Goal: Task Accomplishment & Management: Complete application form

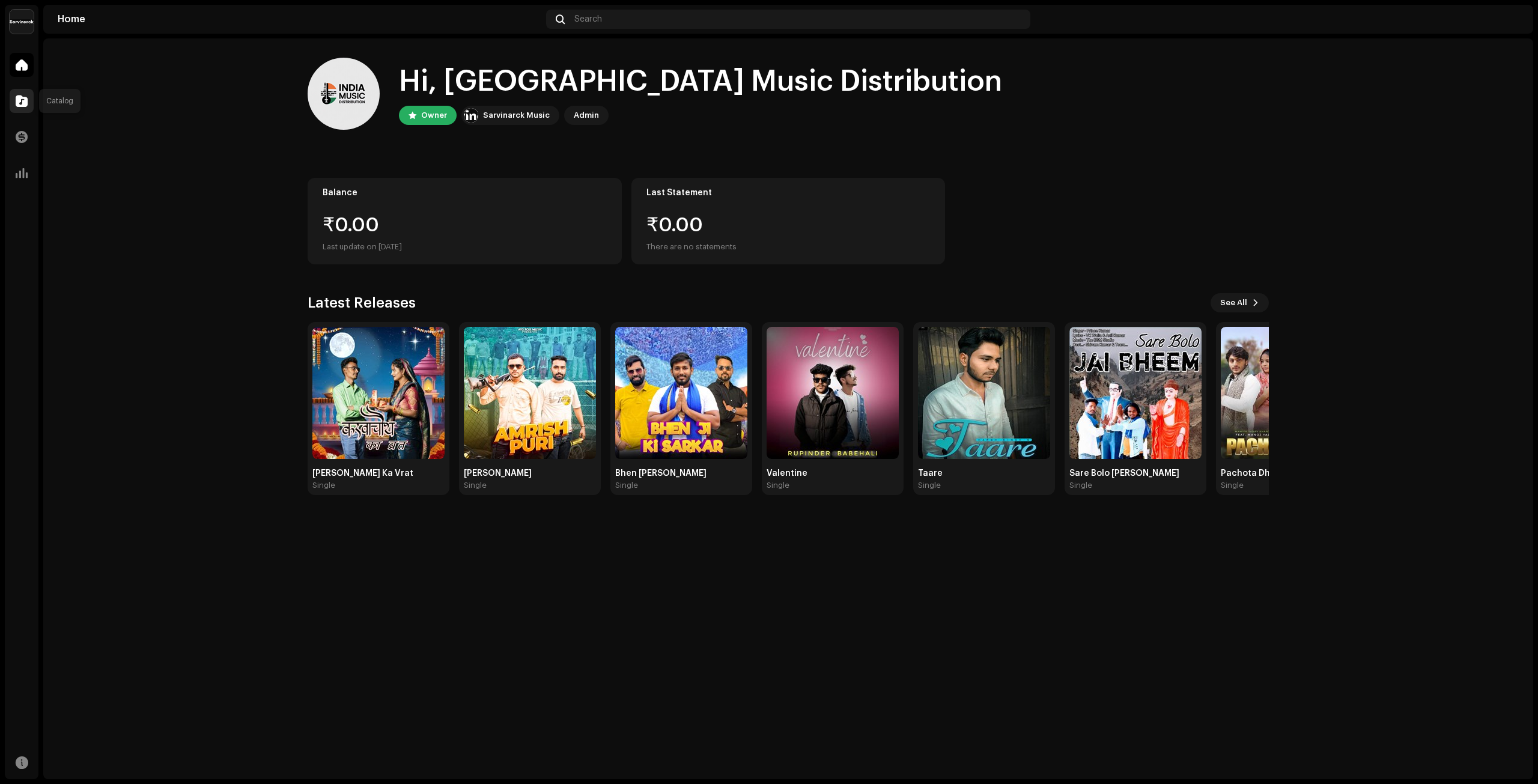
click at [25, 105] on span at bounding box center [21, 100] width 12 height 9
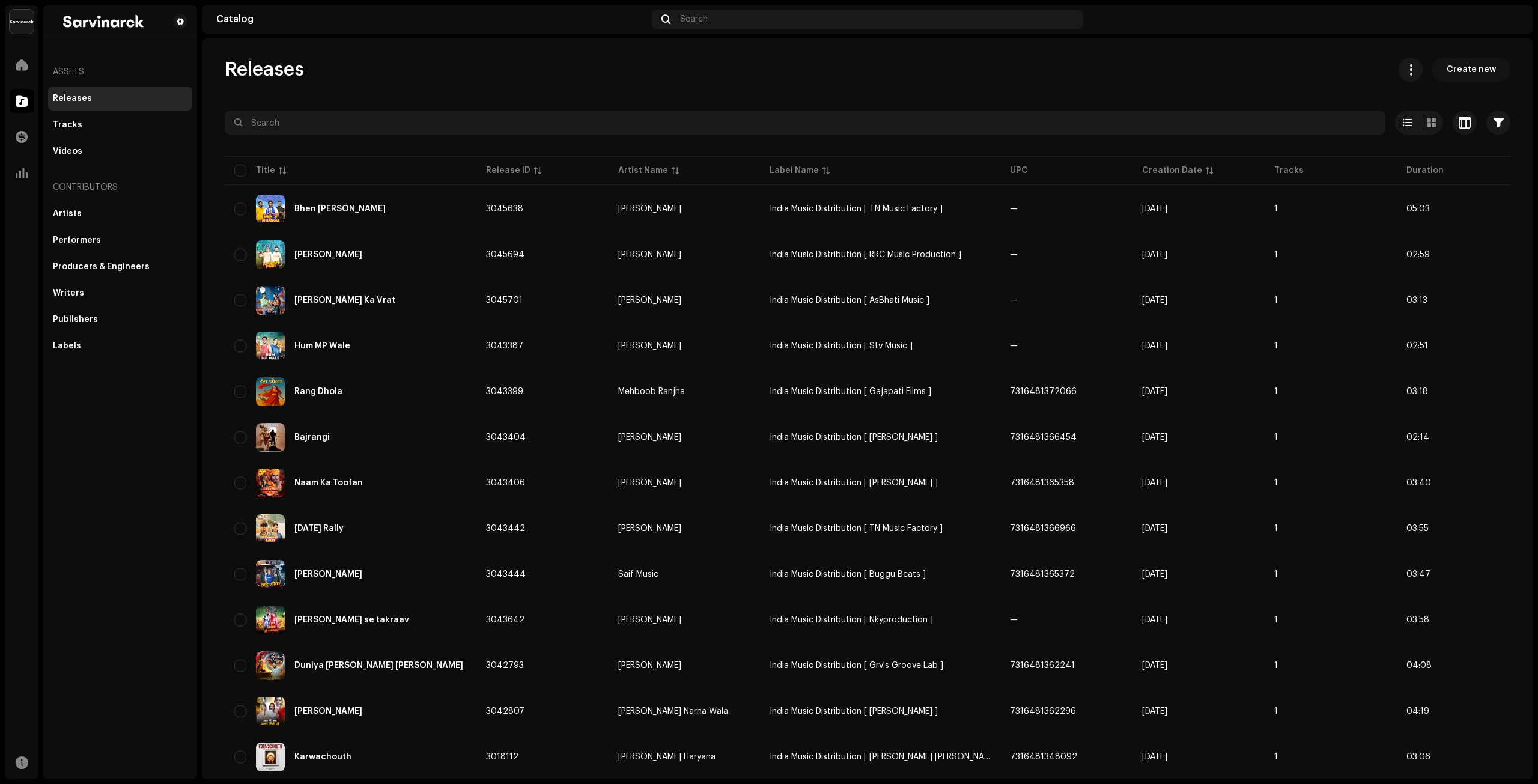
click at [1475, 67] on span "Create new" at bounding box center [1471, 69] width 49 height 24
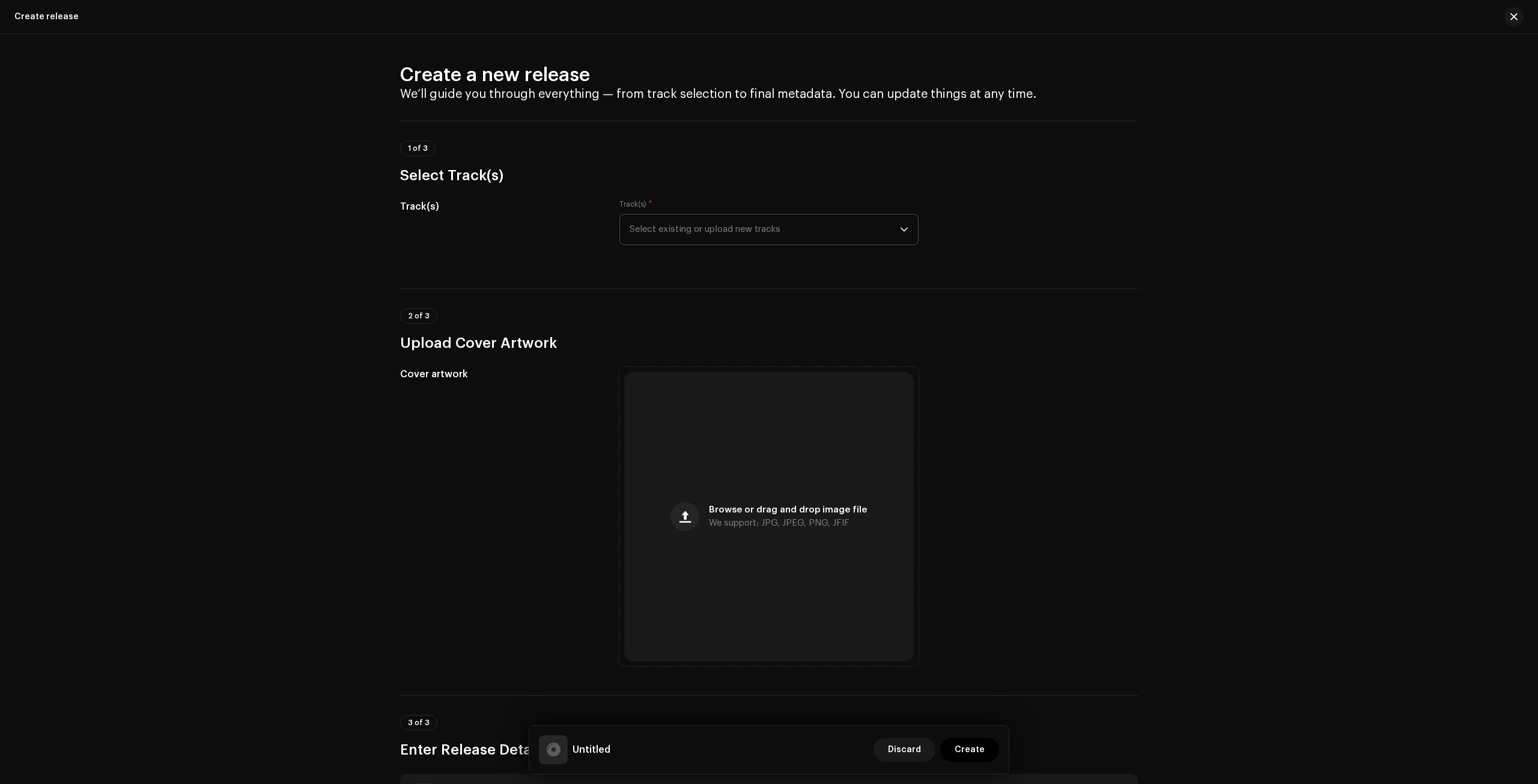
click at [683, 235] on span "Select existing or upload new tracks" at bounding box center [764, 229] width 270 height 30
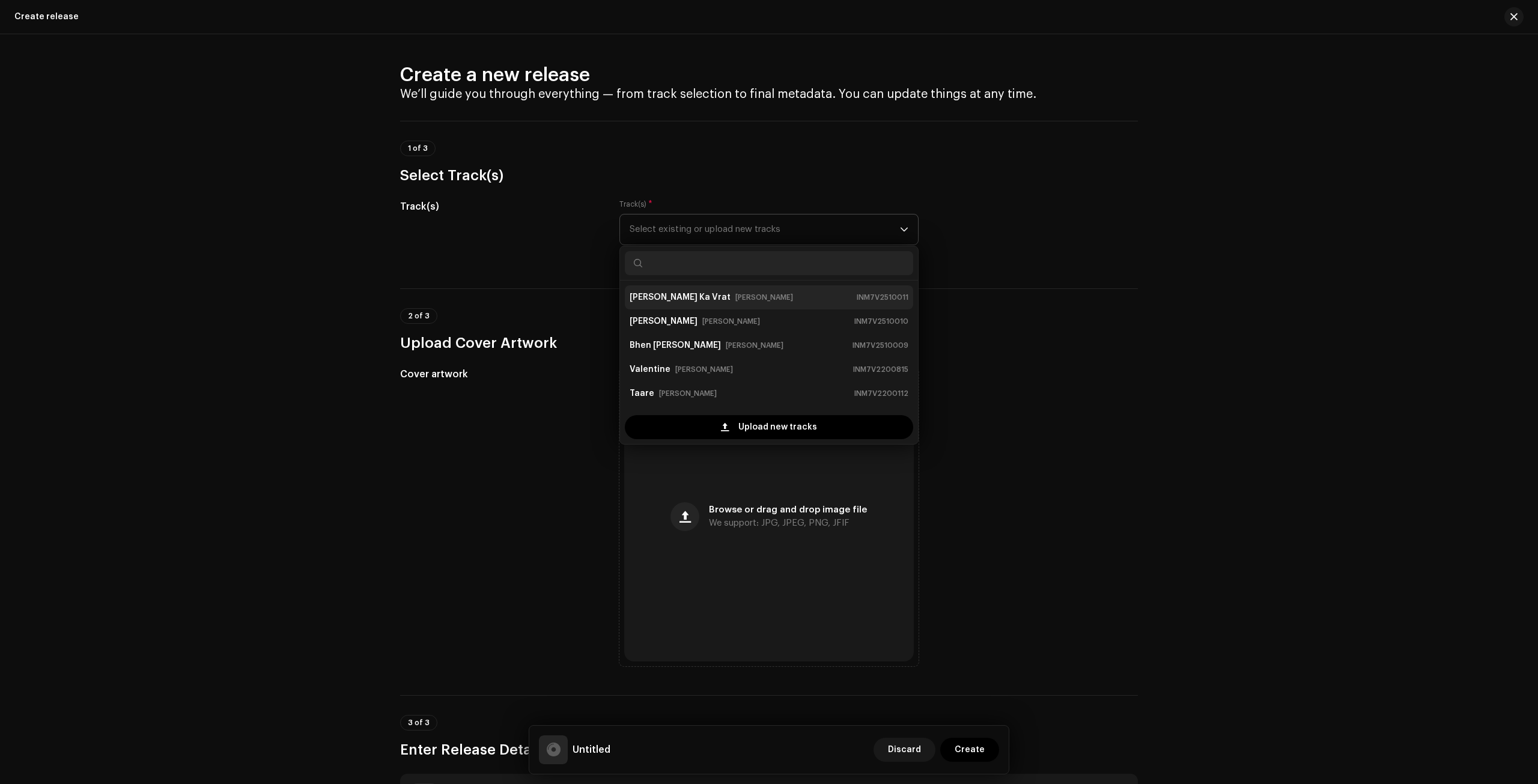
click at [856, 295] on small "INM7V2510011" at bounding box center [882, 297] width 52 height 12
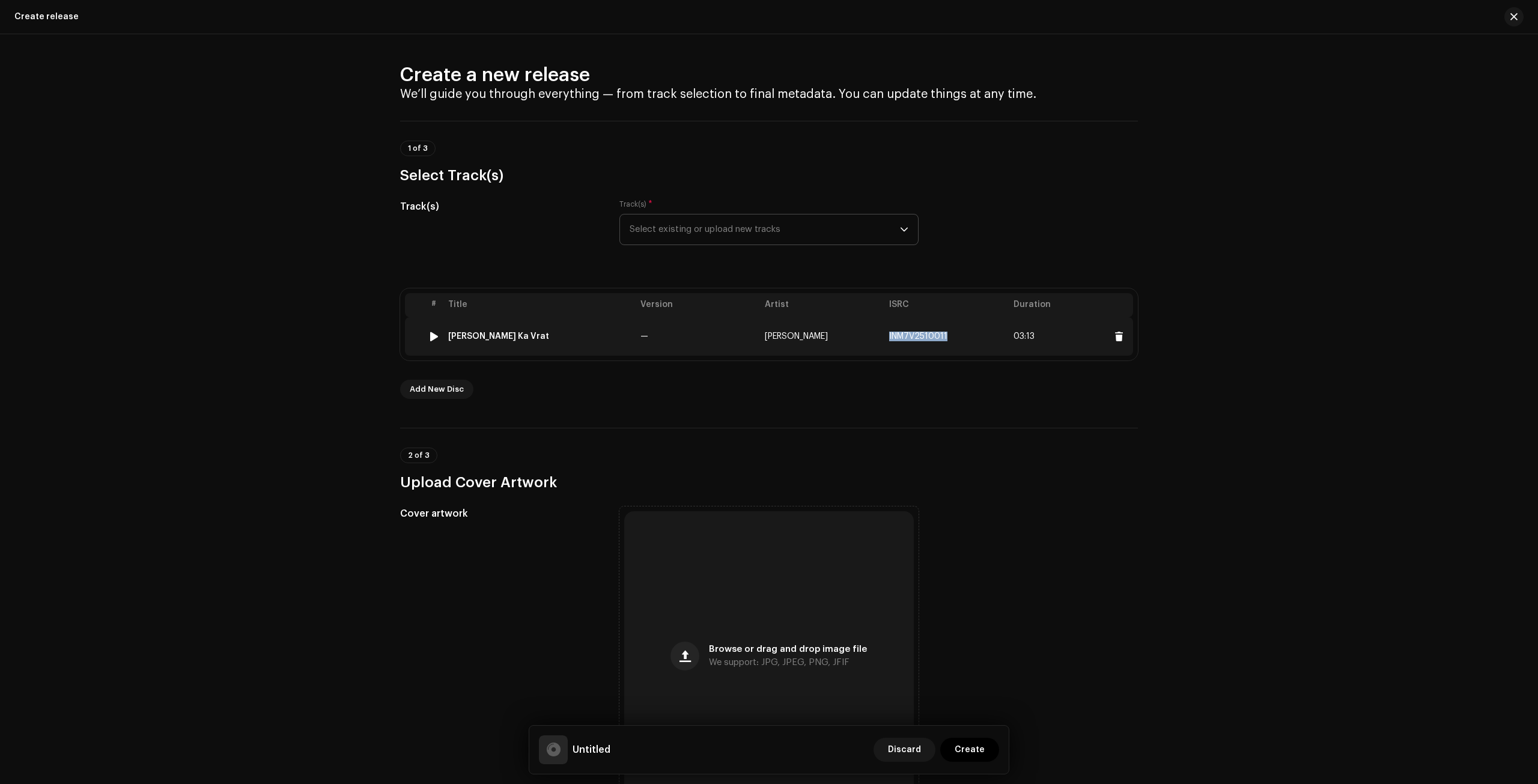
drag, startPoint x: 948, startPoint y: 336, endPoint x: 886, endPoint y: 337, distance: 62.0
click at [886, 337] on td "INM7V2510011" at bounding box center [946, 336] width 124 height 38
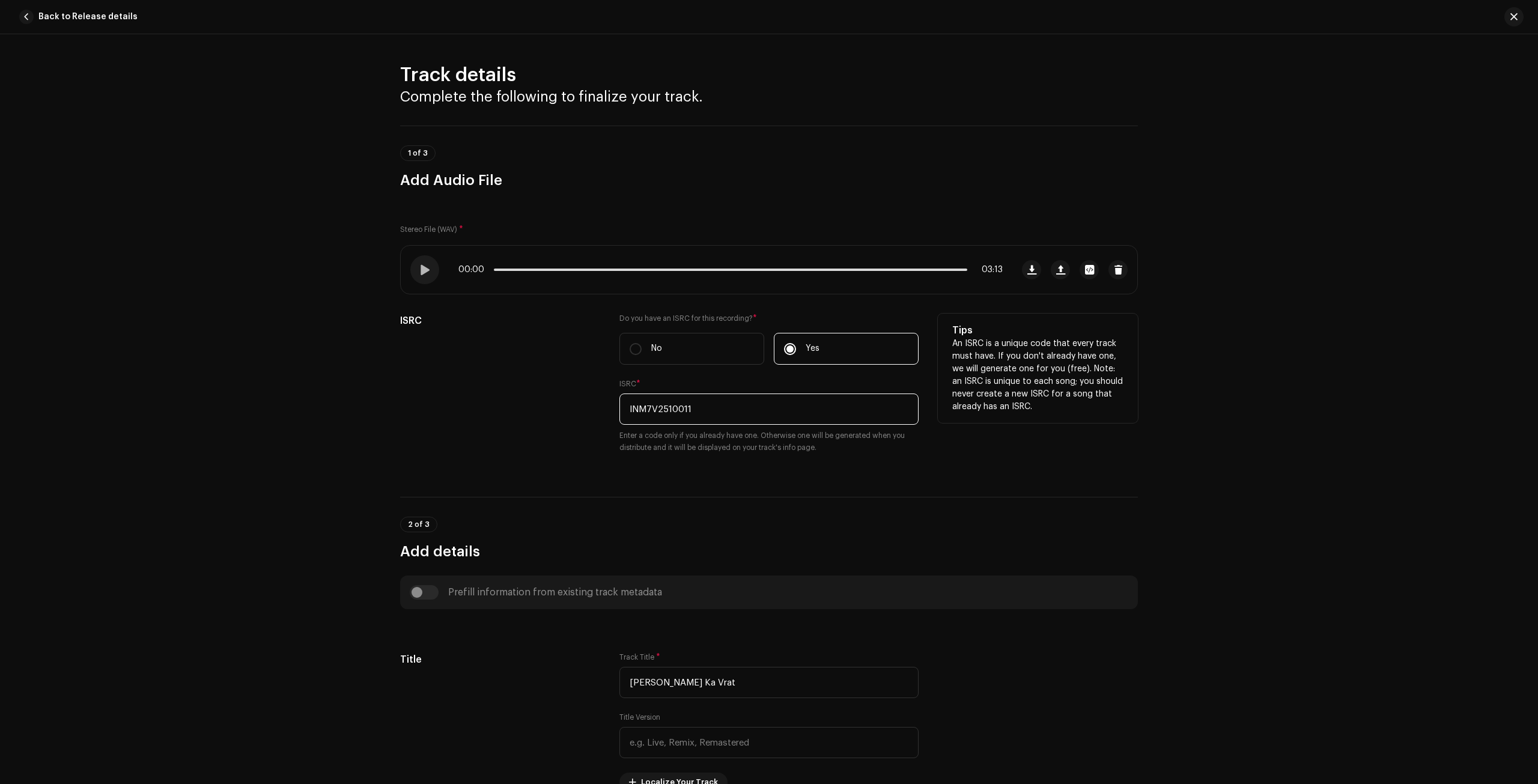
click at [737, 411] on input "INM7V2510011" at bounding box center [768, 409] width 299 height 31
click at [28, 18] on span "button" at bounding box center [26, 16] width 14 height 14
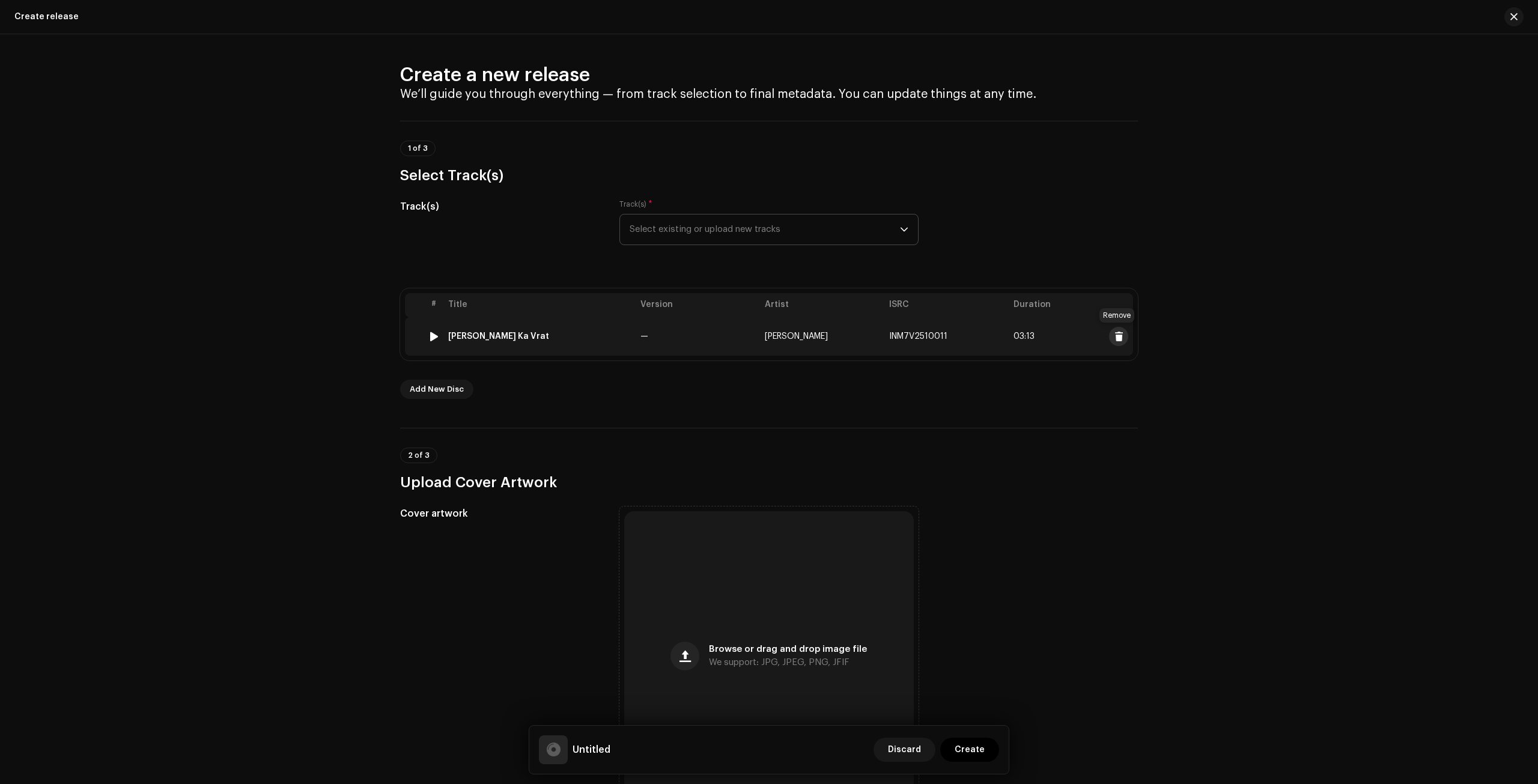
click at [1115, 332] on span at bounding box center [1119, 336] width 9 height 9
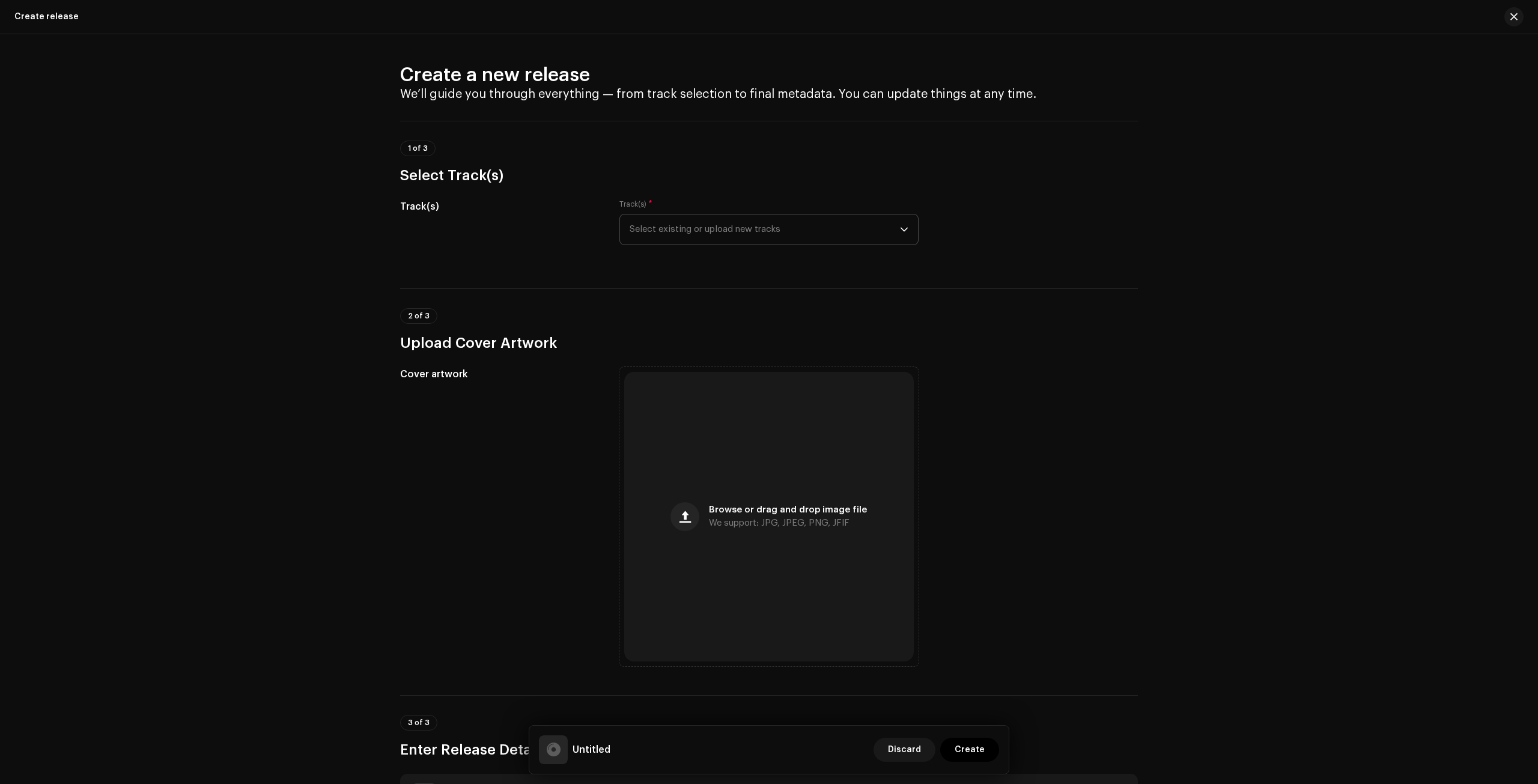
click at [853, 236] on span "Select existing or upload new tracks" at bounding box center [764, 229] width 270 height 30
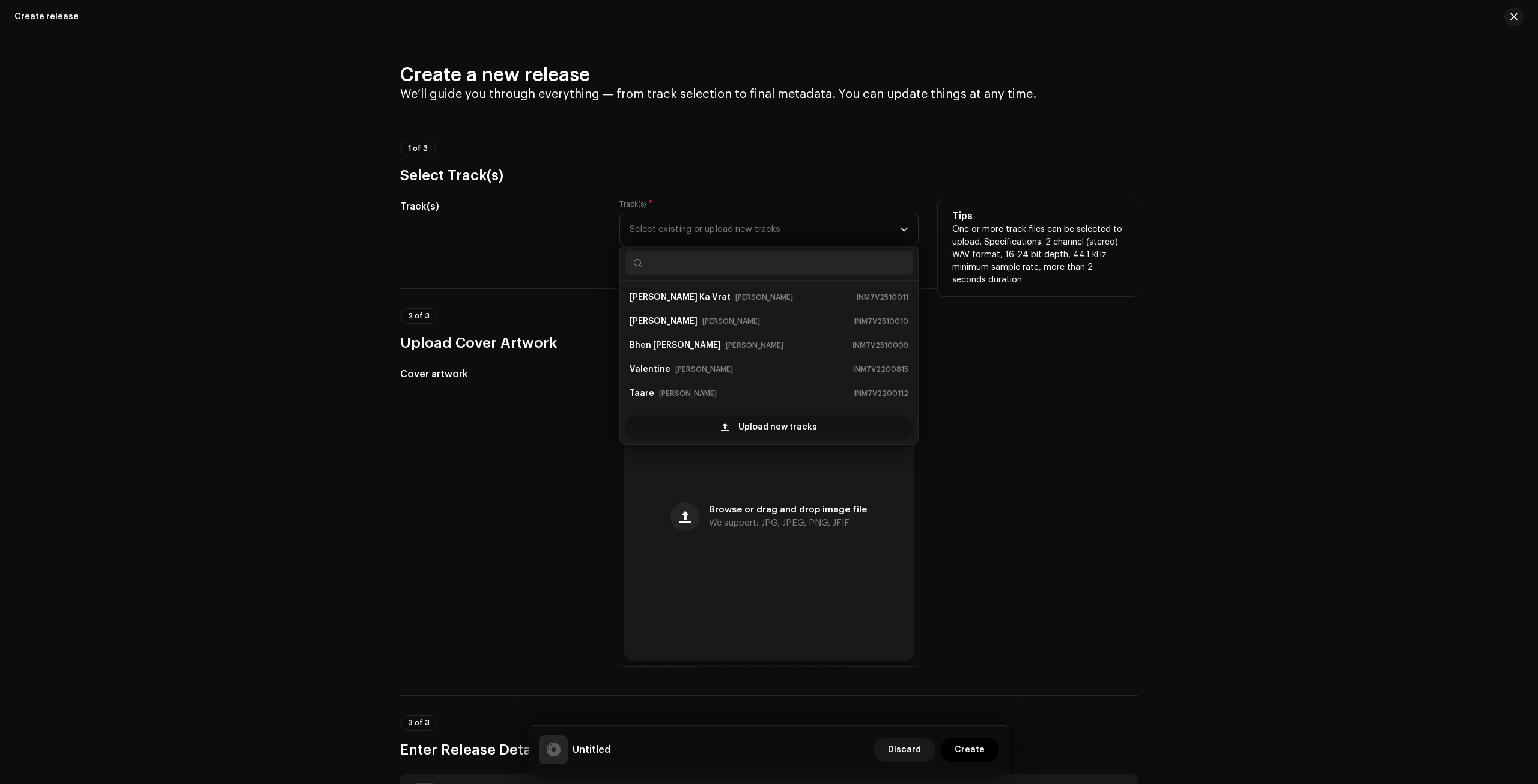
click at [770, 424] on span "Upload new tracks" at bounding box center [777, 427] width 79 height 24
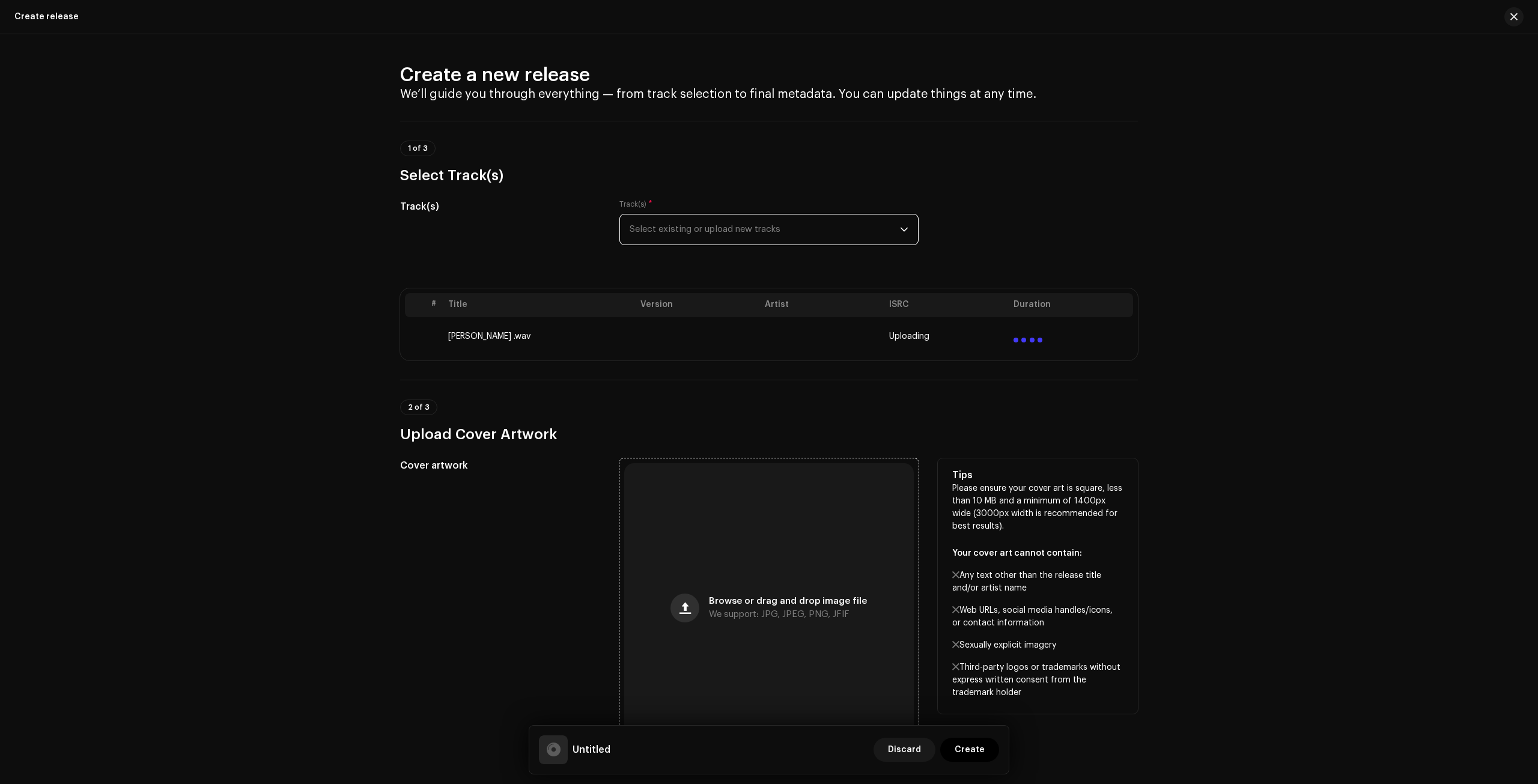
click at [694, 605] on button "button" at bounding box center [685, 608] width 29 height 29
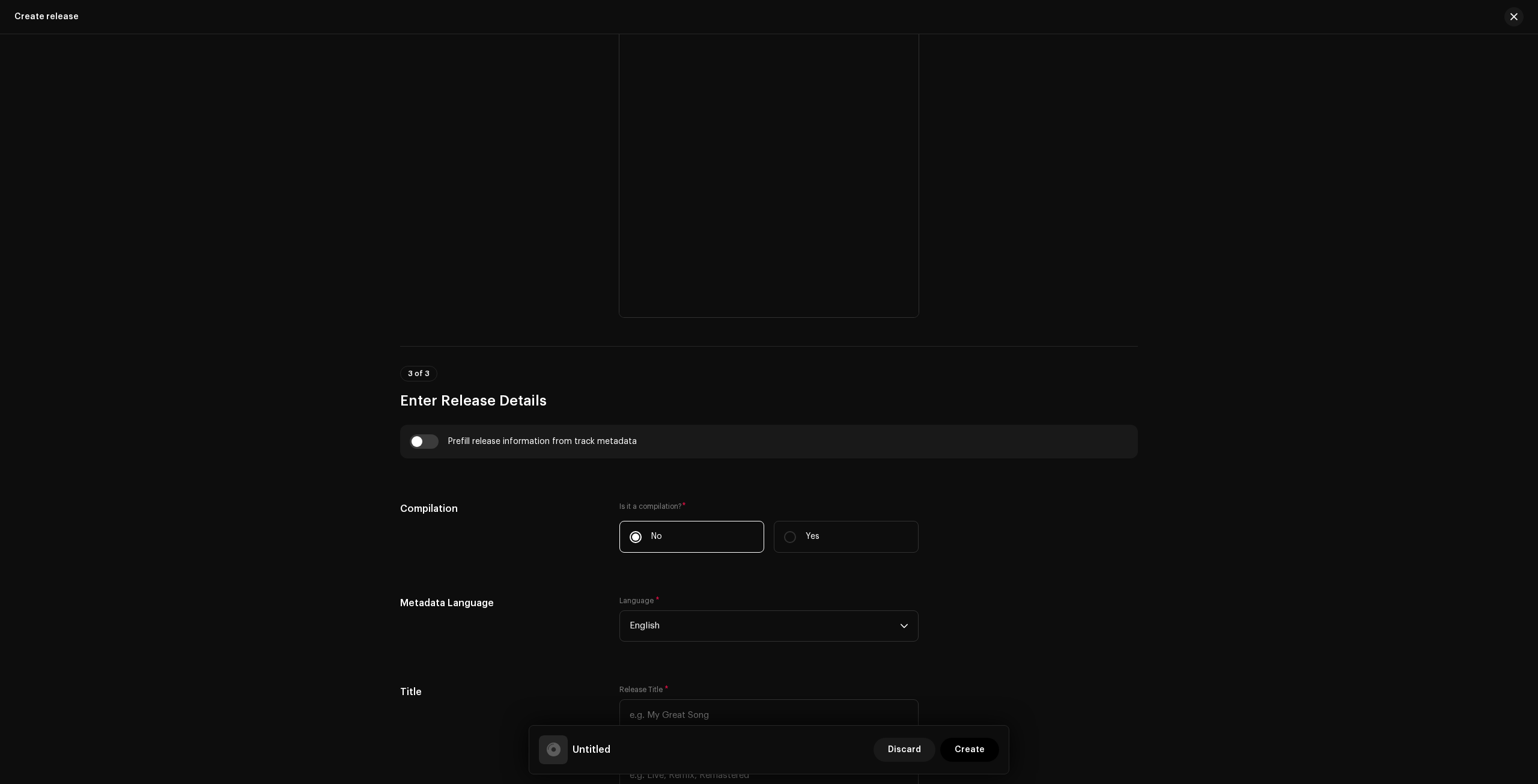
scroll to position [660, 0]
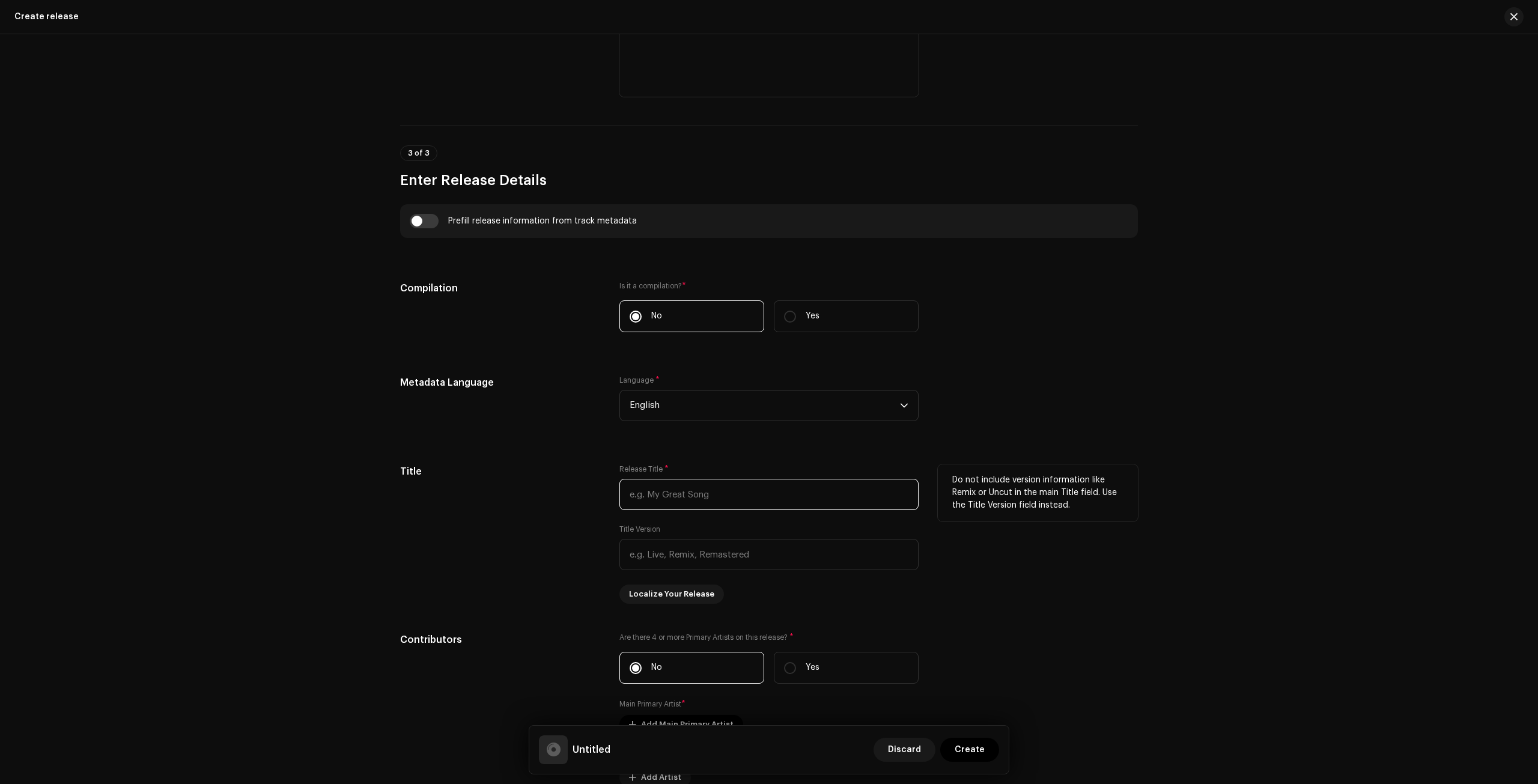
click at [692, 486] on input "text" at bounding box center [768, 494] width 299 height 31
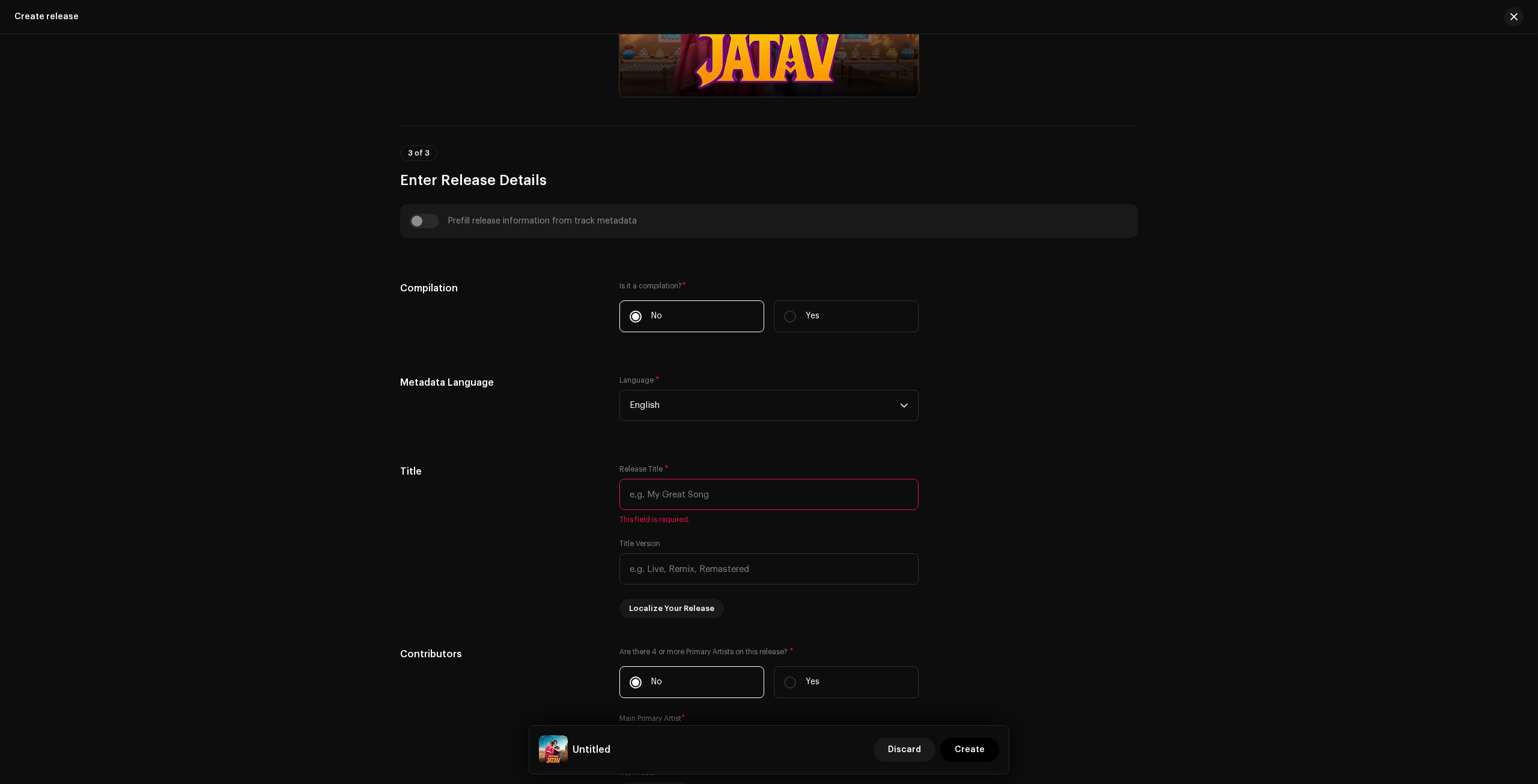
scroll to position [0, 0]
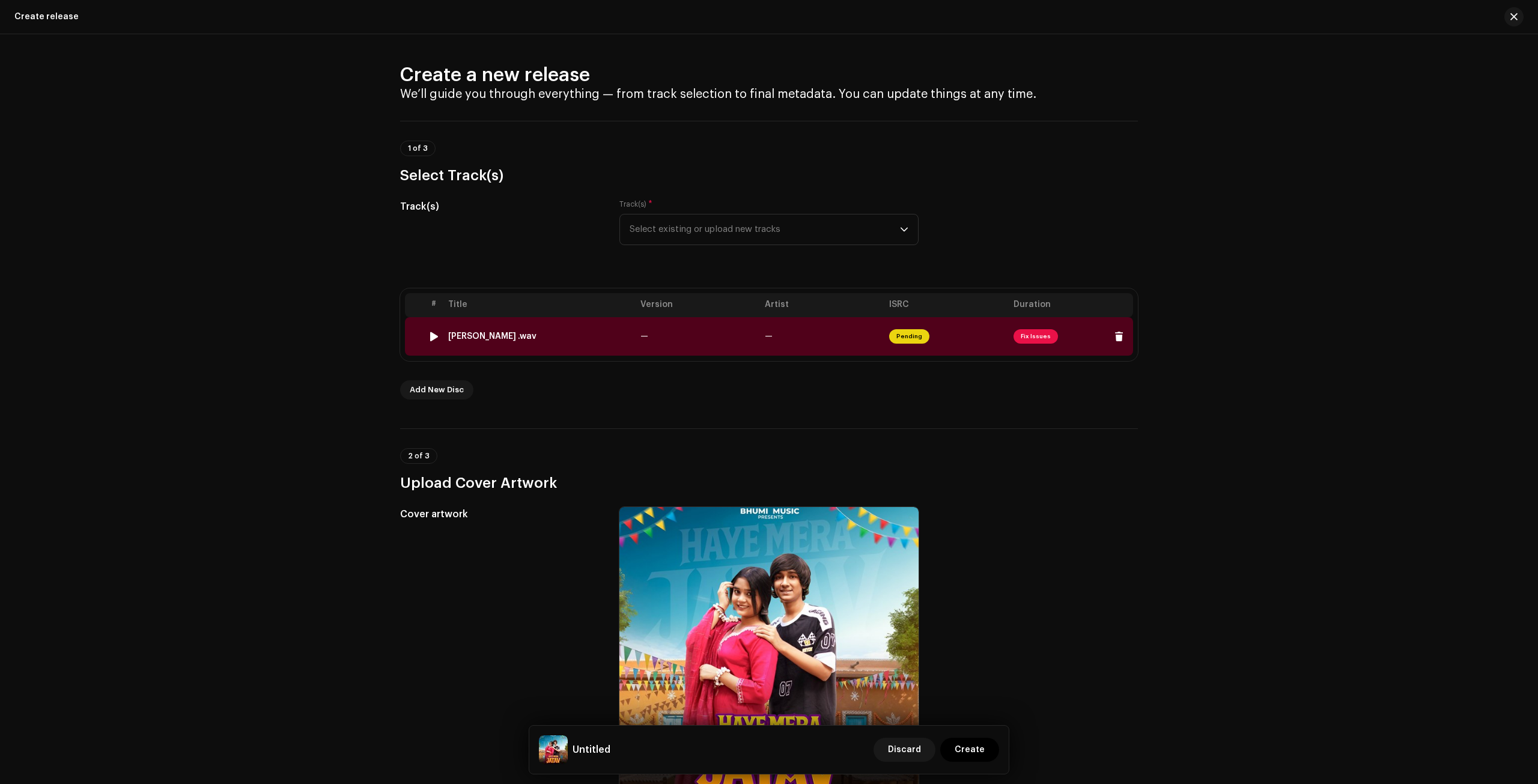
click at [920, 340] on span "Pending" at bounding box center [910, 336] width 41 height 14
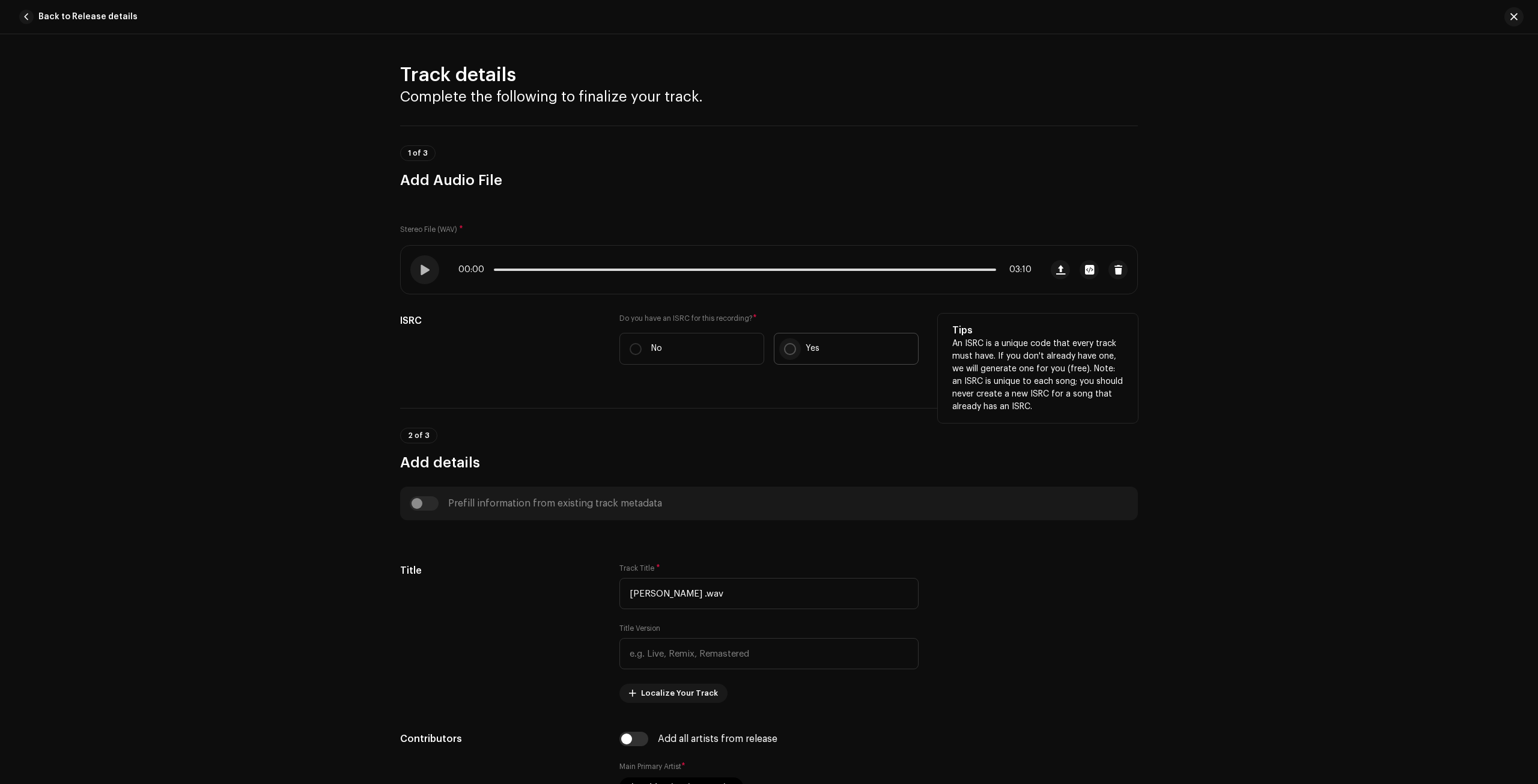
click at [793, 348] on p-radiobutton at bounding box center [790, 349] width 12 height 12
click at [793, 348] on input "Yes" at bounding box center [790, 349] width 12 height 12
radio input "true"
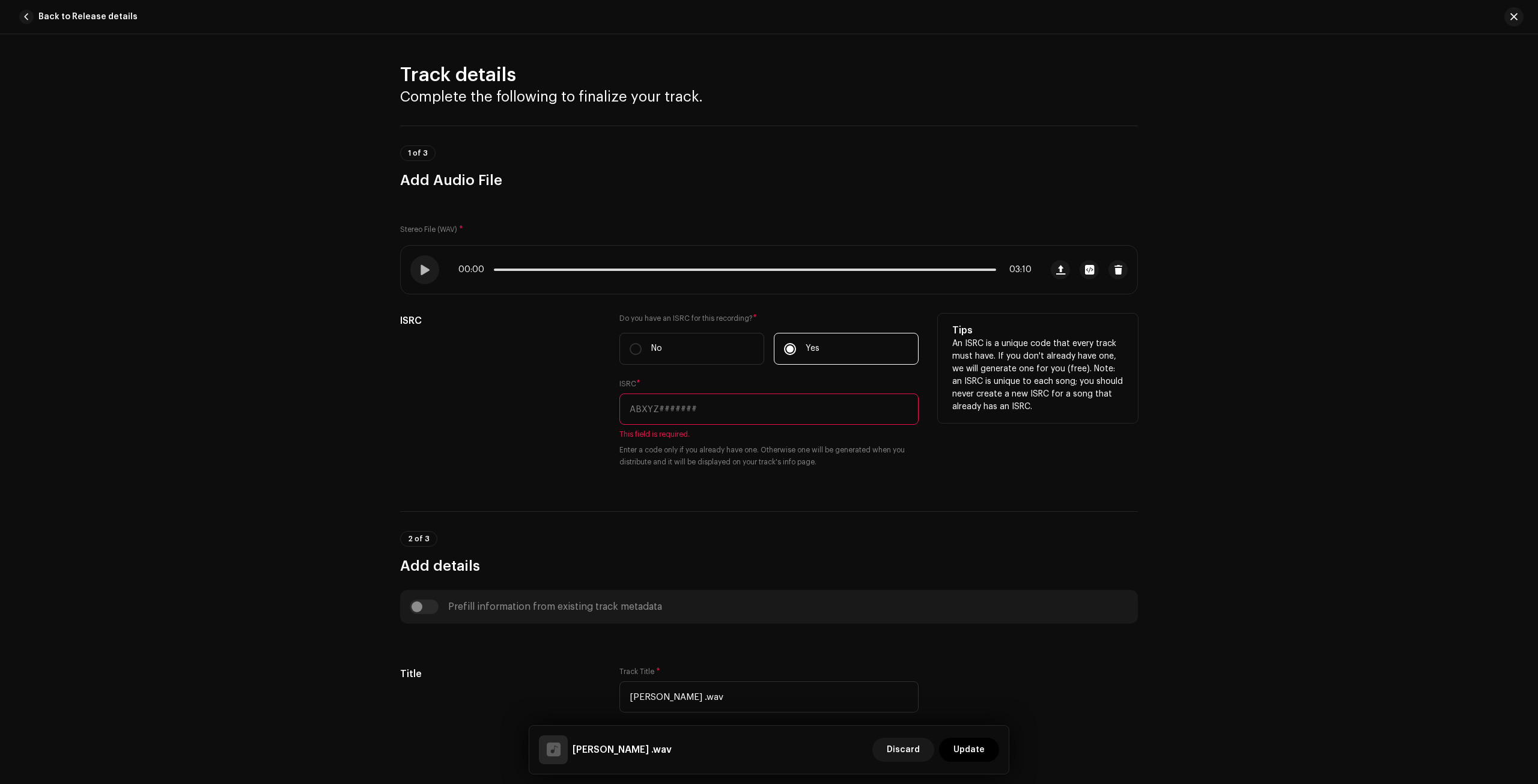
click at [740, 403] on input "text" at bounding box center [768, 409] width 299 height 31
paste input "INM7V2510012"
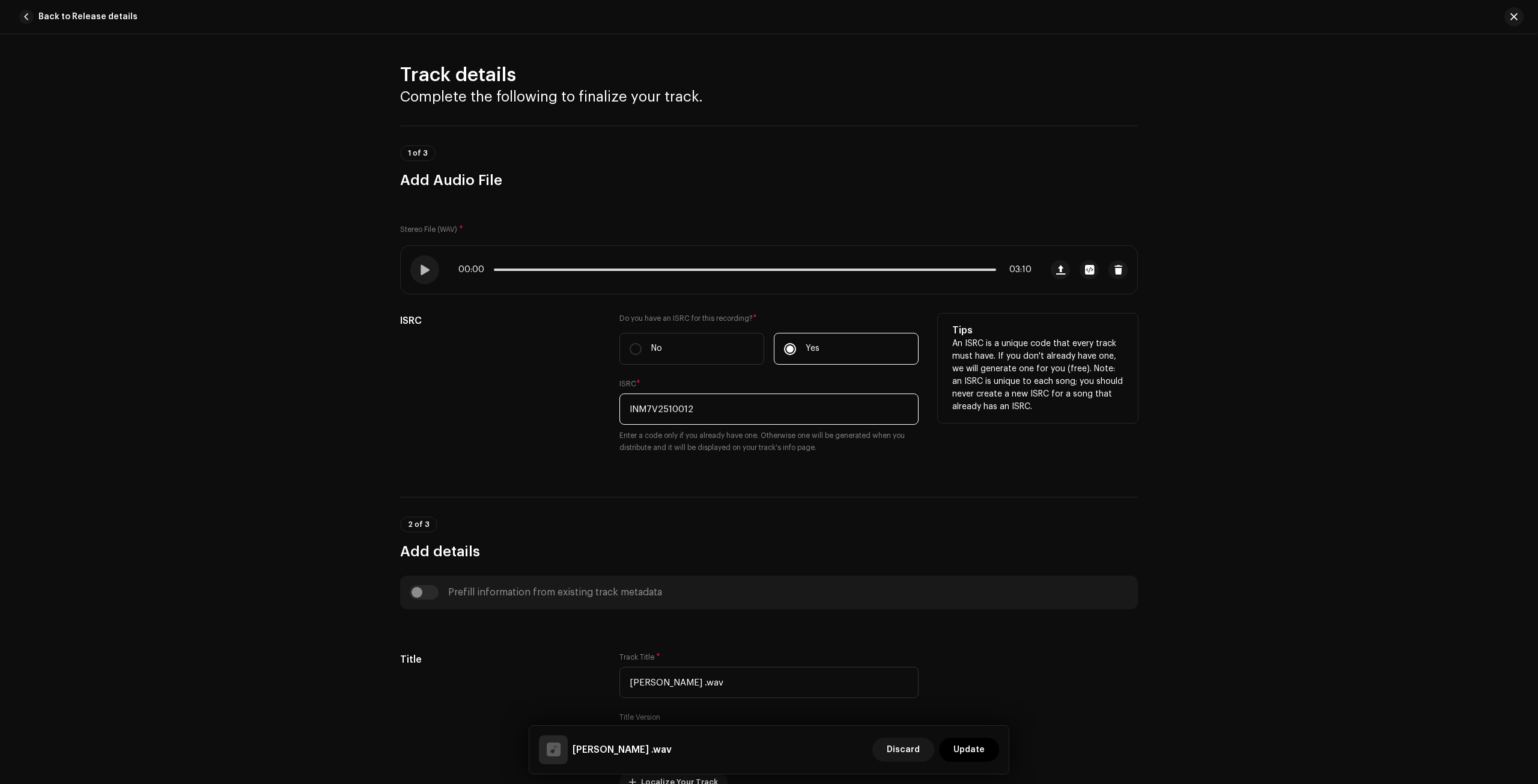
scroll to position [220, 0]
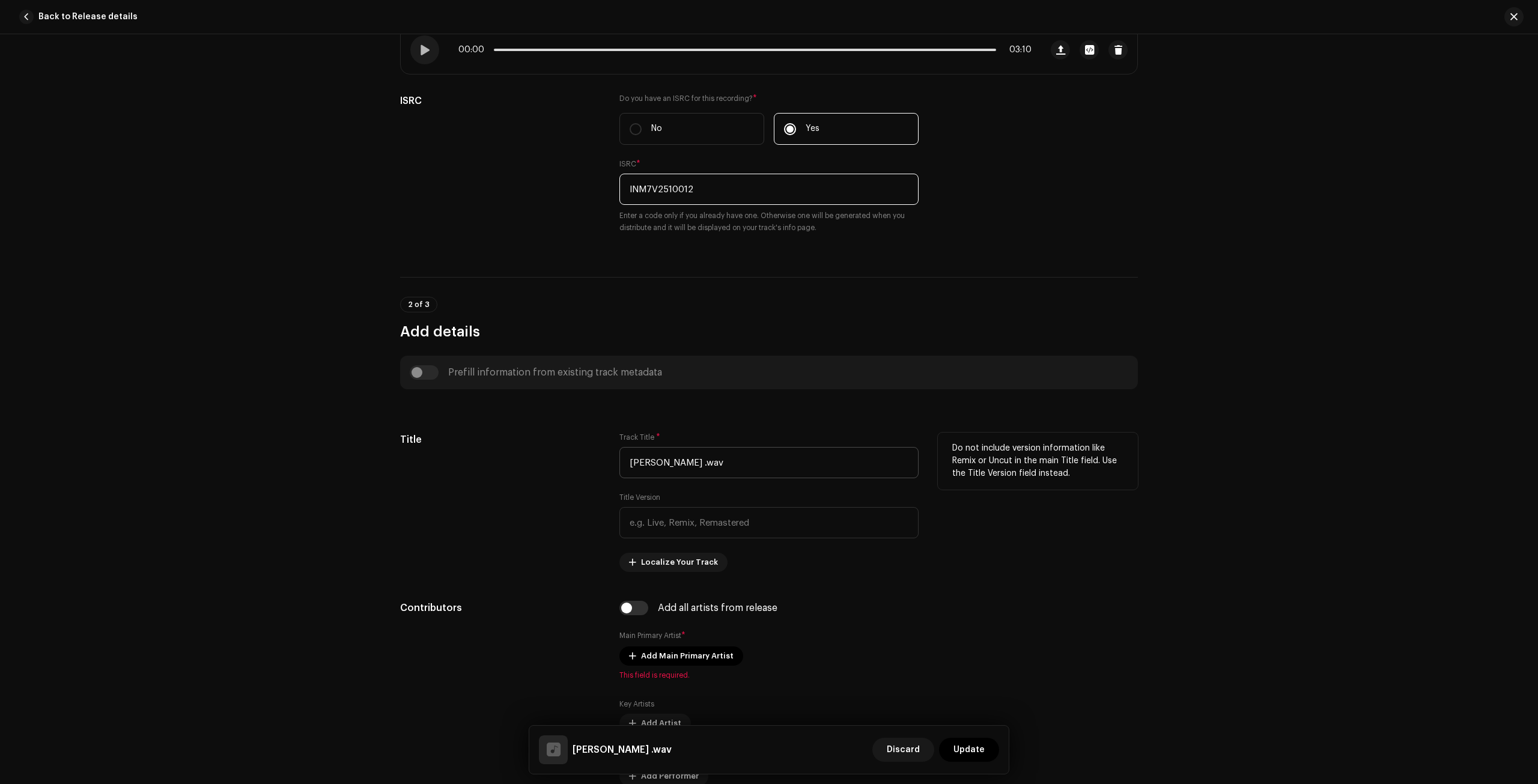
type input "INM7V2510012"
click at [751, 461] on input "[PERSON_NAME] .wav" at bounding box center [768, 462] width 299 height 31
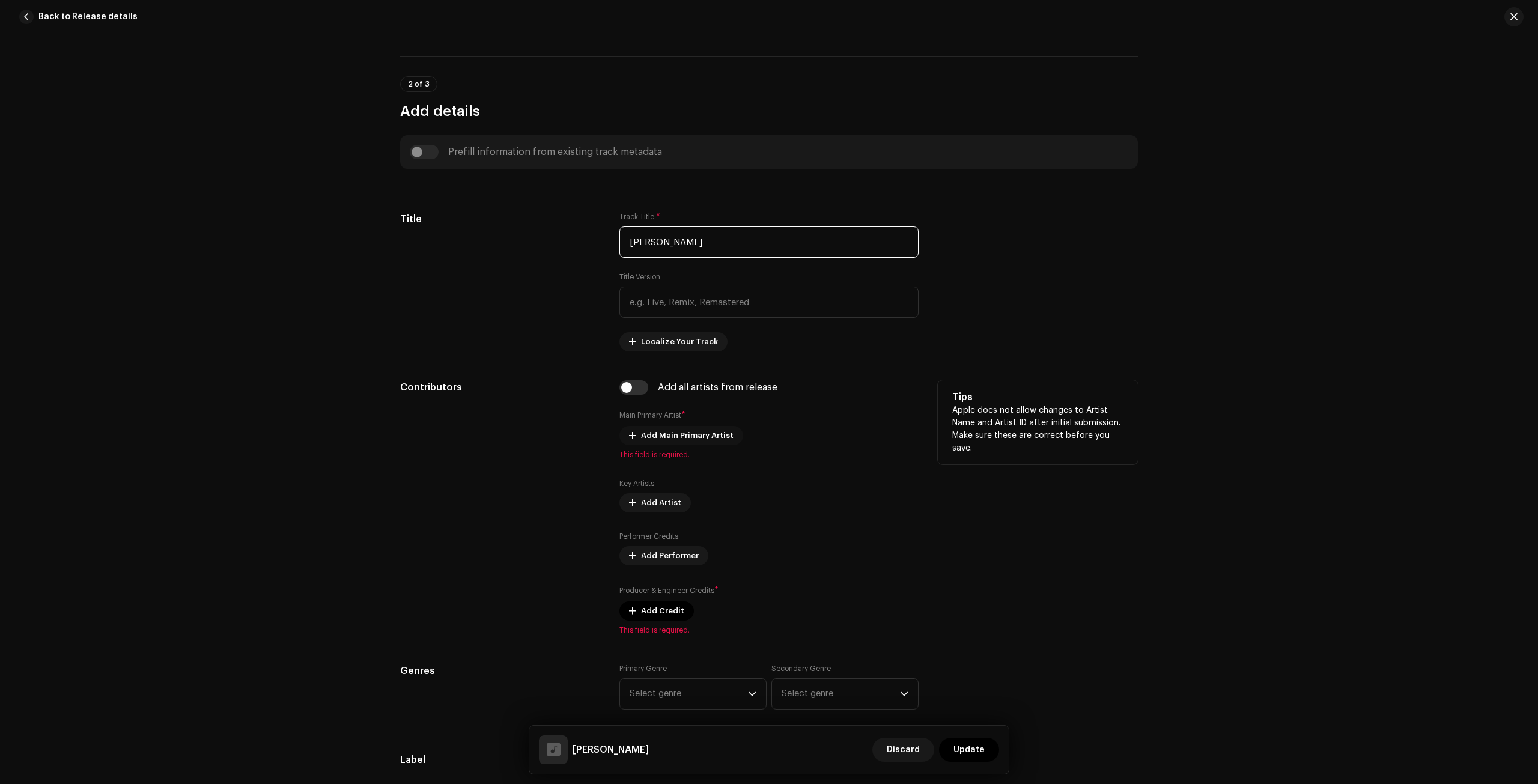
type input "[PERSON_NAME]"
click at [666, 433] on span "Add Main Primary Artist" at bounding box center [687, 435] width 92 height 24
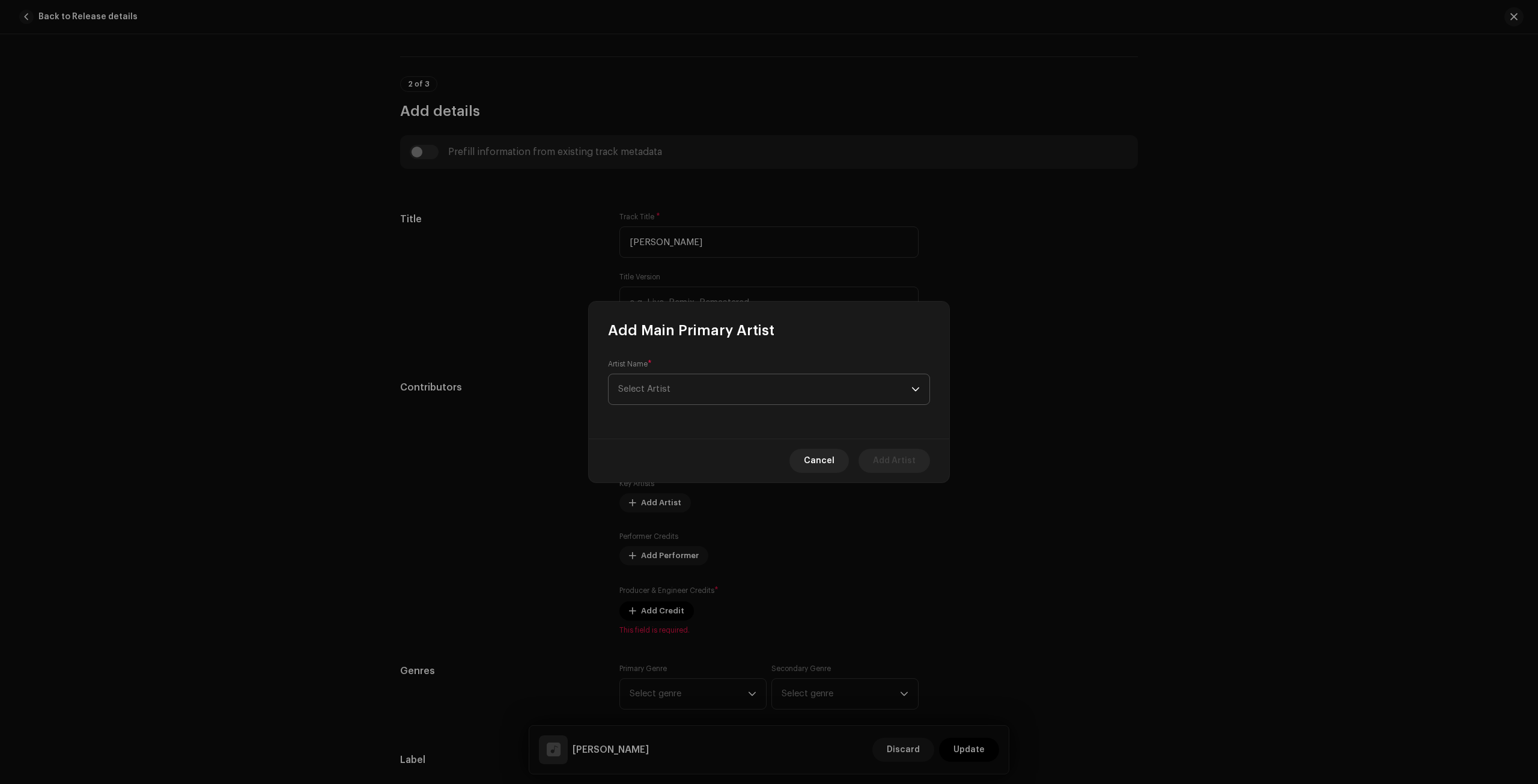
click at [682, 387] on span "Select Artist" at bounding box center [765, 389] width 293 height 30
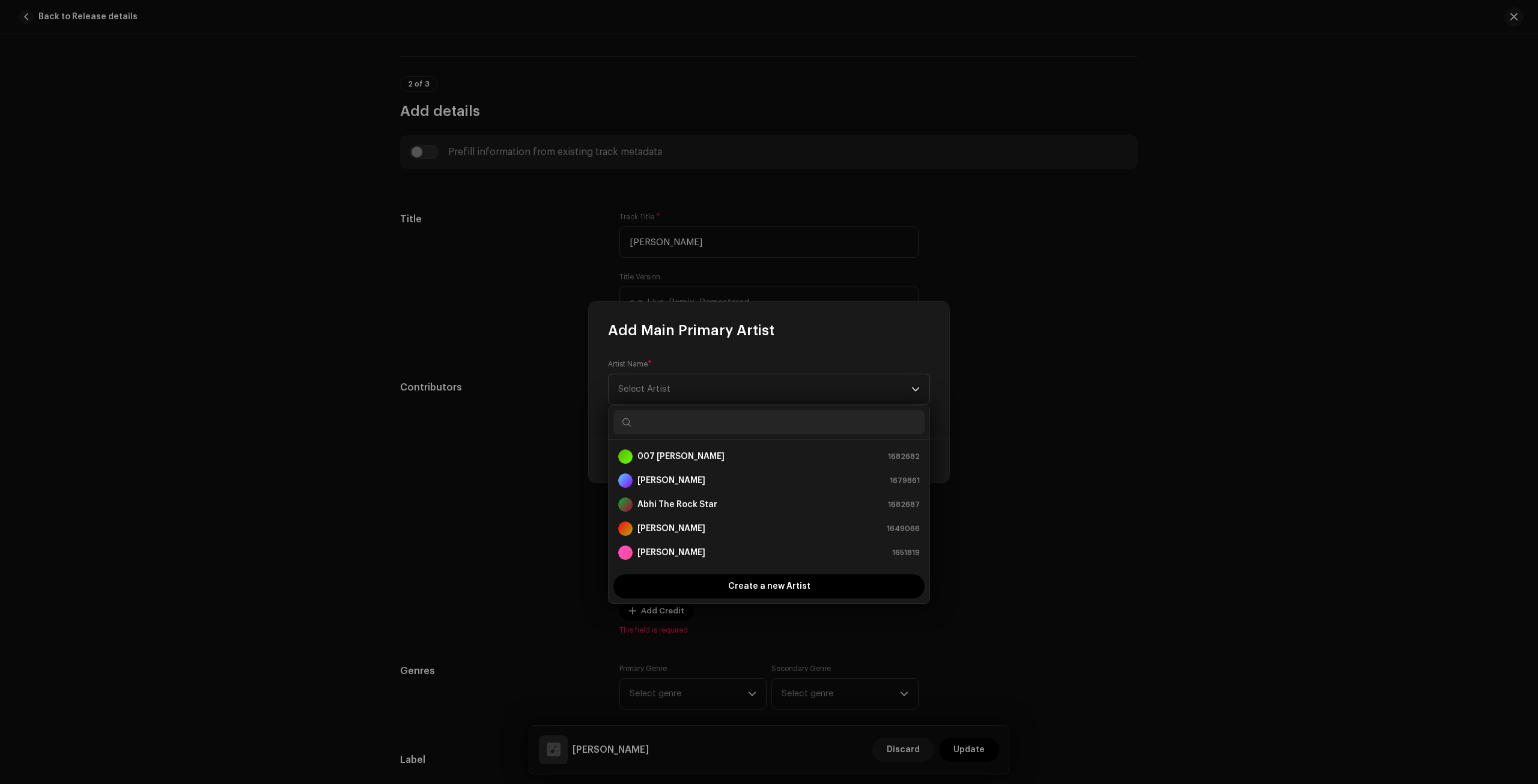
paste input "[PERSON_NAME]"
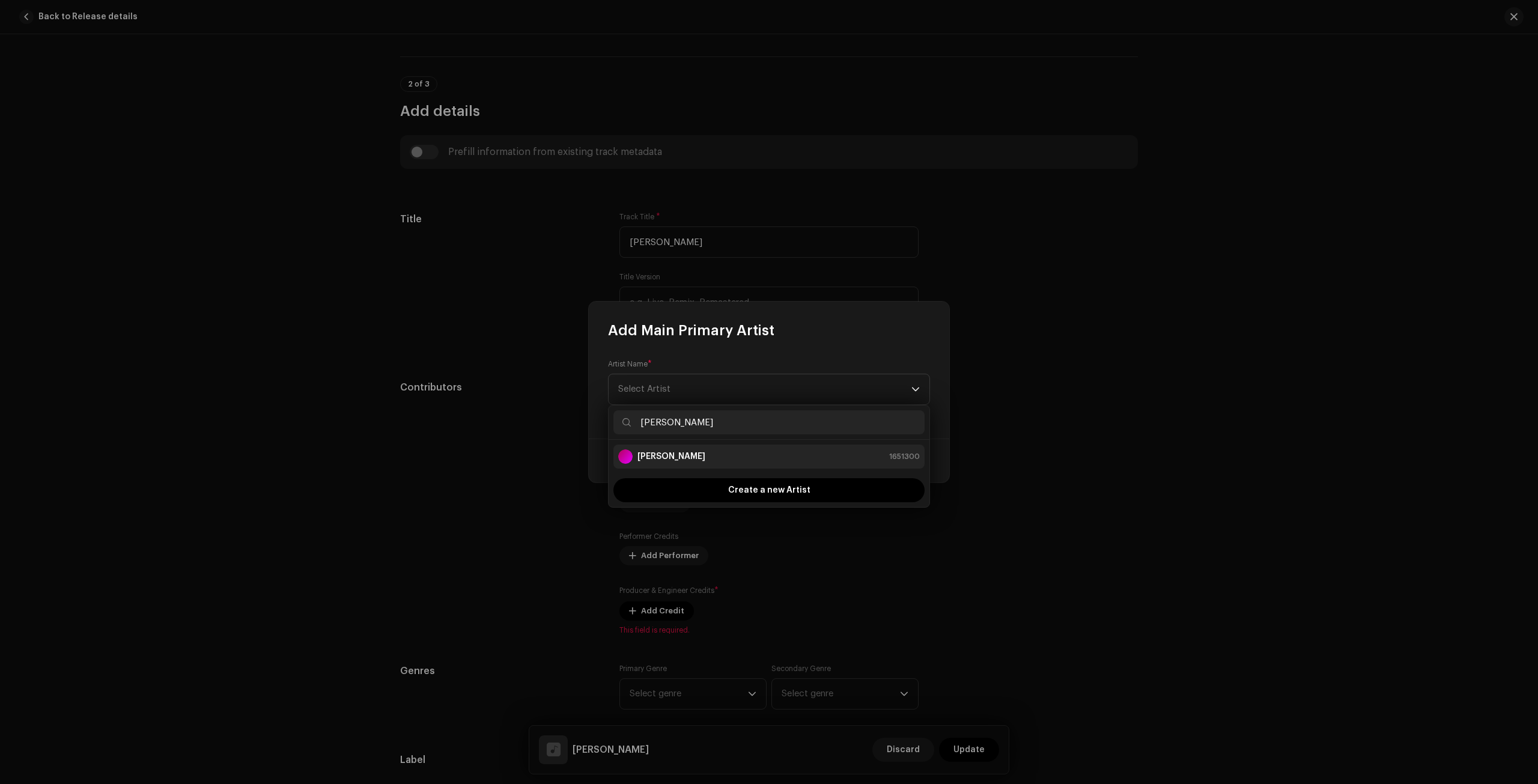
type input "[PERSON_NAME]"
click at [712, 455] on div "[PERSON_NAME] 1651300" at bounding box center [769, 456] width 302 height 14
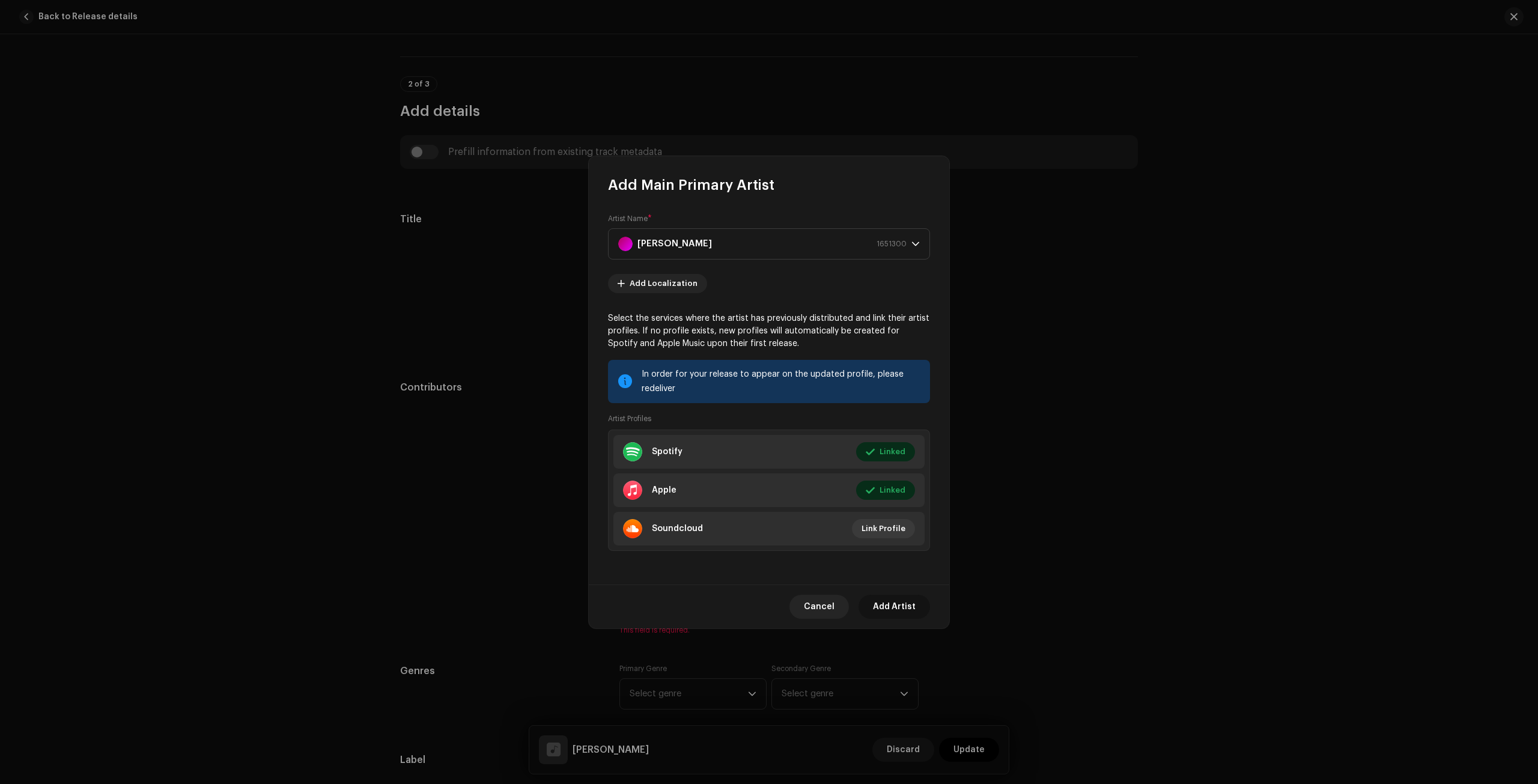
click at [886, 602] on span "Add Artist" at bounding box center [894, 606] width 42 height 24
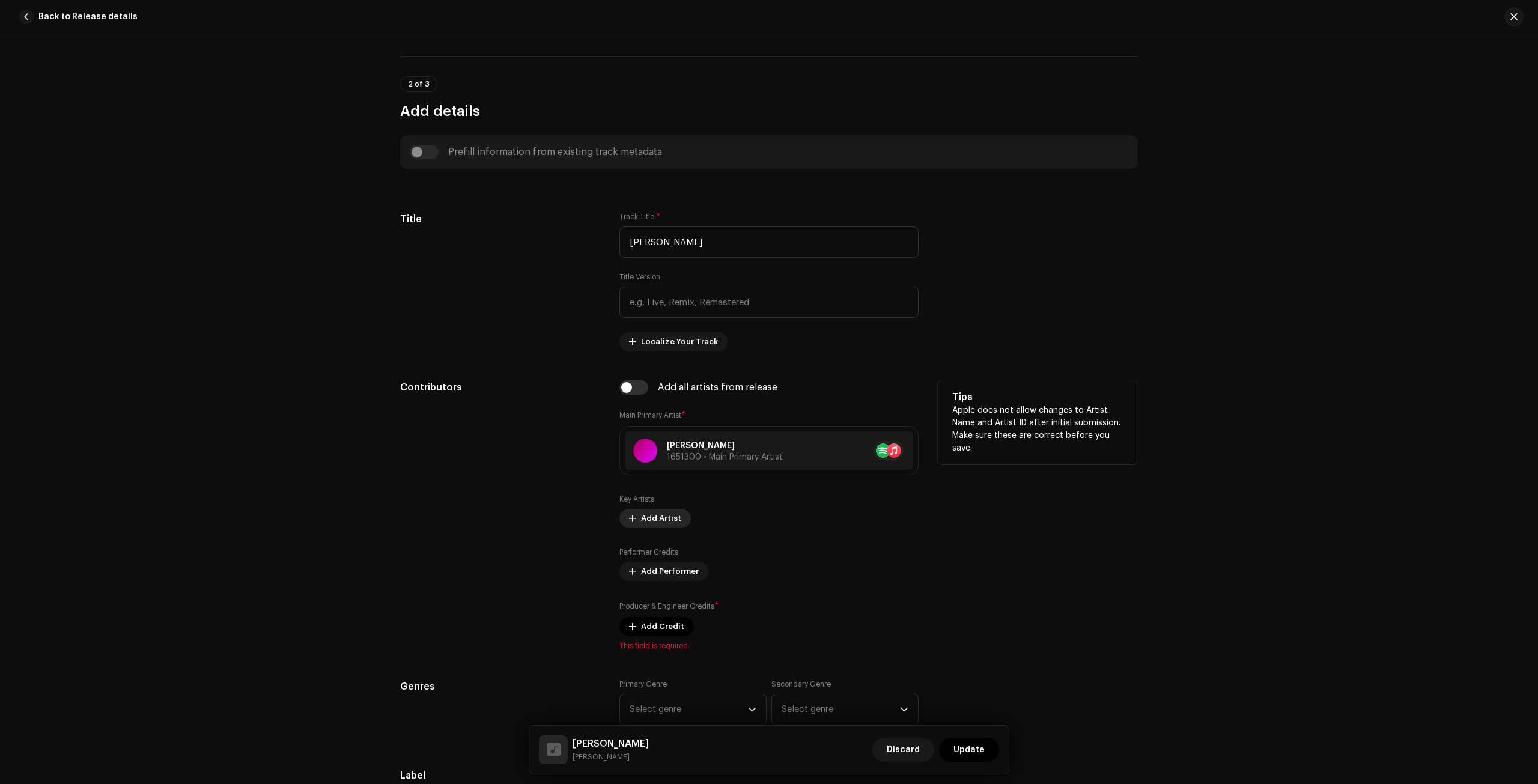
click at [656, 517] on span "Add Artist" at bounding box center [661, 518] width 41 height 24
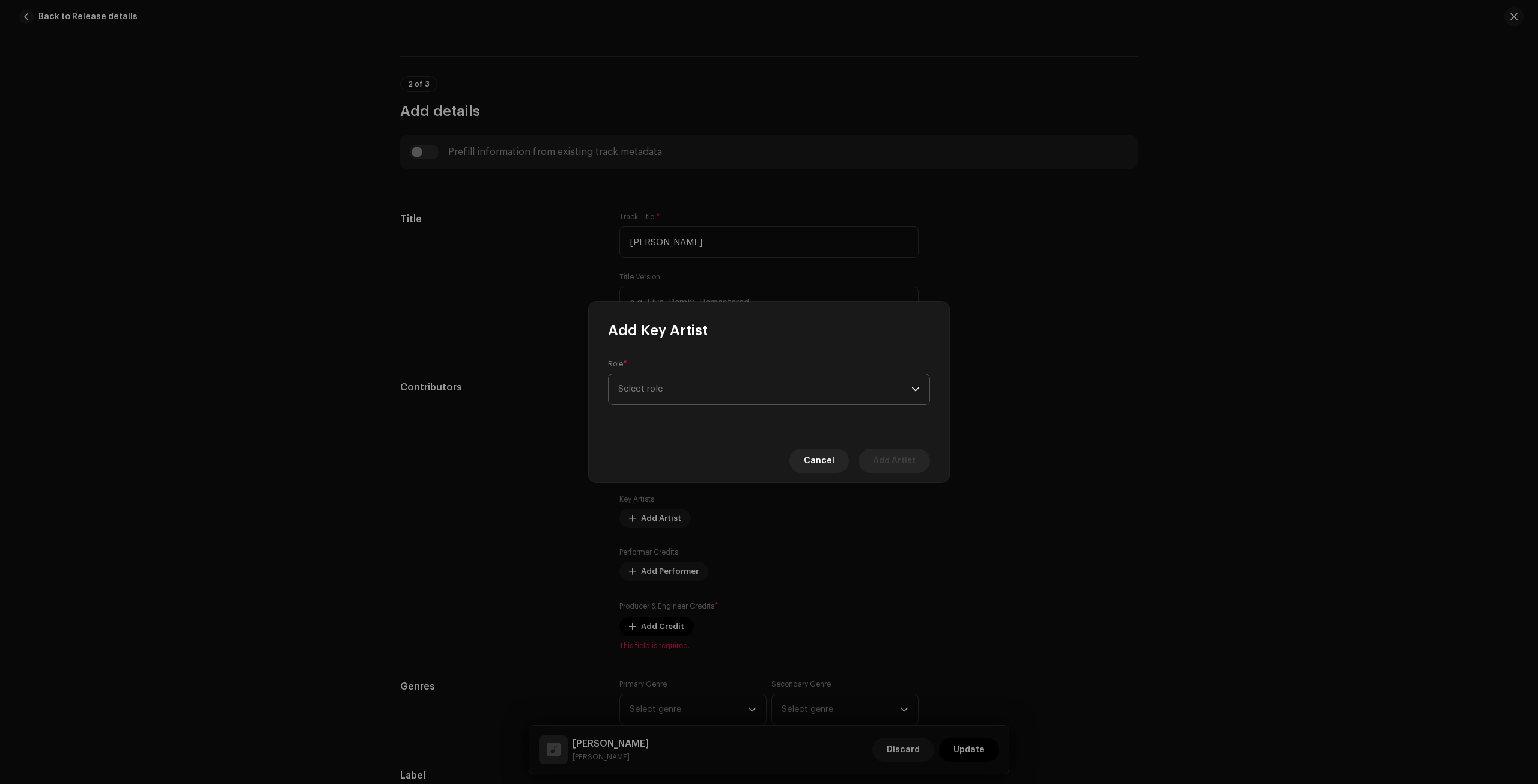
click at [686, 397] on span "Select role" at bounding box center [765, 389] width 293 height 30
click at [662, 450] on span "Primary Artist" at bounding box center [647, 446] width 58 height 12
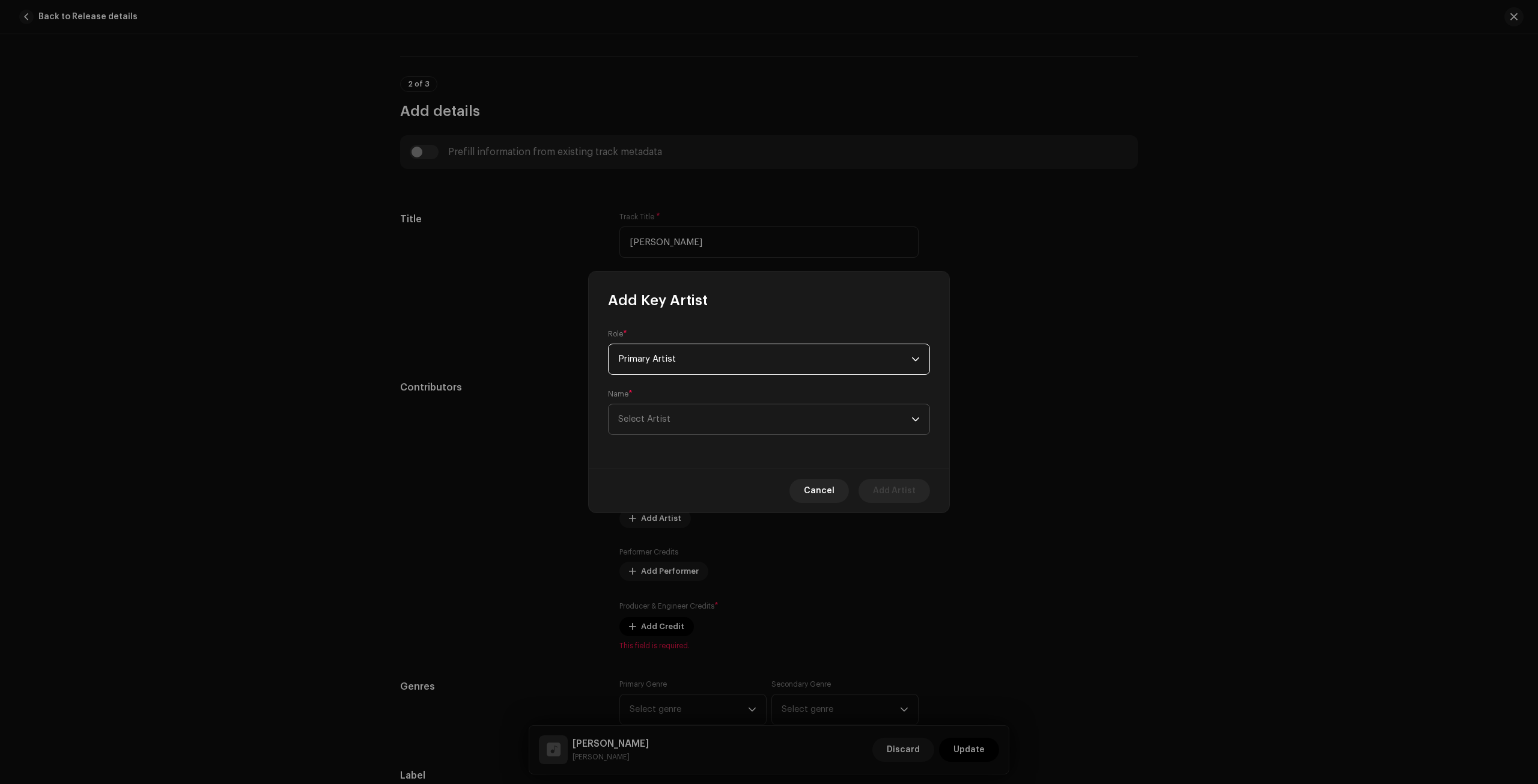
click at [680, 422] on span "Select Artist" at bounding box center [765, 418] width 293 height 30
type input "[PERSON_NAME]"
click at [784, 491] on div "[PERSON_NAME] 1648836" at bounding box center [769, 486] width 302 height 14
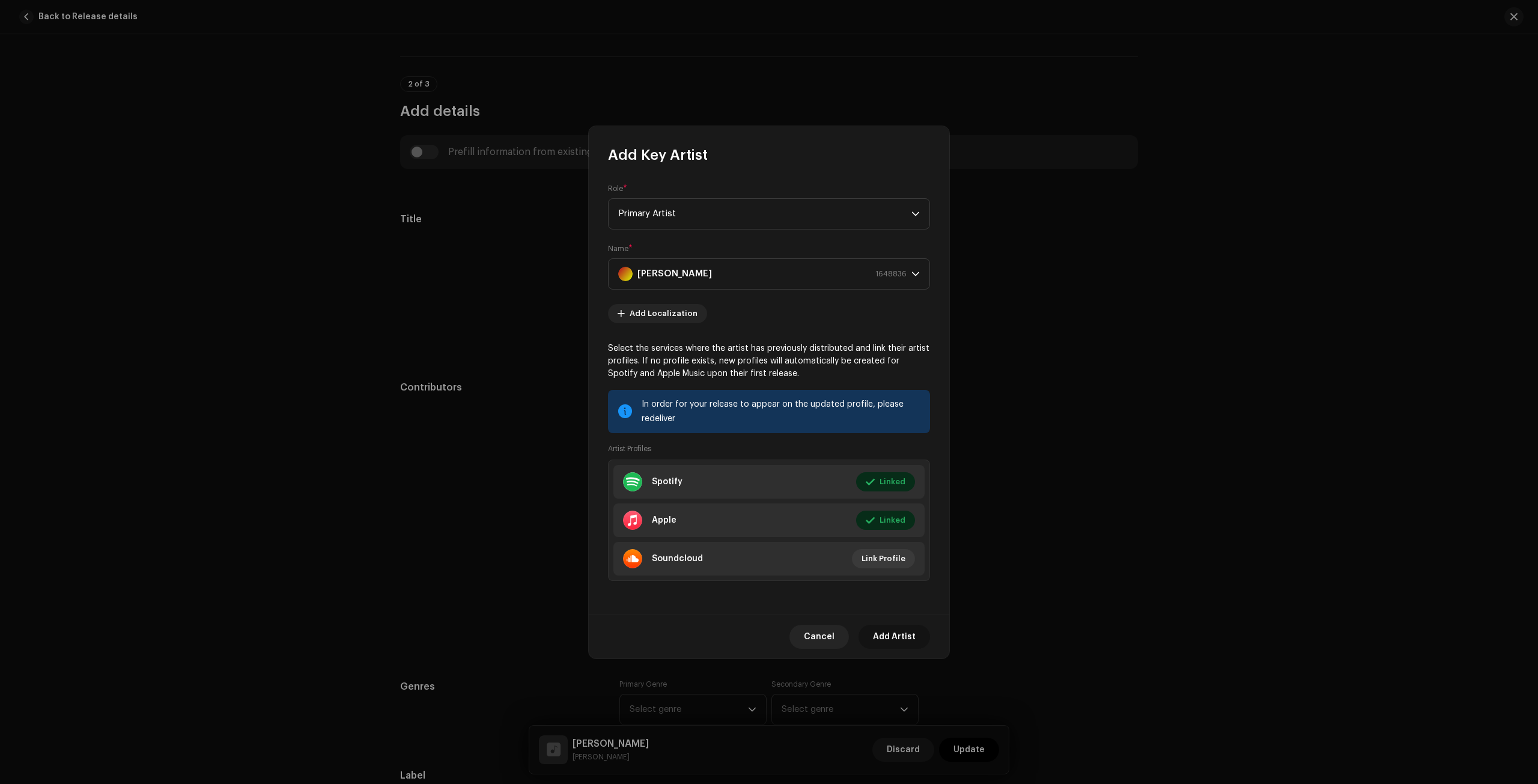
click at [905, 638] on span "Add Artist" at bounding box center [894, 637] width 42 height 24
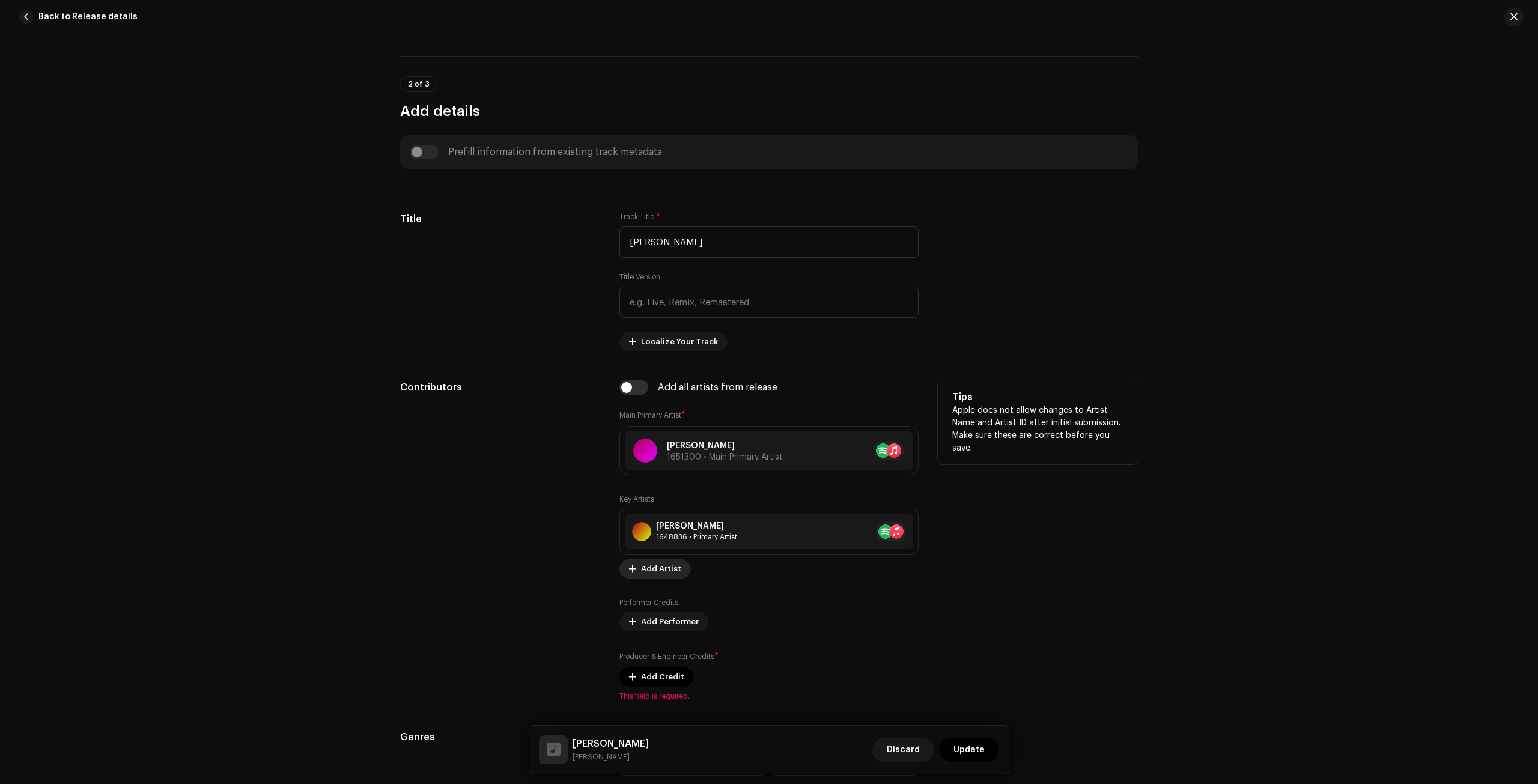
click at [641, 562] on span "Add Artist" at bounding box center [661, 569] width 41 height 24
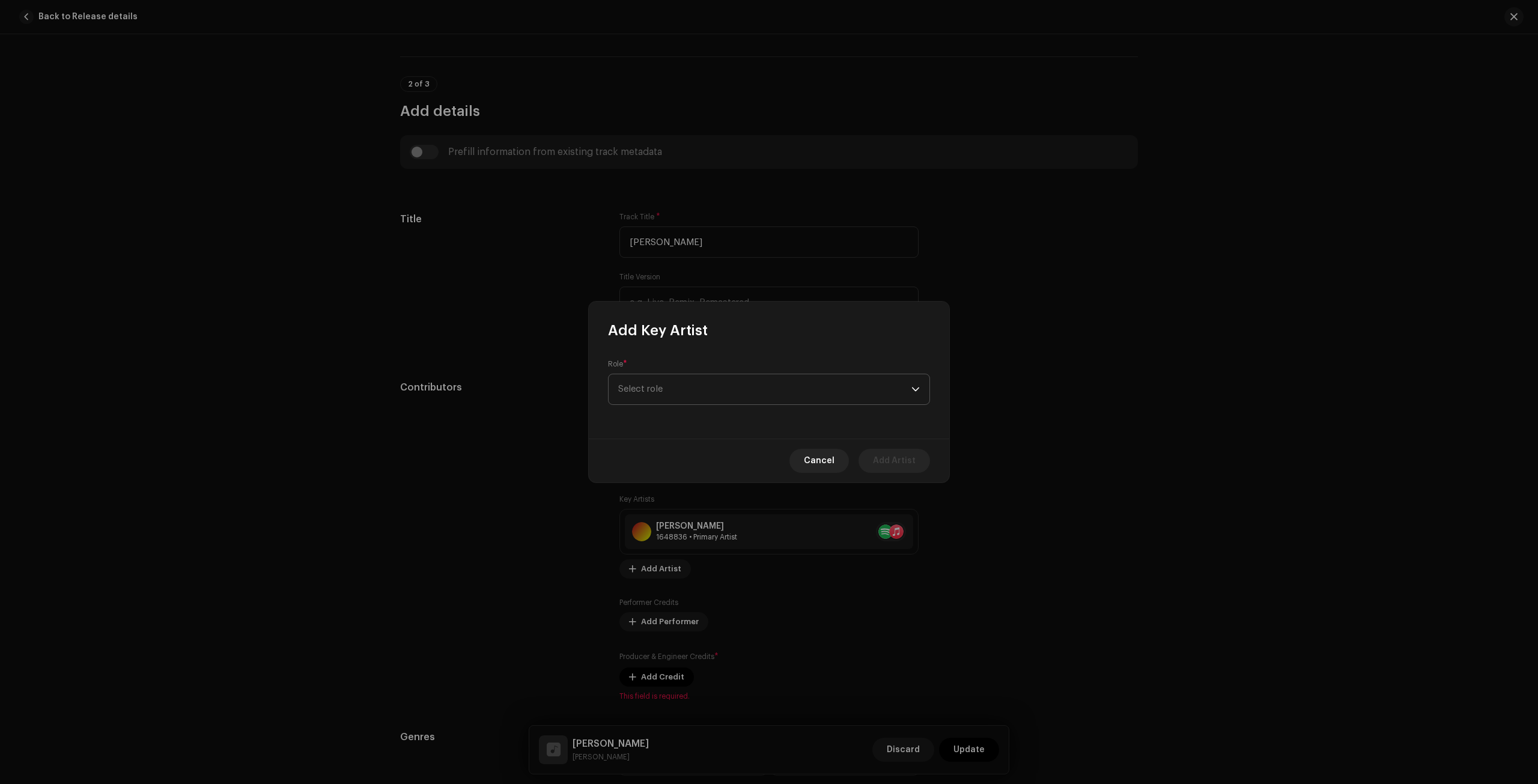
click at [685, 378] on span "Select role" at bounding box center [765, 389] width 293 height 30
click at [663, 451] on span "Primary Artist" at bounding box center [647, 446] width 58 height 12
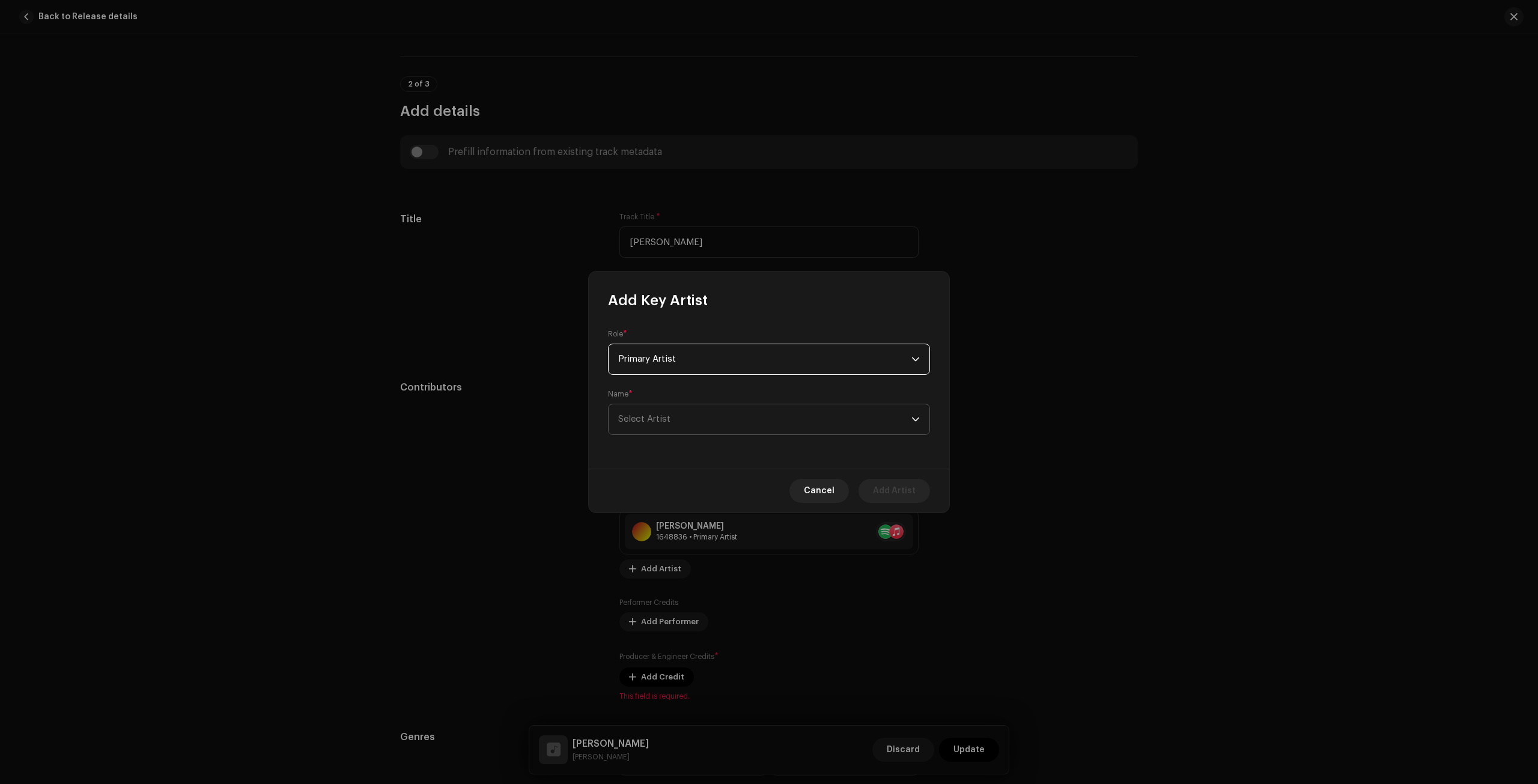
click at [738, 428] on span "Select Artist" at bounding box center [765, 418] width 293 height 30
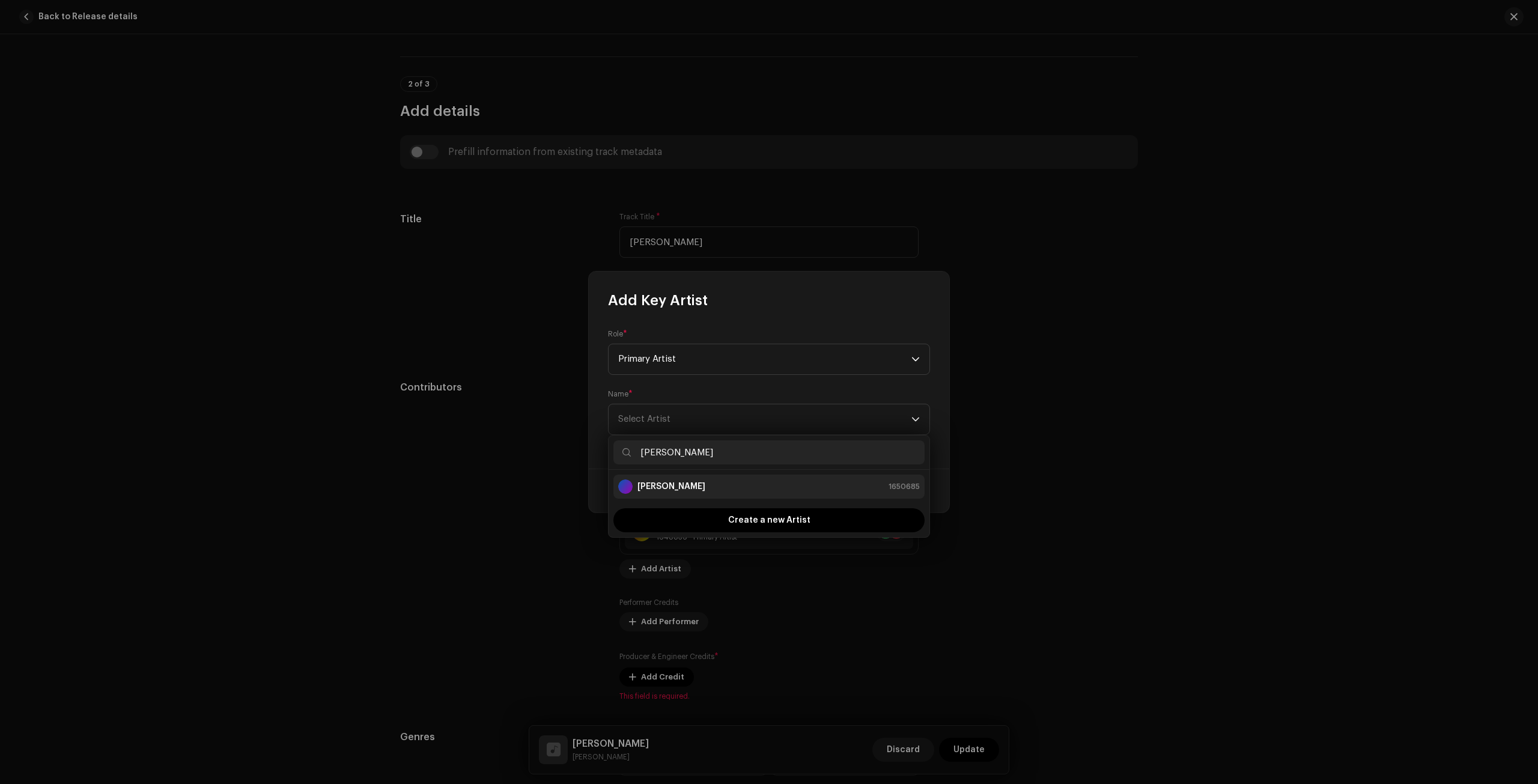
type input "[PERSON_NAME]"
click at [716, 489] on div "[PERSON_NAME] 1650685" at bounding box center [769, 486] width 302 height 14
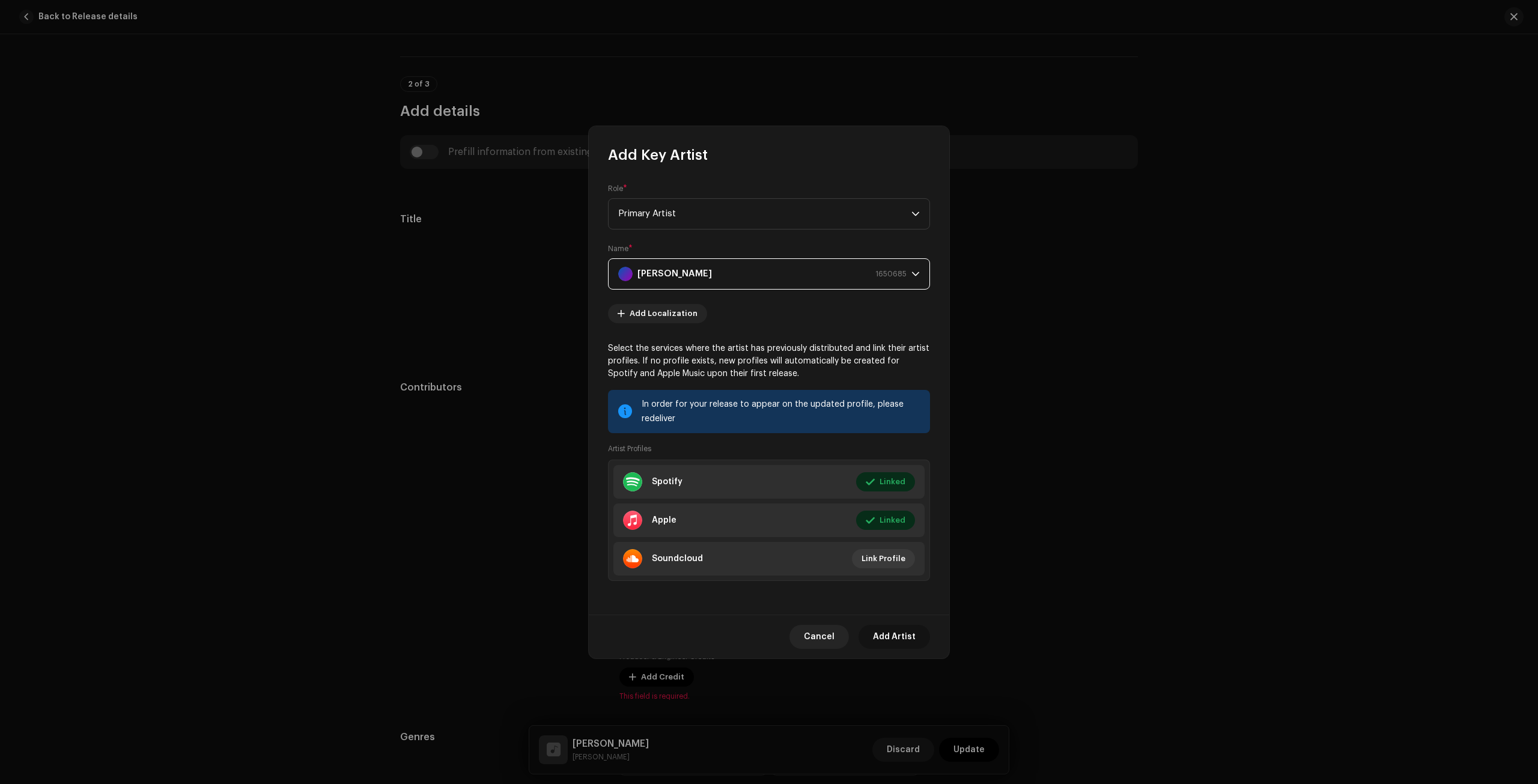
click at [908, 641] on span "Add Artist" at bounding box center [894, 637] width 42 height 24
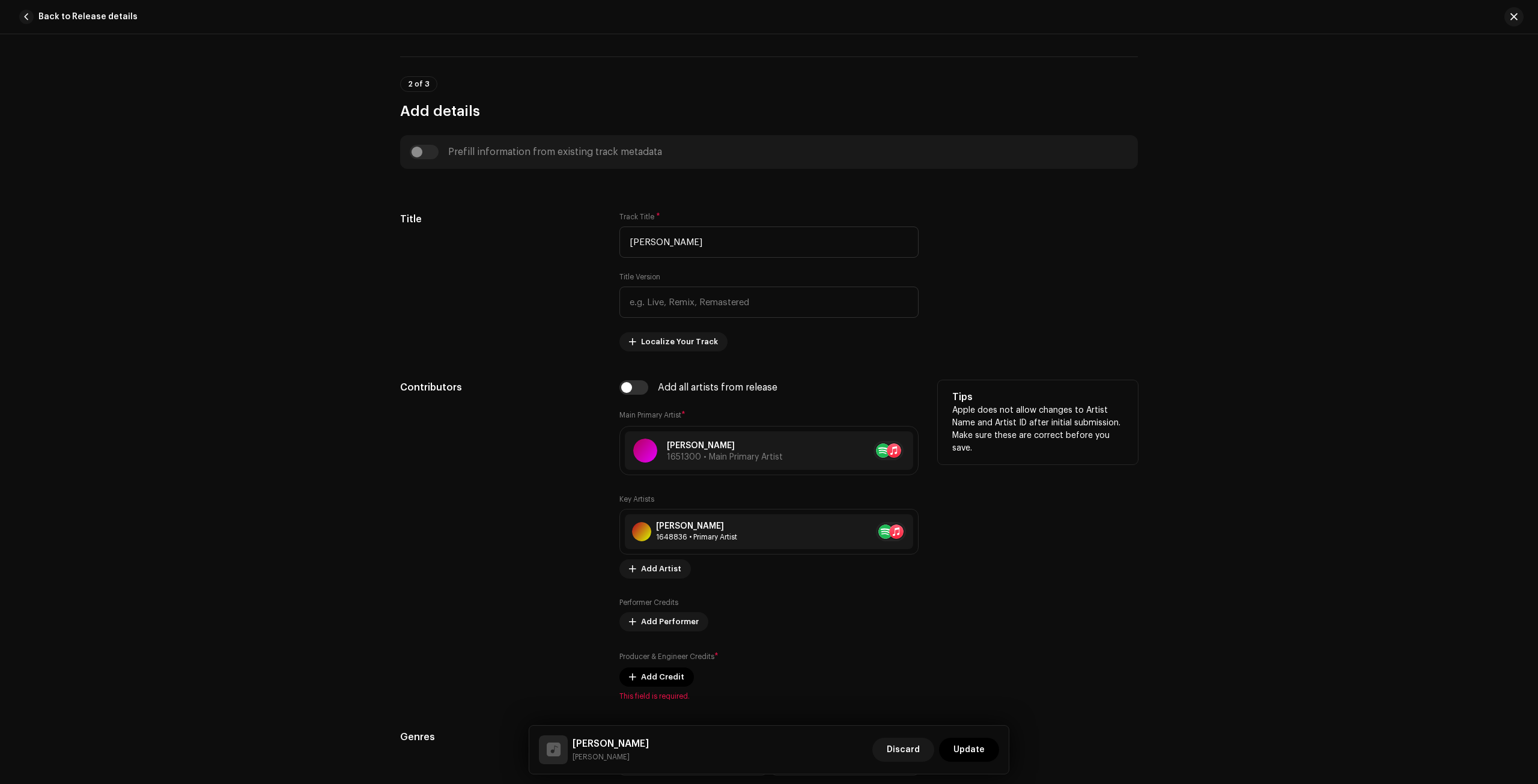
scroll to position [660, 0]
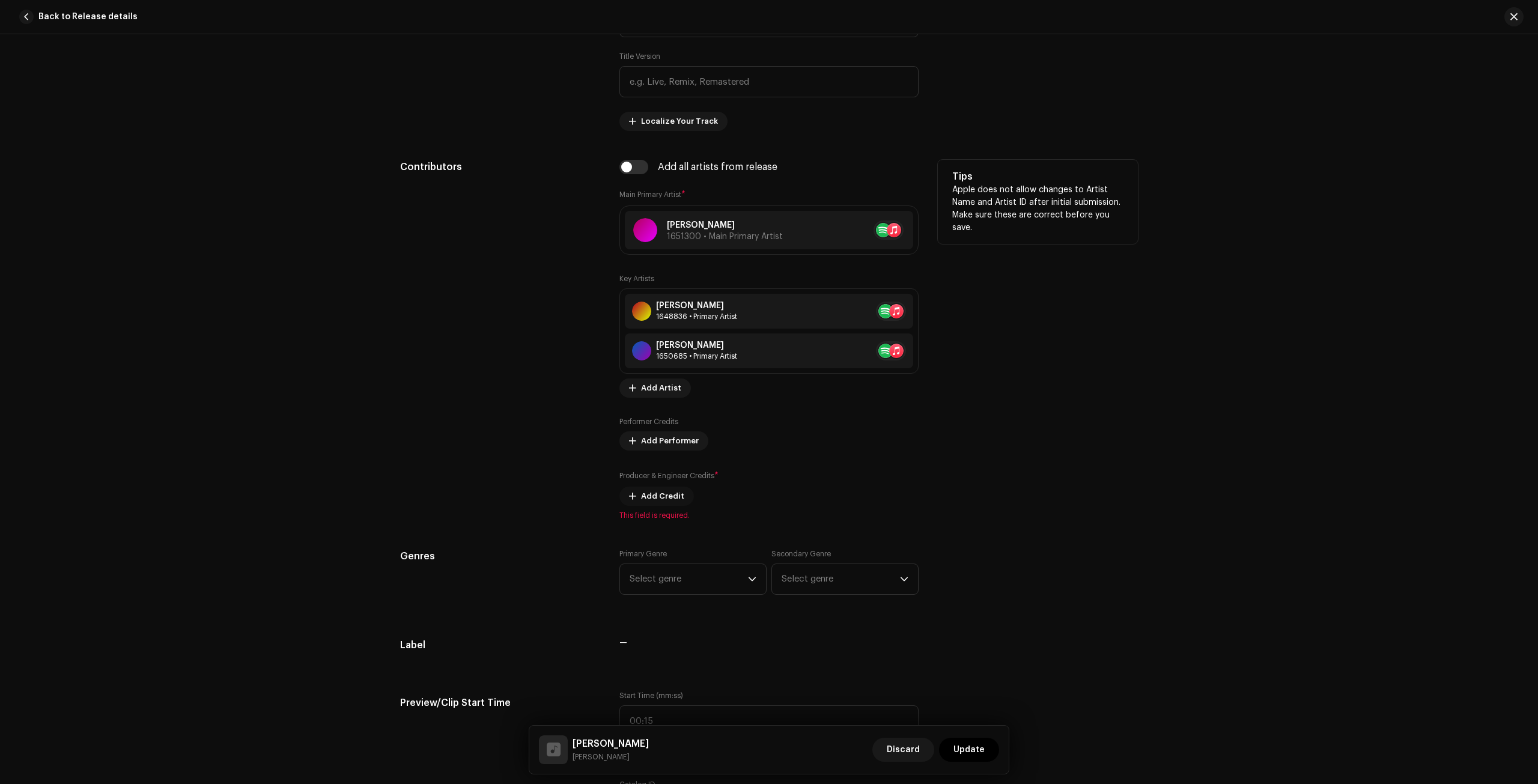
click at [635, 500] on button "Add Credit" at bounding box center [656, 496] width 75 height 19
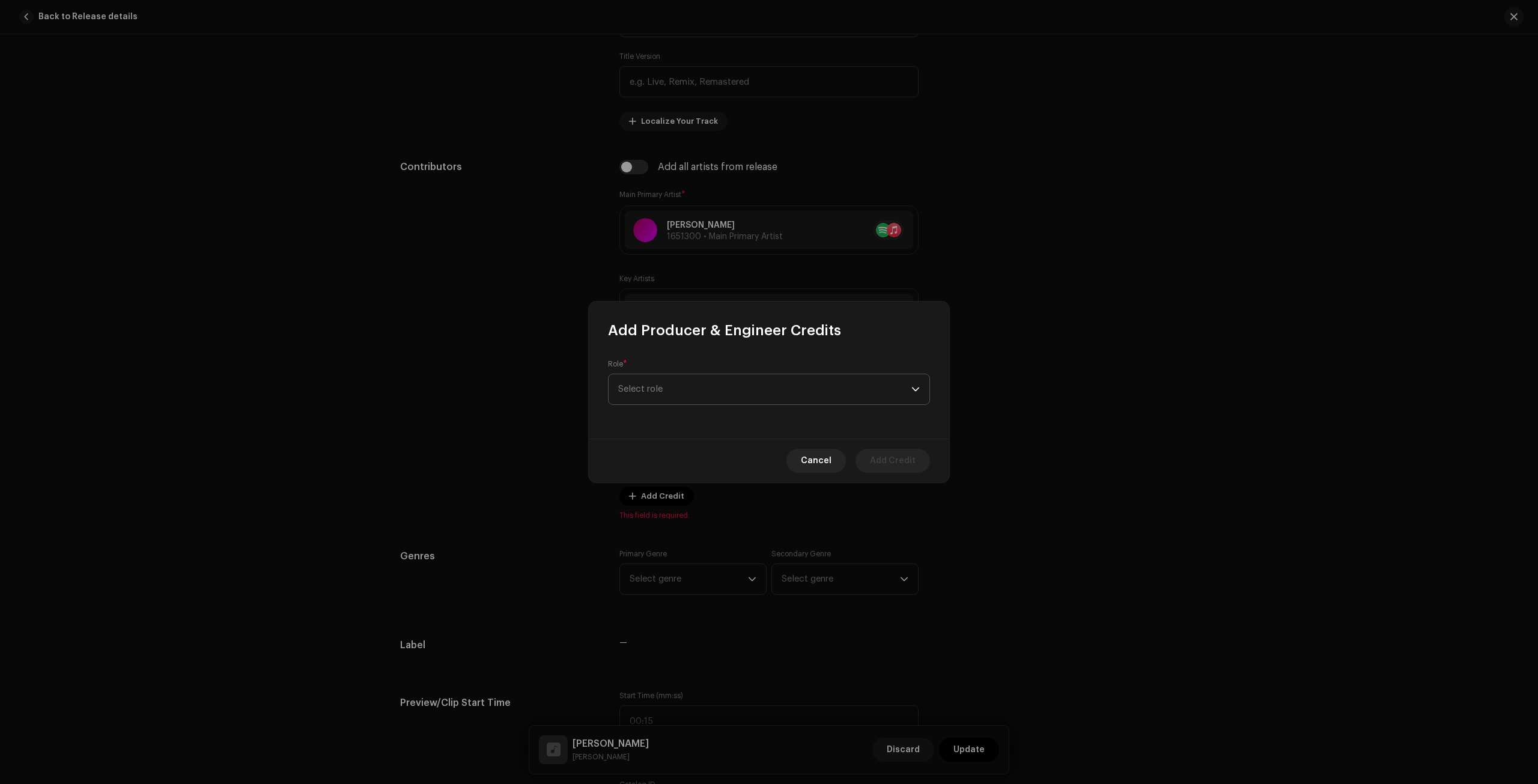
click at [684, 394] on span "Select role" at bounding box center [765, 389] width 293 height 30
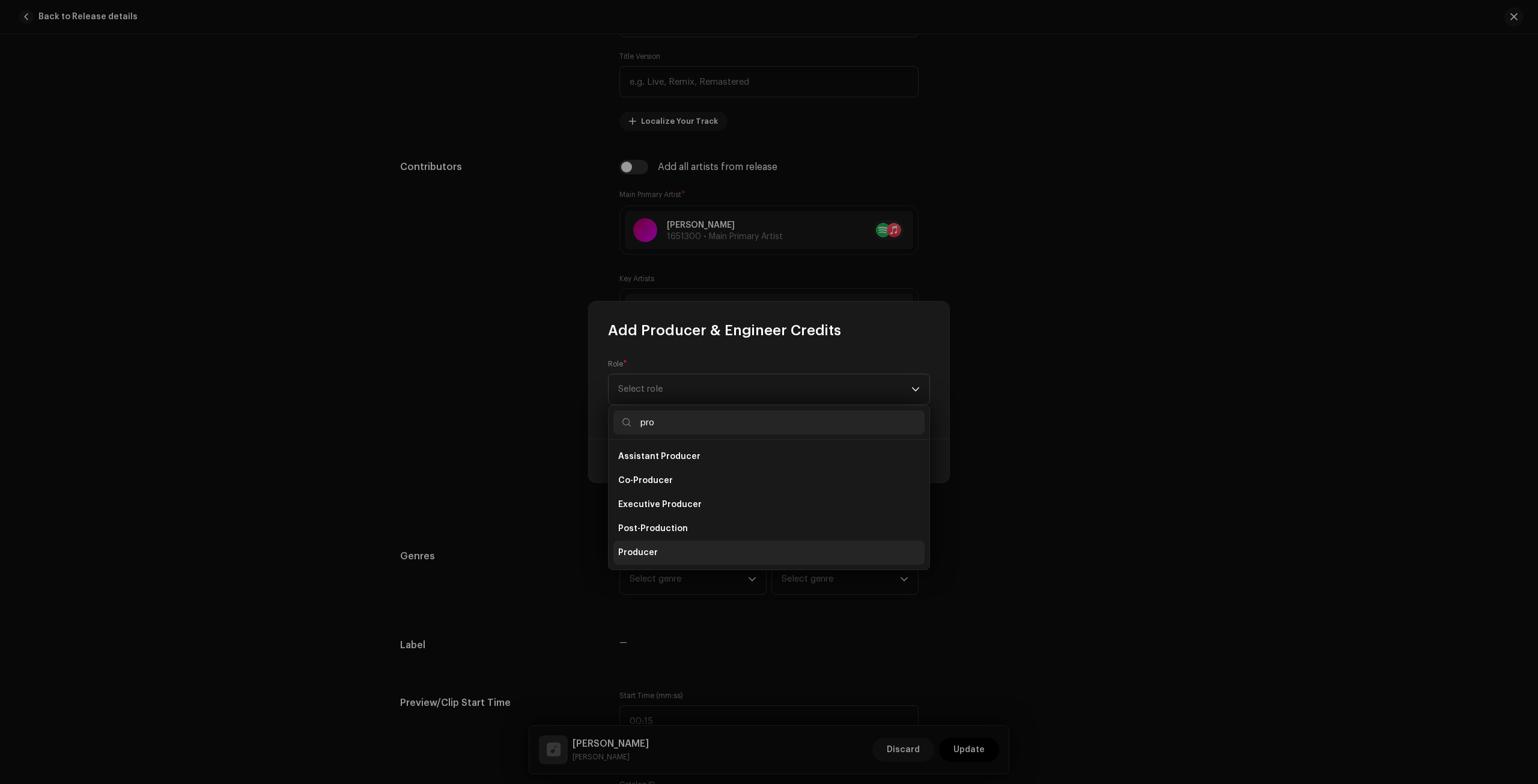
type input "pro"
click at [656, 555] on li "Producer" at bounding box center [768, 552] width 311 height 24
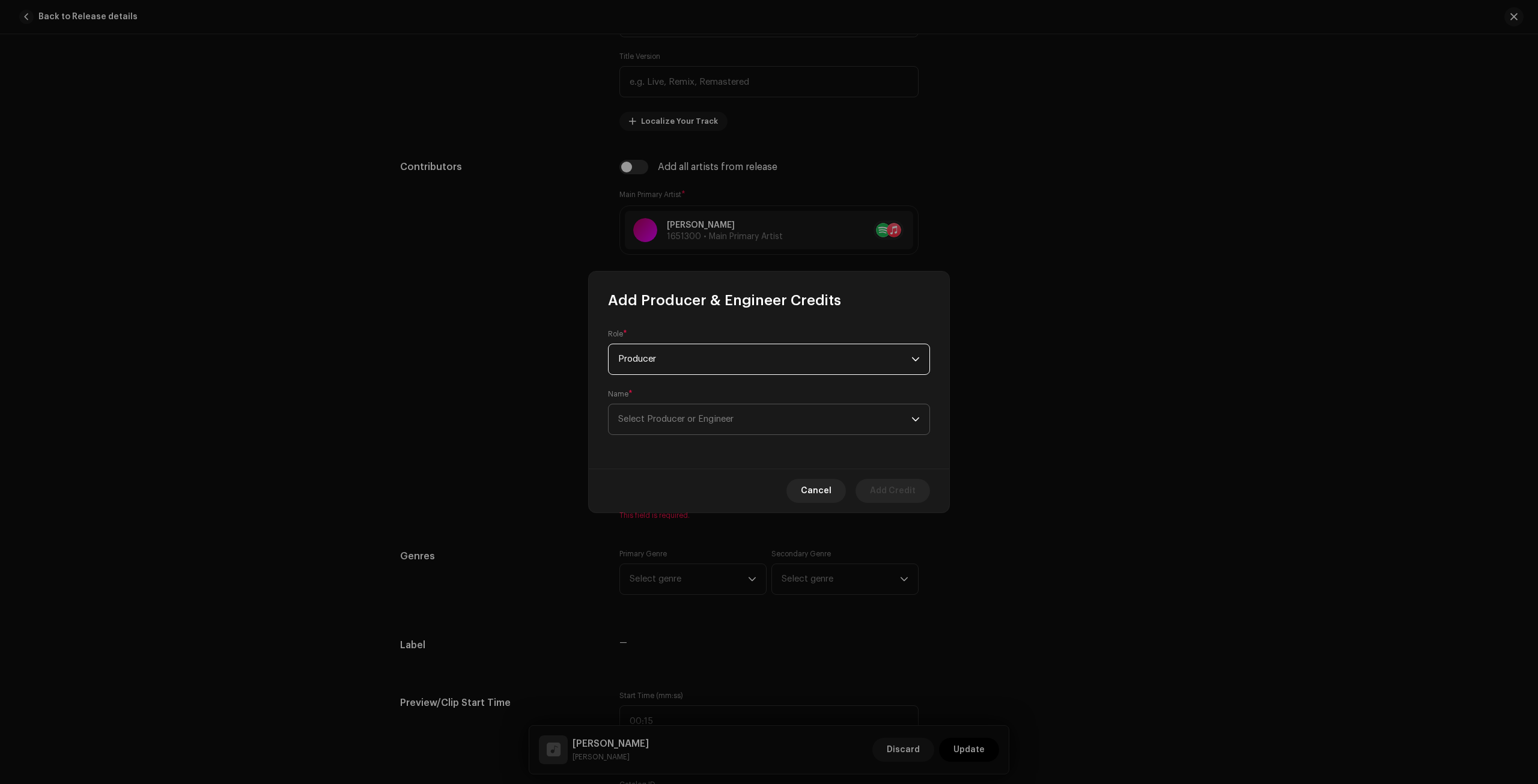
click at [700, 427] on span "Select Producer or Engineer" at bounding box center [765, 418] width 293 height 30
type input "[PERSON_NAME]"
click at [705, 484] on strong "[PERSON_NAME]" at bounding box center [672, 486] width 68 height 12
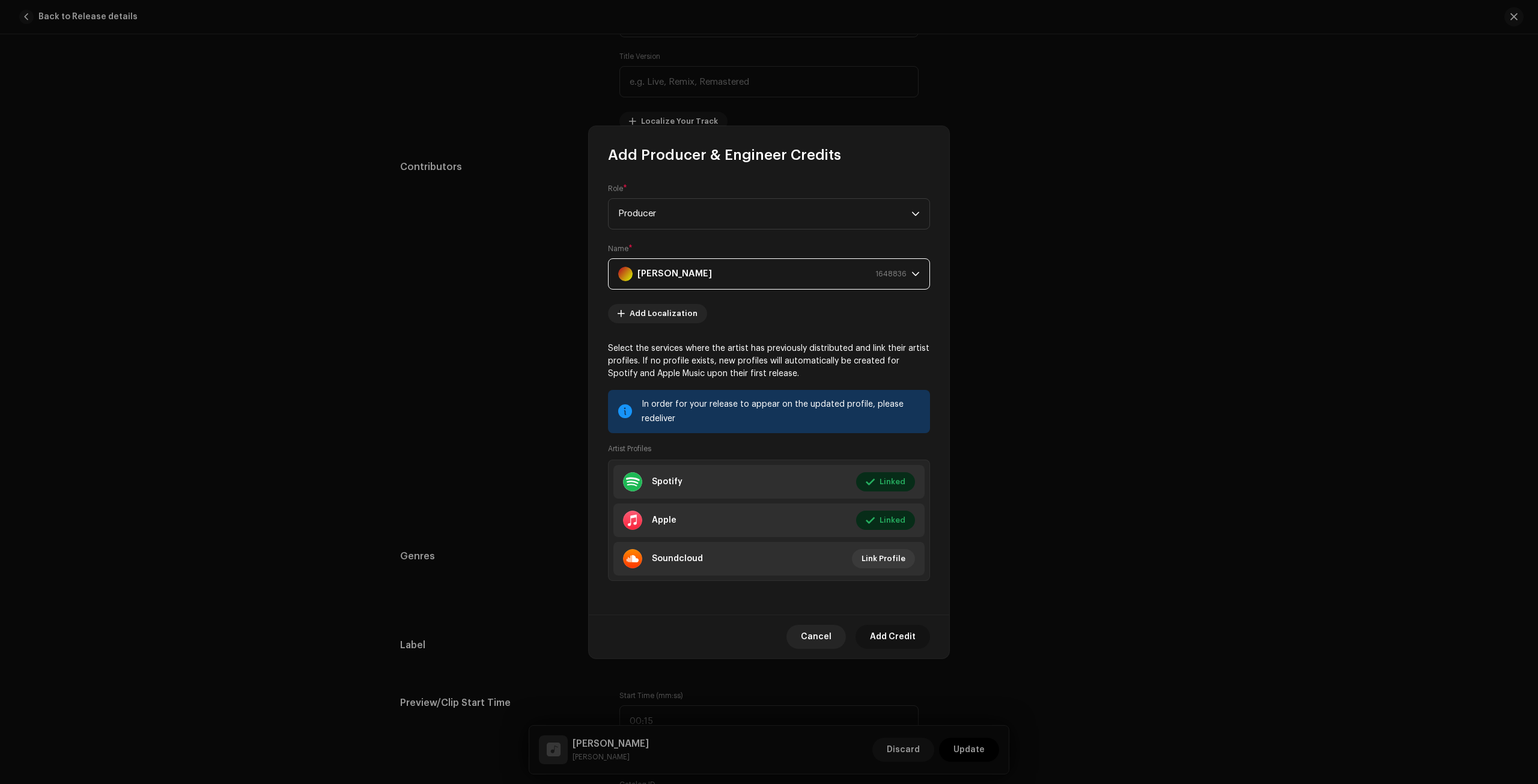
click at [902, 633] on span "Add Credit" at bounding box center [893, 637] width 46 height 24
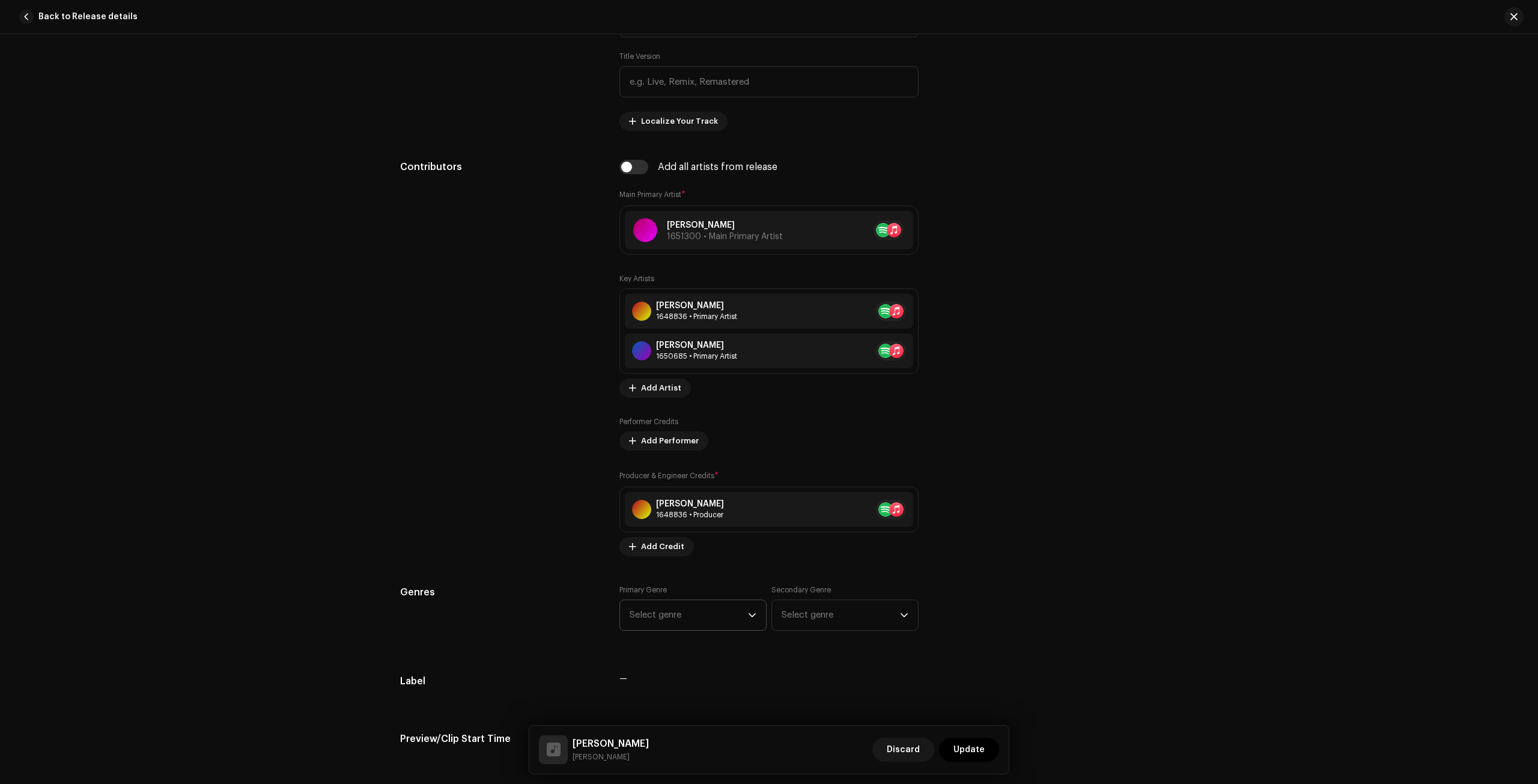
click at [733, 615] on span "Select genre" at bounding box center [689, 615] width 119 height 30
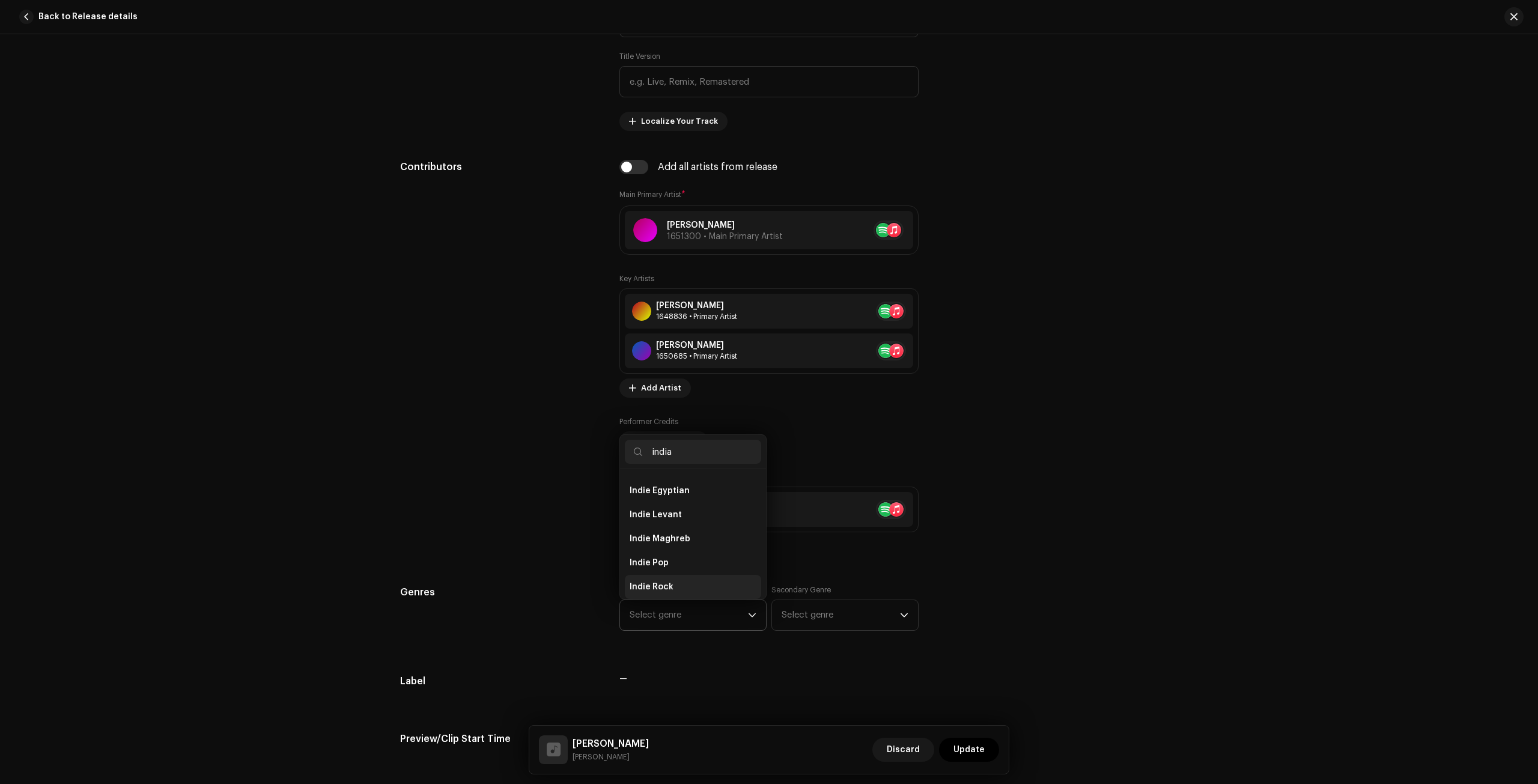
scroll to position [19, 0]
type input "india"
click at [695, 490] on li "Indian" at bounding box center [693, 490] width 136 height 24
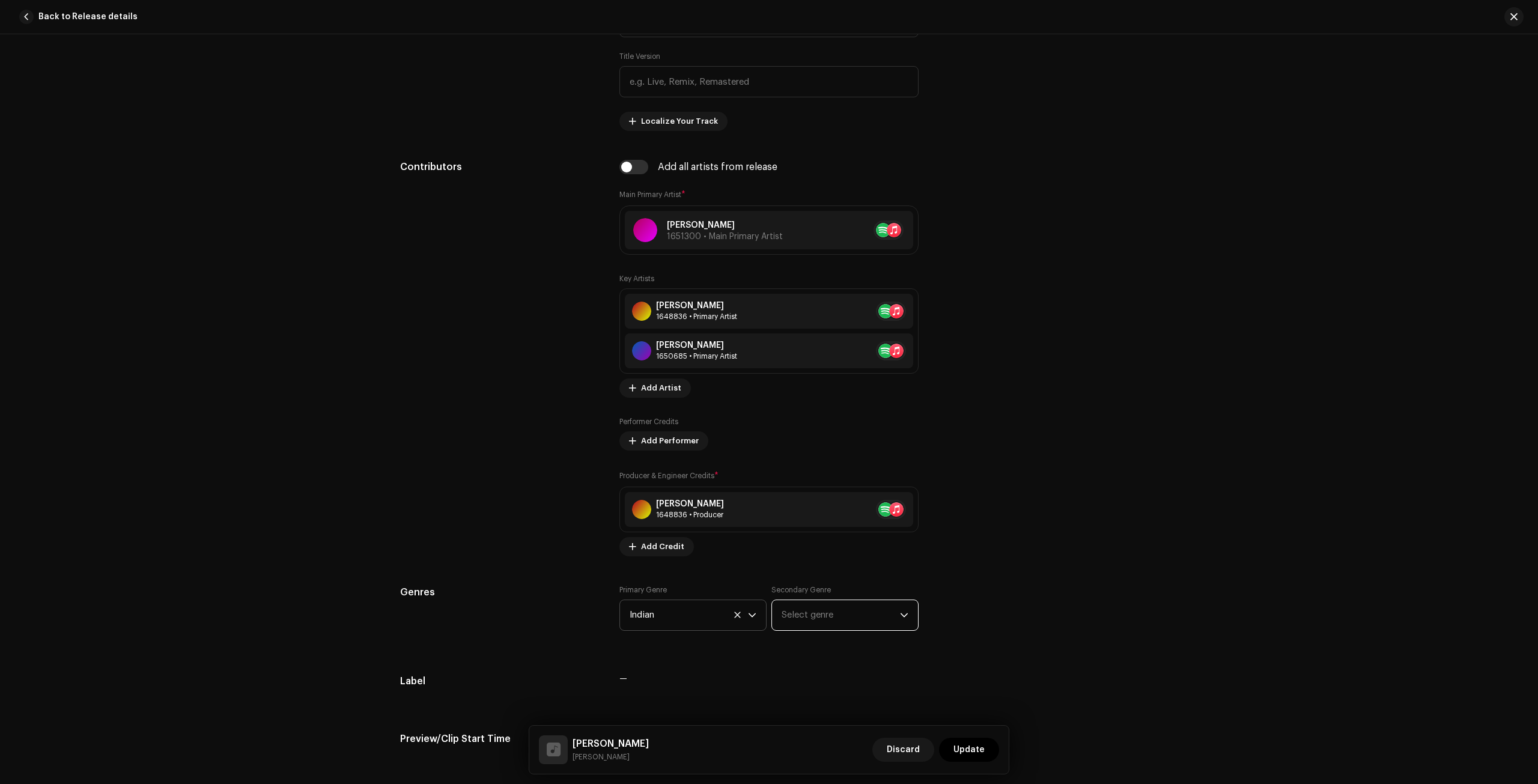
click at [864, 609] on span "Select genre" at bounding box center [841, 615] width 119 height 30
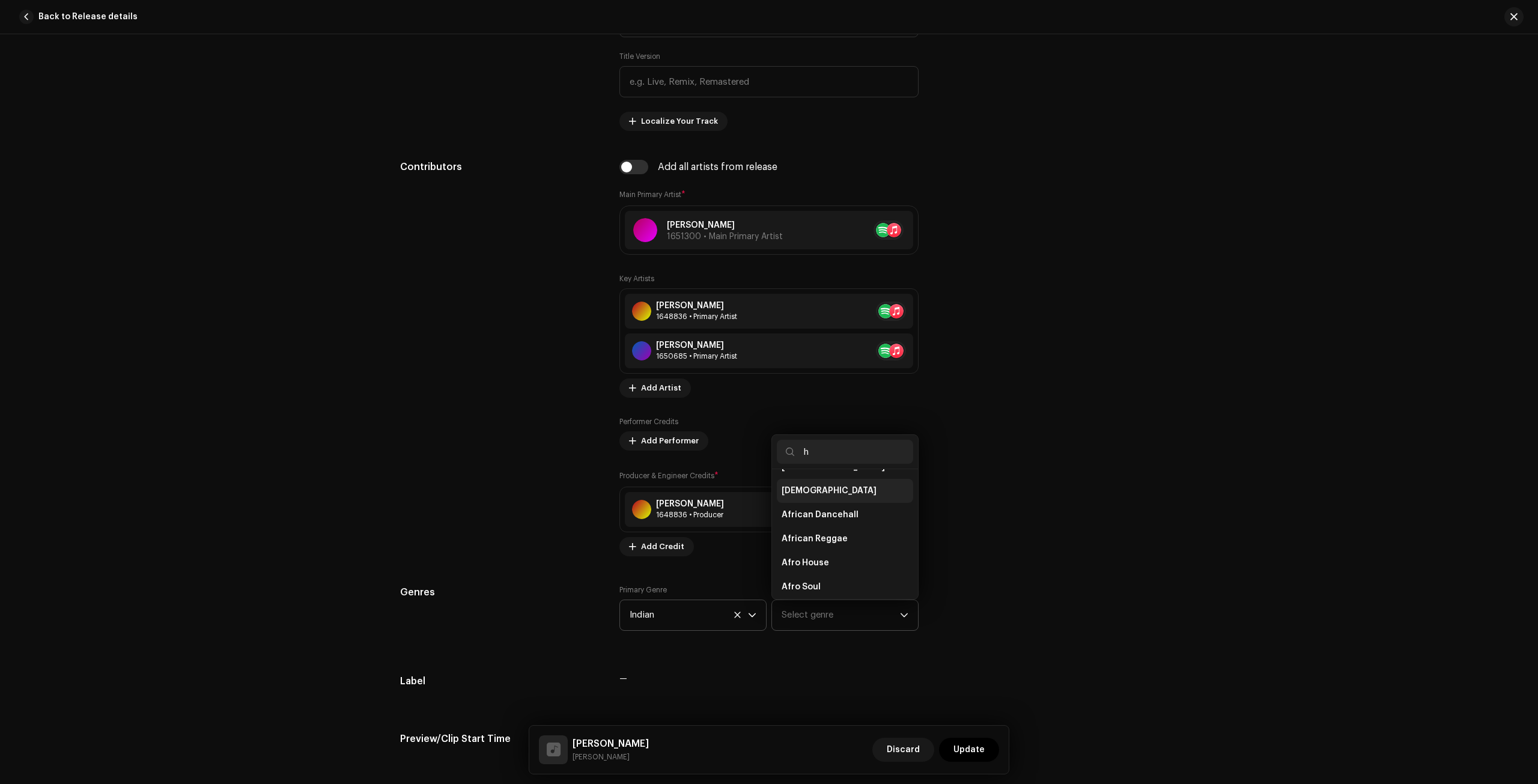
scroll to position [0, 0]
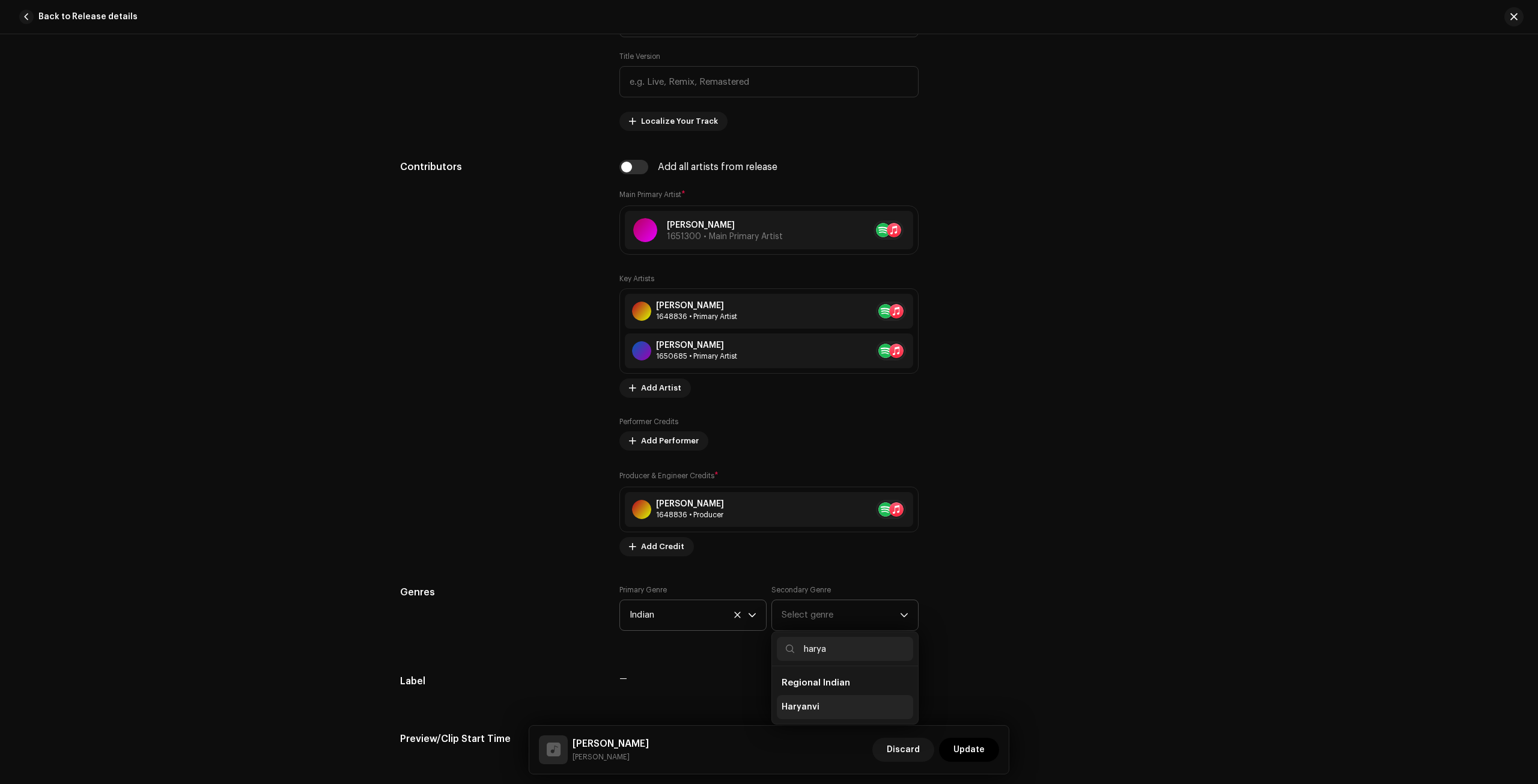
type input "harya"
click at [813, 712] on li "Haryanvi" at bounding box center [844, 707] width 136 height 24
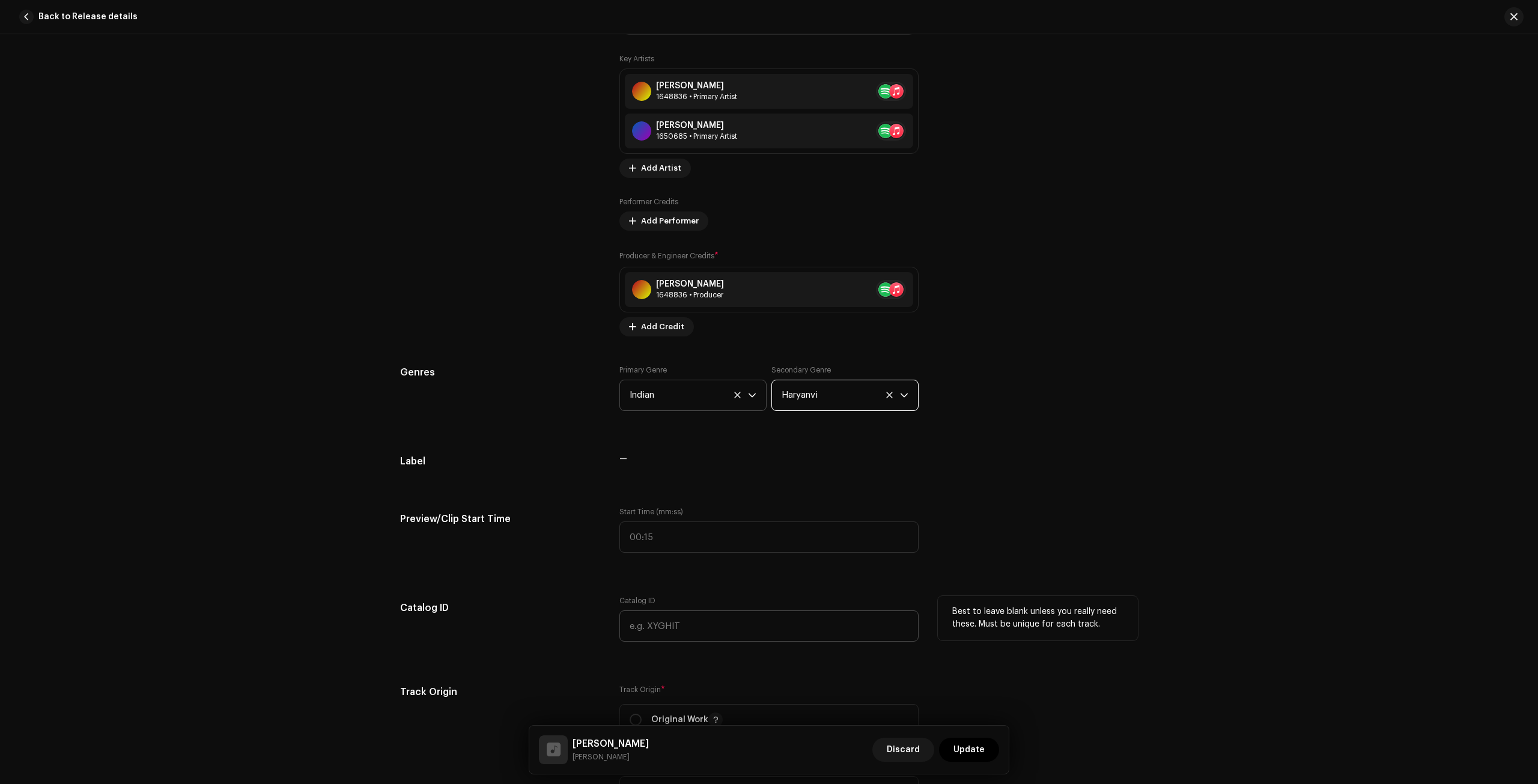
scroll to position [1101, 0]
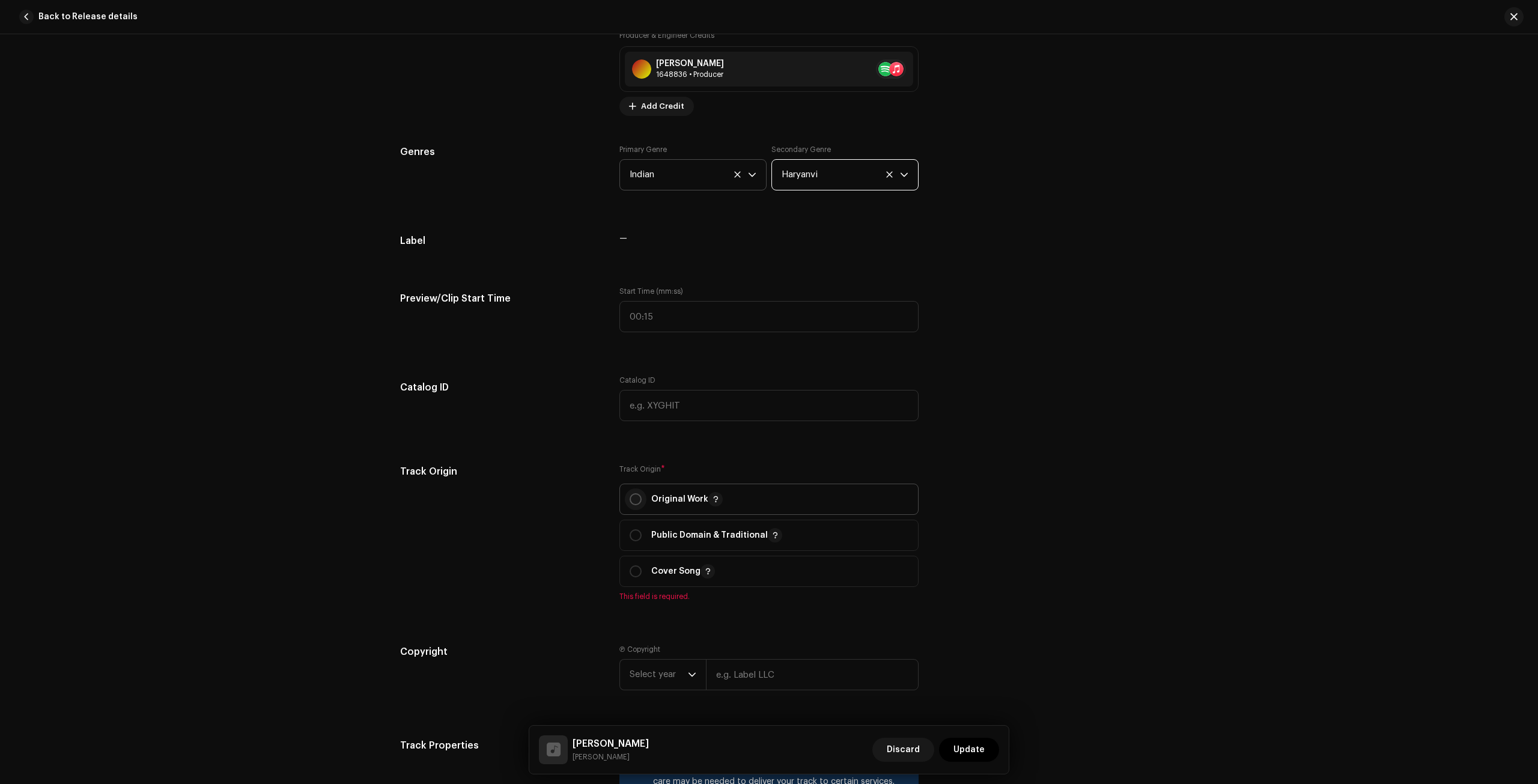
click at [630, 498] on input "radio" at bounding box center [635, 499] width 12 height 12
radio input "true"
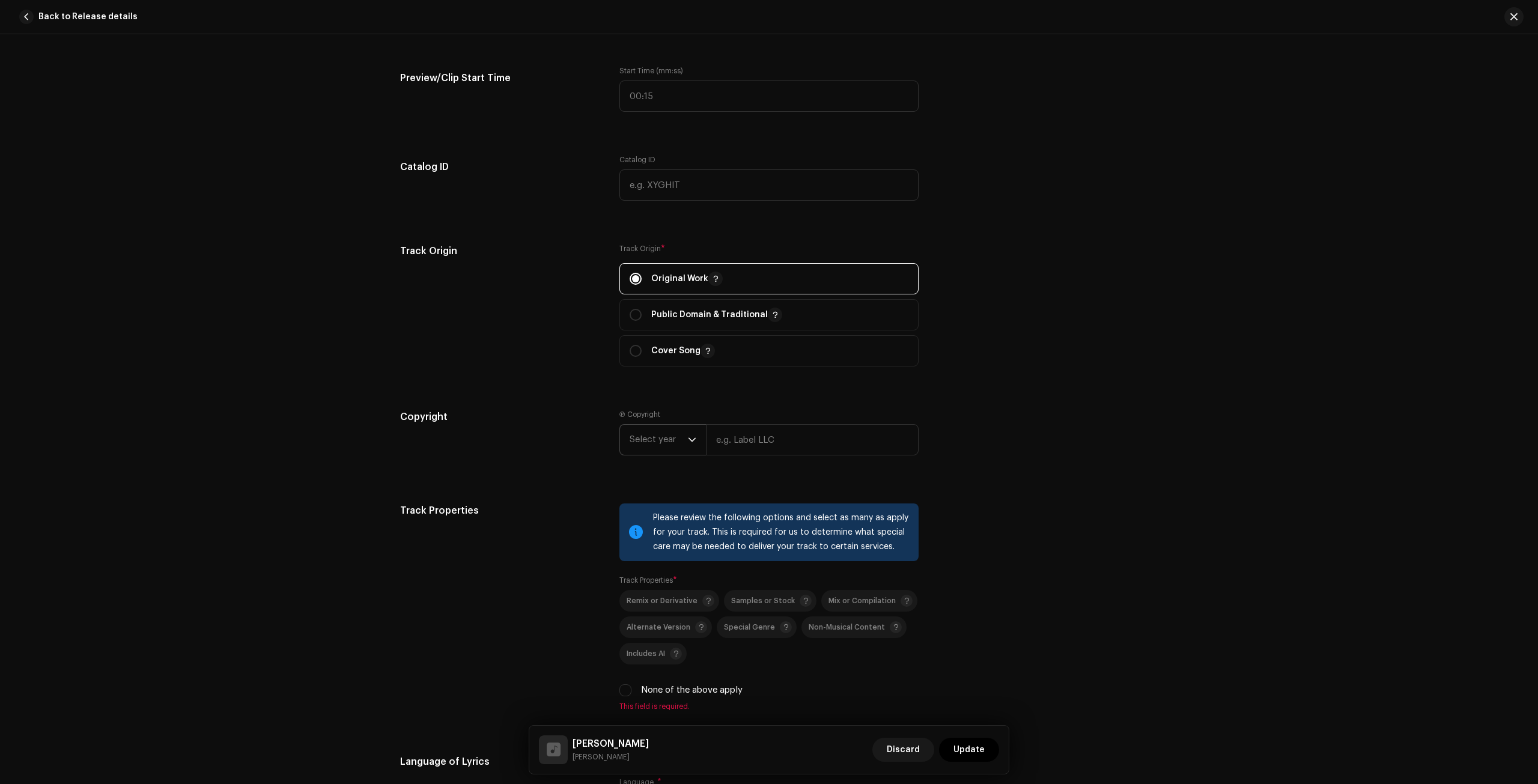
click at [669, 444] on span "Select year" at bounding box center [658, 439] width 58 height 30
click at [654, 533] on li "2025" at bounding box center [667, 532] width 86 height 24
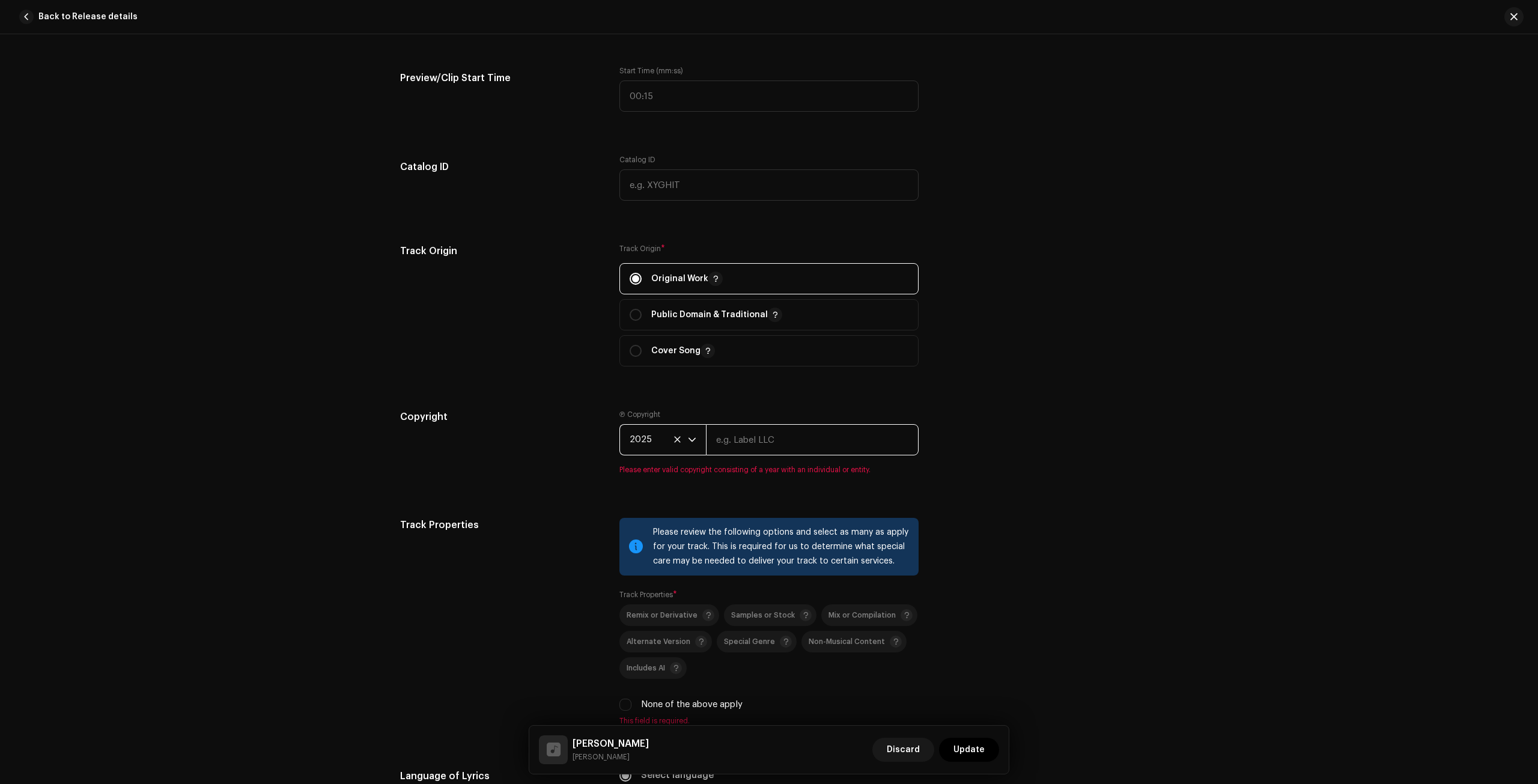
click at [744, 432] on input "text" at bounding box center [811, 439] width 213 height 31
paste input "TN Music Factory"
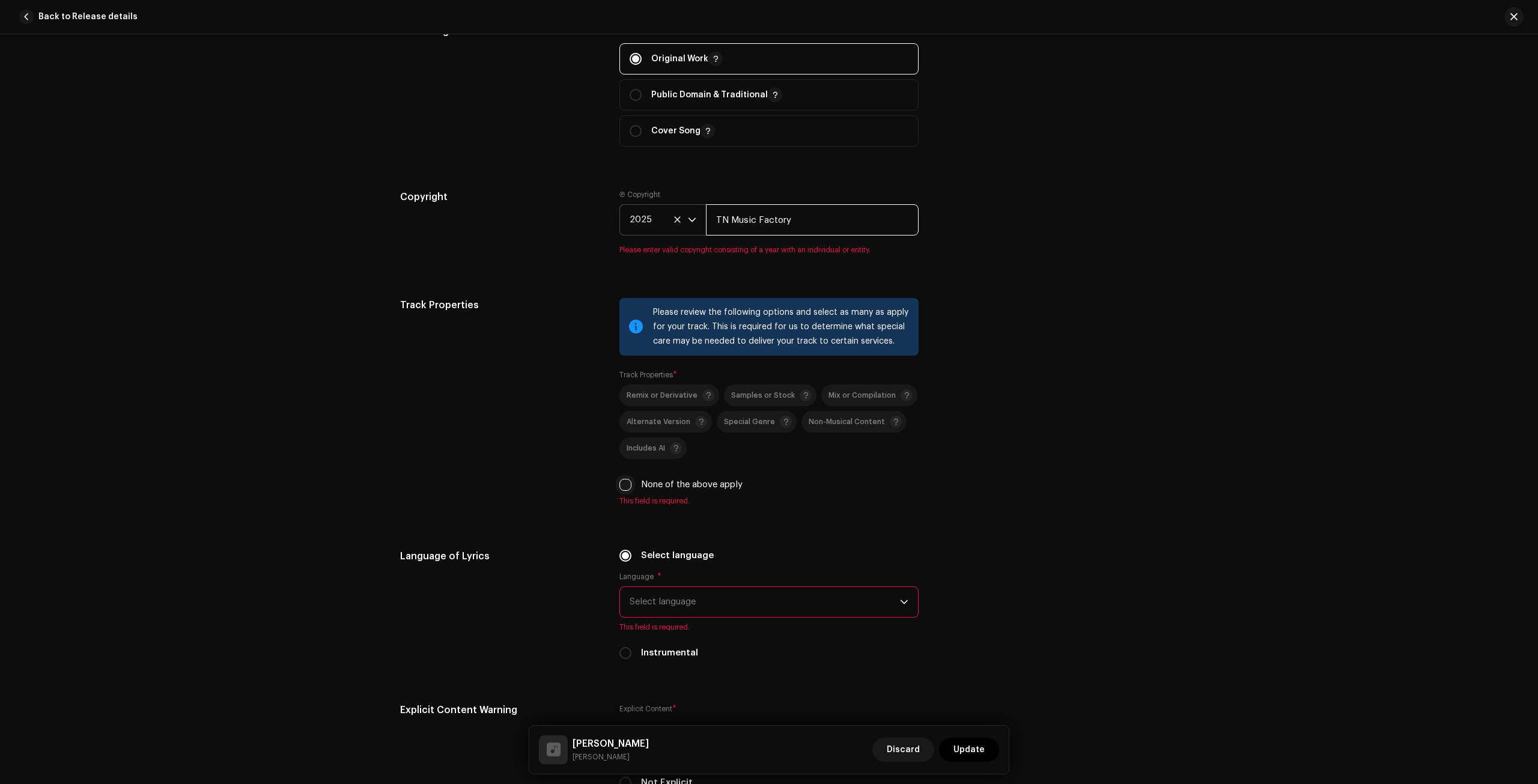
type input "TN Music Factory"
click at [620, 483] on div "Please review the following options and select as many as apply for your track.…" at bounding box center [768, 401] width 299 height 207
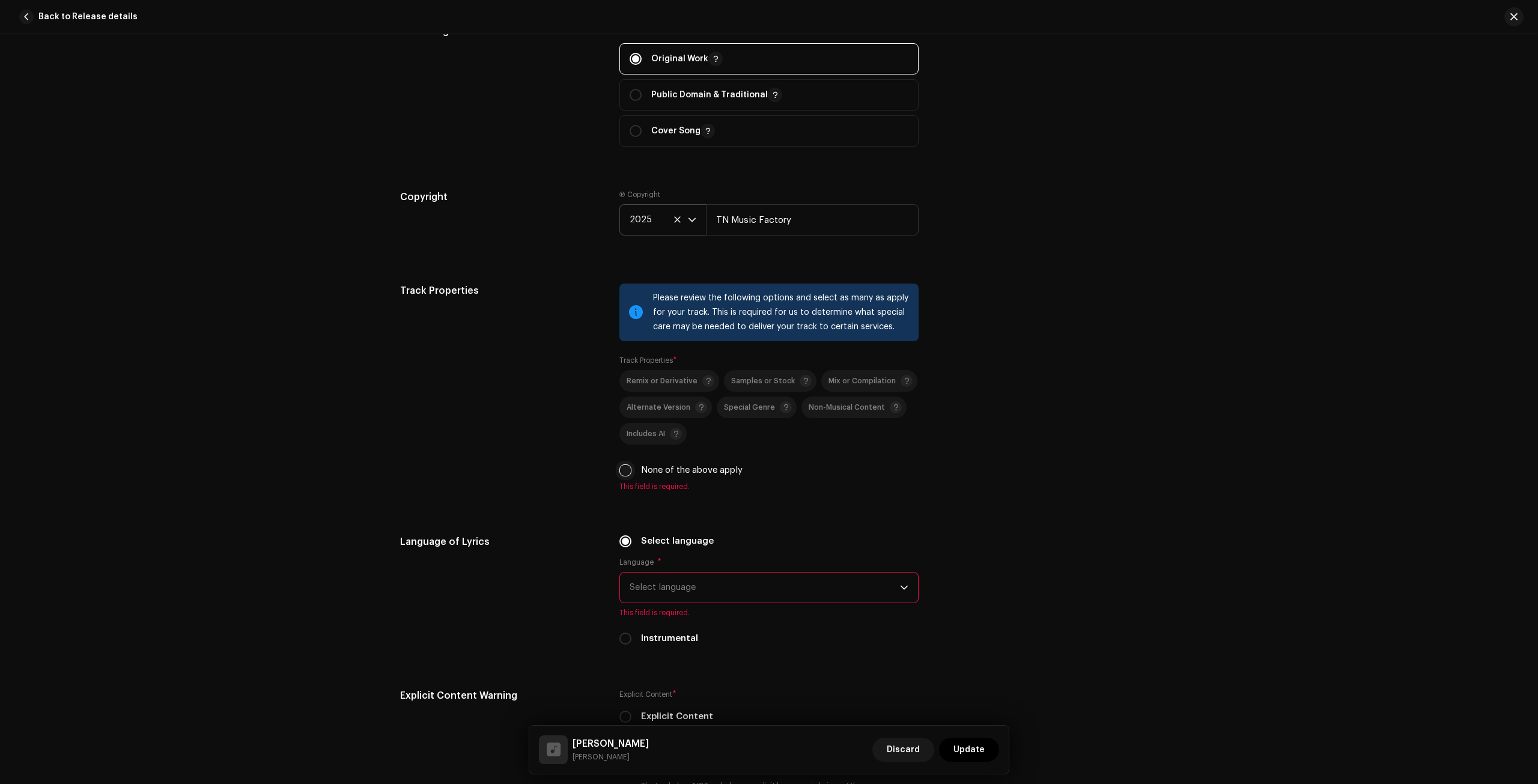
click at [623, 468] on input "None of the above apply" at bounding box center [625, 470] width 12 height 12
checkbox input "true"
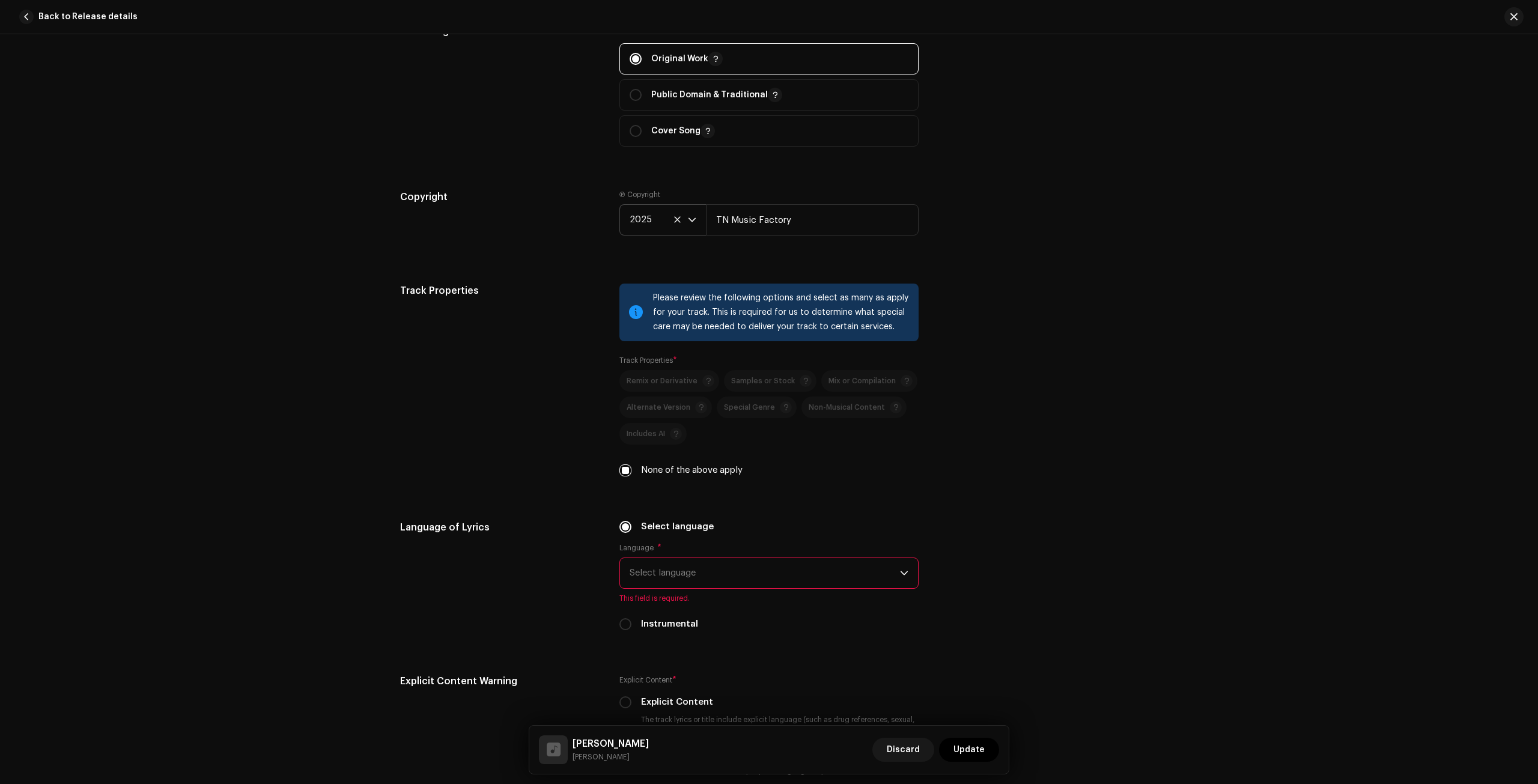
click at [900, 576] on div "dropdown trigger" at bounding box center [905, 572] width 8 height 30
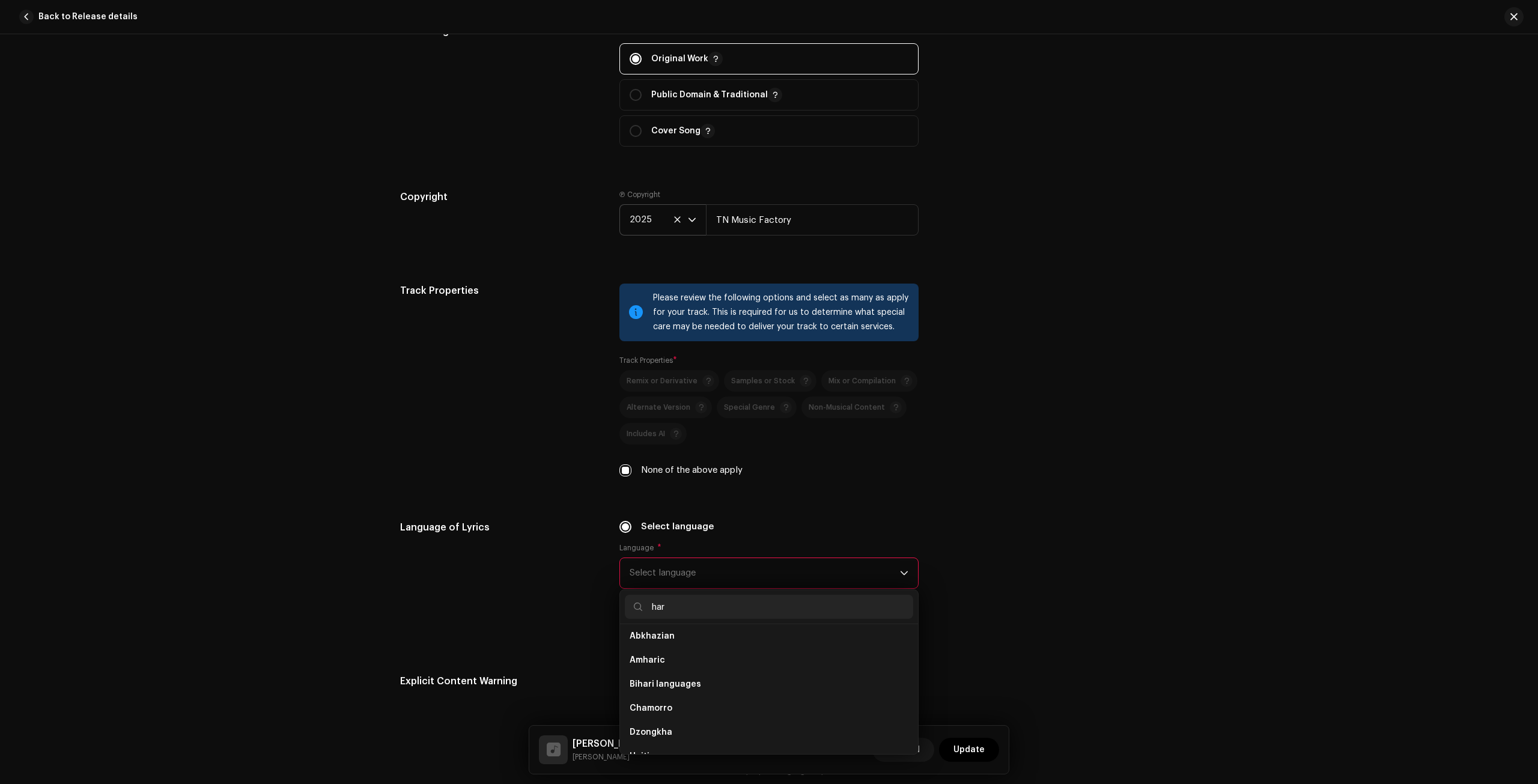
scroll to position [0, 0]
type input "har"
click at [672, 679] on li "Haryanvi" at bounding box center [769, 688] width 288 height 24
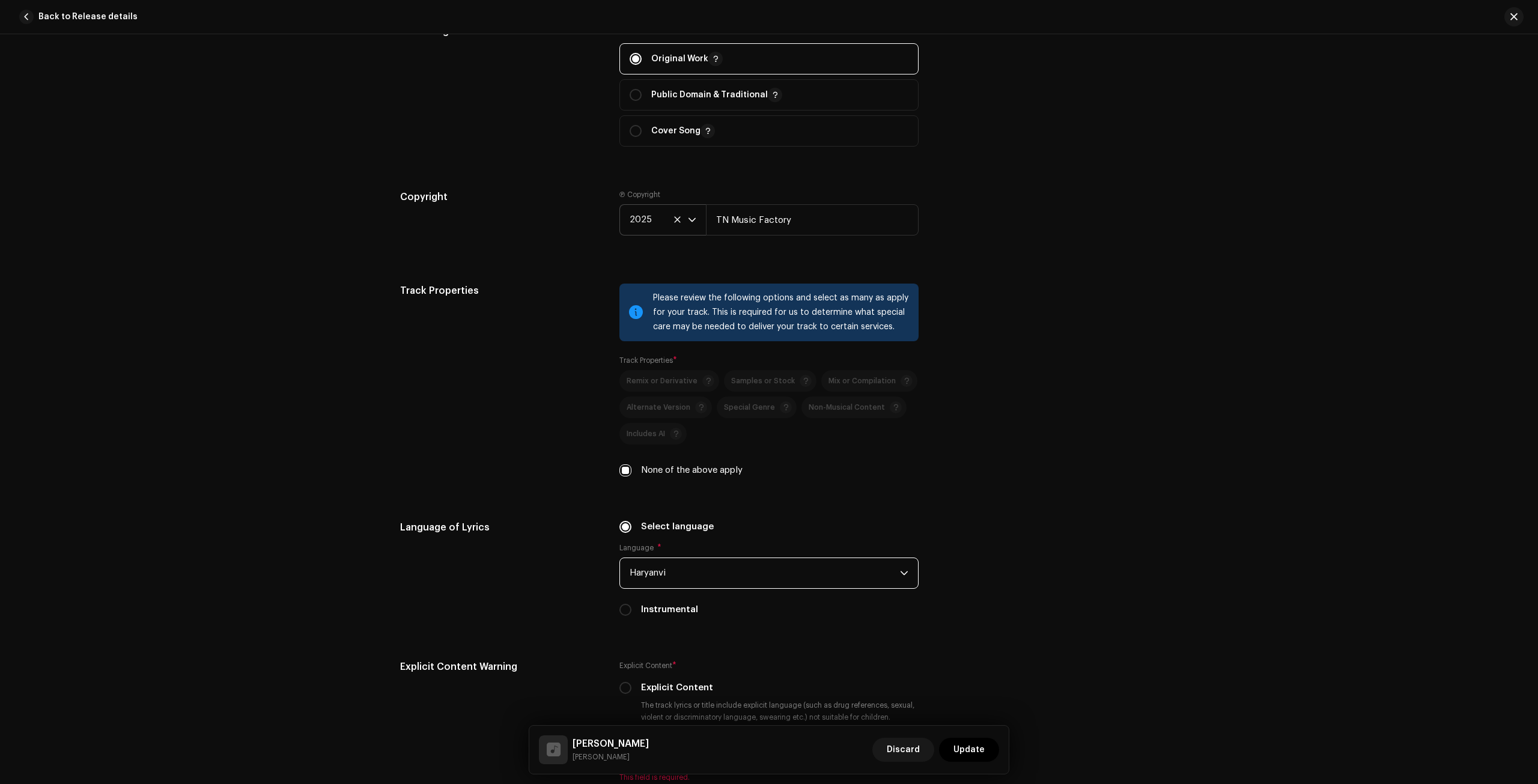
scroll to position [1761, 0]
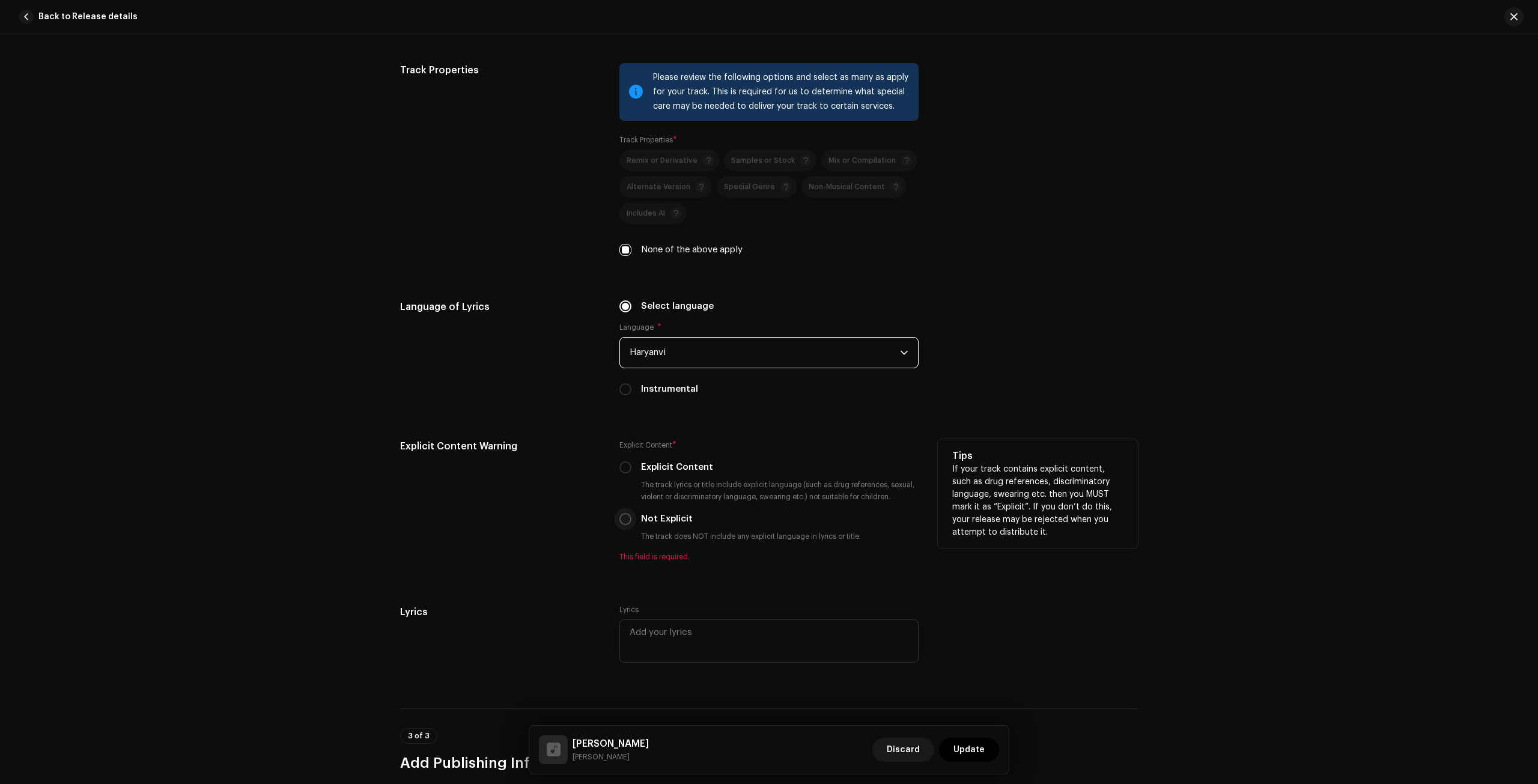
click at [624, 513] on input "Not Explicit" at bounding box center [625, 519] width 12 height 12
radio input "true"
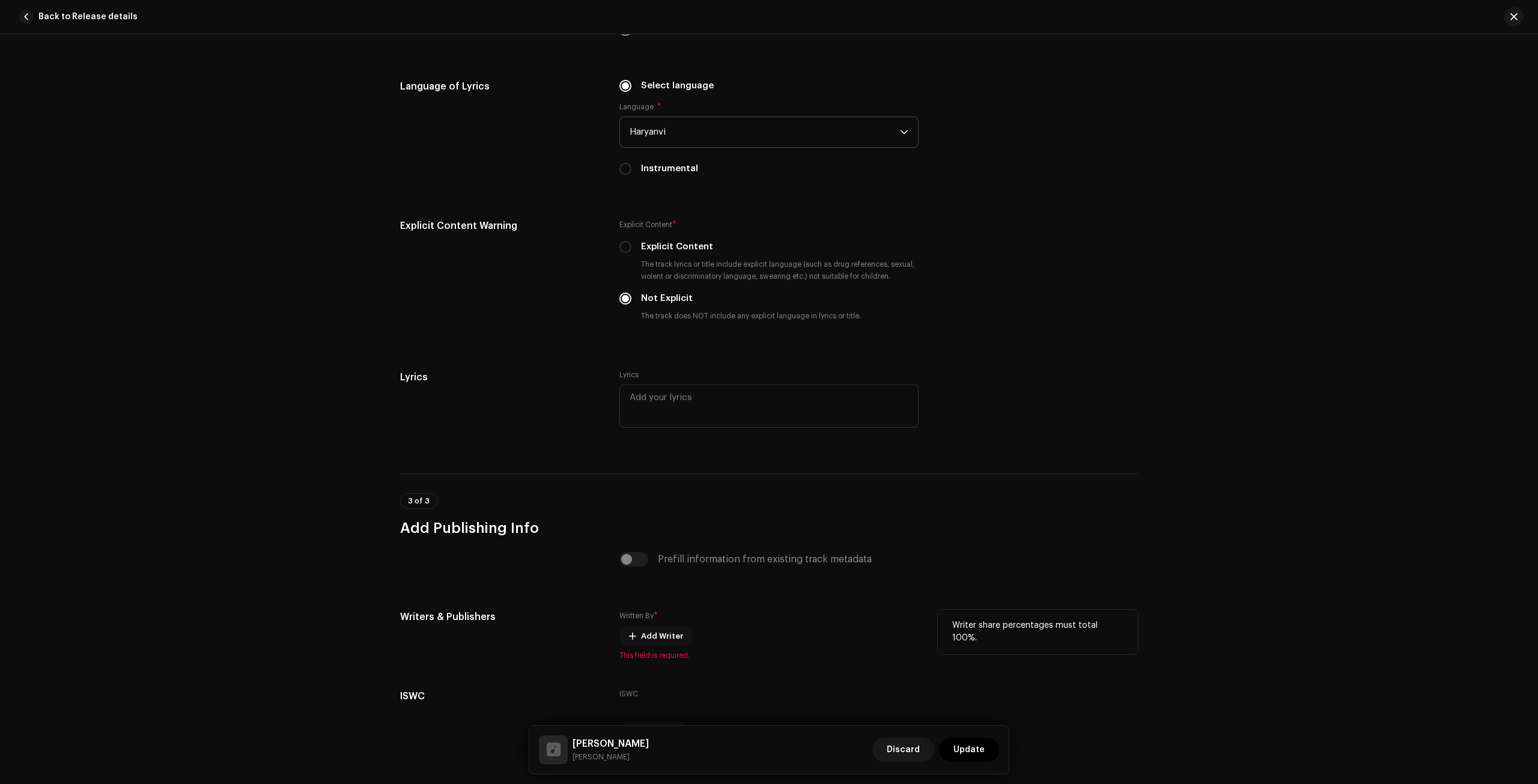
click at [641, 637] on span "Add Writer" at bounding box center [662, 636] width 42 height 24
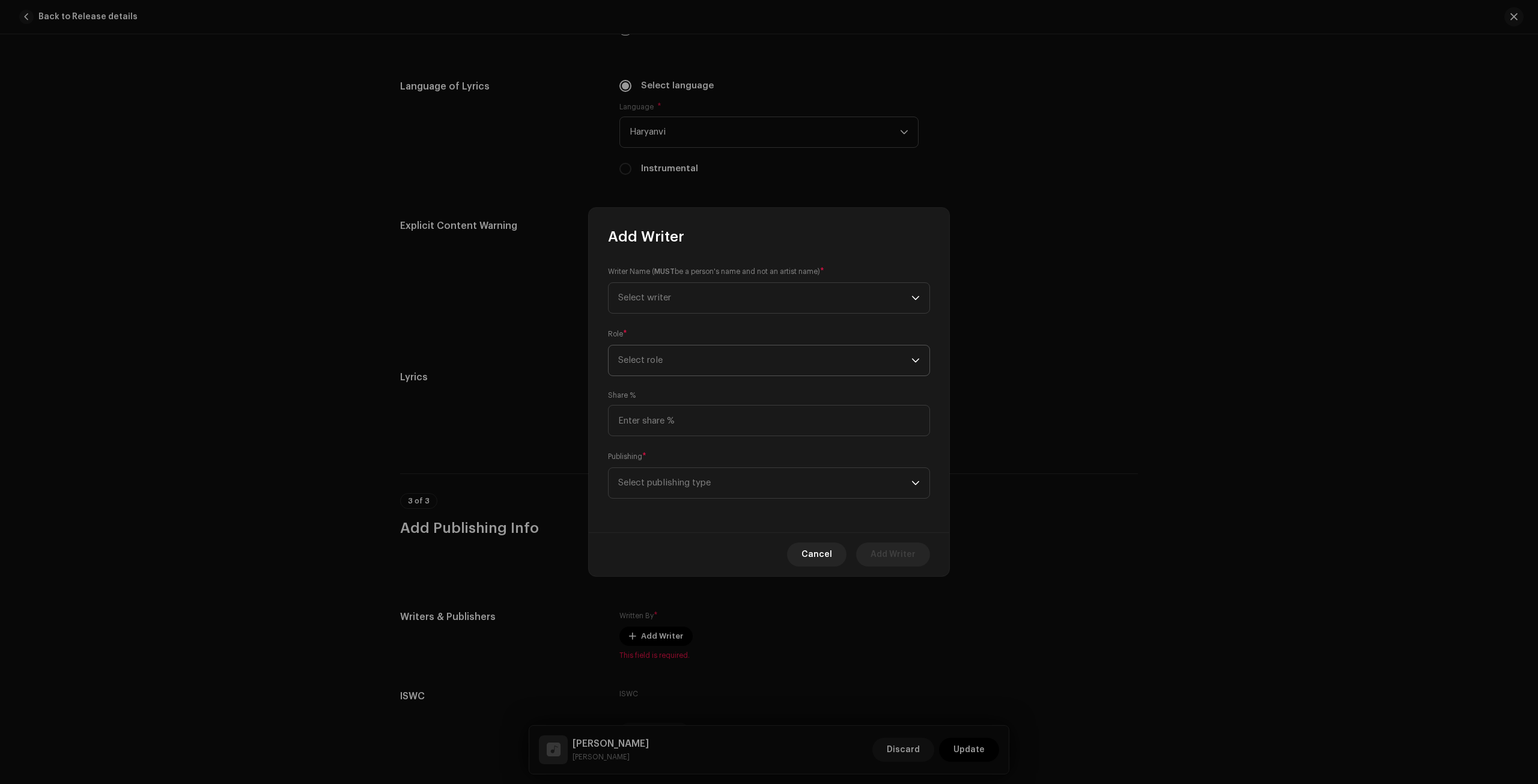
click at [728, 354] on span "Select role" at bounding box center [765, 360] width 293 height 30
click at [695, 389] on li "Lyricist" at bounding box center [768, 393] width 311 height 24
click at [687, 290] on span "Select writer" at bounding box center [765, 297] width 293 height 30
type input "[PERSON_NAME]"
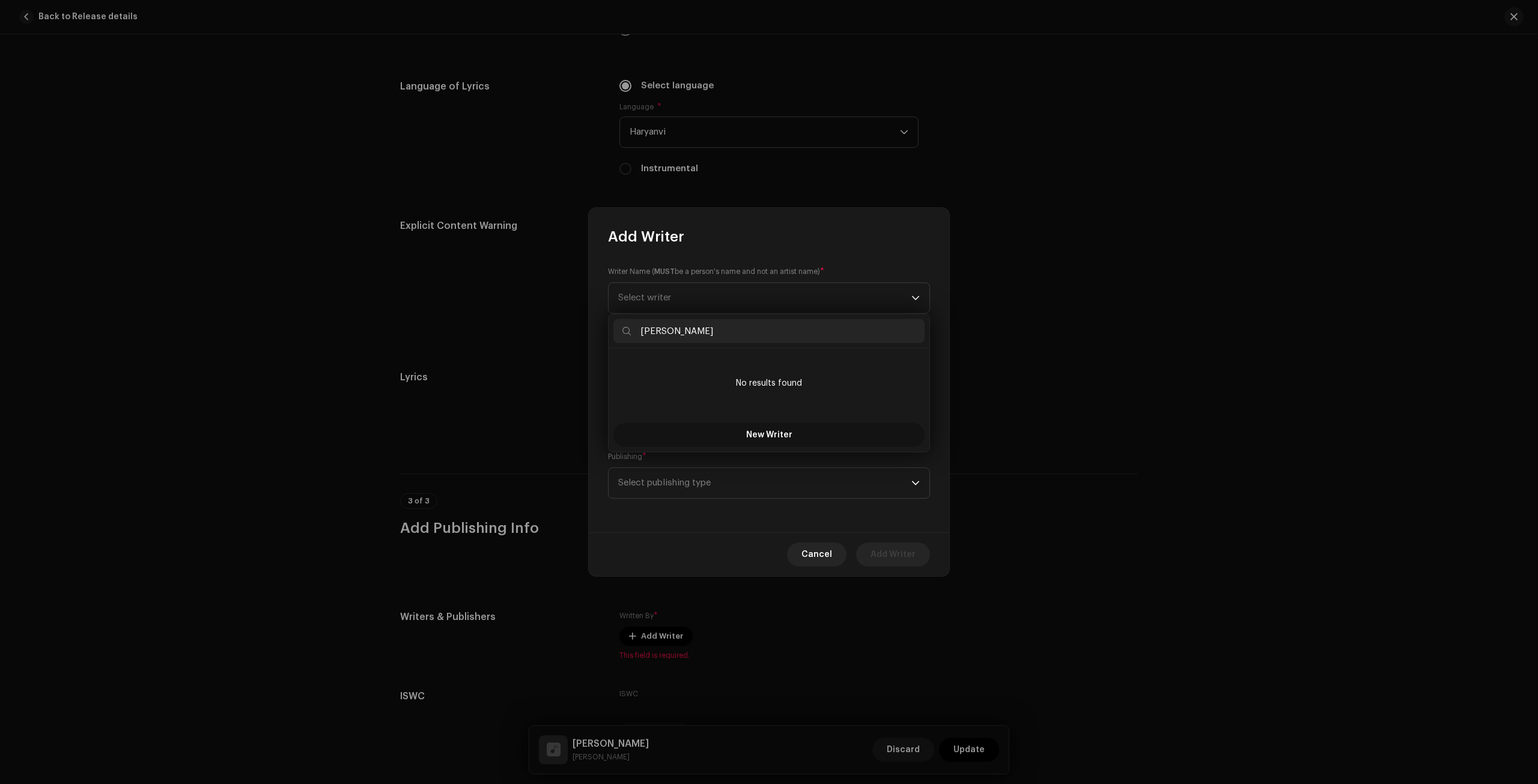
click at [746, 435] on span "New Writer" at bounding box center [769, 435] width 47 height 8
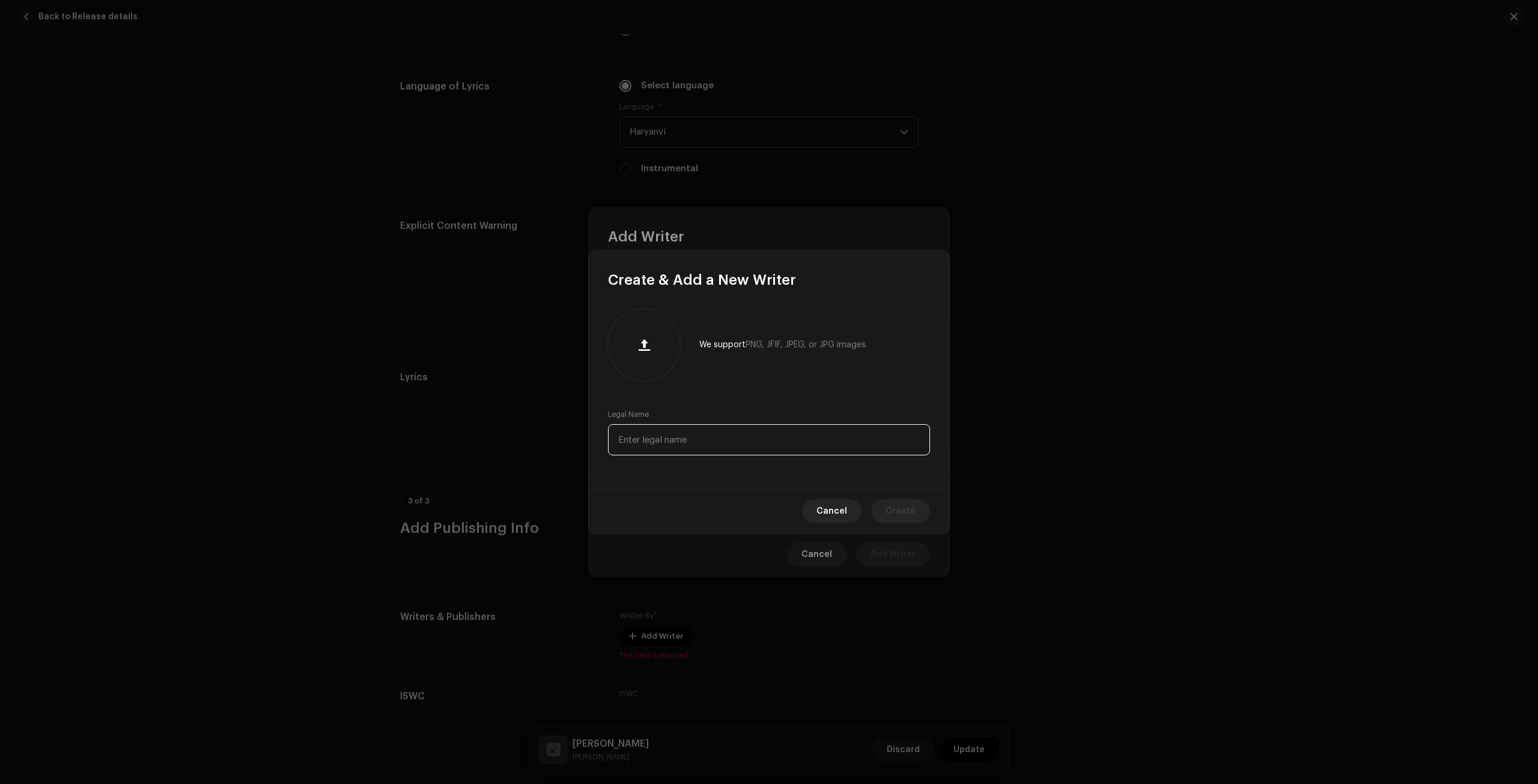
click at [707, 441] on input "text" at bounding box center [769, 439] width 322 height 31
paste input "[PERSON_NAME]"
type input "[PERSON_NAME]"
click at [904, 511] on span "Create" at bounding box center [899, 511] width 30 height 24
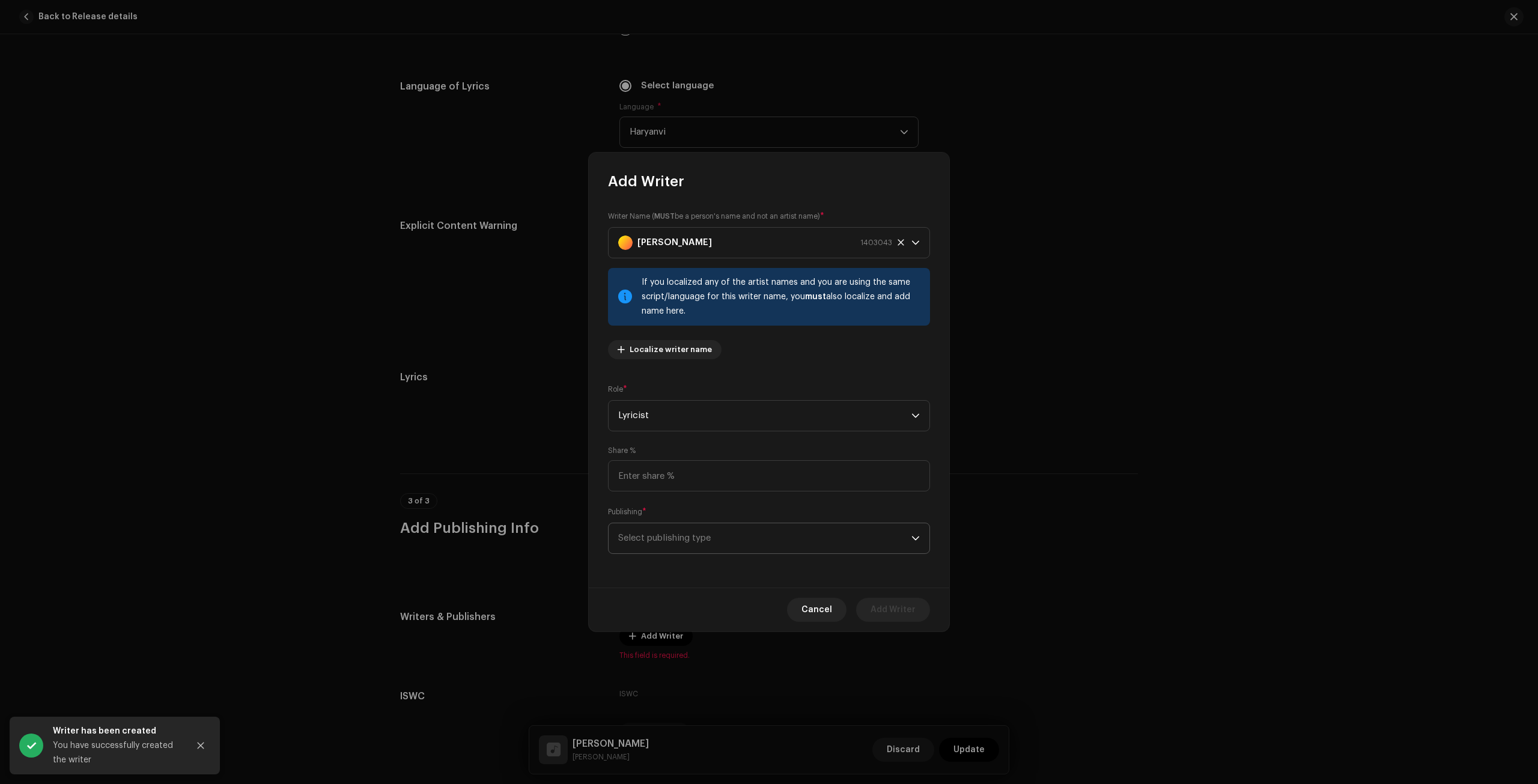
click at [684, 542] on span "Select publishing type" at bounding box center [765, 538] width 293 height 30
click at [711, 612] on li "Published (managed by a publisher)" at bounding box center [768, 619] width 311 height 24
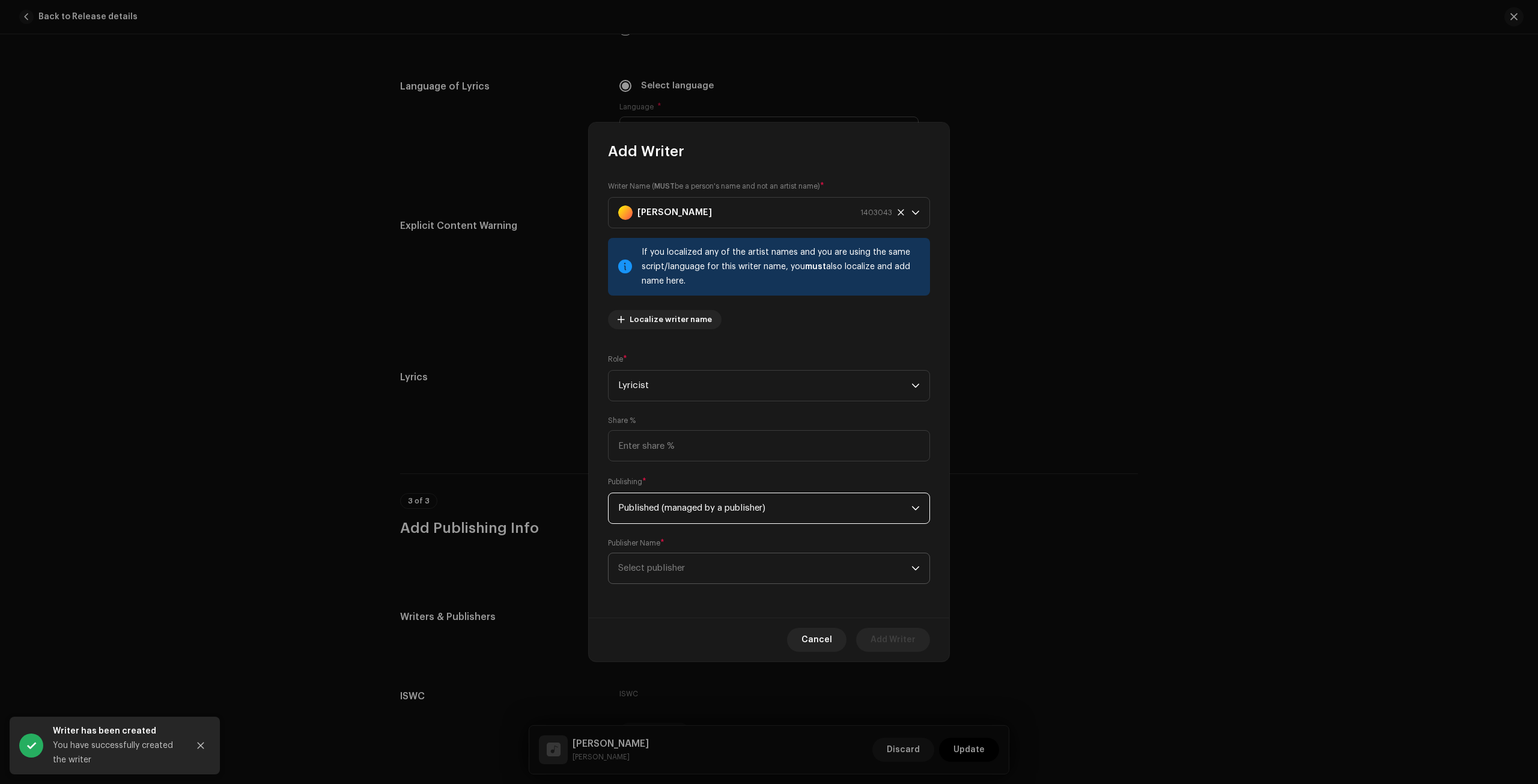
click at [698, 566] on span "Select publisher" at bounding box center [765, 567] width 293 height 30
type input "i"
click at [711, 636] on strong "India Music Distribution" at bounding box center [688, 635] width 100 height 12
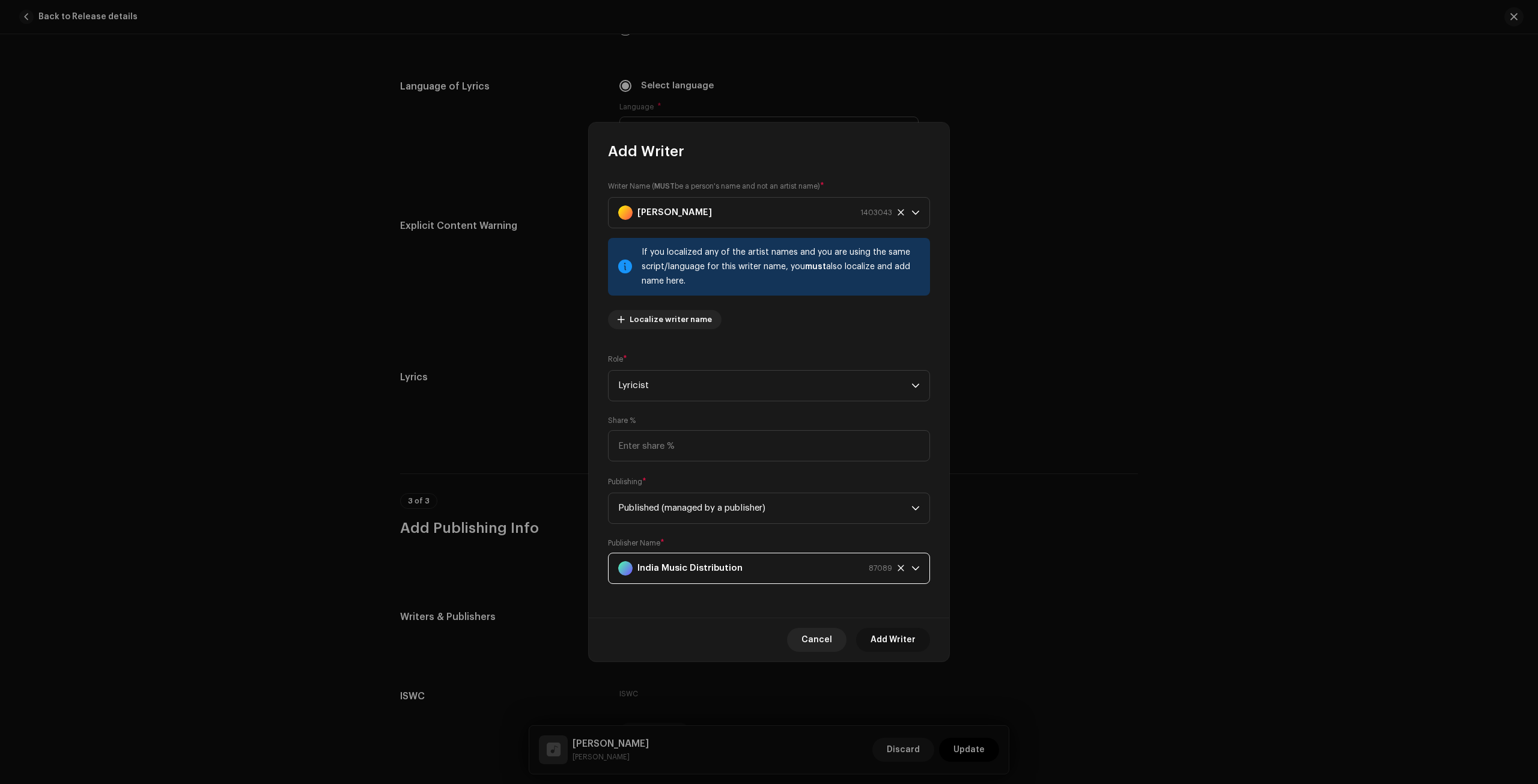
click at [906, 642] on span "Add Writer" at bounding box center [893, 639] width 45 height 24
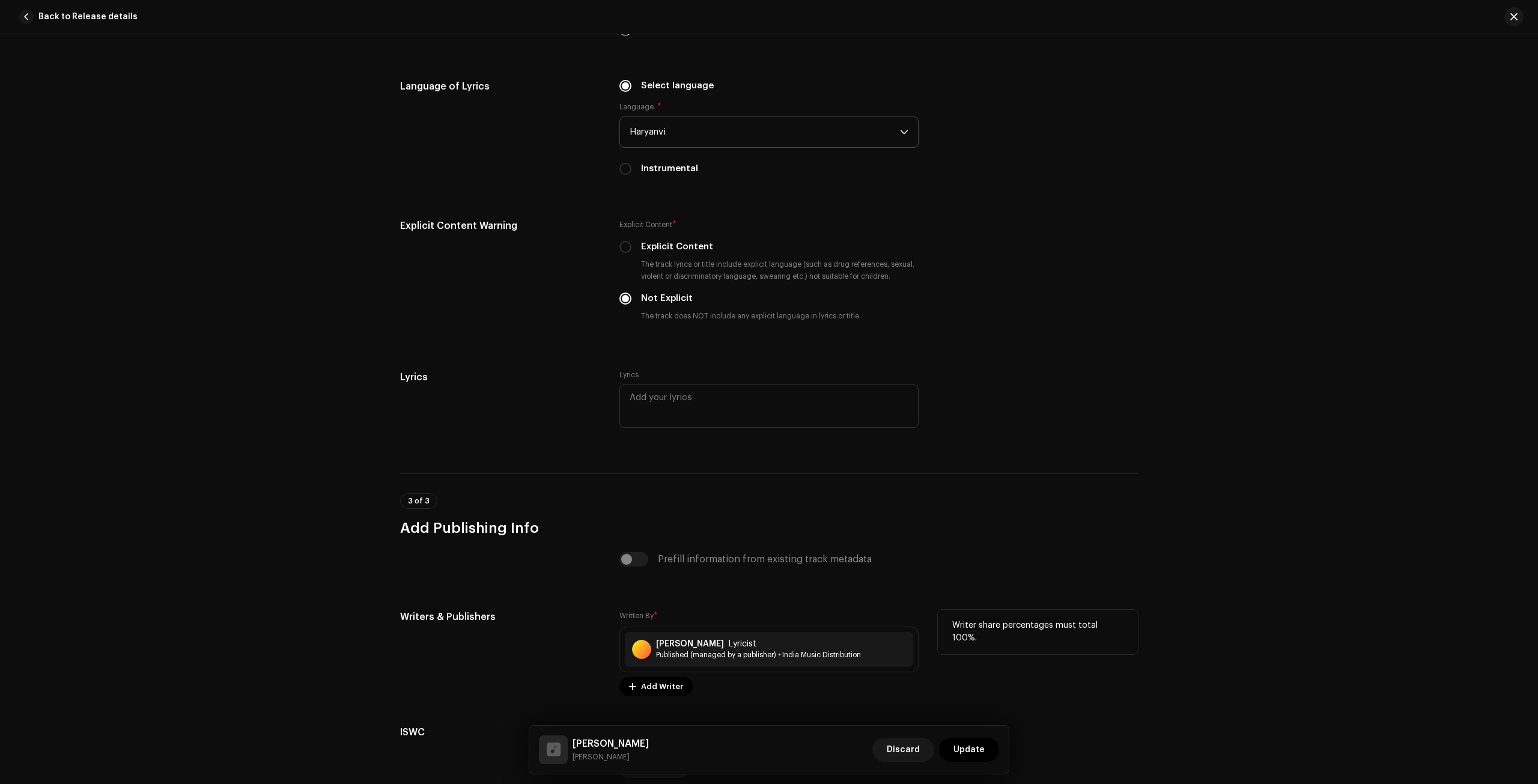
scroll to position [2087, 0]
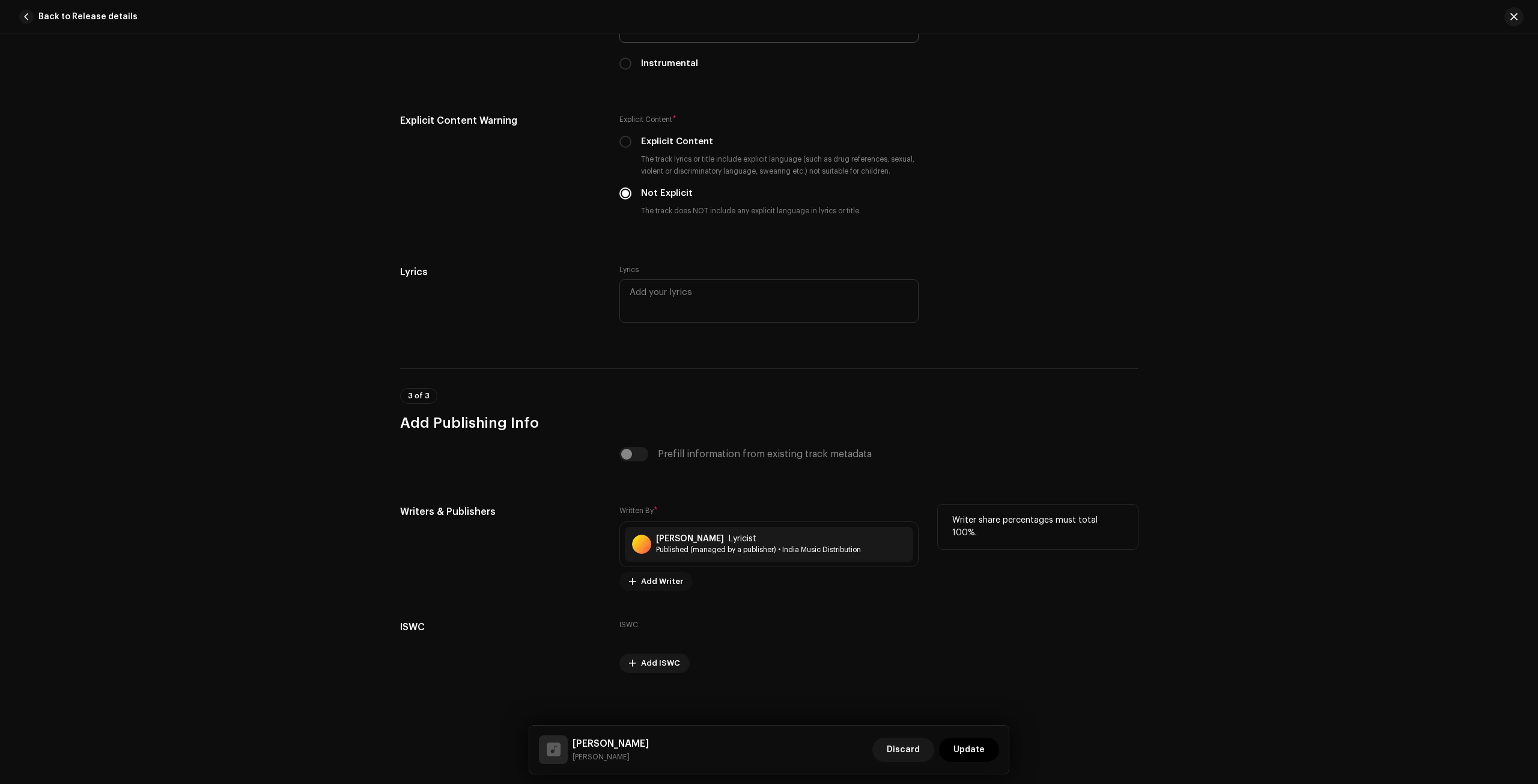
click at [656, 572] on span "Add Writer" at bounding box center [662, 581] width 42 height 24
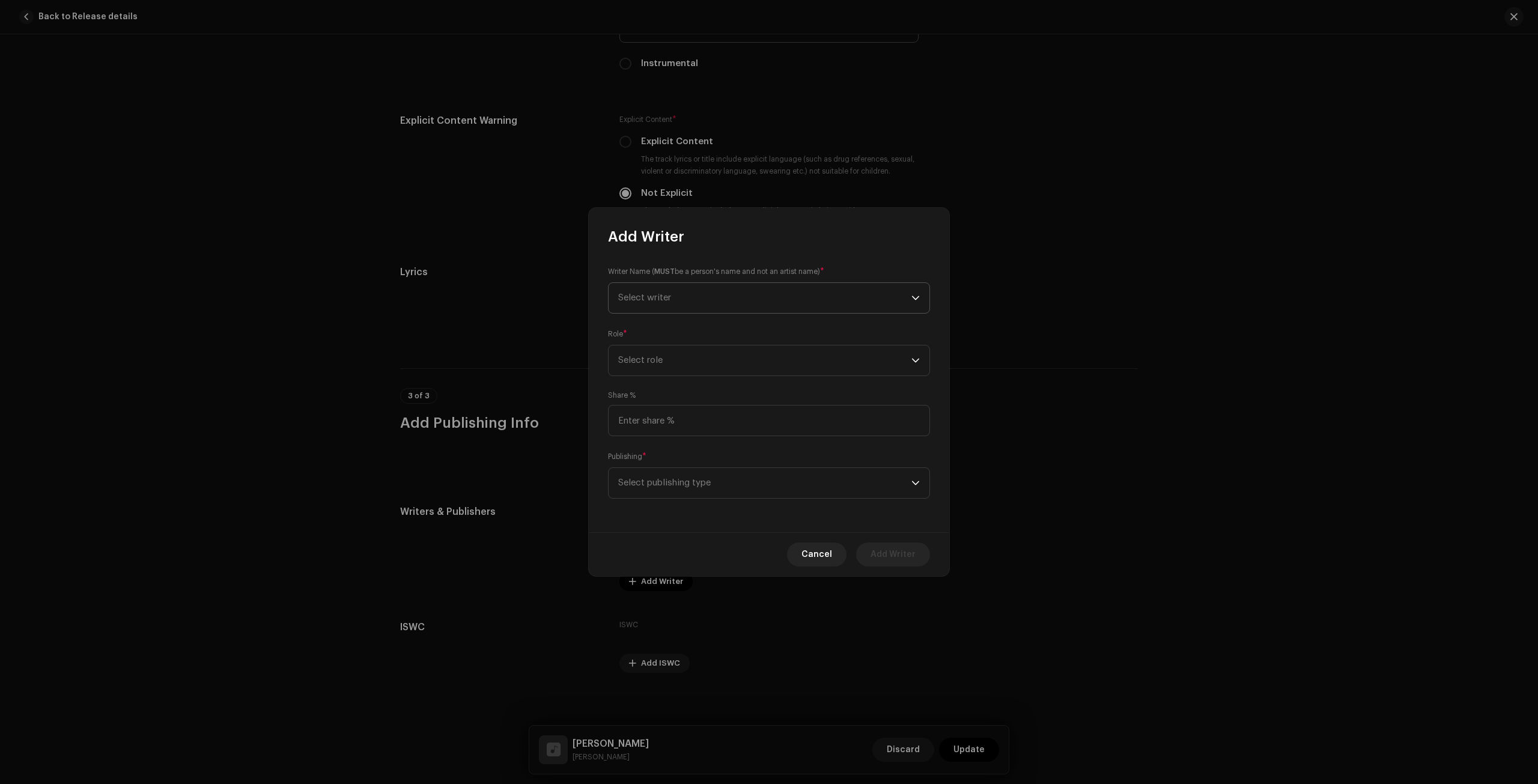
click at [705, 291] on span "Select writer" at bounding box center [765, 297] width 293 height 30
paste input "[PERSON_NAME]"
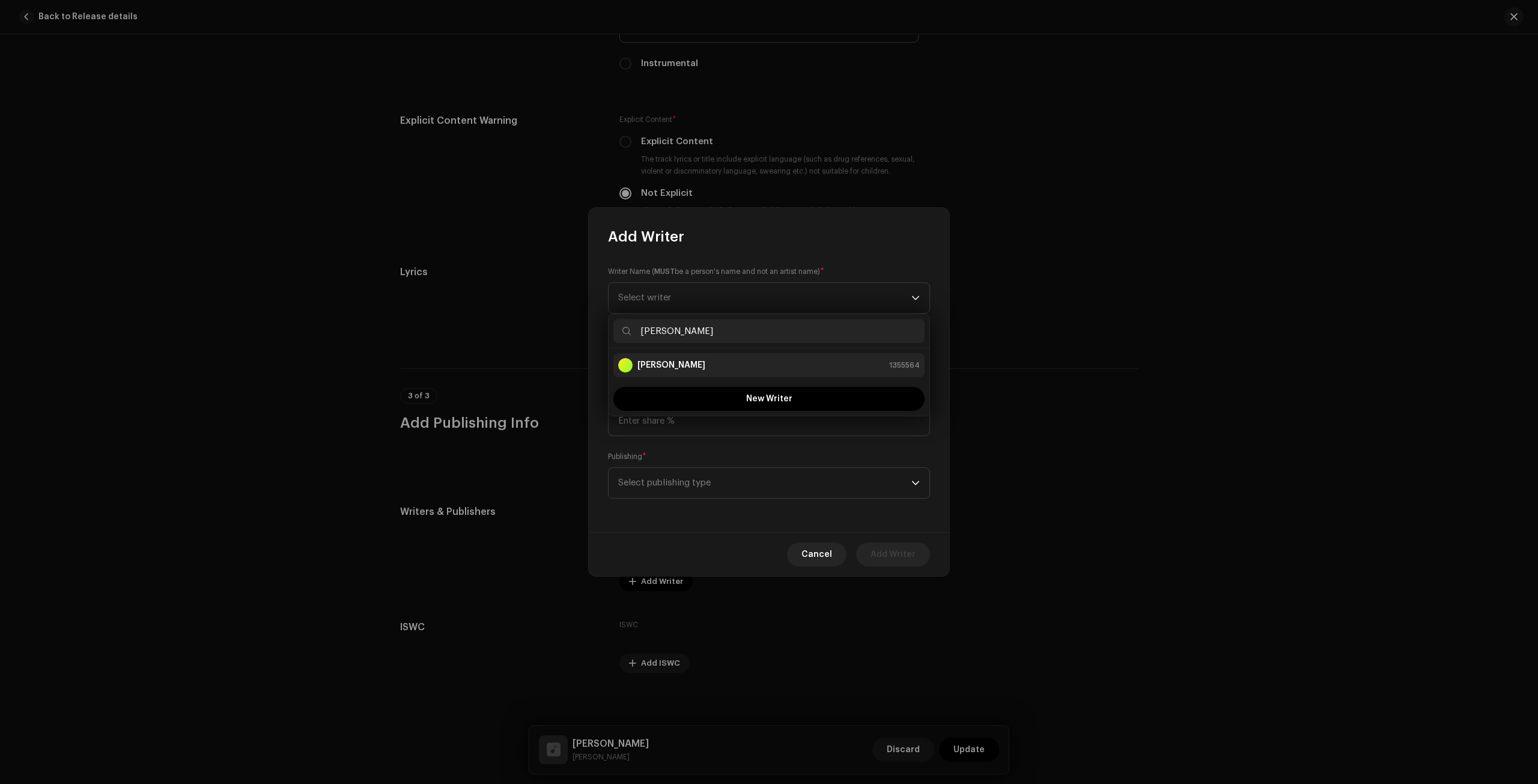
type input "[PERSON_NAME]"
click at [771, 362] on div "[PERSON_NAME] 1355564" at bounding box center [769, 365] width 302 height 14
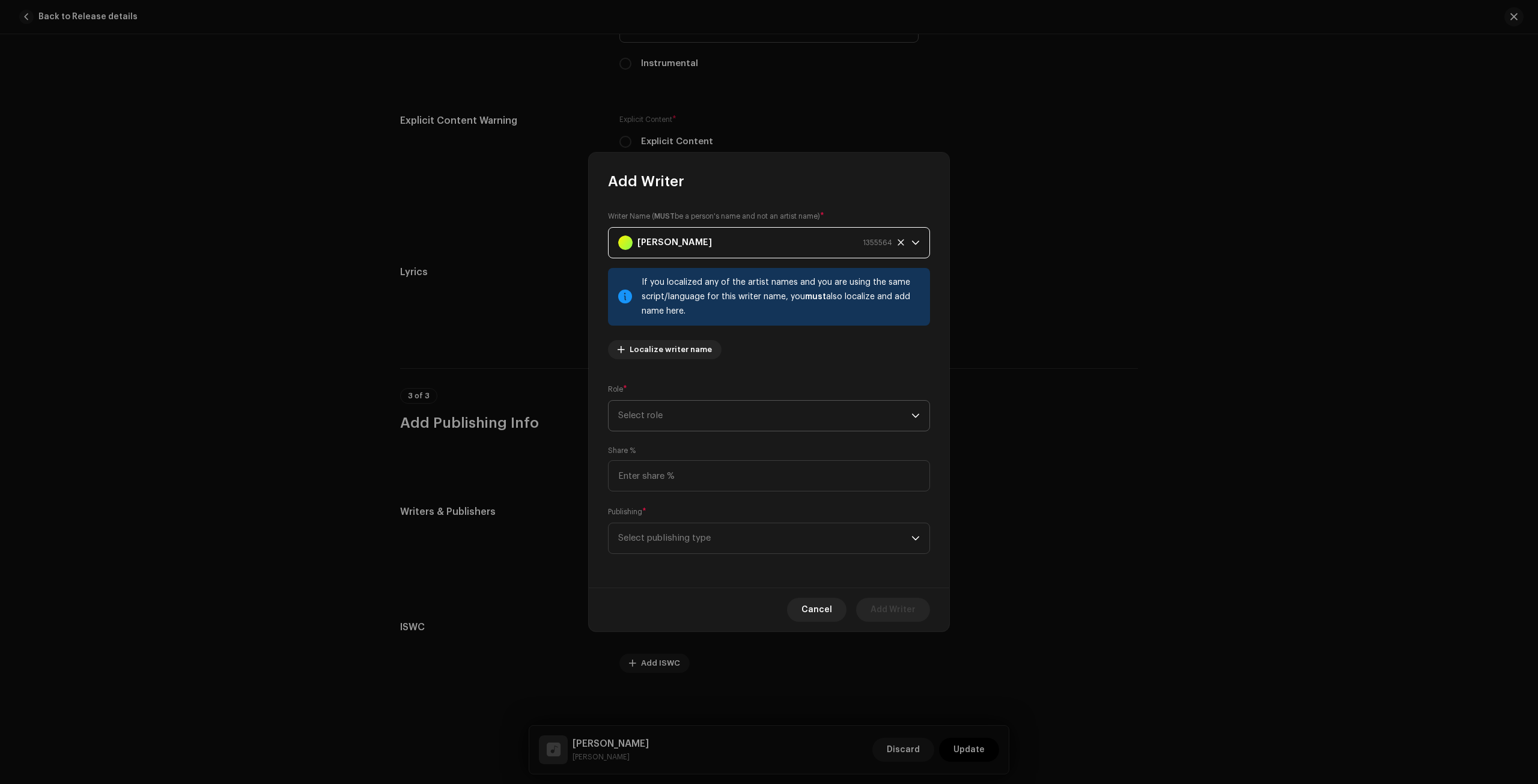
click at [692, 406] on span "Select role" at bounding box center [765, 415] width 293 height 30
click at [678, 494] on li "Composer" at bounding box center [768, 496] width 311 height 24
click at [710, 542] on span "Select publishing type" at bounding box center [765, 538] width 293 height 30
click at [706, 617] on span "Published (managed by a publisher)" at bounding box center [693, 619] width 150 height 12
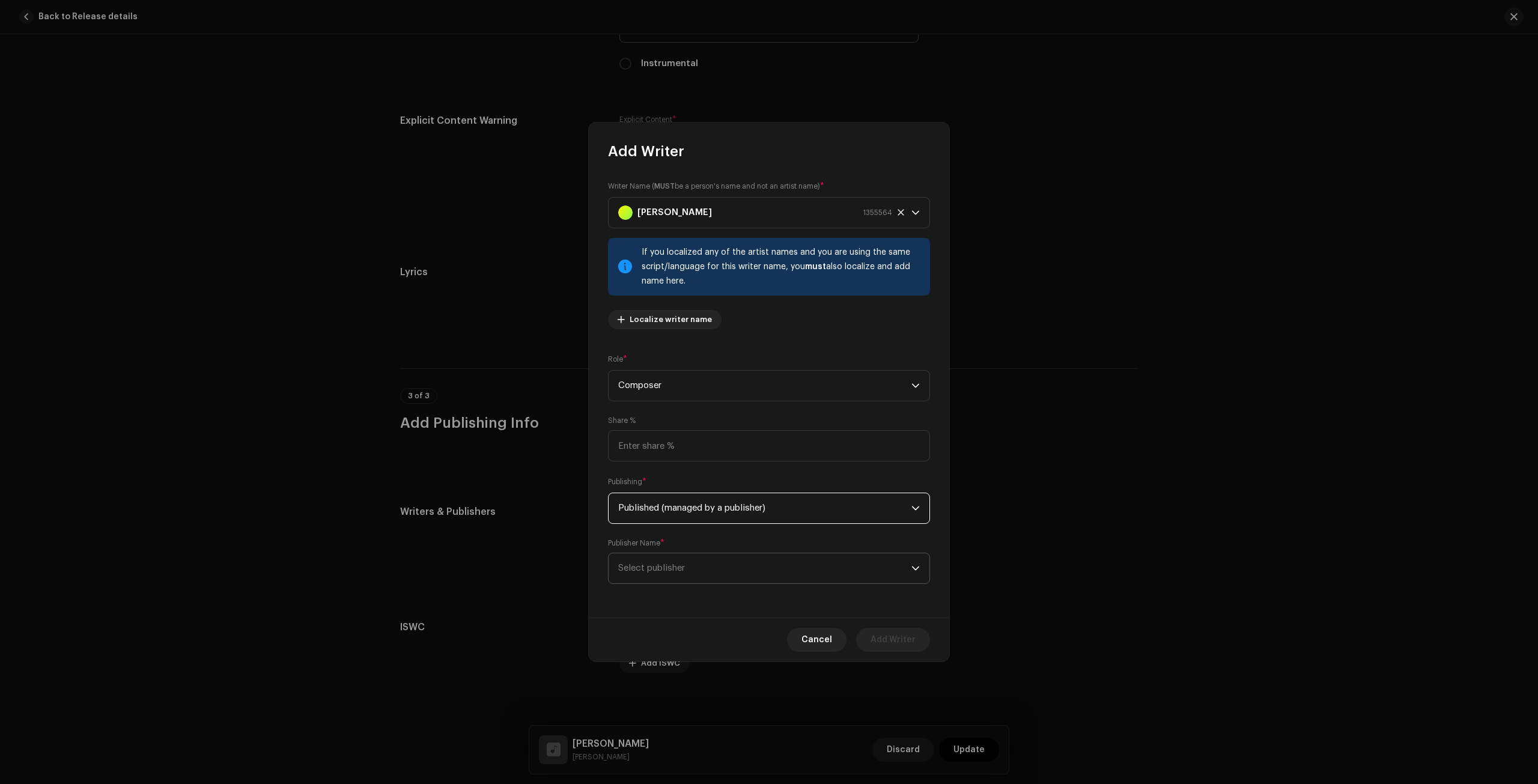
click at [711, 560] on span "Select publisher" at bounding box center [765, 567] width 293 height 30
click at [710, 635] on strong "India Music Distribution" at bounding box center [688, 635] width 100 height 12
click at [893, 640] on span "Add Writer" at bounding box center [893, 639] width 45 height 24
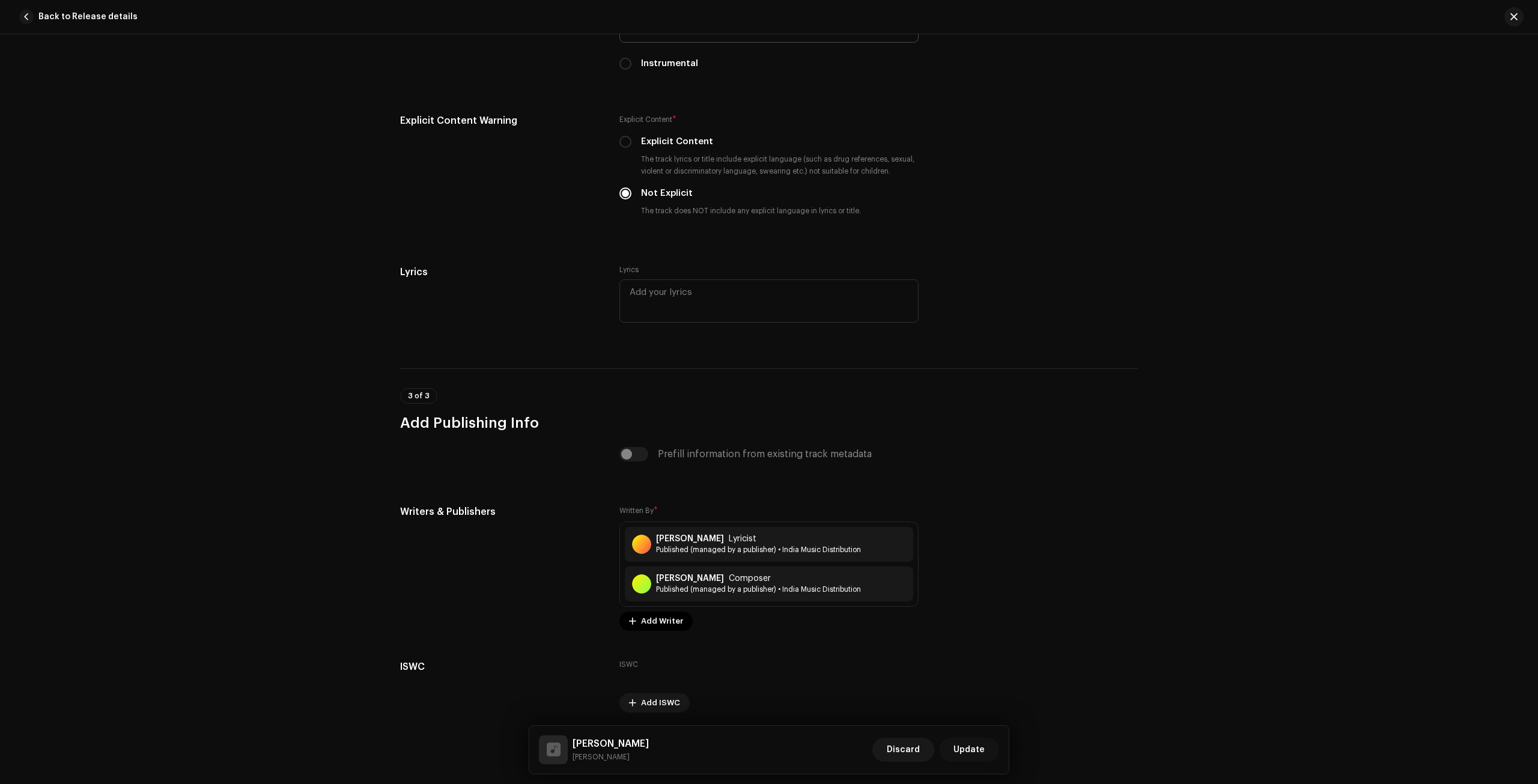
click at [970, 752] on span "Update" at bounding box center [969, 749] width 31 height 24
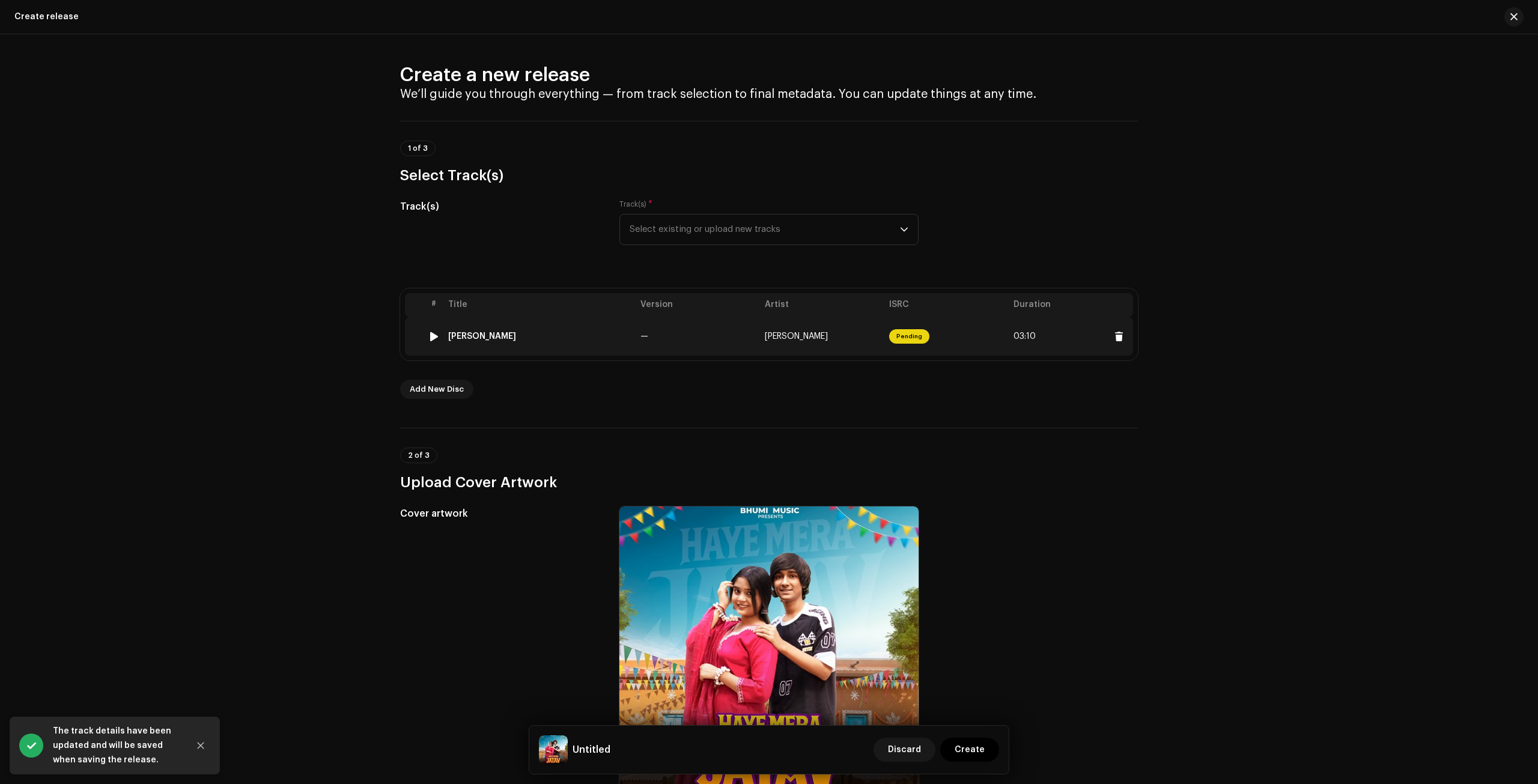
click at [918, 334] on span "Pending" at bounding box center [910, 336] width 41 height 14
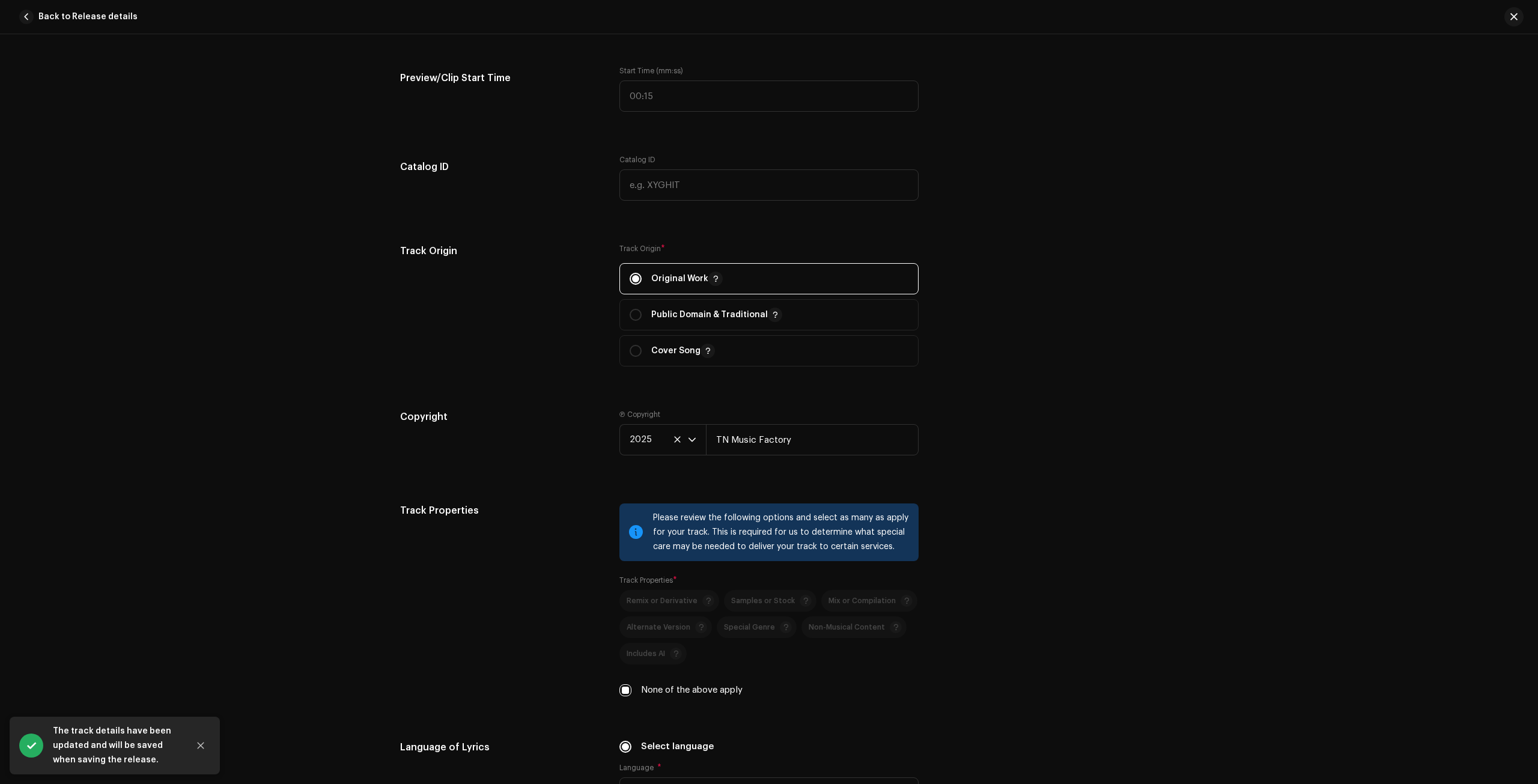
scroll to position [2127, 0]
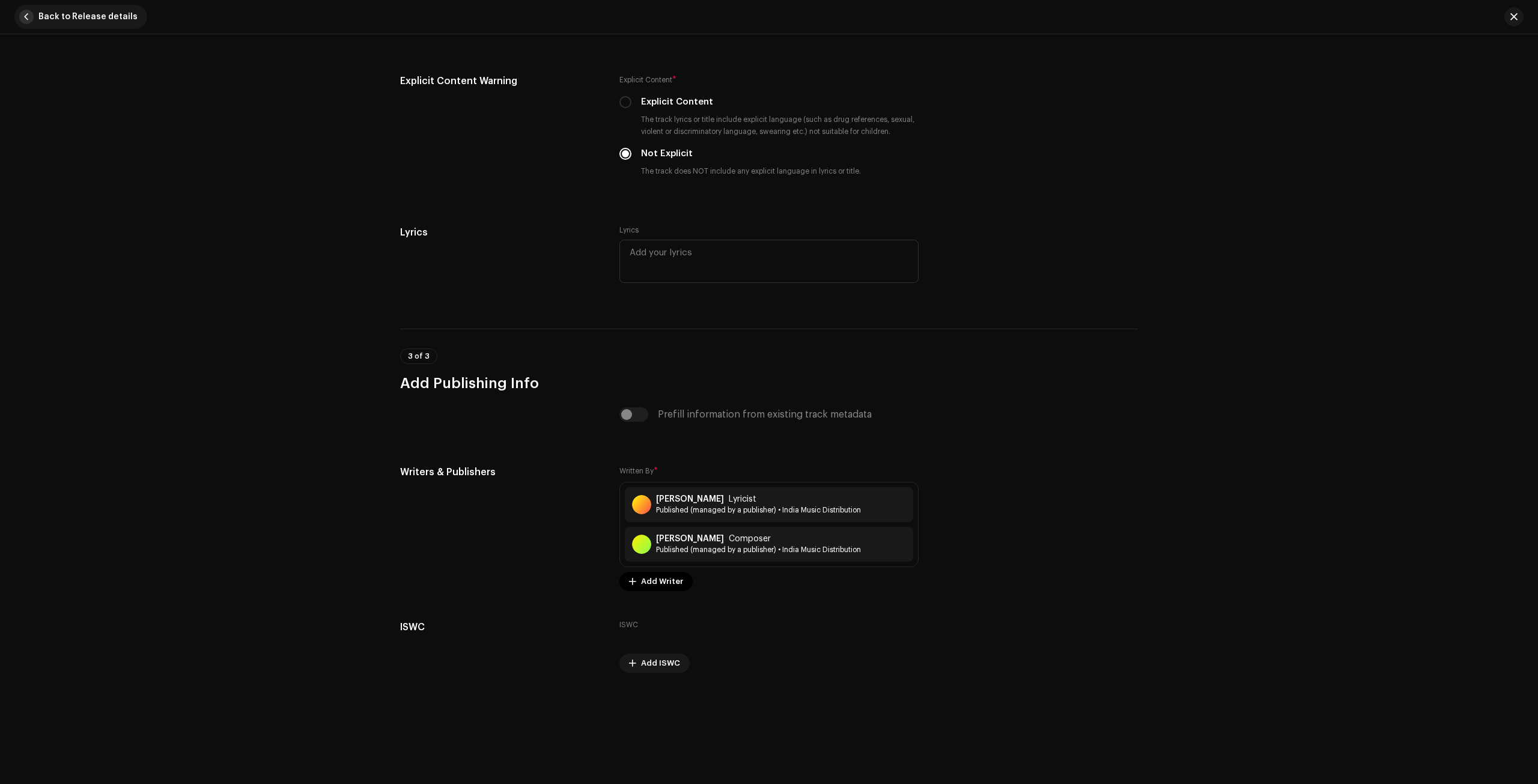
click at [28, 19] on span "button" at bounding box center [26, 16] width 14 height 14
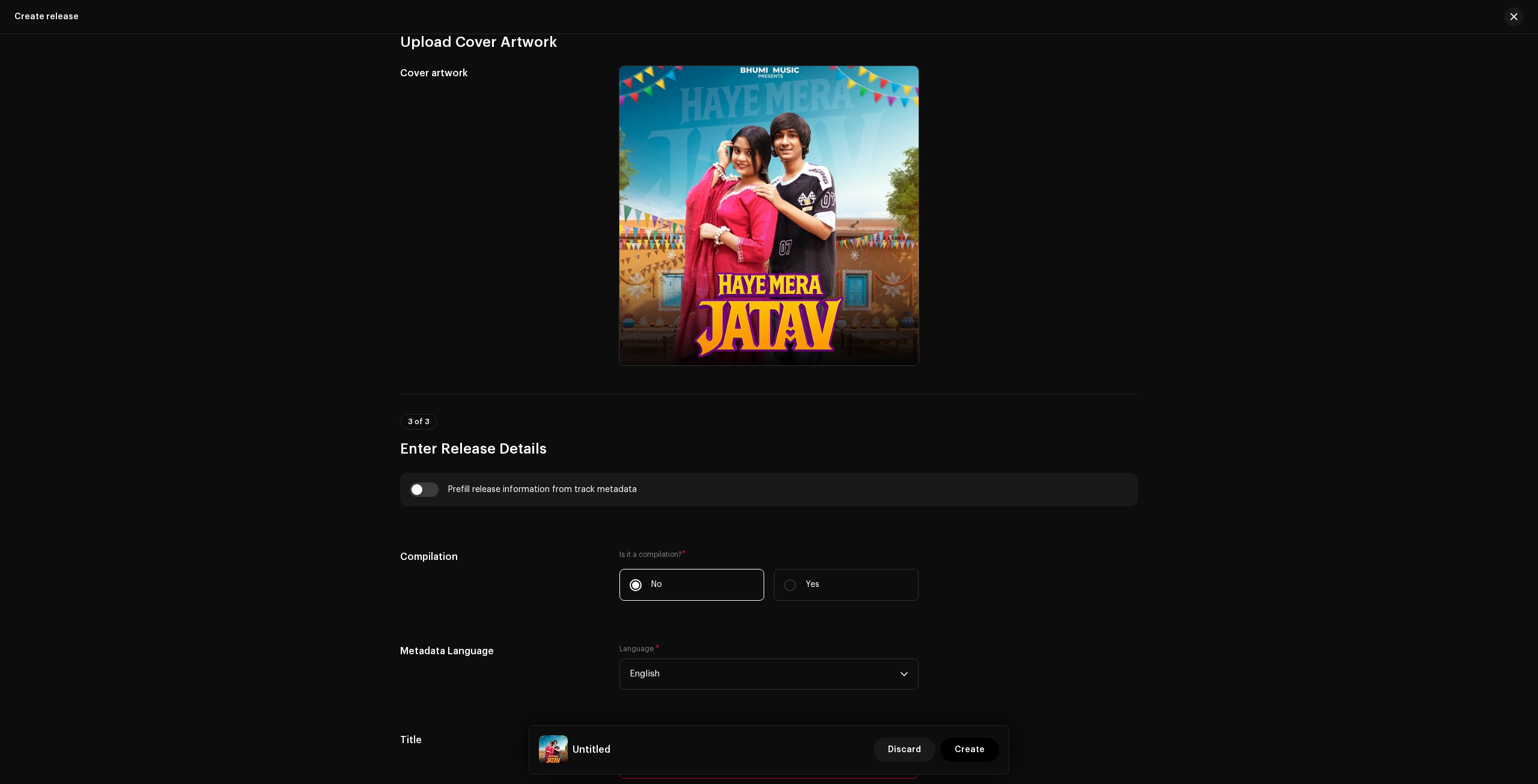
scroll to position [660, 0]
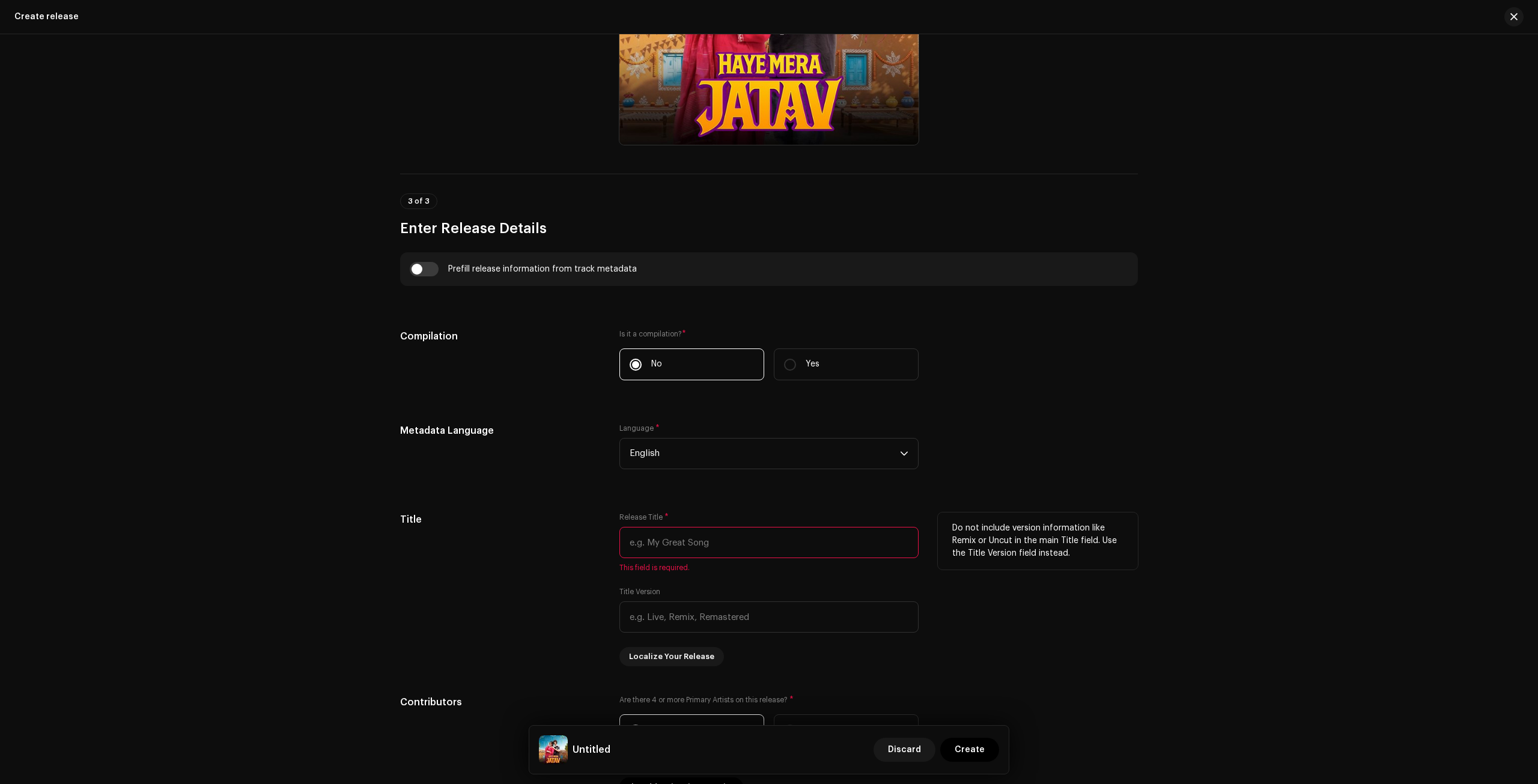
click at [694, 533] on input "text" at bounding box center [768, 542] width 299 height 31
paste input "[PERSON_NAME]"
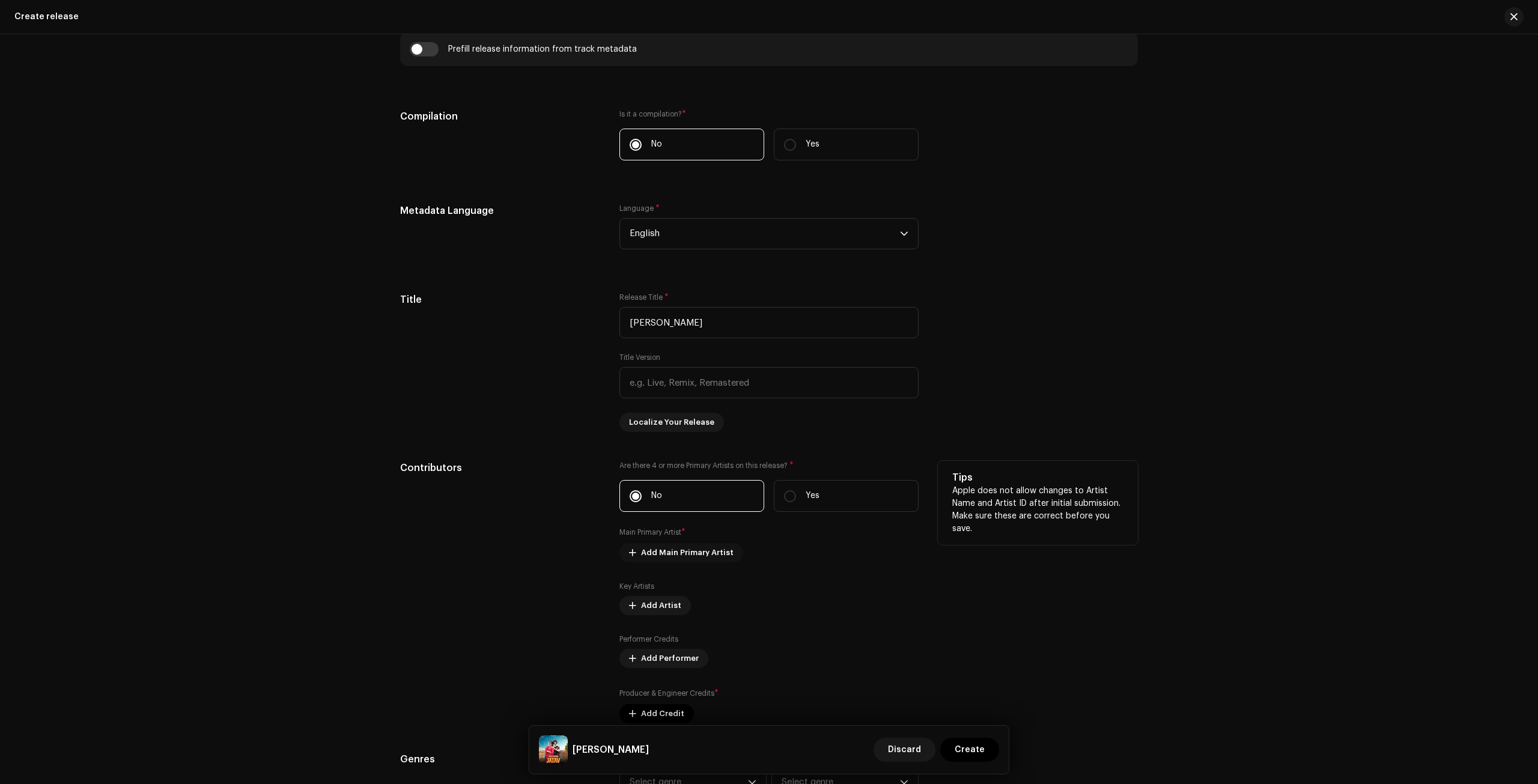
type input "[PERSON_NAME]"
click at [672, 553] on span "Add Main Primary Artist" at bounding box center [687, 552] width 92 height 24
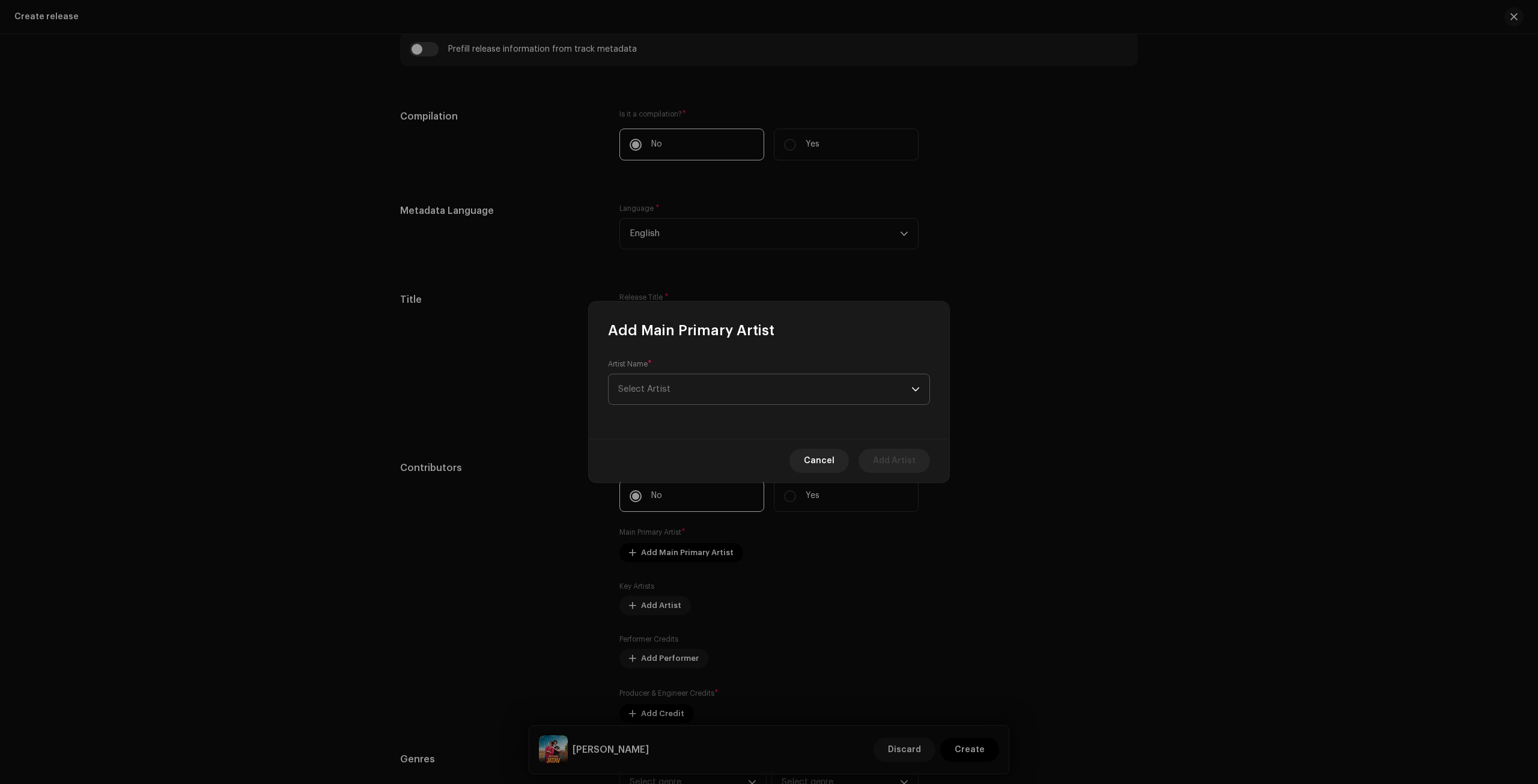
click at [678, 384] on span "Select Artist" at bounding box center [765, 389] width 293 height 30
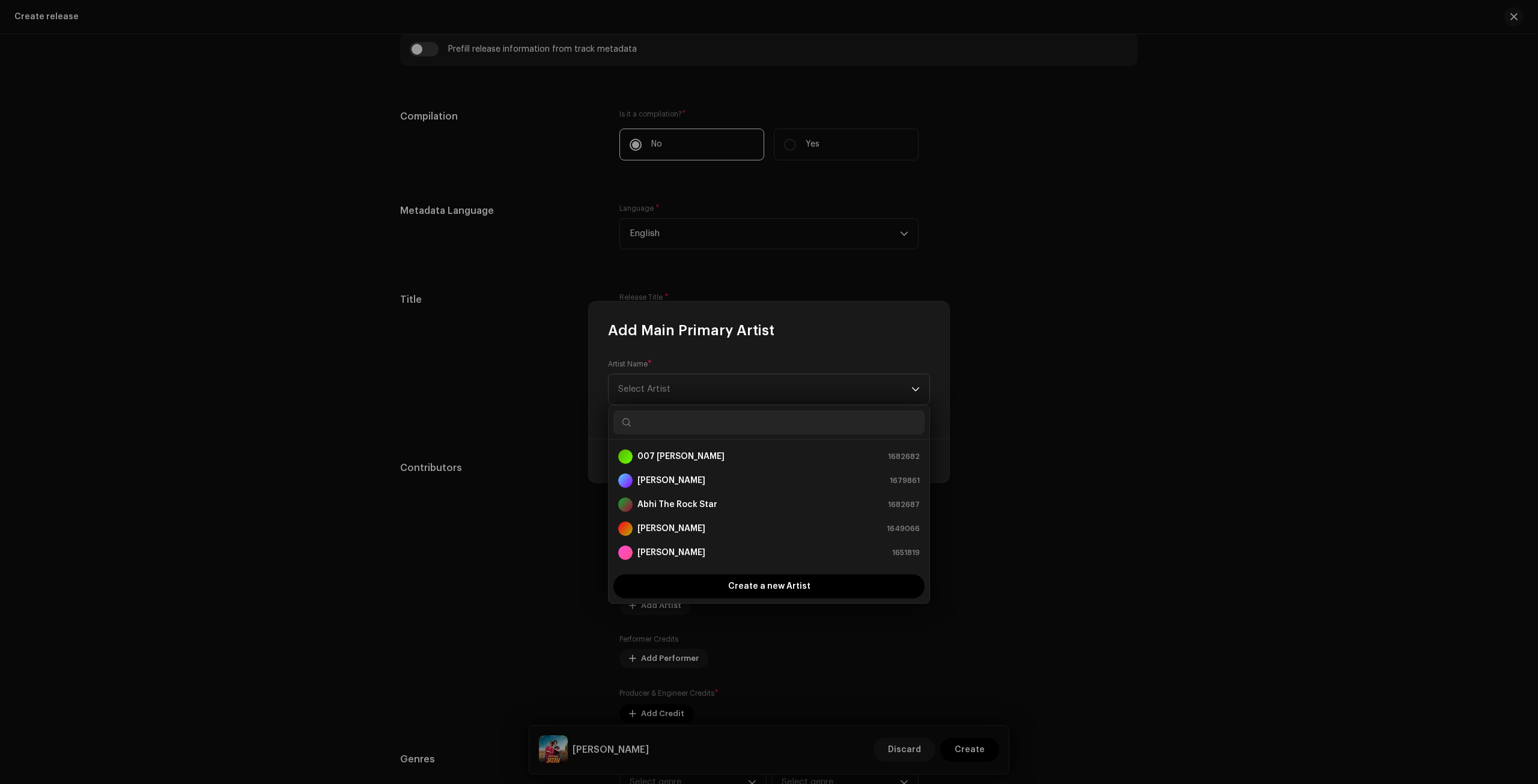
paste input "[PERSON_NAME]"
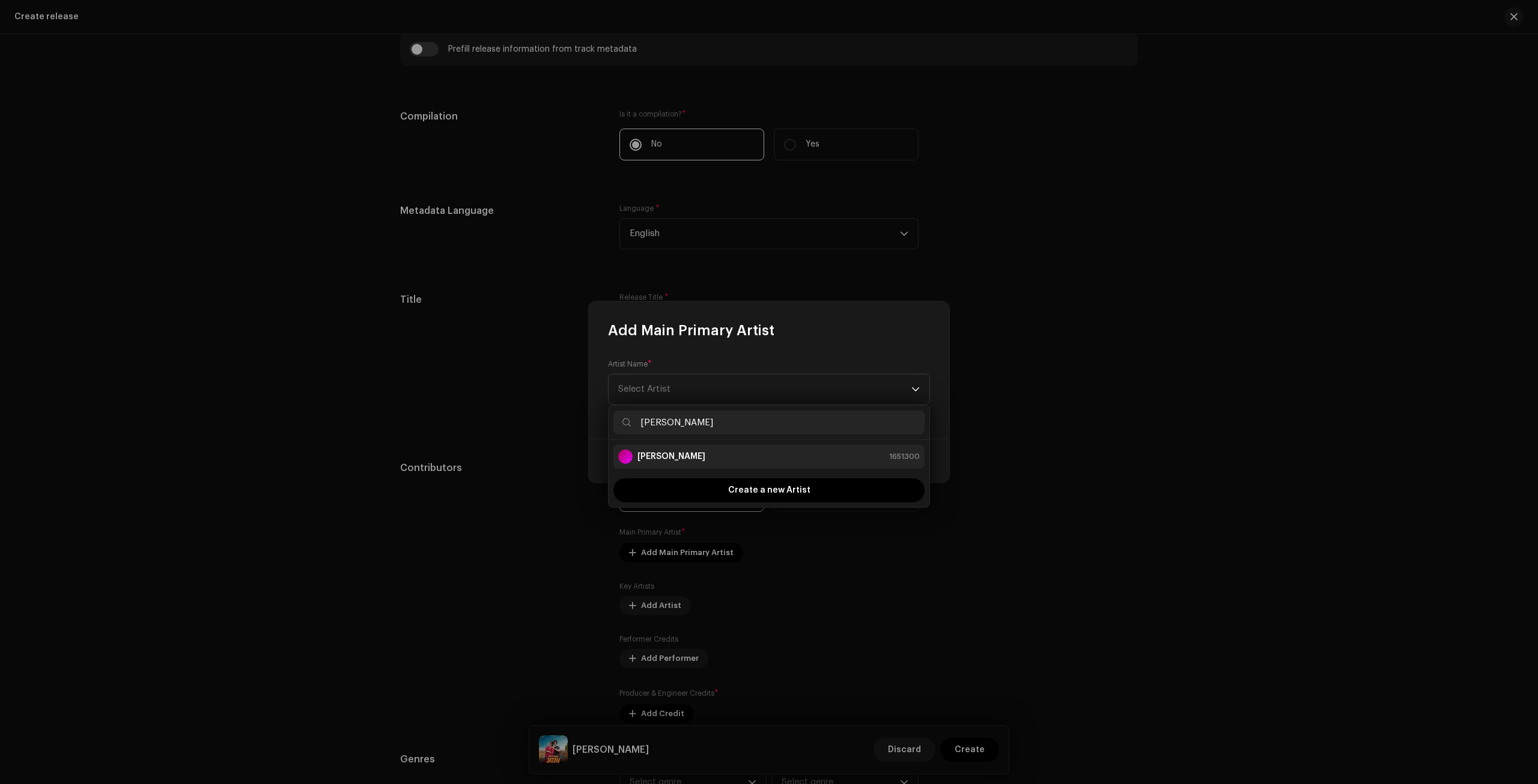
type input "[PERSON_NAME]"
click at [733, 448] on li "[PERSON_NAME] 1651300" at bounding box center [768, 456] width 311 height 24
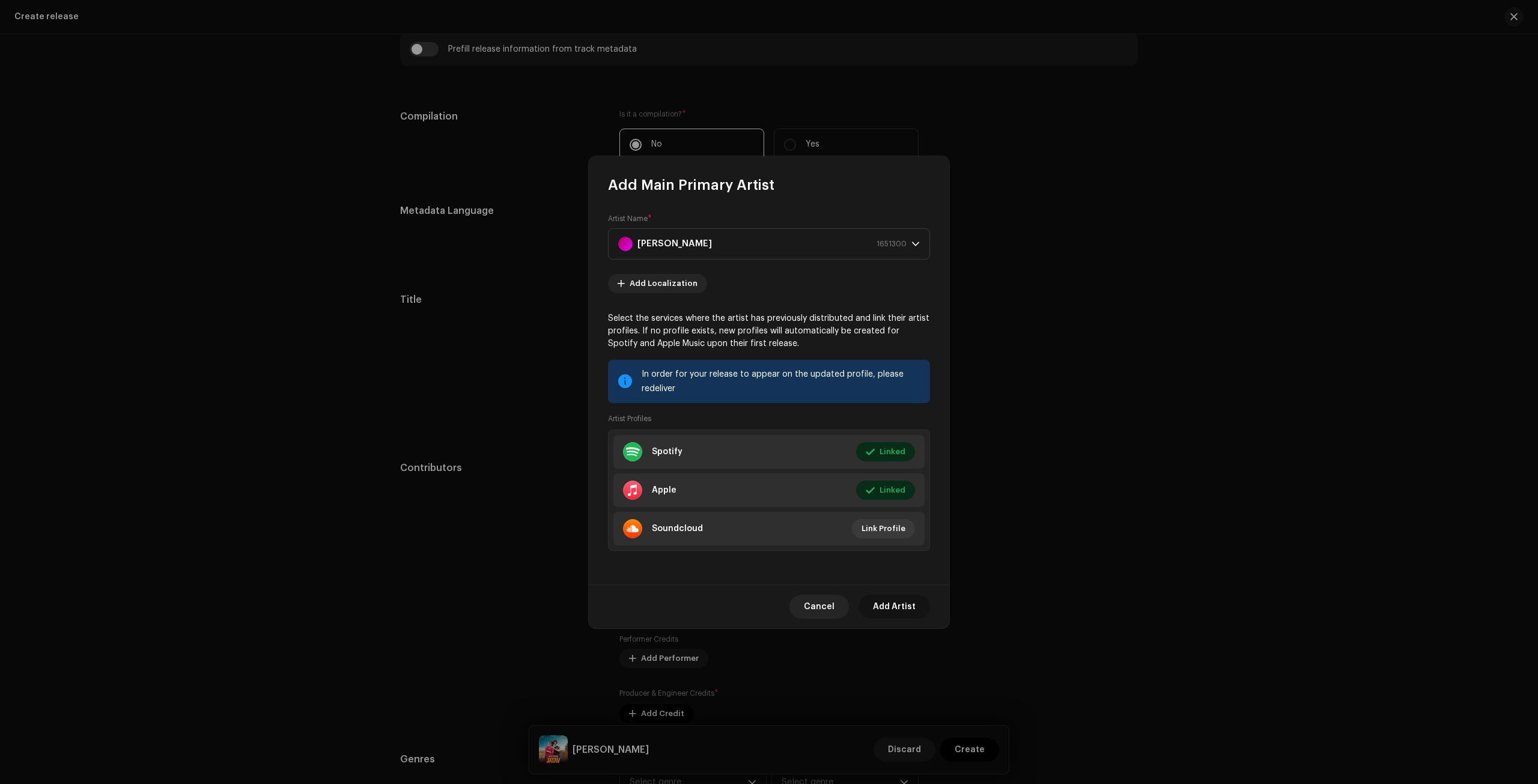
click at [897, 611] on span "Add Artist" at bounding box center [894, 606] width 42 height 24
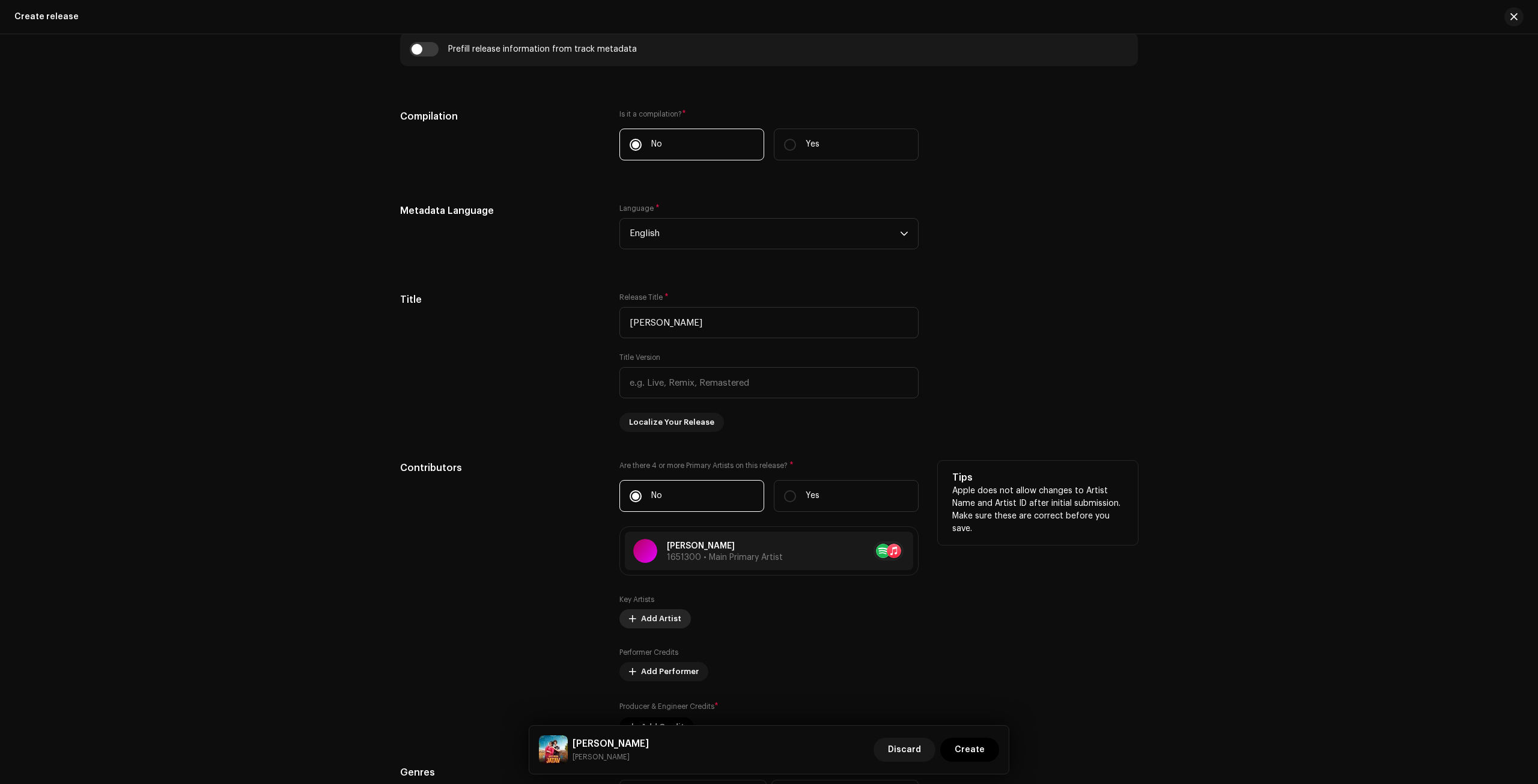
click at [652, 610] on span "Add Artist" at bounding box center [661, 618] width 41 height 24
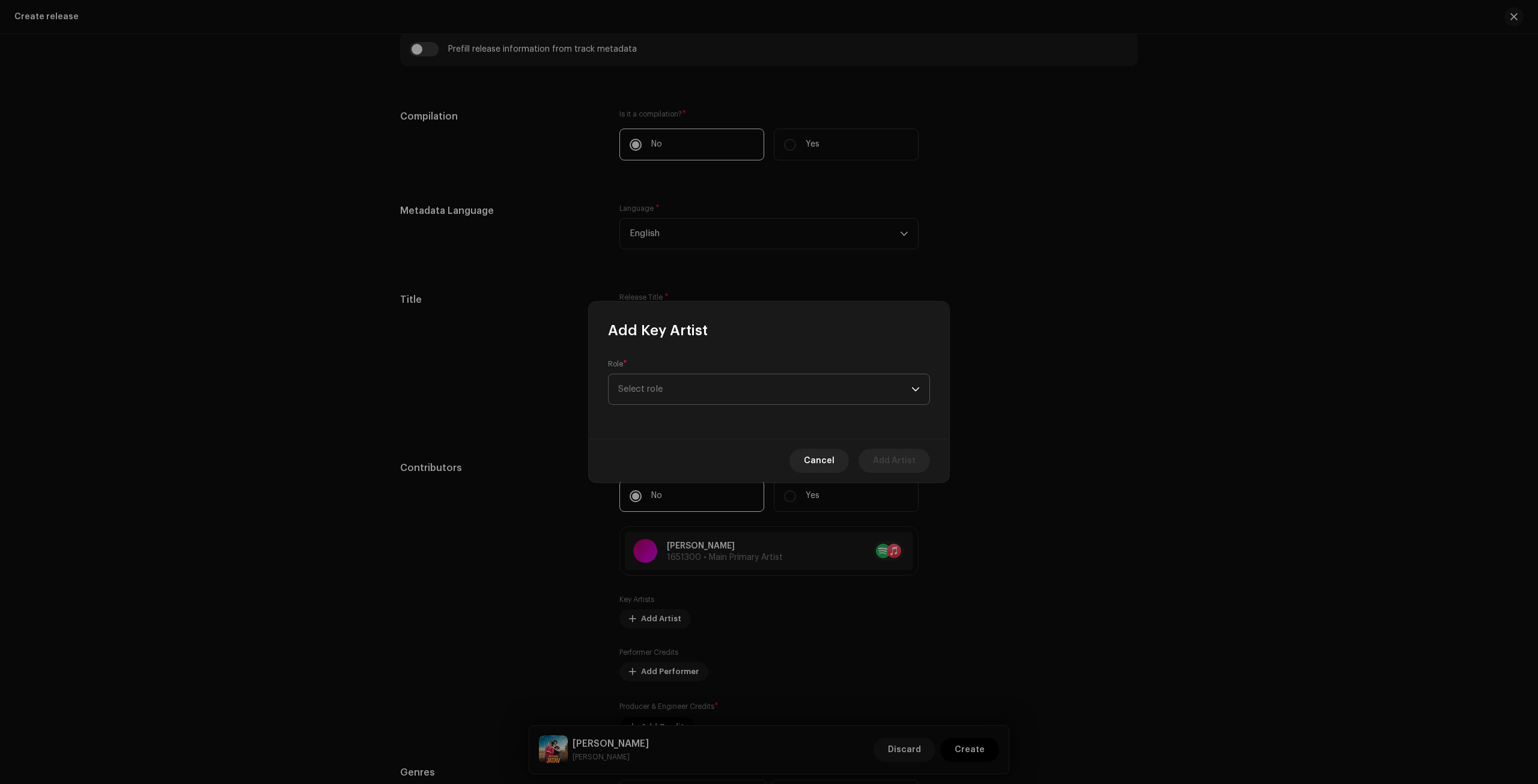
click at [698, 394] on span "Select role" at bounding box center [765, 389] width 293 height 30
click at [694, 447] on li "Primary Artist" at bounding box center [768, 446] width 311 height 24
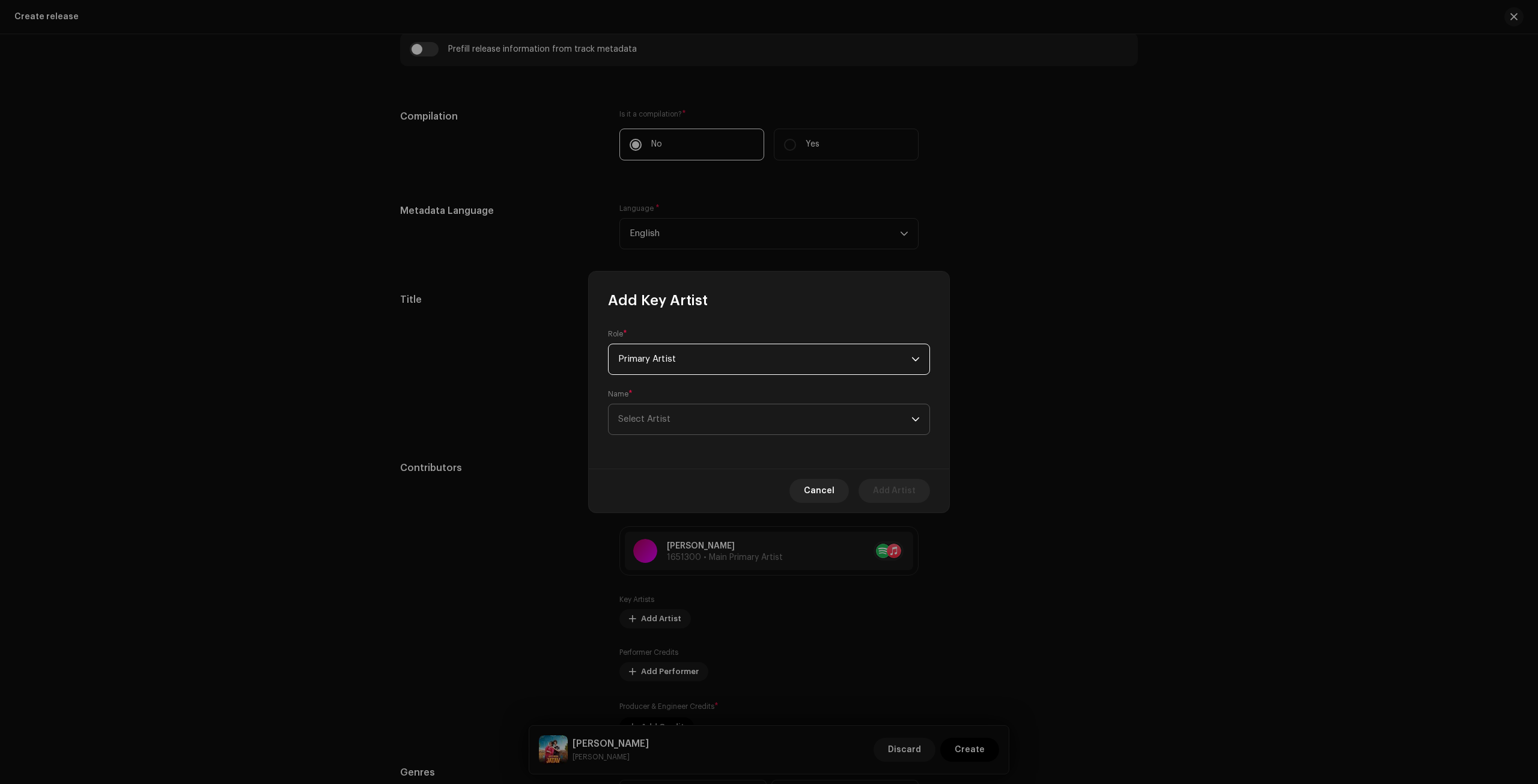
click at [703, 418] on span "Select Artist" at bounding box center [765, 418] width 293 height 30
paste input "[PERSON_NAME]"
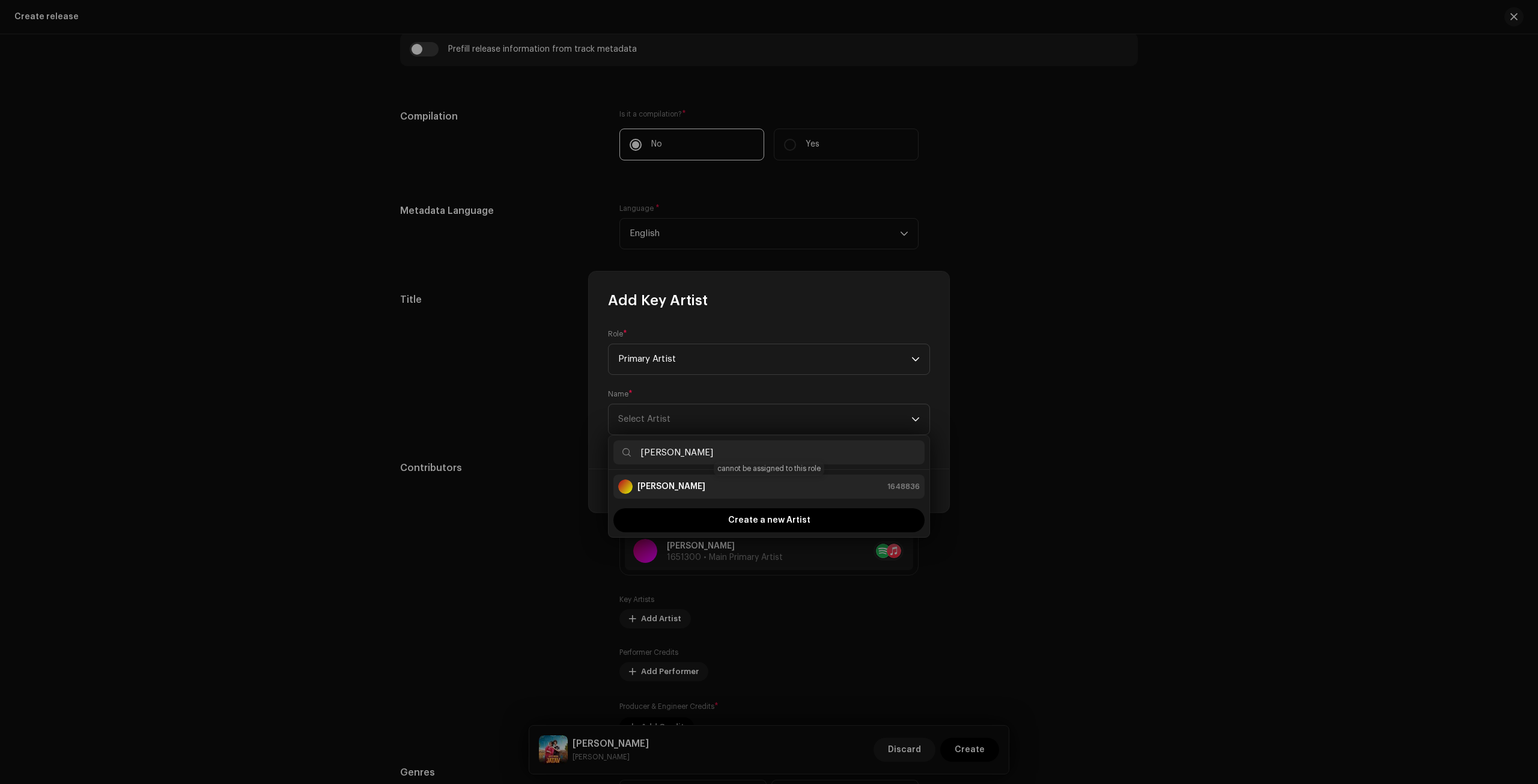
type input "[PERSON_NAME]"
click at [705, 483] on strong "[PERSON_NAME]" at bounding box center [672, 486] width 68 height 12
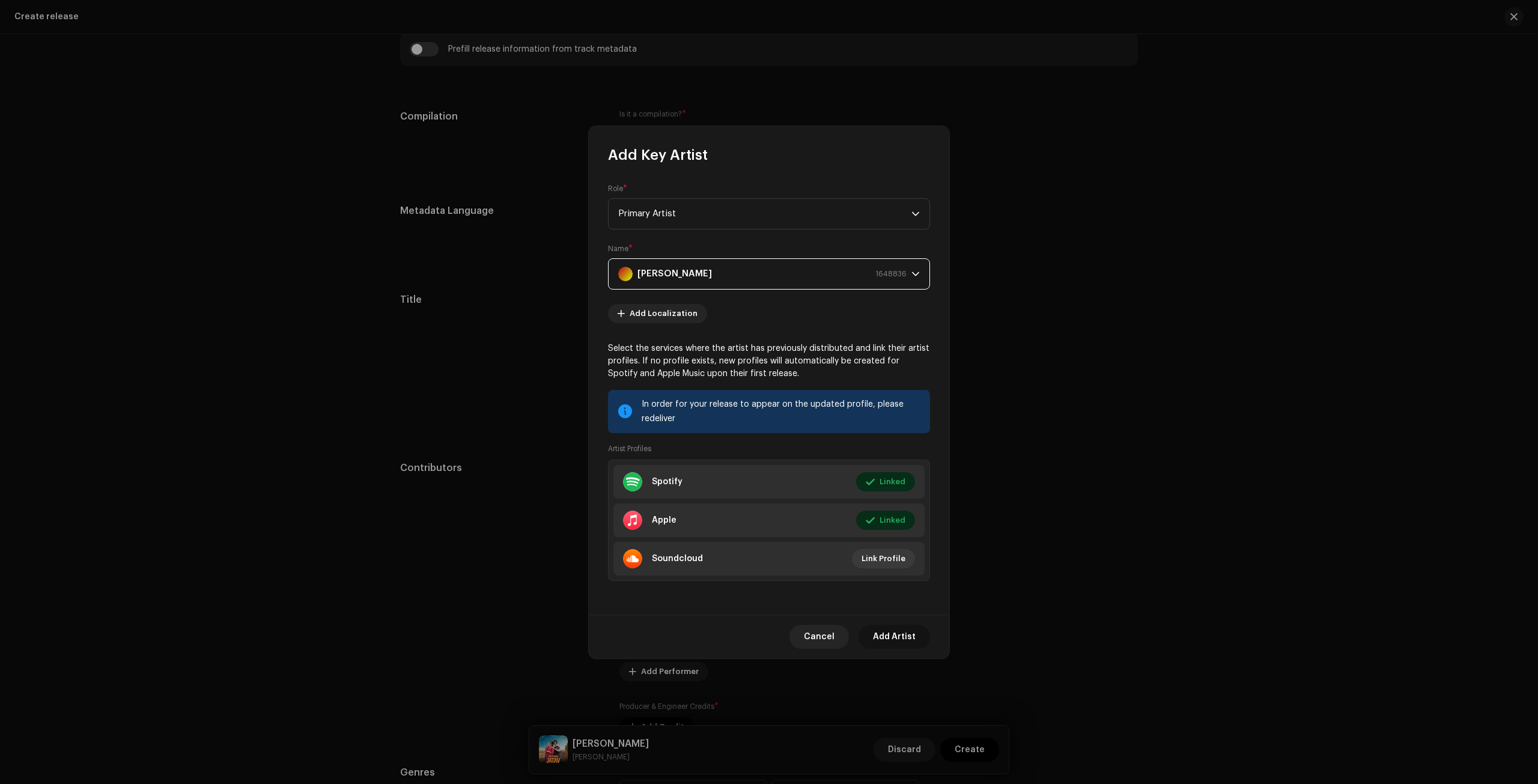
click at [905, 639] on span "Add Artist" at bounding box center [894, 637] width 42 height 24
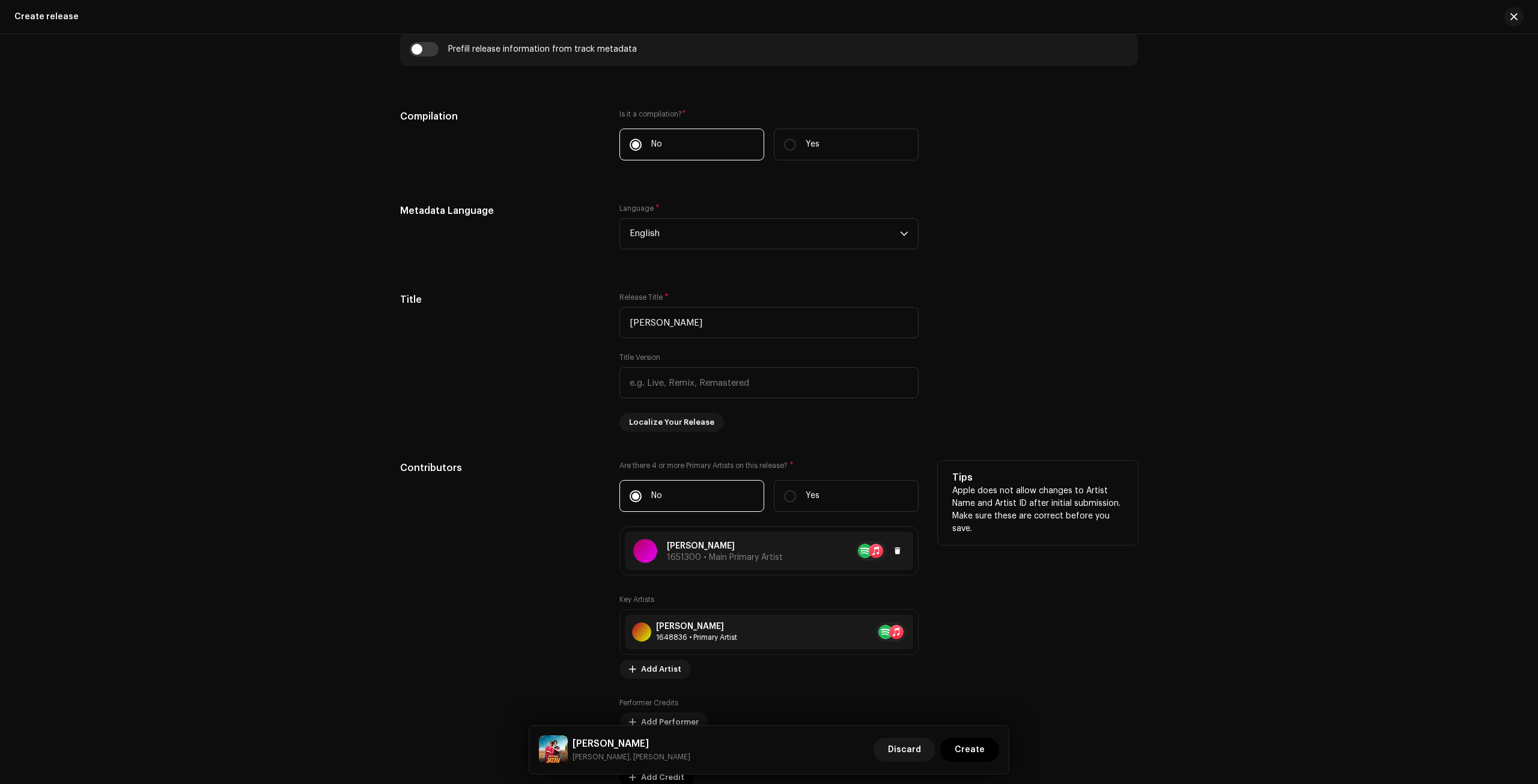
scroll to position [1101, 0]
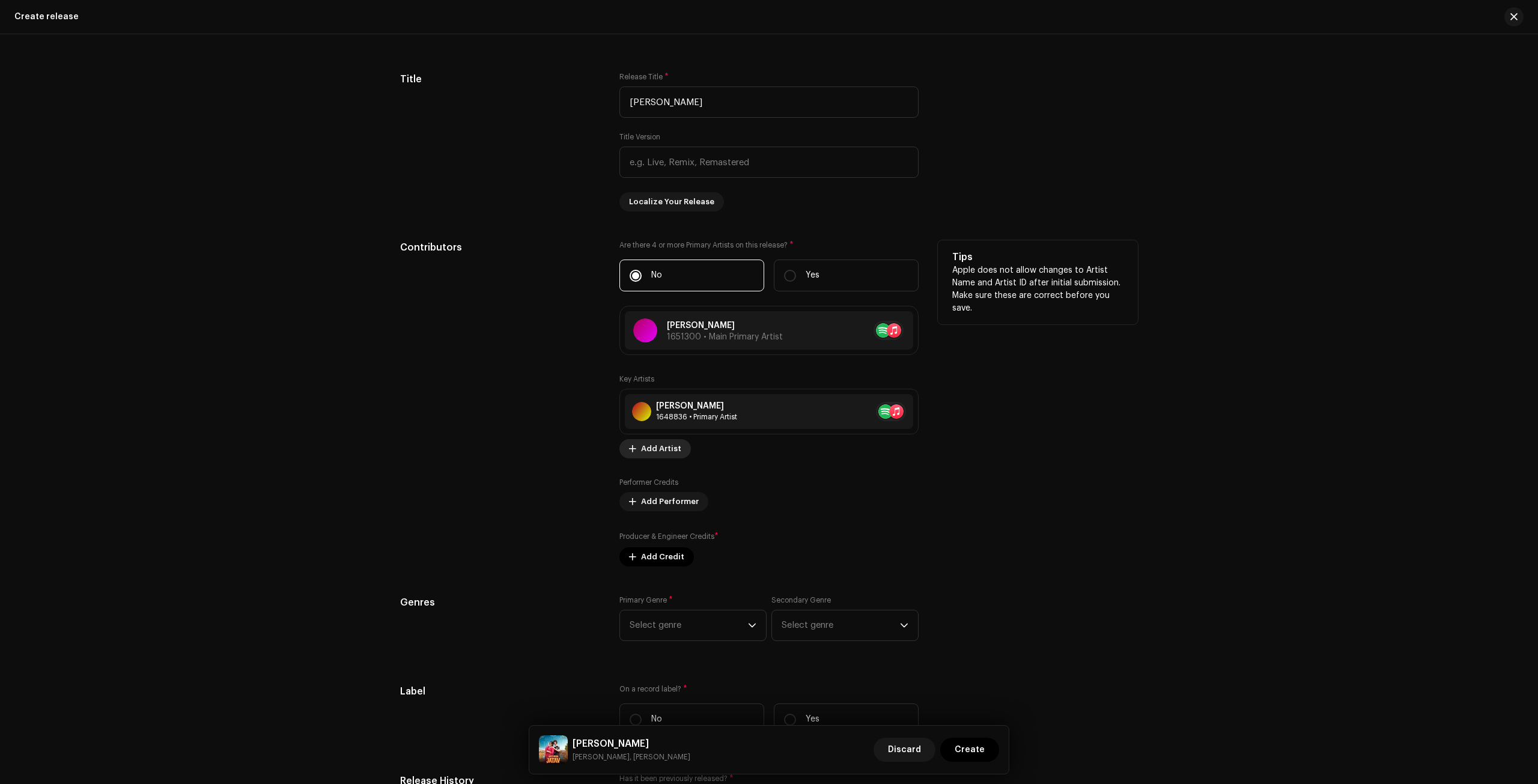
click at [656, 439] on span "Add Artist" at bounding box center [661, 449] width 41 height 24
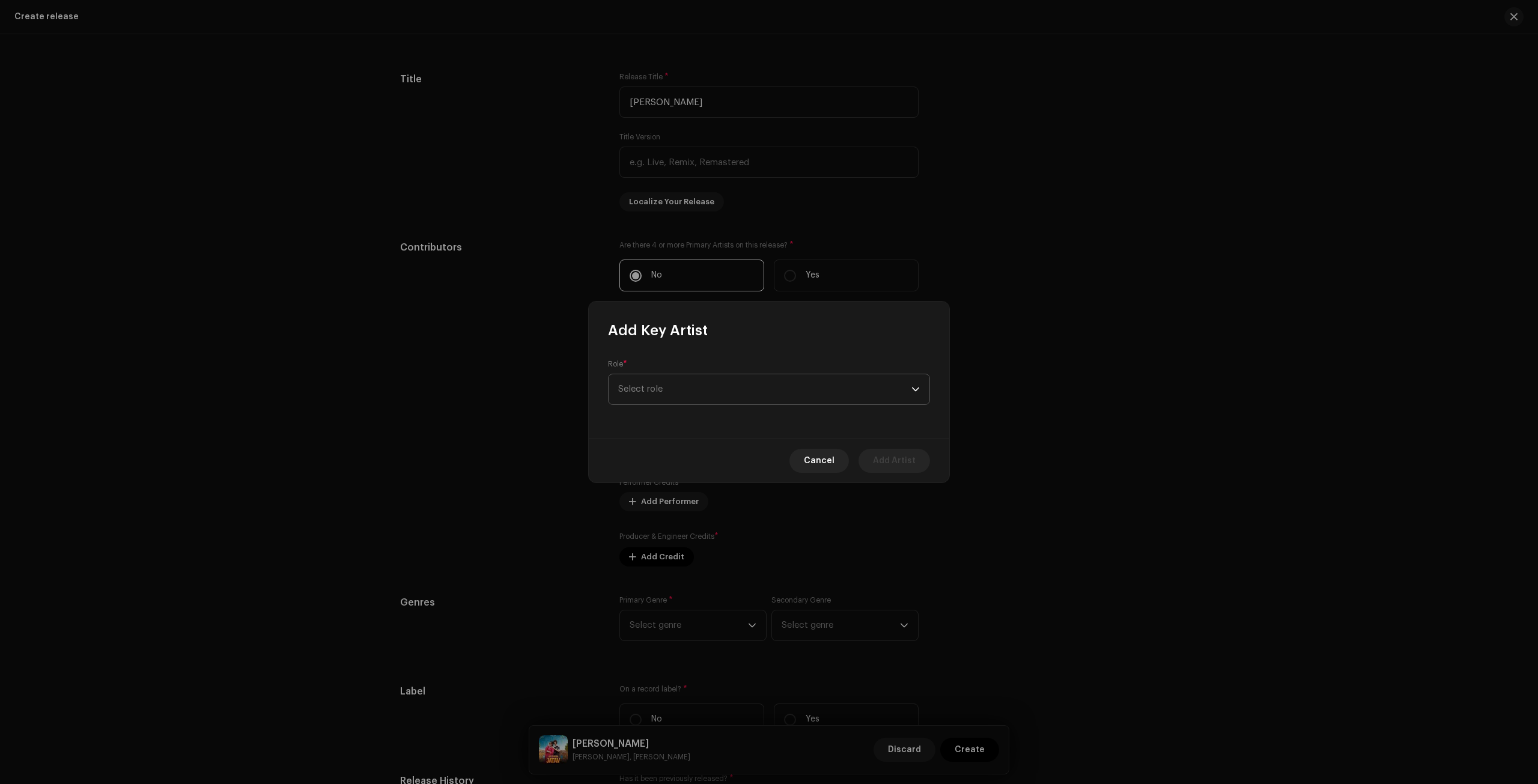
click at [684, 386] on span "Select role" at bounding box center [765, 389] width 293 height 30
click at [678, 451] on li "Primary Artist" at bounding box center [768, 446] width 311 height 24
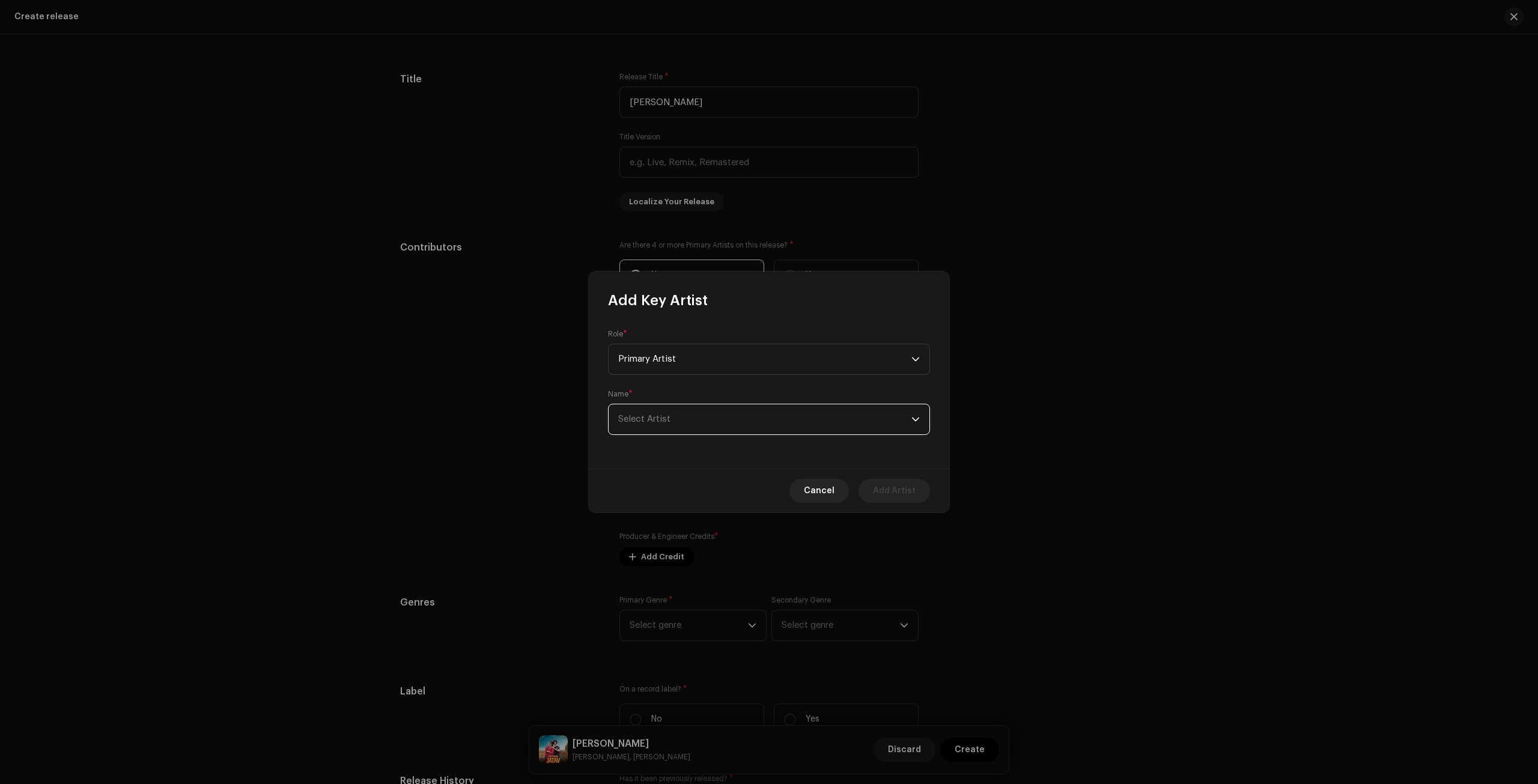
click at [672, 422] on span "Select Artist" at bounding box center [765, 418] width 293 height 30
paste input "[PERSON_NAME]"
type input "[PERSON_NAME]"
click at [711, 478] on li "[PERSON_NAME] 1650685" at bounding box center [768, 486] width 311 height 24
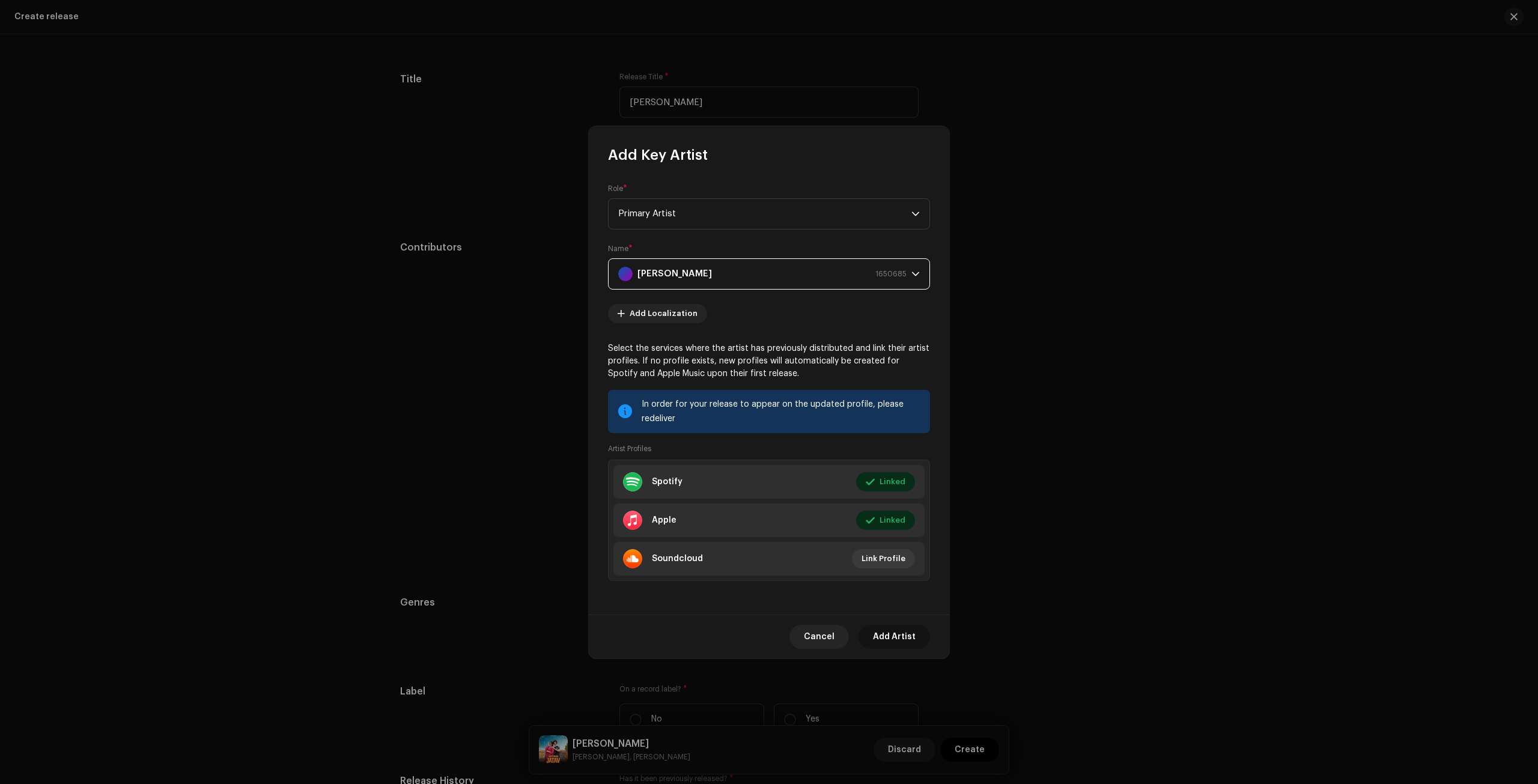
click at [888, 641] on span "Add Artist" at bounding box center [894, 637] width 42 height 24
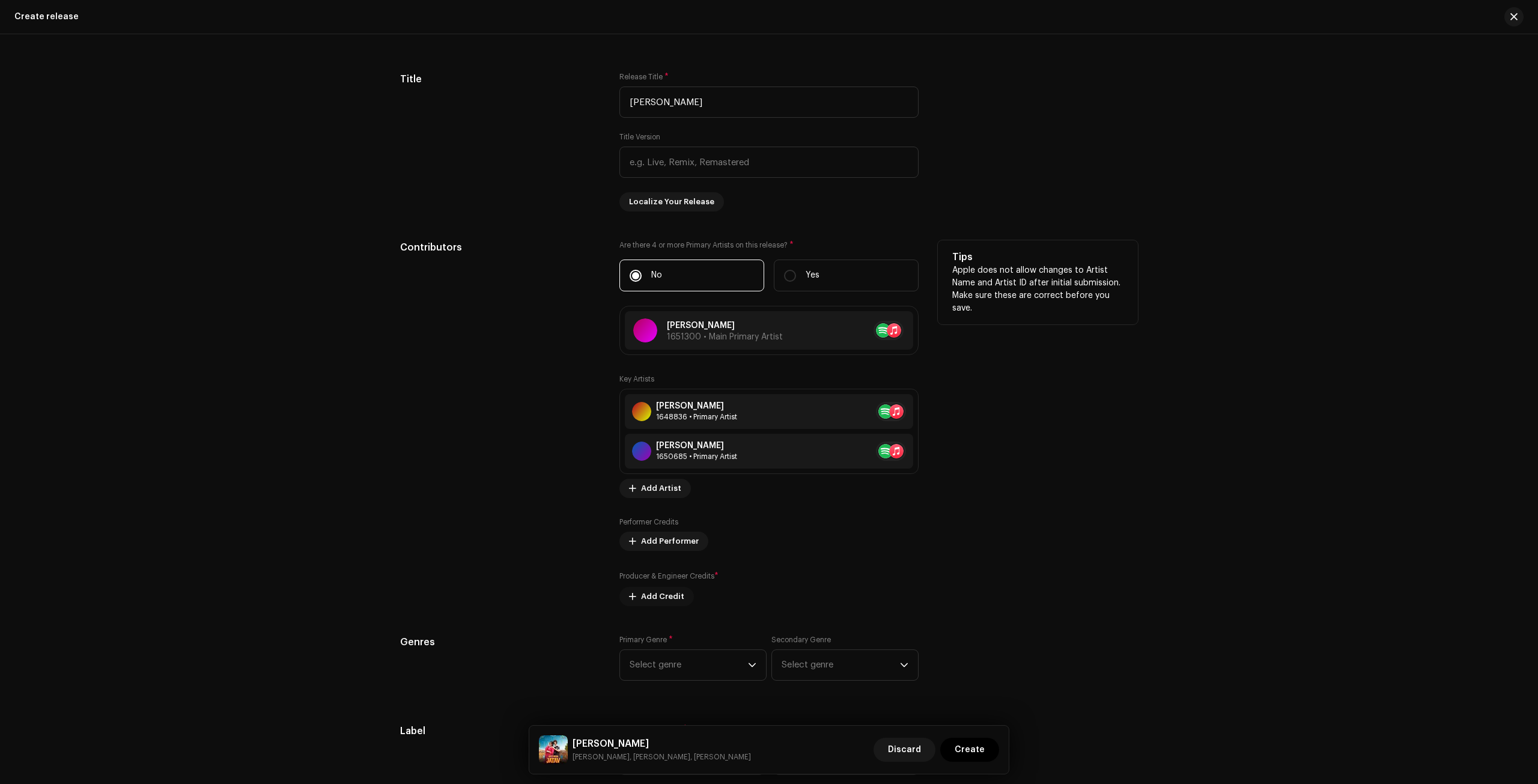
click at [663, 592] on span "Add Credit" at bounding box center [662, 596] width 43 height 24
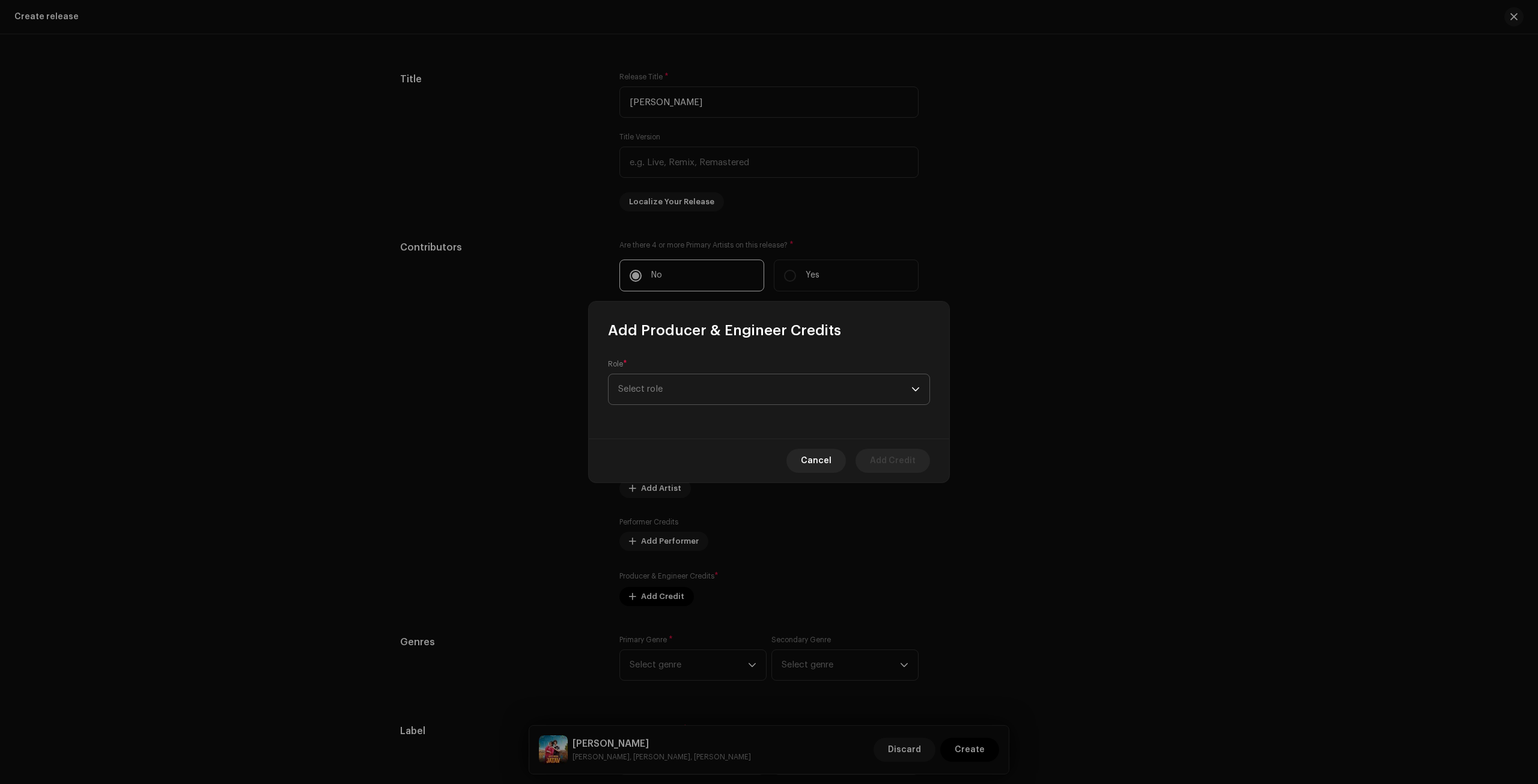
click at [695, 399] on span "Select role" at bounding box center [765, 389] width 293 height 30
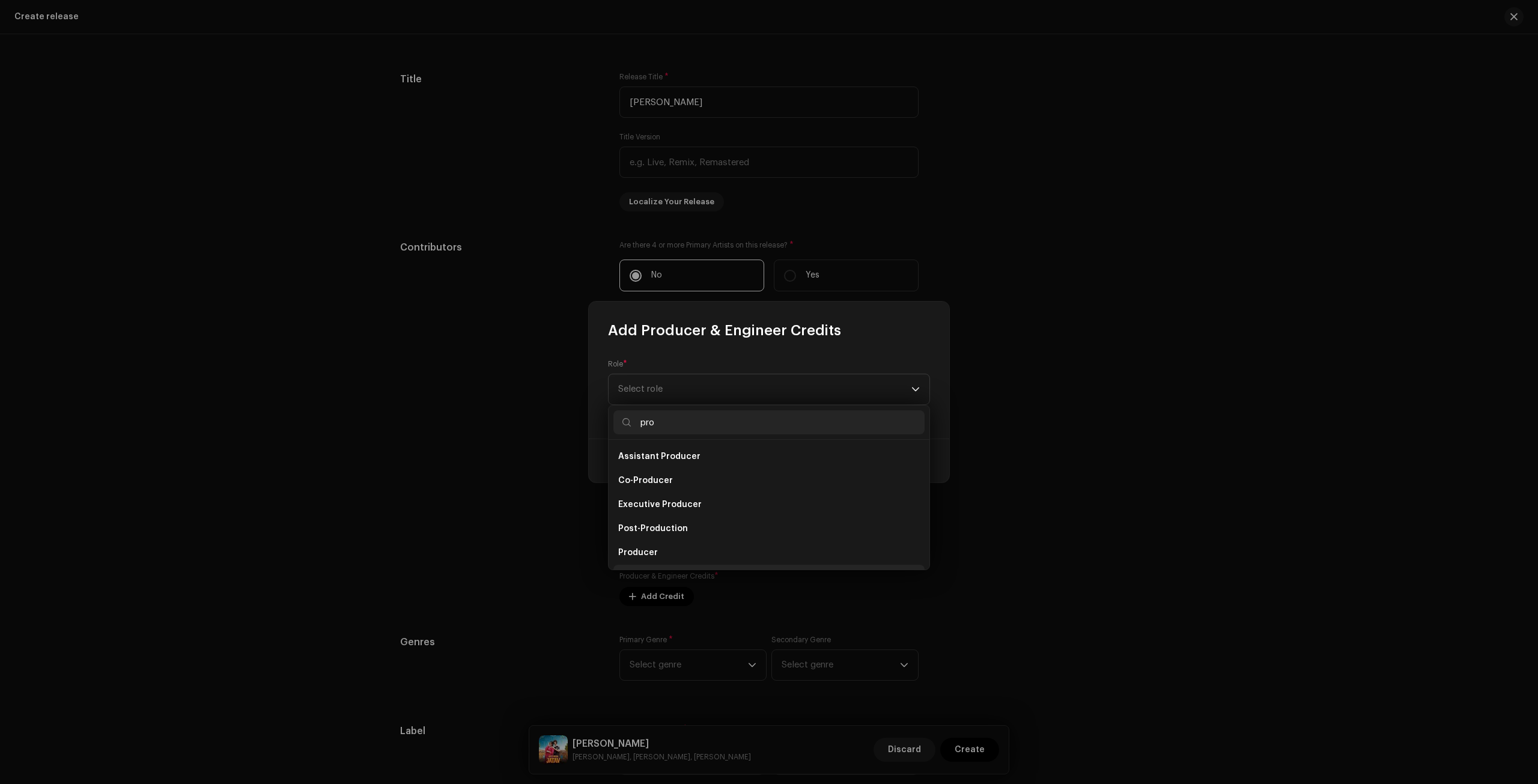
scroll to position [19, 0]
type input "pro"
click at [652, 532] on span "Producer" at bounding box center [638, 533] width 40 height 12
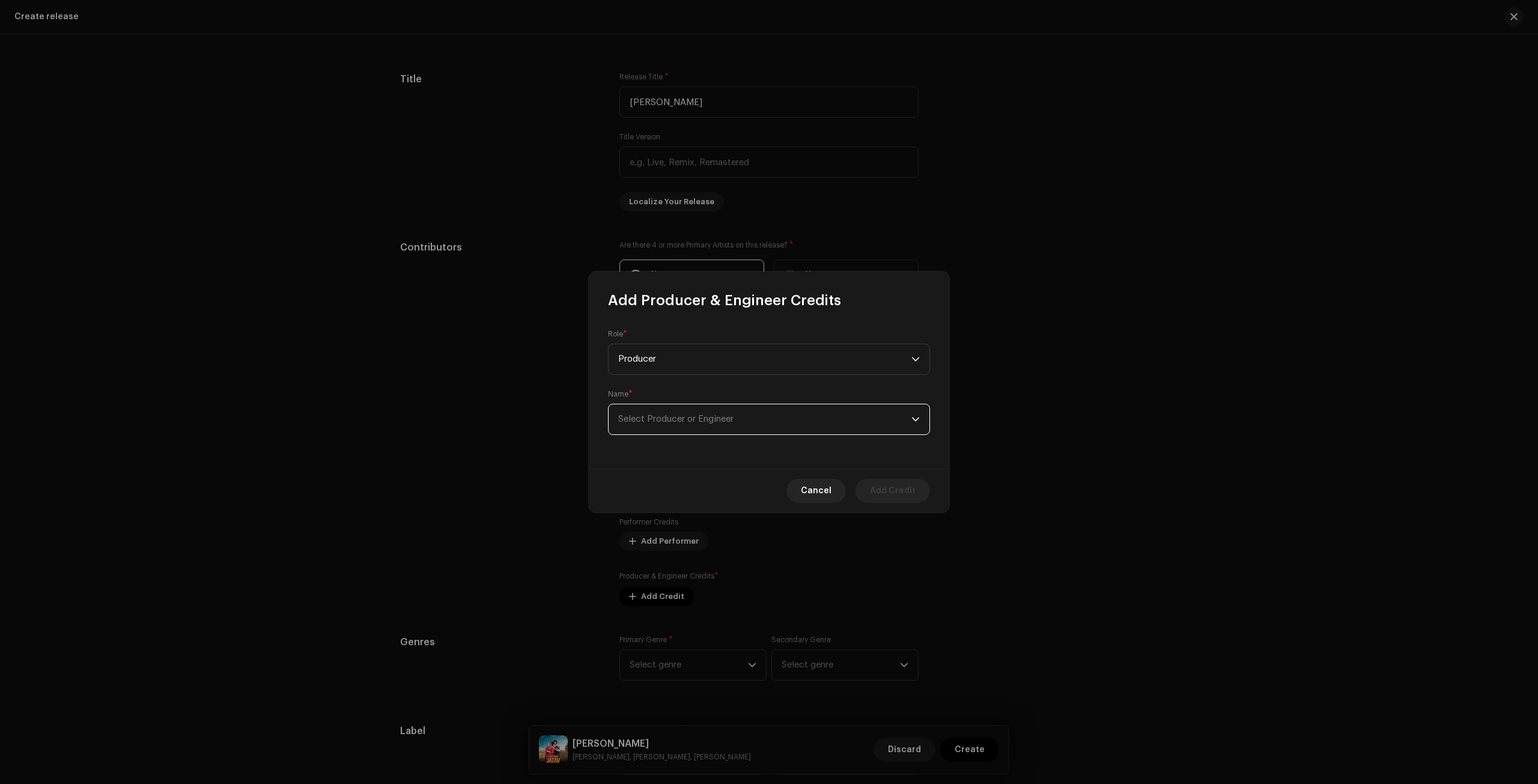
click at [813, 419] on span "Select Producer or Engineer" at bounding box center [765, 418] width 293 height 30
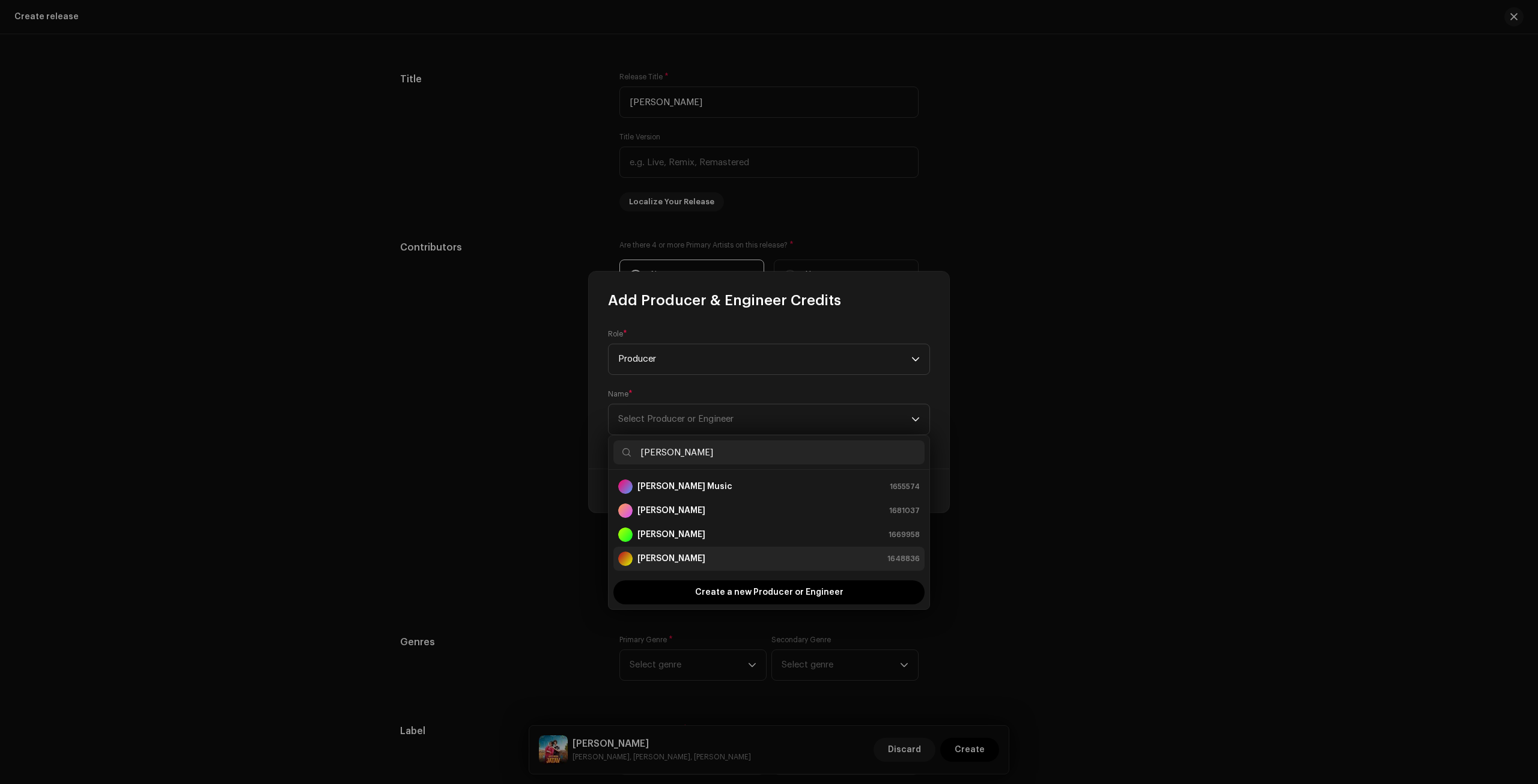
type input "[PERSON_NAME]"
click at [705, 560] on strong "[PERSON_NAME]" at bounding box center [672, 559] width 68 height 12
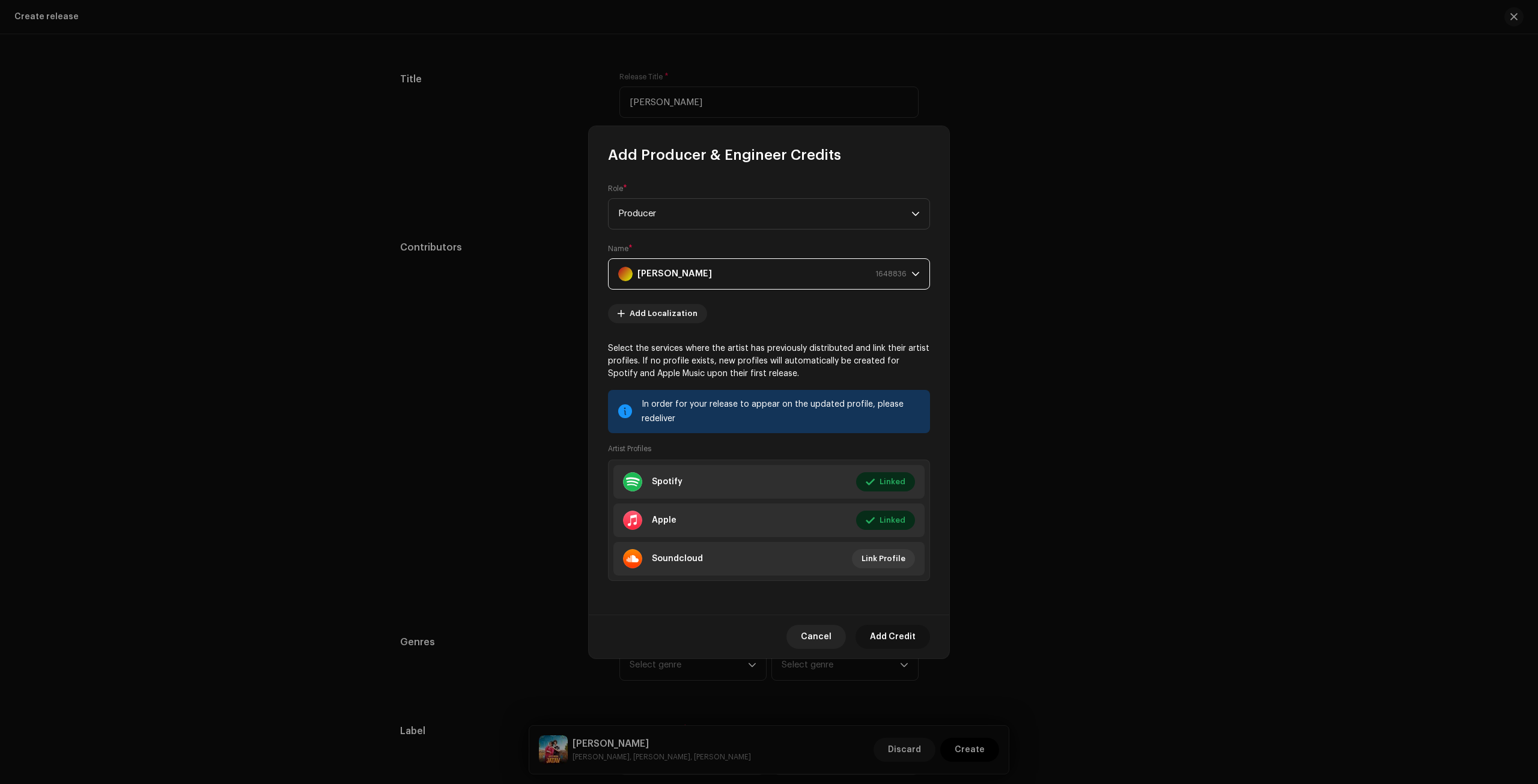
click at [899, 643] on span "Add Credit" at bounding box center [893, 637] width 46 height 24
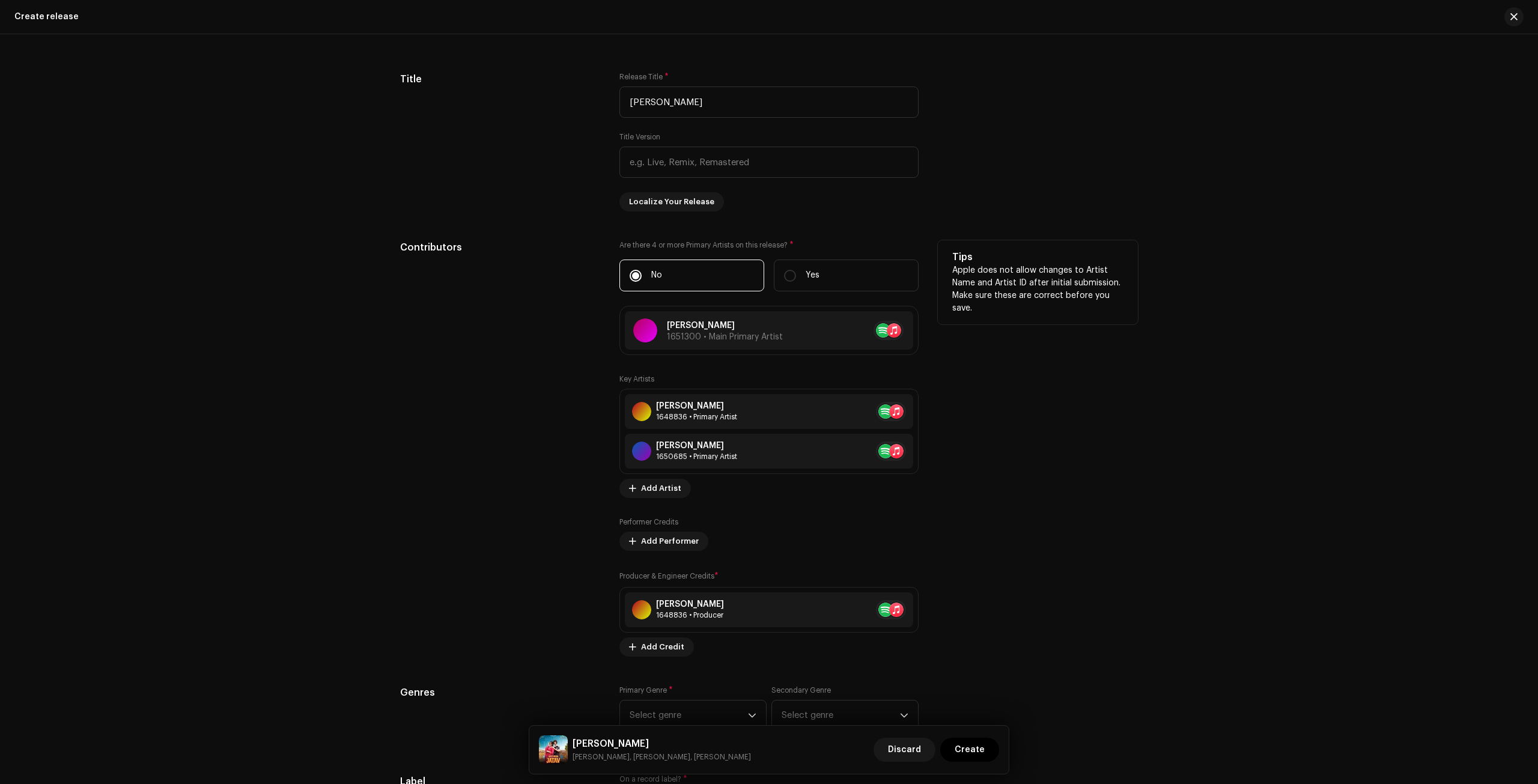
scroll to position [1321, 0]
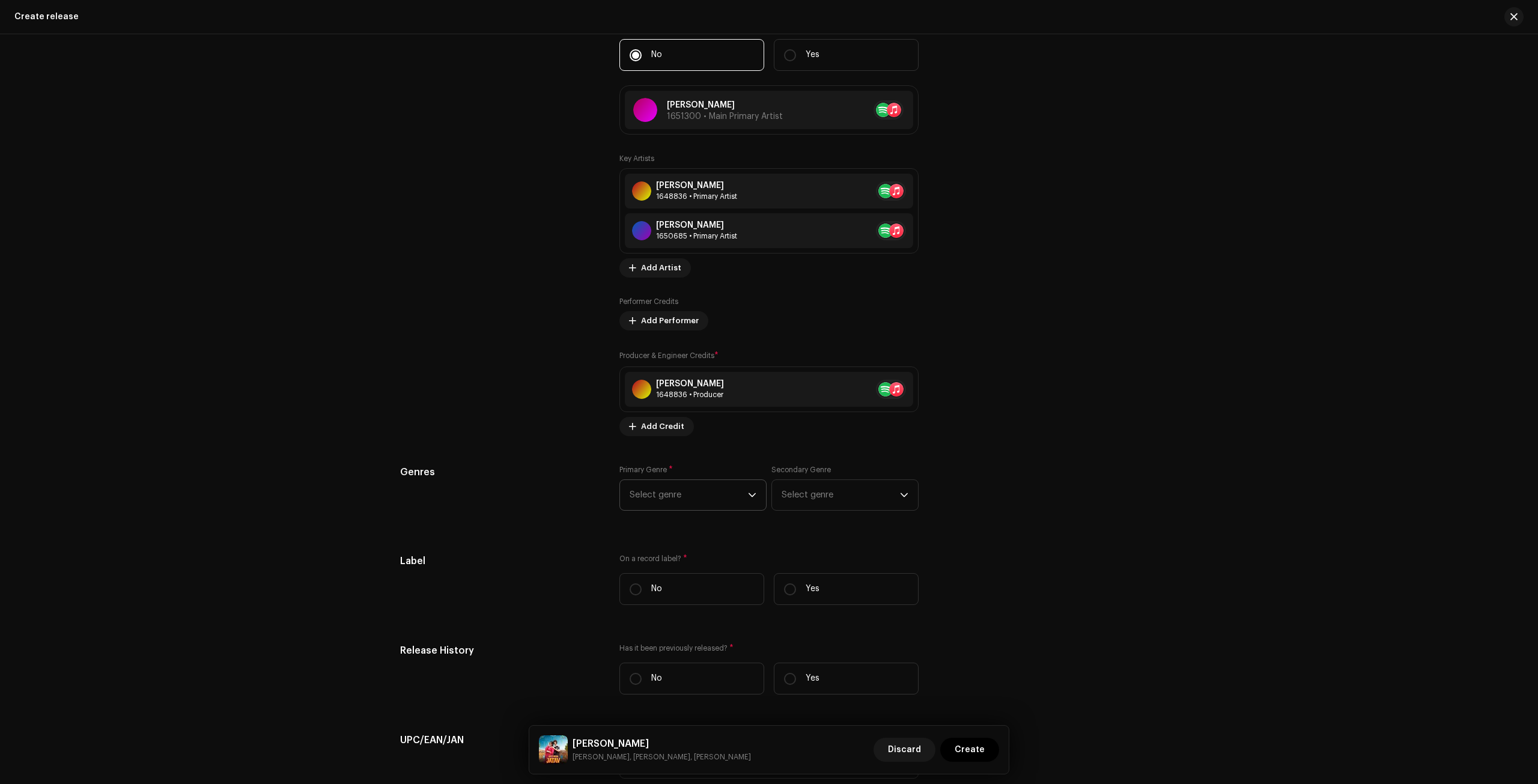
click at [724, 489] on span "Select genre" at bounding box center [689, 494] width 119 height 30
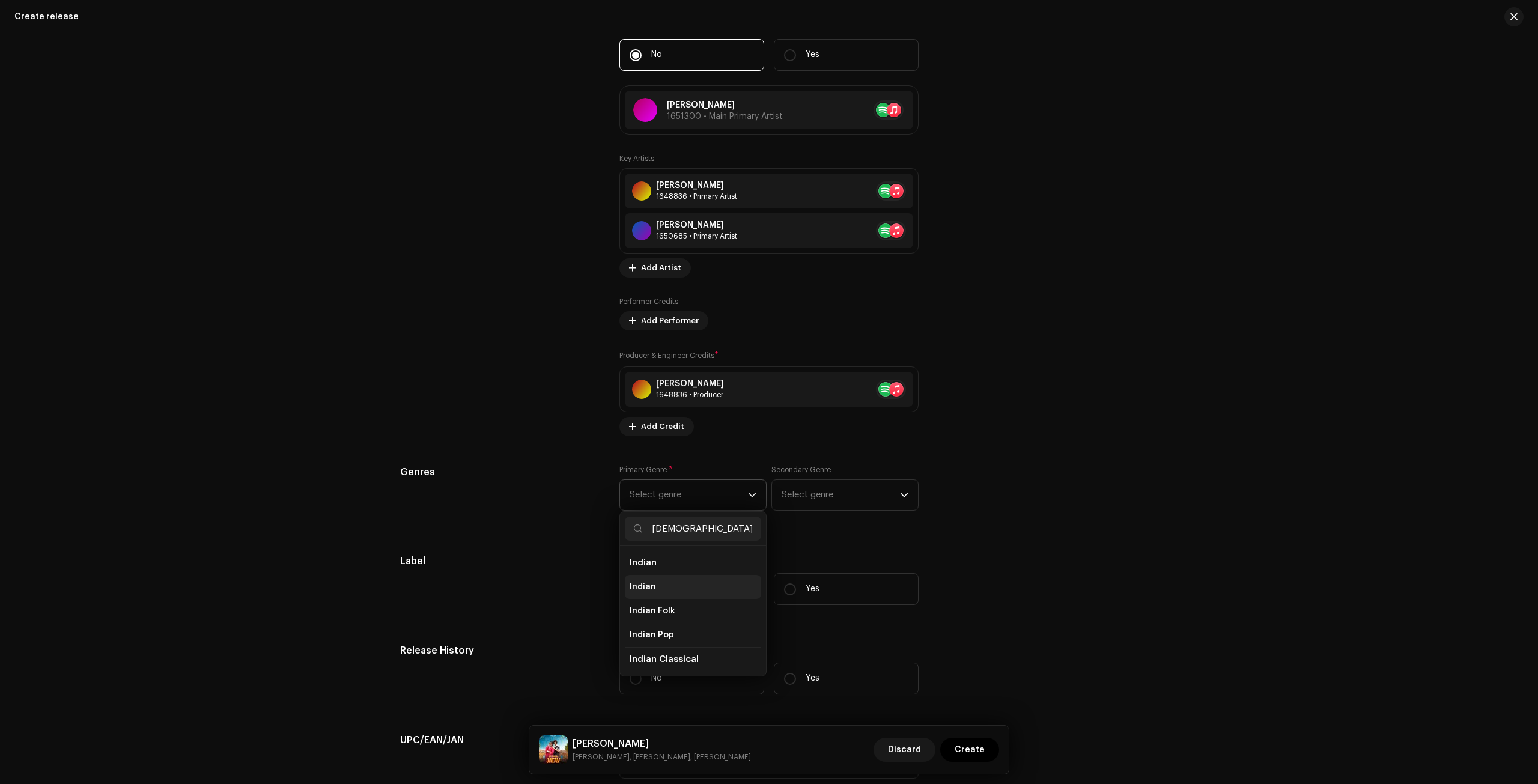
type input "[DEMOGRAPHIC_DATA]"
click at [661, 578] on li "Indian" at bounding box center [693, 587] width 136 height 24
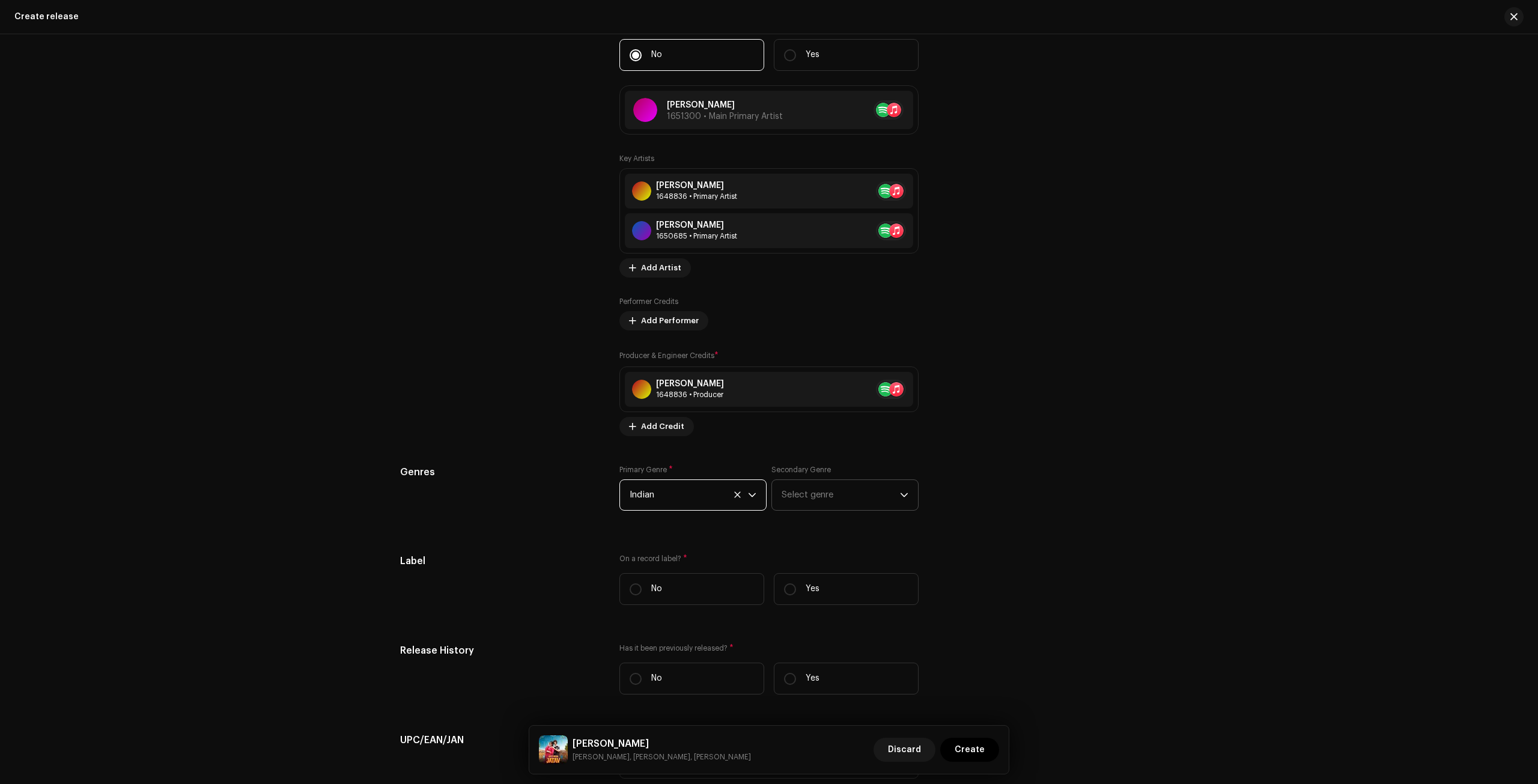
click at [836, 491] on span "Select genre" at bounding box center [841, 494] width 119 height 30
type input "hary"
click at [799, 575] on li "Haryanvi" at bounding box center [844, 587] width 136 height 24
click at [784, 588] on input "Yes" at bounding box center [790, 589] width 12 height 12
radio input "true"
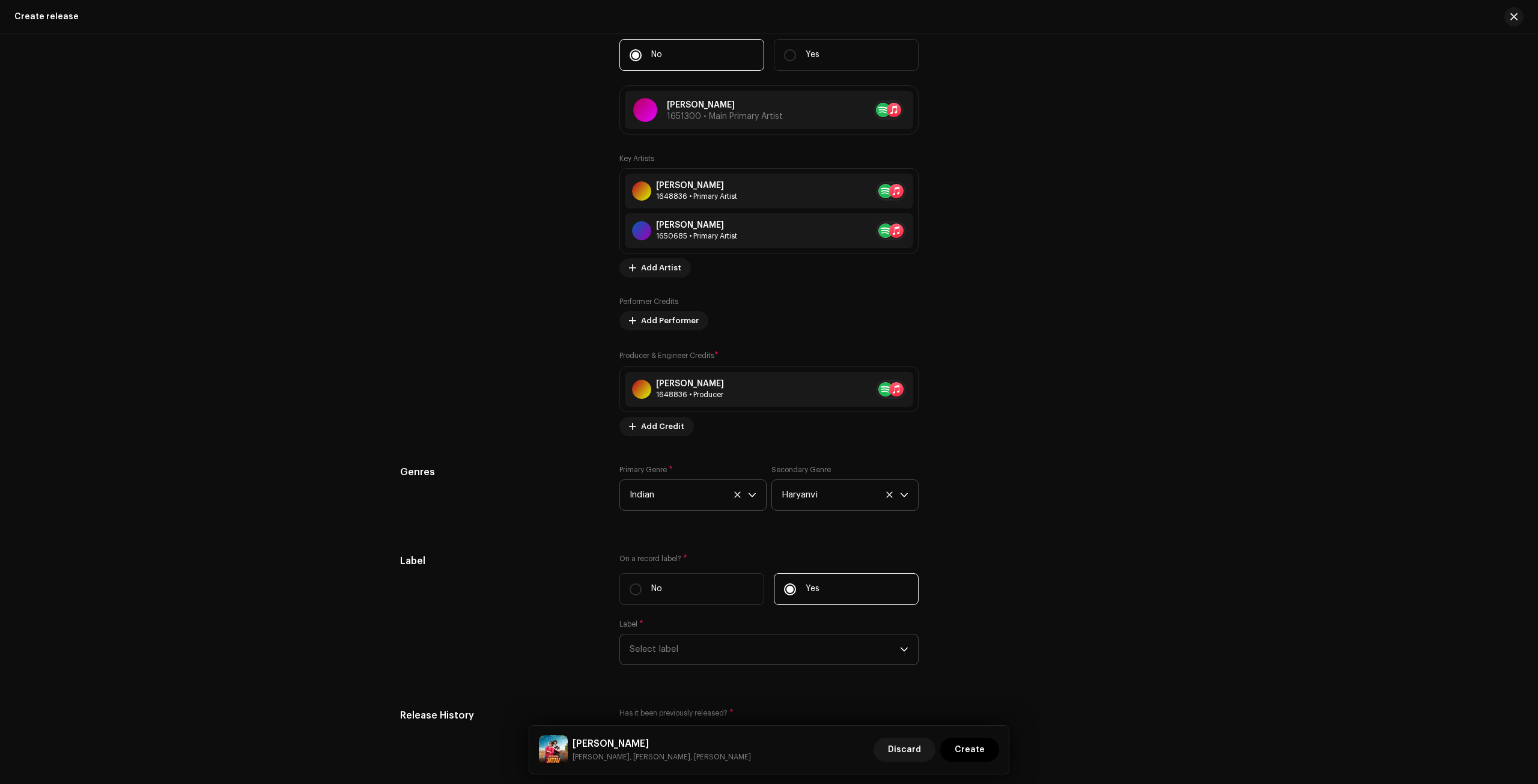
click at [766, 634] on span "Select label" at bounding box center [764, 649] width 270 height 30
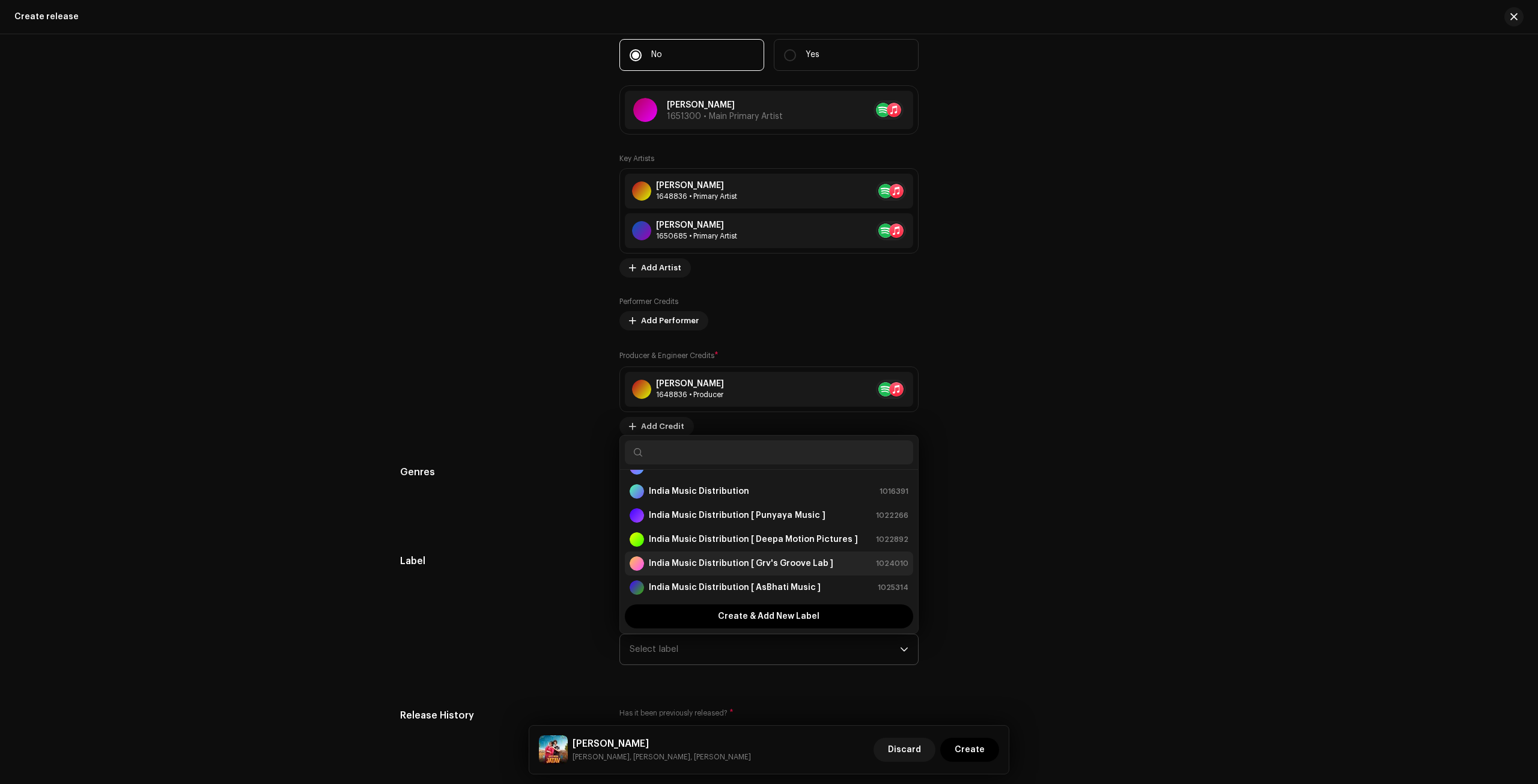
scroll to position [239, 0]
paste input "TN Music Factory"
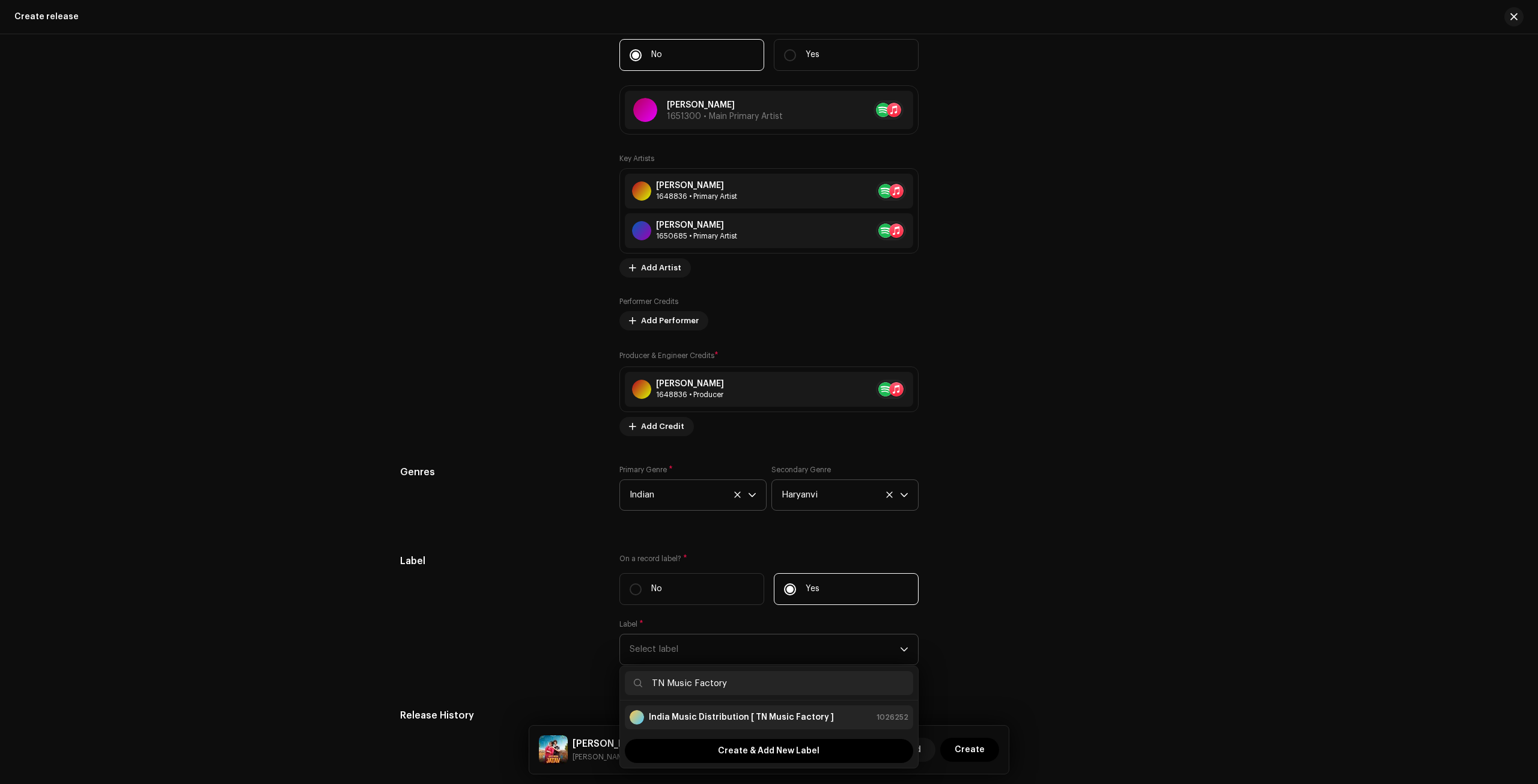
type input "TN Music Factory"
click at [774, 711] on strong "India Music Distribution [ TN Music Factory ]" at bounding box center [741, 717] width 185 height 12
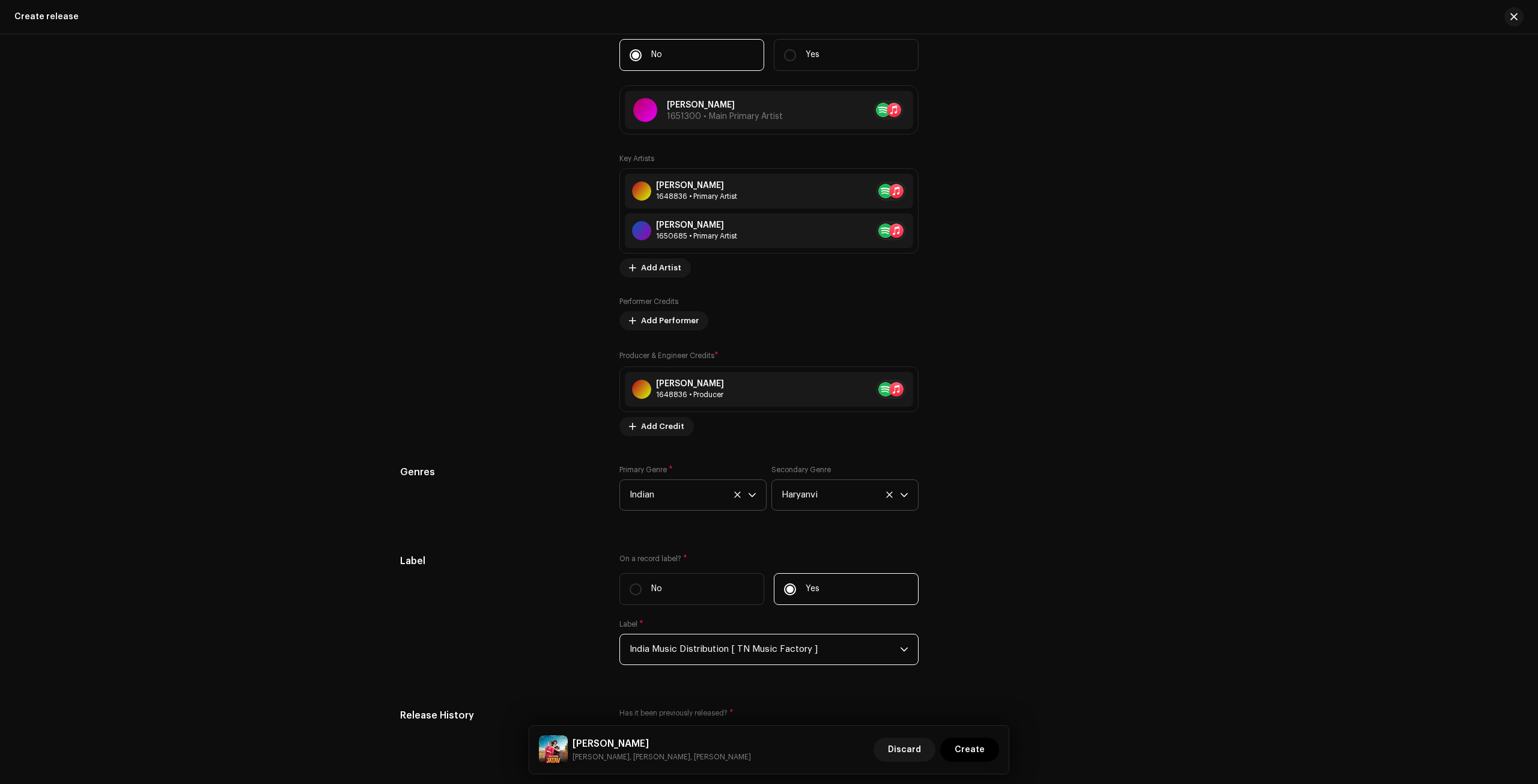
scroll to position [1541, 0]
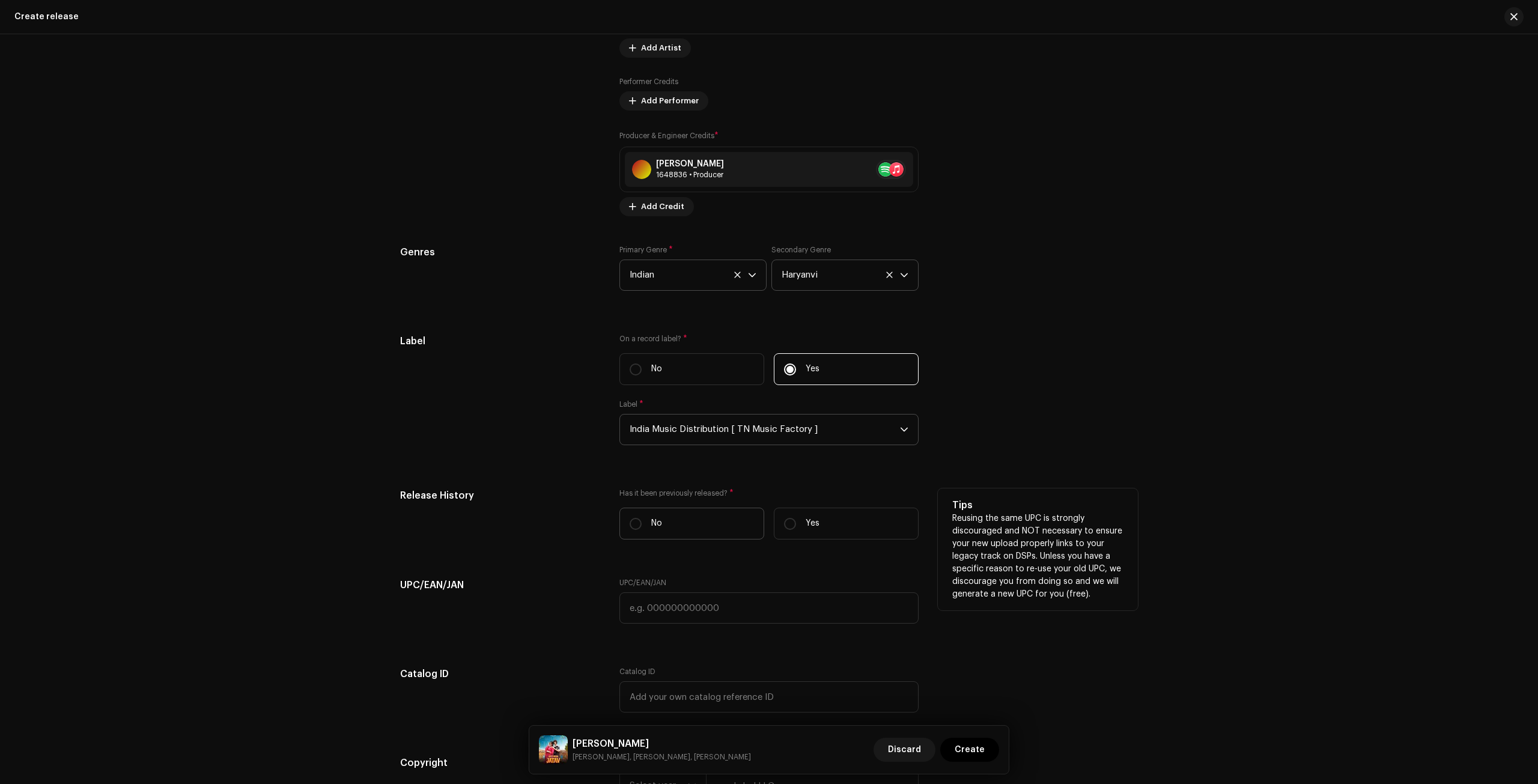
drag, startPoint x: 697, startPoint y: 521, endPoint x: 705, endPoint y: 518, distance: 8.5
click at [697, 521] on label "No" at bounding box center [691, 523] width 145 height 32
click at [642, 521] on input "No" at bounding box center [635, 523] width 12 height 12
radio input "true"
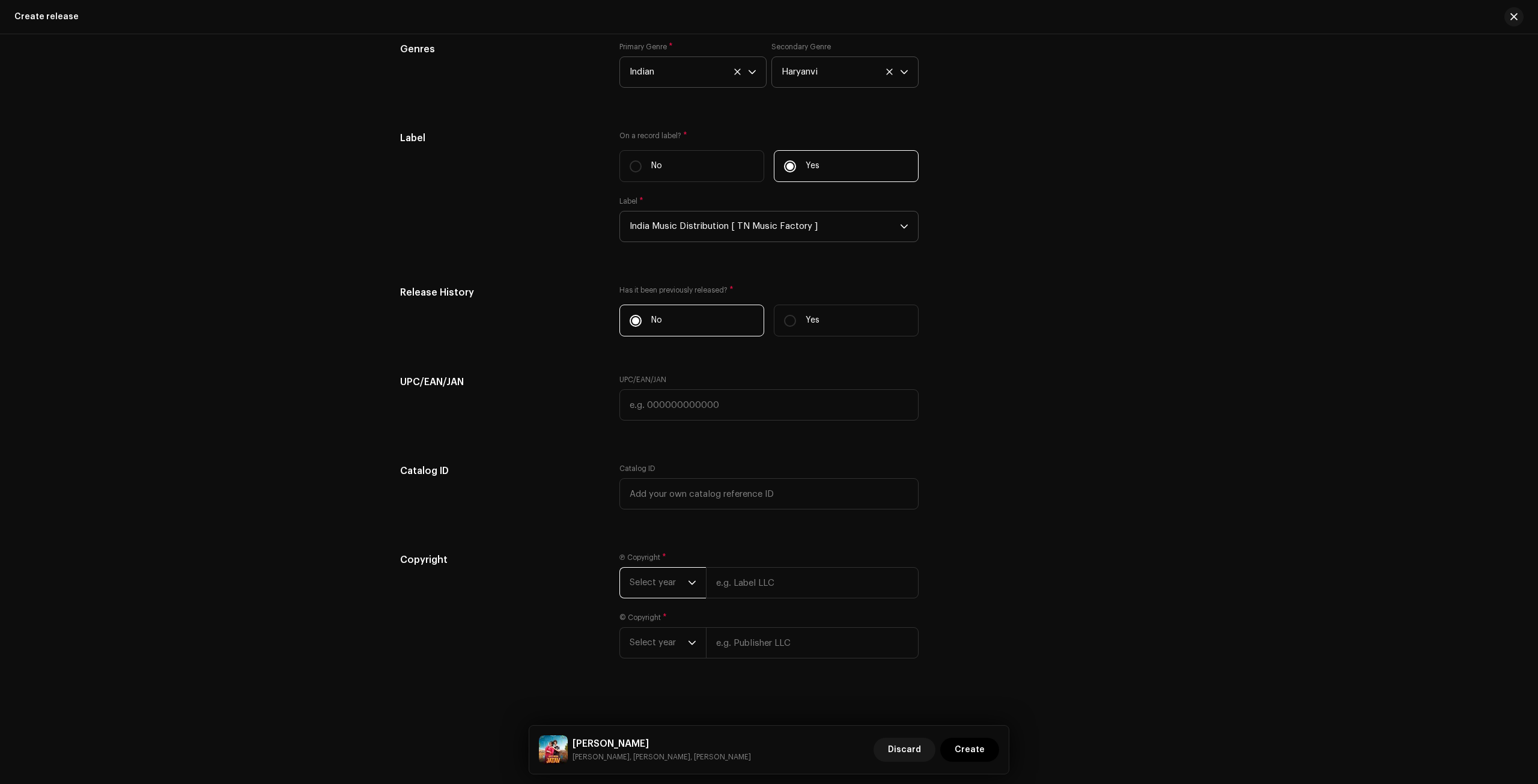
click at [683, 590] on span "Select year" at bounding box center [658, 582] width 58 height 30
click at [656, 671] on li "2025" at bounding box center [667, 674] width 86 height 24
click at [738, 583] on input "text" at bounding box center [811, 582] width 213 height 31
paste input "TN Music Factory"
type input "TN Music Factory"
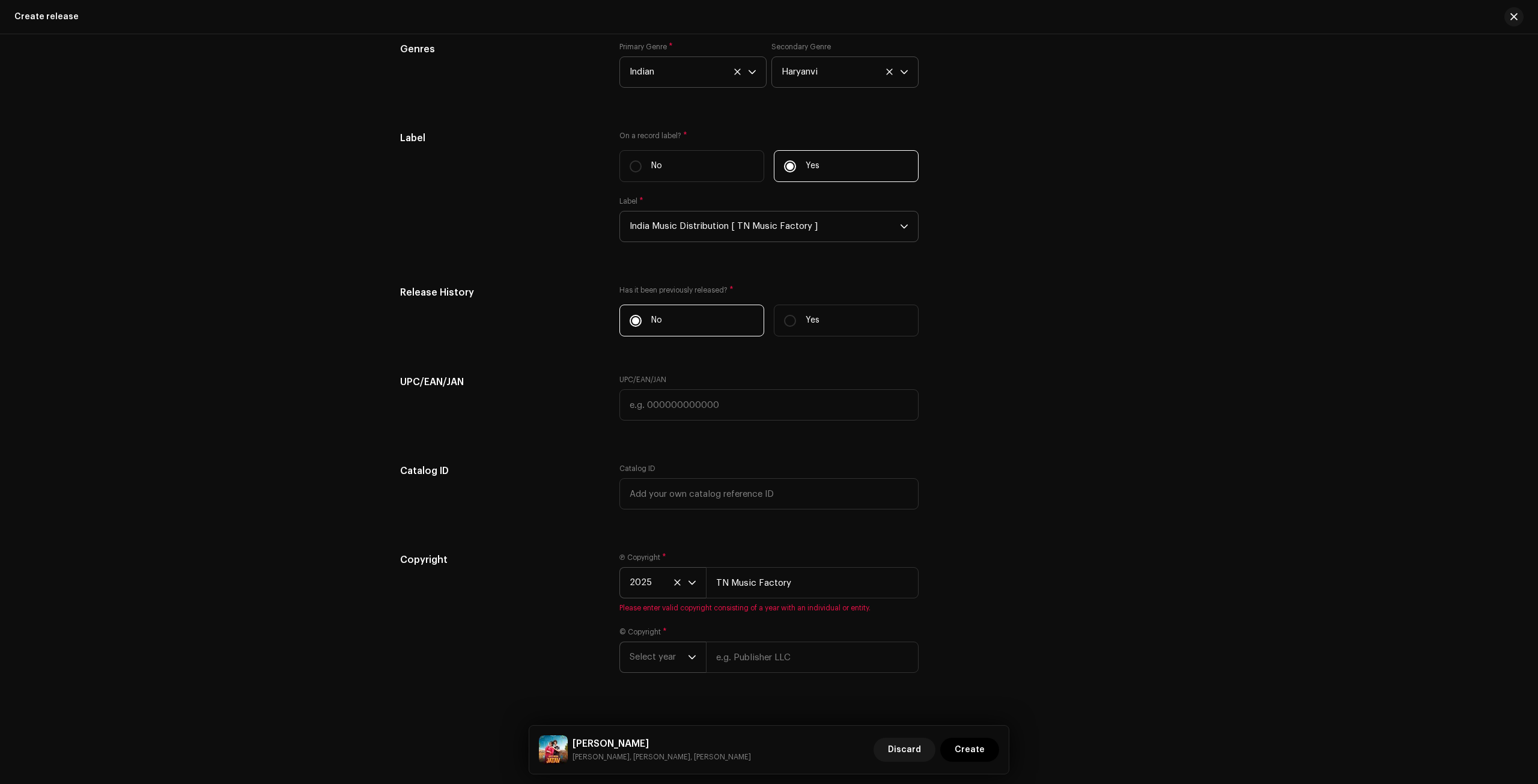
click at [684, 657] on div "Ⓟ Copyright * 2025 TN Music Factory Please enter valid copyright consisting of …" at bounding box center [768, 620] width 299 height 135
click at [667, 629] on span "Select year" at bounding box center [658, 642] width 58 height 30
click at [664, 516] on li "2025" at bounding box center [667, 518] width 86 height 24
click at [751, 632] on input "text" at bounding box center [811, 642] width 213 height 31
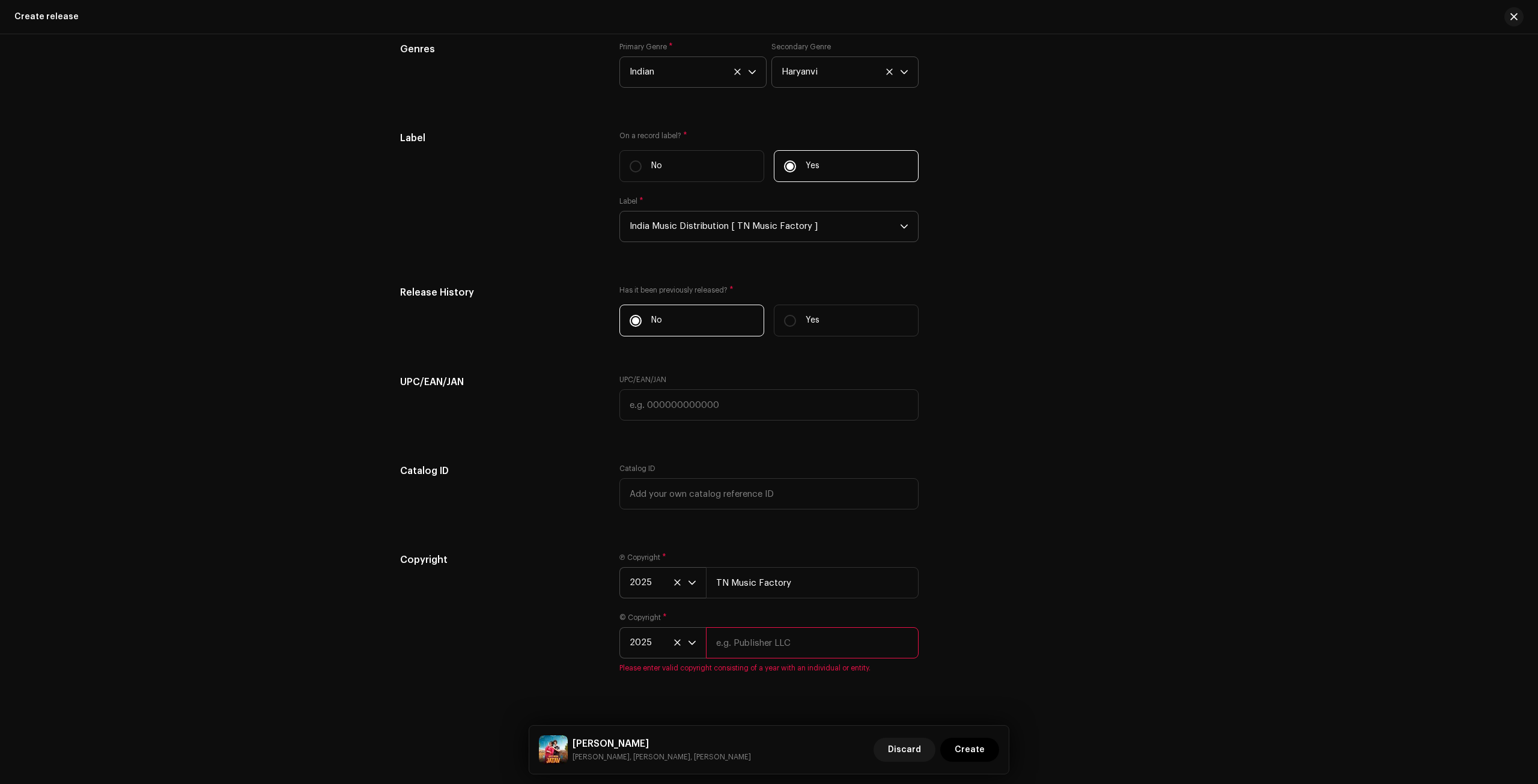
paste input "TN Music Factory"
type input "TN Music Factory"
click at [966, 748] on span "Create" at bounding box center [969, 749] width 30 height 24
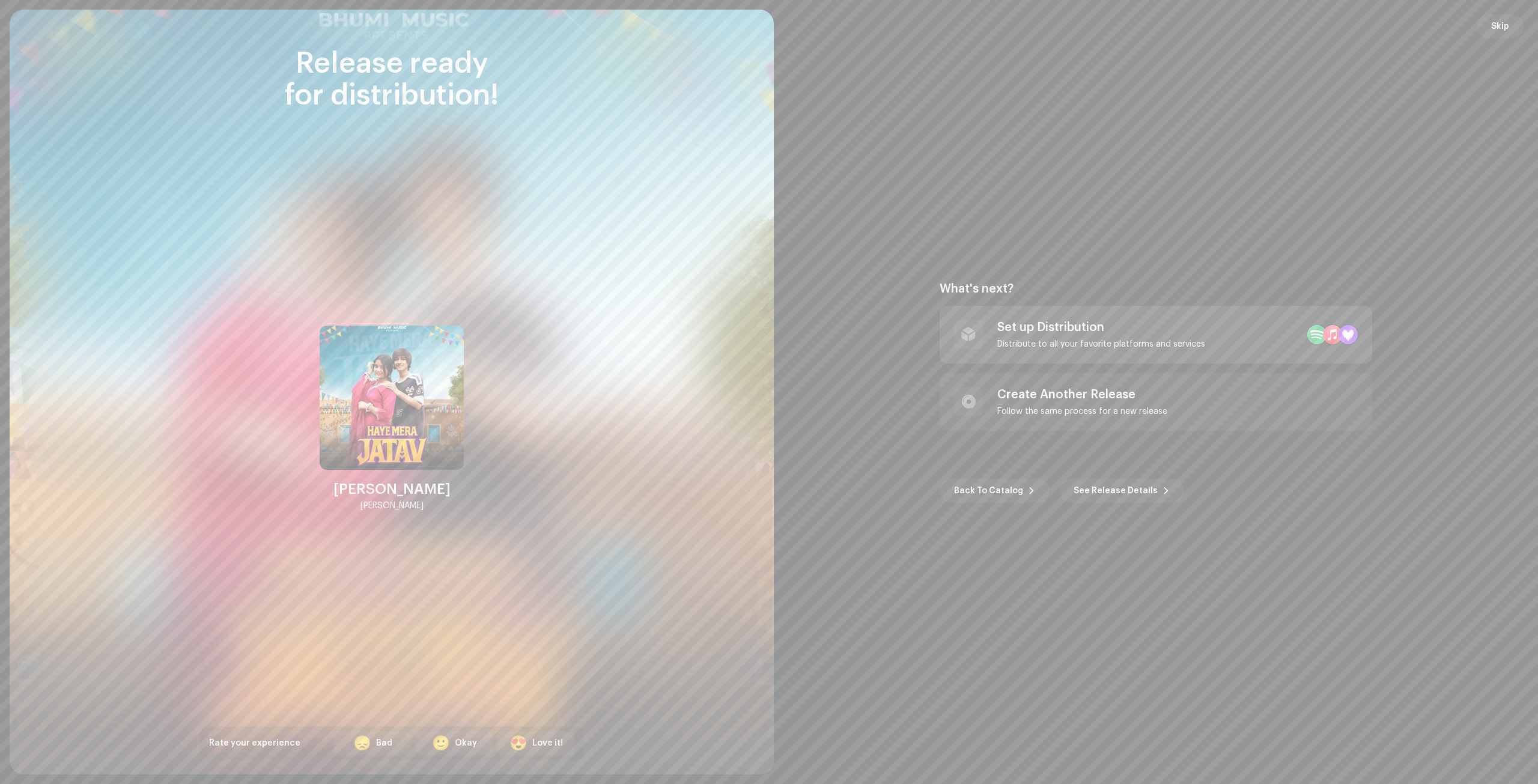
click at [1019, 333] on div "Set up Distribution" at bounding box center [1100, 327] width 207 height 14
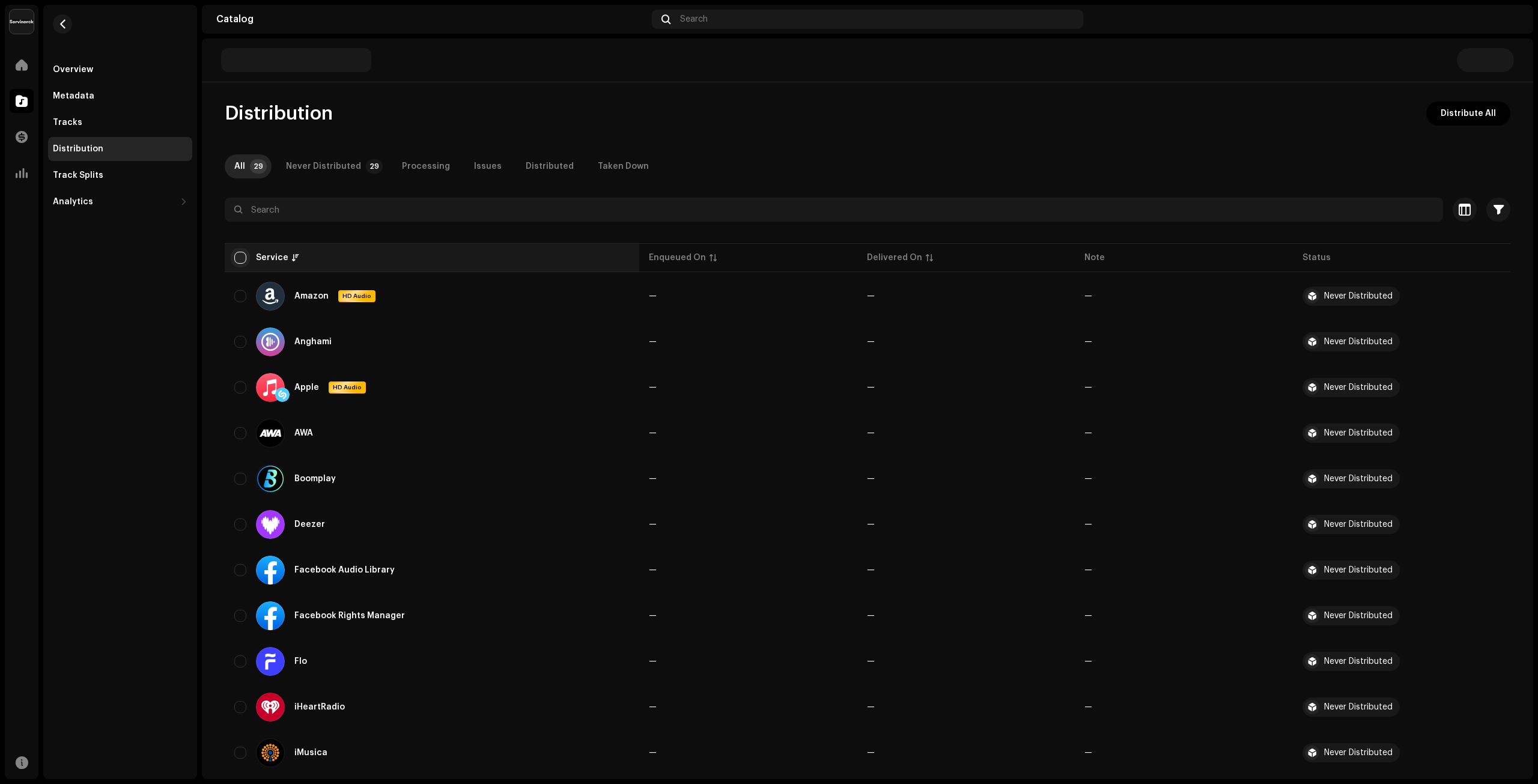
click at [235, 254] on input "checkbox" at bounding box center [241, 257] width 12 height 12
checkbox input "true"
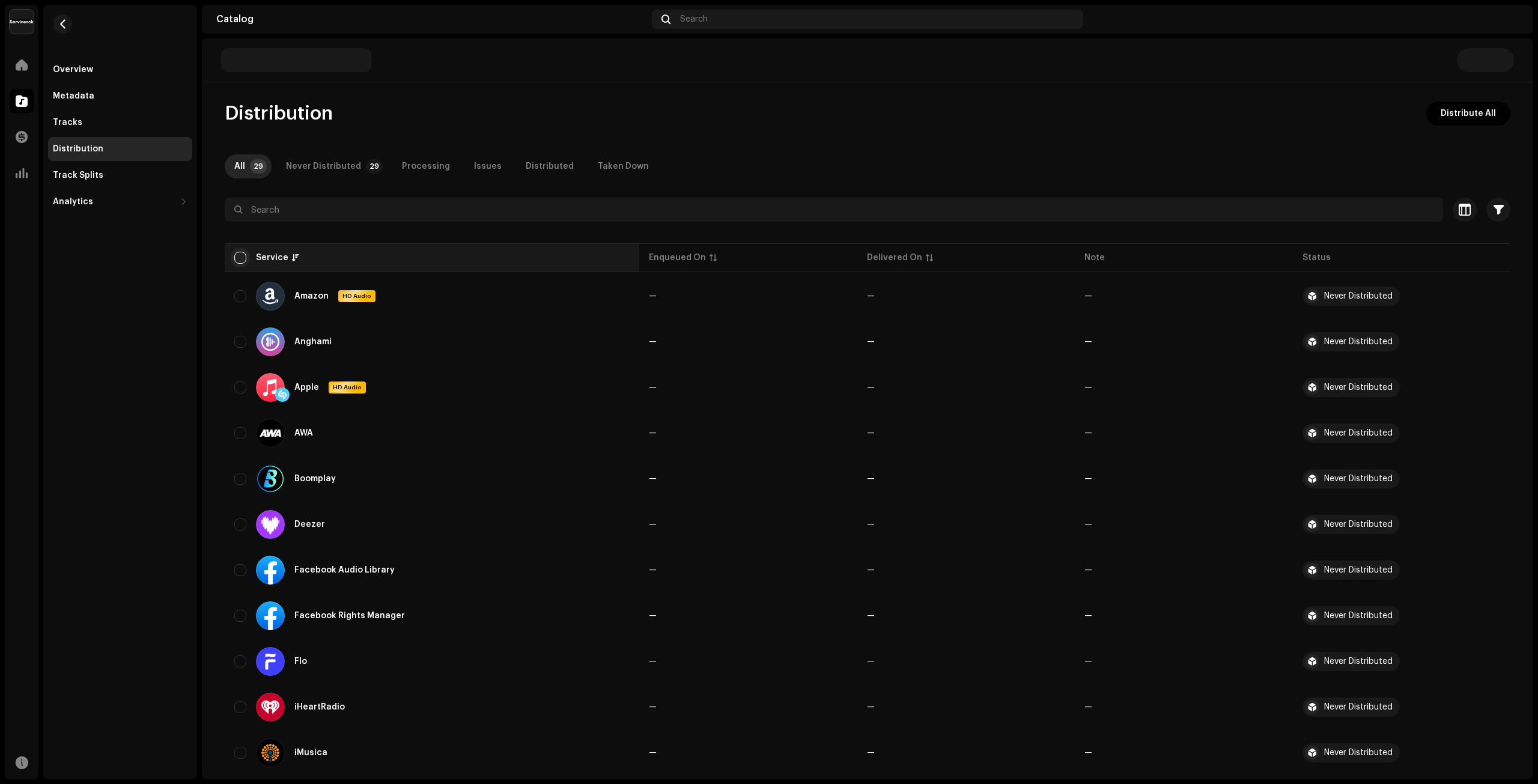
checkbox input "true"
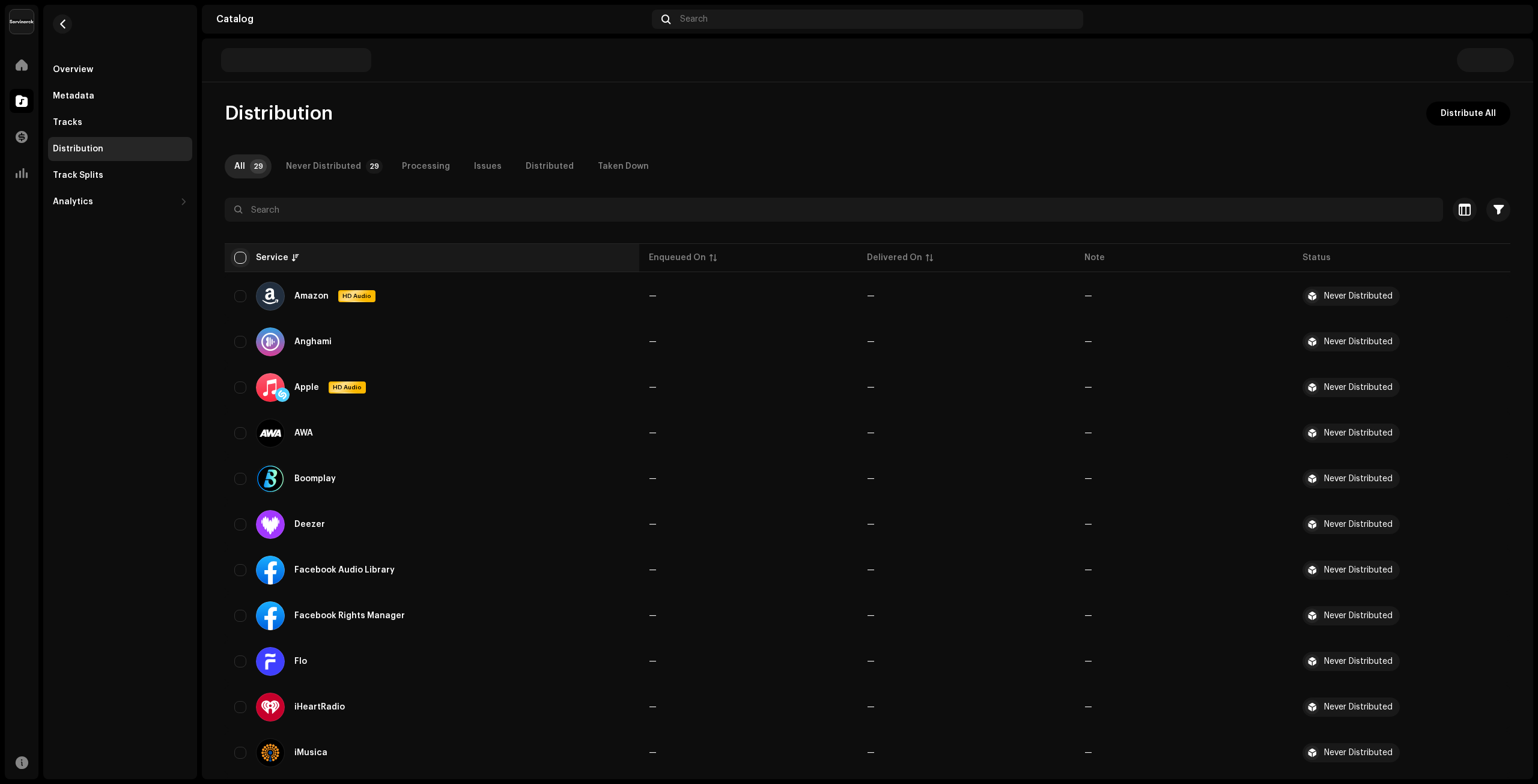
checkbox input "true"
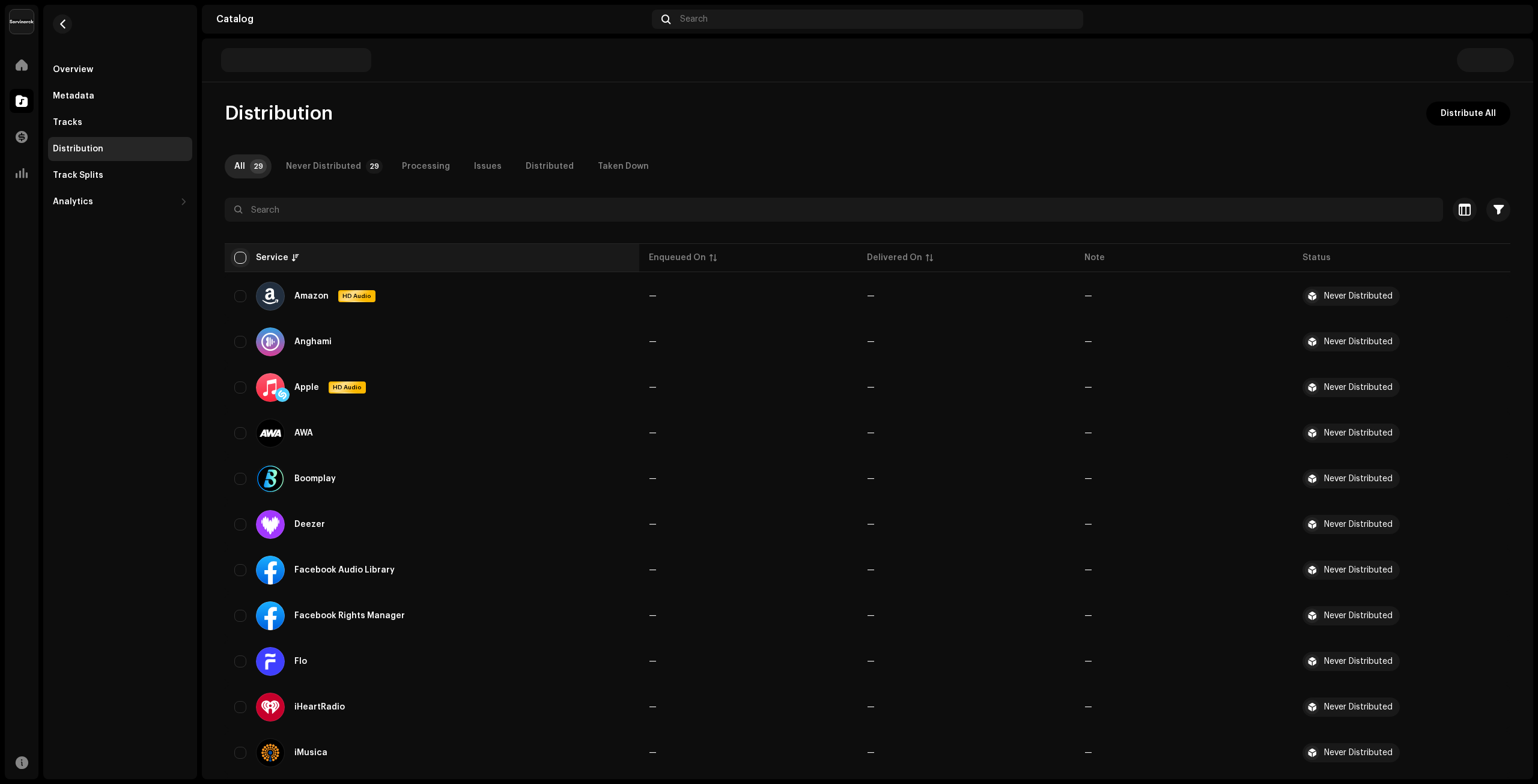
checkbox input "true"
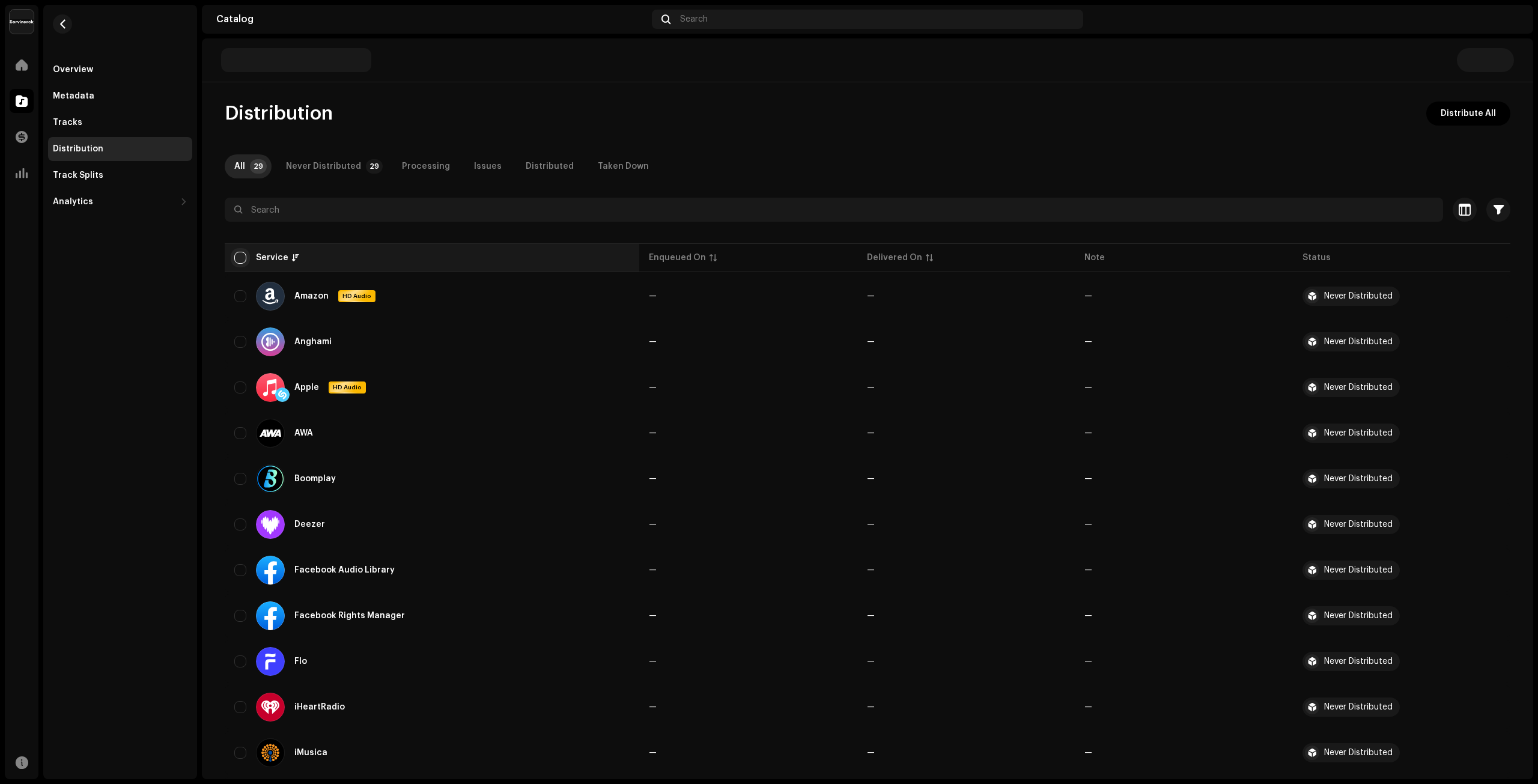
checkbox input "true"
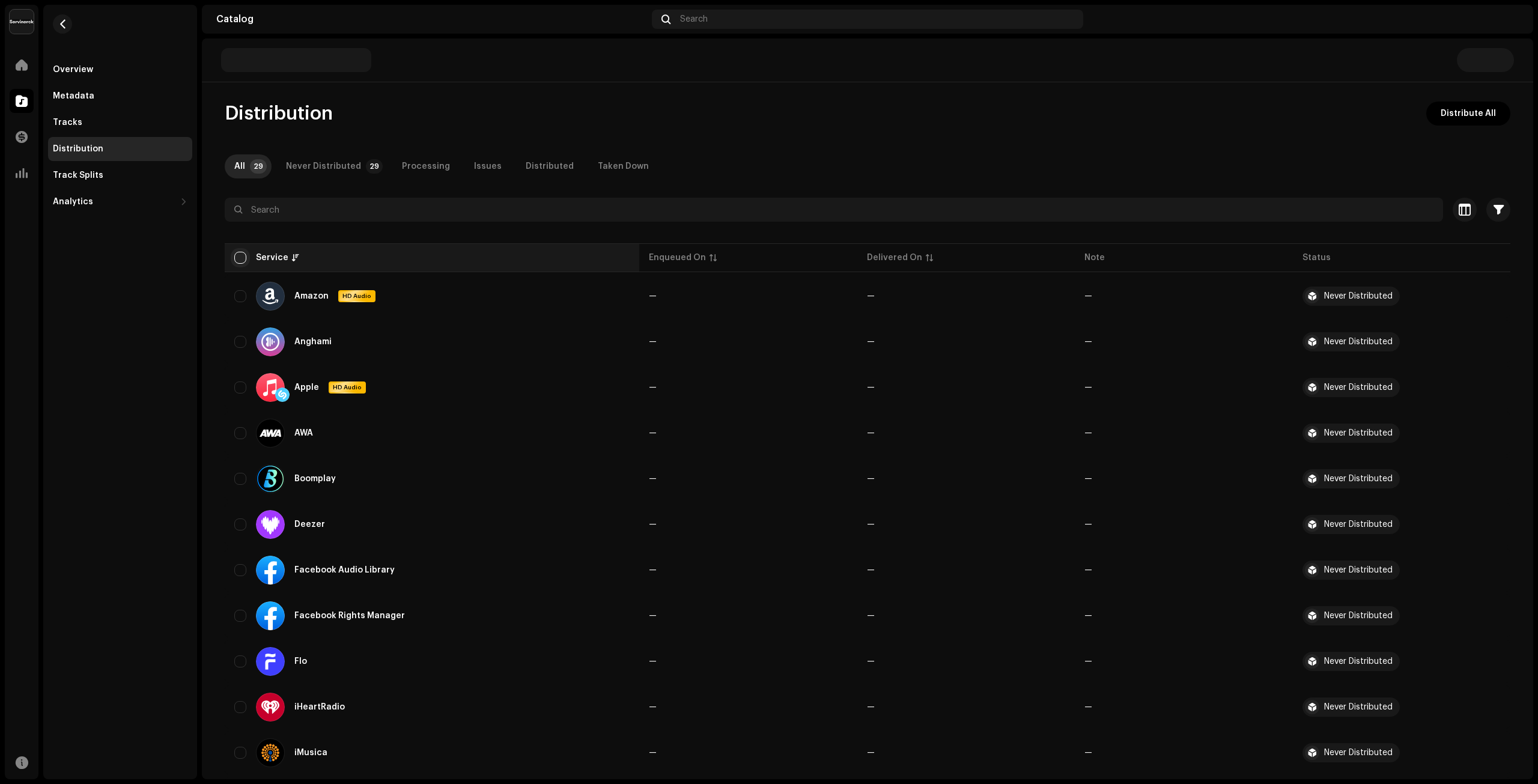
checkbox input "true"
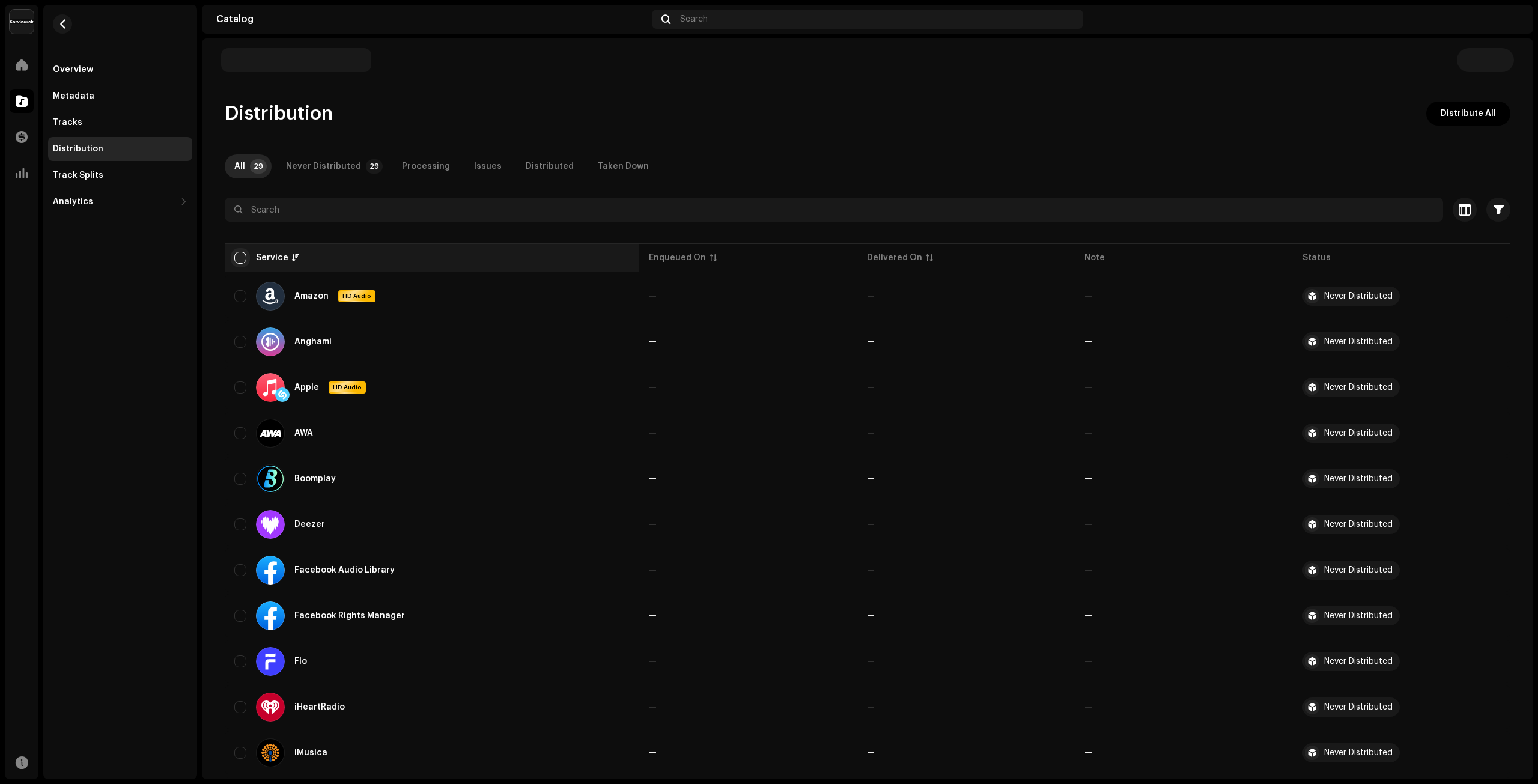
checkbox input "true"
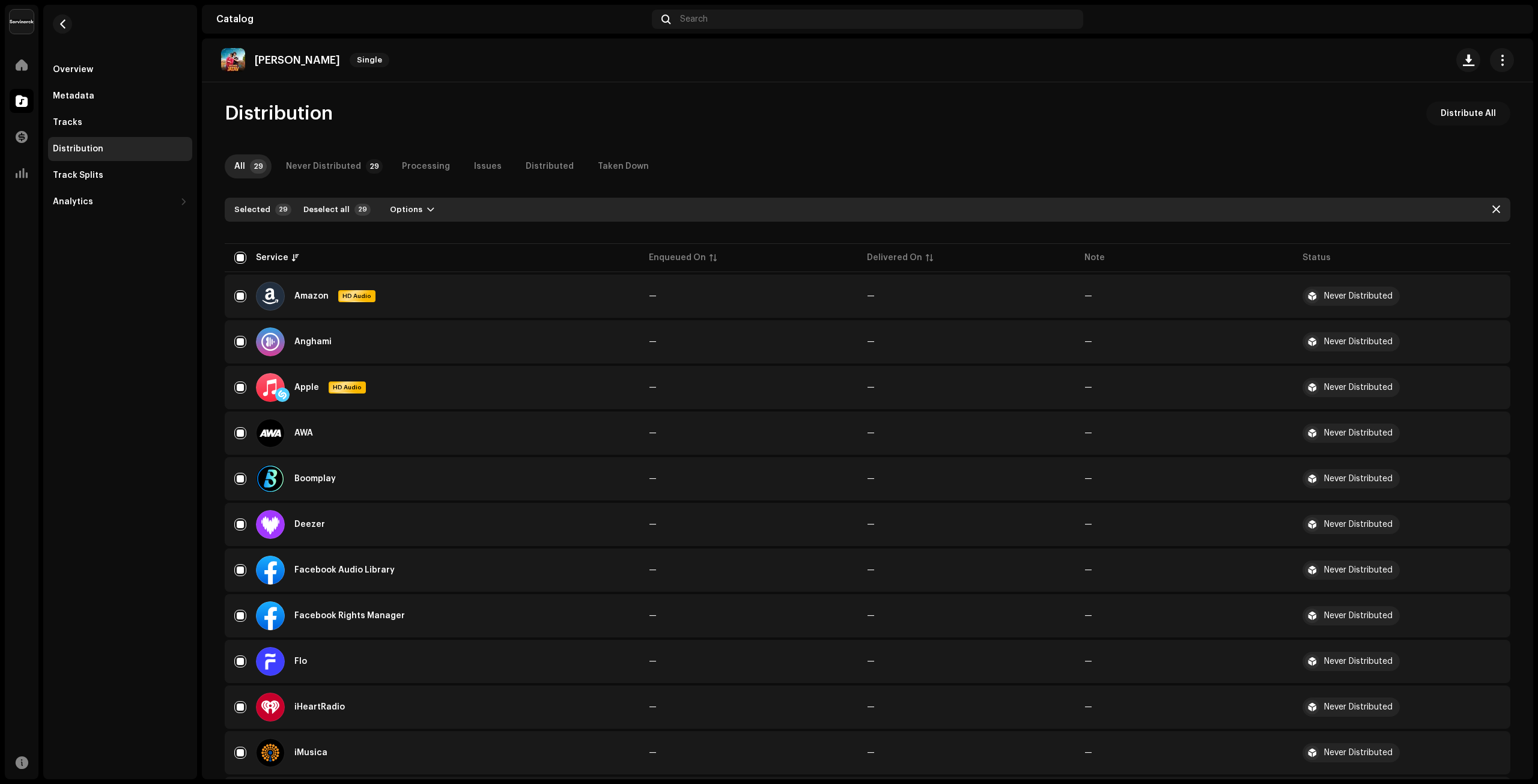
click at [1441, 119] on span "Distribute All" at bounding box center [1468, 113] width 55 height 24
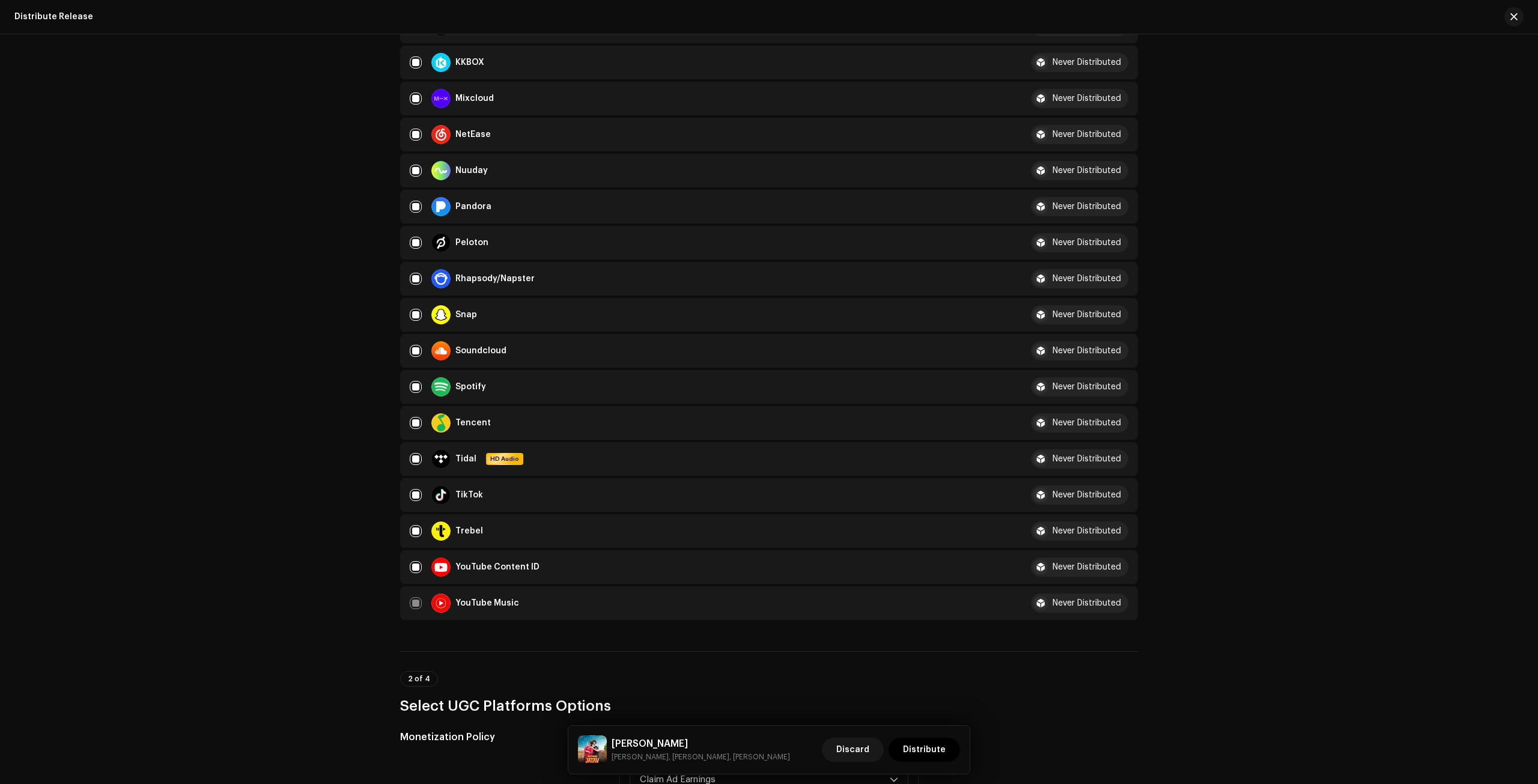
scroll to position [1101, 0]
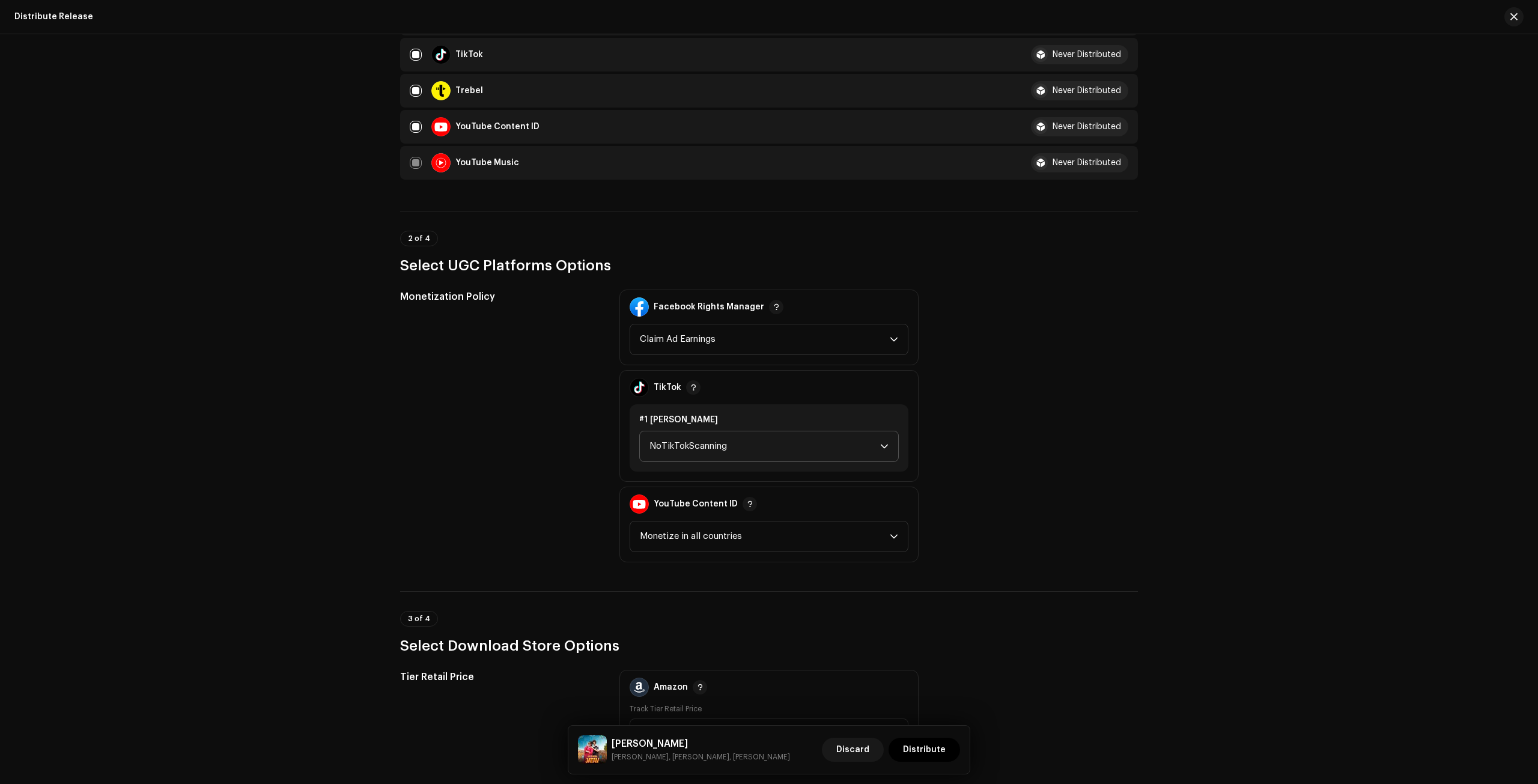
click at [766, 455] on span "NoTikTokScanning" at bounding box center [765, 445] width 230 height 30
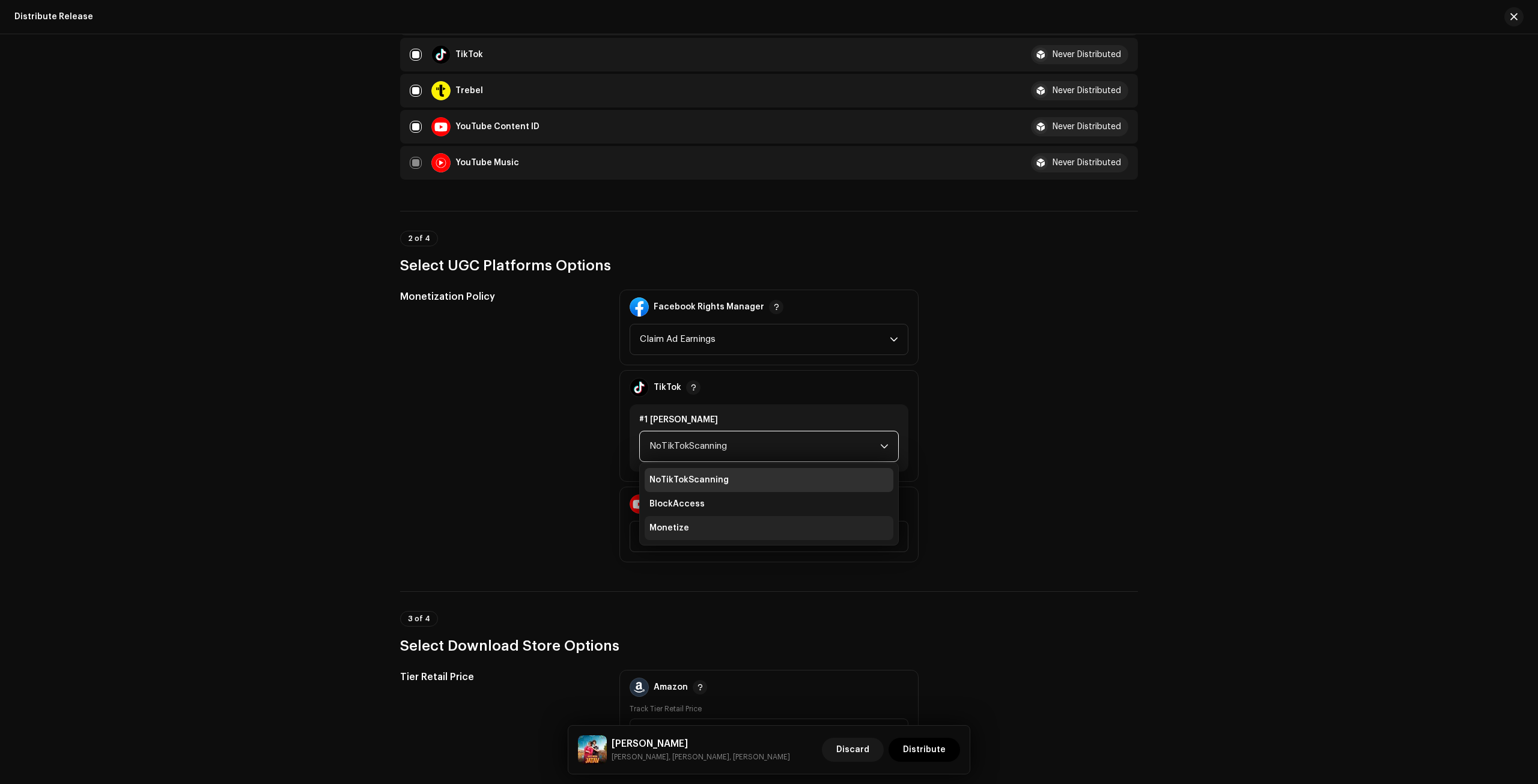
click at [760, 520] on li "Monetize" at bounding box center [769, 527] width 249 height 24
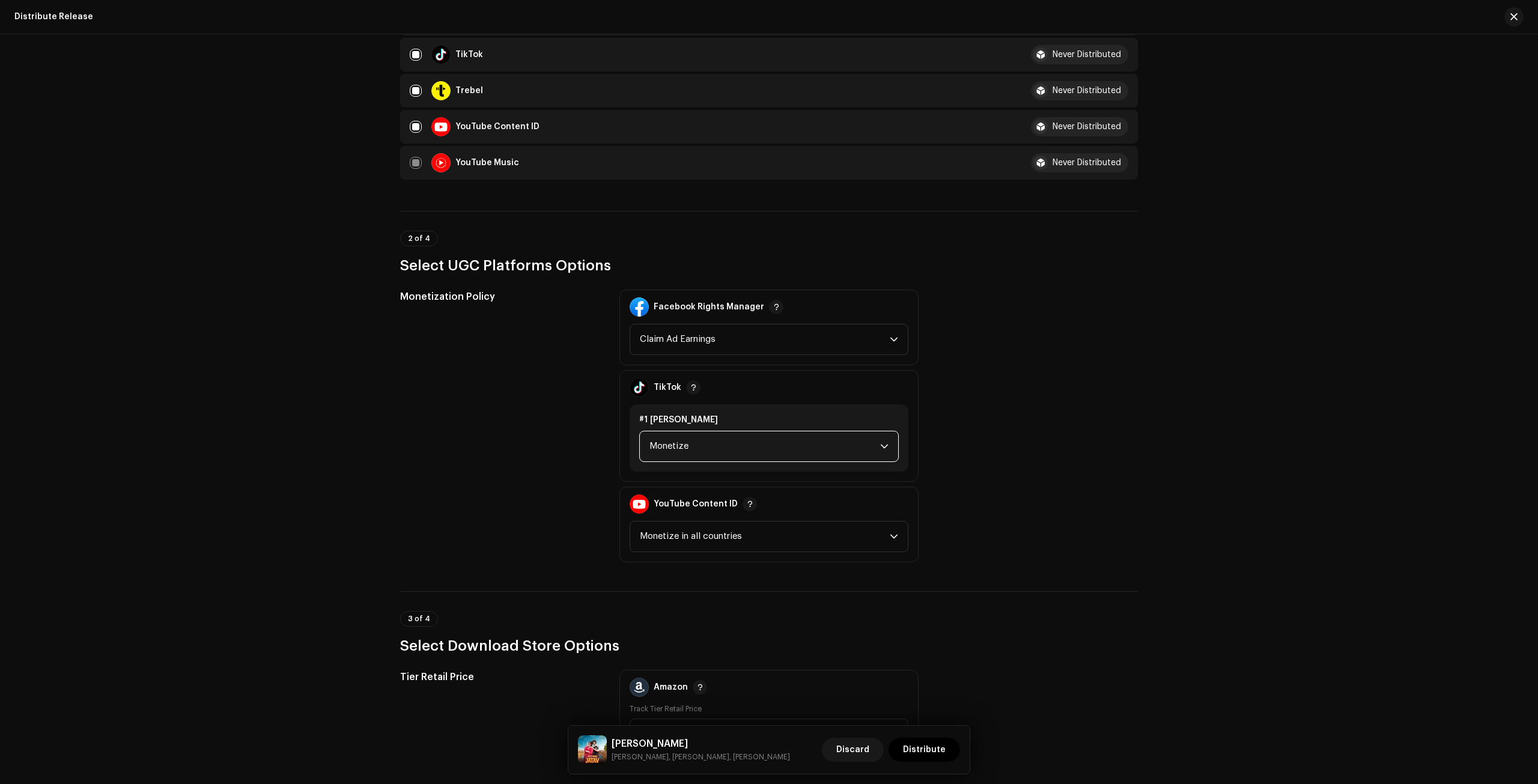
scroll to position [1321, 0]
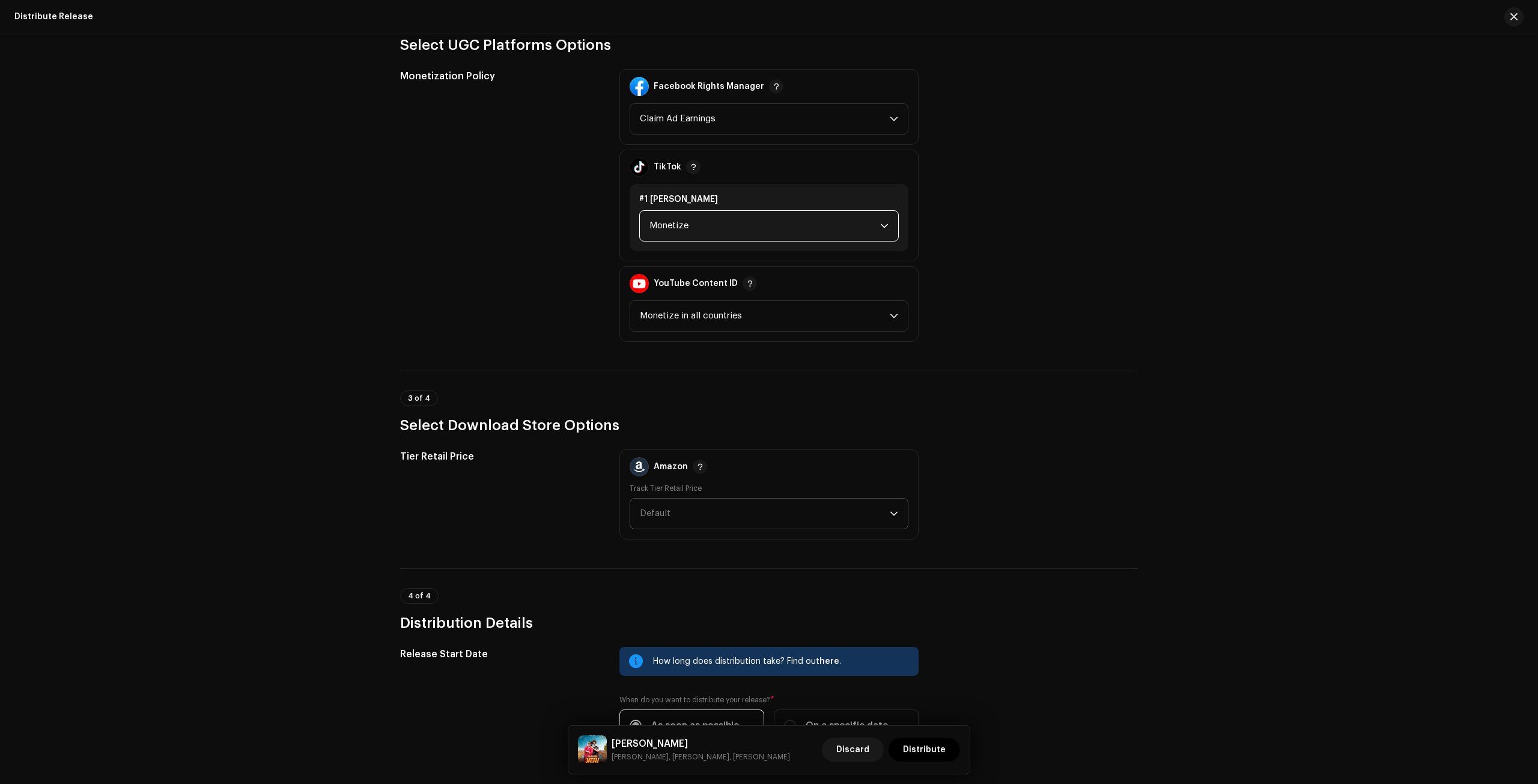
click at [757, 511] on span "Default" at bounding box center [764, 513] width 250 height 30
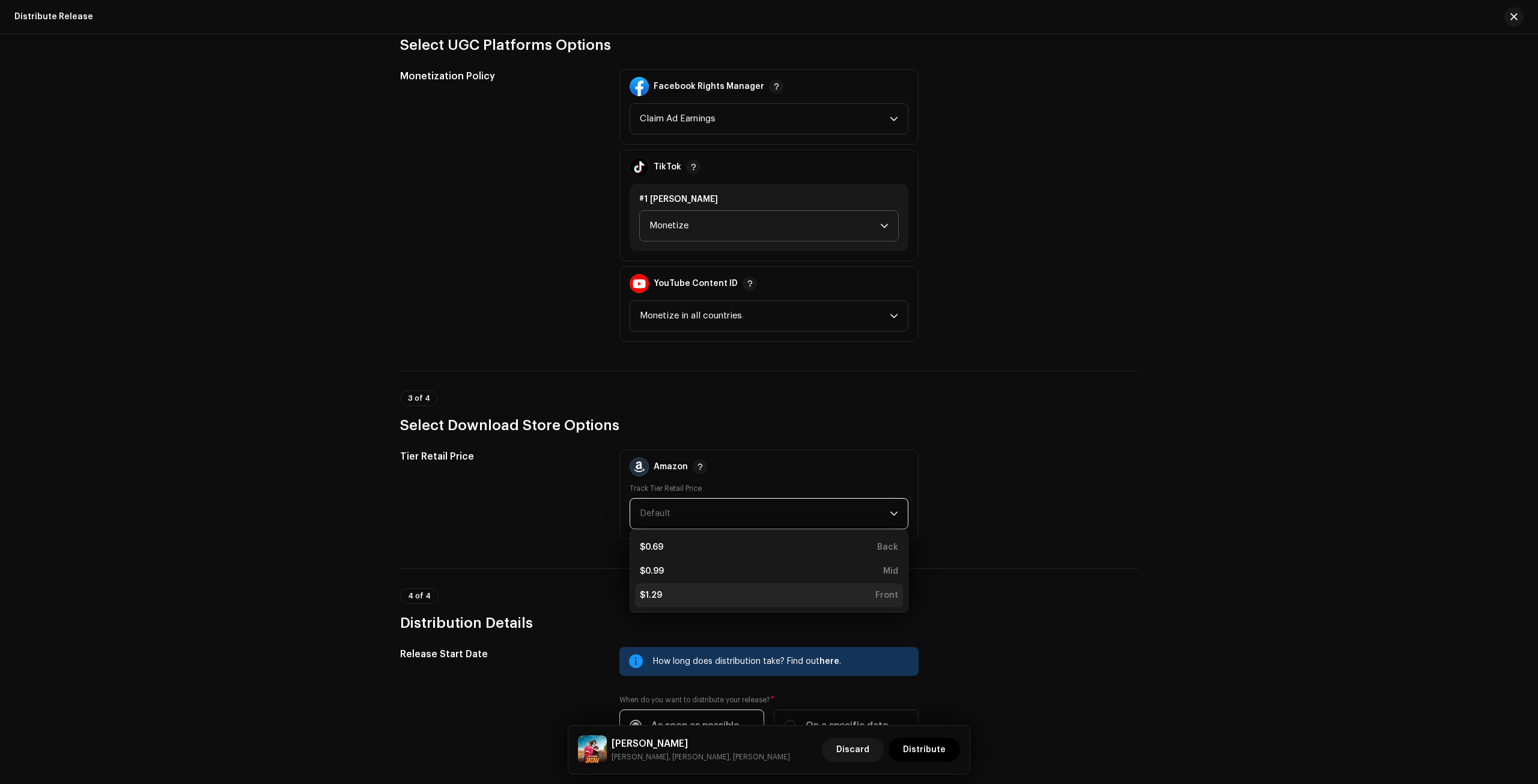
click at [757, 589] on div "$1.29 Front" at bounding box center [768, 595] width 258 height 12
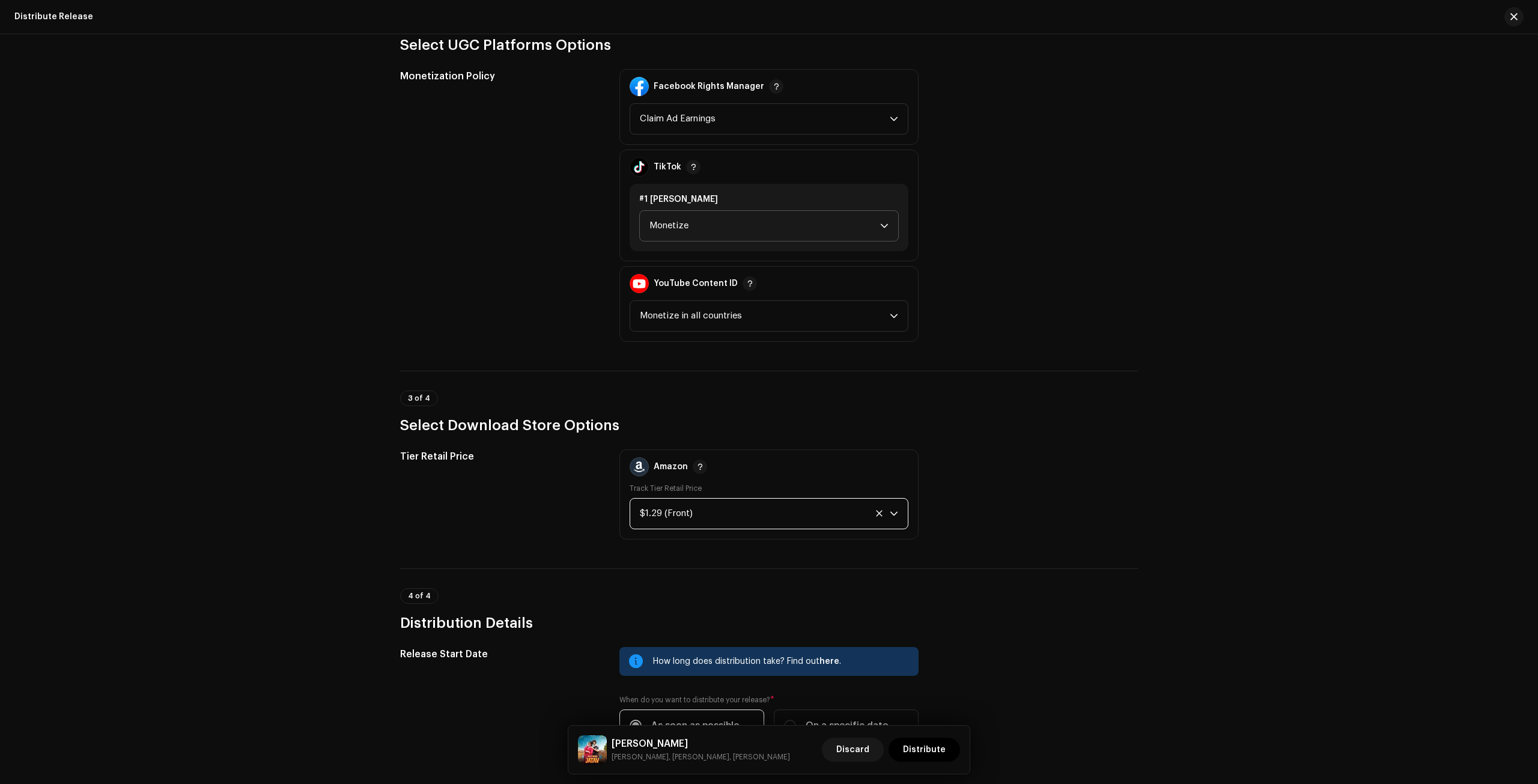
scroll to position [1494, 0]
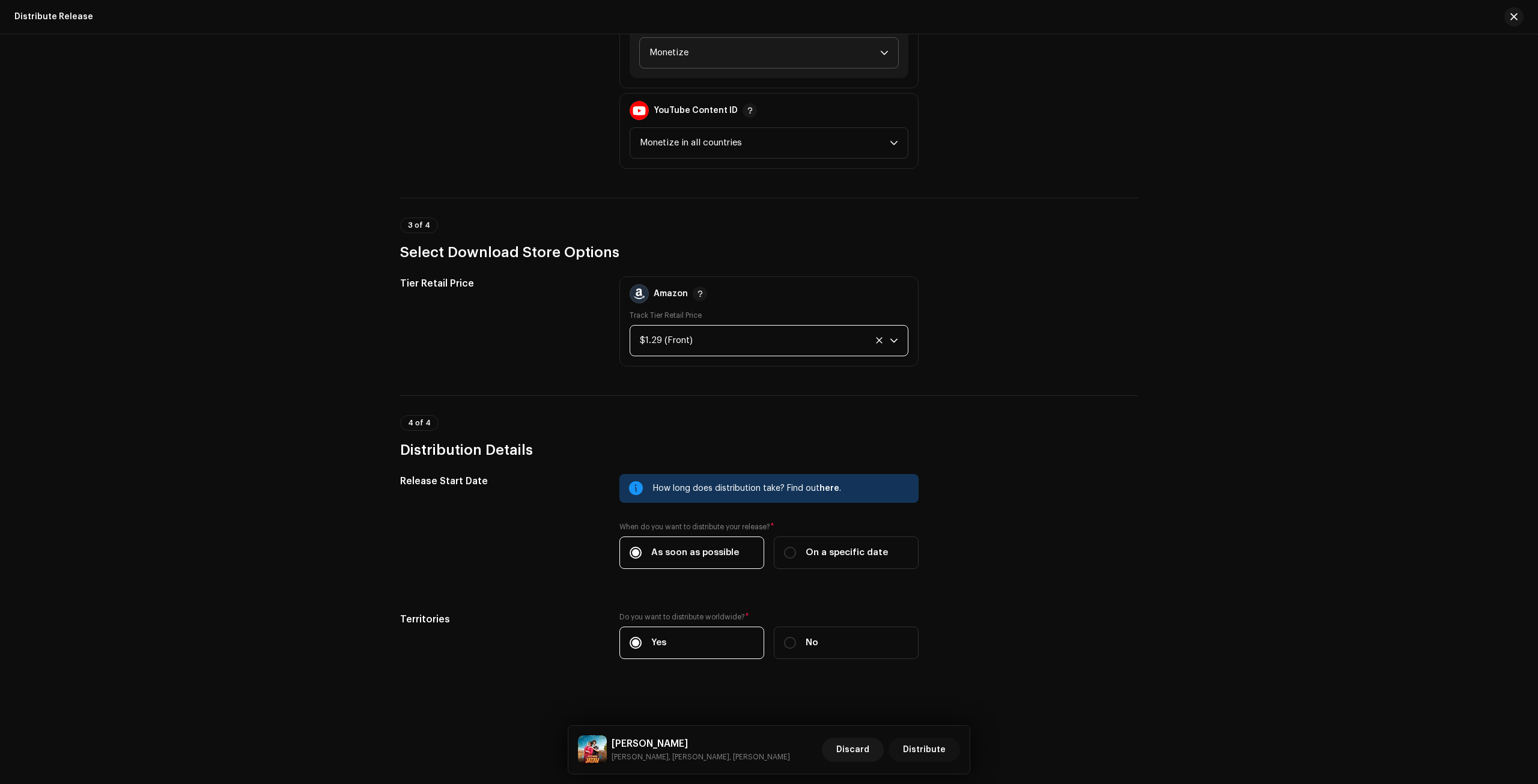
click at [916, 748] on span "Distribute" at bounding box center [924, 749] width 42 height 24
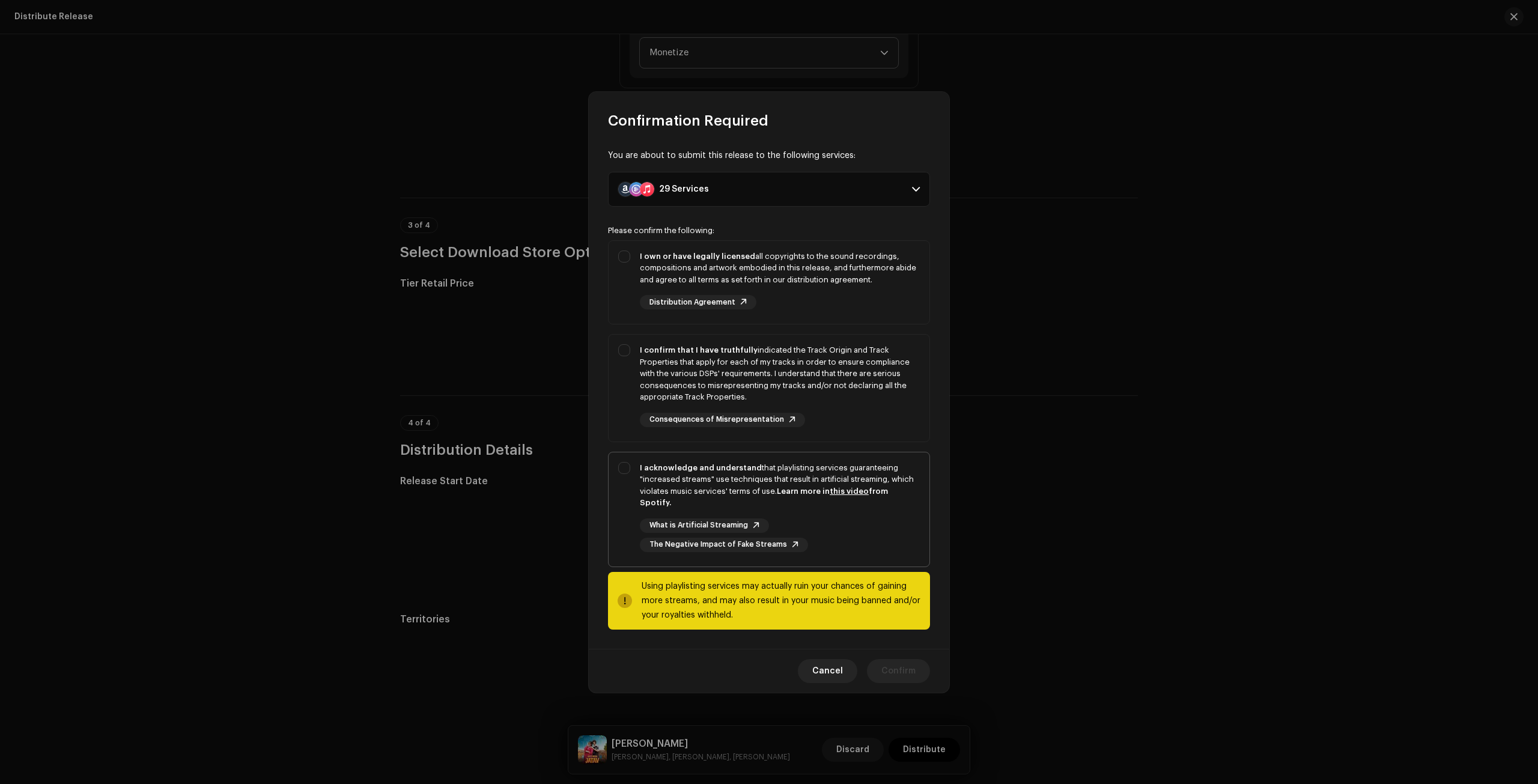
click at [689, 478] on div "I acknowledge and understand that playlisting services guaranteeing "increased …" at bounding box center [779, 484] width 280 height 47
checkbox input "true"
click at [661, 378] on div "I confirm that I have truthfully indicated the Track Origin and Track Propertie…" at bounding box center [779, 373] width 280 height 59
checkbox input "true"
click at [655, 260] on strong "I own or have legally licensed" at bounding box center [697, 256] width 115 height 8
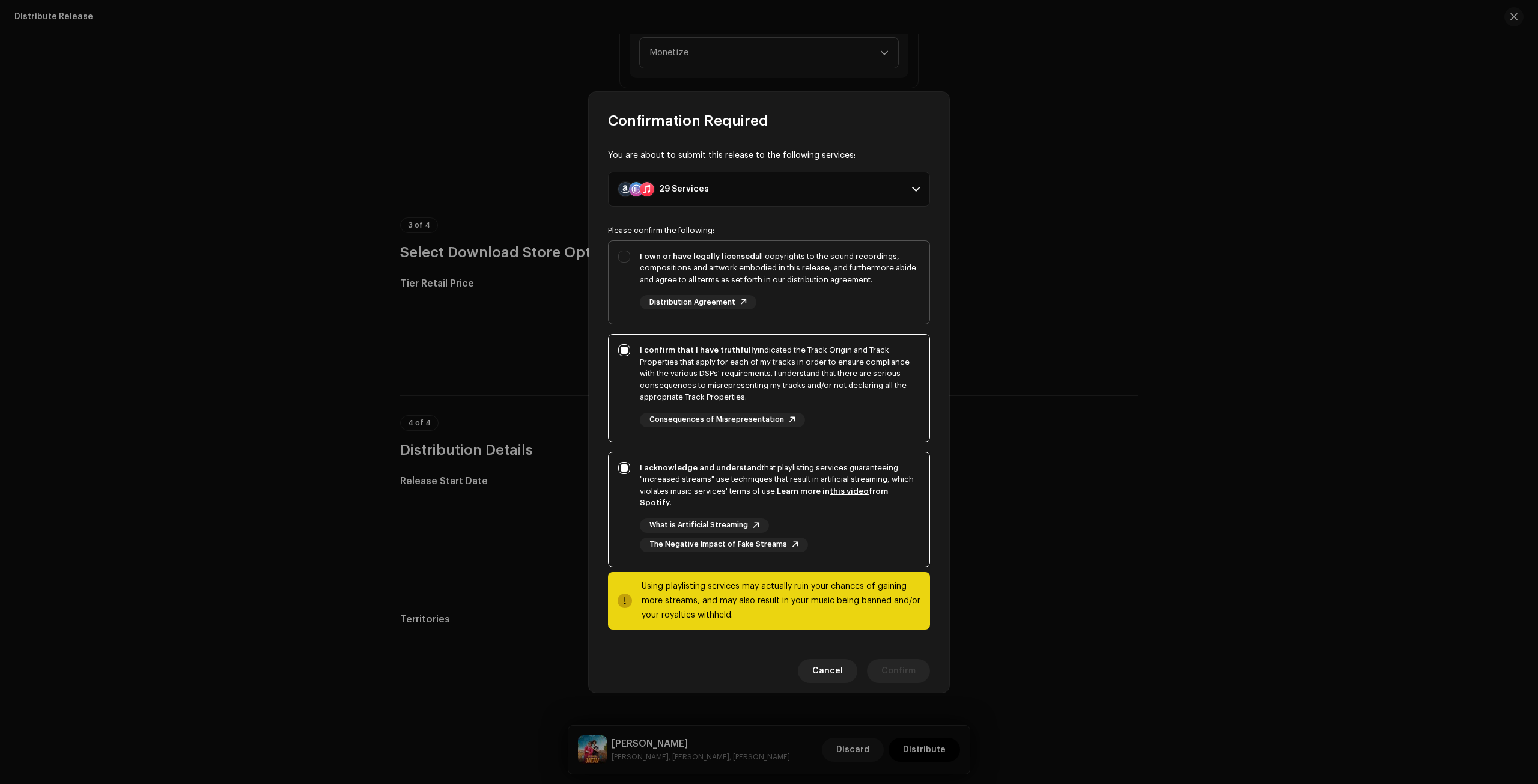
checkbox input "true"
click at [905, 665] on span "Confirm" at bounding box center [899, 671] width 34 height 24
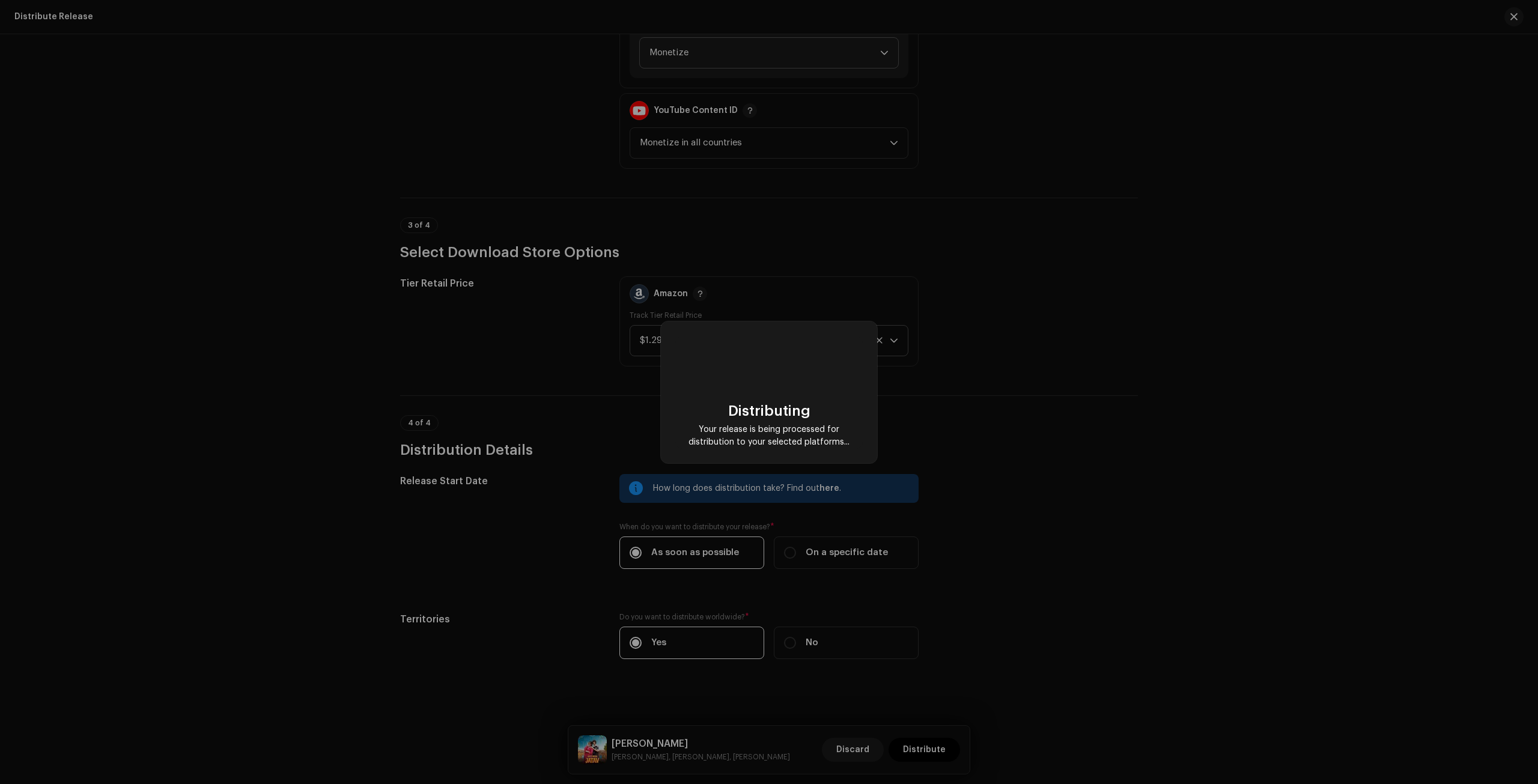
checkbox input "false"
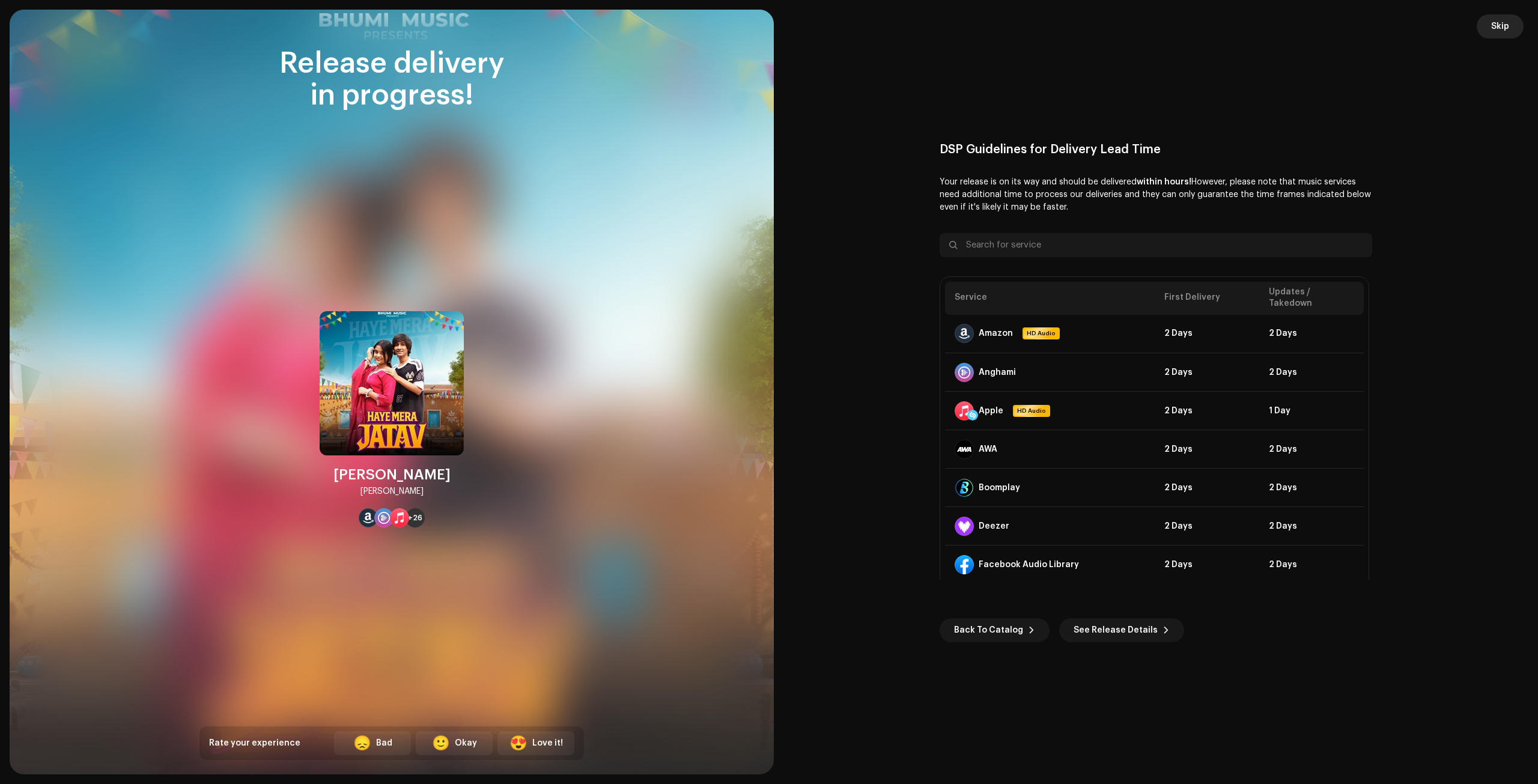
click at [1497, 30] on span "Skip" at bounding box center [1499, 26] width 18 height 24
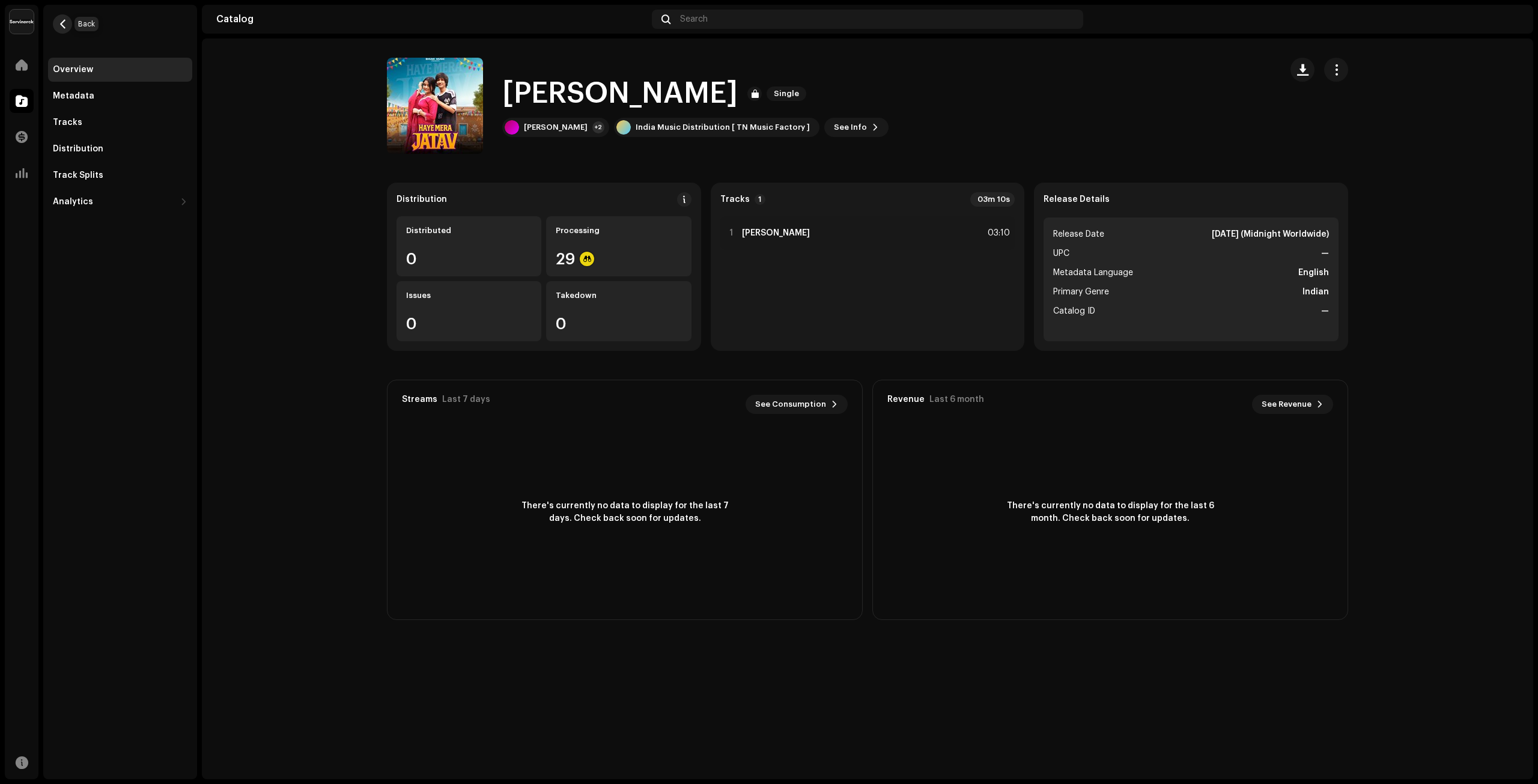
click at [60, 24] on span "button" at bounding box center [63, 24] width 9 height 9
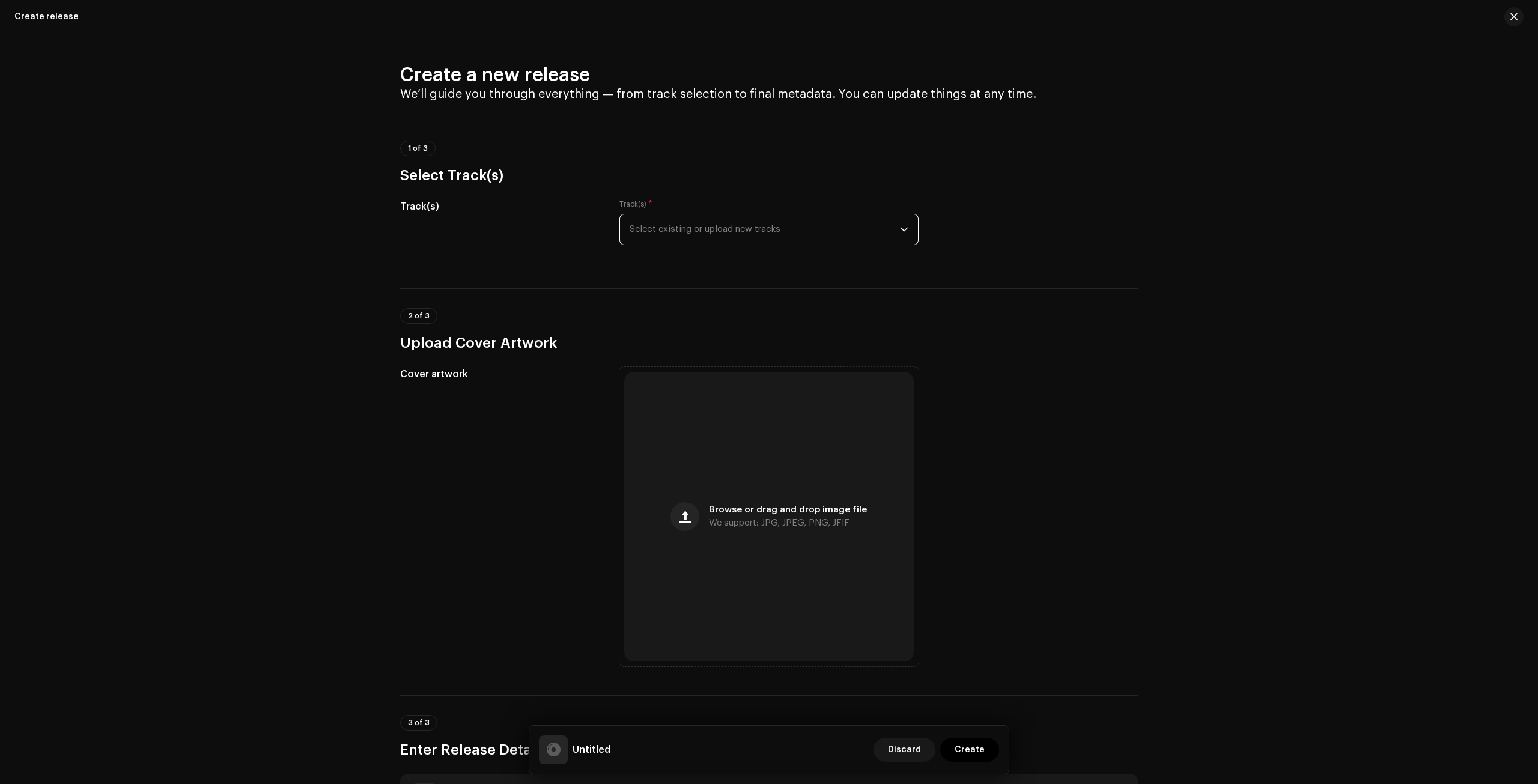
click at [766, 228] on span "Select existing or upload new tracks" at bounding box center [764, 229] width 270 height 30
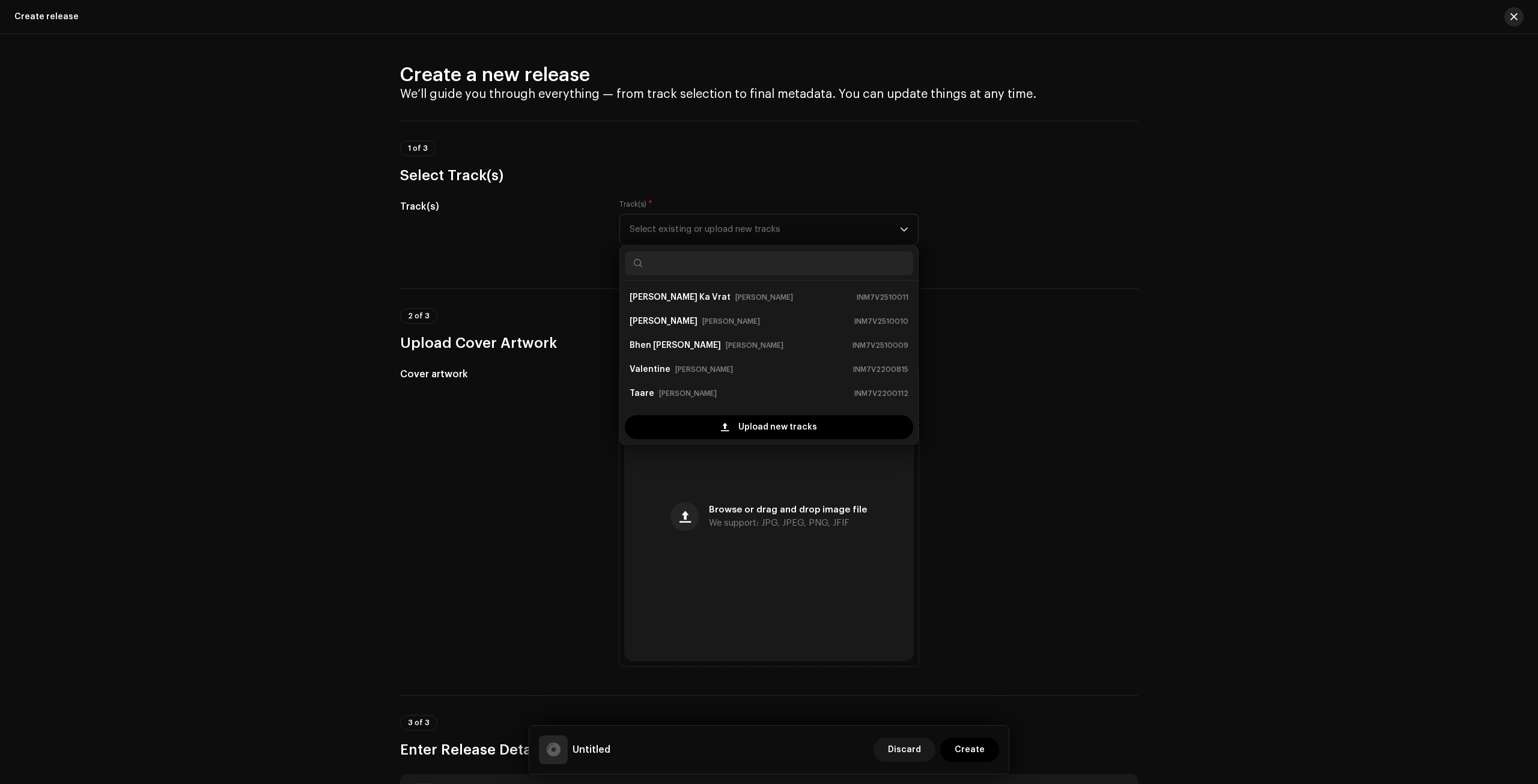
click at [1513, 13] on span "button" at bounding box center [1513, 16] width 8 height 9
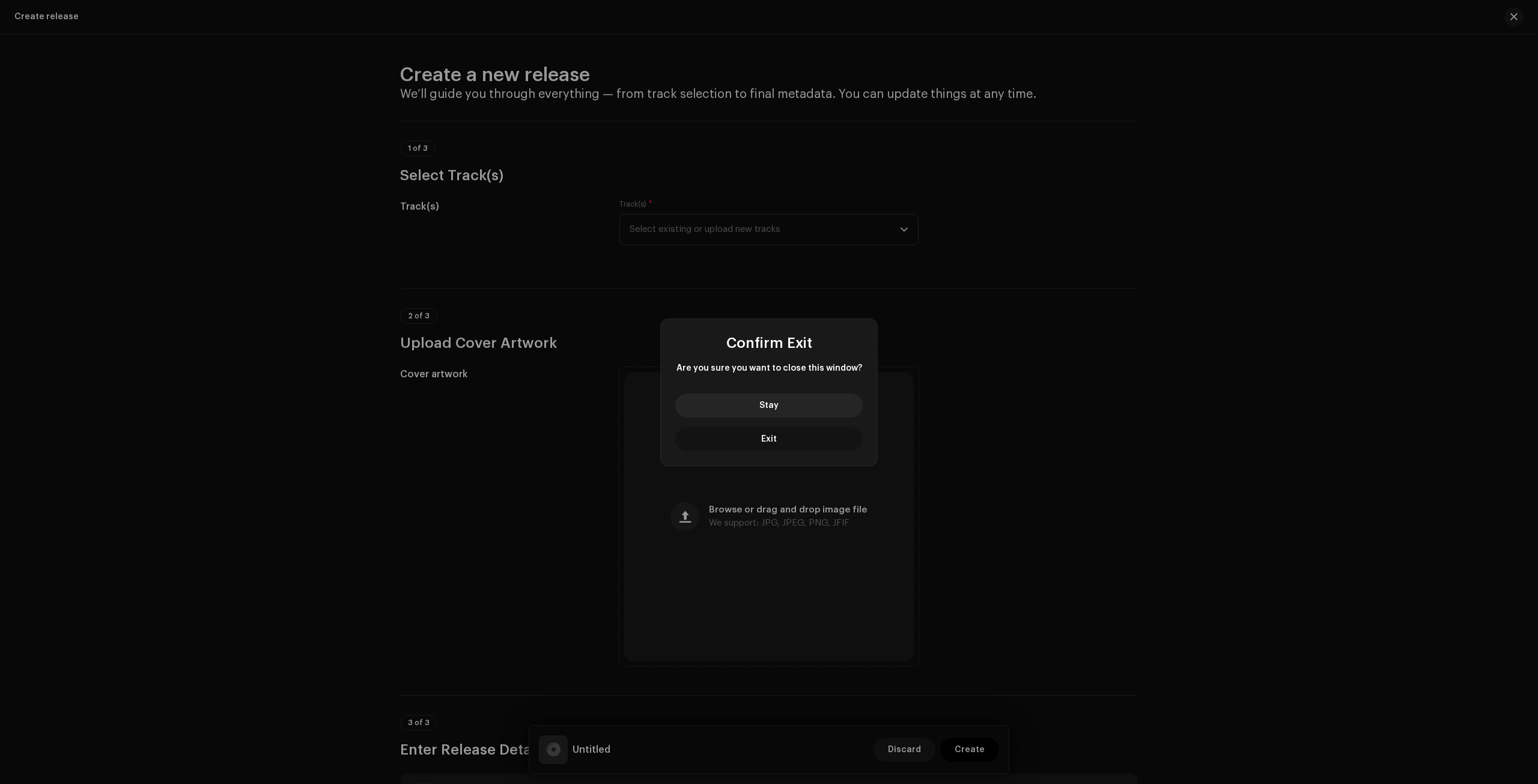
click at [782, 447] on button "Exit" at bounding box center [768, 439] width 187 height 24
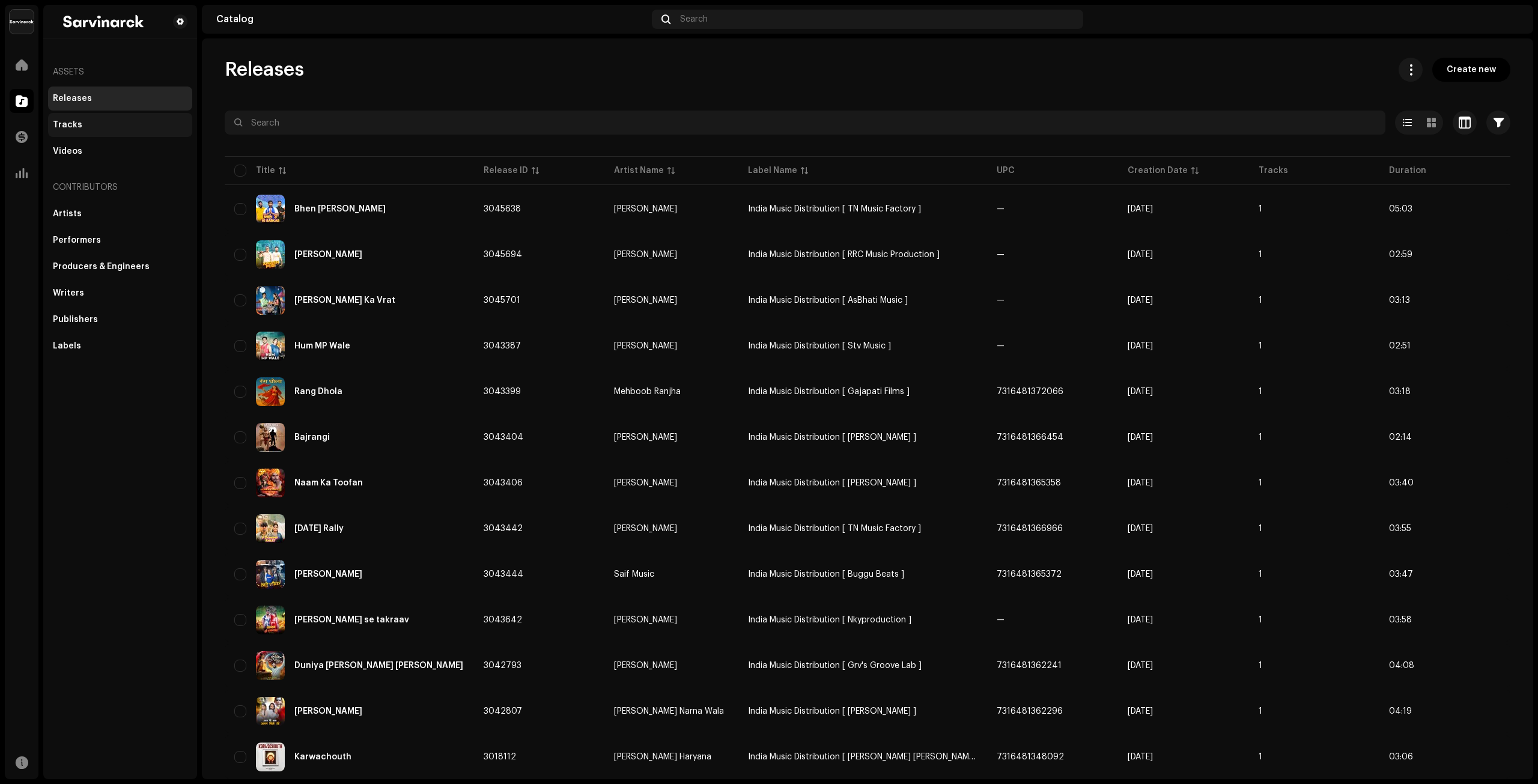
click at [95, 123] on div "Tracks" at bounding box center [119, 124] width 135 height 9
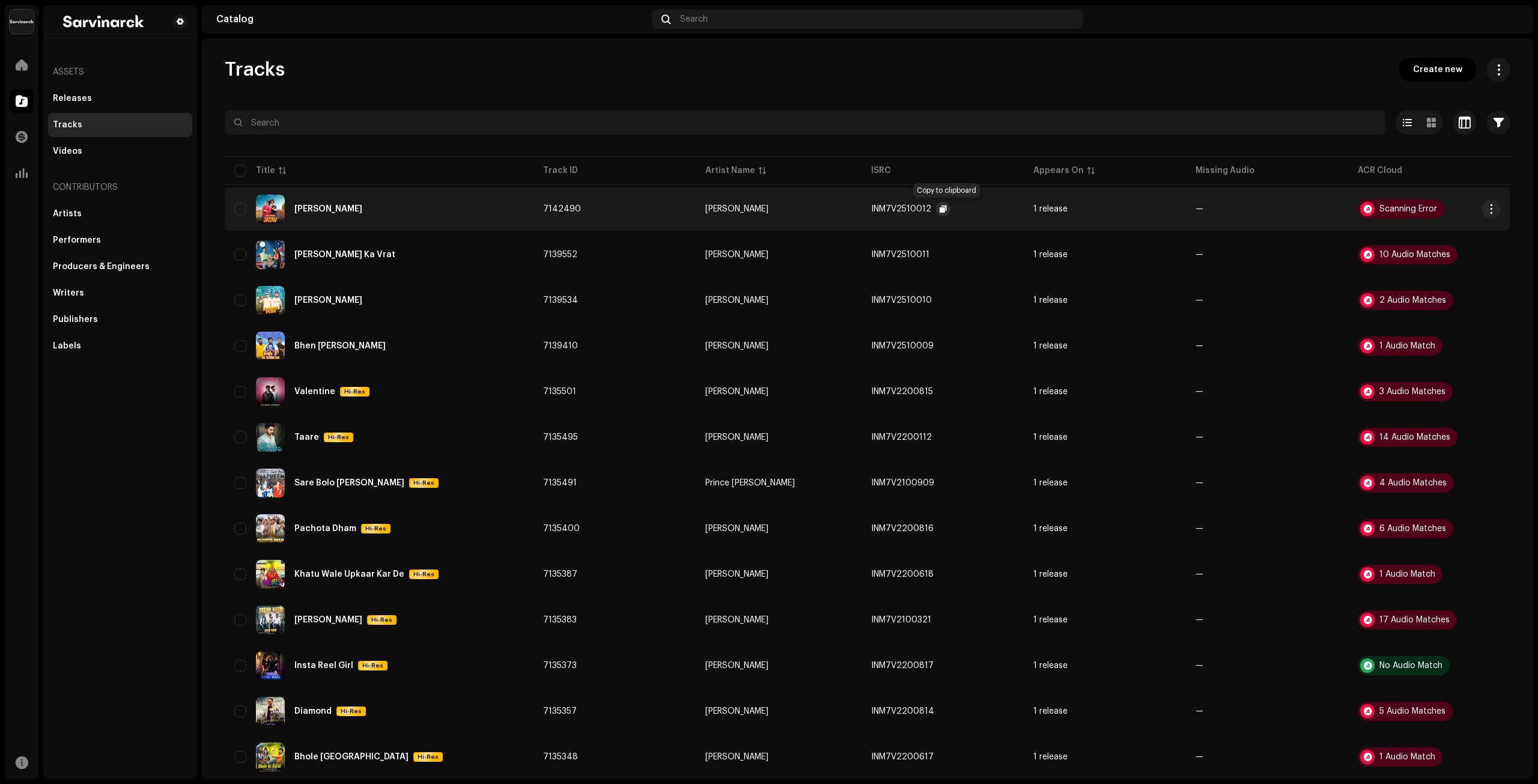
click at [947, 212] on span "button" at bounding box center [943, 208] width 8 height 9
drag, startPoint x: 126, startPoint y: 94, endPoint x: 174, endPoint y: 90, distance: 48.2
click at [126, 94] on div "Releases" at bounding box center [119, 98] width 135 height 9
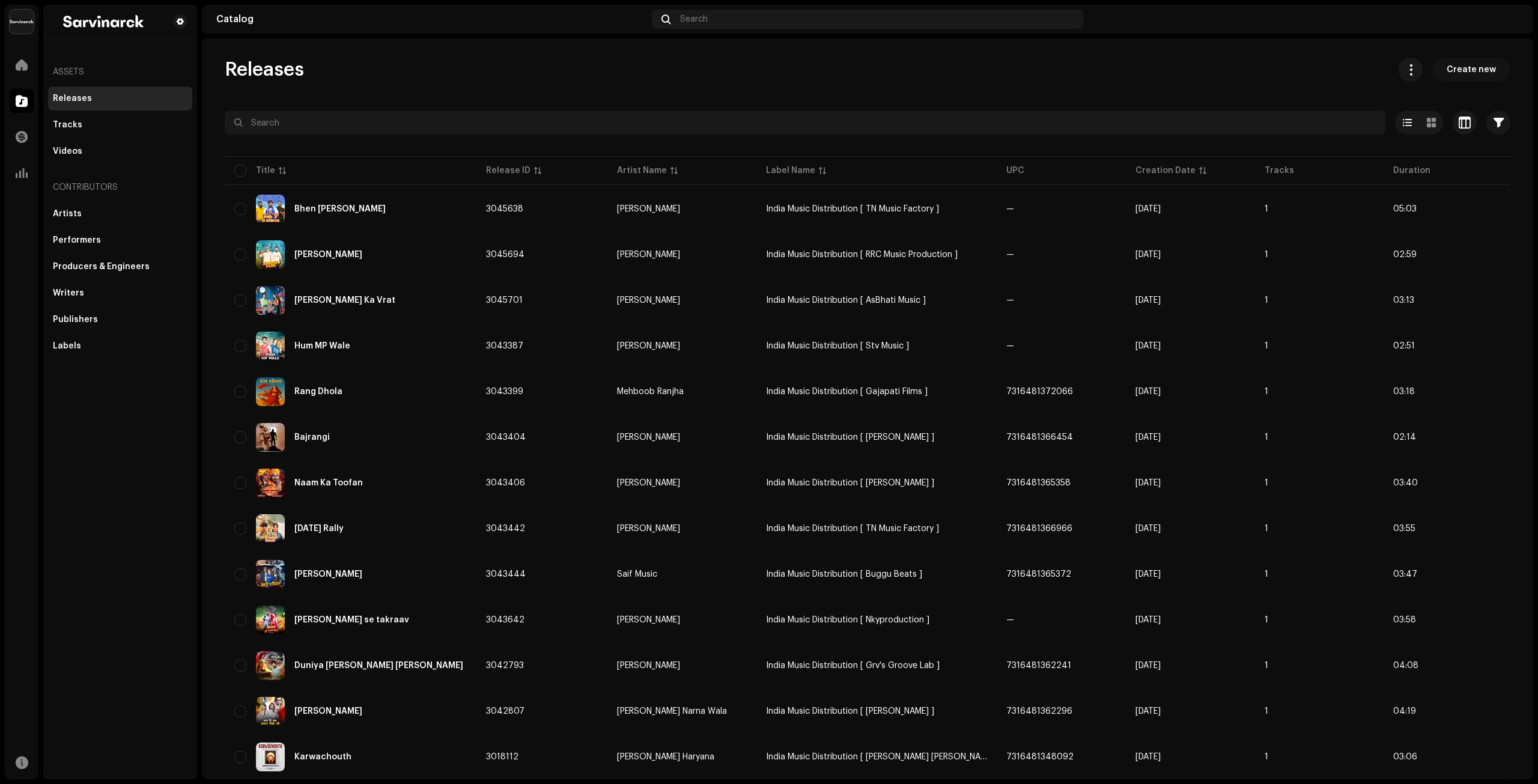
click at [1474, 74] on span "Create new" at bounding box center [1471, 69] width 49 height 24
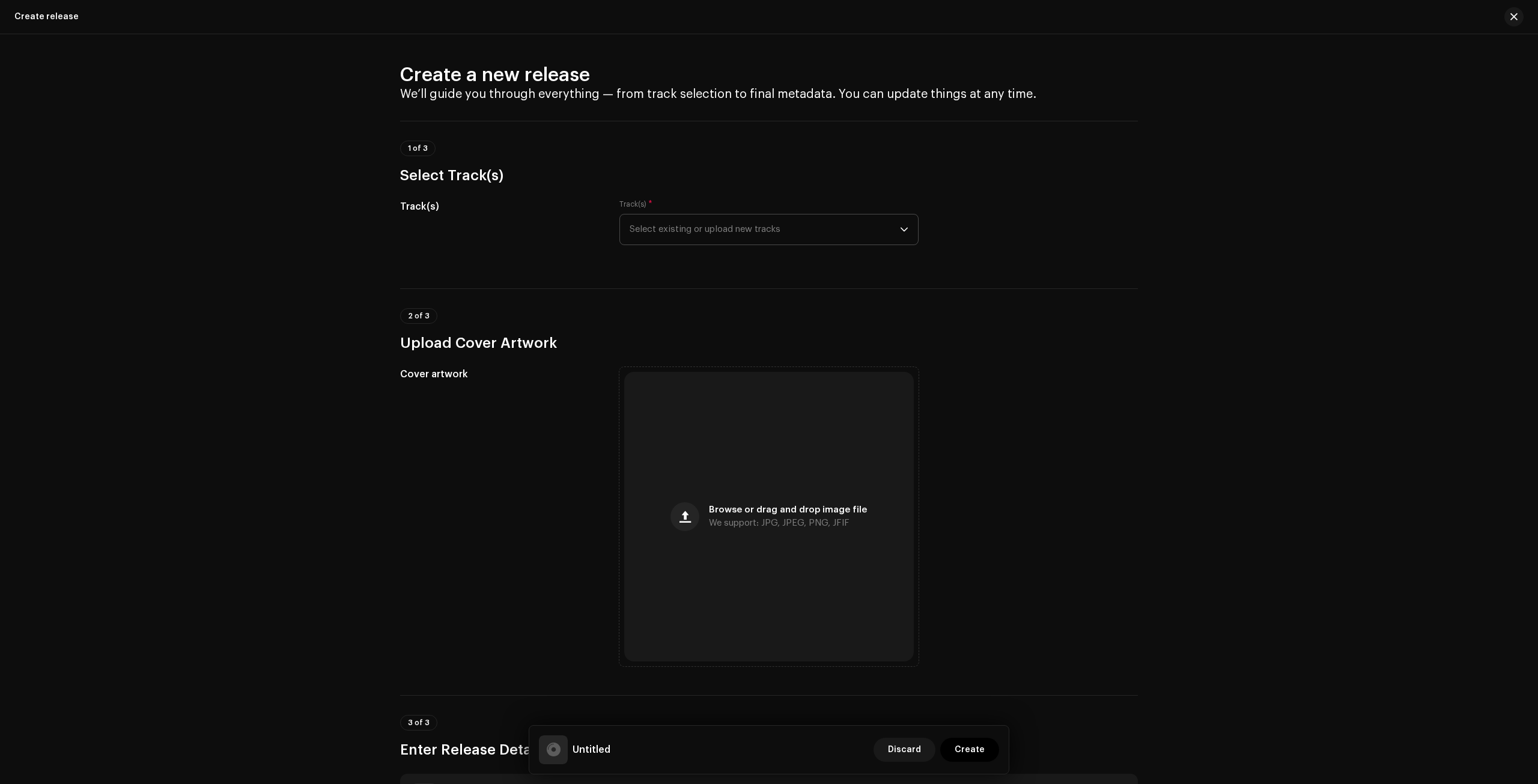
click at [718, 231] on span "Select existing or upload new tracks" at bounding box center [764, 229] width 270 height 30
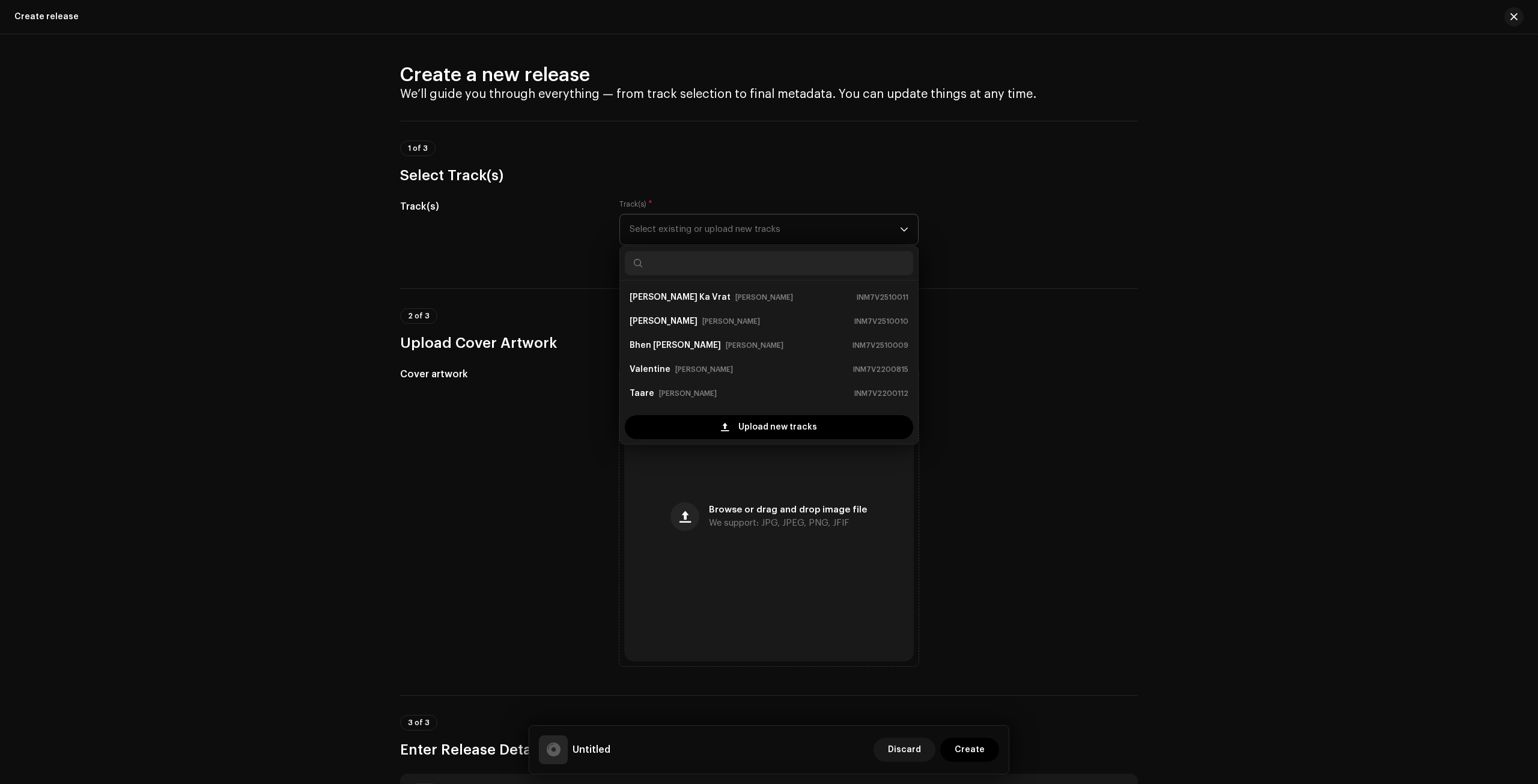
scroll to position [19, 0]
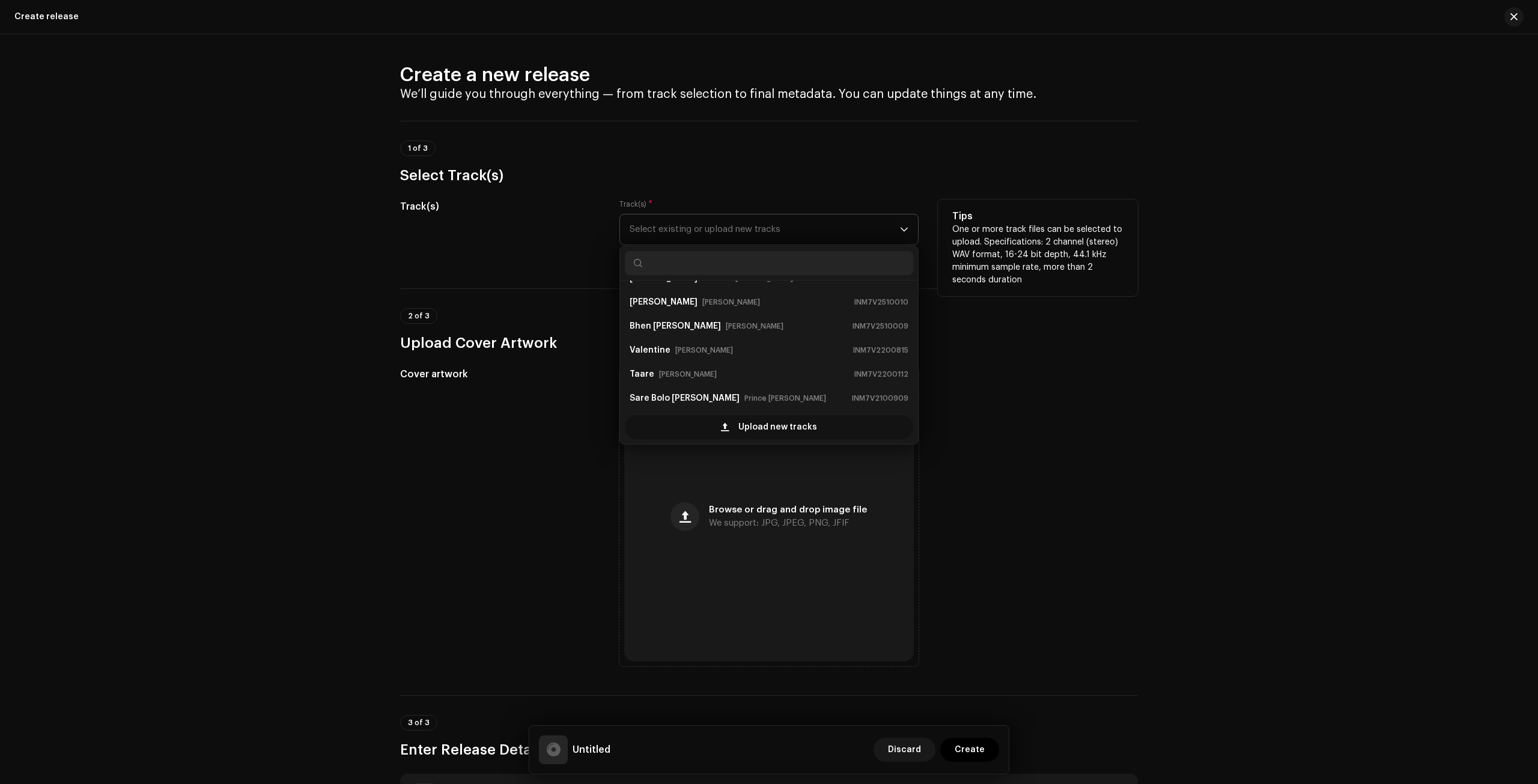
click at [706, 427] on div "Upload new tracks" at bounding box center [769, 427] width 288 height 24
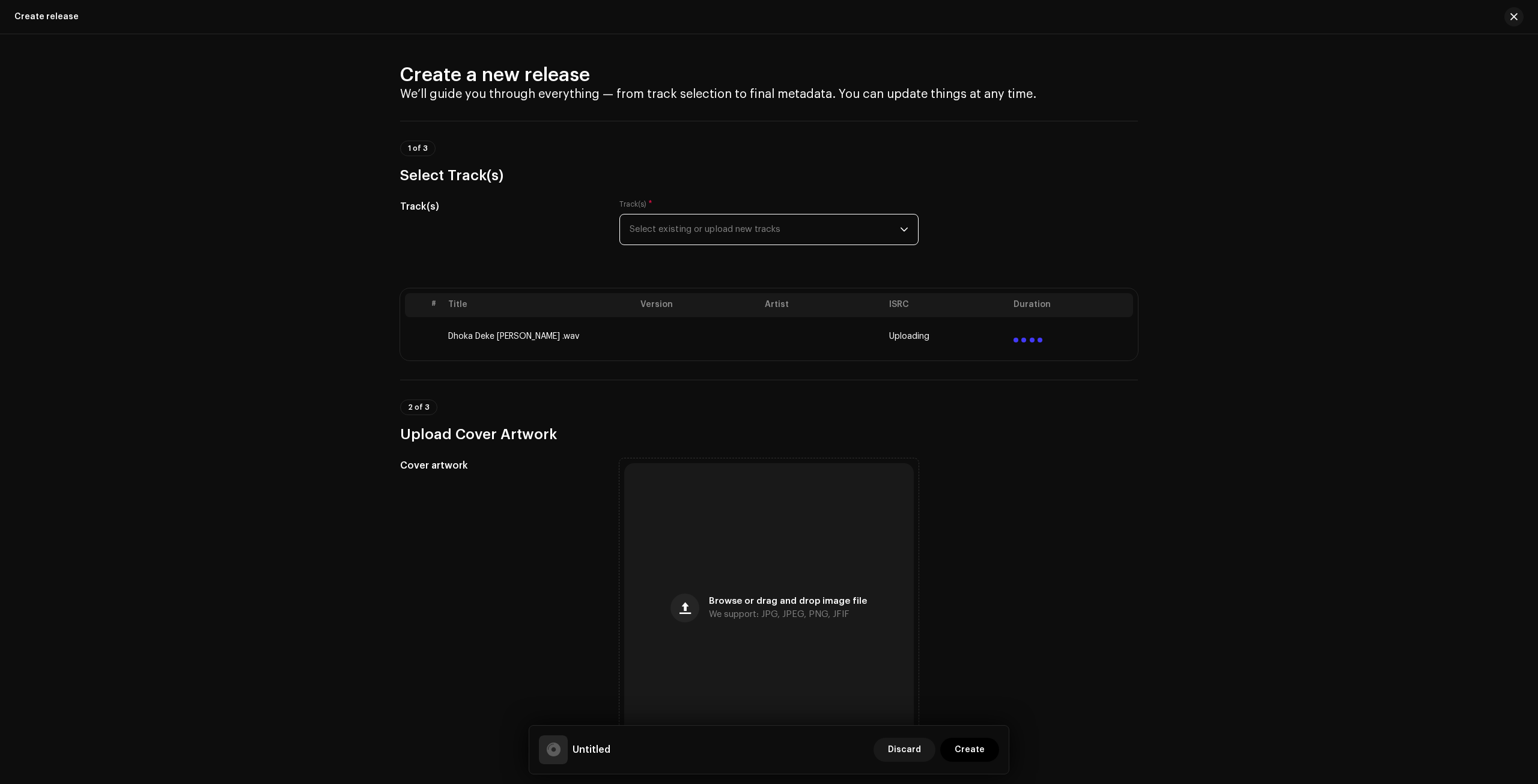
scroll to position [220, 0]
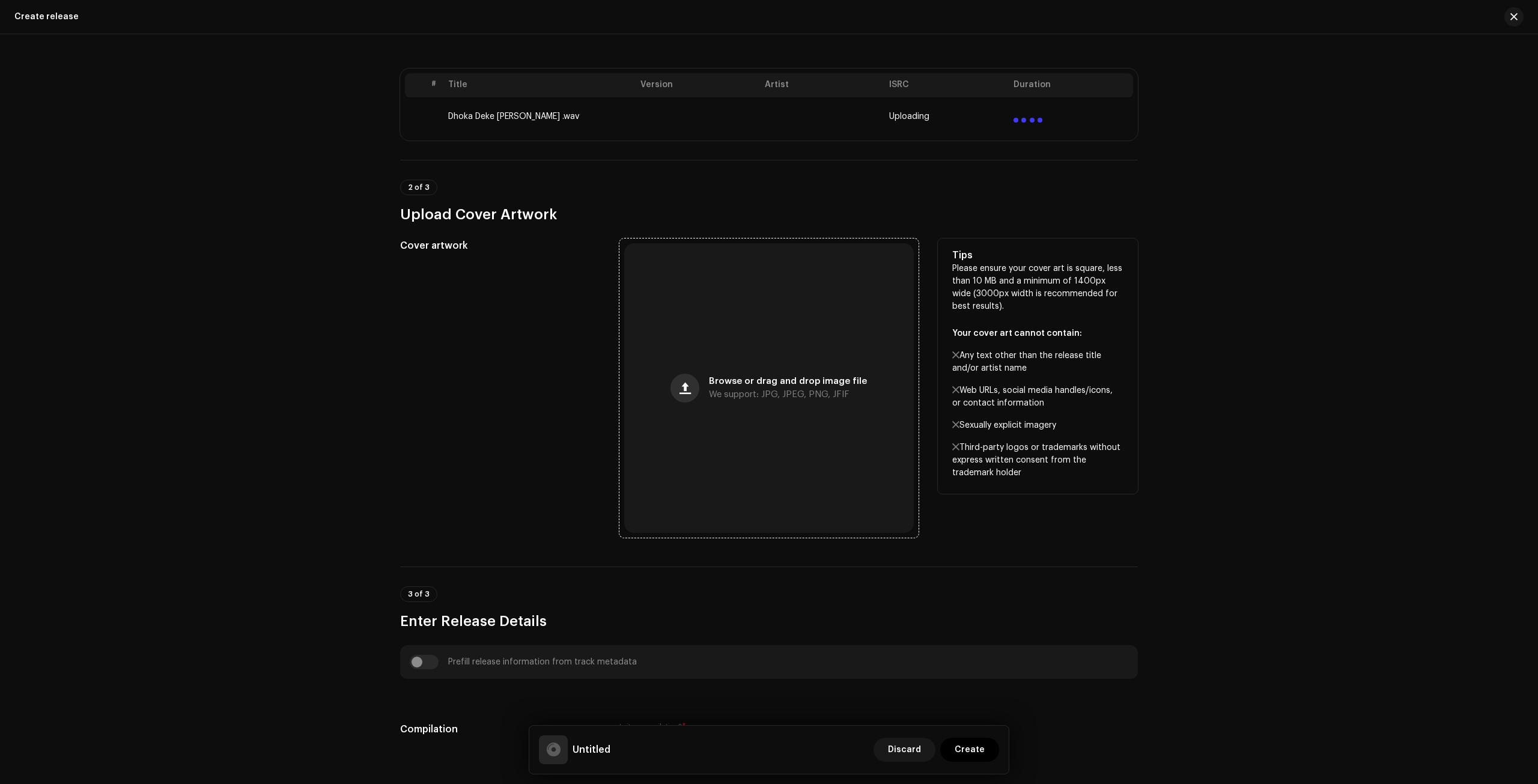
click at [689, 384] on span "button" at bounding box center [684, 388] width 11 height 9
click at [715, 377] on span "Browse or drag and drop image file" at bounding box center [788, 381] width 158 height 8
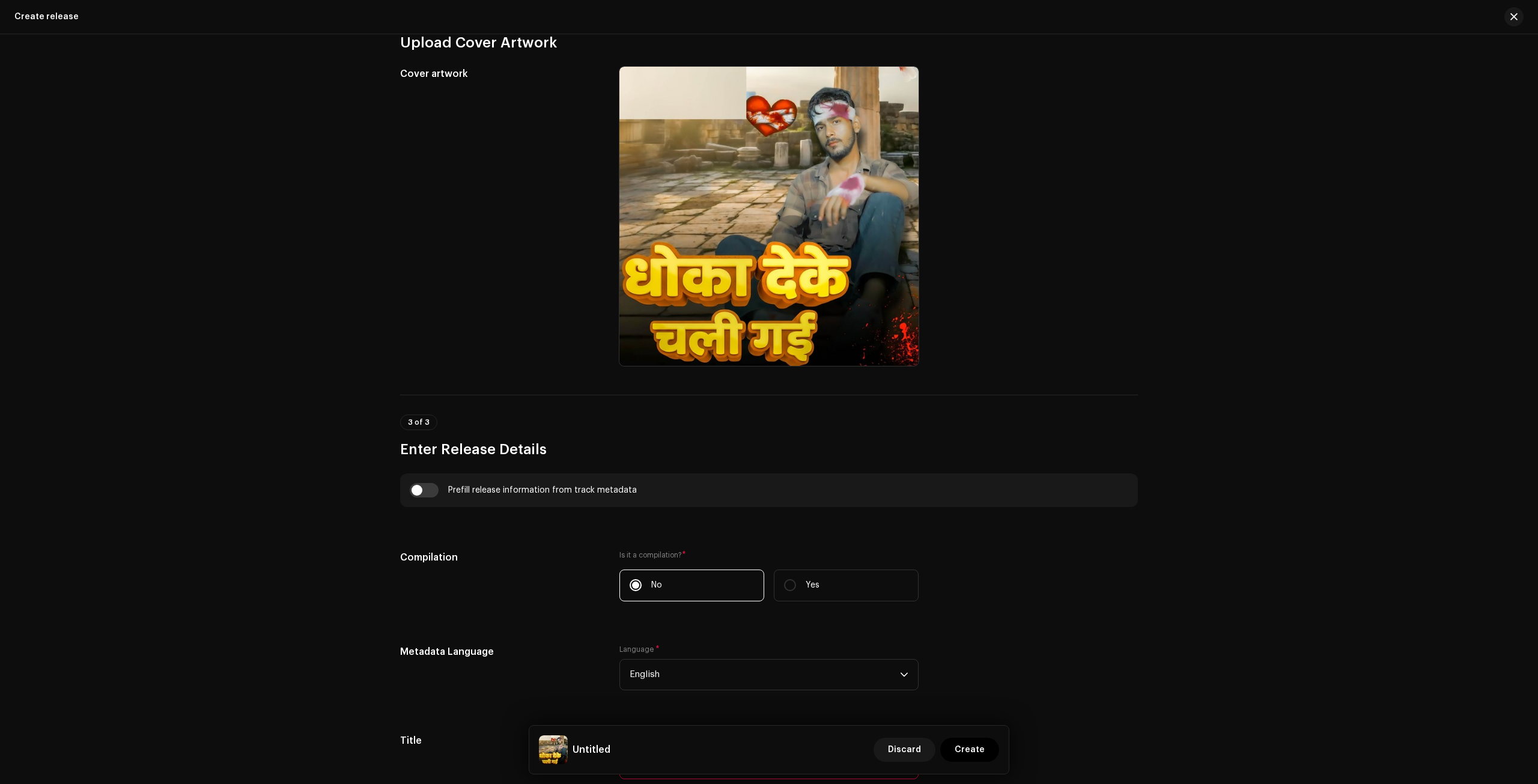
scroll to position [660, 0]
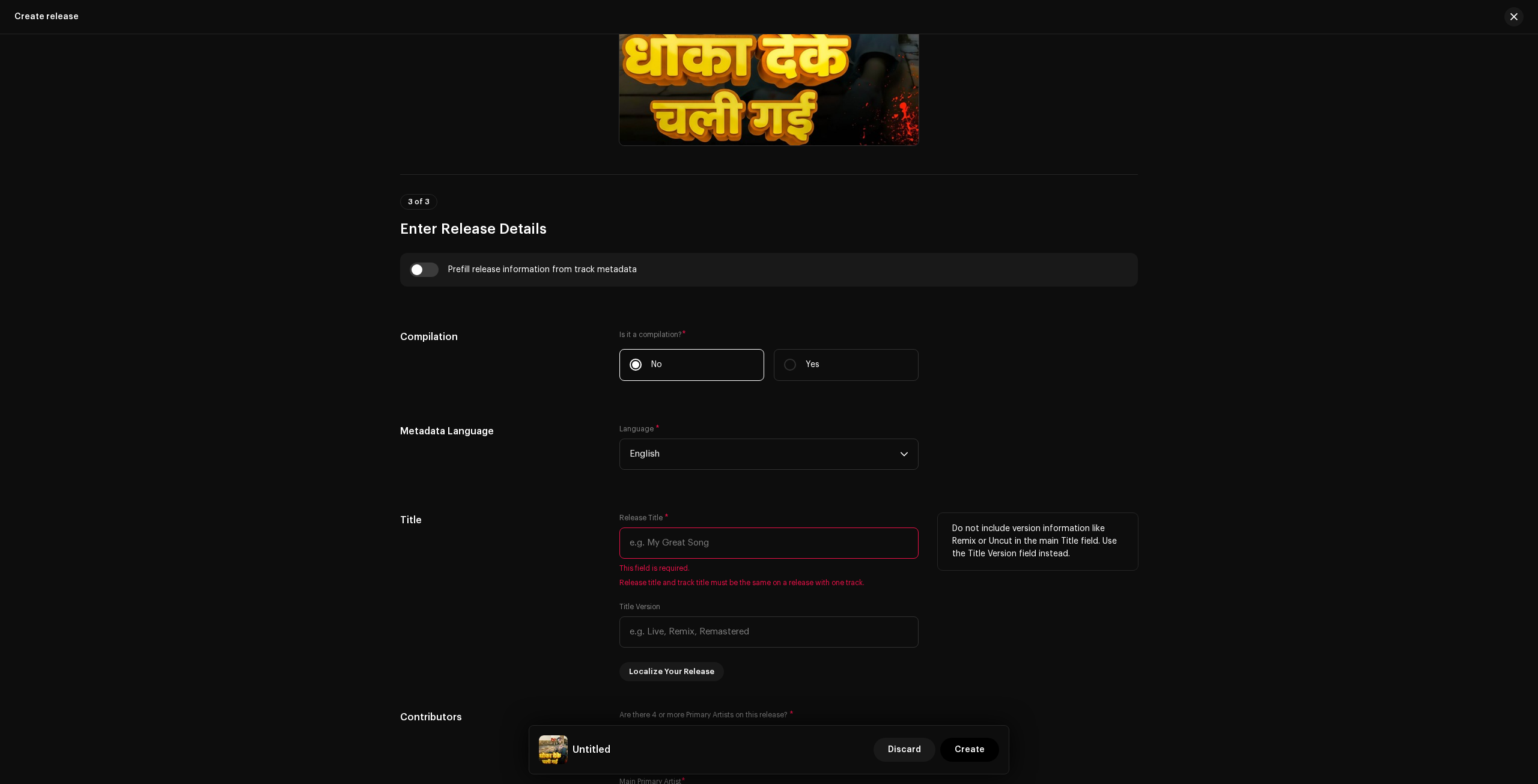
click at [662, 545] on input "text" at bounding box center [768, 543] width 299 height 31
paste input "Dhoka Deke [PERSON_NAME]"
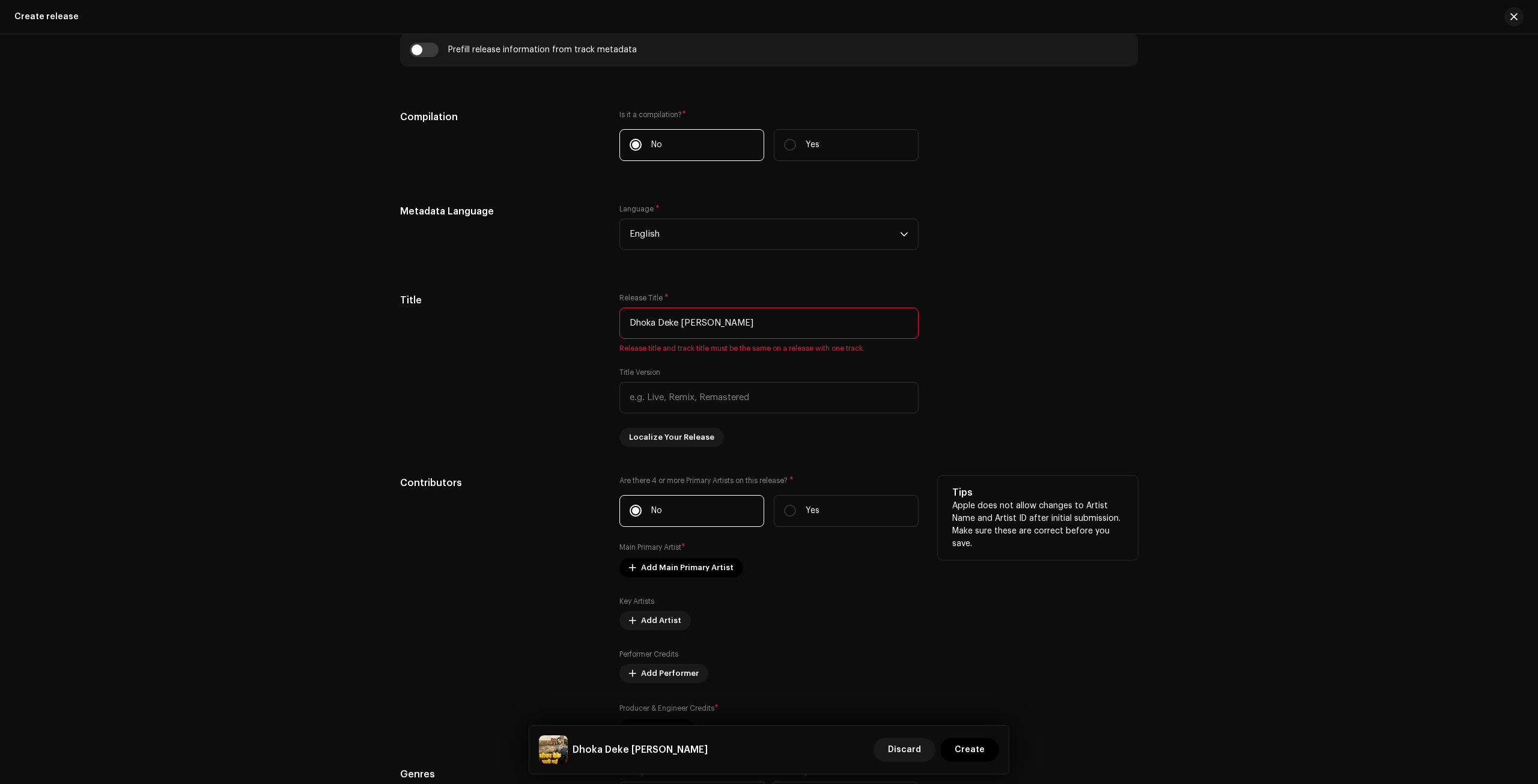
scroll to position [0, 0]
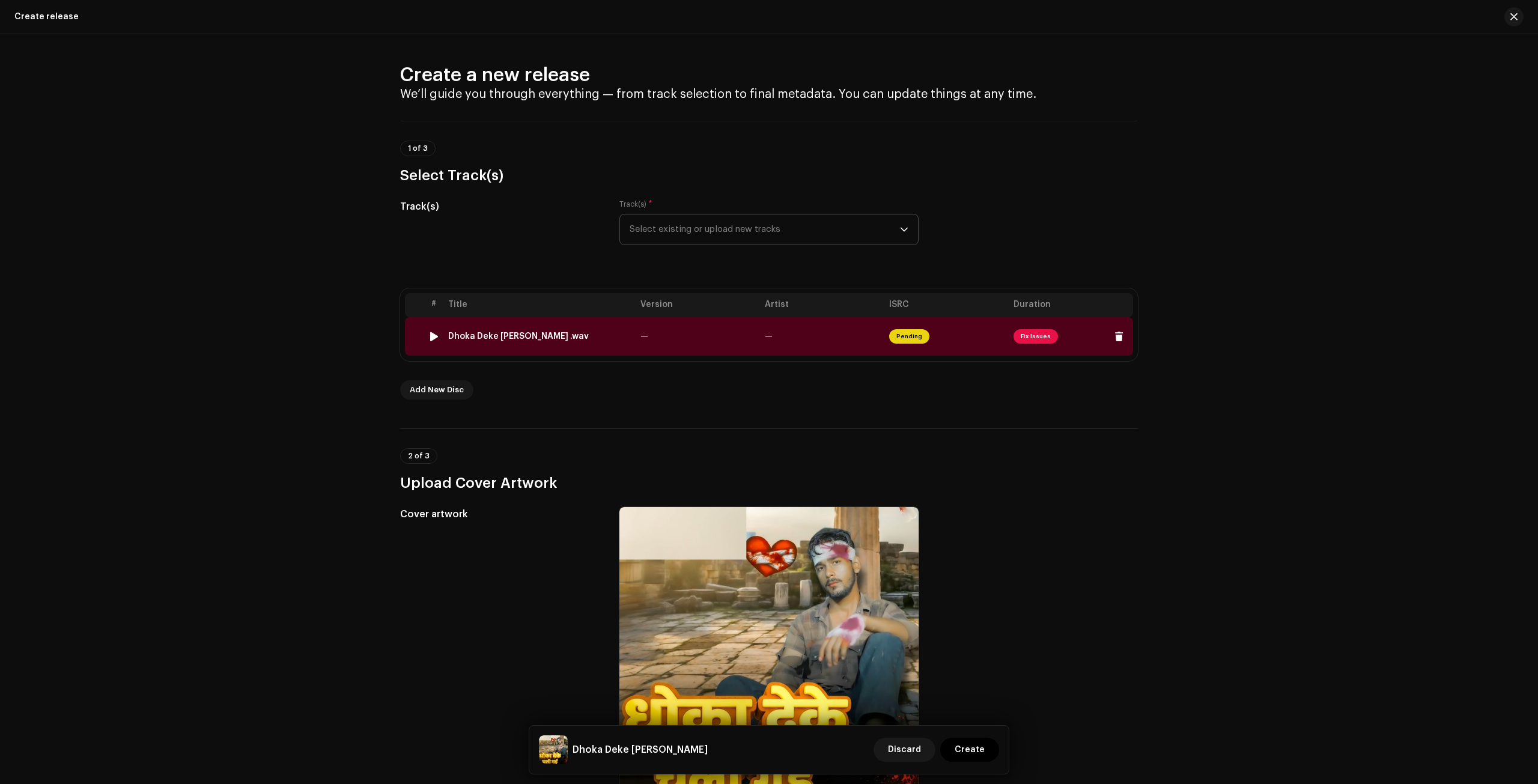
type input "Dhoka Deke [PERSON_NAME]"
click at [906, 329] on span "Pending" at bounding box center [910, 336] width 41 height 14
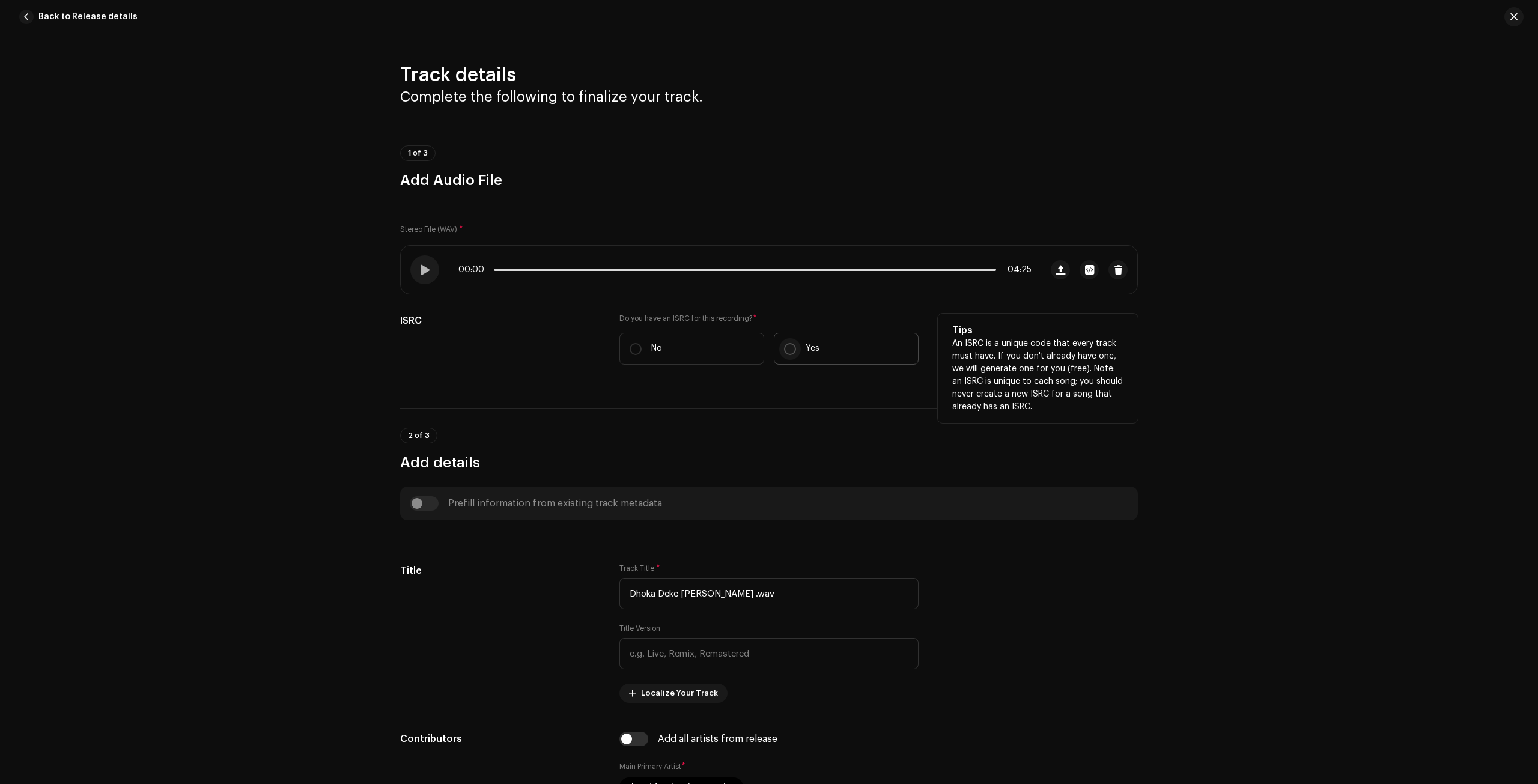
click at [790, 346] on input "Yes" at bounding box center [790, 349] width 12 height 12
radio input "true"
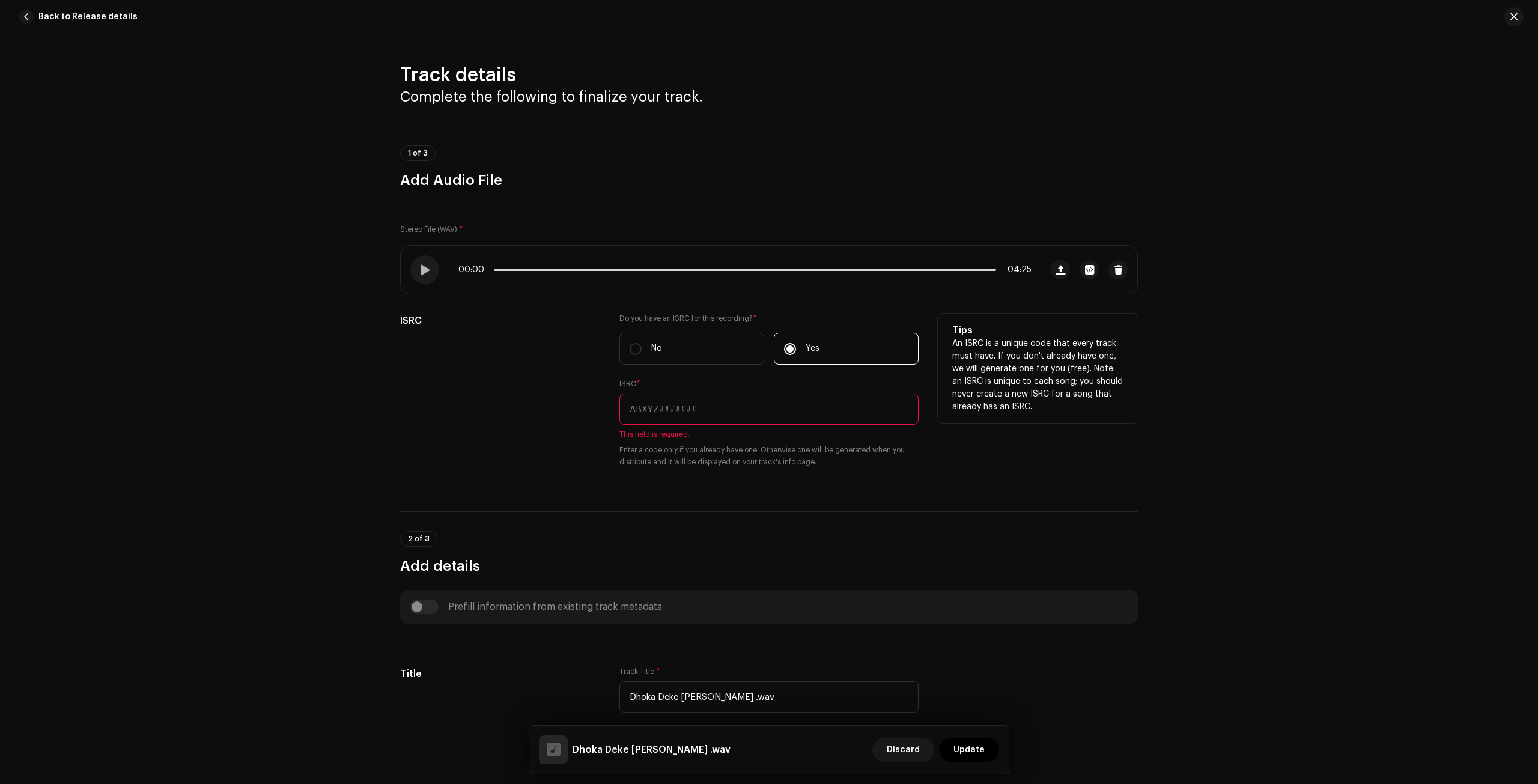
click at [769, 399] on input "text" at bounding box center [768, 409] width 299 height 31
paste input "INM7V2510013"
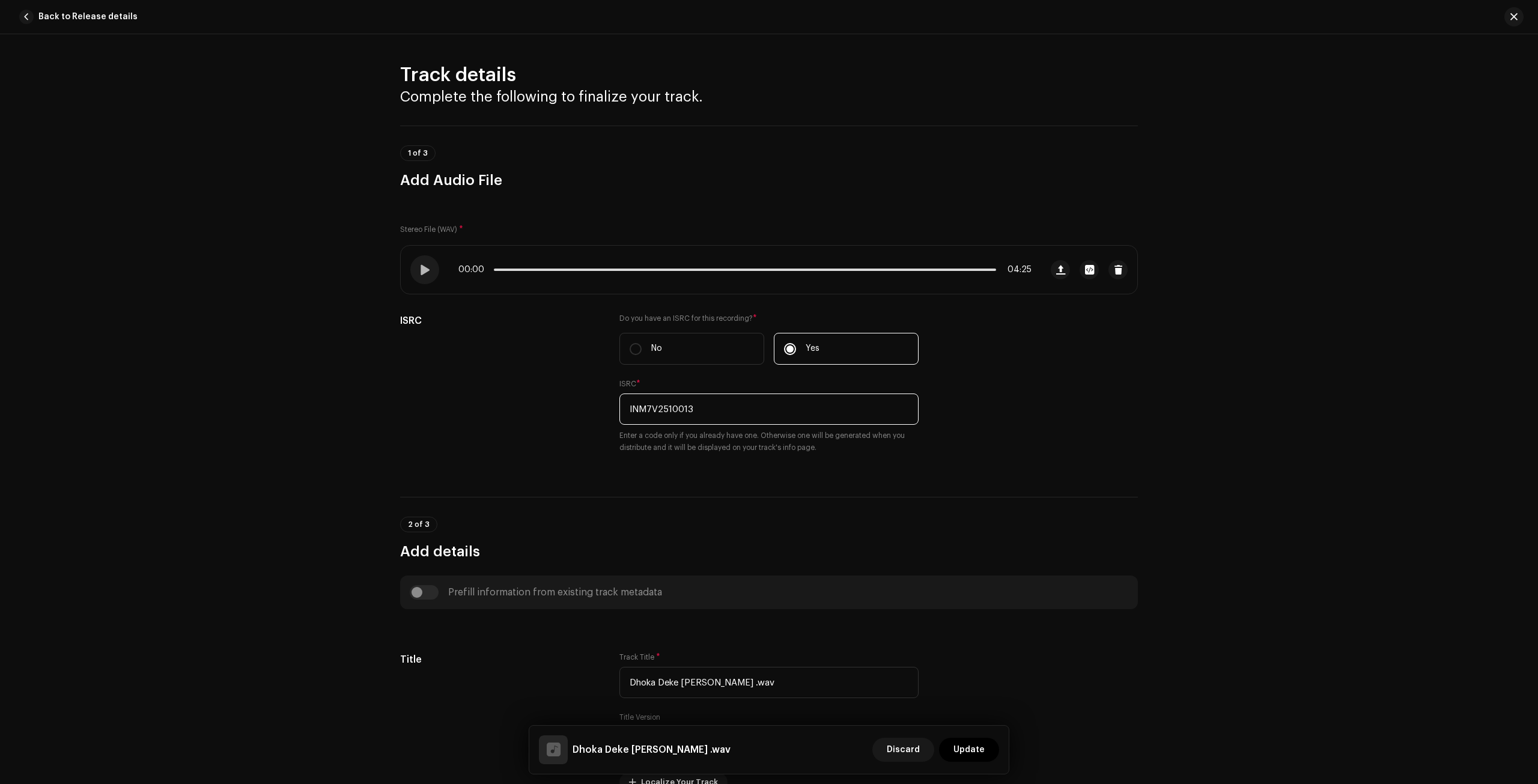
scroll to position [220, 0]
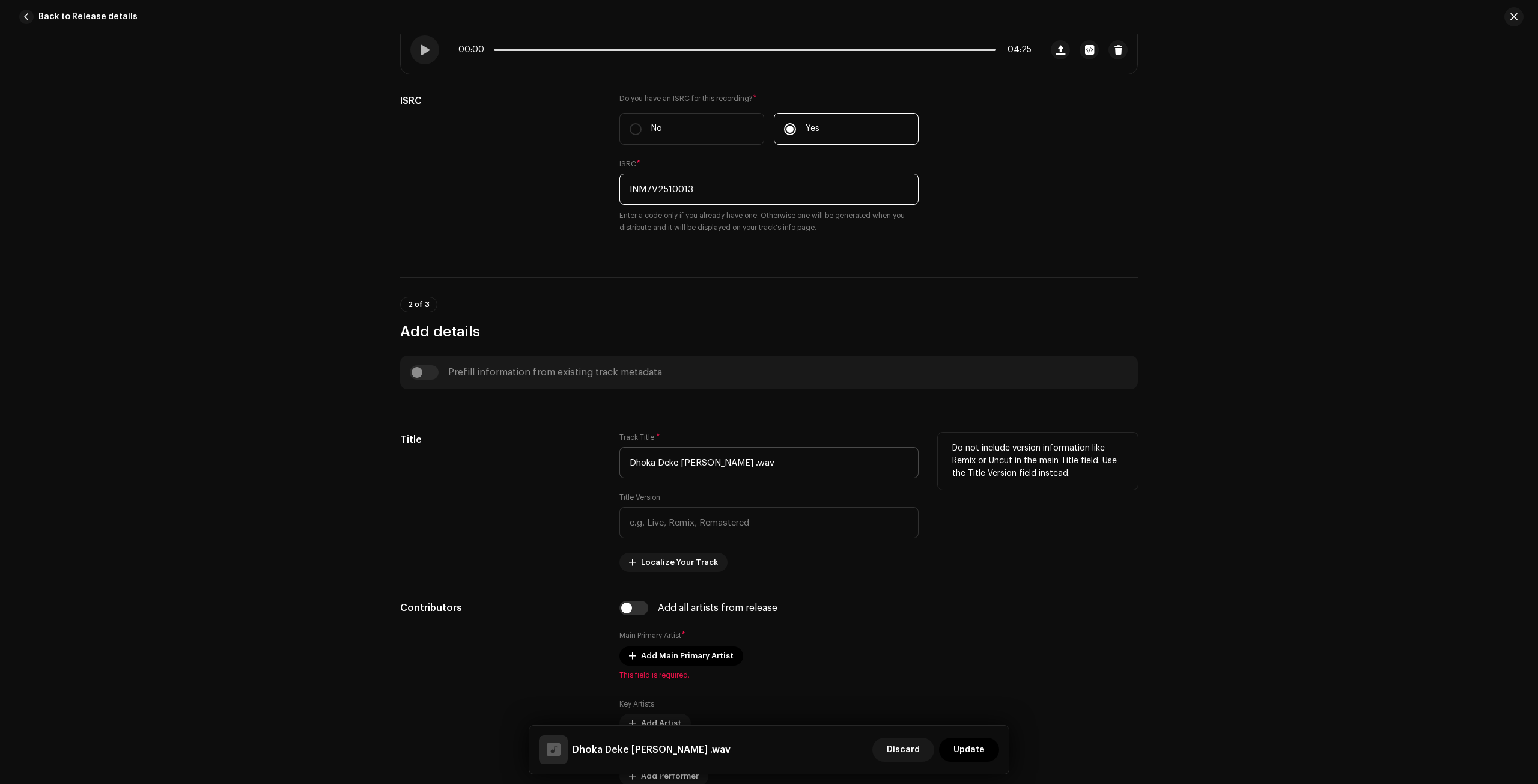
type input "INM7V2510013"
click at [799, 461] on input "Dhoka Deke [PERSON_NAME] .wav" at bounding box center [768, 462] width 299 height 31
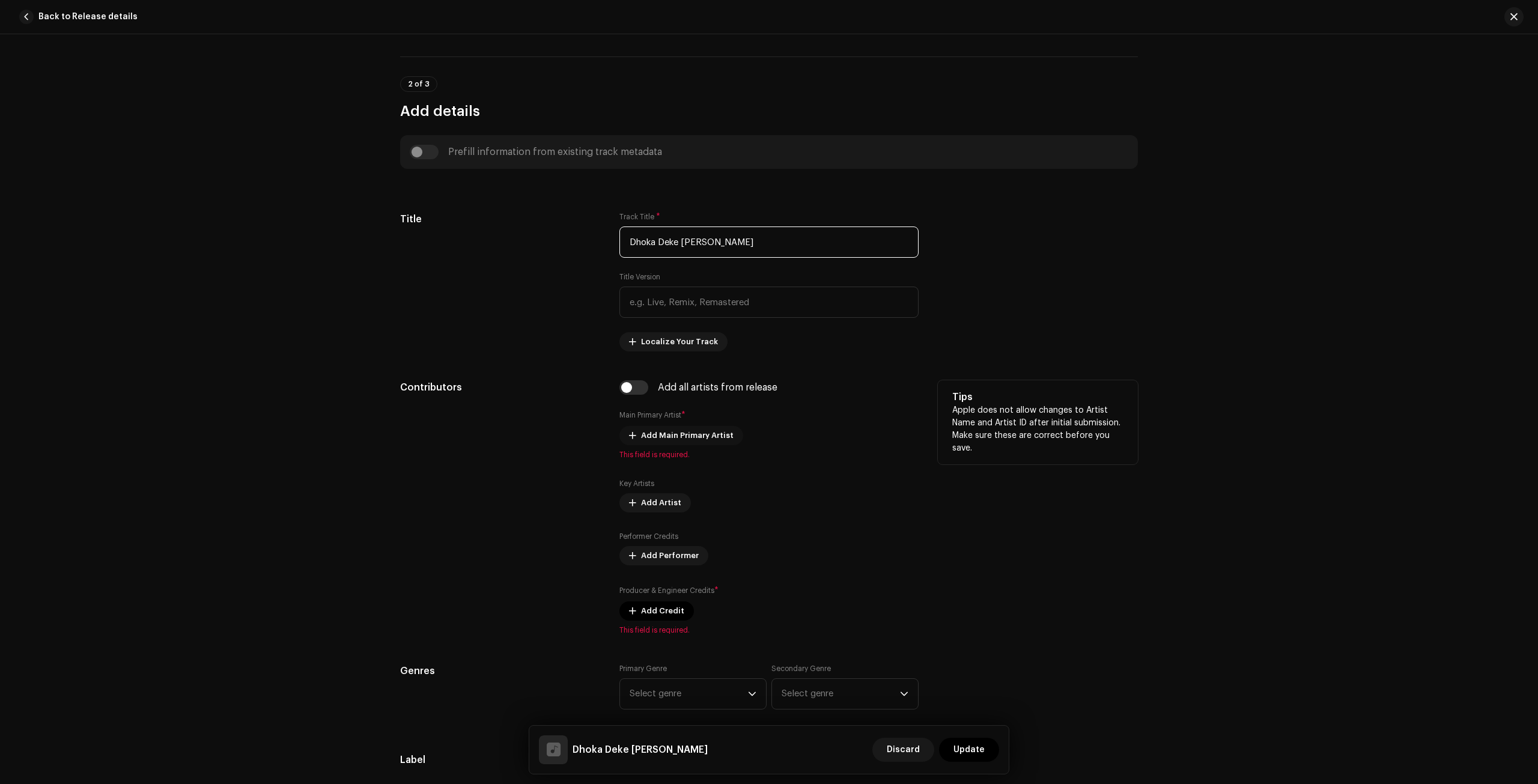
type input "Dhoka Deke [PERSON_NAME]"
click at [648, 433] on span "Add Main Primary Artist" at bounding box center [687, 435] width 92 height 24
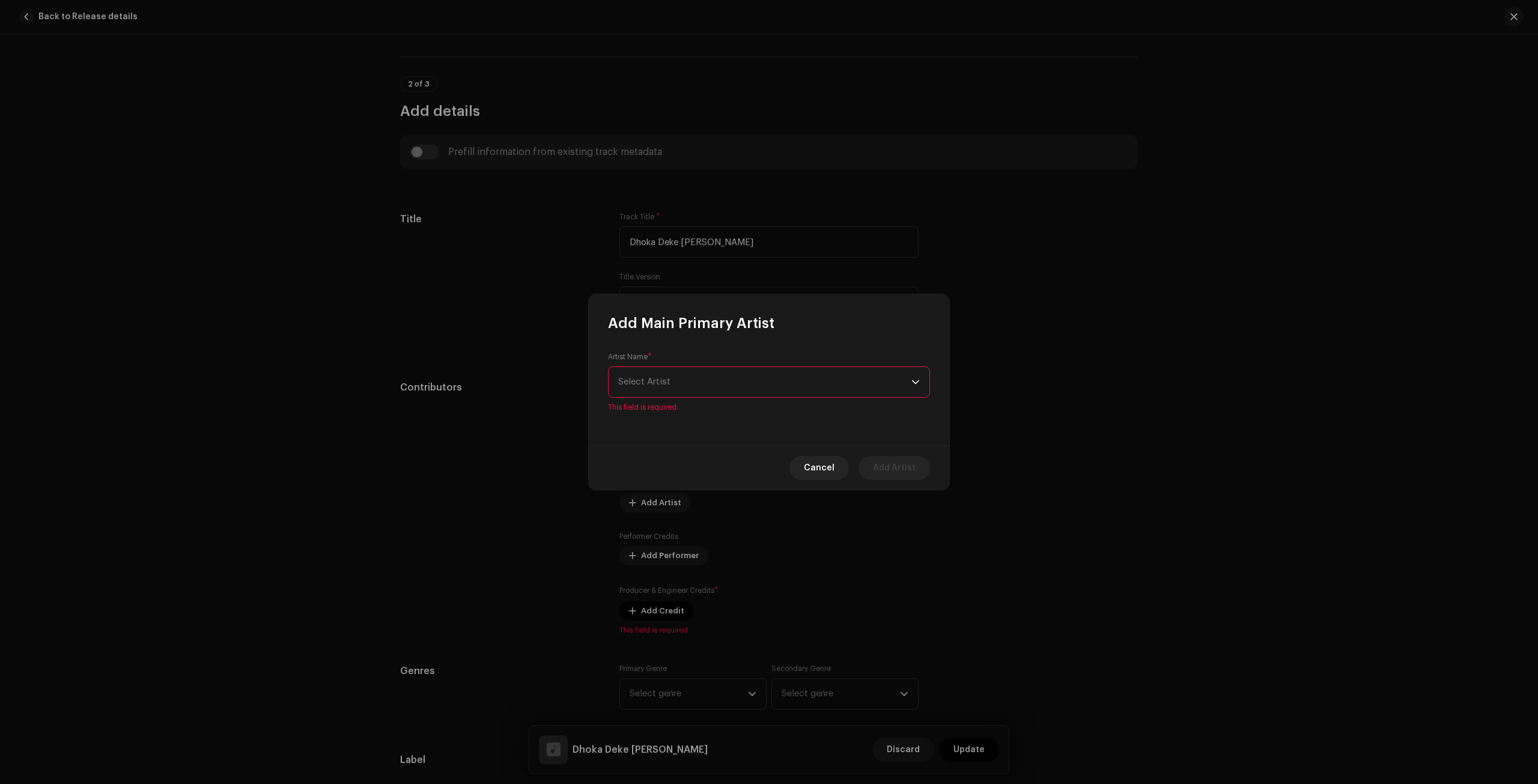
click at [734, 379] on span "Select Artist" at bounding box center [765, 381] width 293 height 30
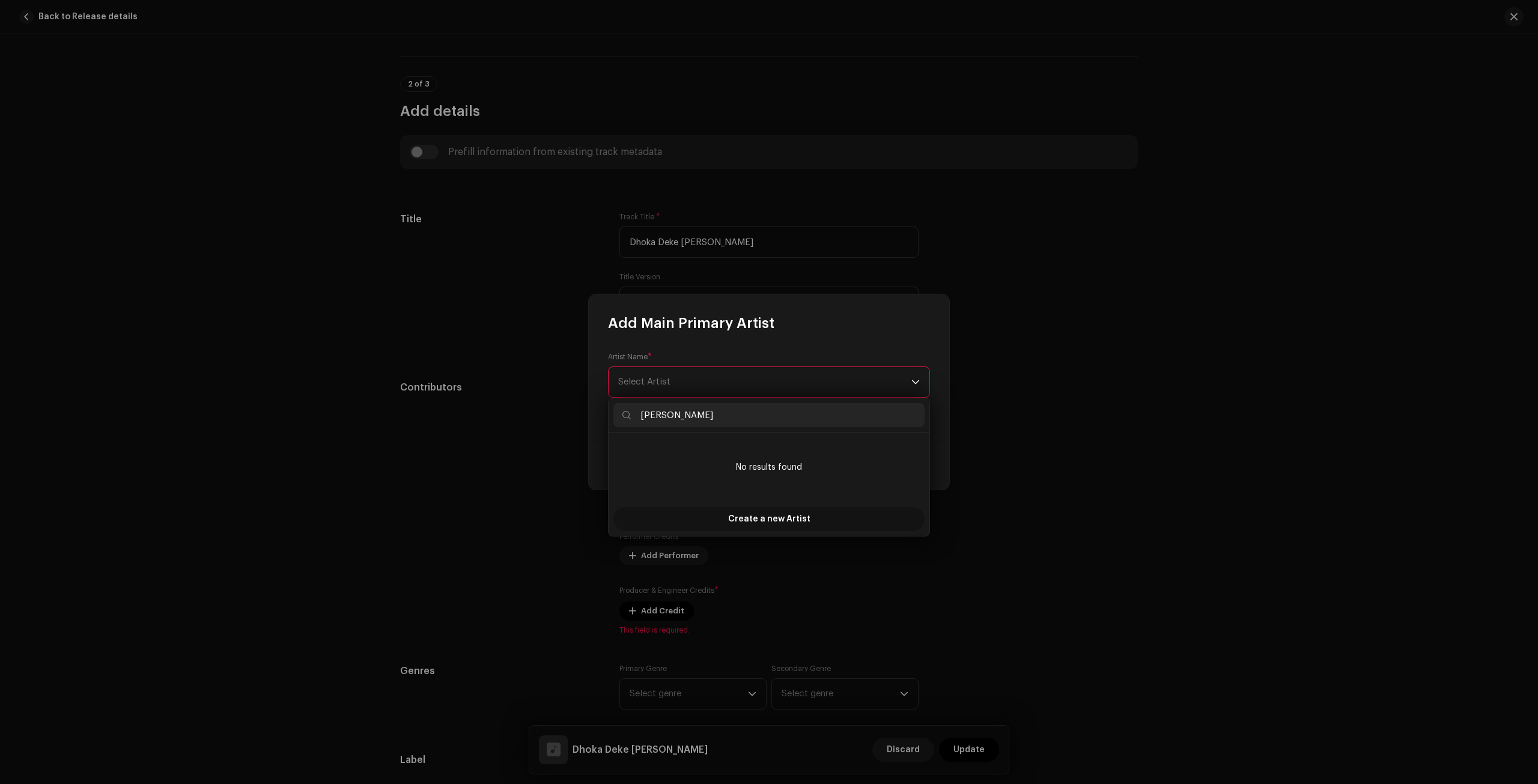
type input "[PERSON_NAME]"
click at [772, 517] on span "Create a new Artist" at bounding box center [769, 519] width 82 height 24
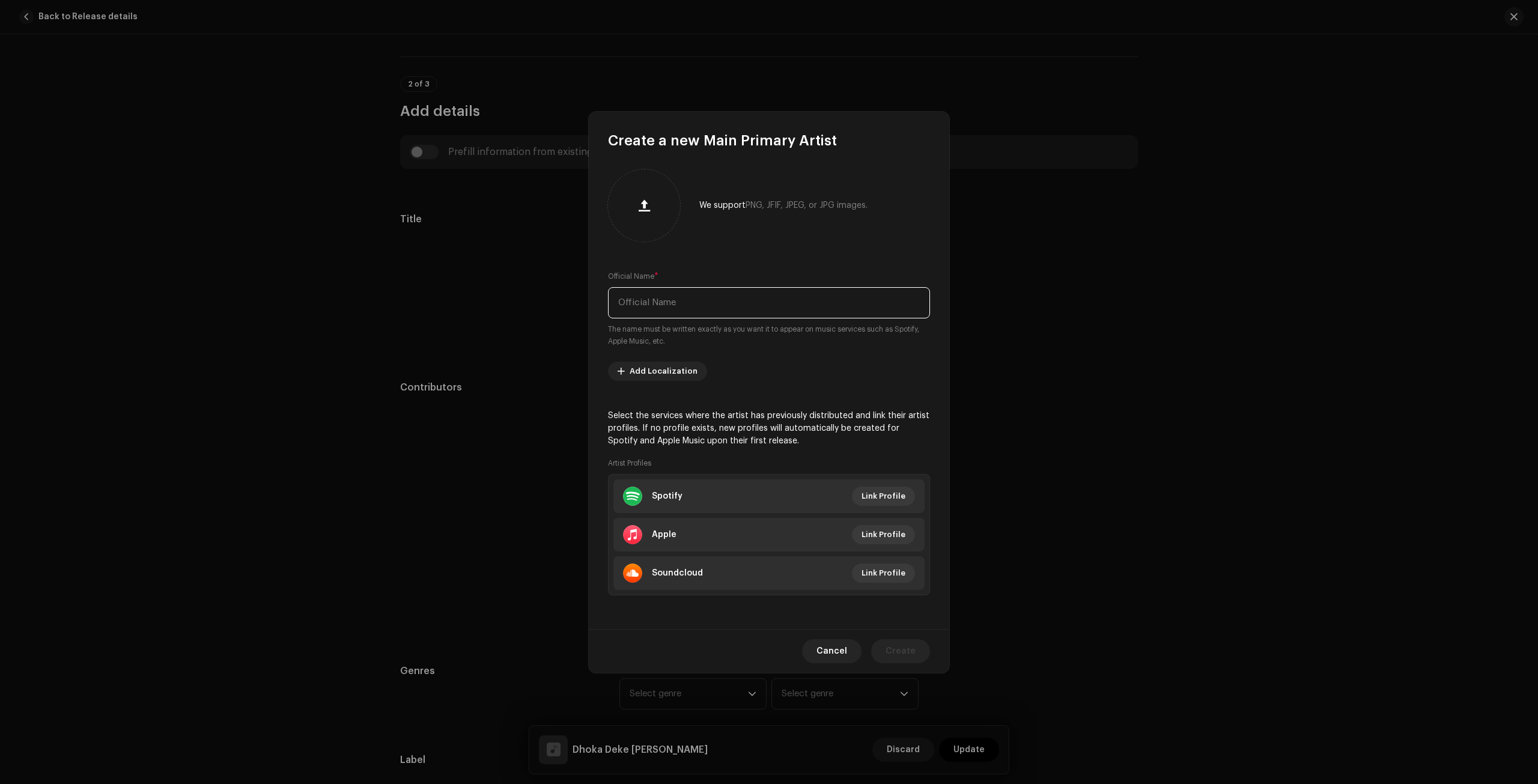
click at [735, 302] on input "text" at bounding box center [769, 302] width 322 height 31
paste input "[PERSON_NAME]"
type input "[PERSON_NAME]"
click at [667, 369] on span "Add Localization" at bounding box center [663, 371] width 68 height 24
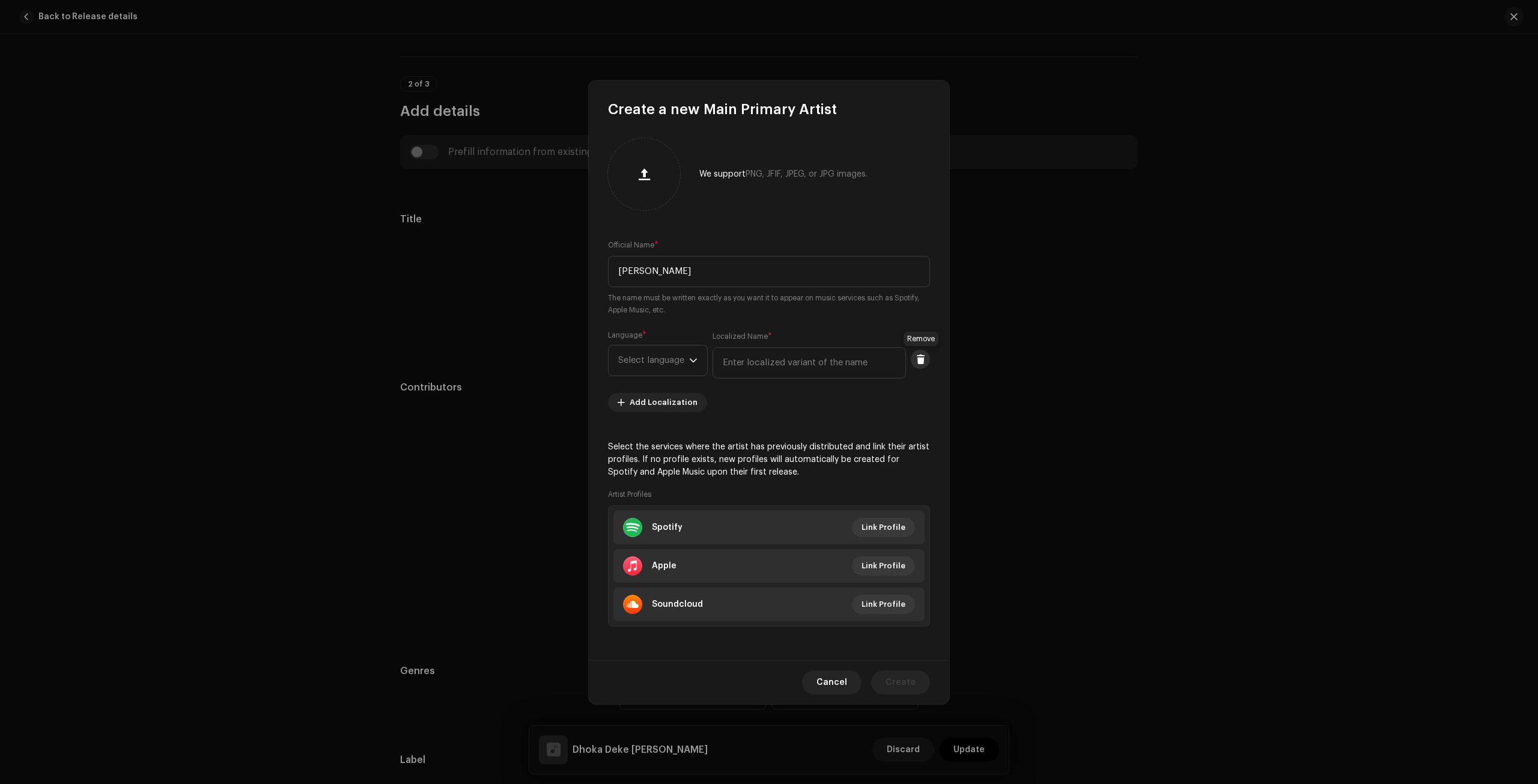
click at [924, 358] on span at bounding box center [921, 358] width 9 height 9
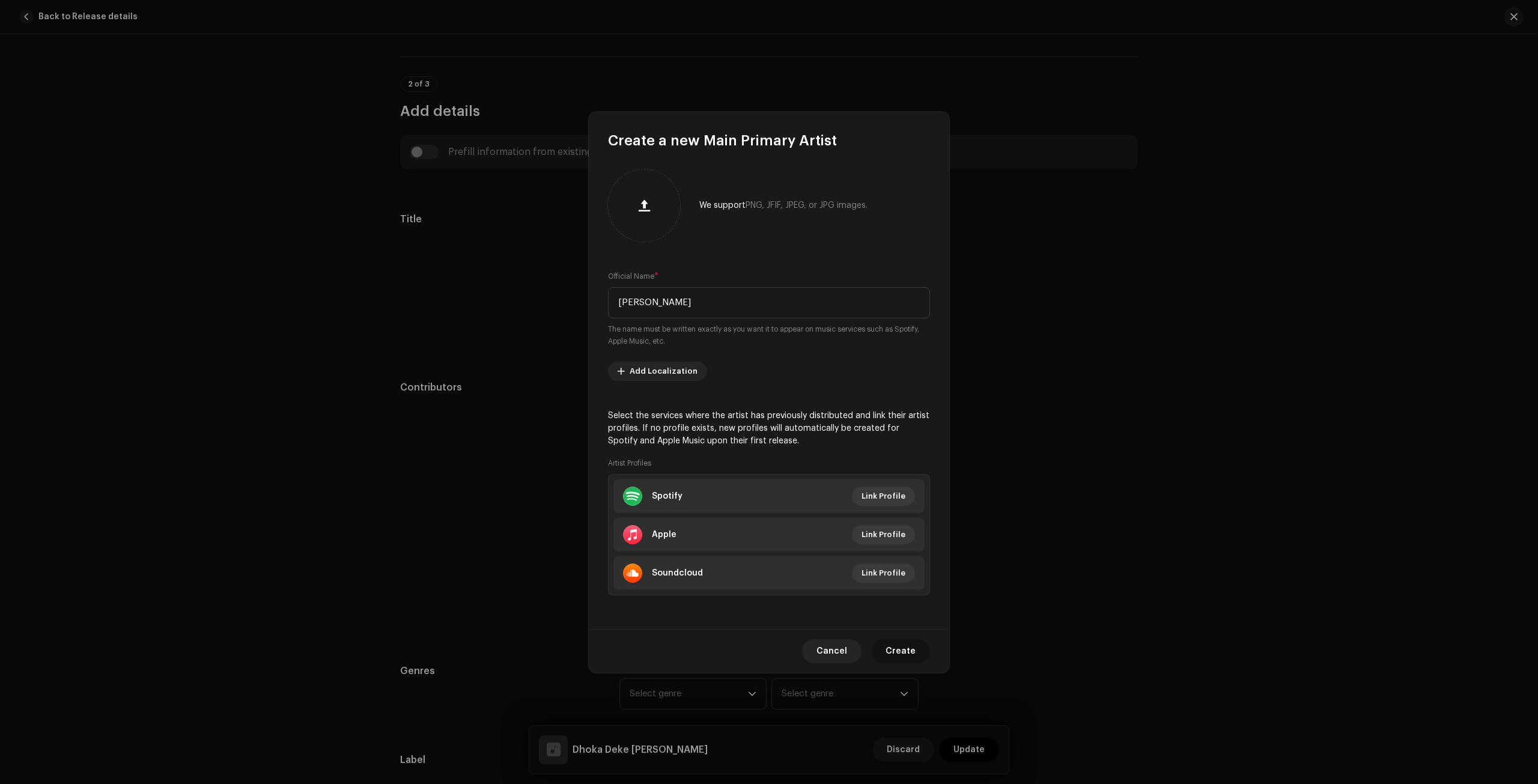
click at [889, 650] on span "Create" at bounding box center [899, 651] width 30 height 24
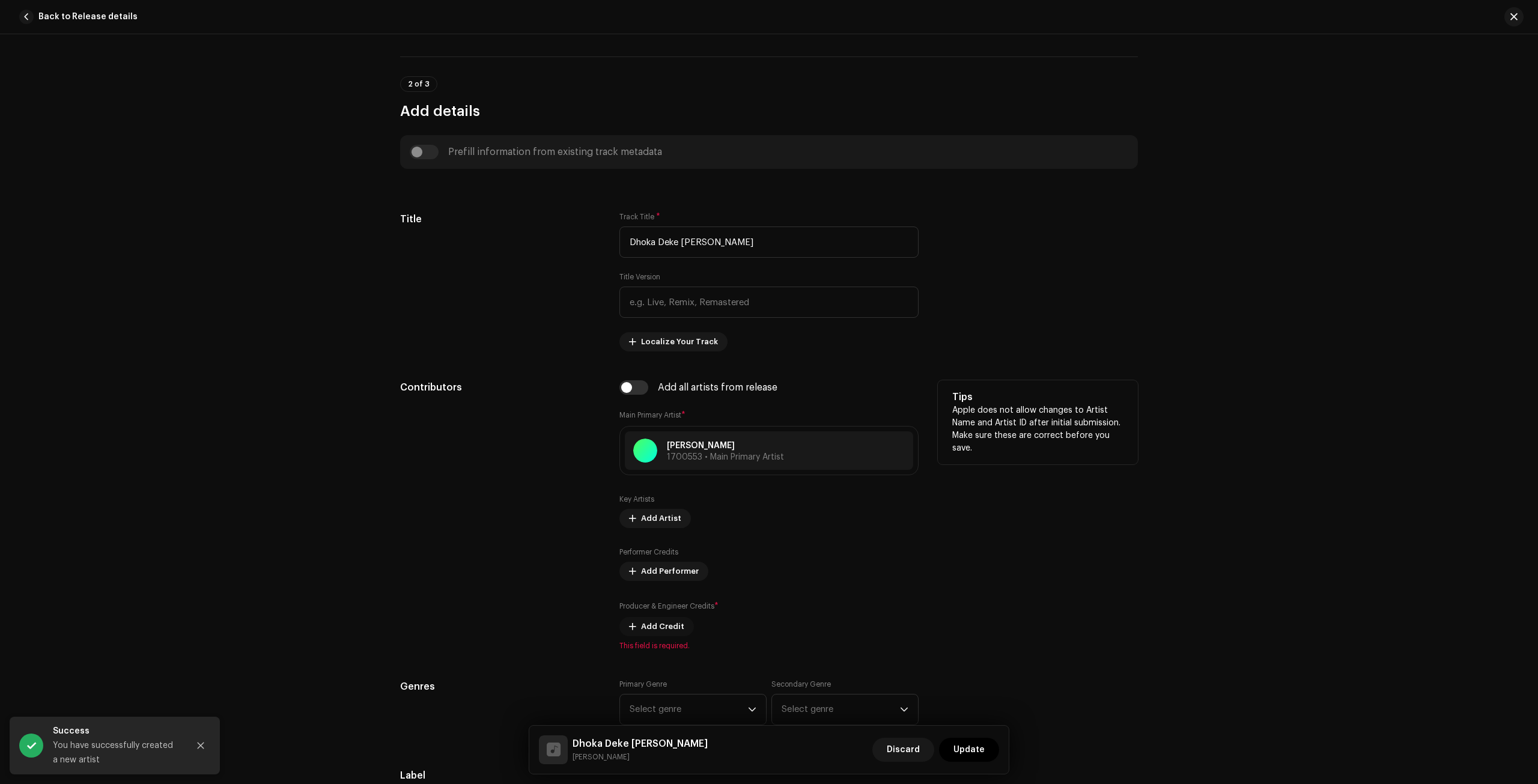
click at [654, 624] on span "Add Credit" at bounding box center [662, 627] width 43 height 24
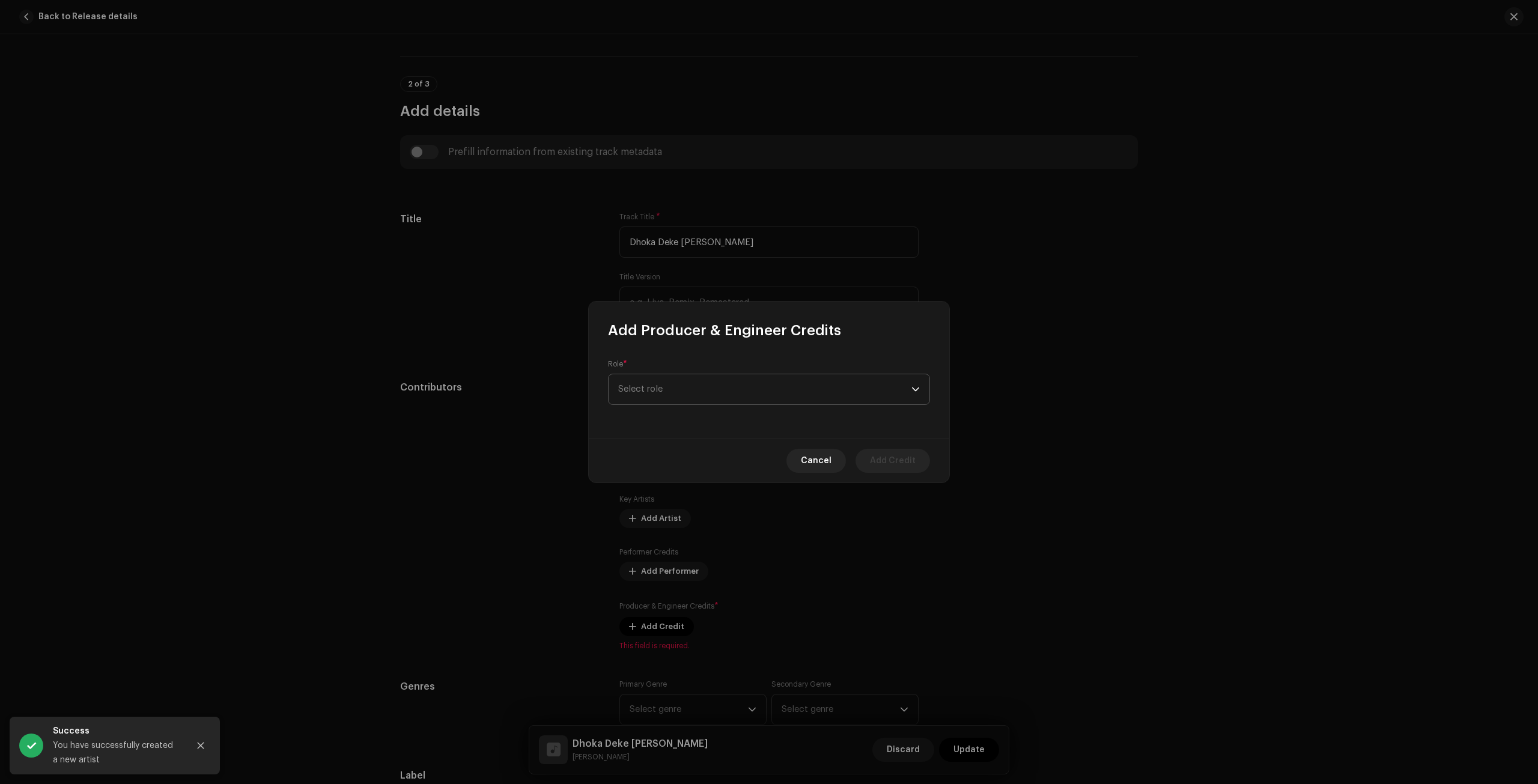
click at [741, 388] on span "Select role" at bounding box center [765, 389] width 293 height 30
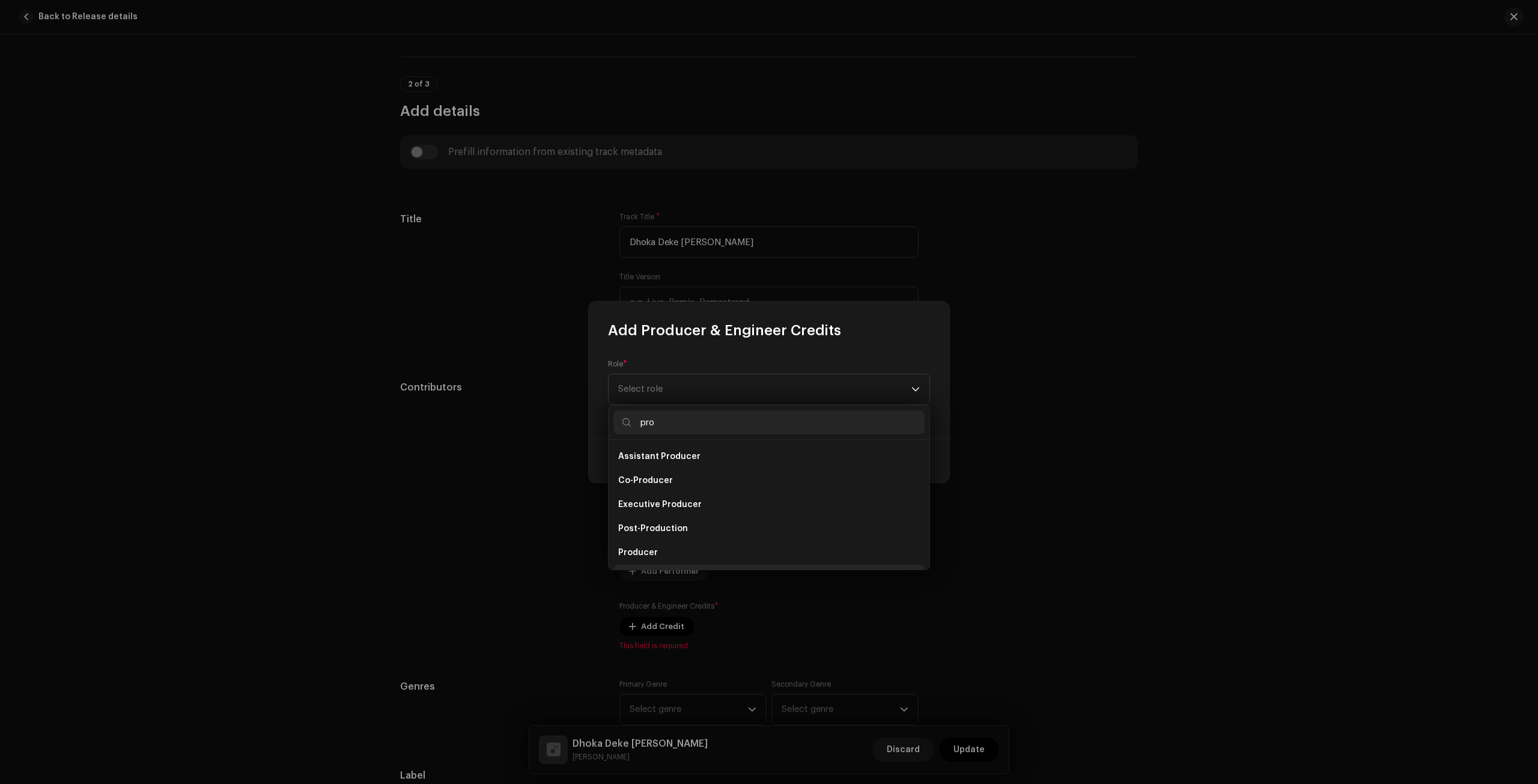
scroll to position [19, 0]
type input "pro"
click at [647, 527] on span "Producer" at bounding box center [638, 533] width 40 height 12
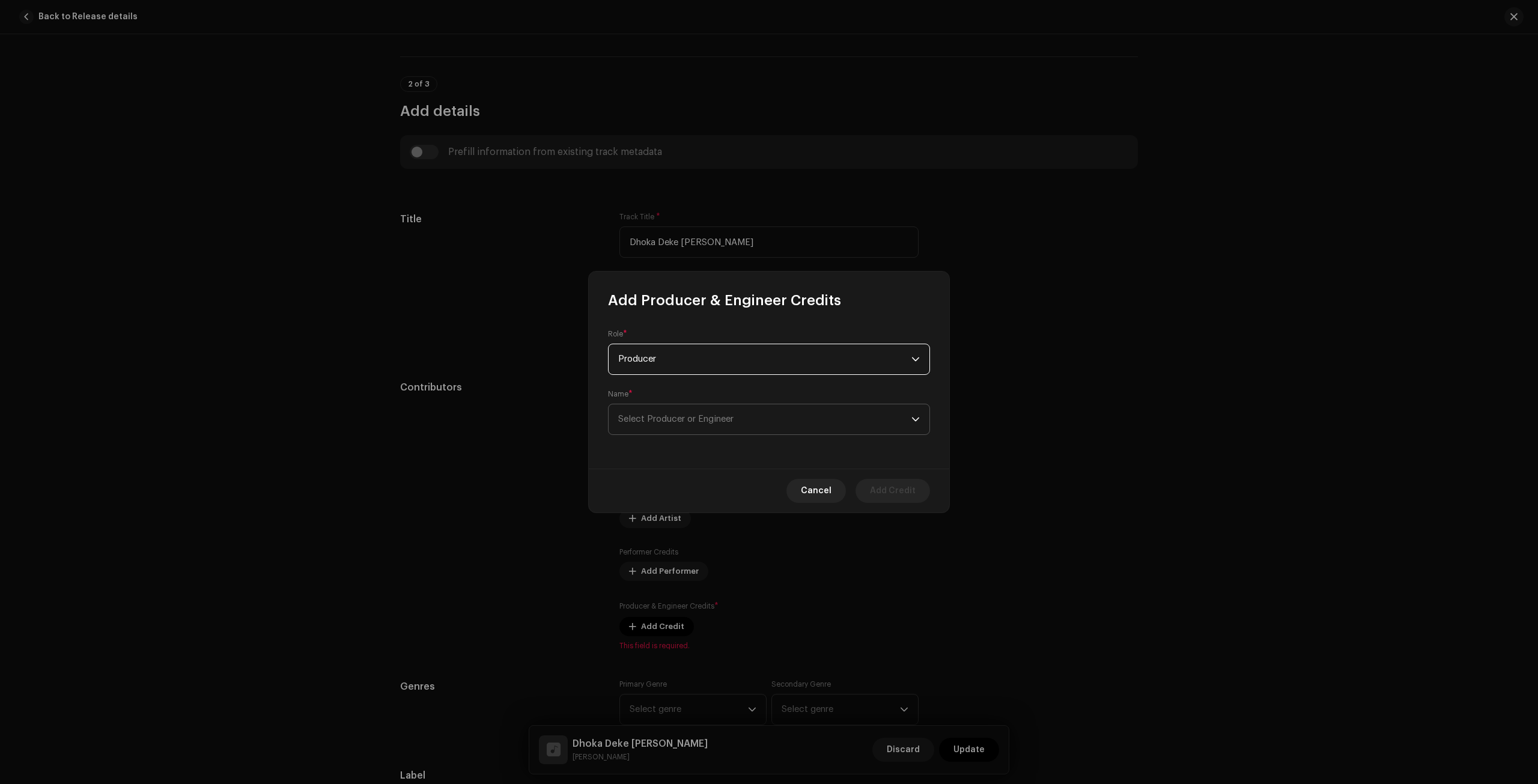
click at [667, 411] on span "Select Producer or Engineer" at bounding box center [765, 418] width 293 height 30
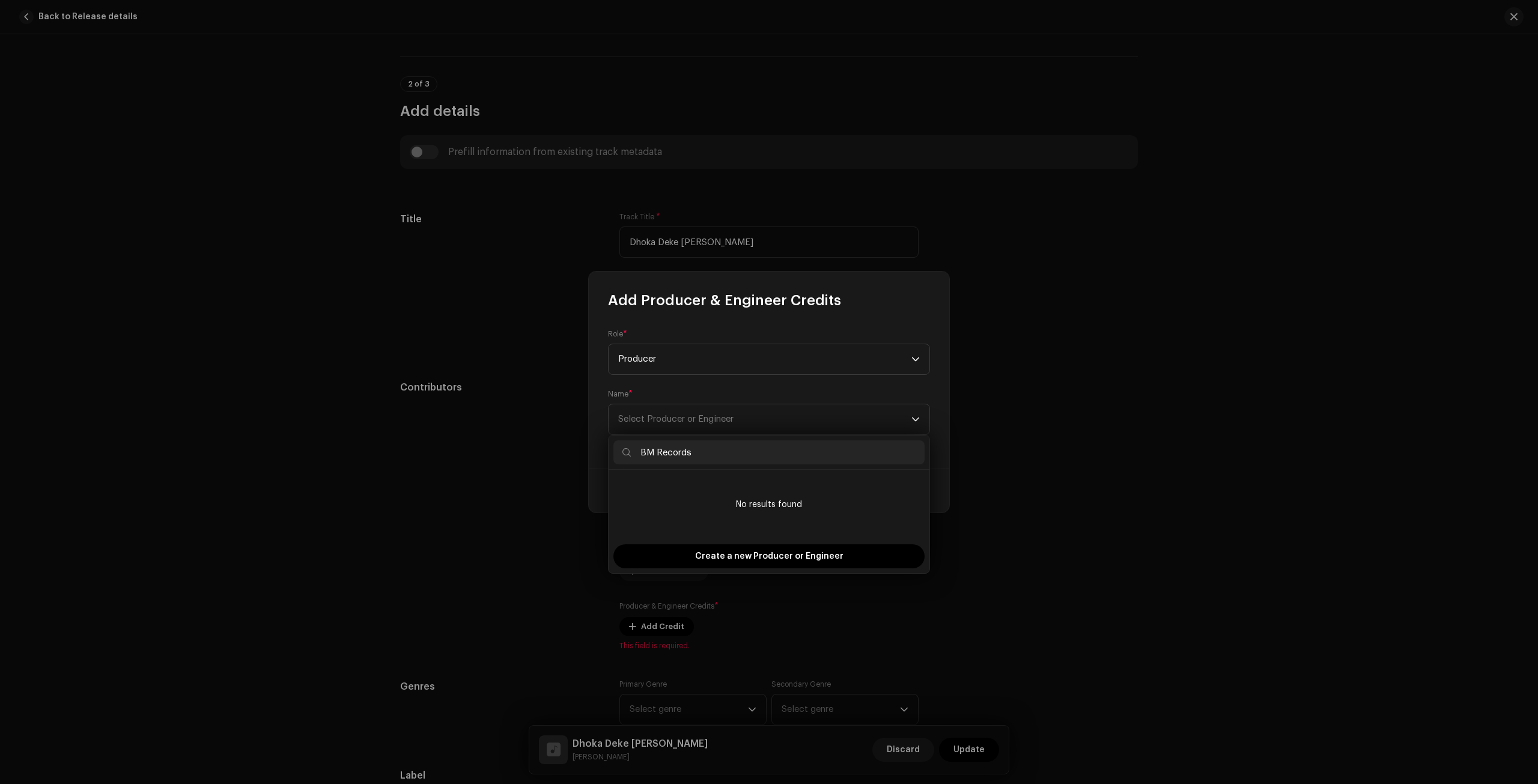
type input "BM Records"
click at [800, 552] on span "Create a new Producer or Engineer" at bounding box center [769, 556] width 148 height 24
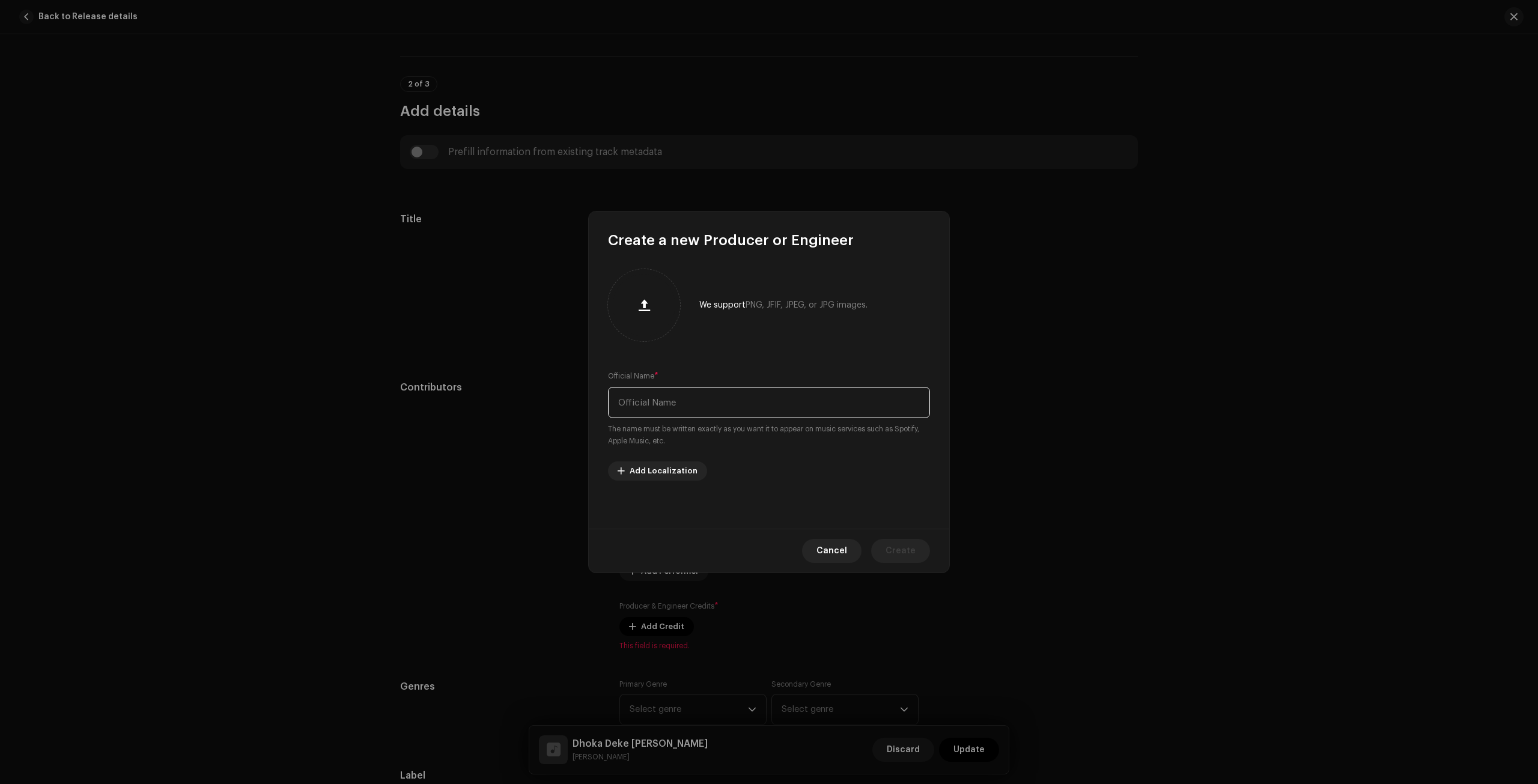
click at [718, 403] on input "text" at bounding box center [769, 402] width 322 height 31
paste input "[URL][DOMAIN_NAME]"
type input "[URL][DOMAIN_NAME]"
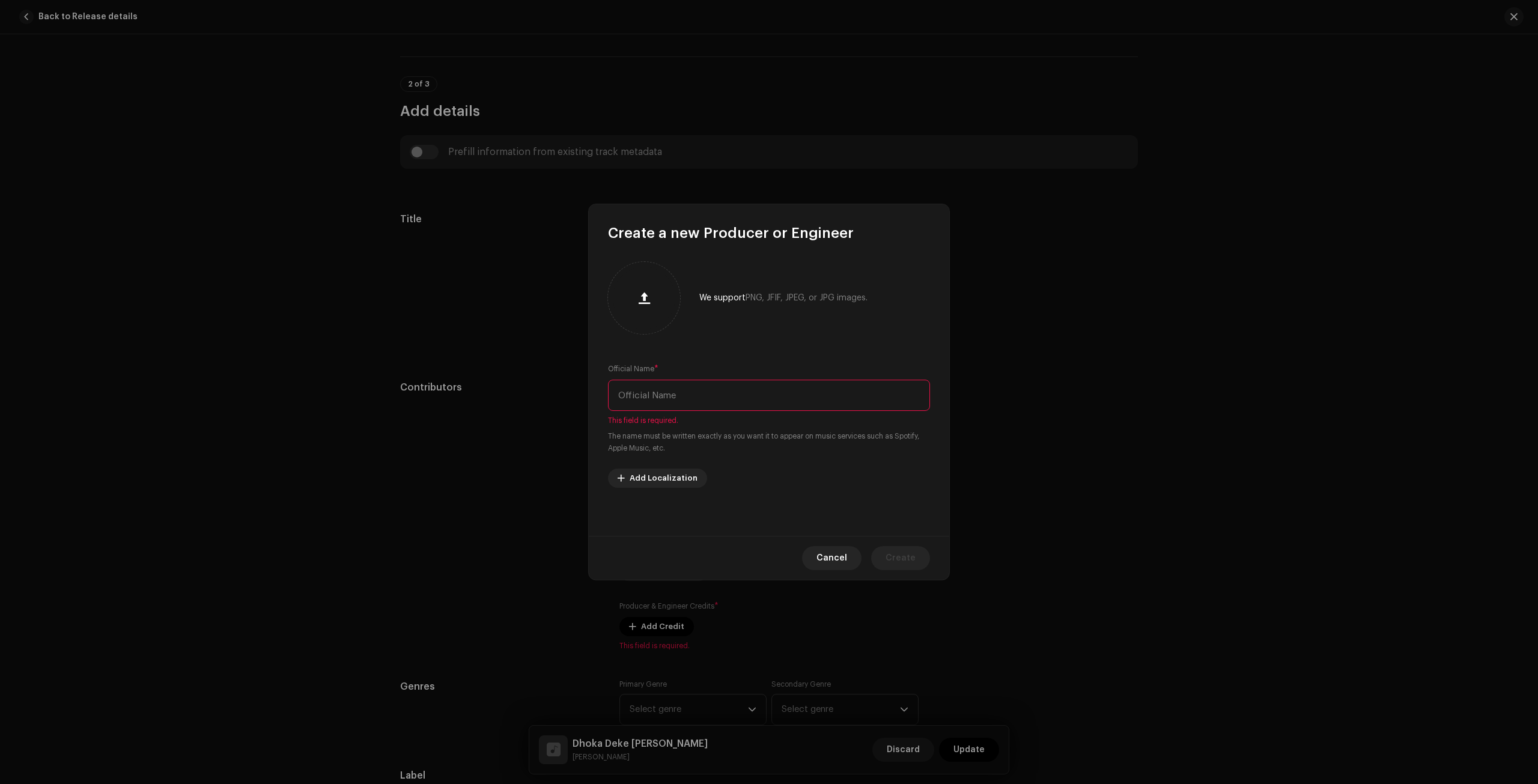
paste input "BM Records"
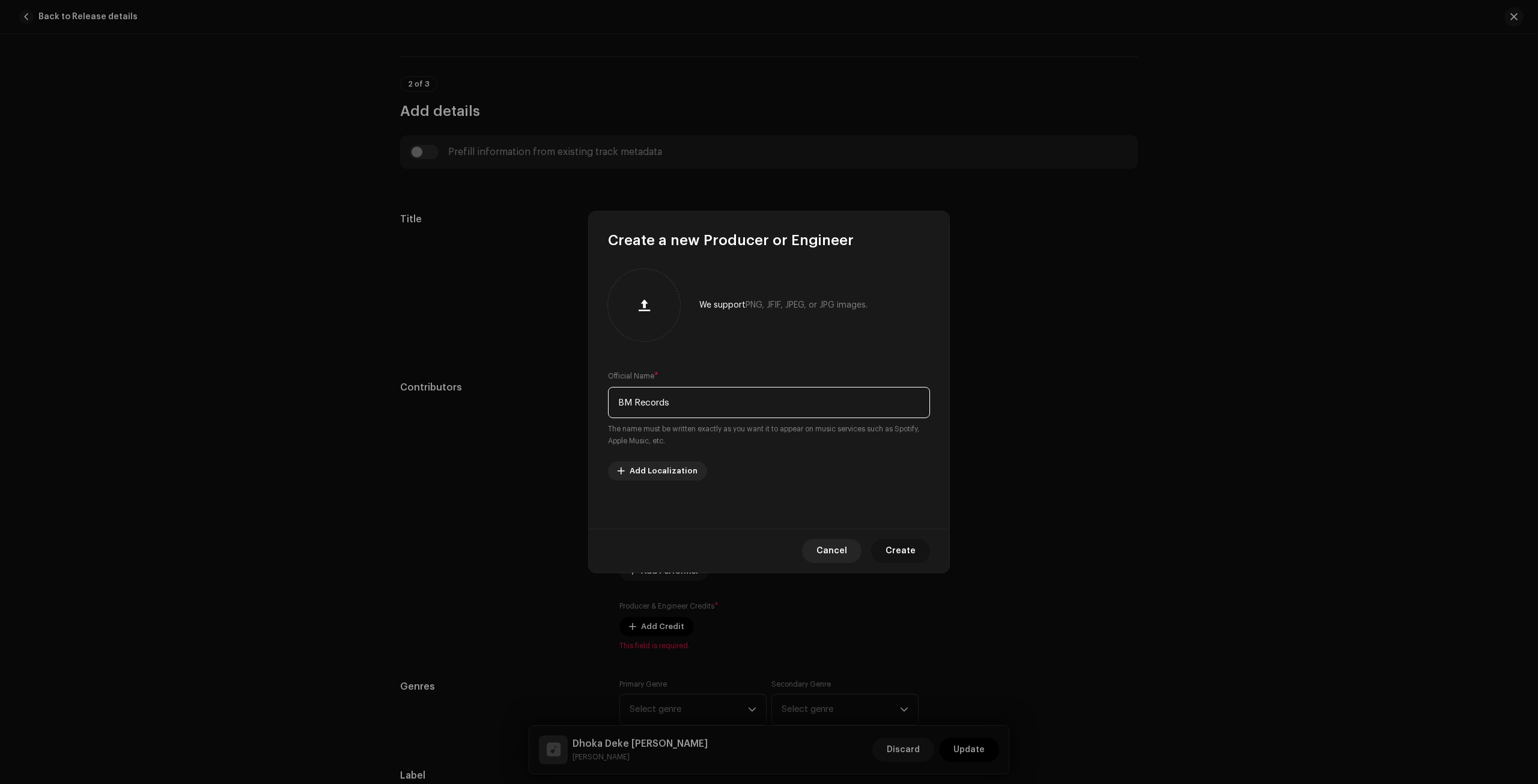
type input "BM Records"
click at [902, 547] on span "Create" at bounding box center [899, 550] width 30 height 24
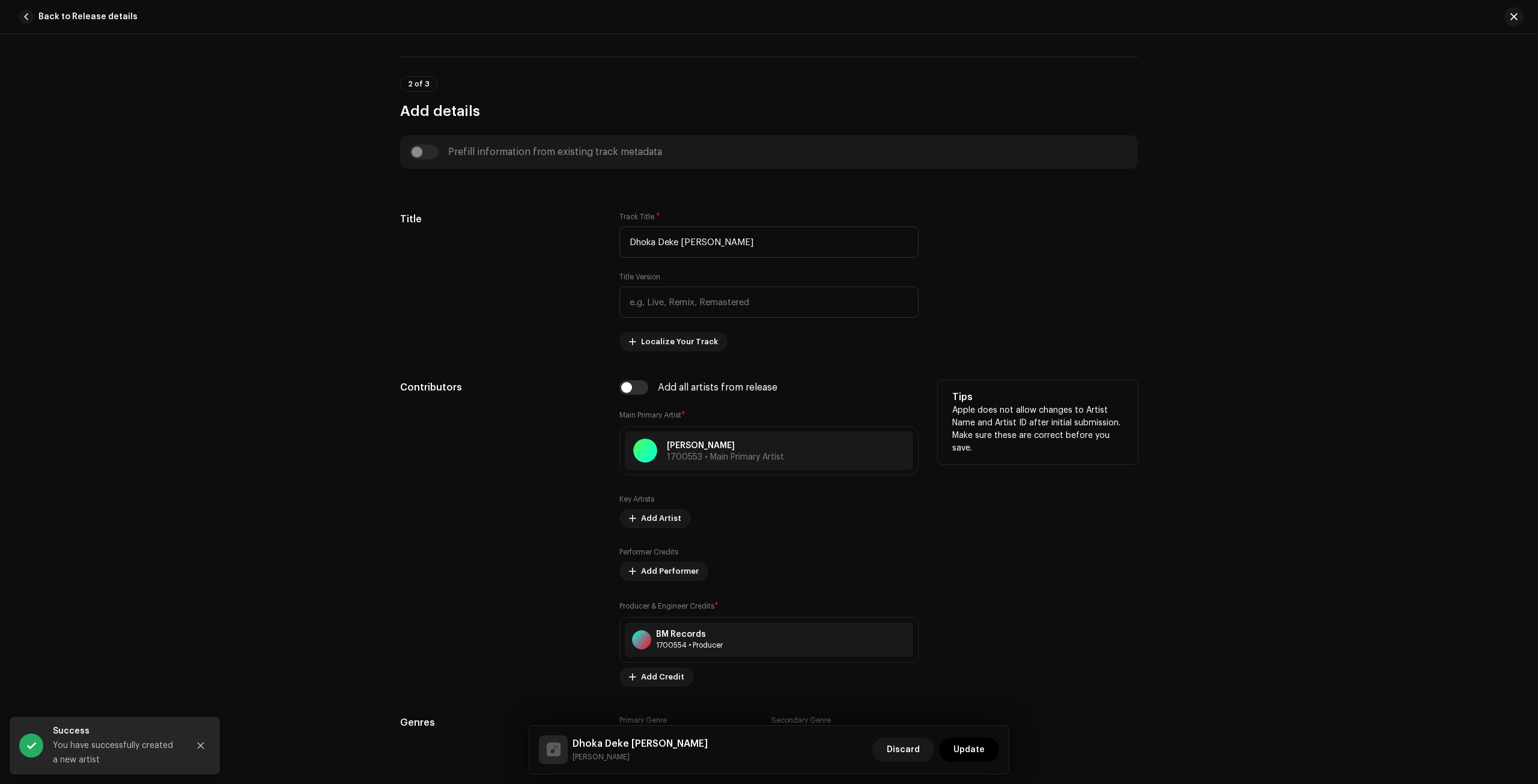
scroll to position [660, 0]
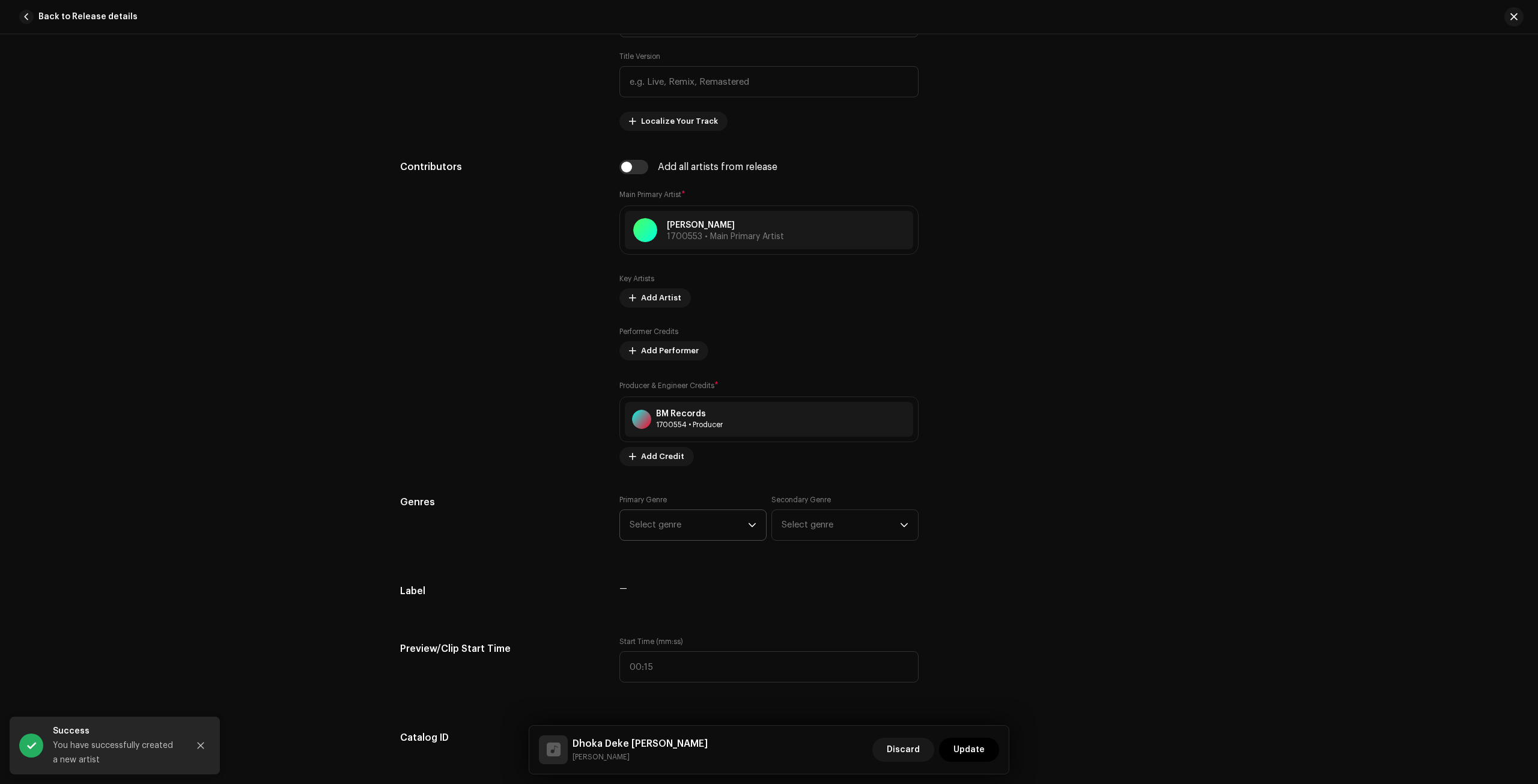
click at [741, 523] on span "Select genre" at bounding box center [689, 524] width 119 height 30
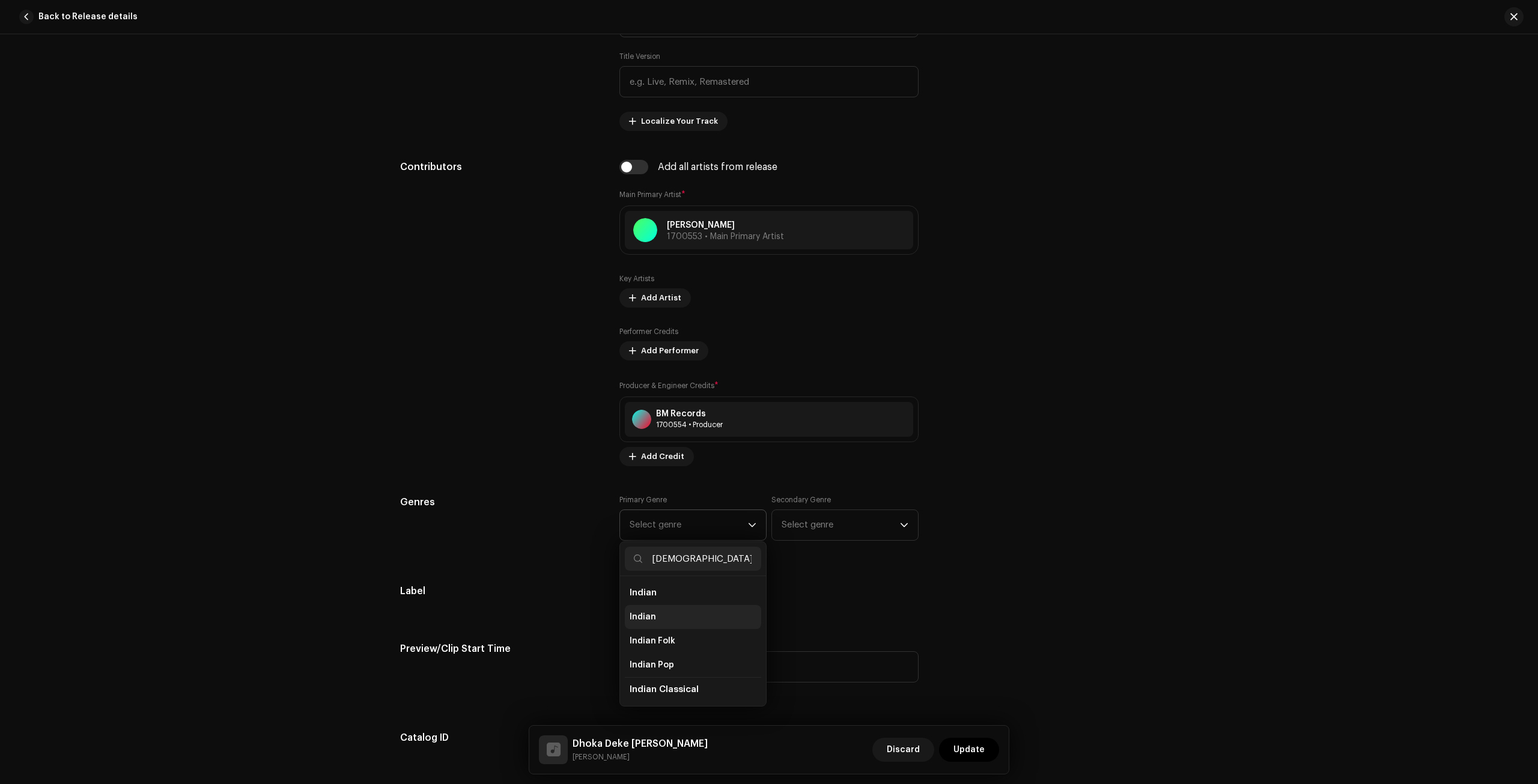
type input "[DEMOGRAPHIC_DATA]"
click at [650, 612] on span "Indian" at bounding box center [642, 616] width 26 height 12
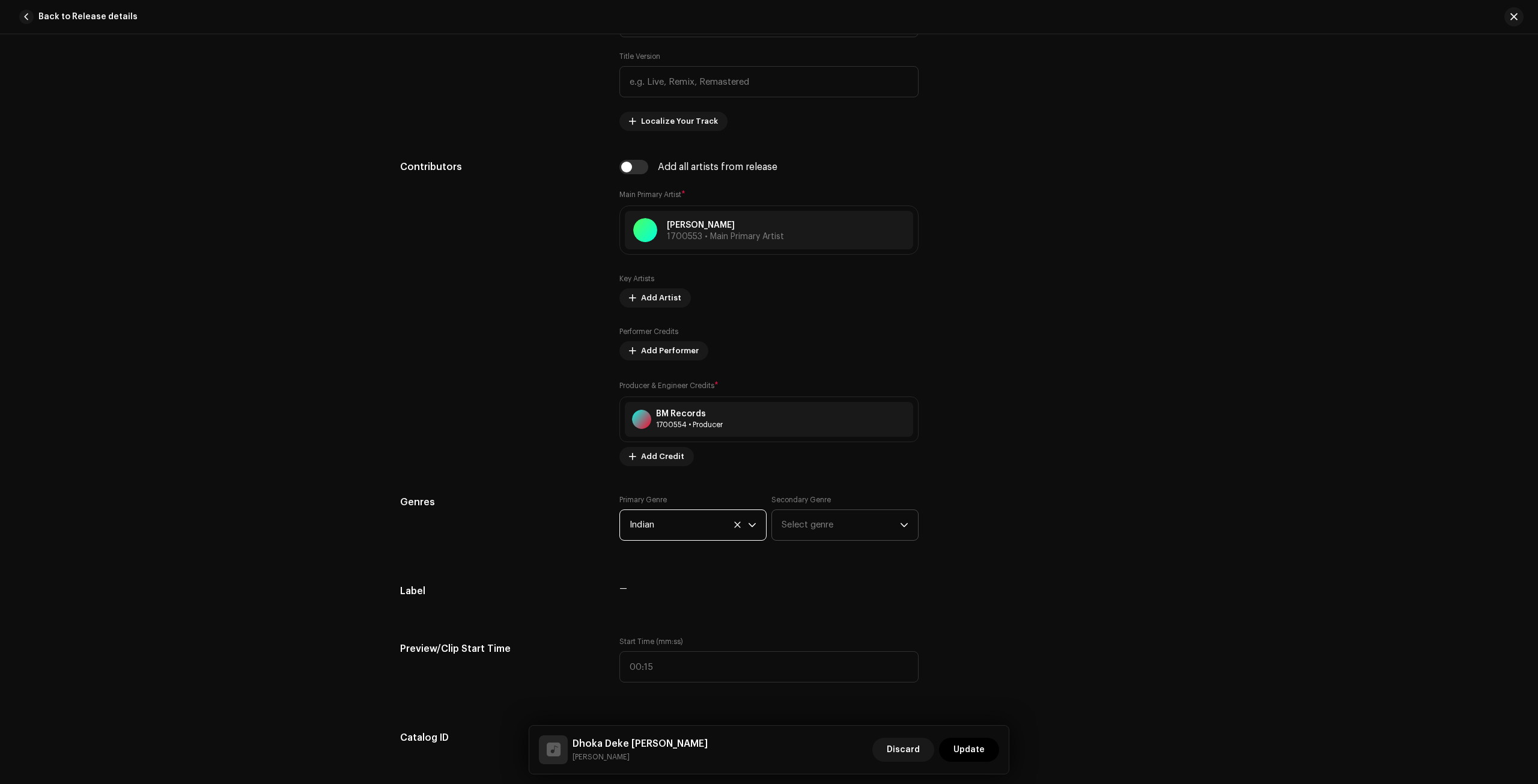
click at [835, 525] on span "Select genre" at bounding box center [841, 524] width 119 height 30
type input "hary"
click at [794, 607] on li "Haryanvi" at bounding box center [844, 616] width 136 height 24
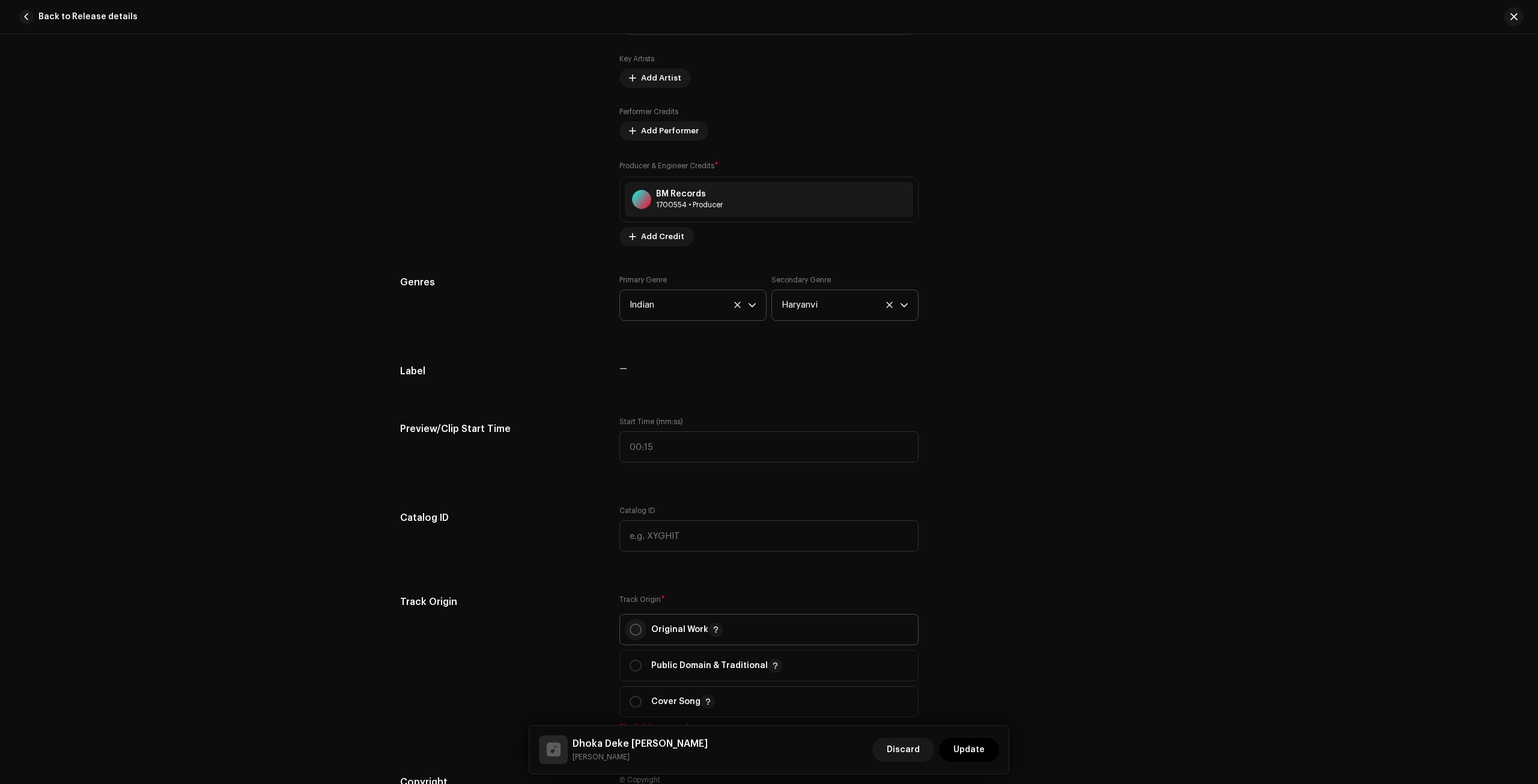
click at [636, 624] on input "radio" at bounding box center [635, 629] width 12 height 12
radio input "true"
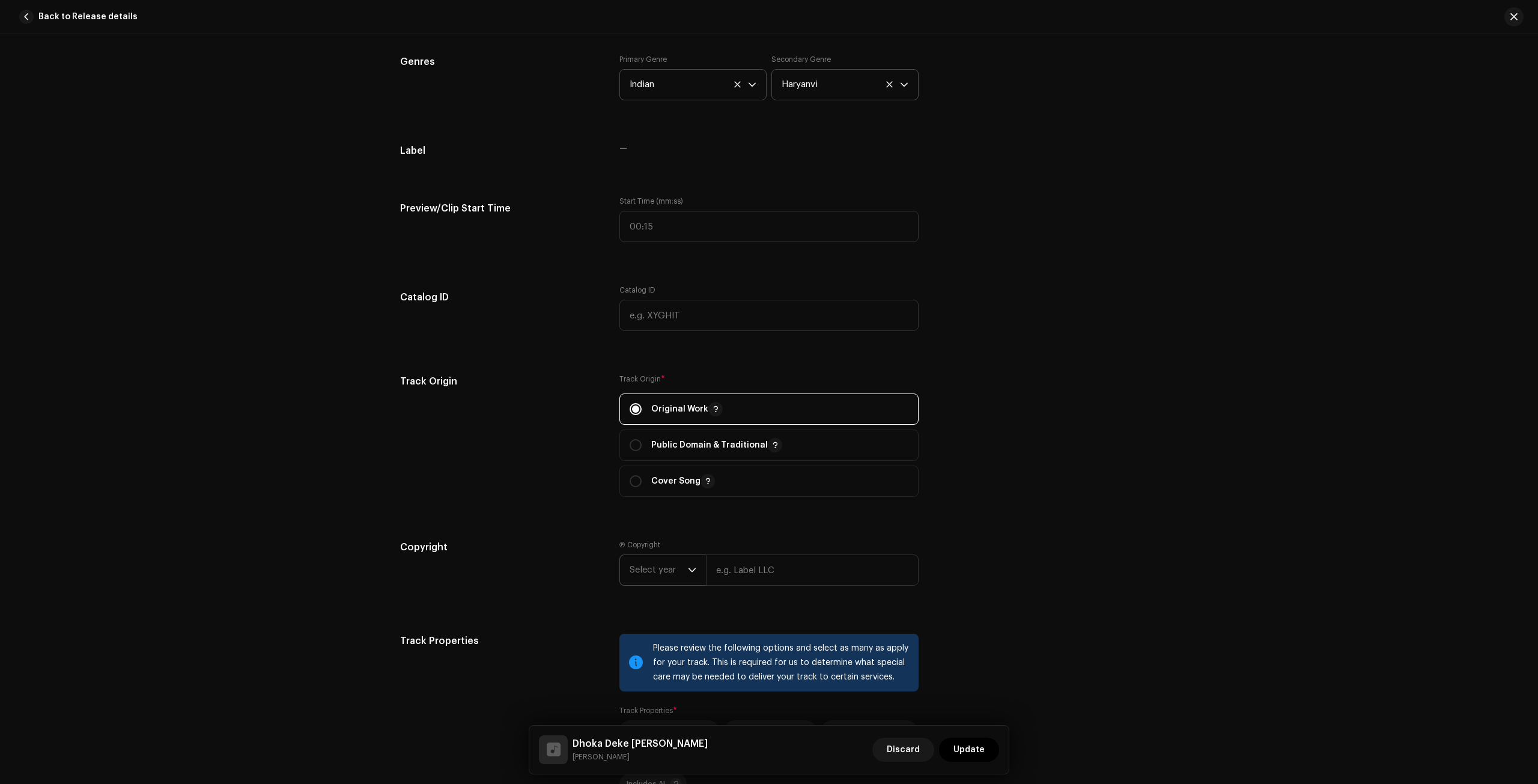
click at [688, 570] on icon "dropdown trigger" at bounding box center [692, 570] width 8 height 8
click at [661, 653] on li "2025" at bounding box center [667, 661] width 86 height 24
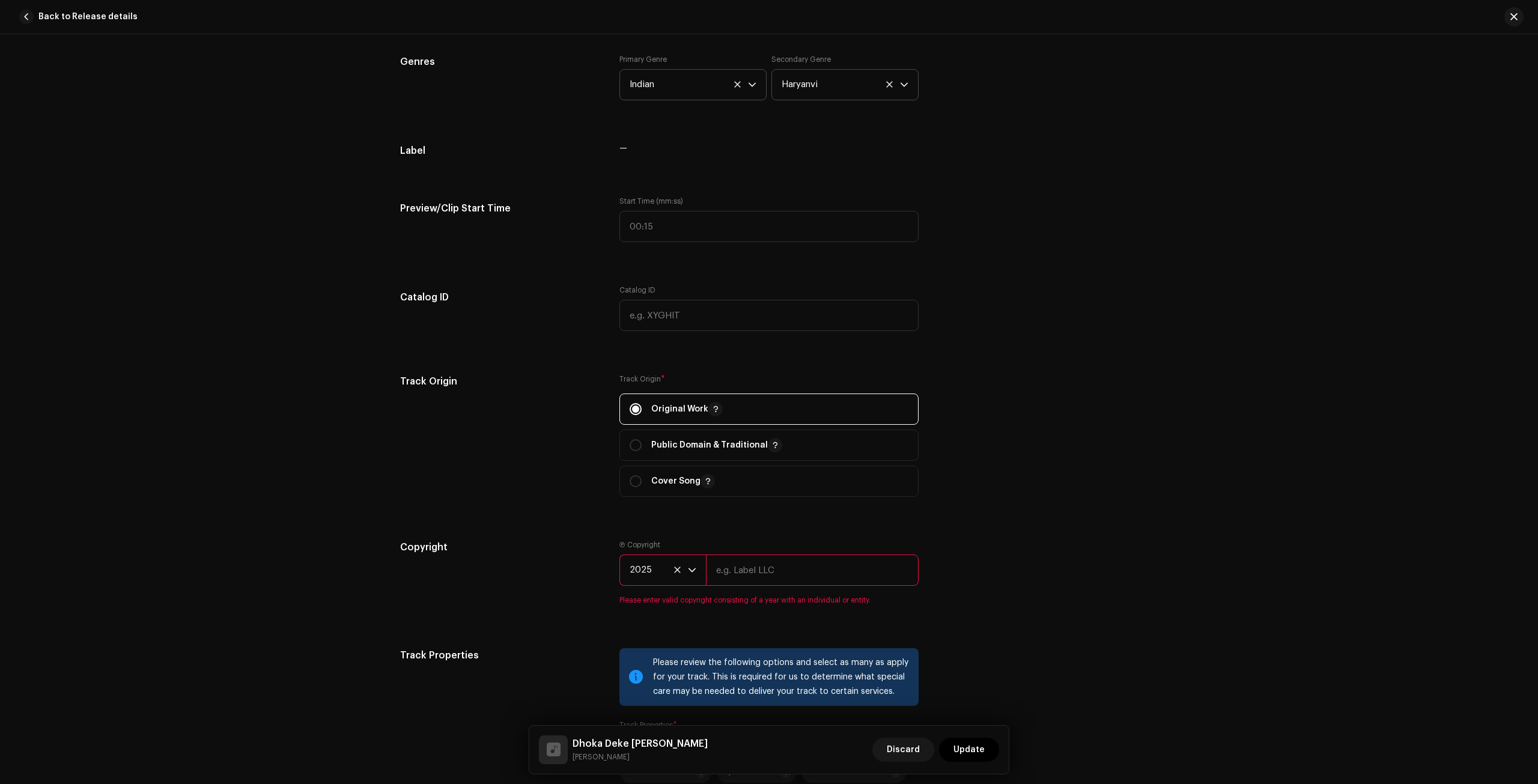
drag, startPoint x: 730, startPoint y: 560, endPoint x: 722, endPoint y: 560, distance: 8.0
click at [730, 560] on input "text" at bounding box center [811, 570] width 213 height 31
paste input "AsBhati Music"
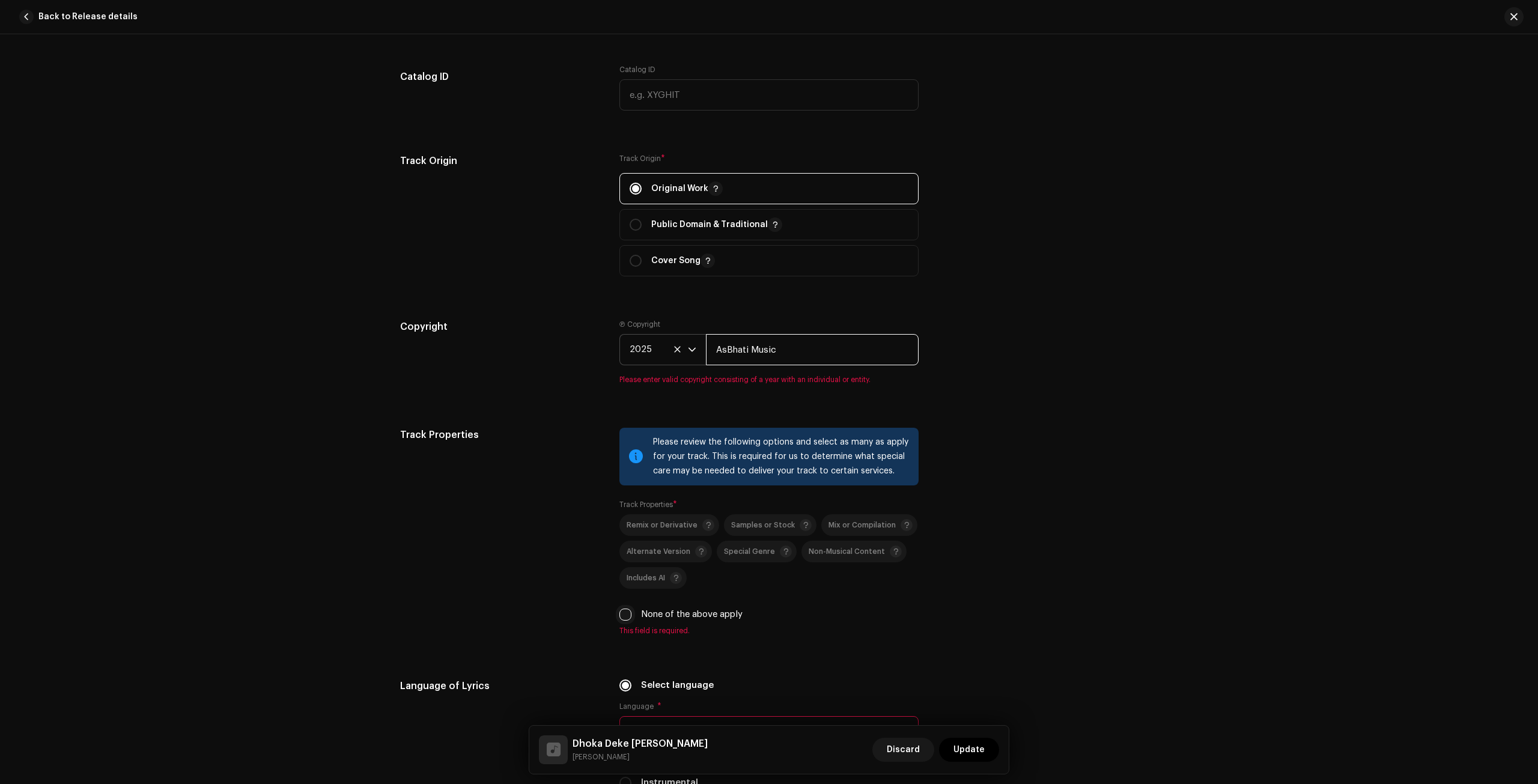
type input "AsBhati Music"
click at [621, 616] on div "Please review the following options and select as many as apply for your track.…" at bounding box center [768, 531] width 299 height 207
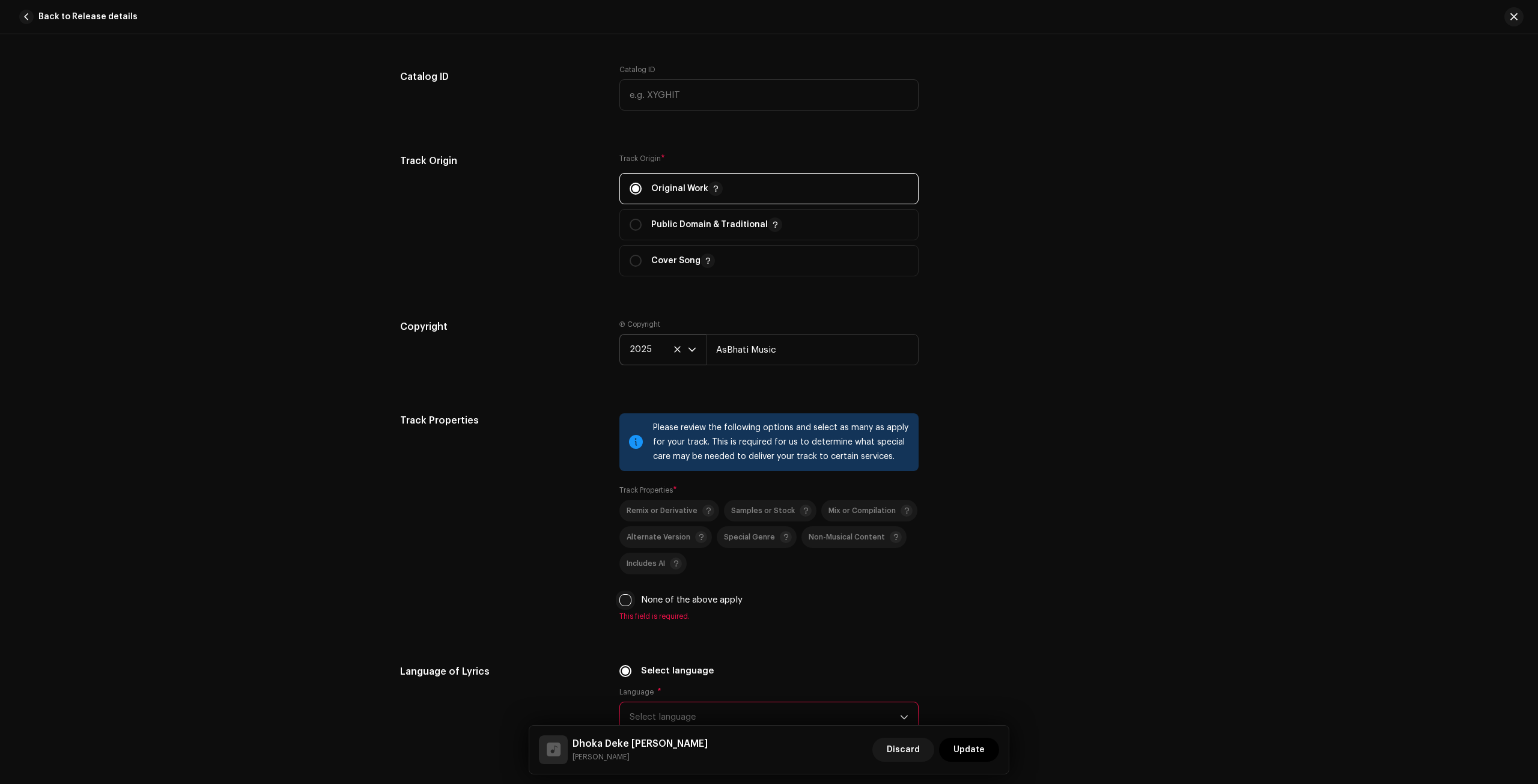
scroll to position [1541, 0]
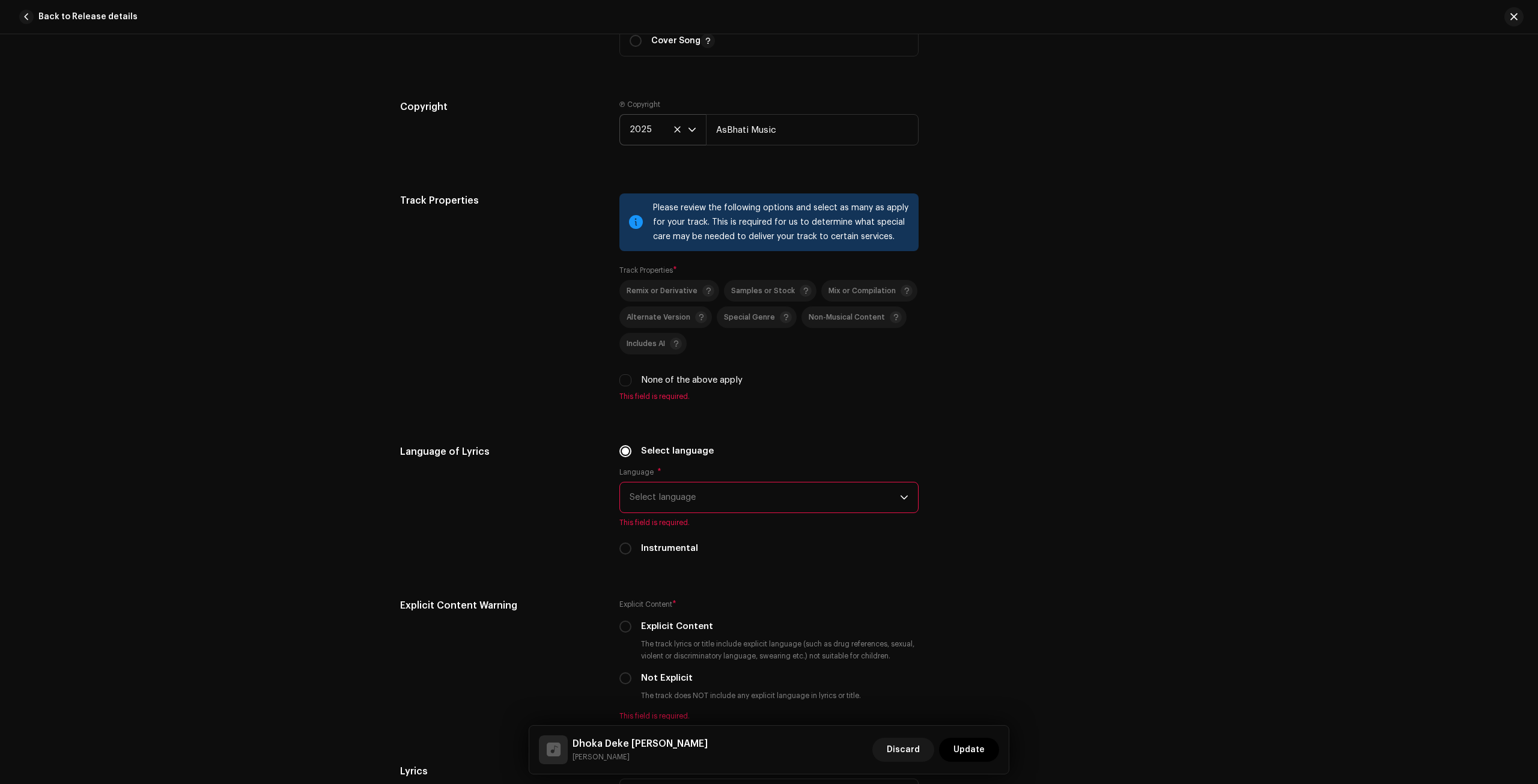
click at [685, 493] on span "Select language" at bounding box center [764, 497] width 270 height 30
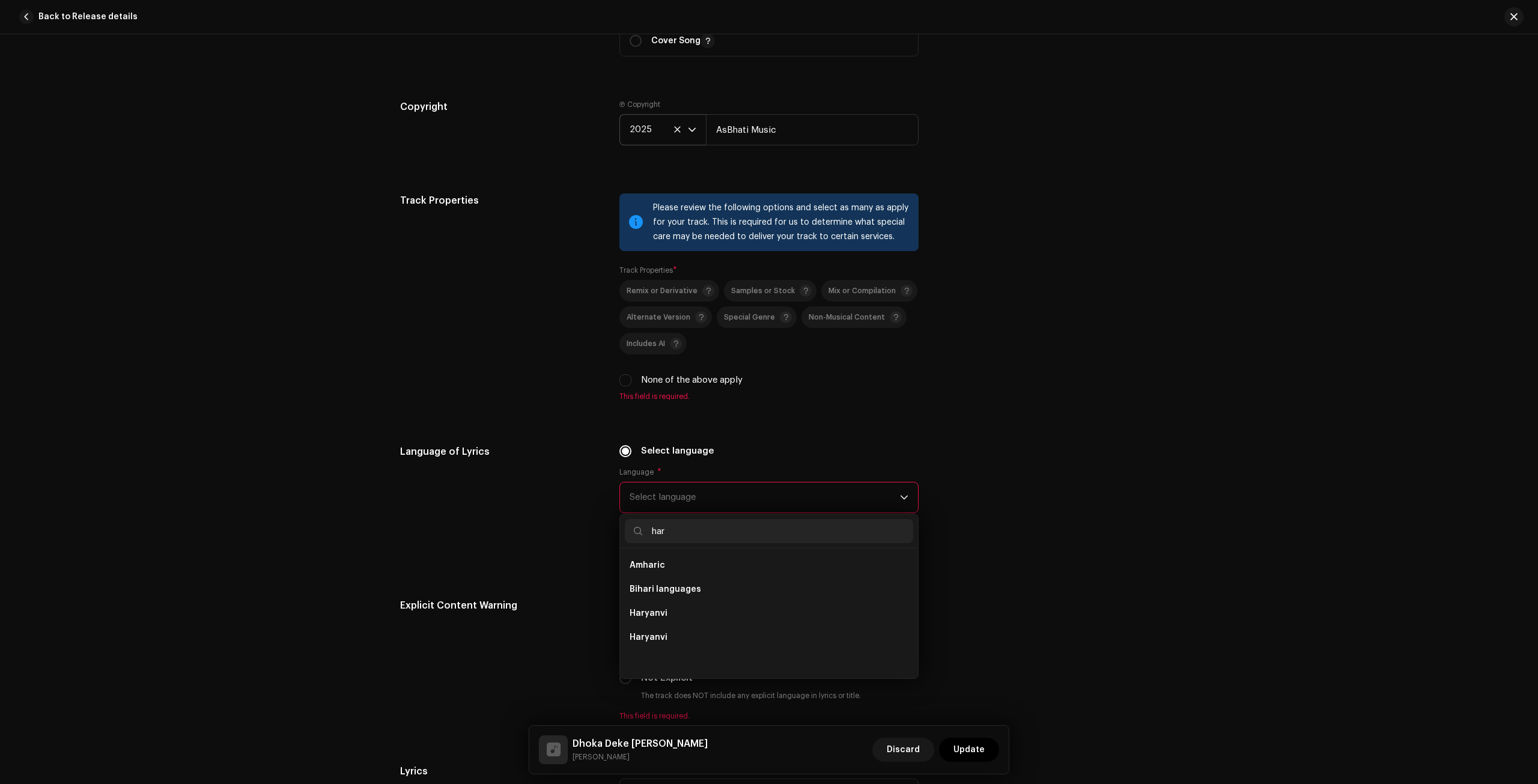
scroll to position [0, 0]
type input "hary"
click at [663, 568] on li "Haryanvi" at bounding box center [769, 565] width 288 height 24
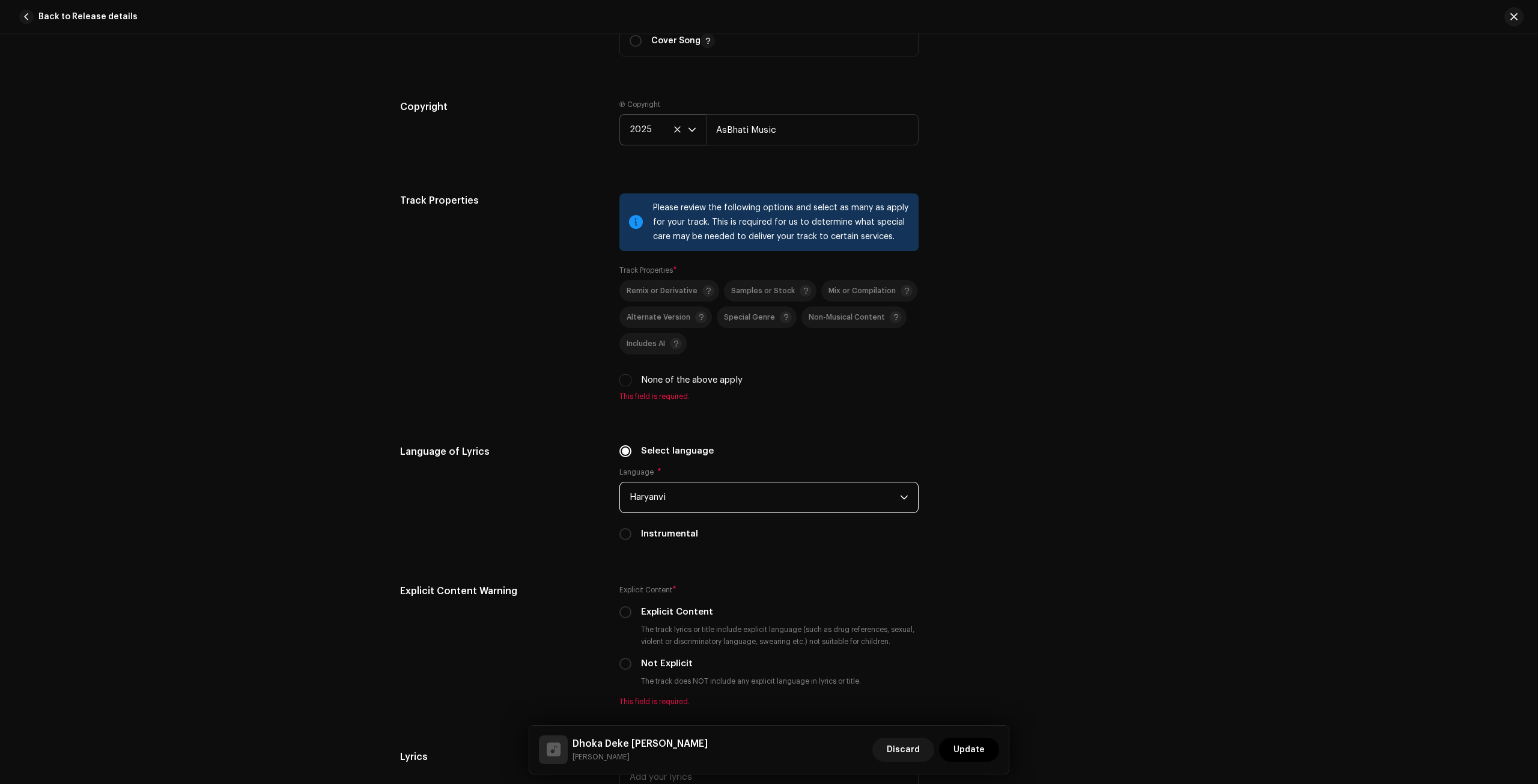
scroll to position [1761, 0]
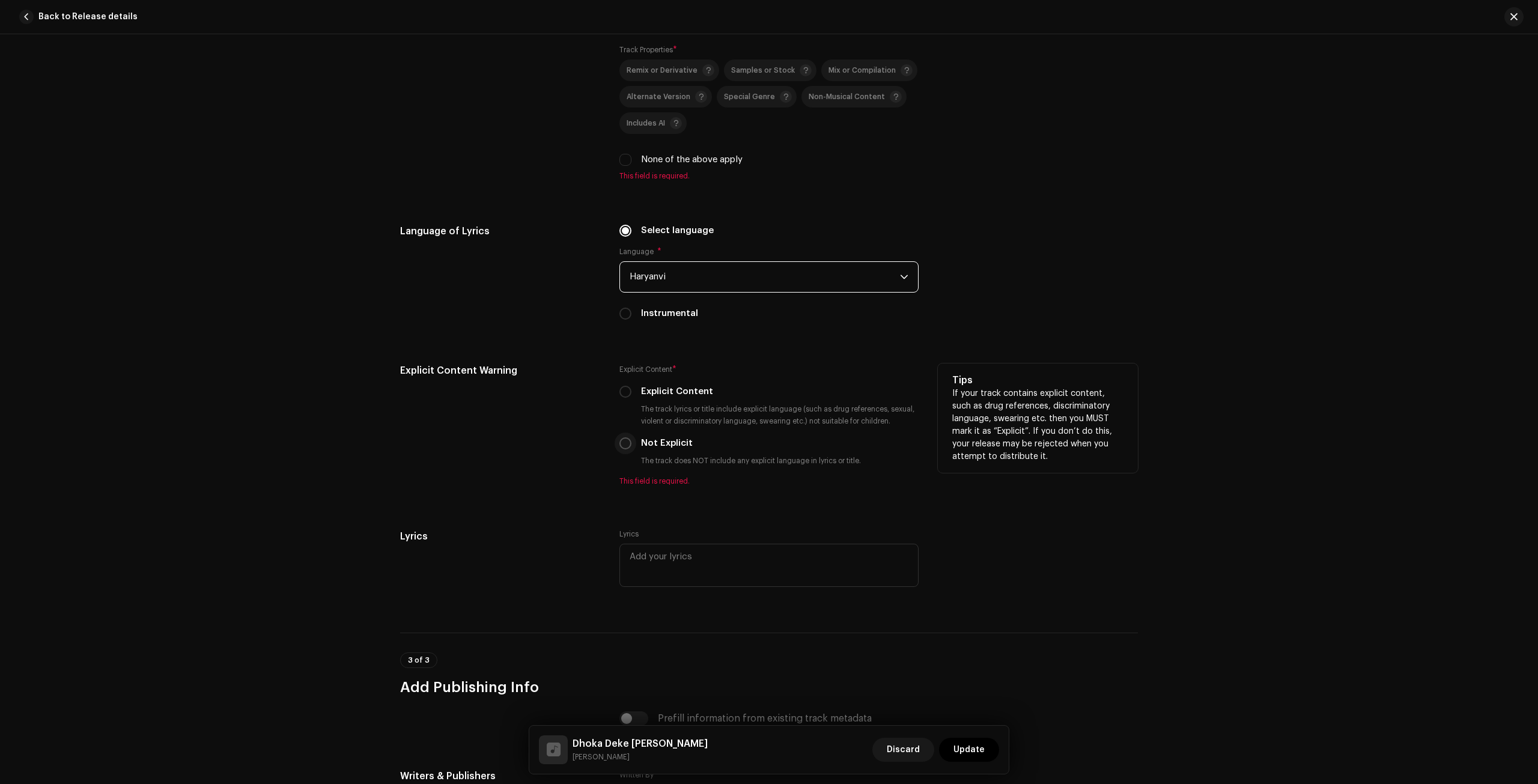
click at [628, 444] on p-radiobutton at bounding box center [625, 443] width 12 height 12
click at [623, 443] on input "Not Explicit" at bounding box center [625, 443] width 12 height 12
radio input "true"
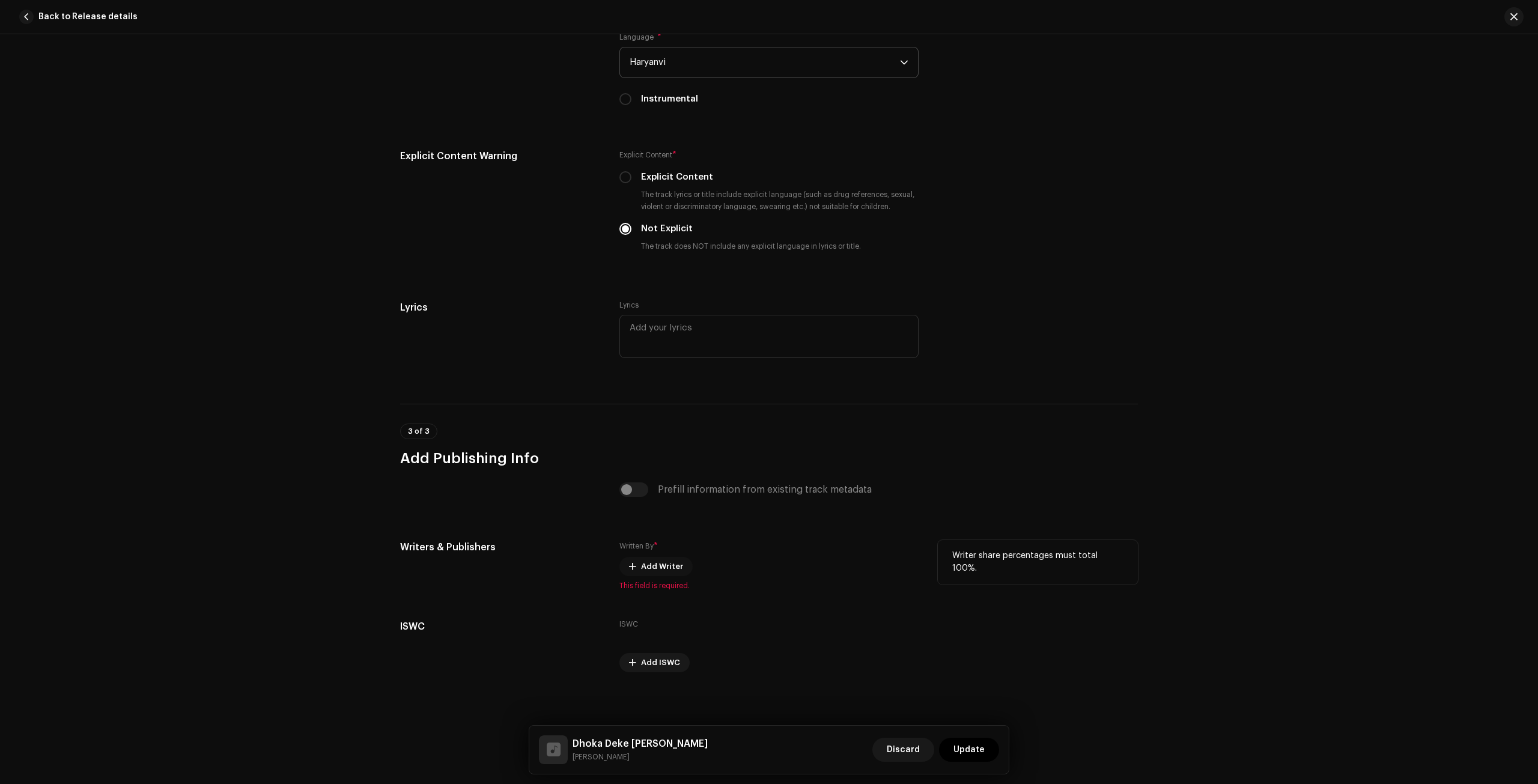
click at [654, 557] on span "Add Writer" at bounding box center [662, 566] width 42 height 24
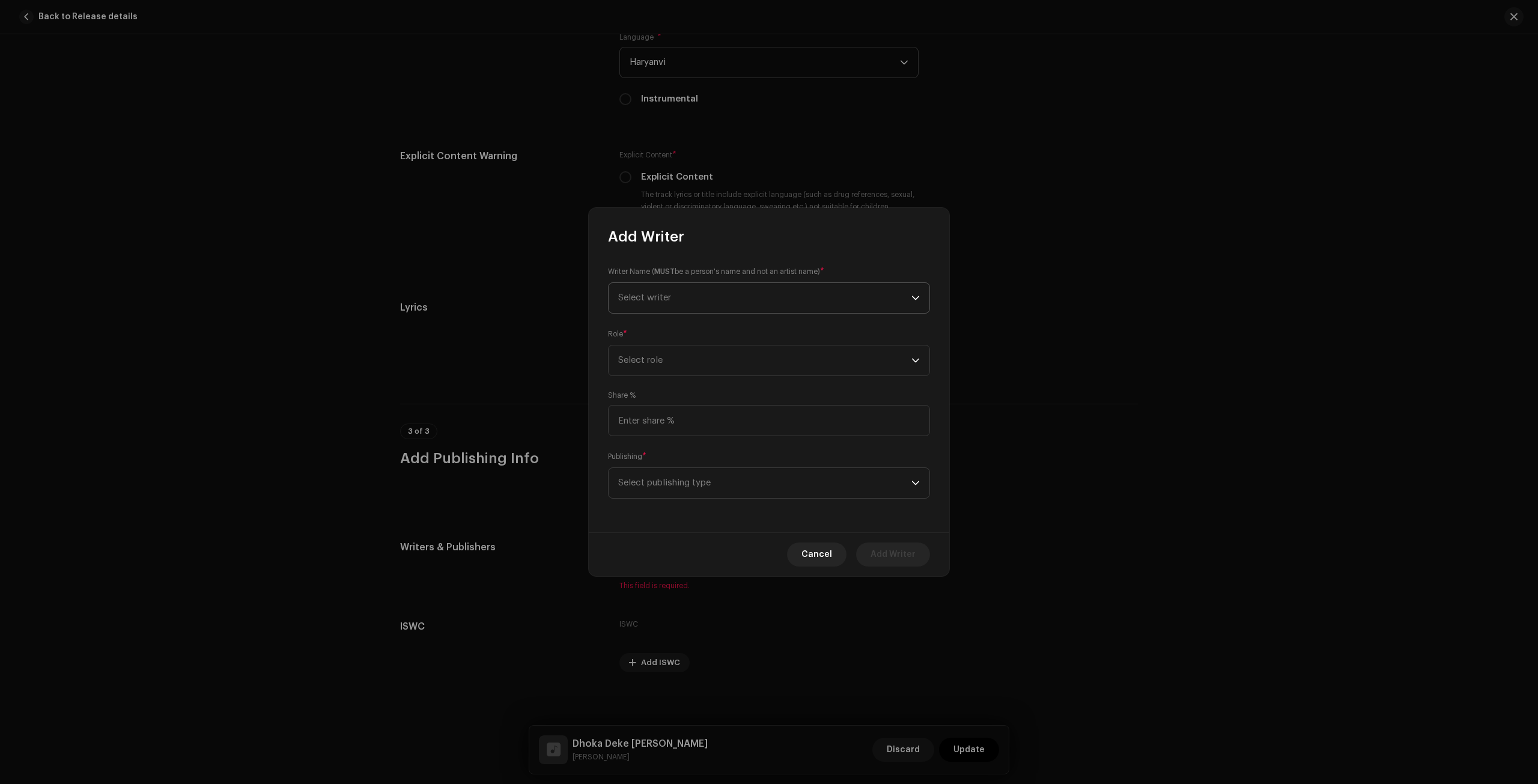
click at [631, 295] on span "Select writer" at bounding box center [645, 297] width 53 height 9
type input "[PERSON_NAME]"
click at [772, 439] on button "New Writer" at bounding box center [768, 434] width 311 height 24
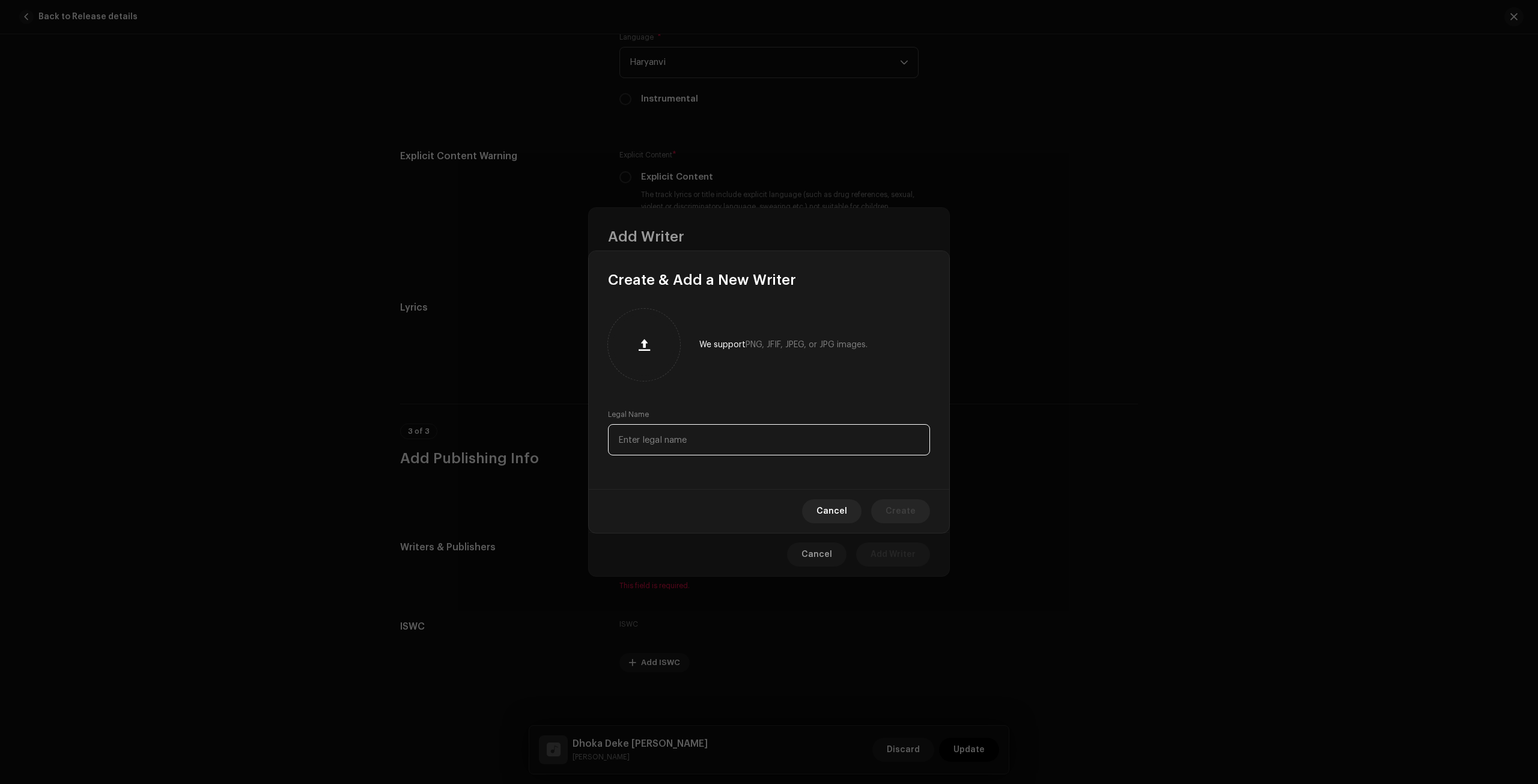
click at [705, 438] on input "text" at bounding box center [769, 439] width 322 height 31
paste input "[PERSON_NAME]"
type input "[PERSON_NAME]"
click at [902, 506] on span "Create" at bounding box center [899, 511] width 30 height 24
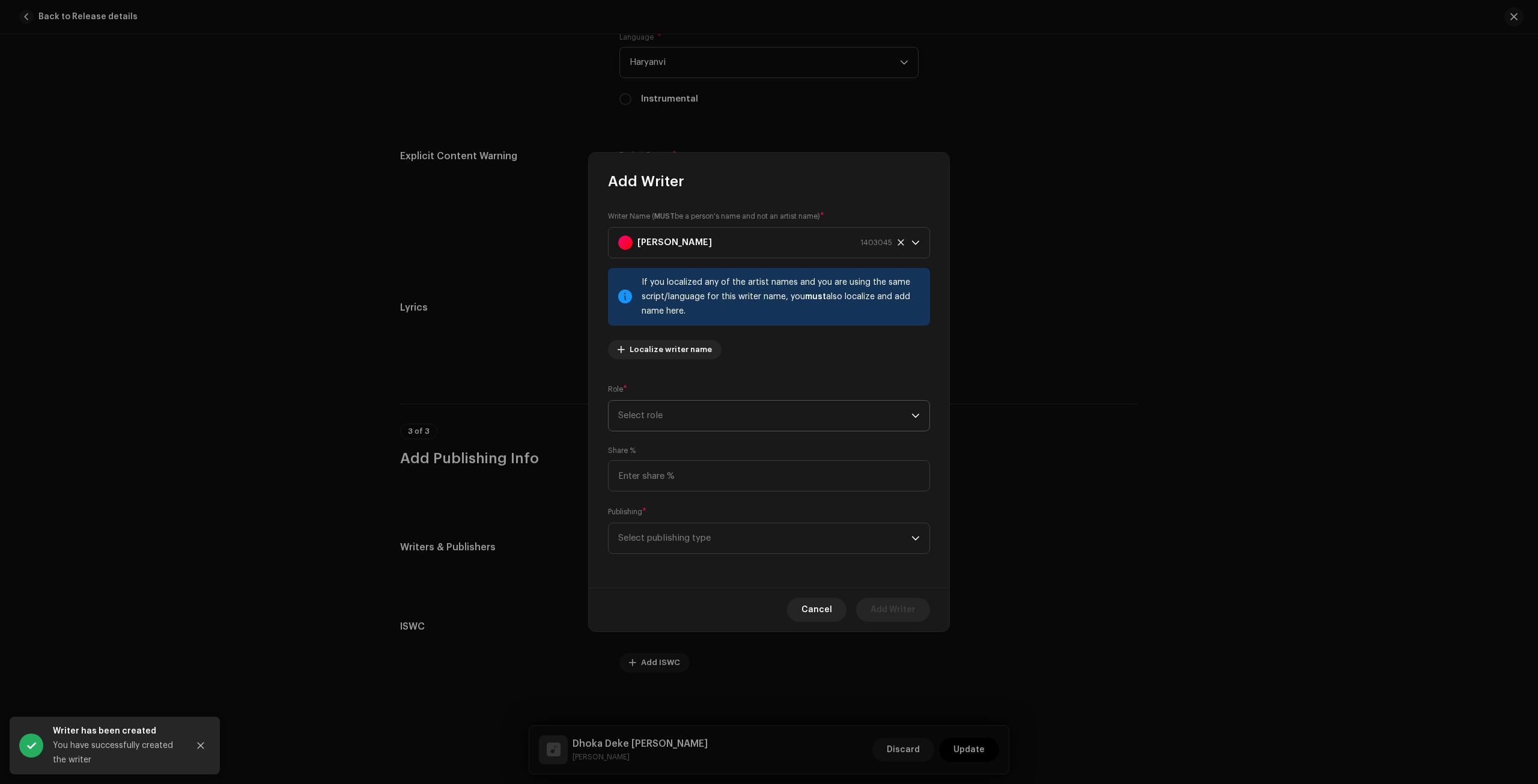
click at [723, 428] on span "Select role" at bounding box center [765, 415] width 293 height 30
click at [704, 523] on li "Composer & Lyricist" at bounding box center [768, 521] width 311 height 24
click at [704, 536] on span "Select publishing type" at bounding box center [765, 538] width 293 height 30
click at [700, 611] on li "Published (managed by a publisher)" at bounding box center [768, 619] width 311 height 24
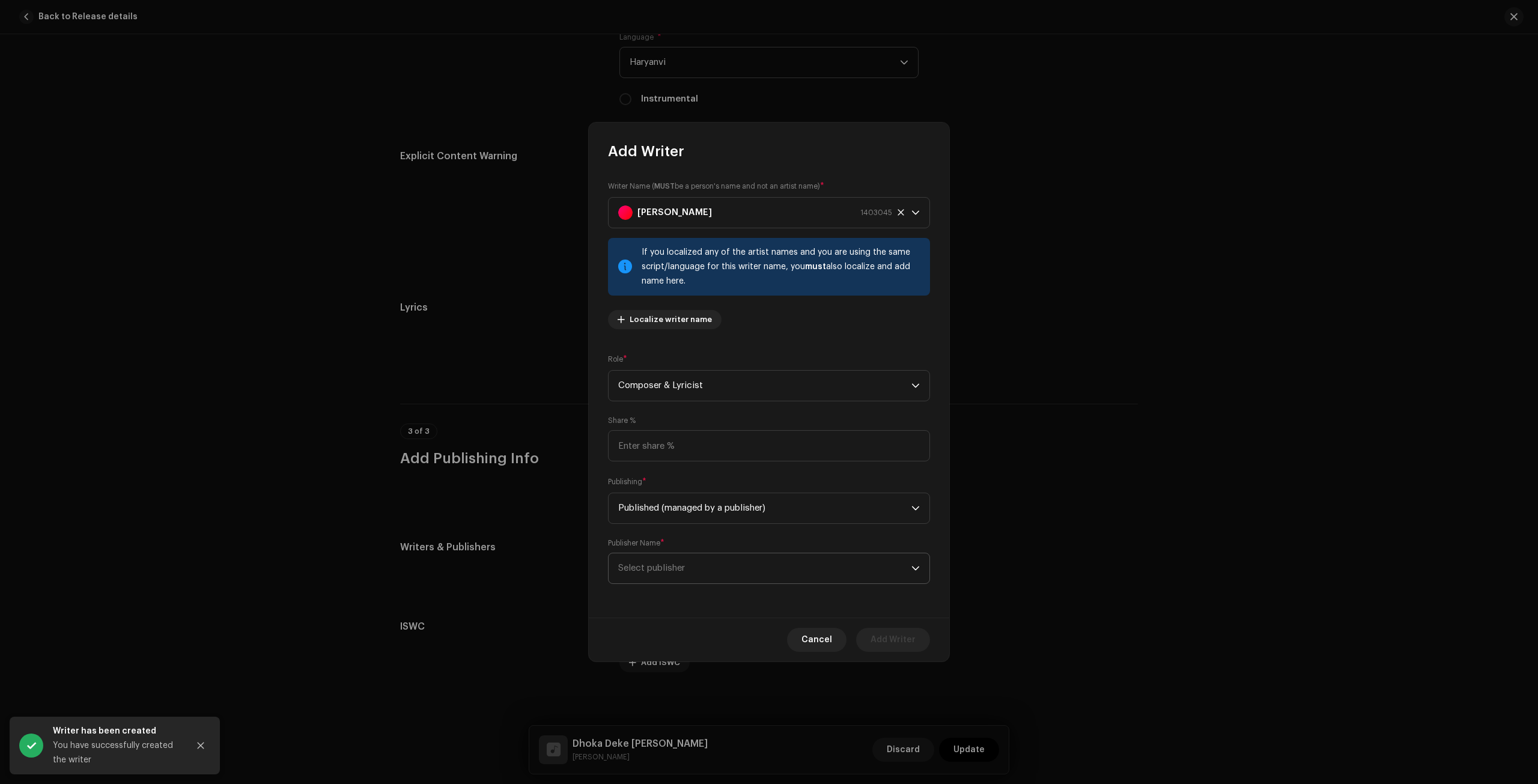
click at [699, 579] on span "Select publisher" at bounding box center [765, 567] width 293 height 30
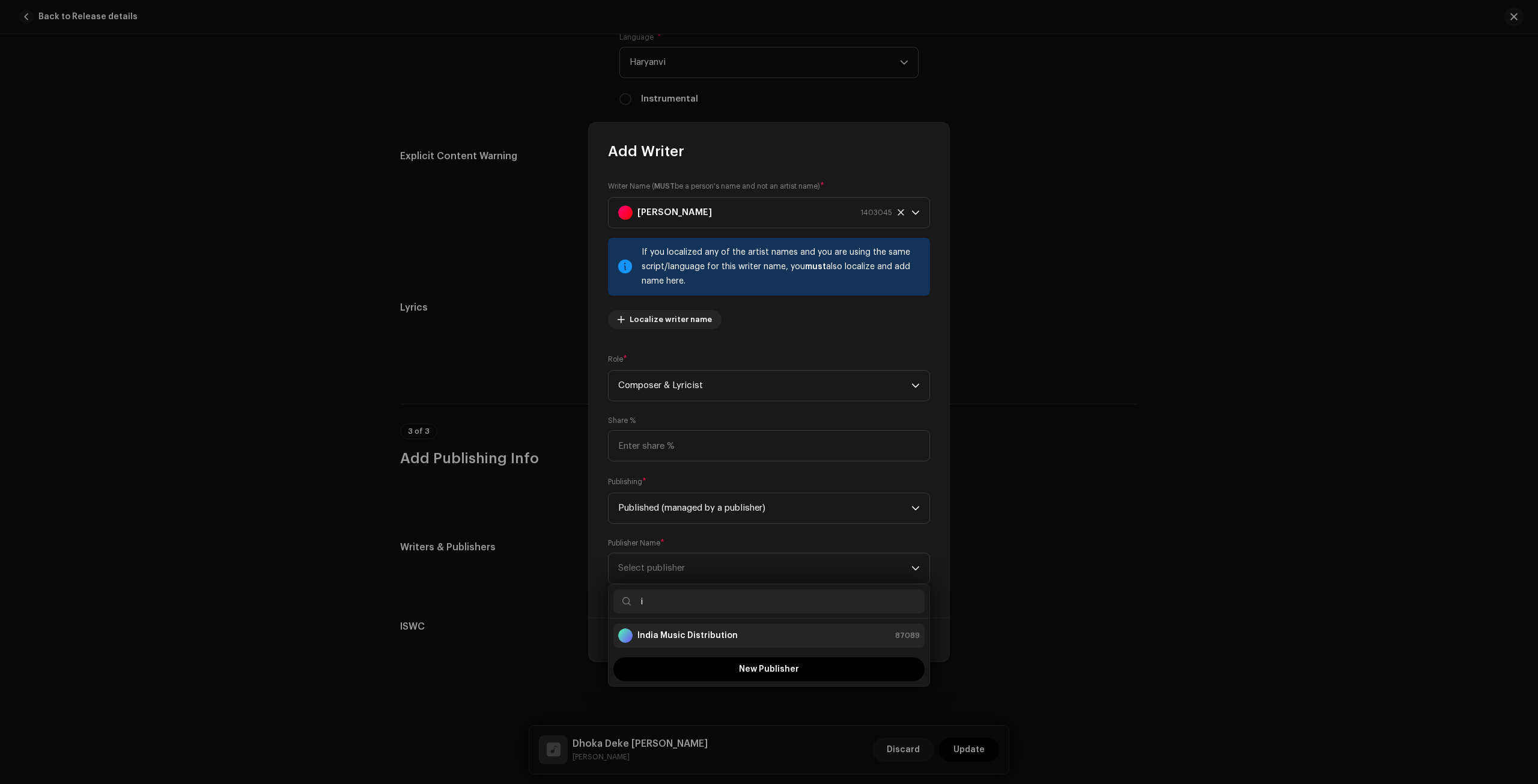
type input "i"
click at [702, 639] on strong "India Music Distribution" at bounding box center [688, 635] width 100 height 12
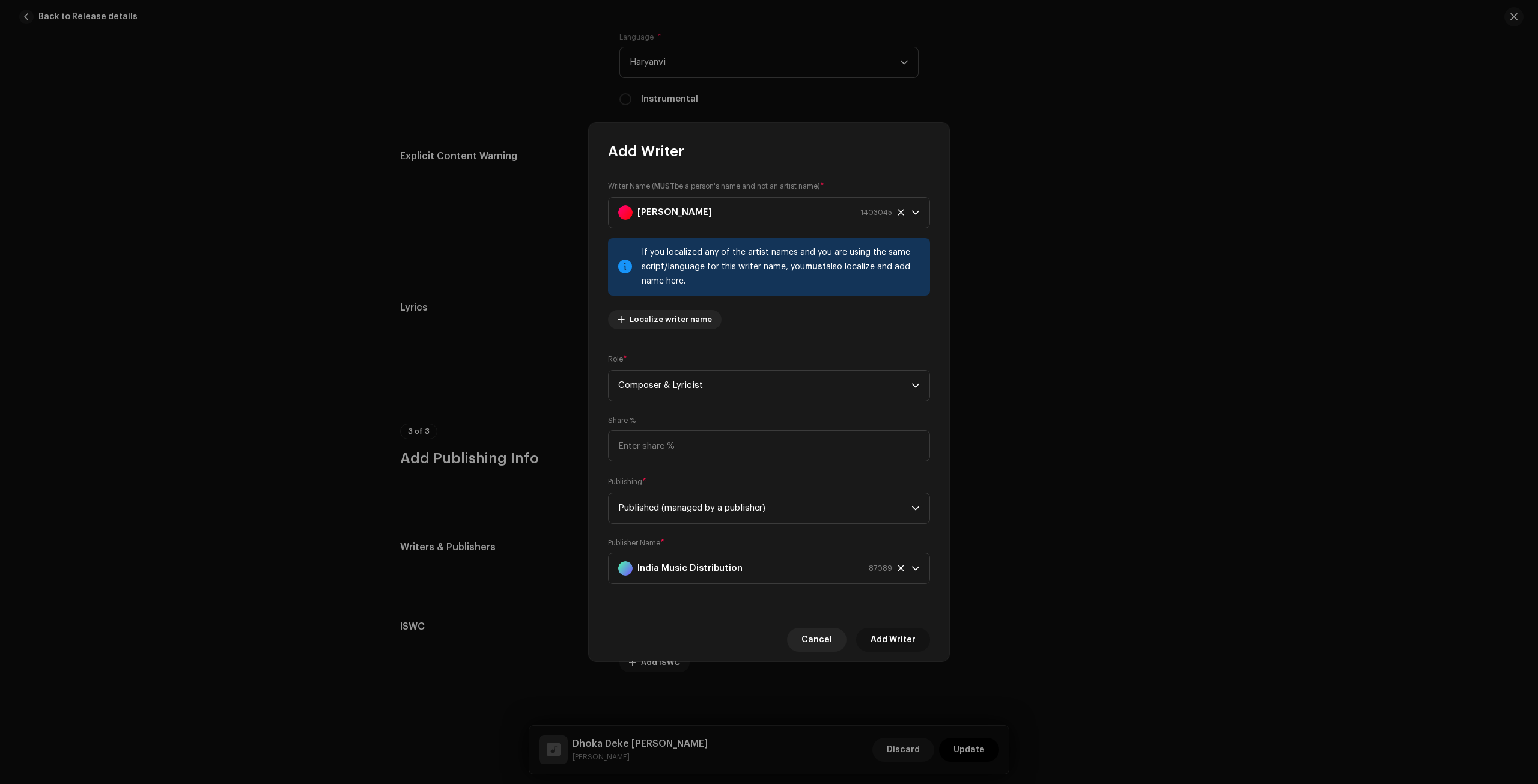
click at [898, 636] on span "Add Writer" at bounding box center [893, 639] width 45 height 24
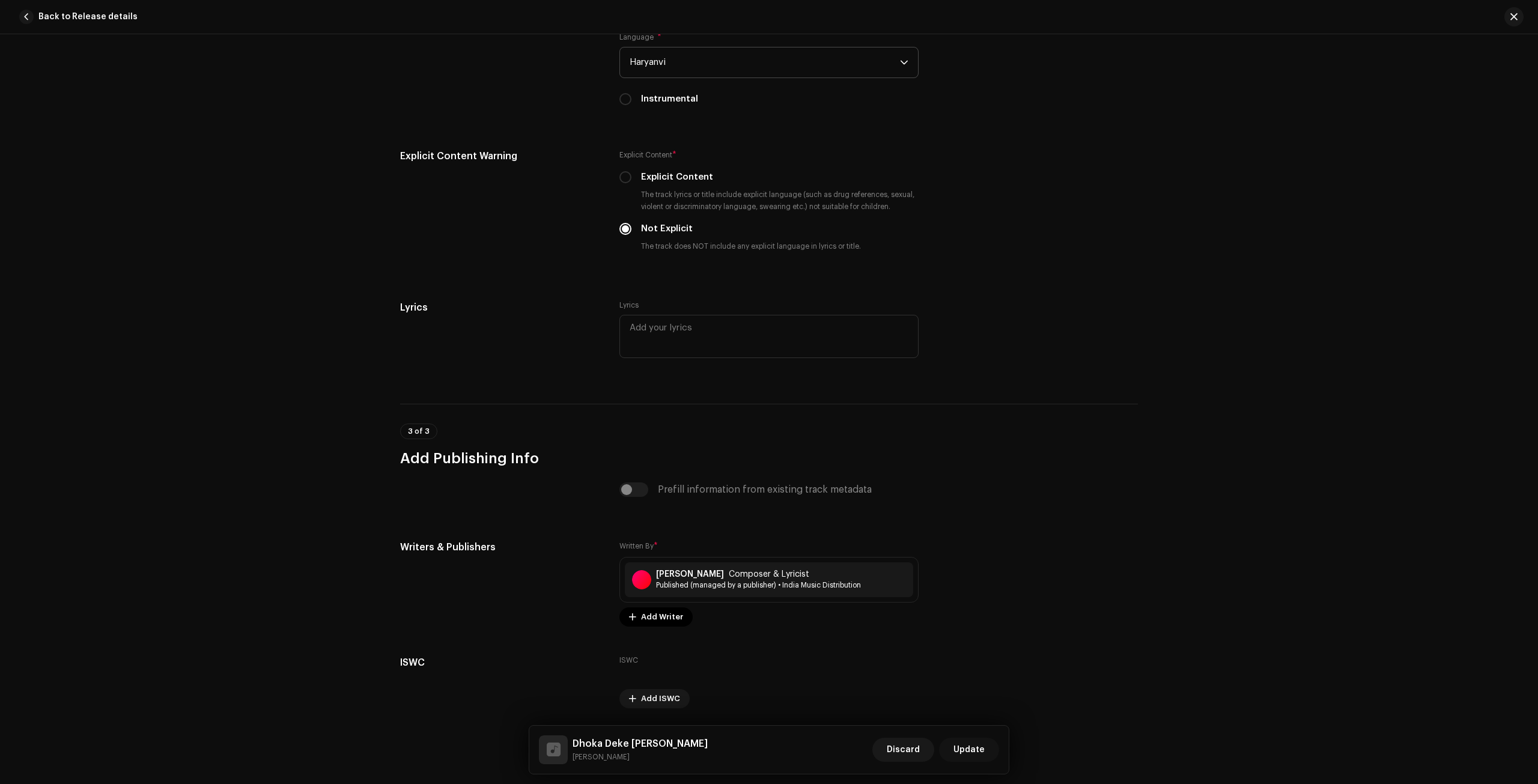
click at [970, 757] on span "Update" at bounding box center [969, 749] width 31 height 24
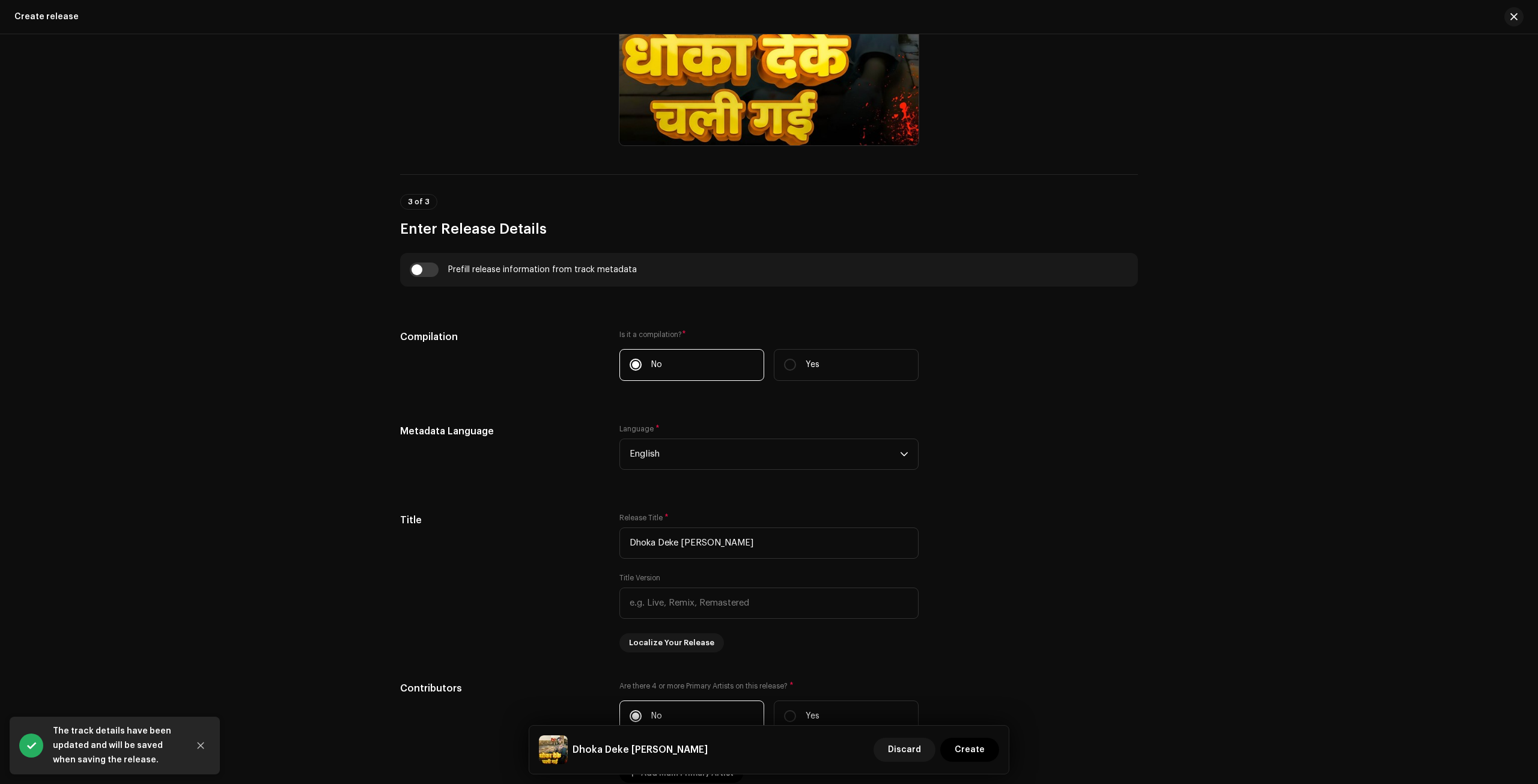
scroll to position [881, 0]
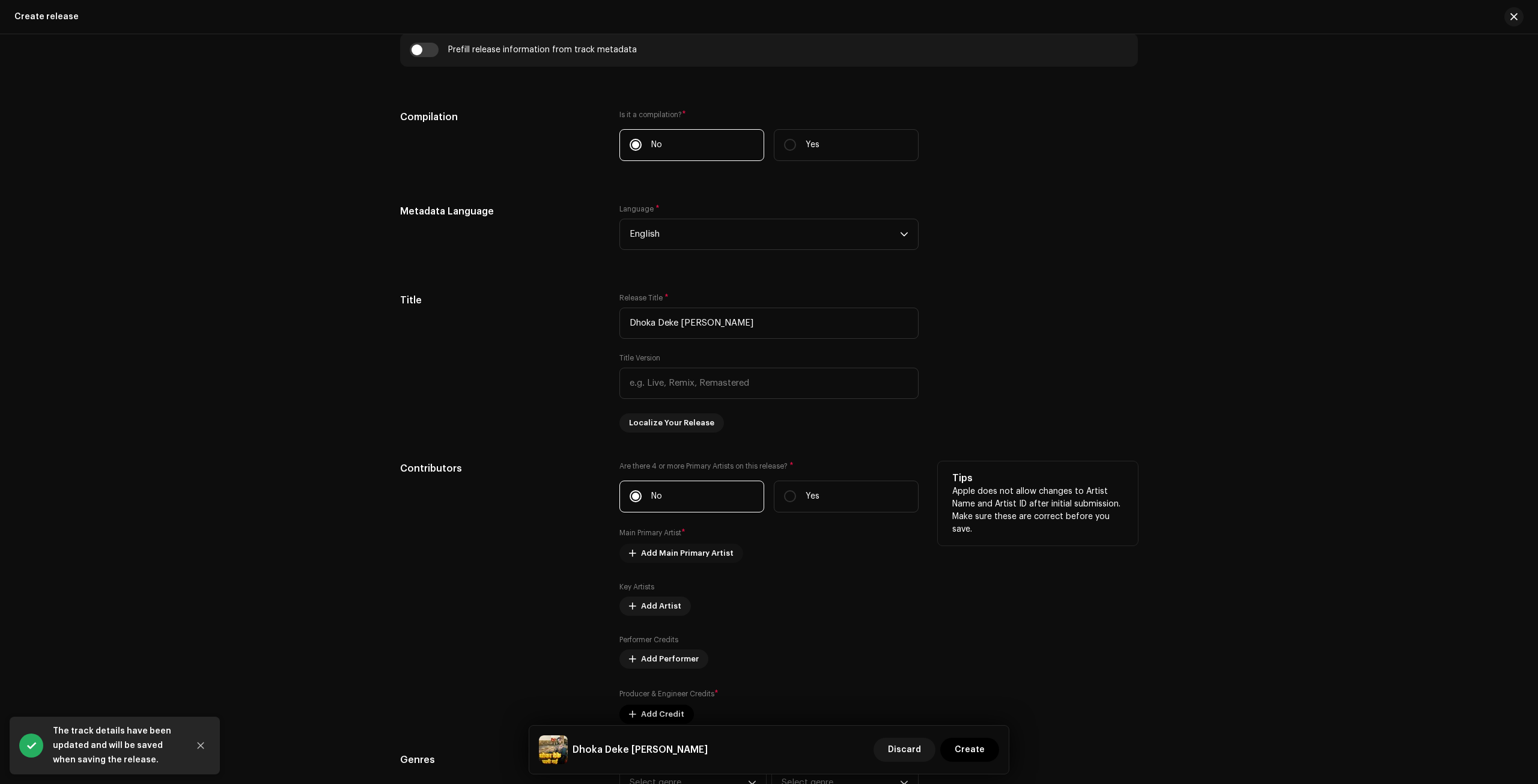
click at [655, 557] on span "Add Main Primary Artist" at bounding box center [687, 553] width 92 height 24
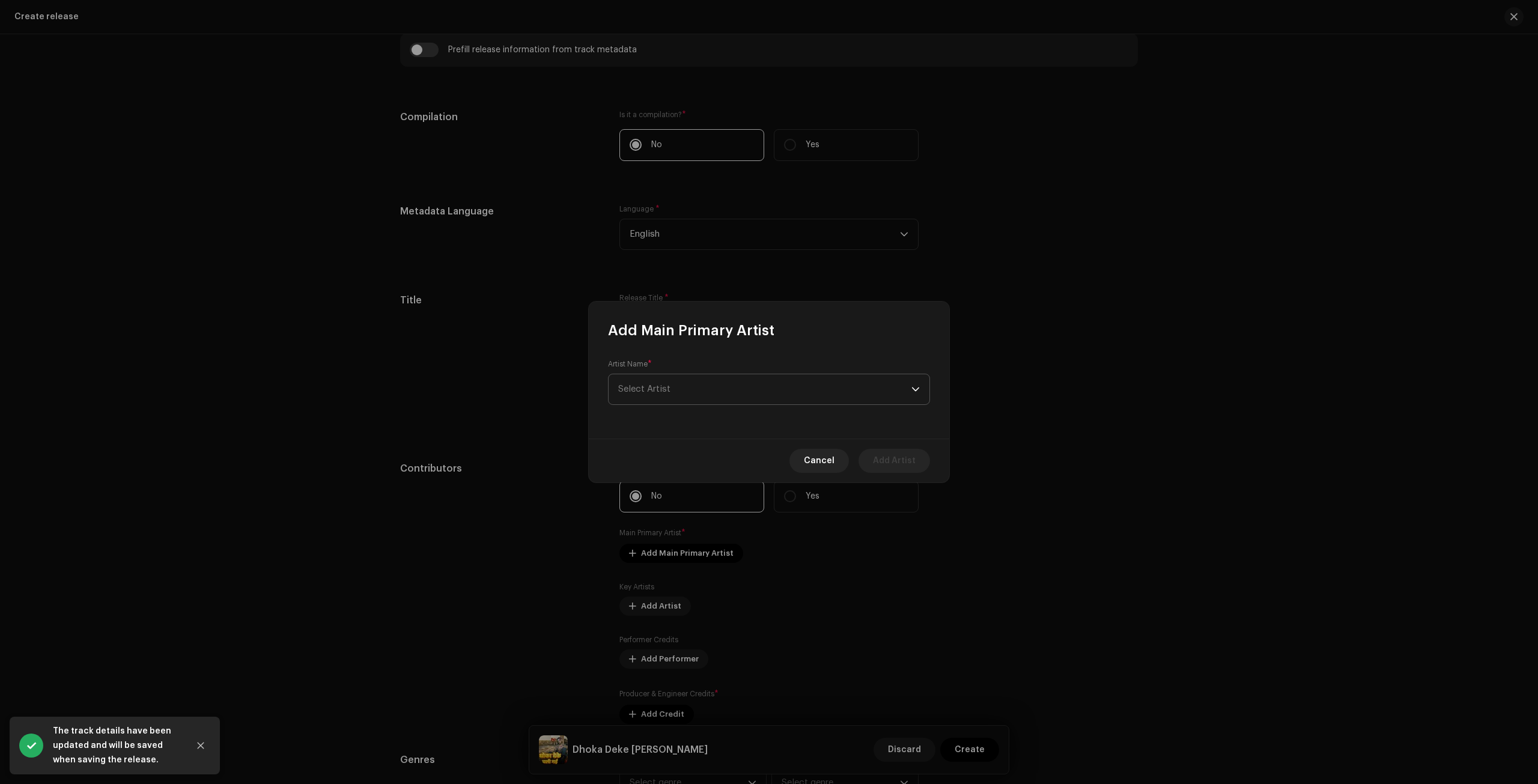
click at [649, 400] on span "Select Artist" at bounding box center [765, 389] width 293 height 30
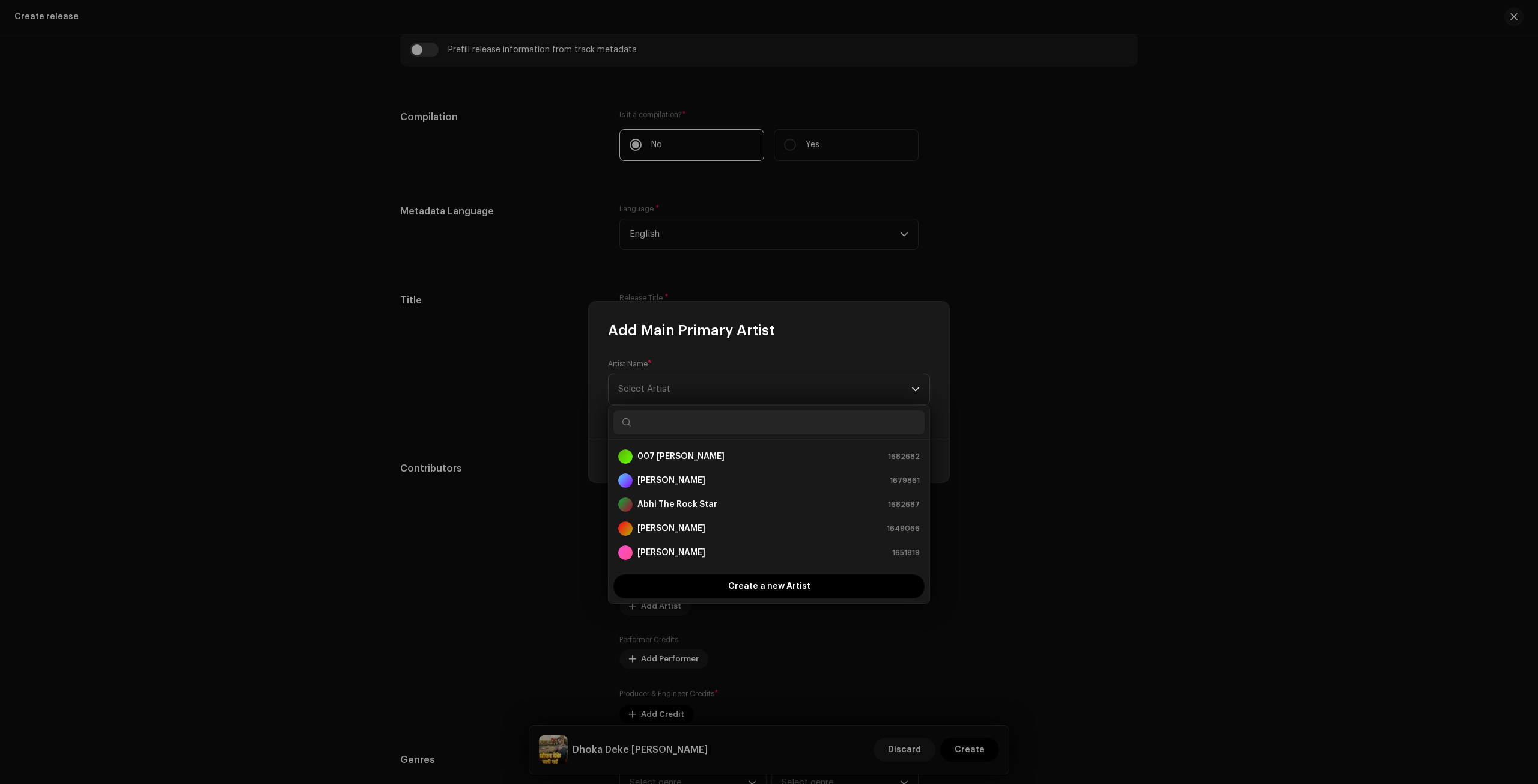
paste input "[PERSON_NAME]"
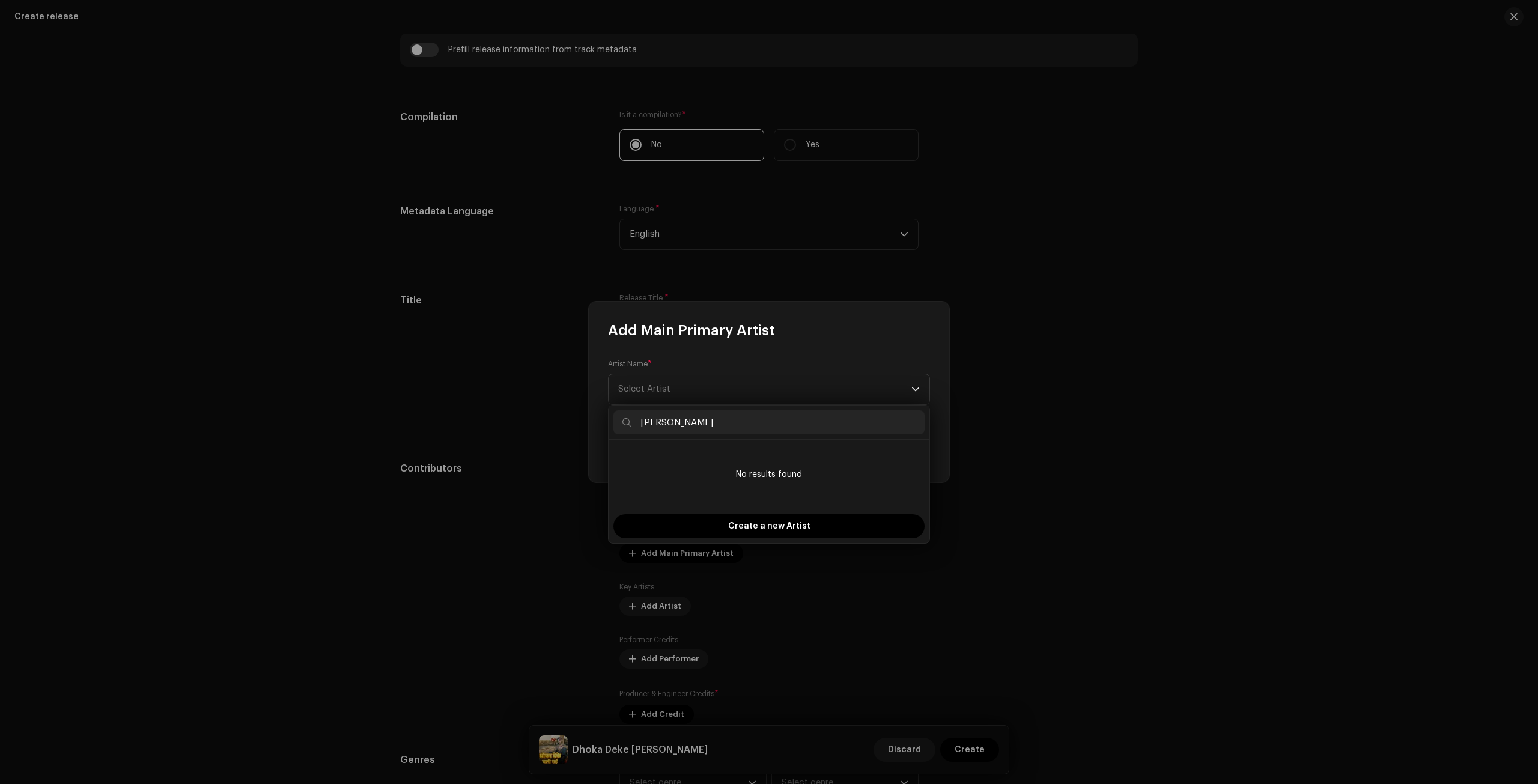
type input "[PERSON_NAME]"
click at [762, 460] on div "[PERSON_NAME] 1700553" at bounding box center [769, 456] width 302 height 14
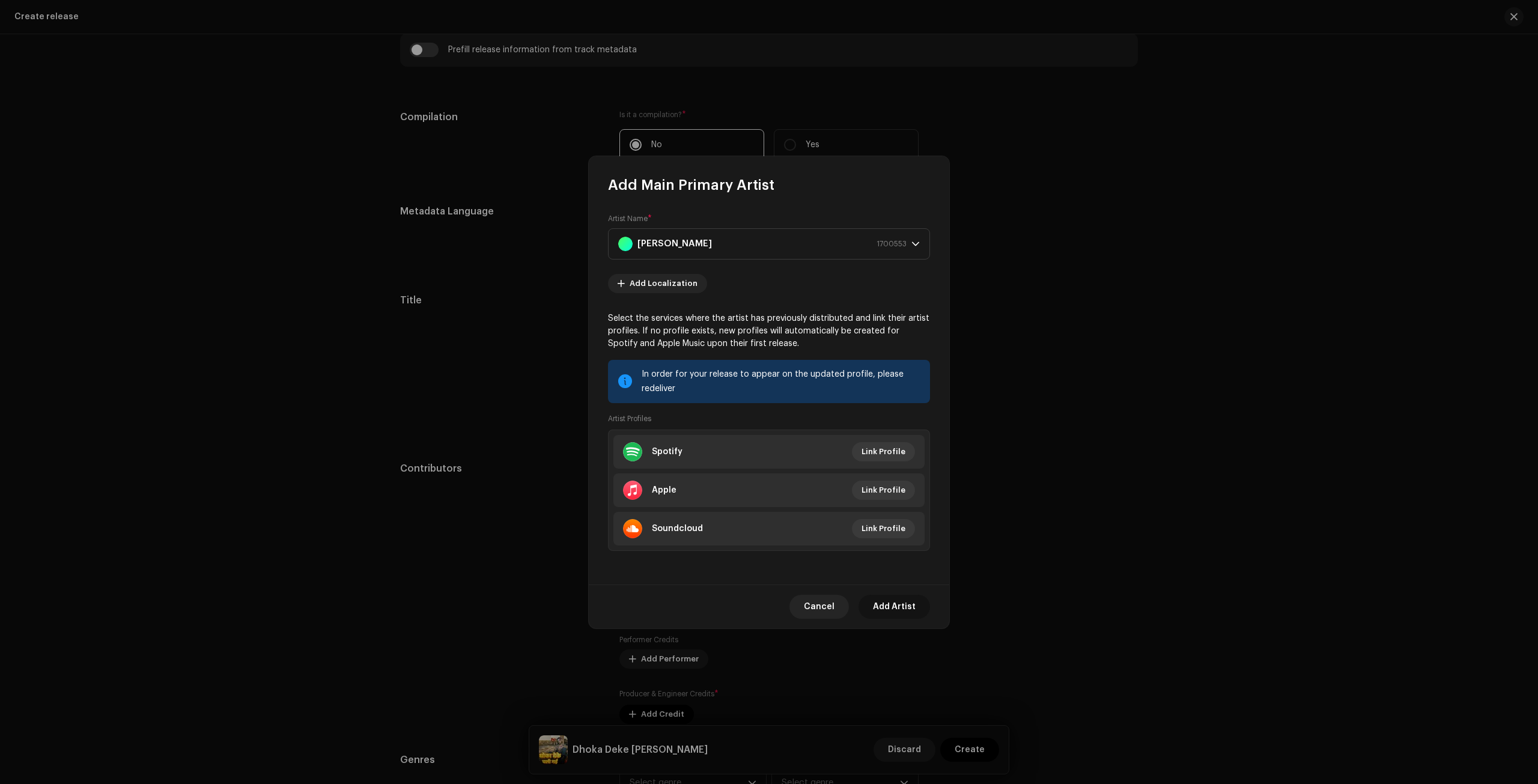
click at [889, 605] on span "Add Artist" at bounding box center [894, 606] width 42 height 24
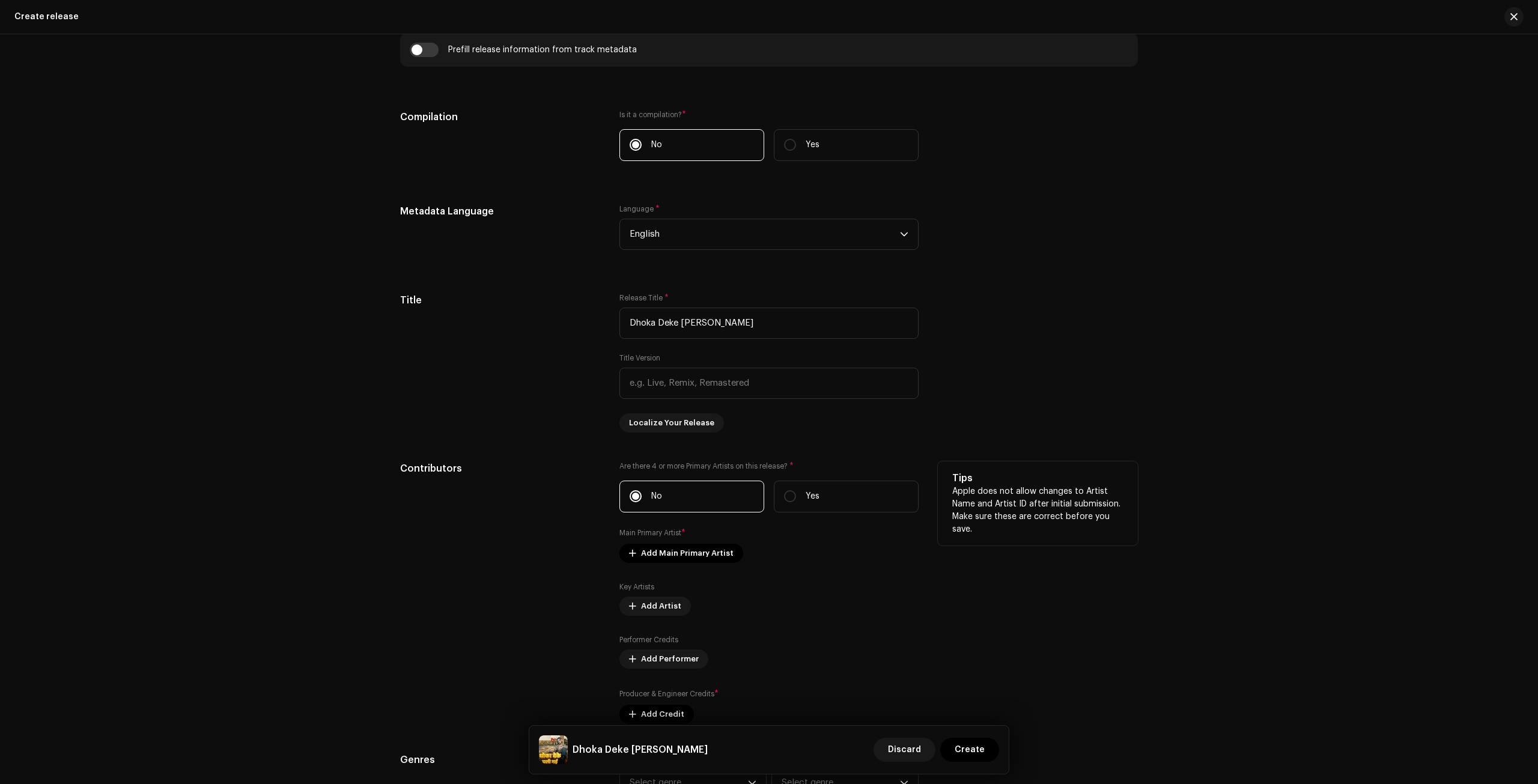
scroll to position [1101, 0]
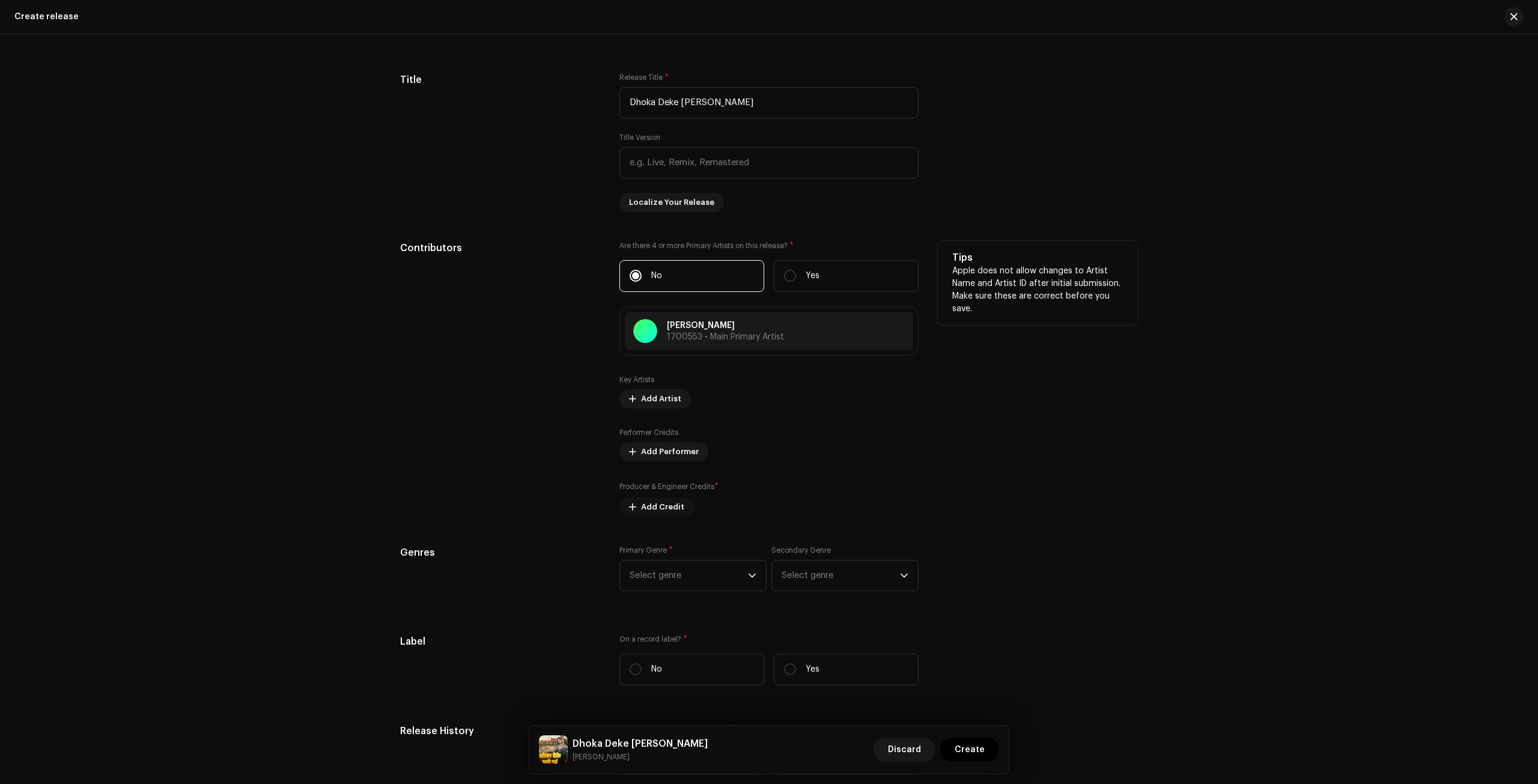
click at [668, 501] on span "Add Credit" at bounding box center [662, 506] width 43 height 24
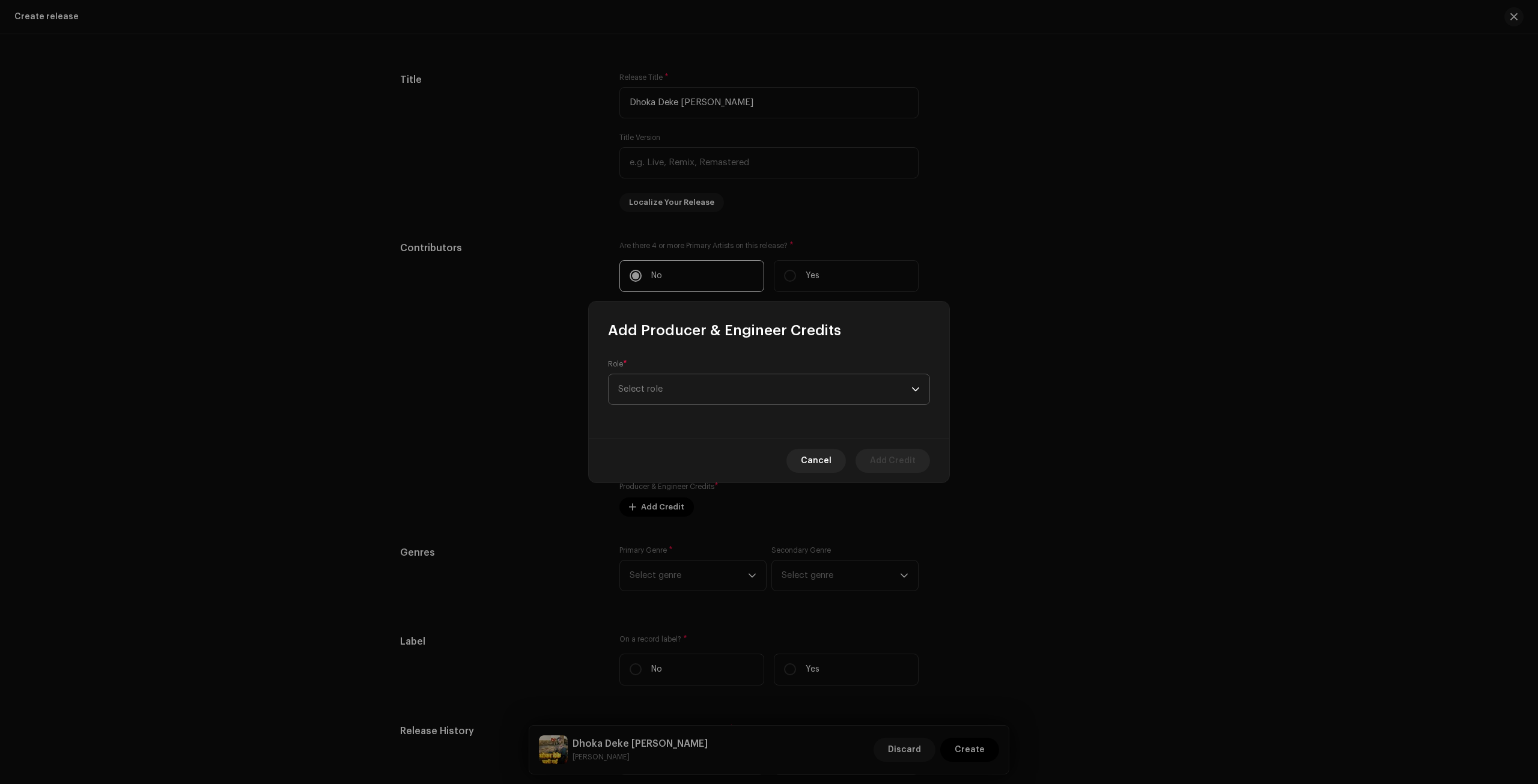
click at [669, 391] on span "Select role" at bounding box center [765, 389] width 293 height 30
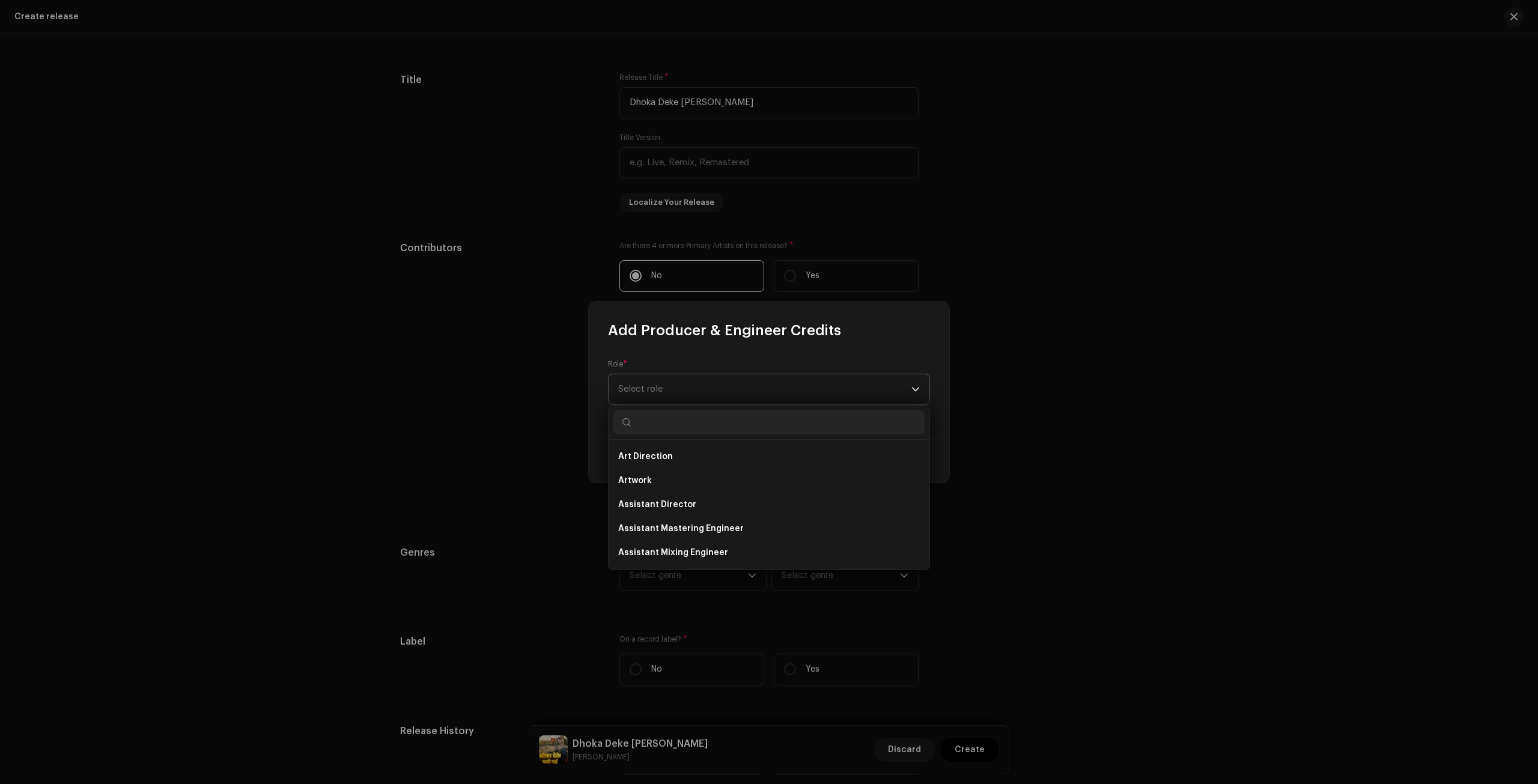
type input "["
type input "pr"
click at [645, 534] on span "Producer" at bounding box center [638, 533] width 40 height 12
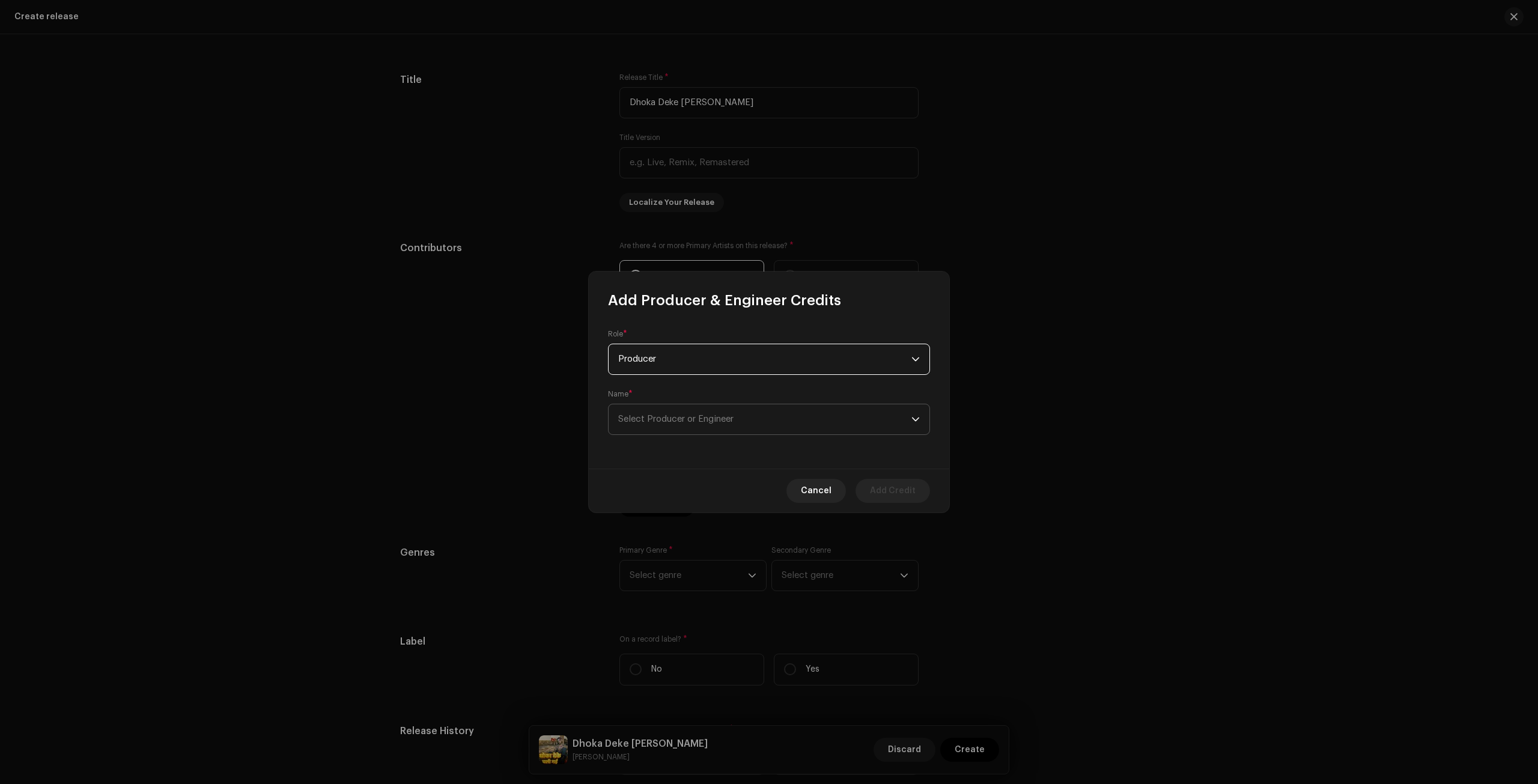
click at [812, 426] on span "Select Producer or Engineer" at bounding box center [765, 418] width 293 height 30
type input "BM Records"
click at [735, 479] on div "BM Records 1700554" at bounding box center [769, 486] width 302 height 14
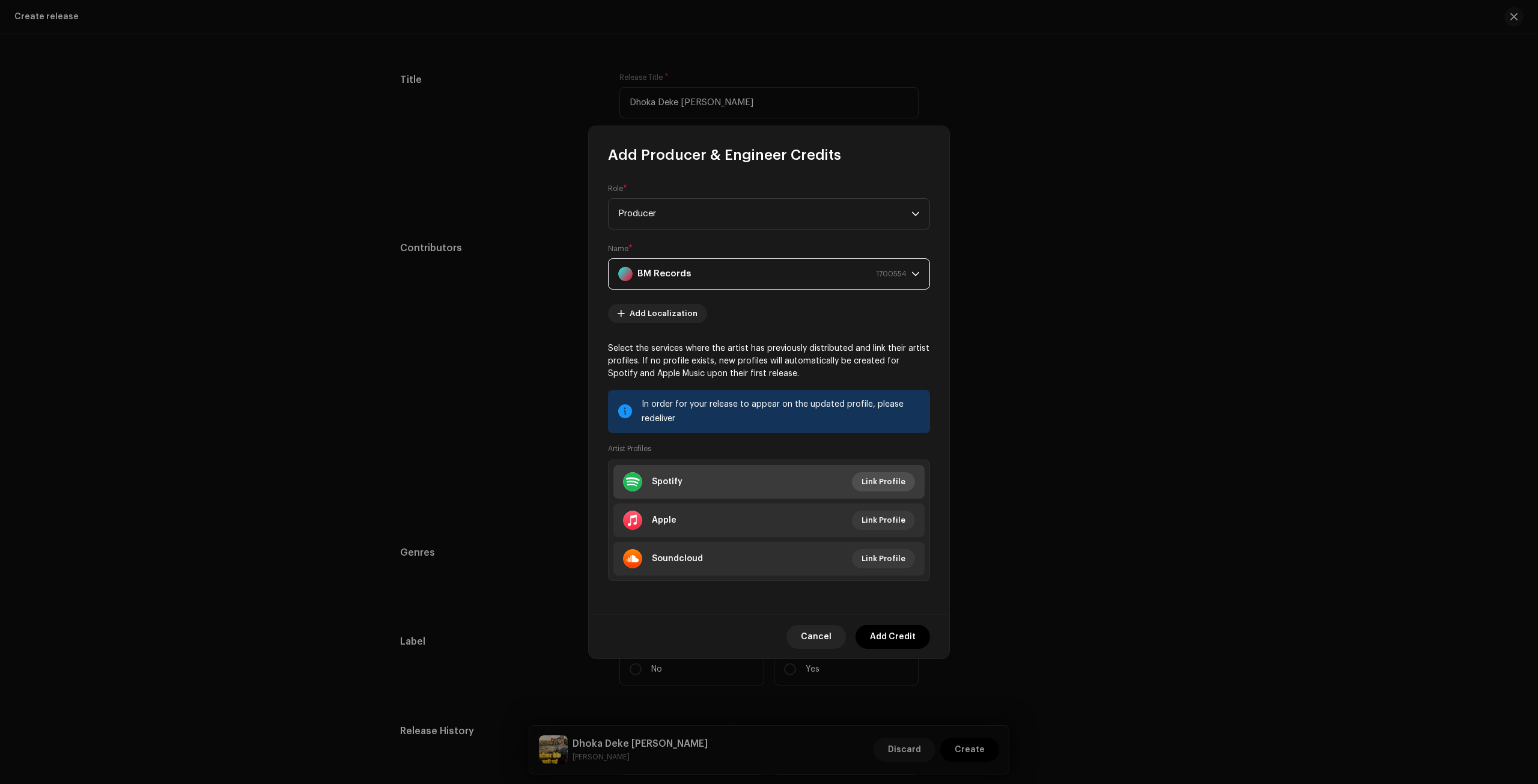
click at [896, 487] on span "Link Profile" at bounding box center [883, 482] width 44 height 24
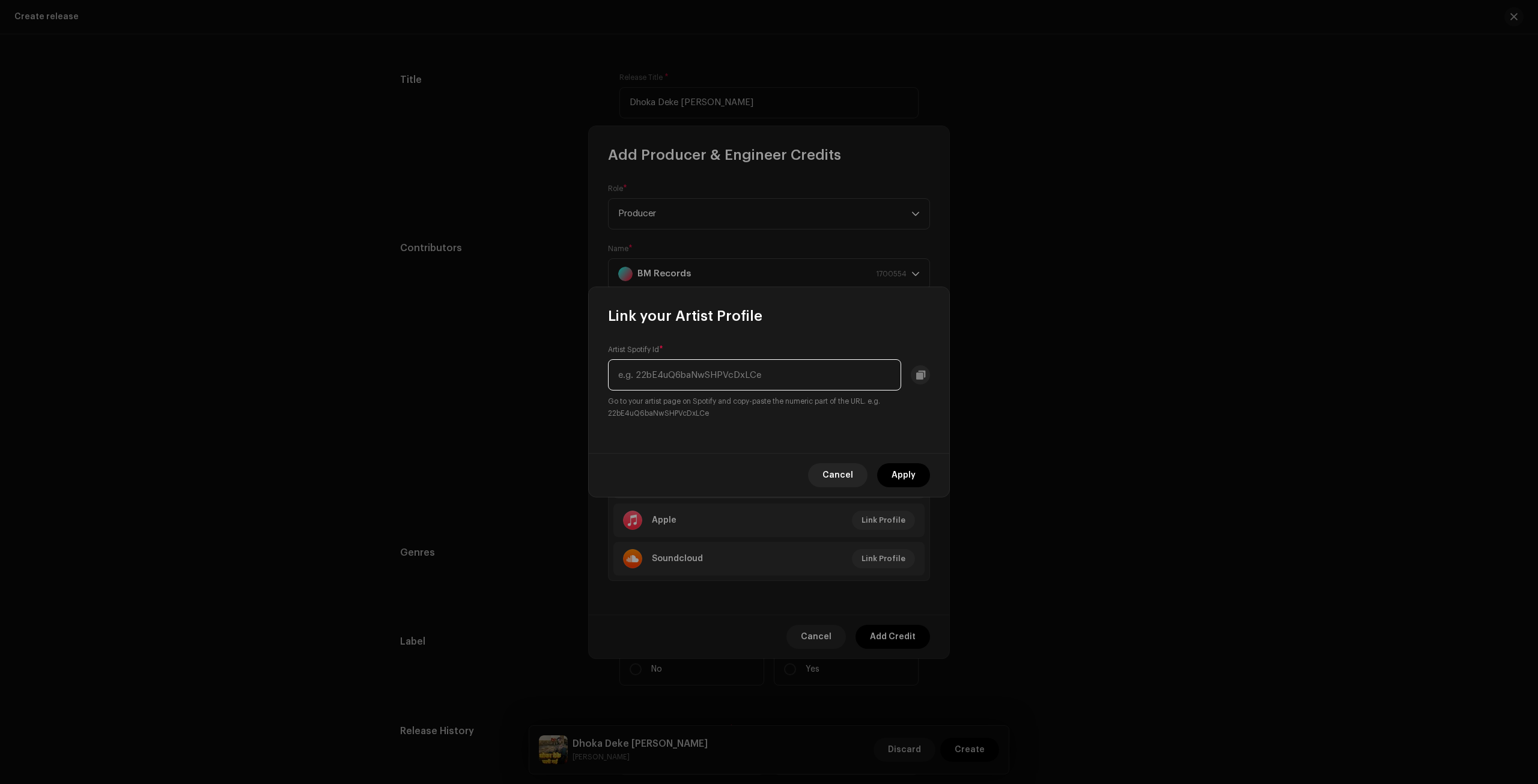
click at [745, 365] on input "text" at bounding box center [755, 374] width 293 height 31
paste input "[URL][DOMAIN_NAME]"
click at [751, 378] on input "[URL][DOMAIN_NAME]" at bounding box center [755, 374] width 293 height 31
type input "5yVvBIsTPpcV0vvUtSIXR0"
click at [910, 471] on span "Apply" at bounding box center [904, 475] width 24 height 24
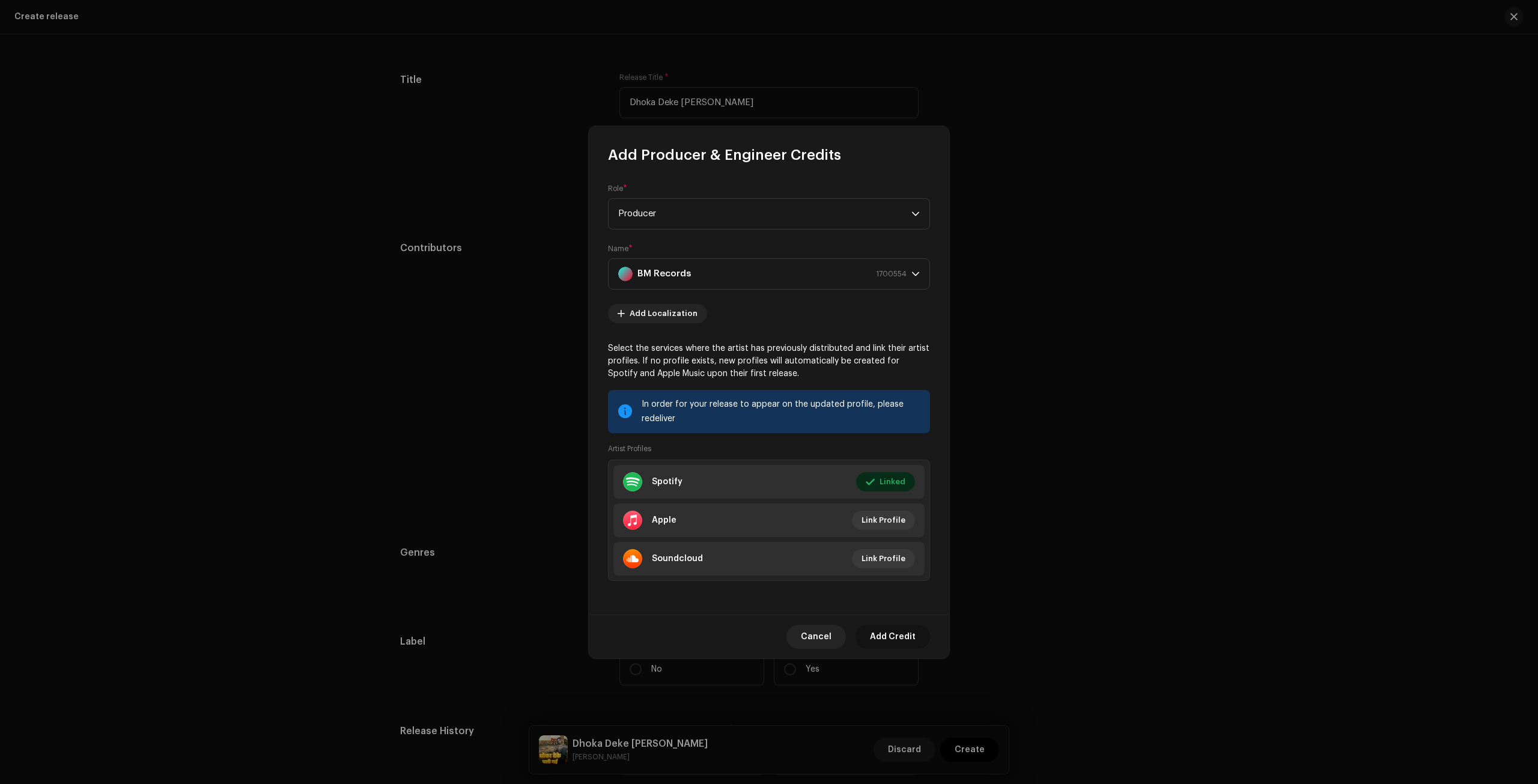
click at [907, 641] on span "Add Credit" at bounding box center [893, 637] width 46 height 24
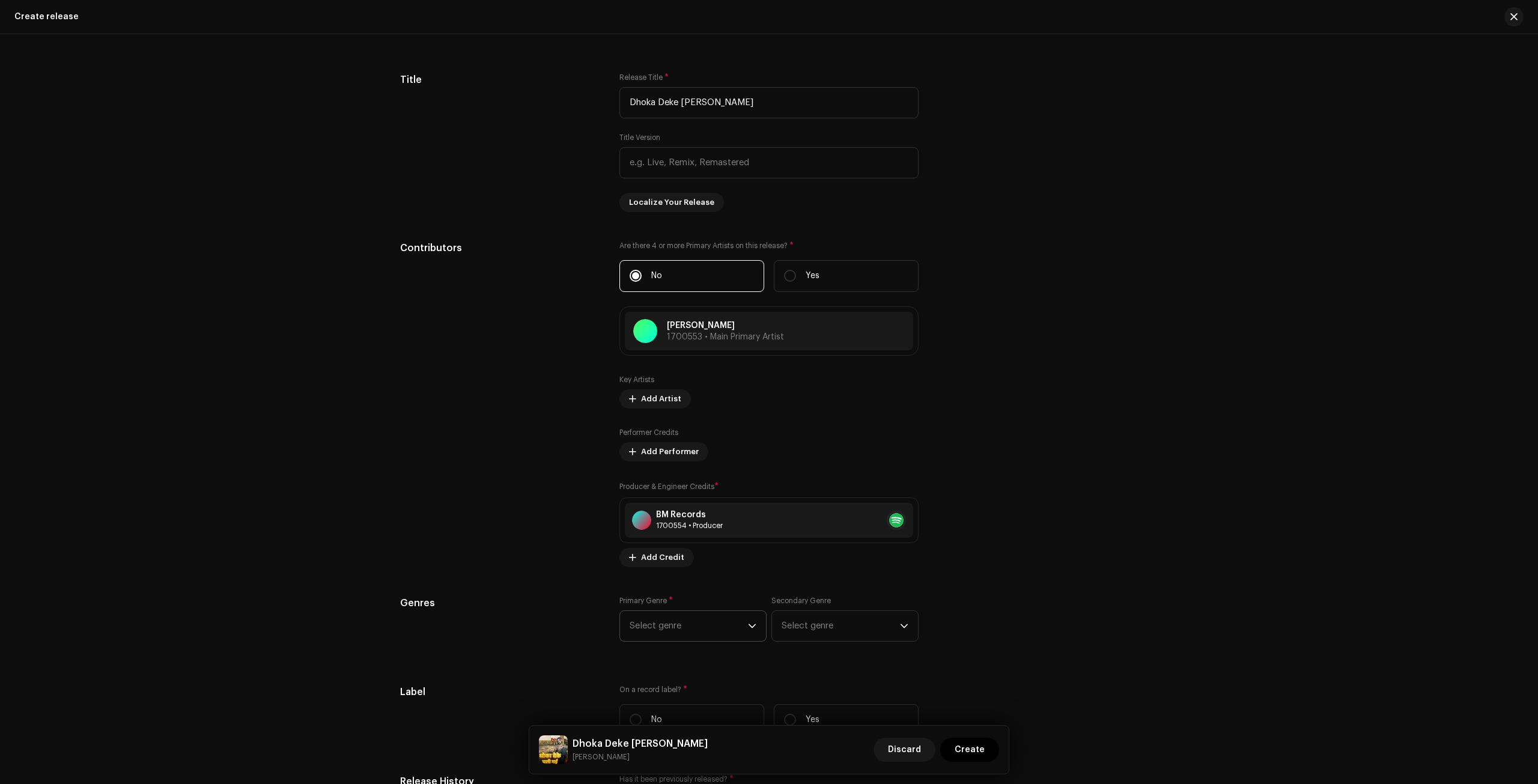
click at [720, 629] on span "Select genre" at bounding box center [689, 625] width 119 height 30
type input "[DEMOGRAPHIC_DATA]"
click at [680, 510] on li "Indian" at bounding box center [693, 521] width 136 height 24
click at [855, 613] on span "Select genre" at bounding box center [841, 625] width 119 height 30
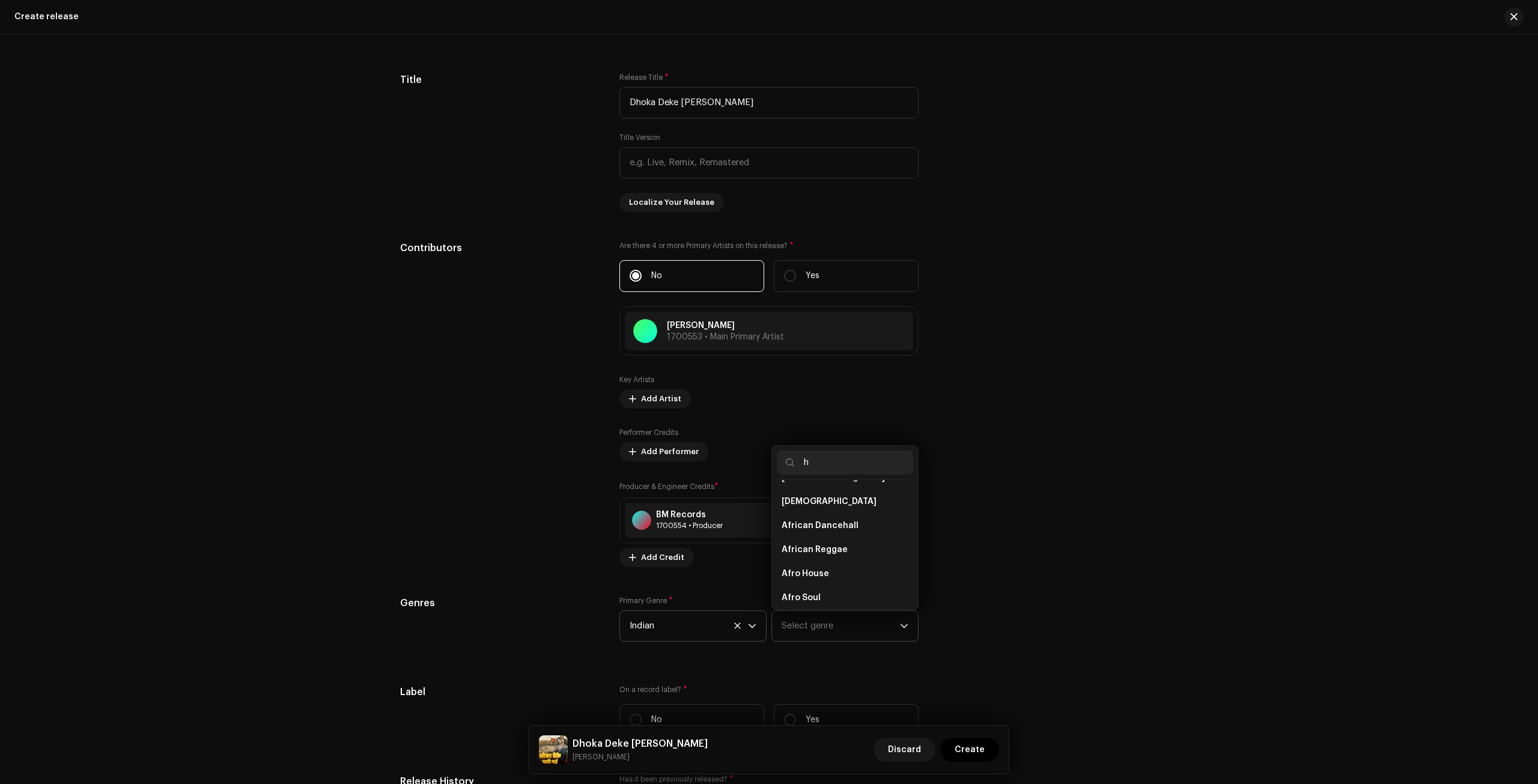
scroll to position [0, 0]
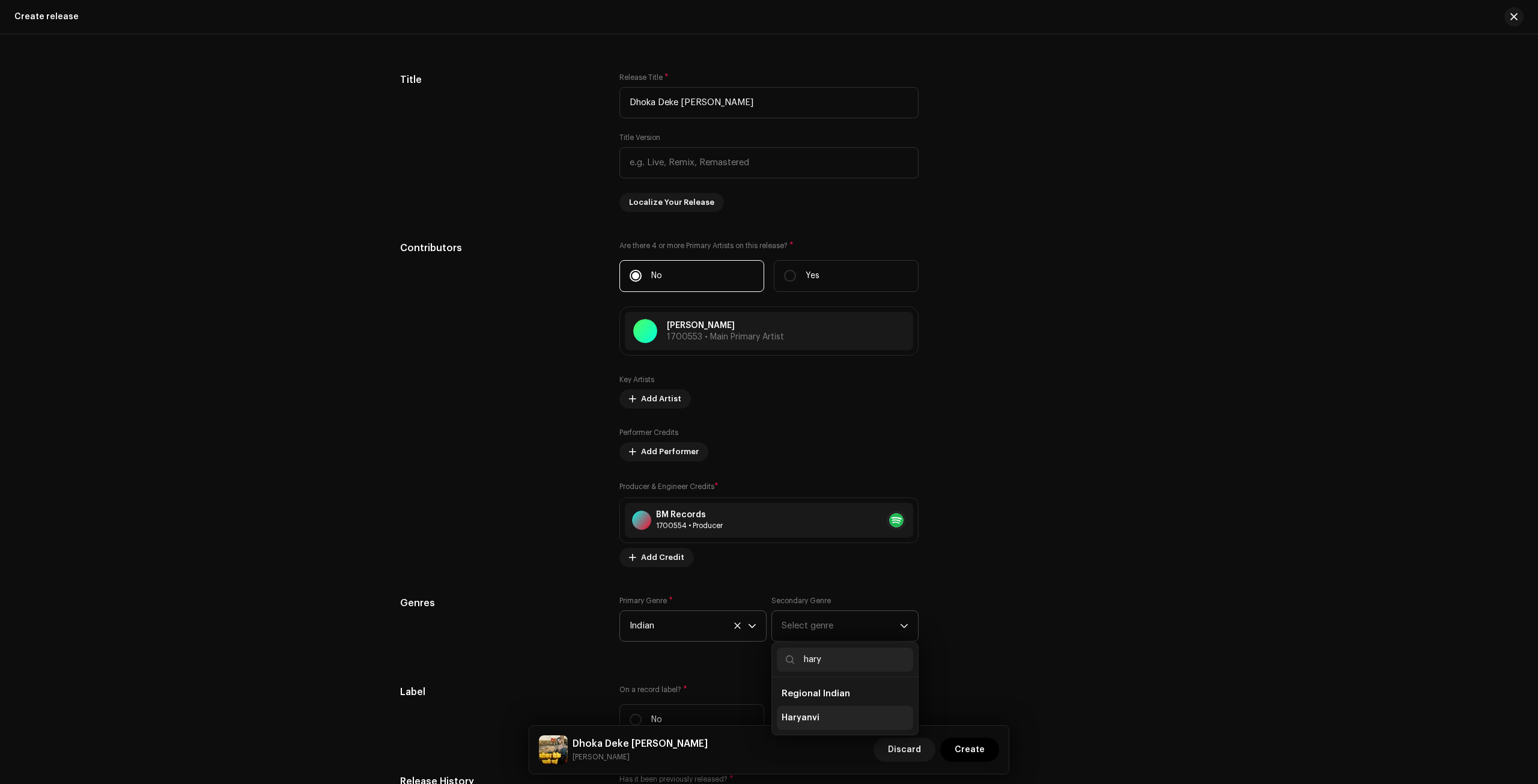
type input "hary"
click at [829, 705] on li "Haryanvi" at bounding box center [844, 717] width 136 height 24
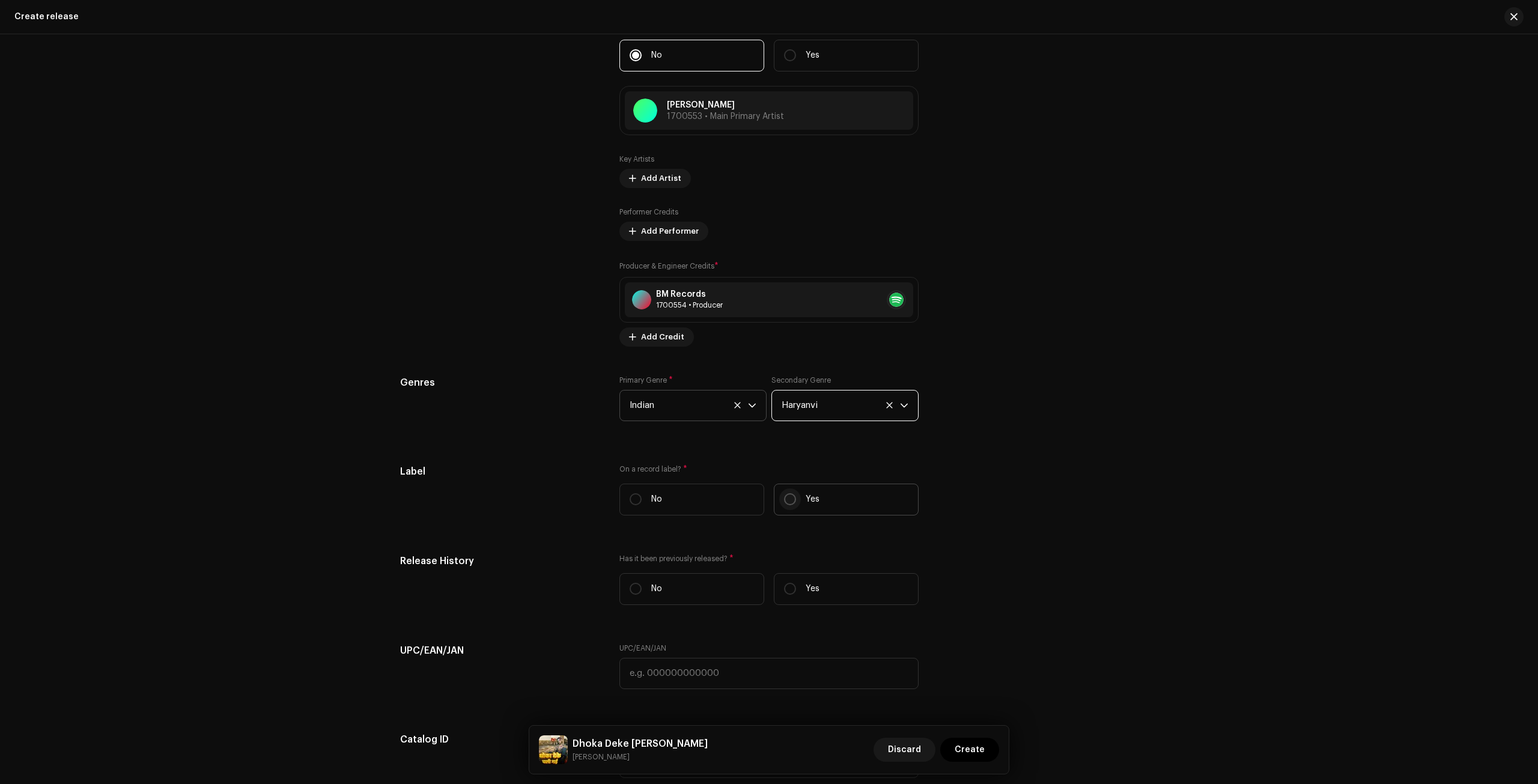
click at [791, 494] on input "Yes" at bounding box center [790, 499] width 12 height 12
radio input "true"
click at [783, 553] on span "Select label" at bounding box center [764, 559] width 270 height 30
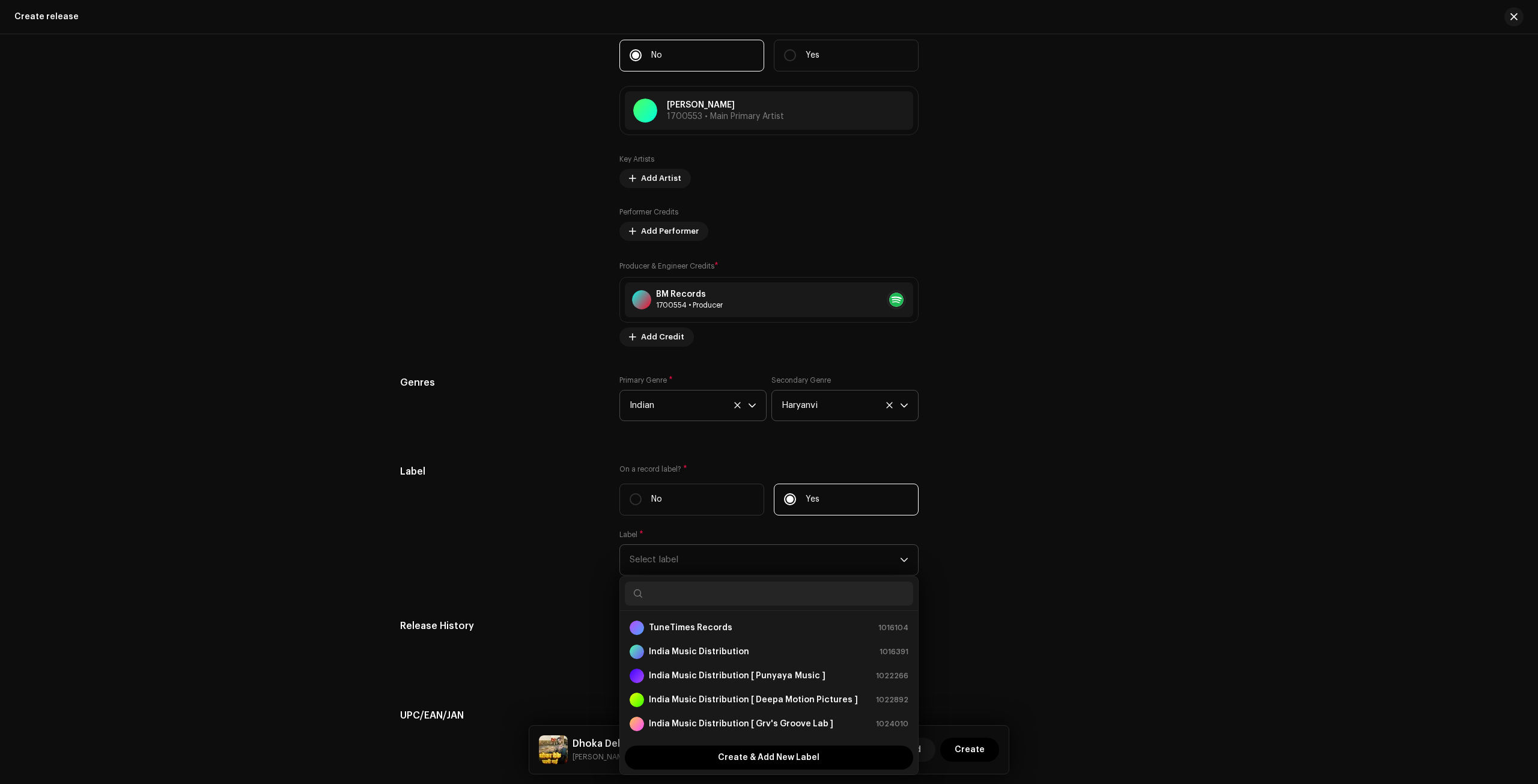
paste input "RMG Music"
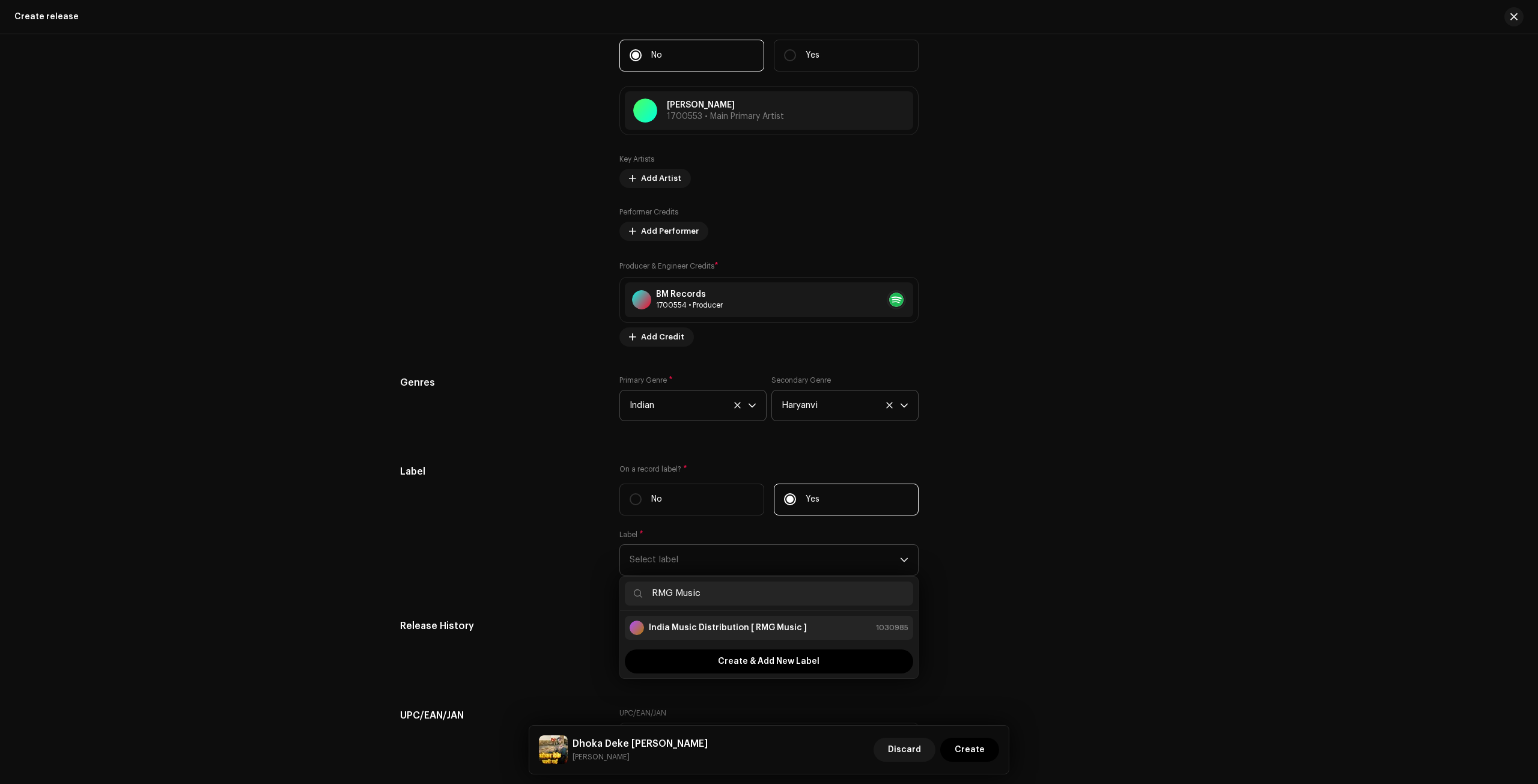
type input "RMG Music"
click at [821, 621] on div "India Music Distribution [ RMG Music ] 1030985" at bounding box center [768, 627] width 279 height 14
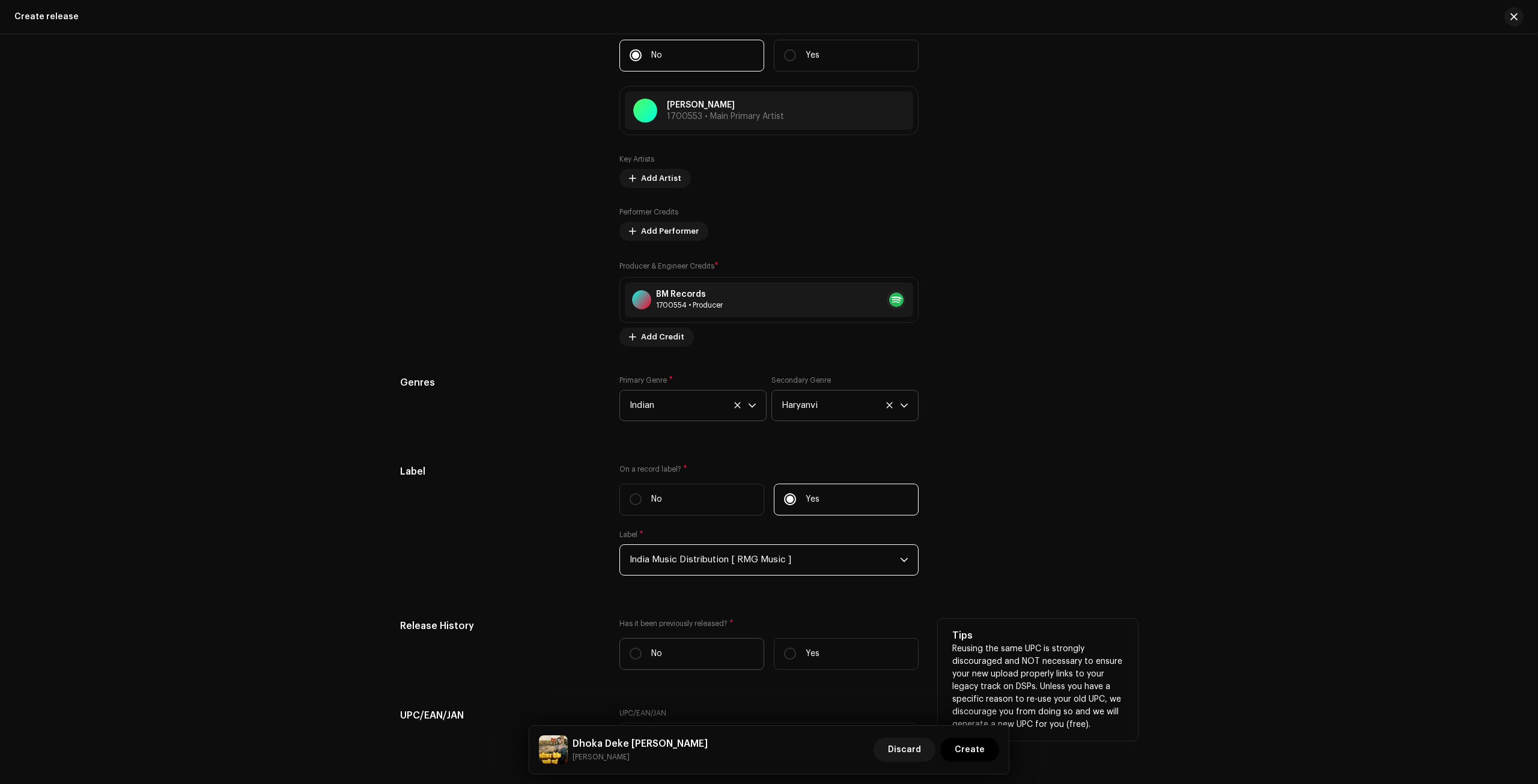
click at [700, 642] on label "No" at bounding box center [691, 654] width 145 height 32
click at [642, 648] on input "No" at bounding box center [635, 654] width 12 height 12
radio input "true"
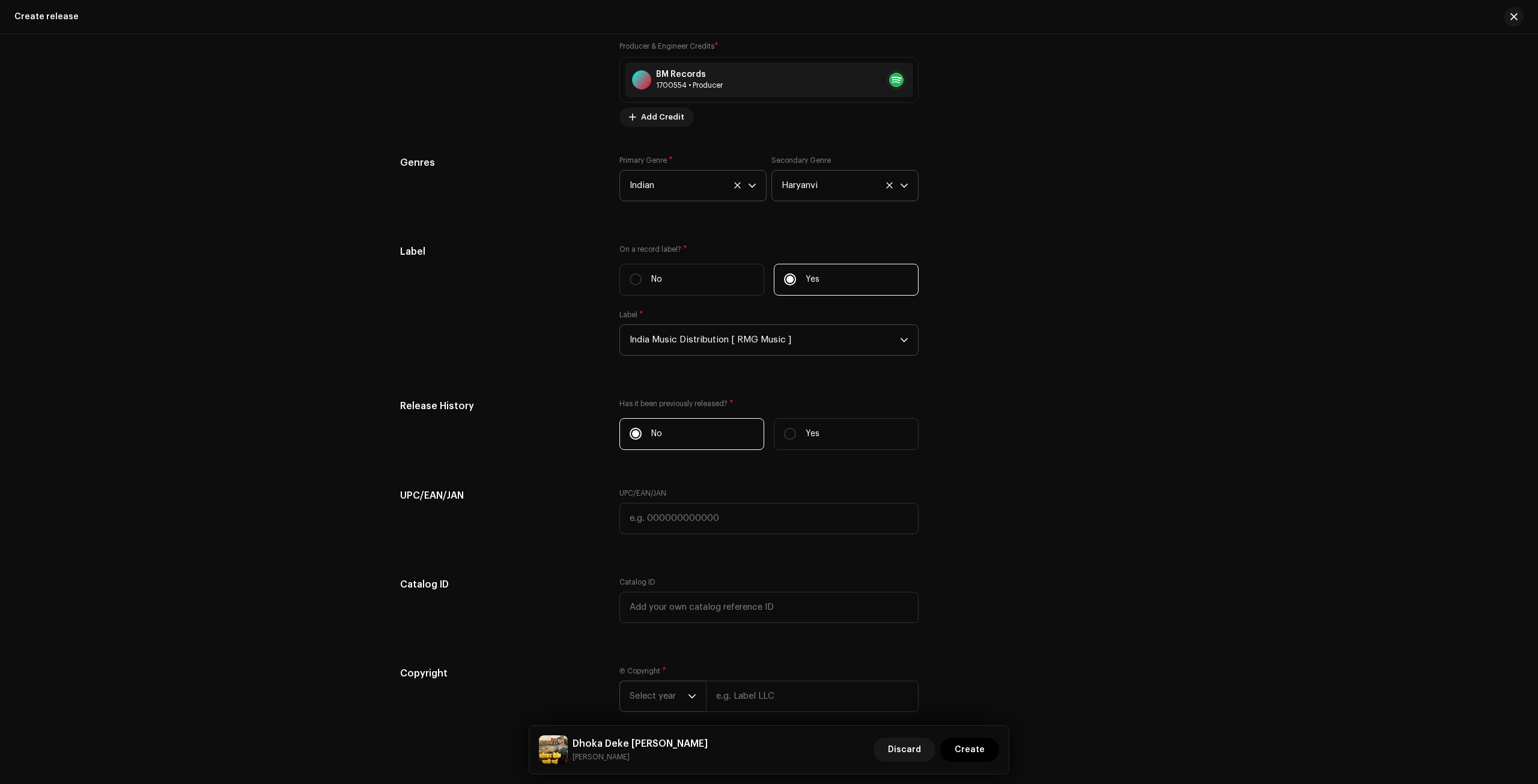
click at [671, 689] on span "Select year" at bounding box center [658, 695] width 58 height 30
click at [675, 579] on li "2025" at bounding box center [667, 591] width 86 height 24
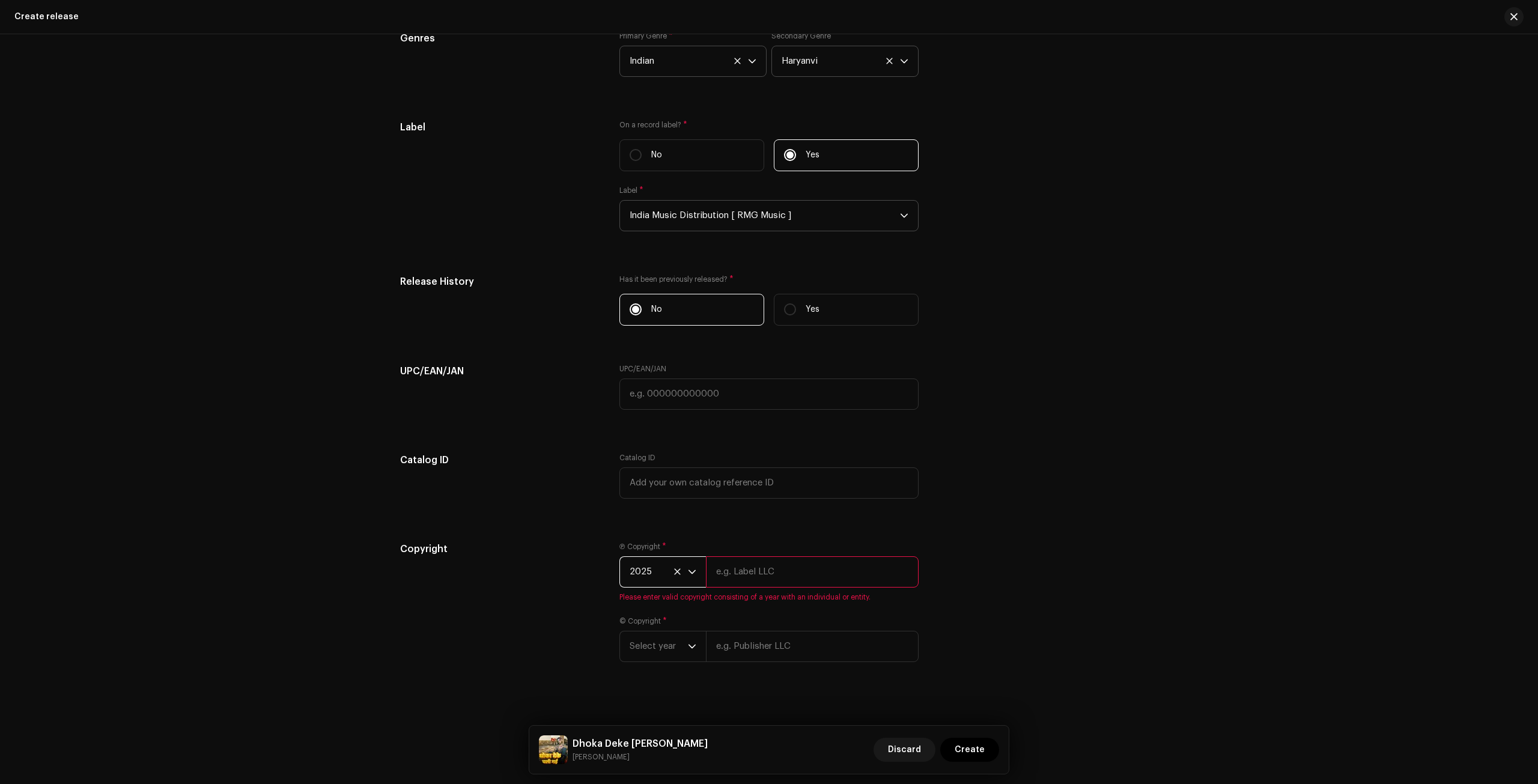
scroll to position [1668, 0]
click at [684, 645] on span "Select year" at bounding box center [658, 643] width 58 height 30
click at [672, 509] on li "2025" at bounding box center [667, 519] width 86 height 24
click at [743, 569] on input "text" at bounding box center [811, 568] width 213 height 31
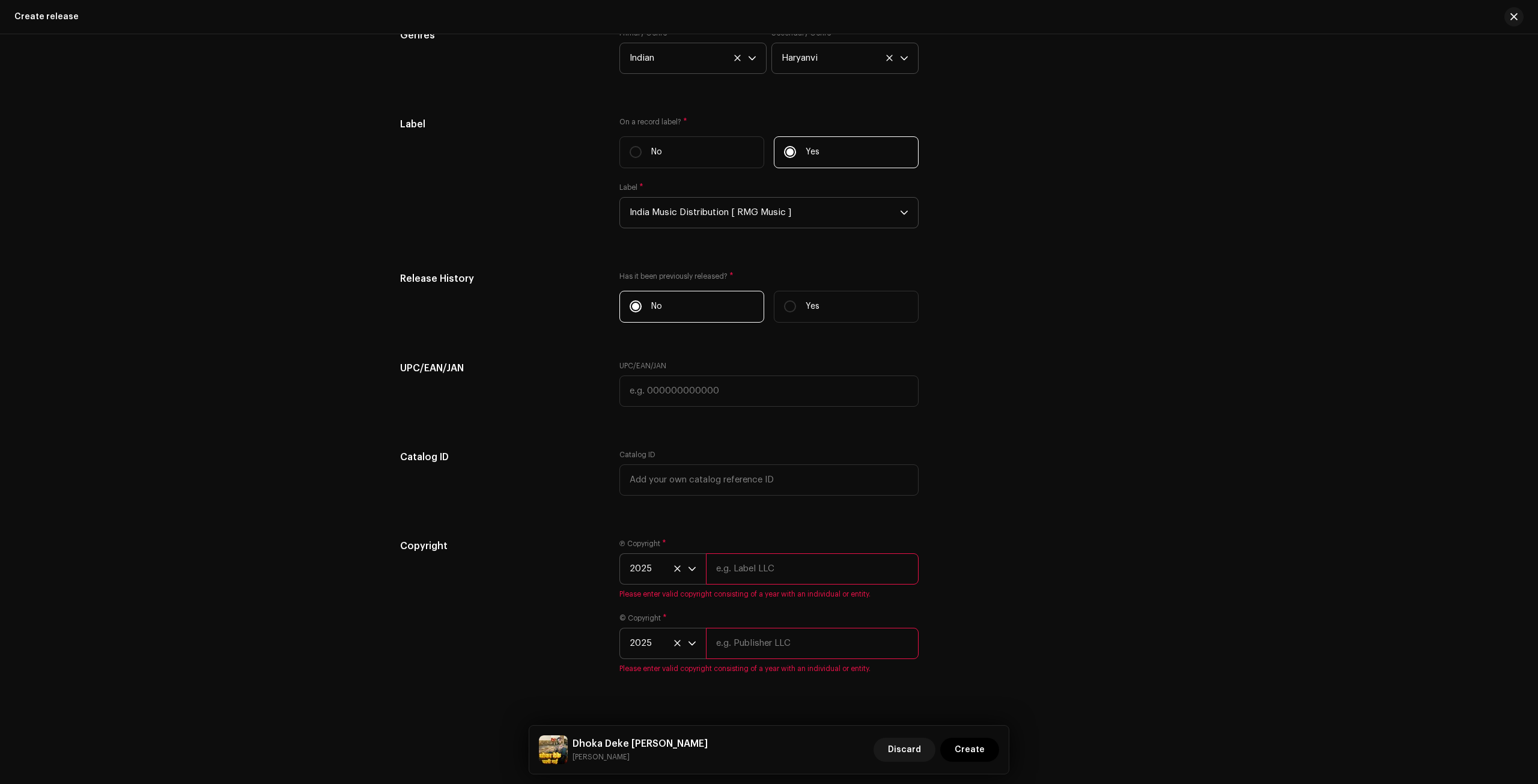
paste input "AsBhati Music"
type input "AsBhati Music"
click at [747, 643] on div "© Copyright * 2025 Please enter valid copyright consisting of a year with an in…" at bounding box center [768, 643] width 299 height 60
paste input "RMG Music"
type input "RMG Music"
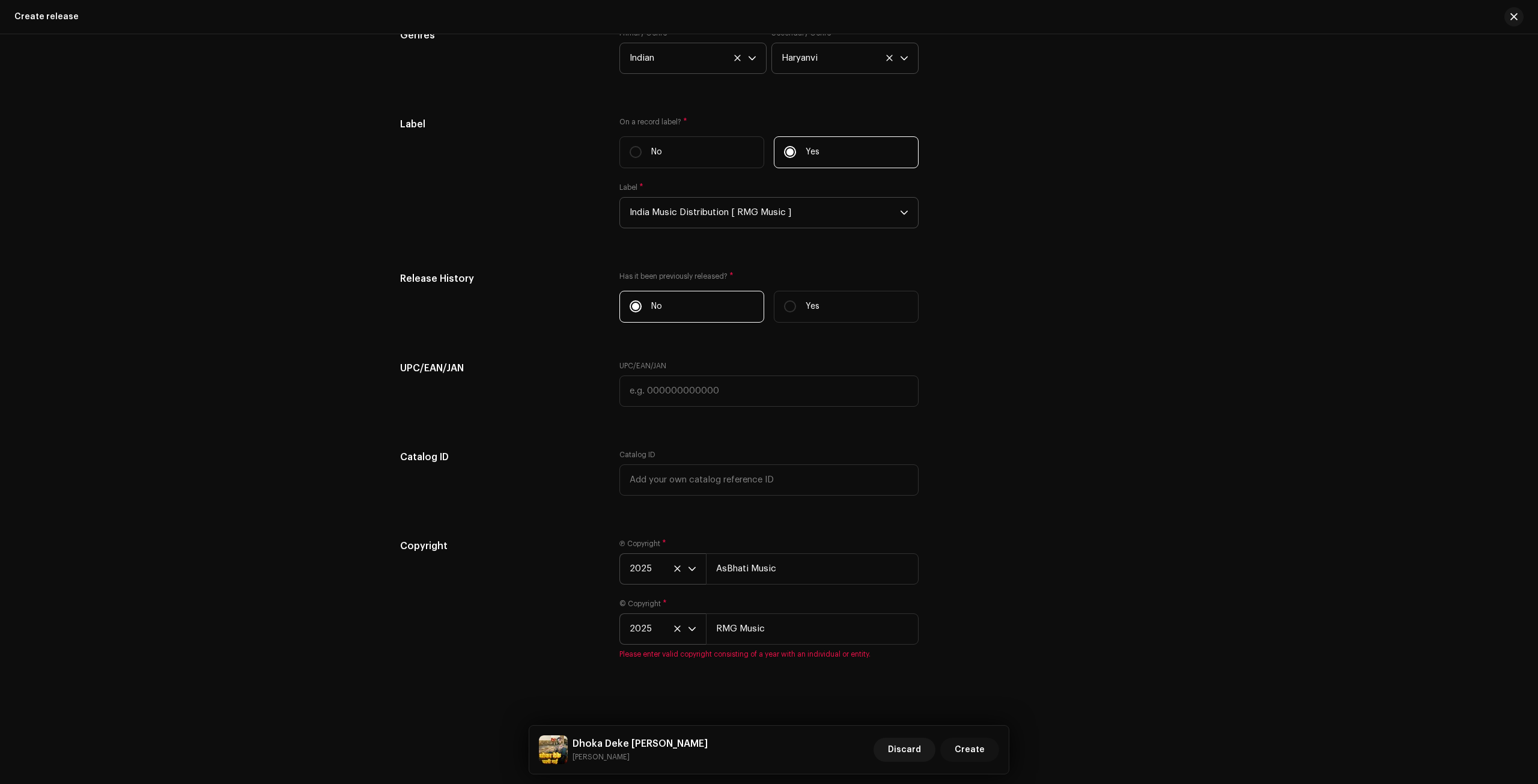
click at [976, 747] on span "Create" at bounding box center [969, 749] width 30 height 24
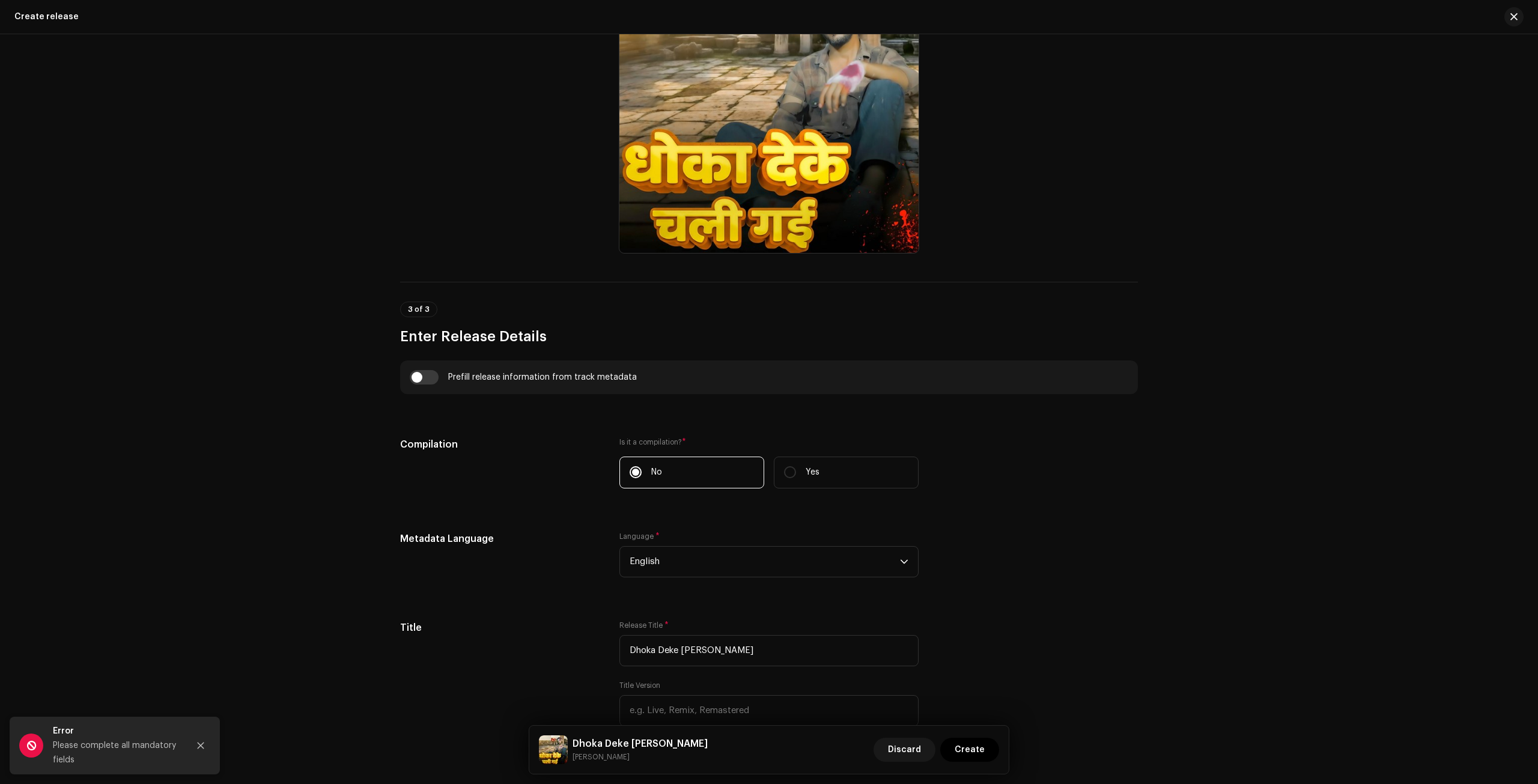
scroll to position [113, 0]
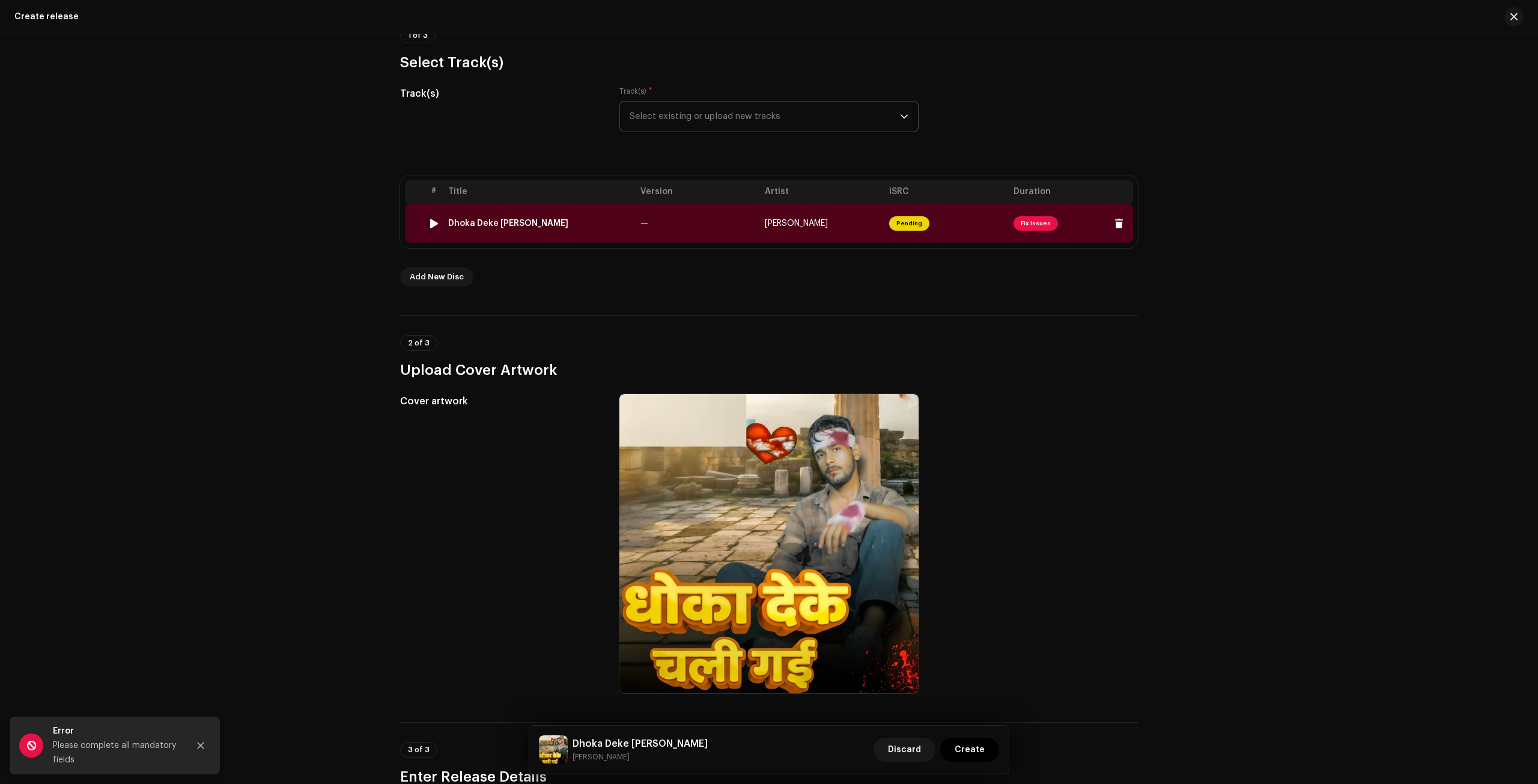
click at [920, 222] on span "Pending" at bounding box center [910, 223] width 41 height 14
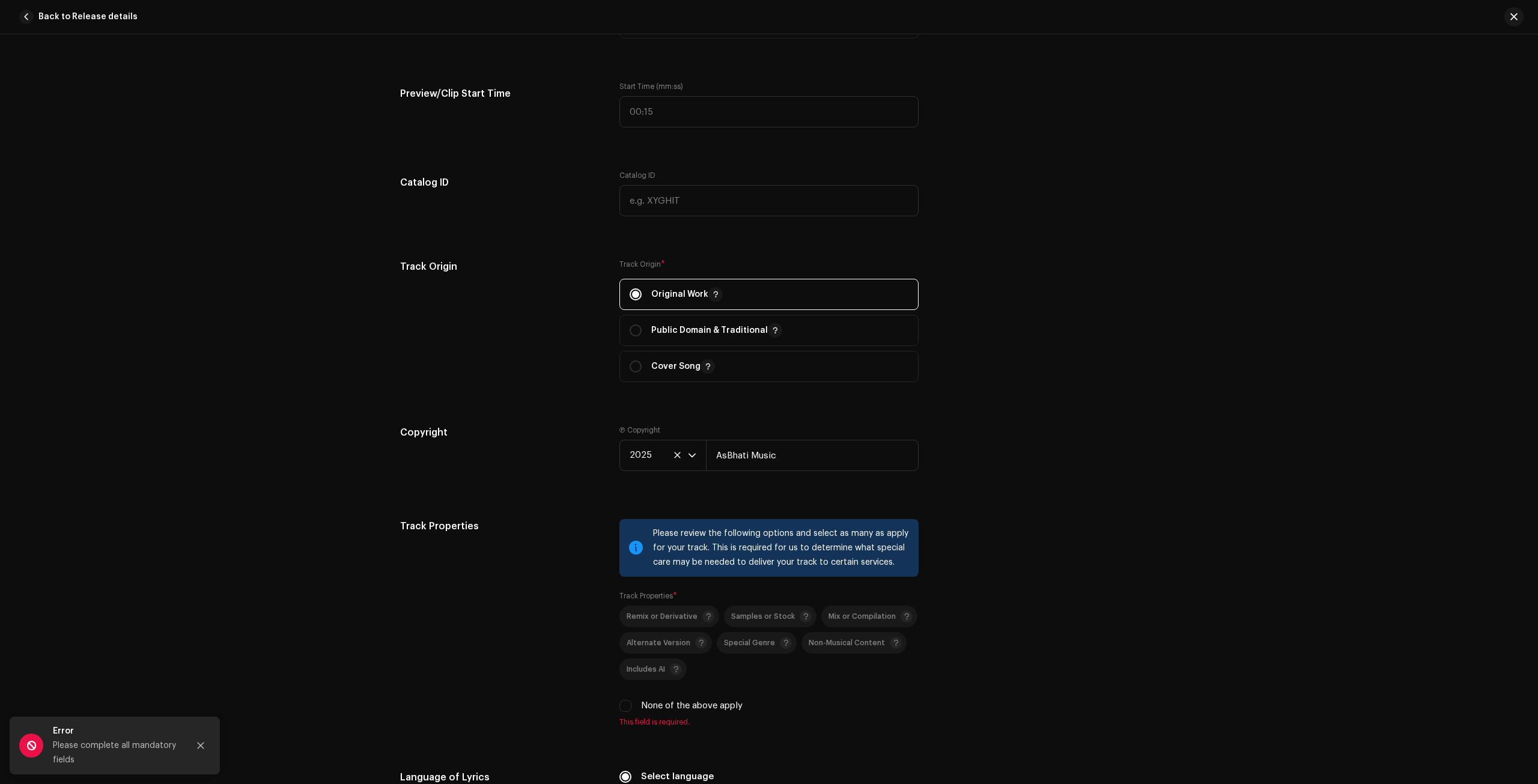
scroll to position [1541, 0]
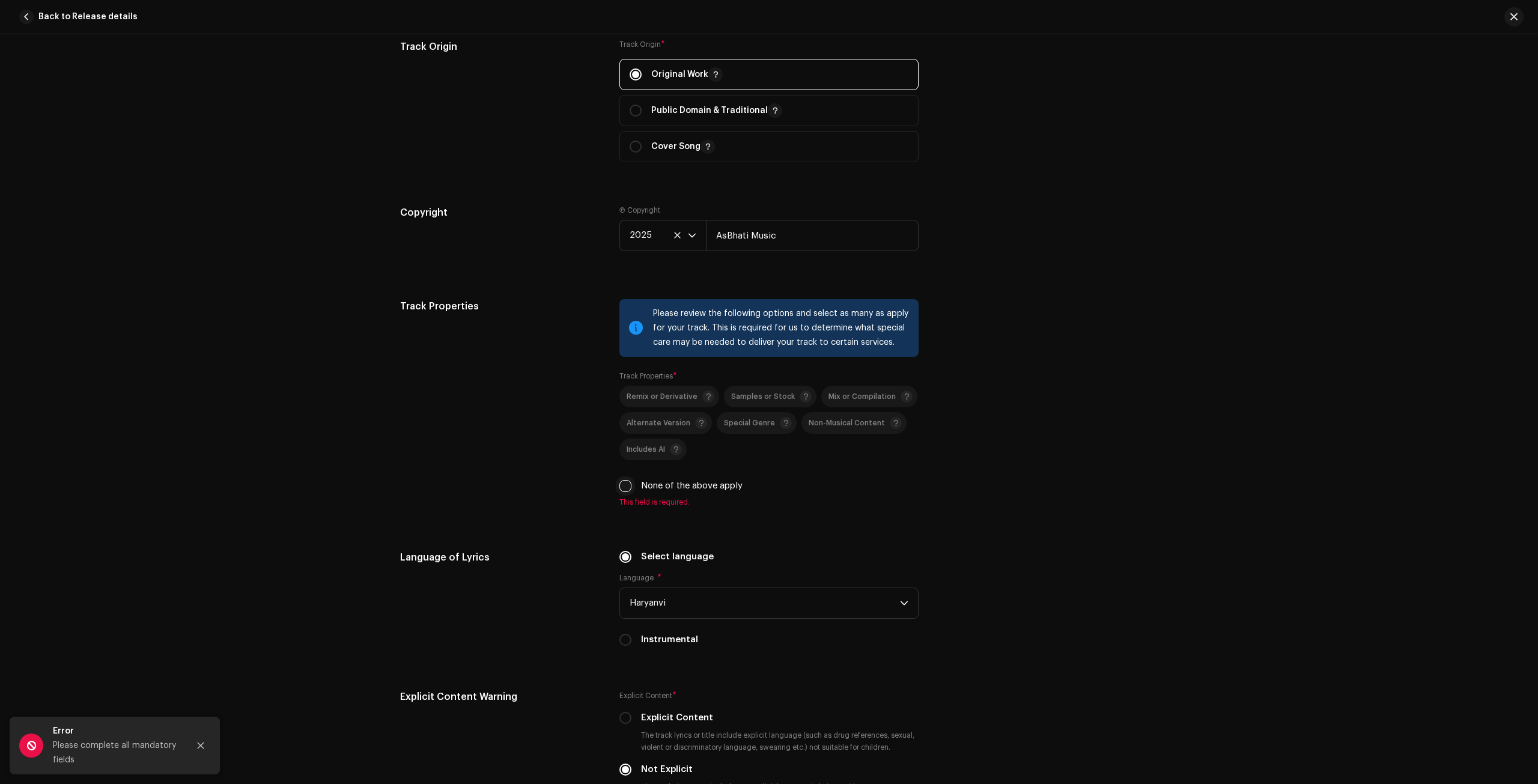
click at [627, 486] on input "None of the above apply" at bounding box center [625, 486] width 12 height 12
checkbox input "true"
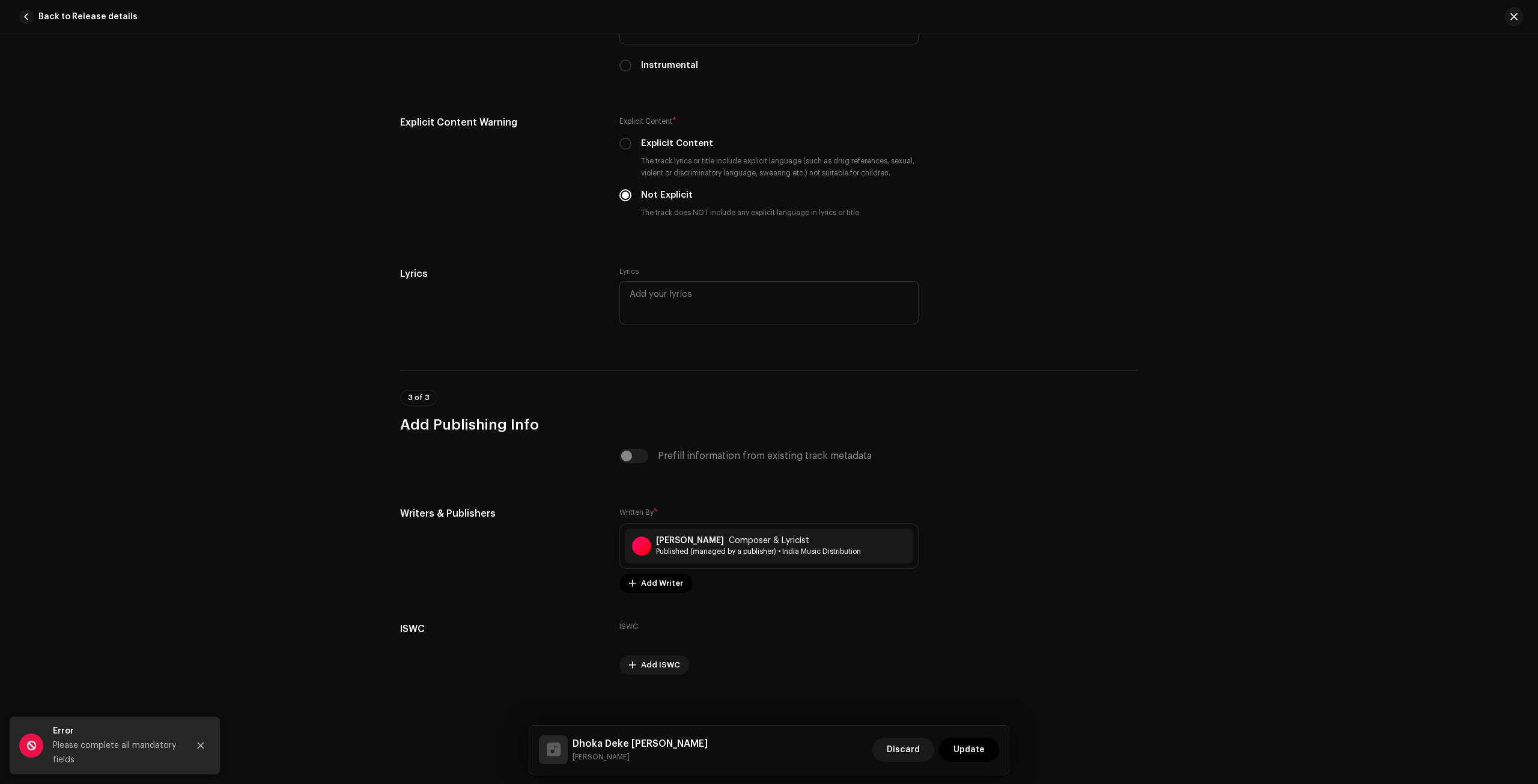
scroll to position [2103, 0]
click at [971, 748] on span "Update" at bounding box center [969, 749] width 31 height 24
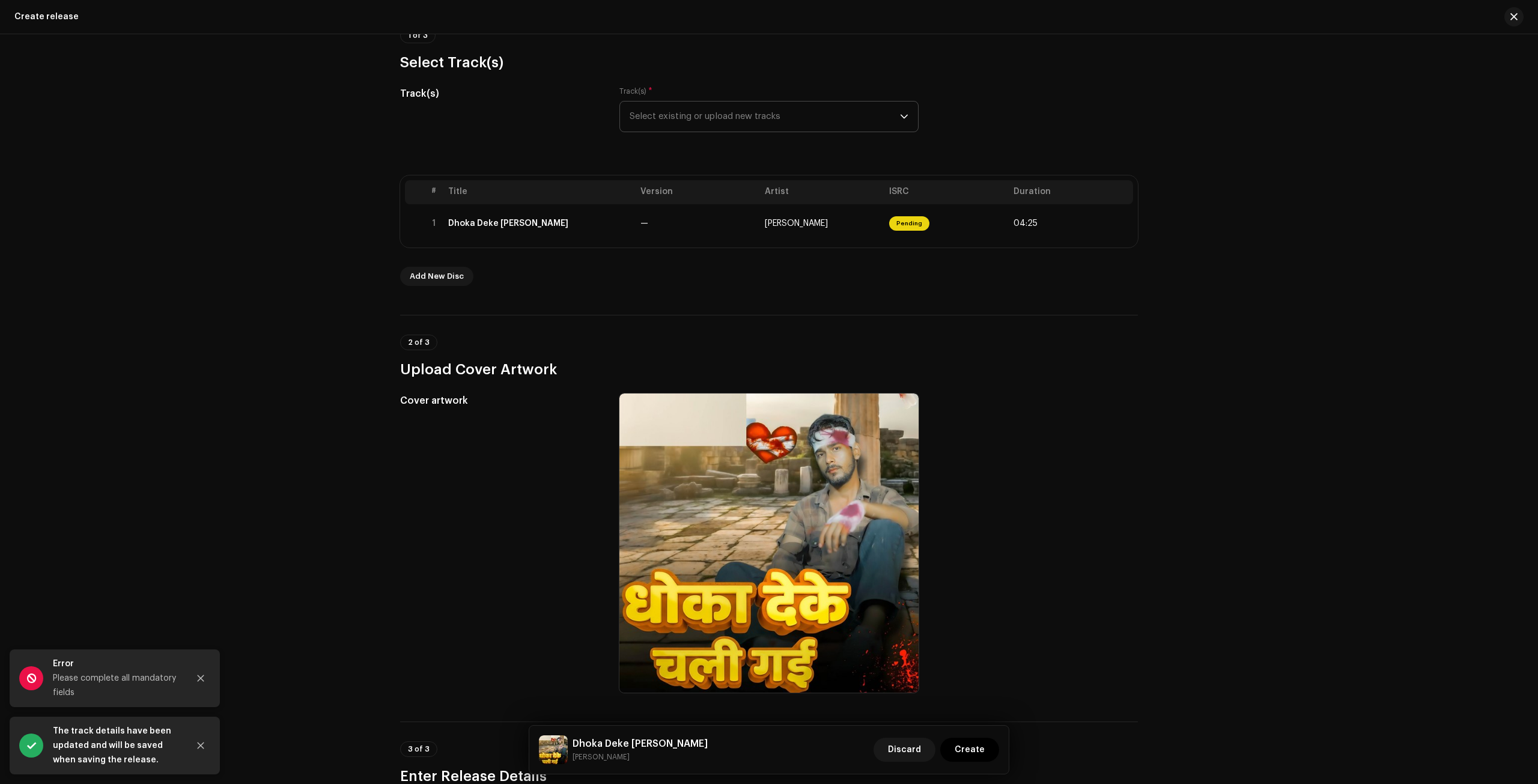
click at [971, 748] on span "Create" at bounding box center [969, 749] width 30 height 24
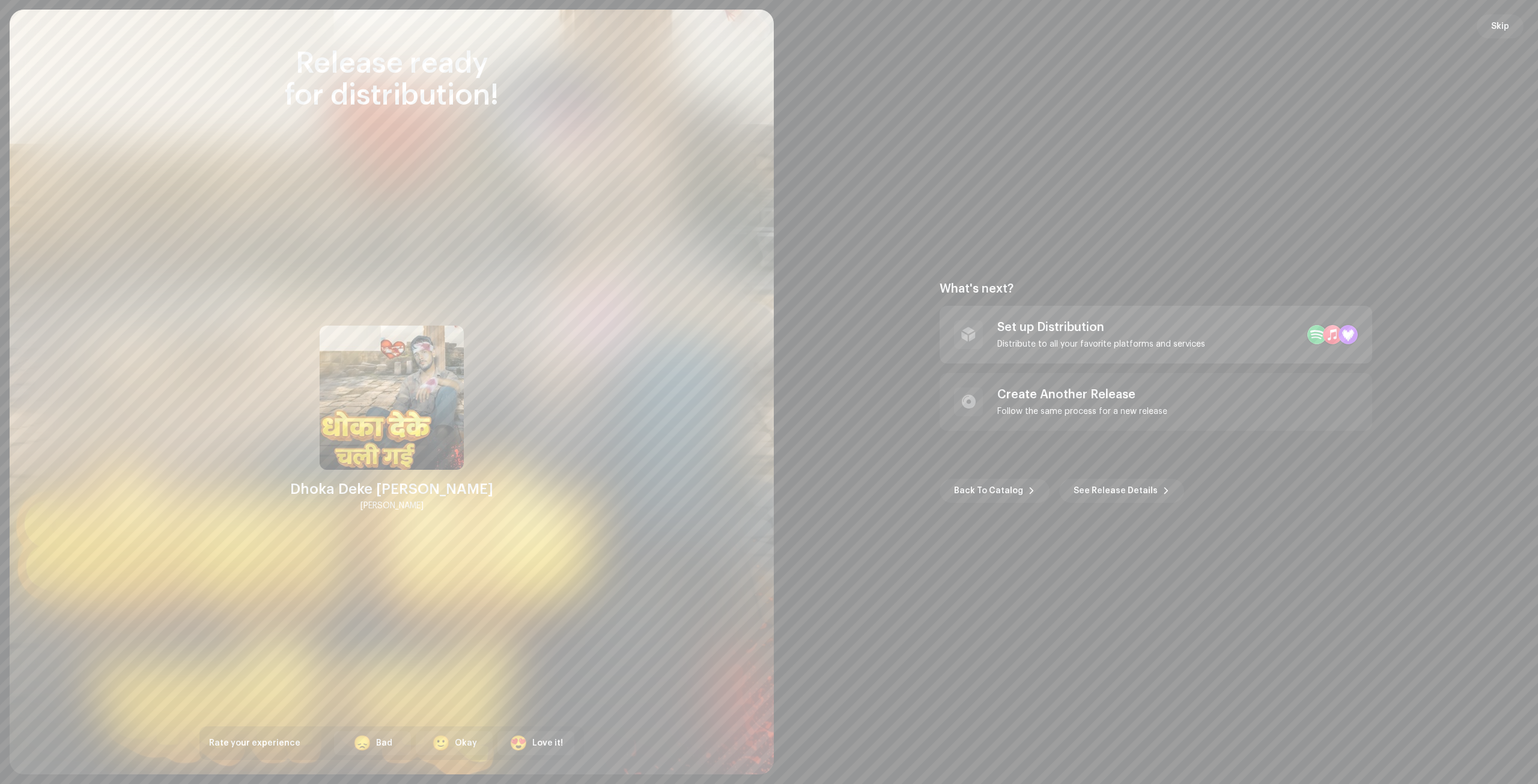
click at [1044, 321] on div "Set up Distribution" at bounding box center [1100, 327] width 207 height 14
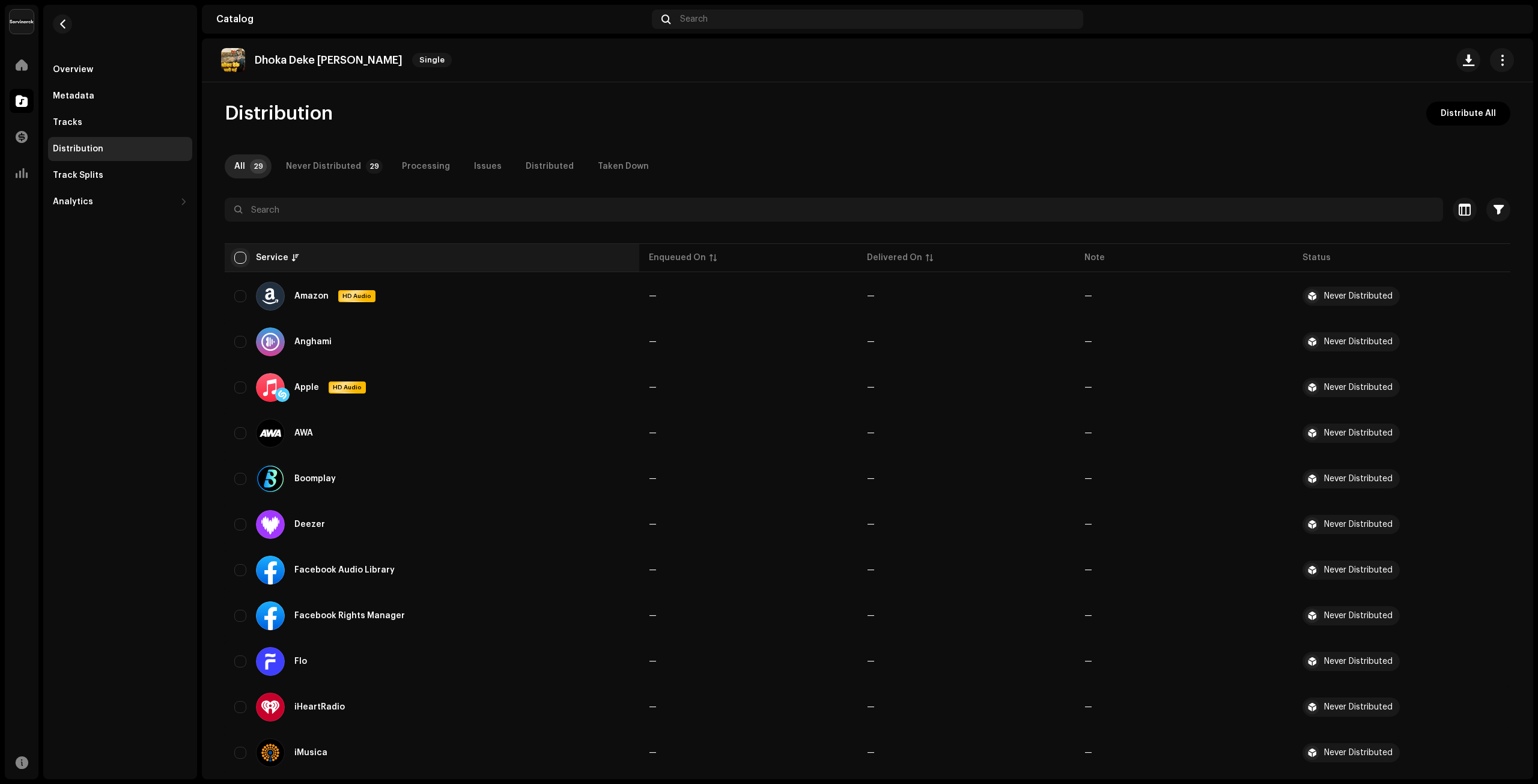
click at [241, 259] on input "checkbox" at bounding box center [241, 257] width 12 height 12
checkbox input "true"
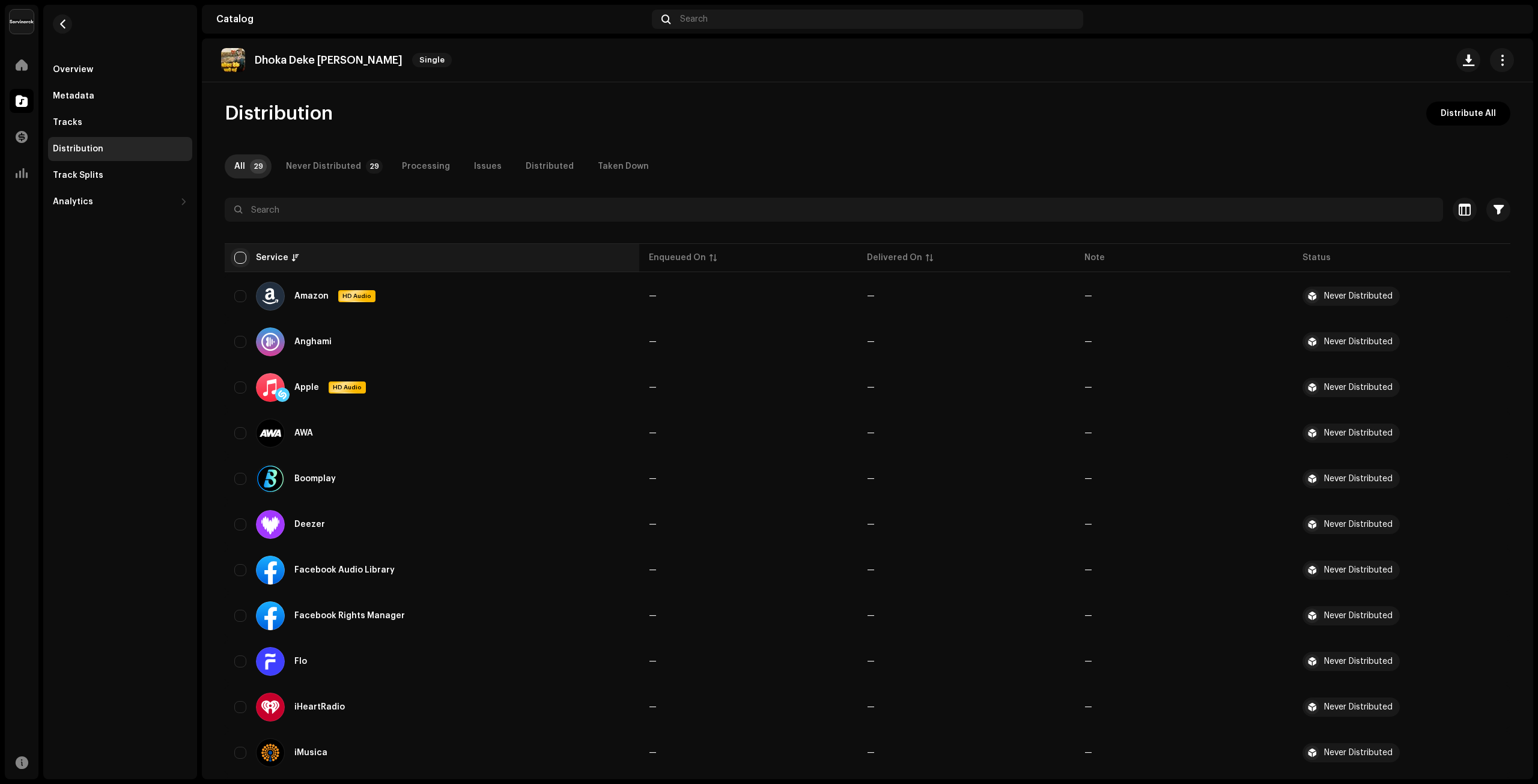
checkbox input "true"
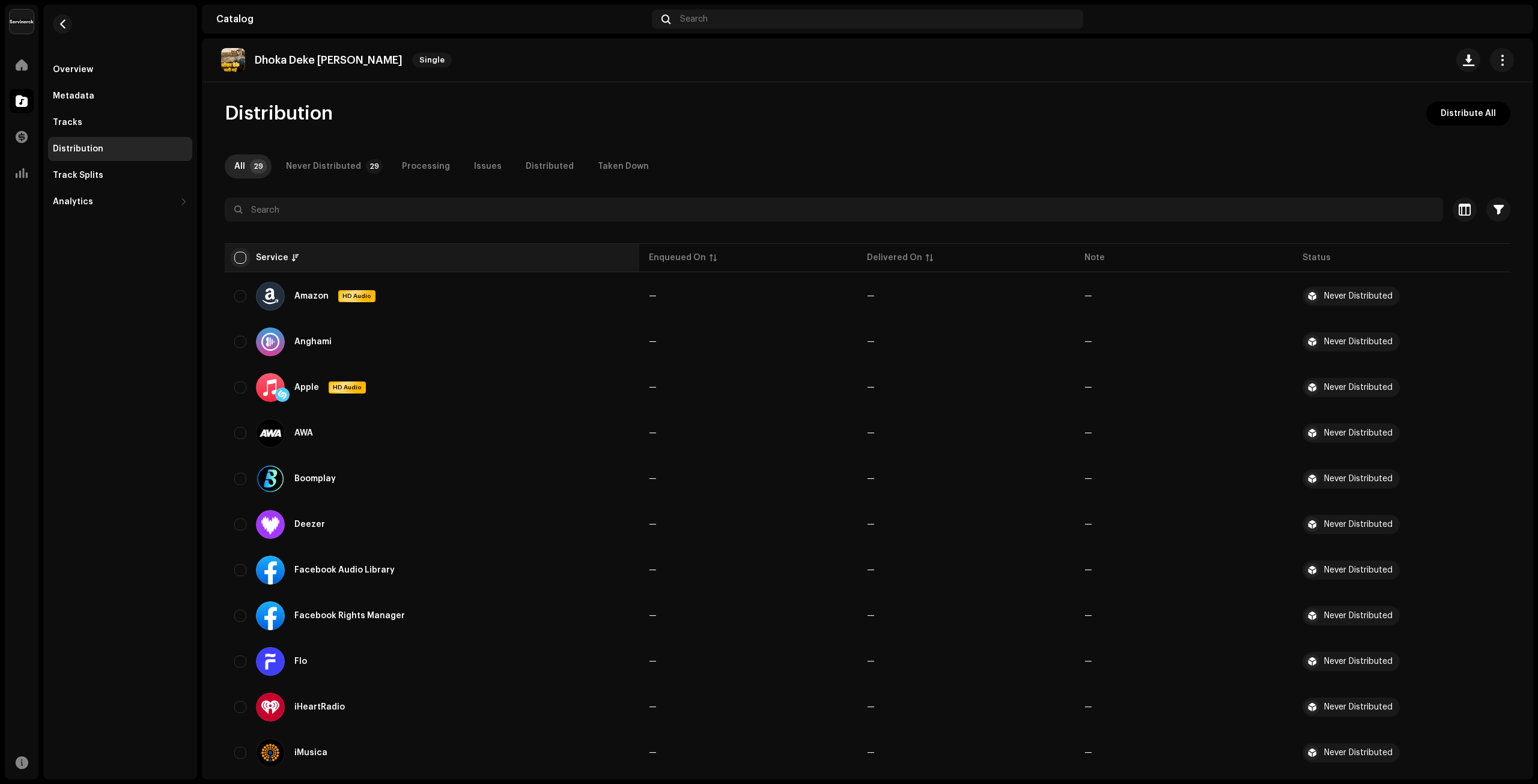
checkbox input "true"
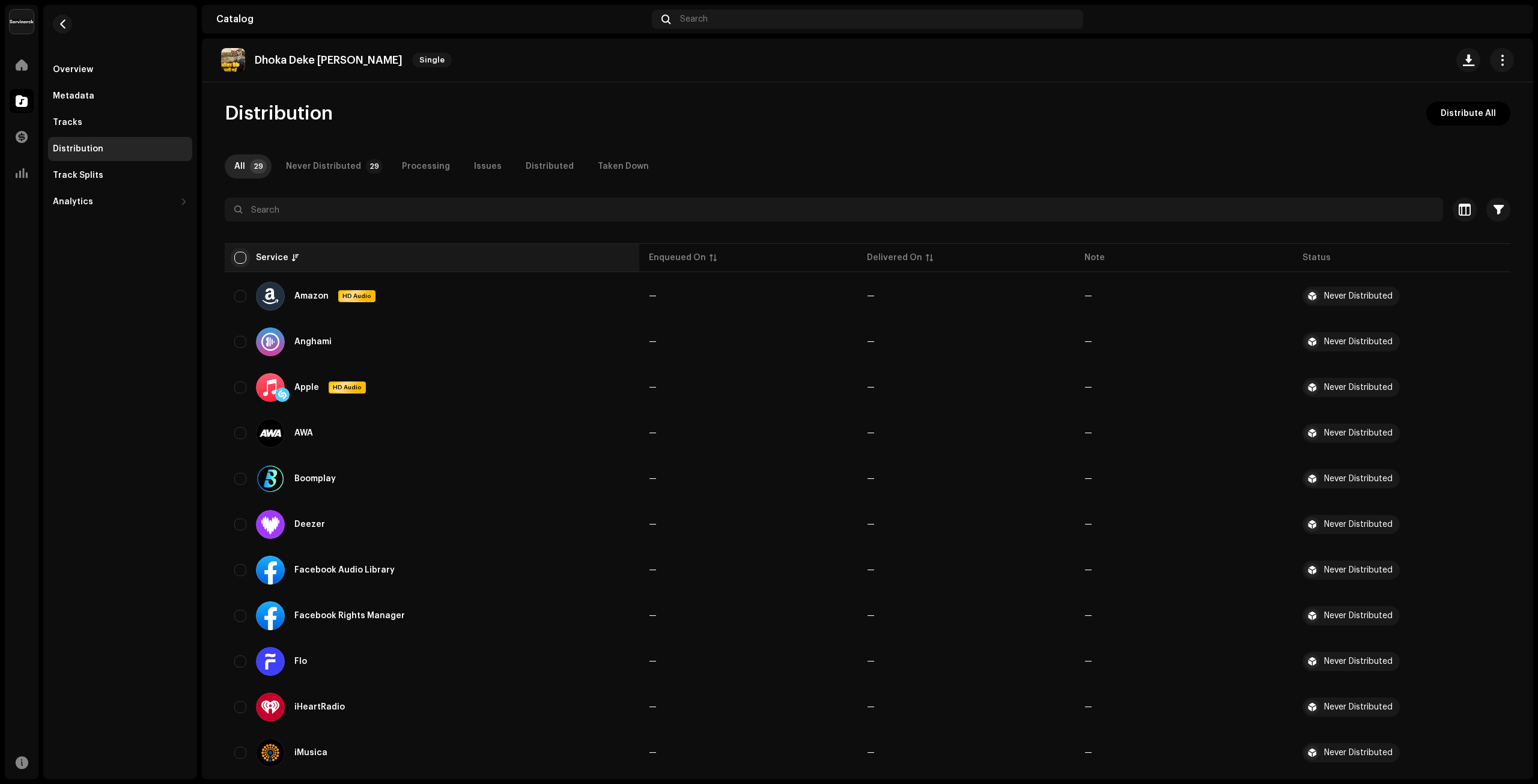
checkbox input "true"
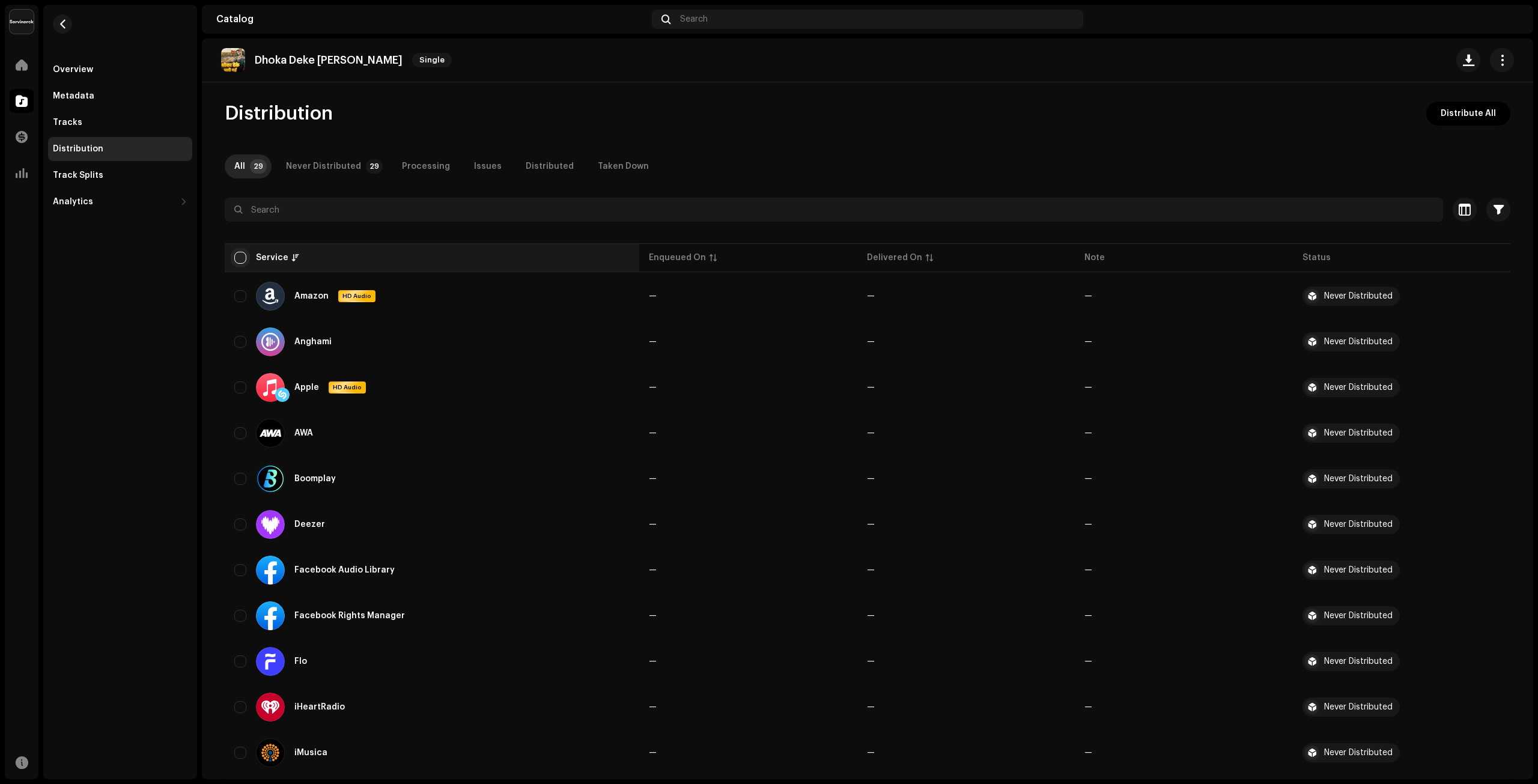
checkbox input "true"
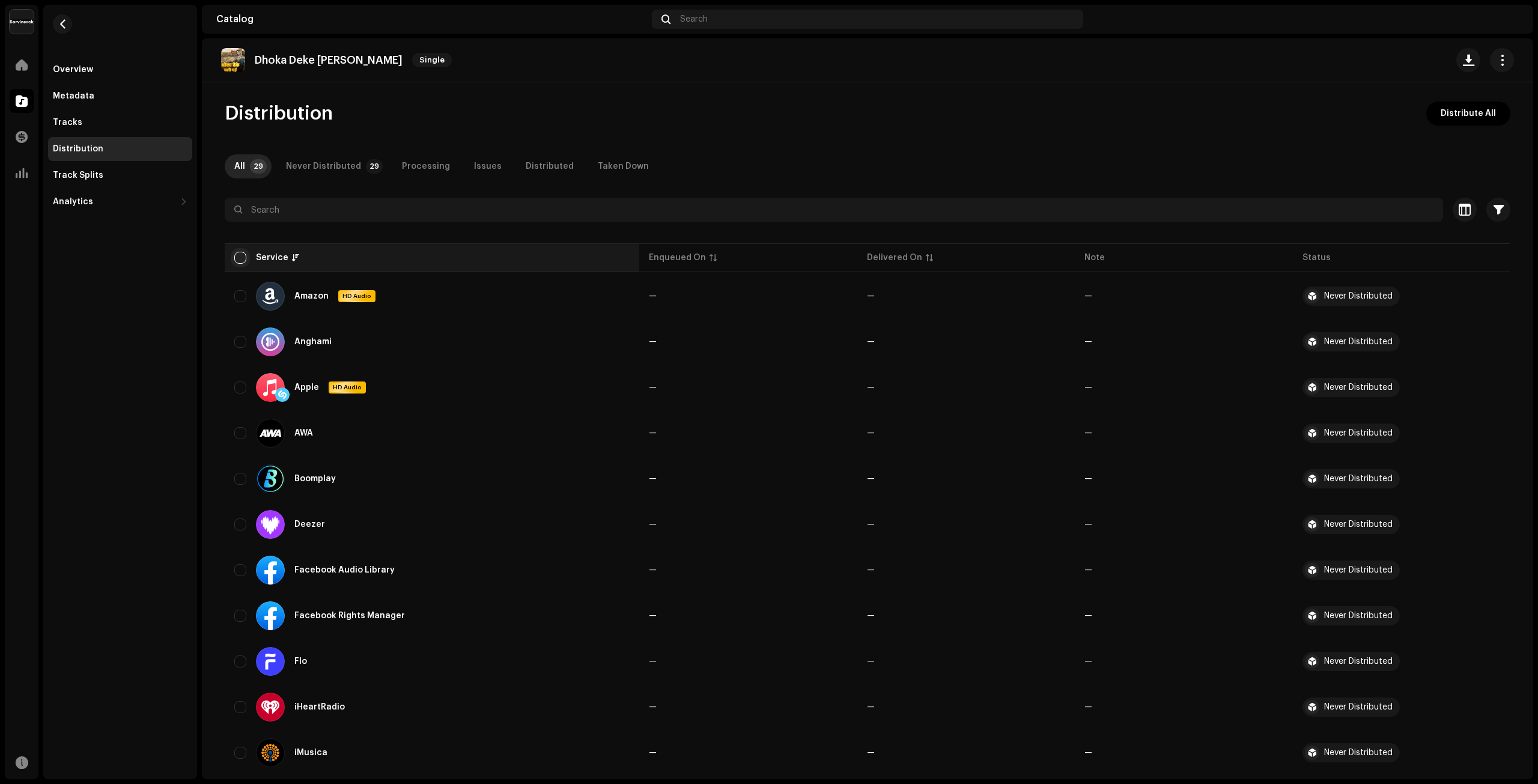
checkbox input "true"
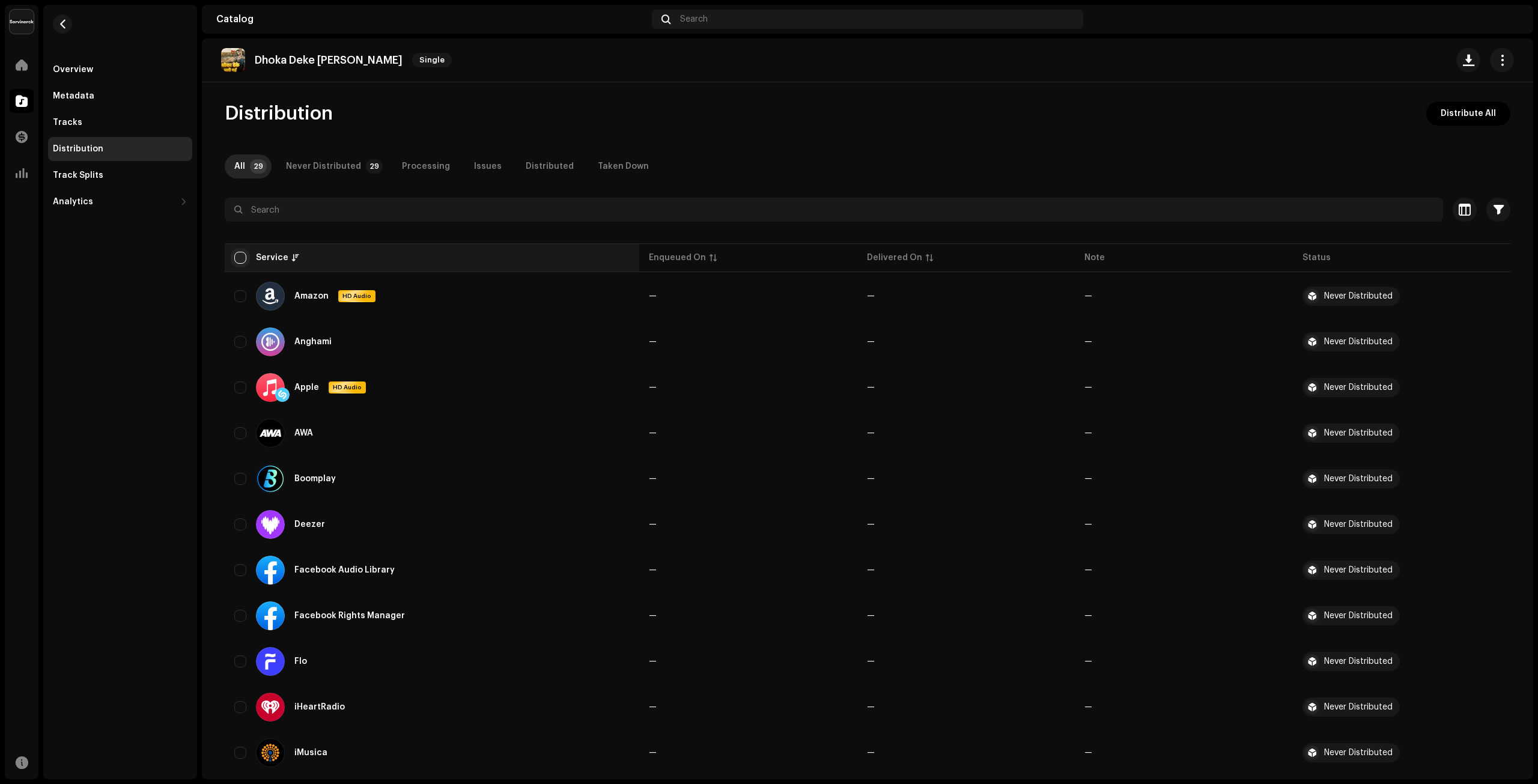
checkbox input "true"
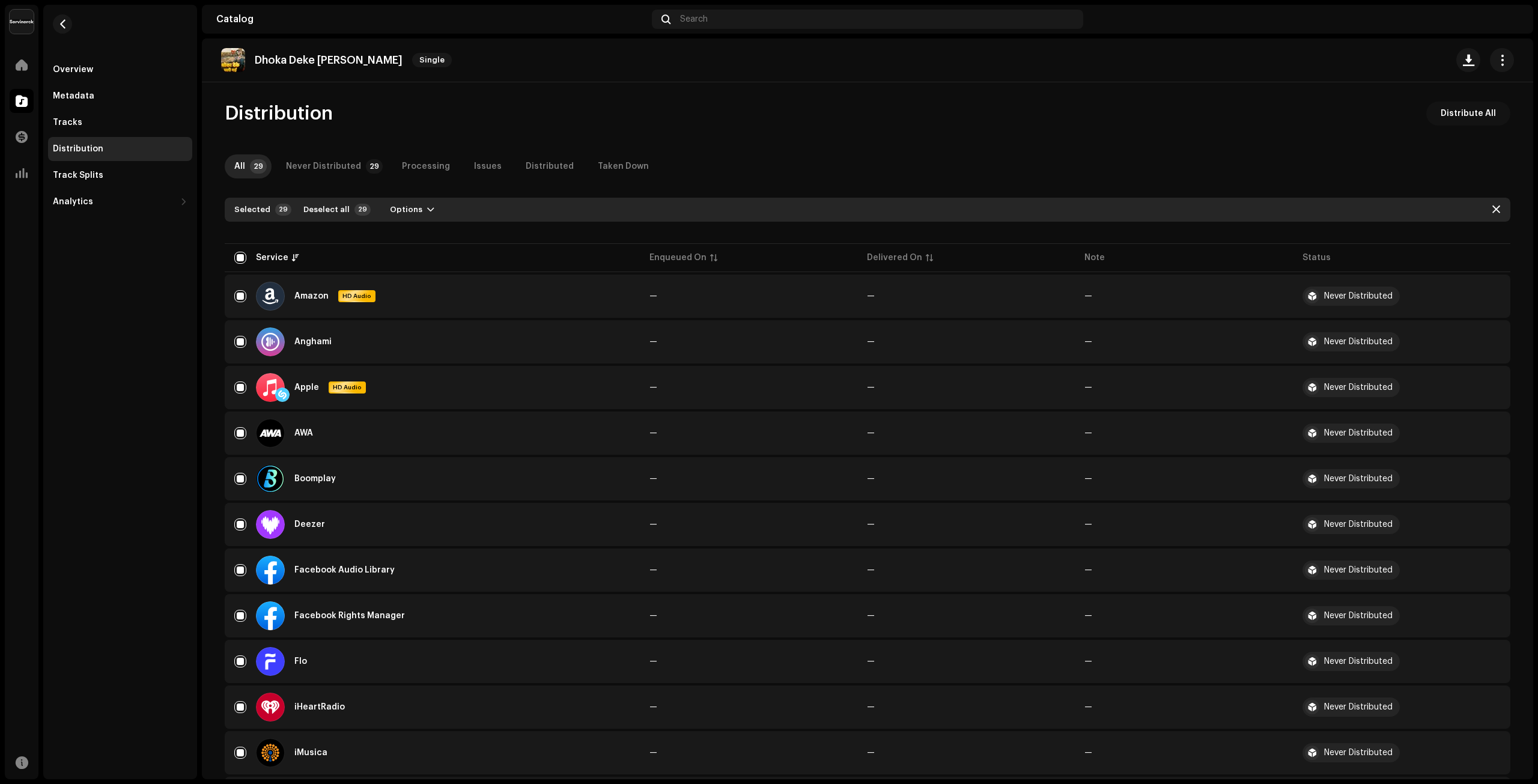
click at [1458, 116] on span "Distribute All" at bounding box center [1468, 113] width 55 height 24
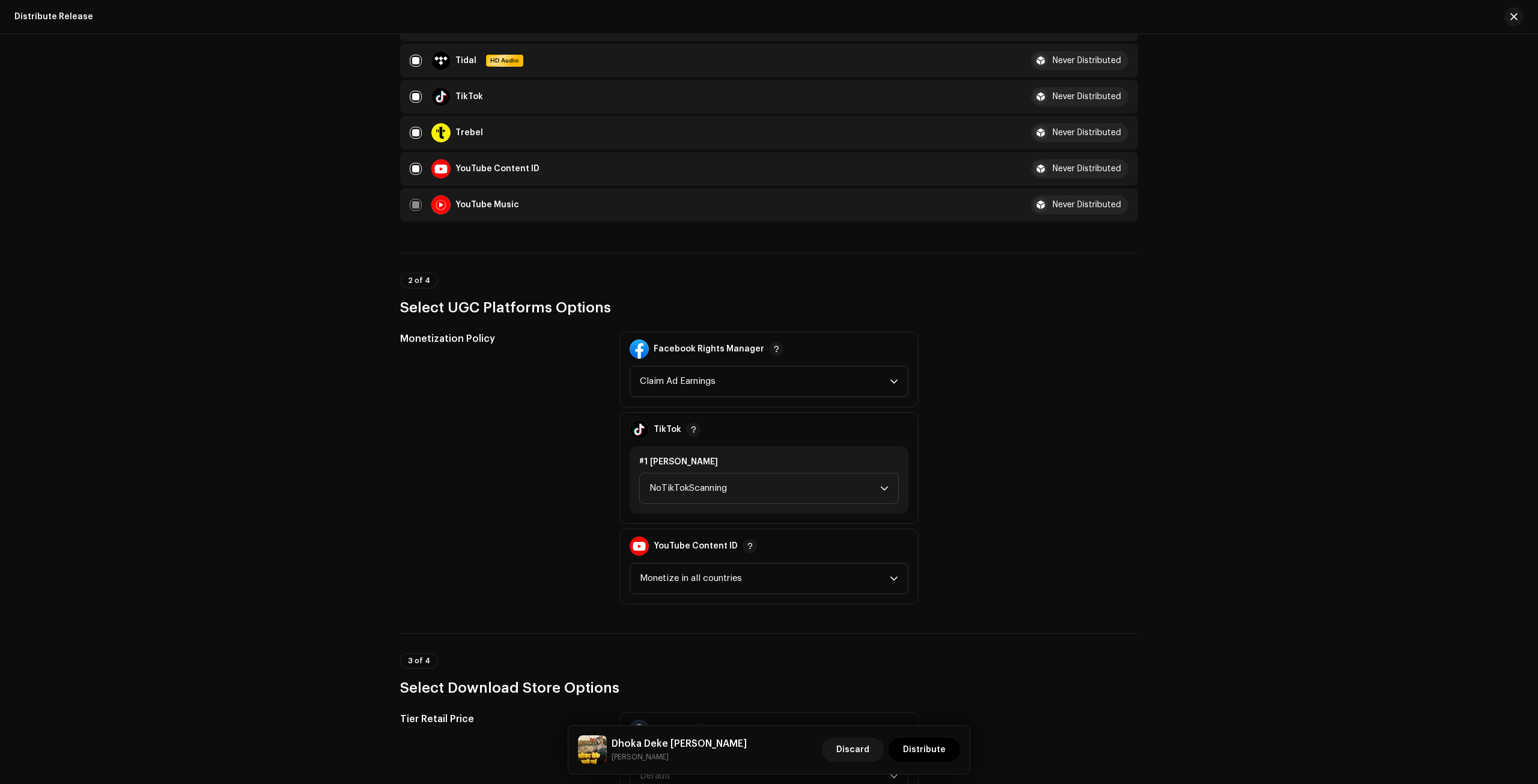
scroll to position [1101, 0]
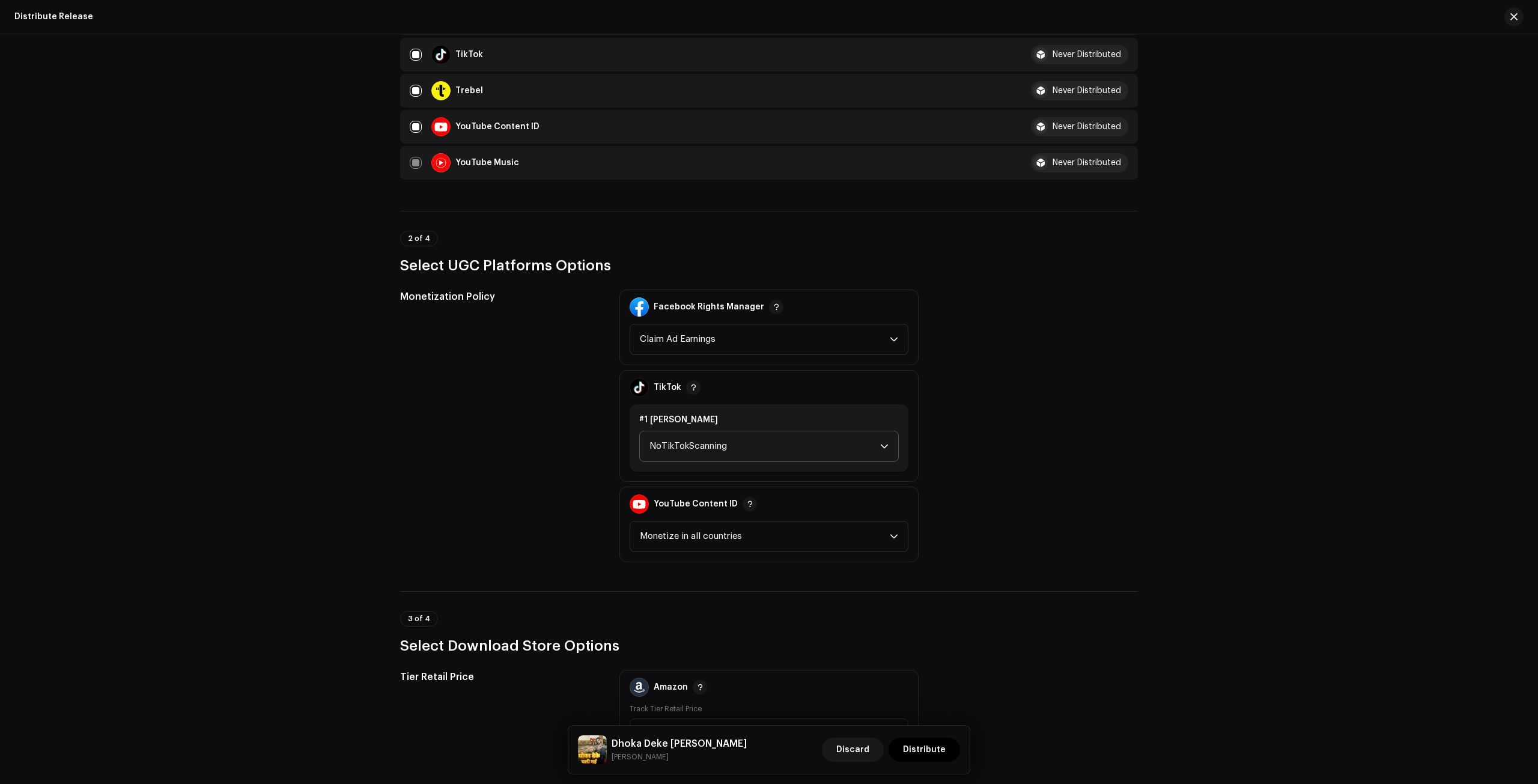
click at [763, 439] on span "NoTikTokScanning" at bounding box center [765, 445] width 230 height 30
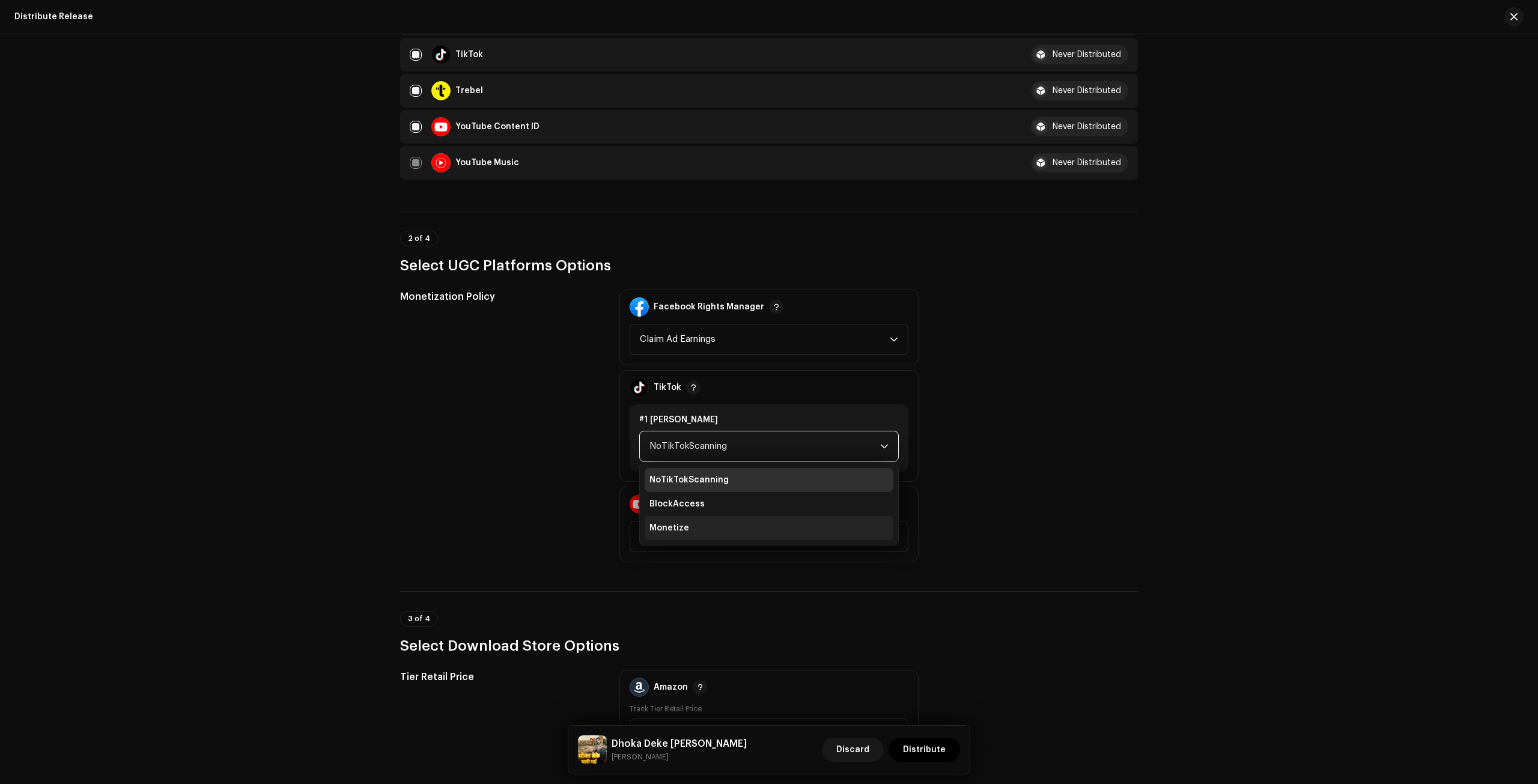
click at [710, 534] on li "Monetize" at bounding box center [769, 527] width 249 height 24
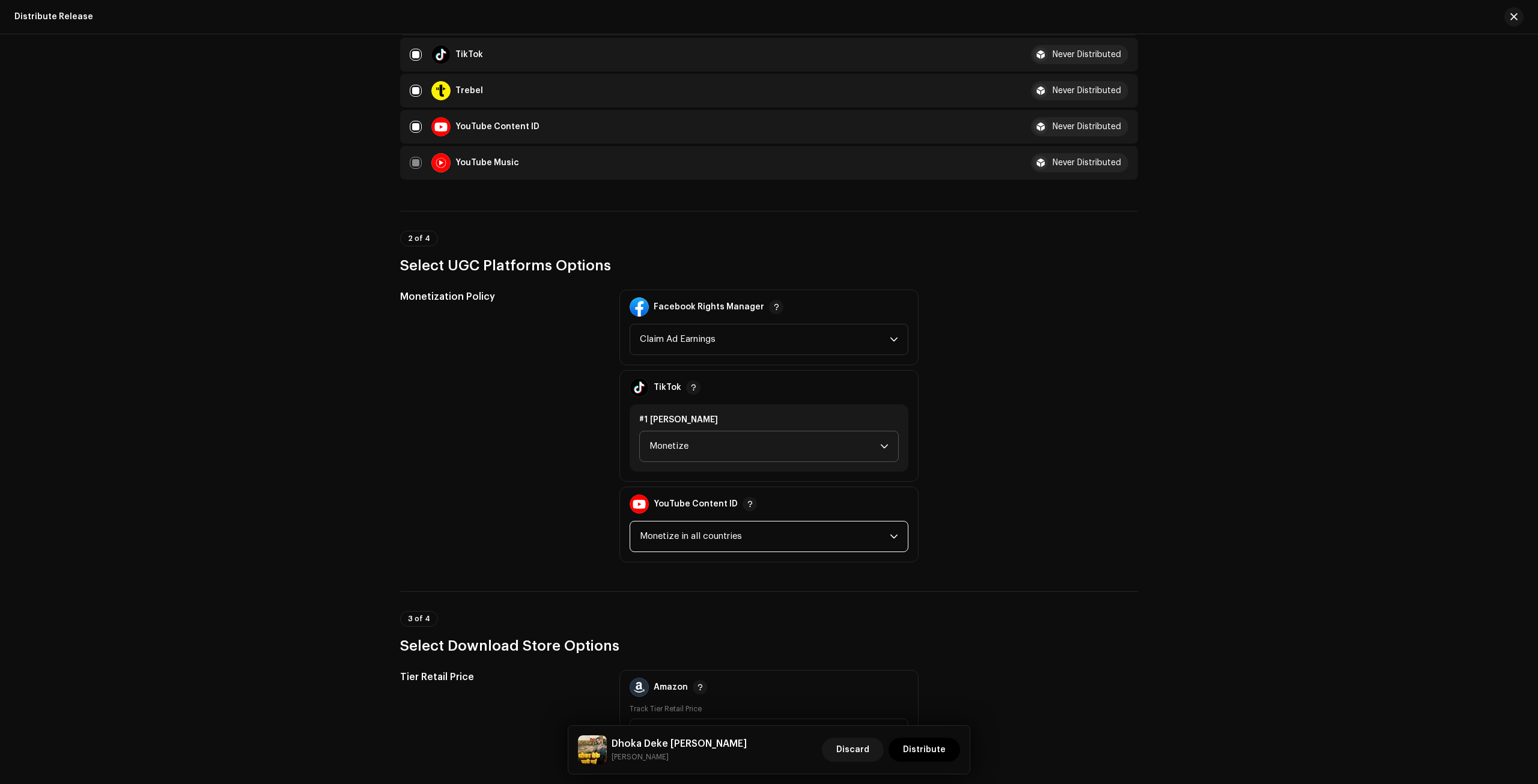
click at [710, 534] on span "Monetize in all countries" at bounding box center [764, 536] width 250 height 30
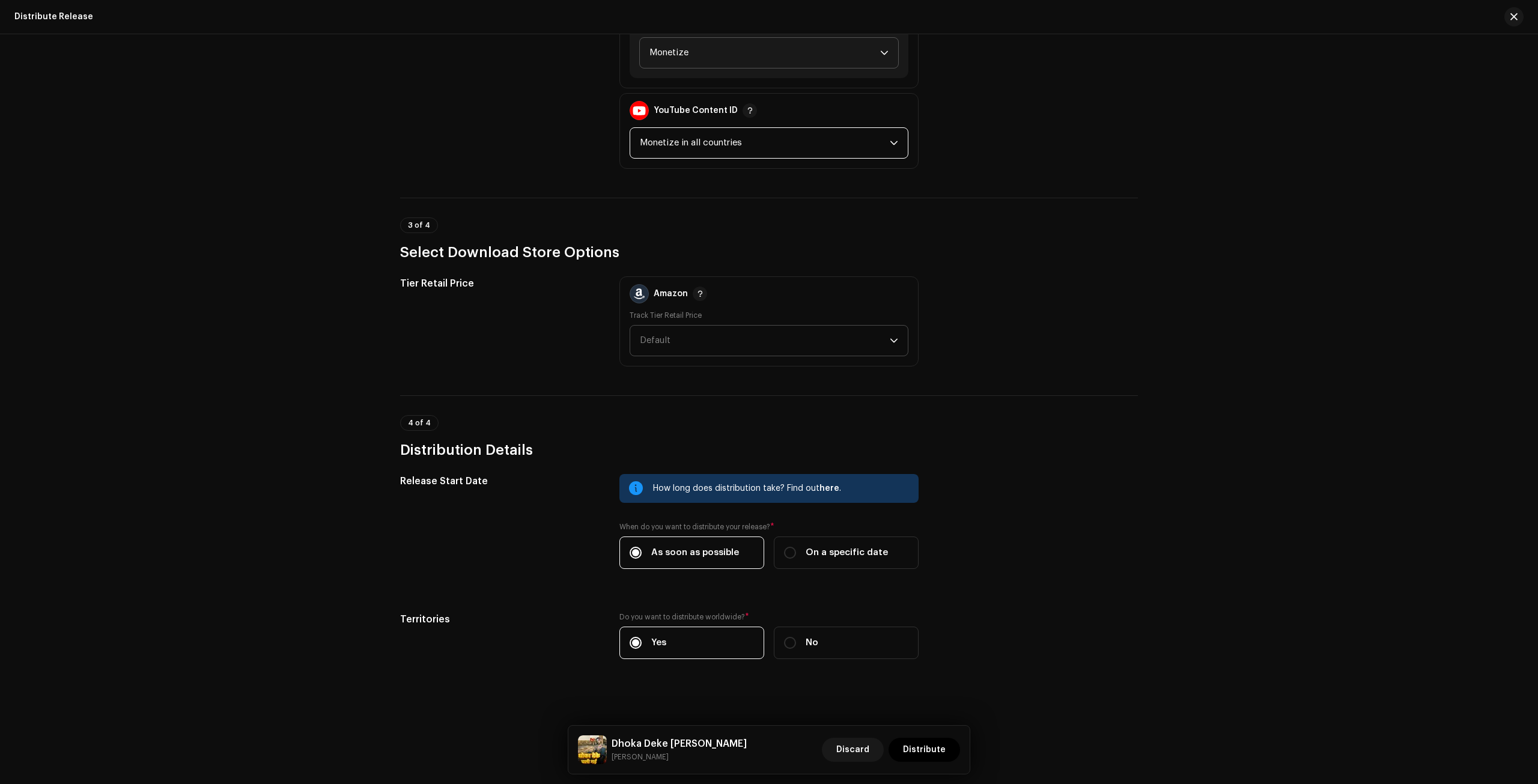
click at [685, 325] on span "Default" at bounding box center [764, 340] width 250 height 30
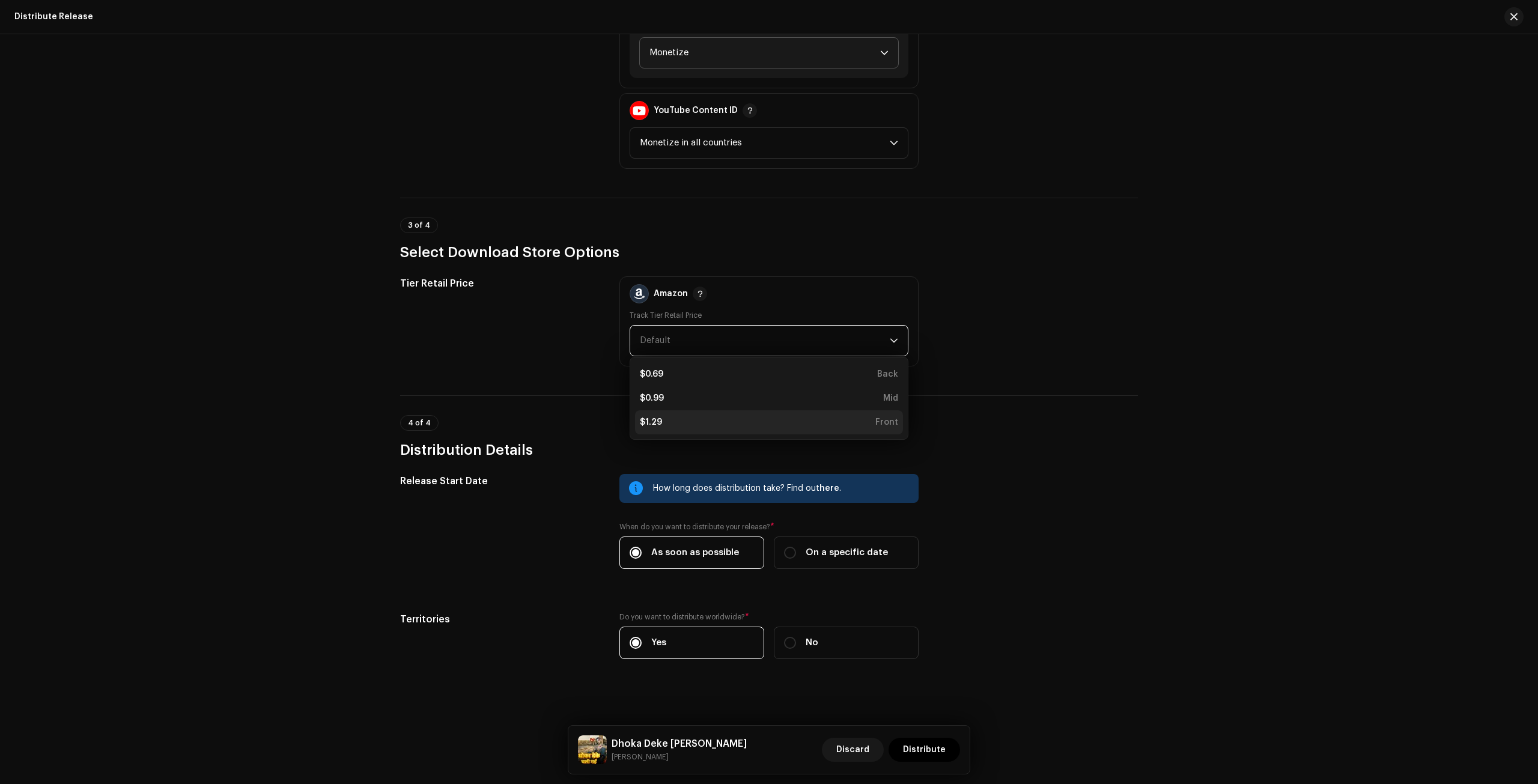
click at [678, 418] on div "$1.29 Front" at bounding box center [768, 422] width 258 height 12
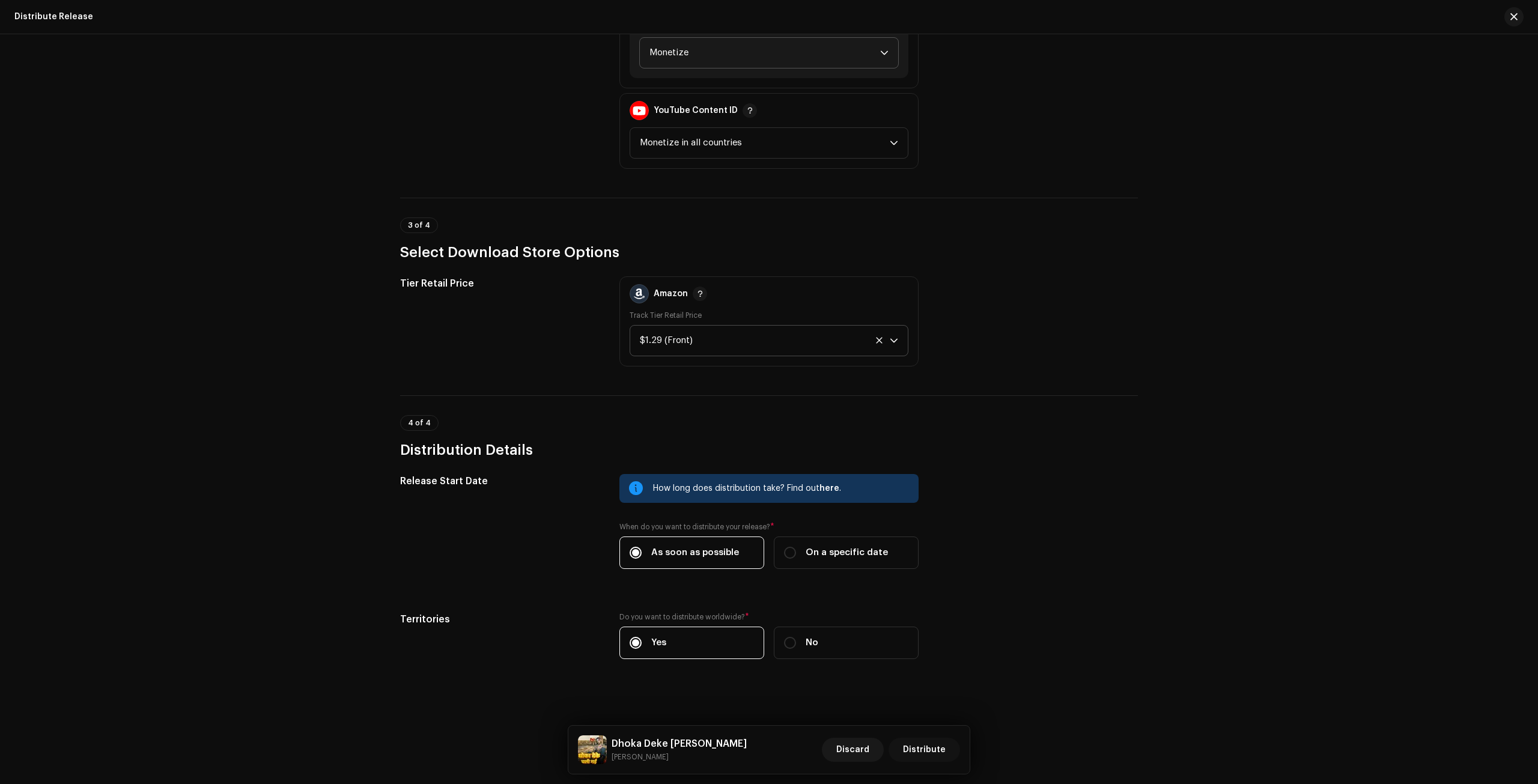
click at [927, 748] on span "Distribute" at bounding box center [924, 749] width 42 height 24
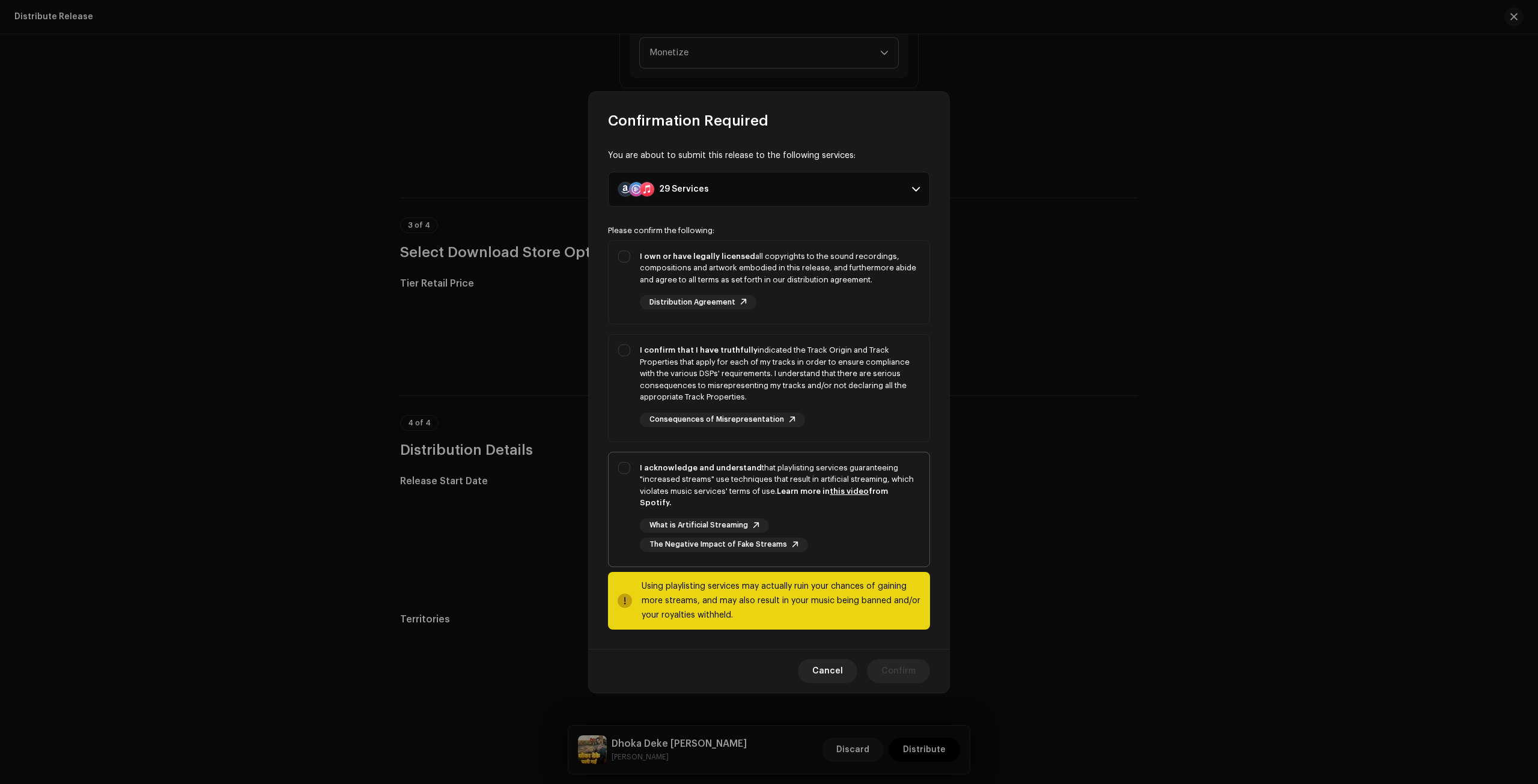
click at [623, 474] on div "I acknowledge and understand that playlisting services guaranteeing "increased …" at bounding box center [769, 506] width 321 height 109
checkbox input "true"
click at [619, 355] on div "I confirm that I have truthfully indicated the Track Origin and Track Propertie…" at bounding box center [769, 385] width 321 height 102
checkbox input "true"
click at [622, 257] on div "I own or have legally licensed all copyrights to the sound recordings, composit…" at bounding box center [769, 279] width 321 height 79
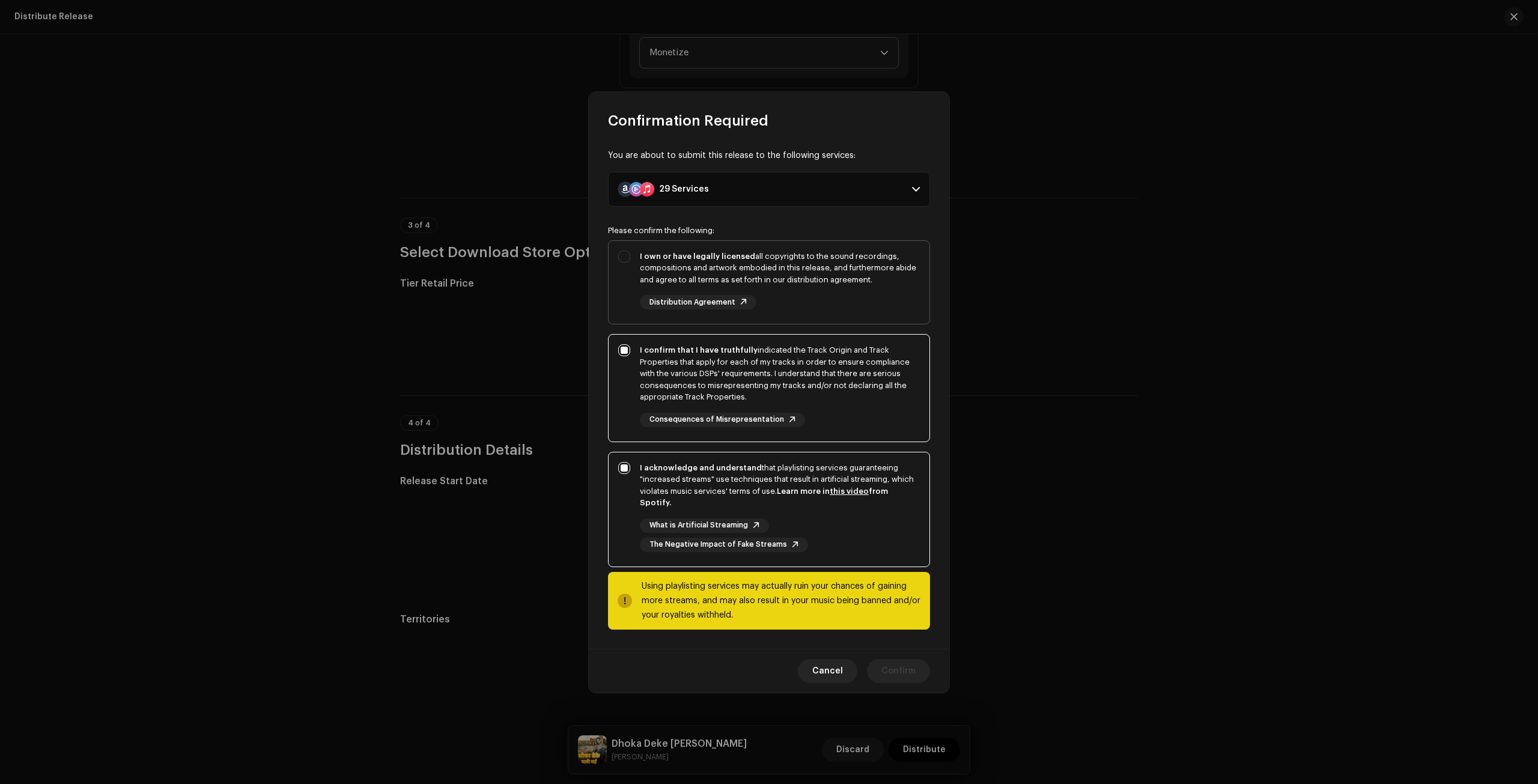
checkbox input "true"
click at [888, 665] on span "Confirm" at bounding box center [899, 671] width 34 height 24
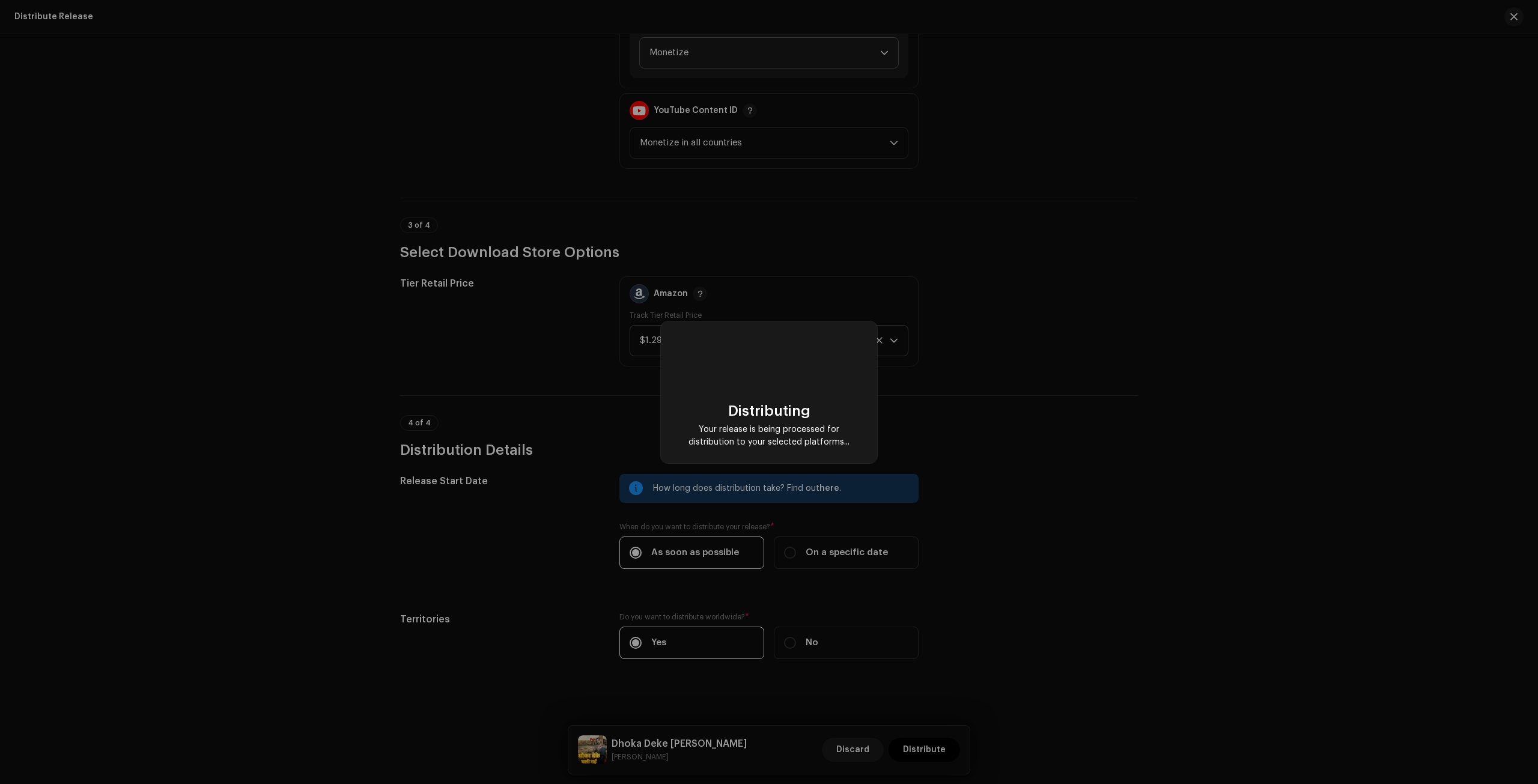
checkbox input "false"
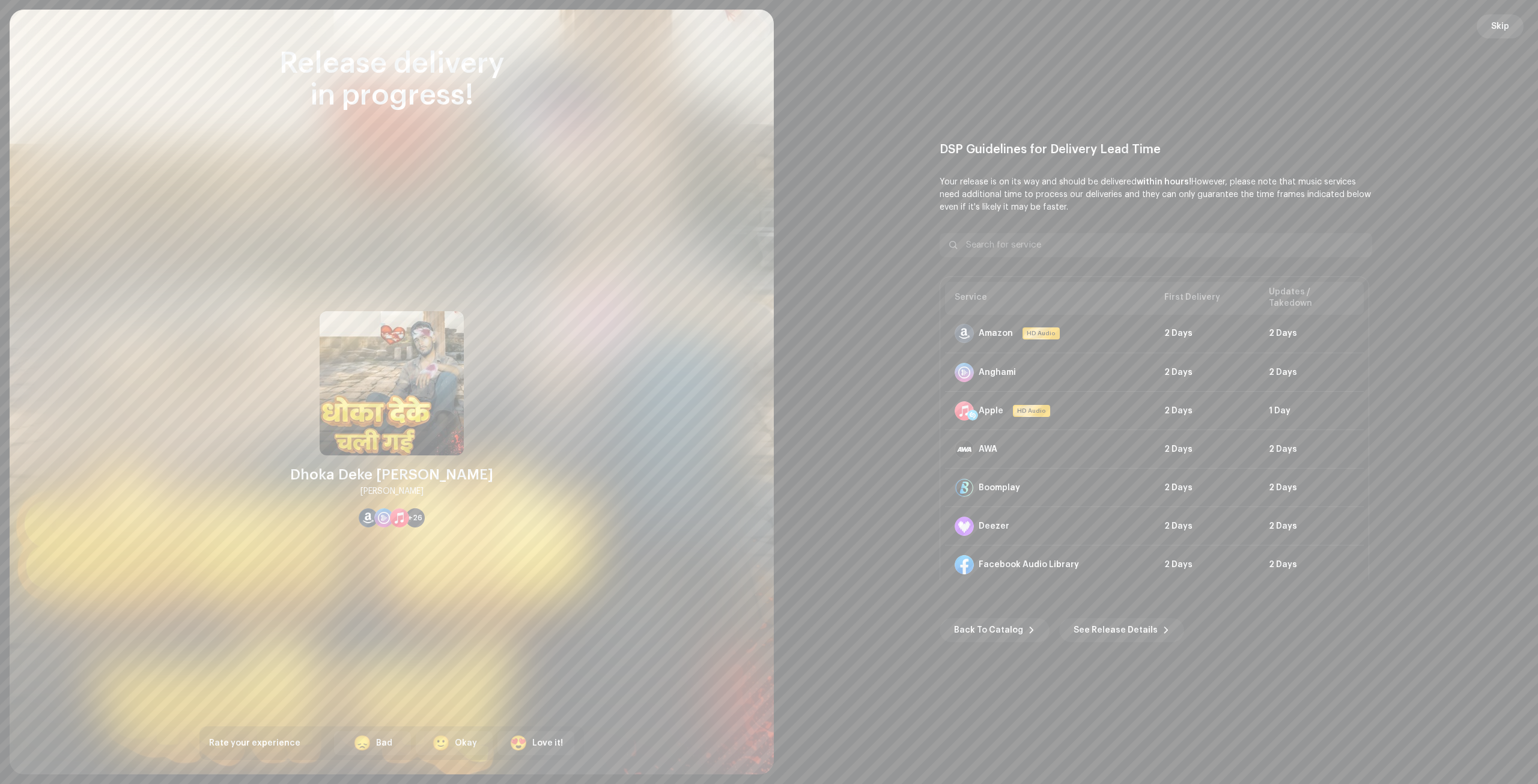
click at [1495, 30] on span "Skip" at bounding box center [1499, 26] width 18 height 24
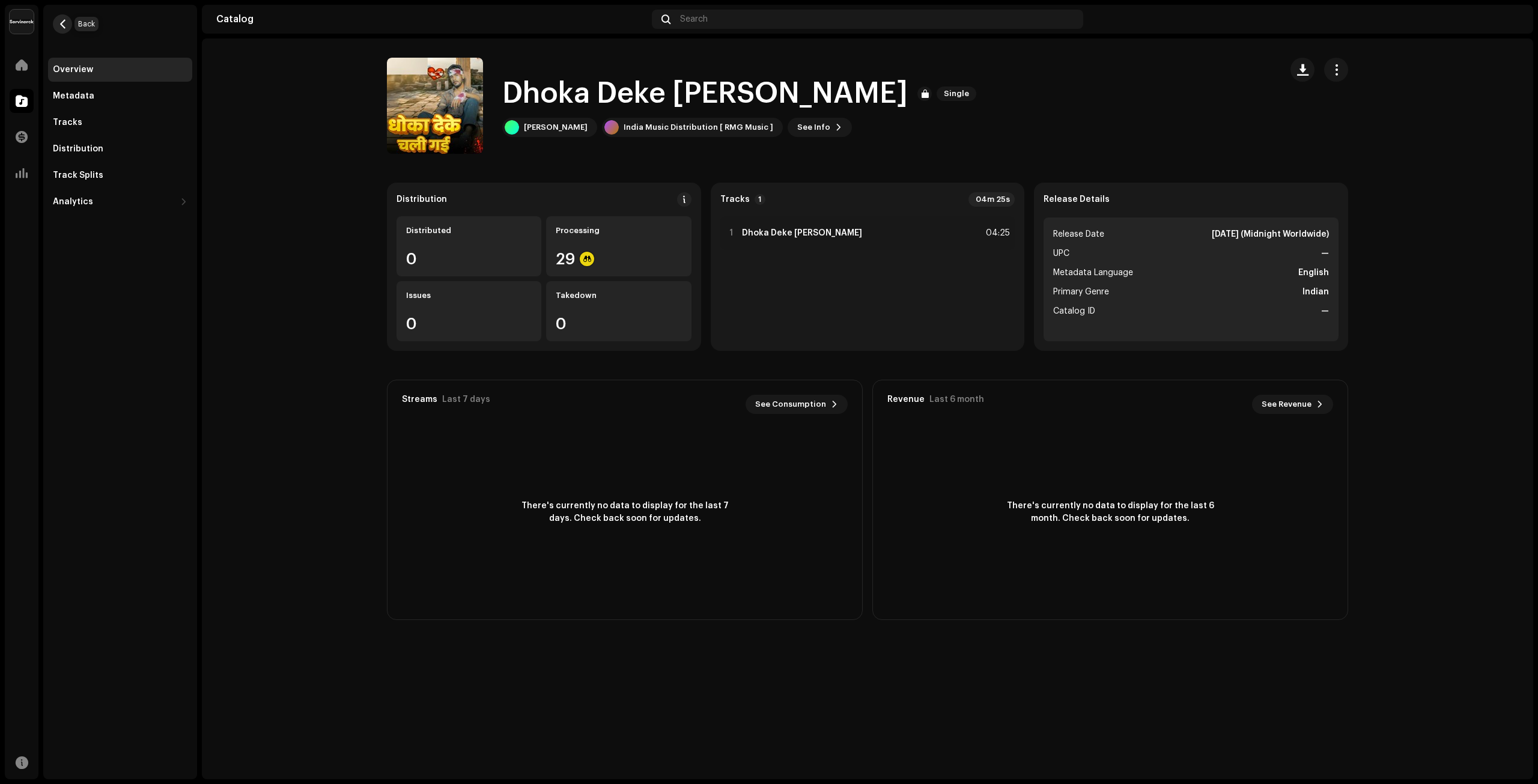
click at [59, 25] on span "button" at bounding box center [63, 24] width 9 height 9
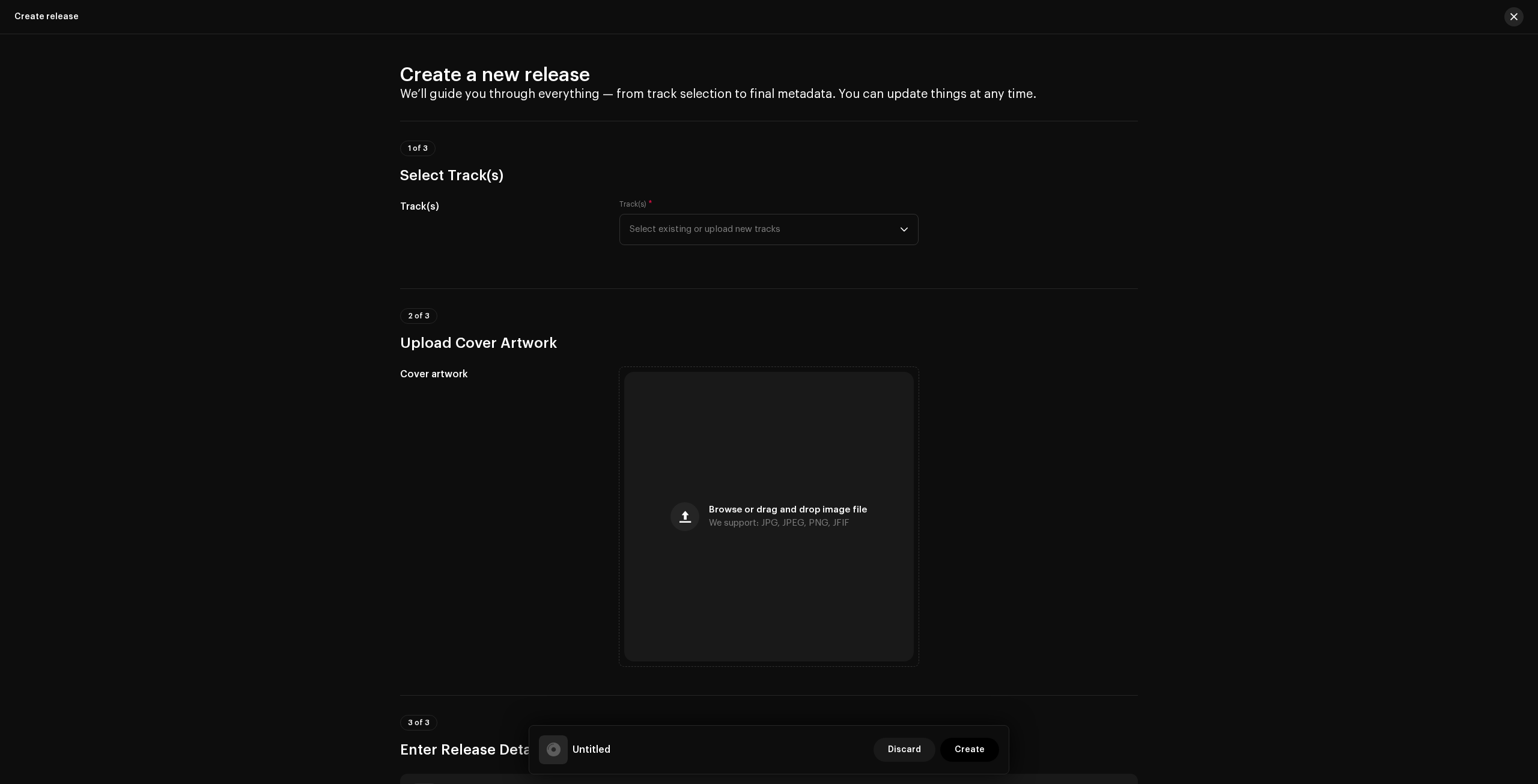
click at [1521, 14] on button "button" at bounding box center [1513, 17] width 19 height 19
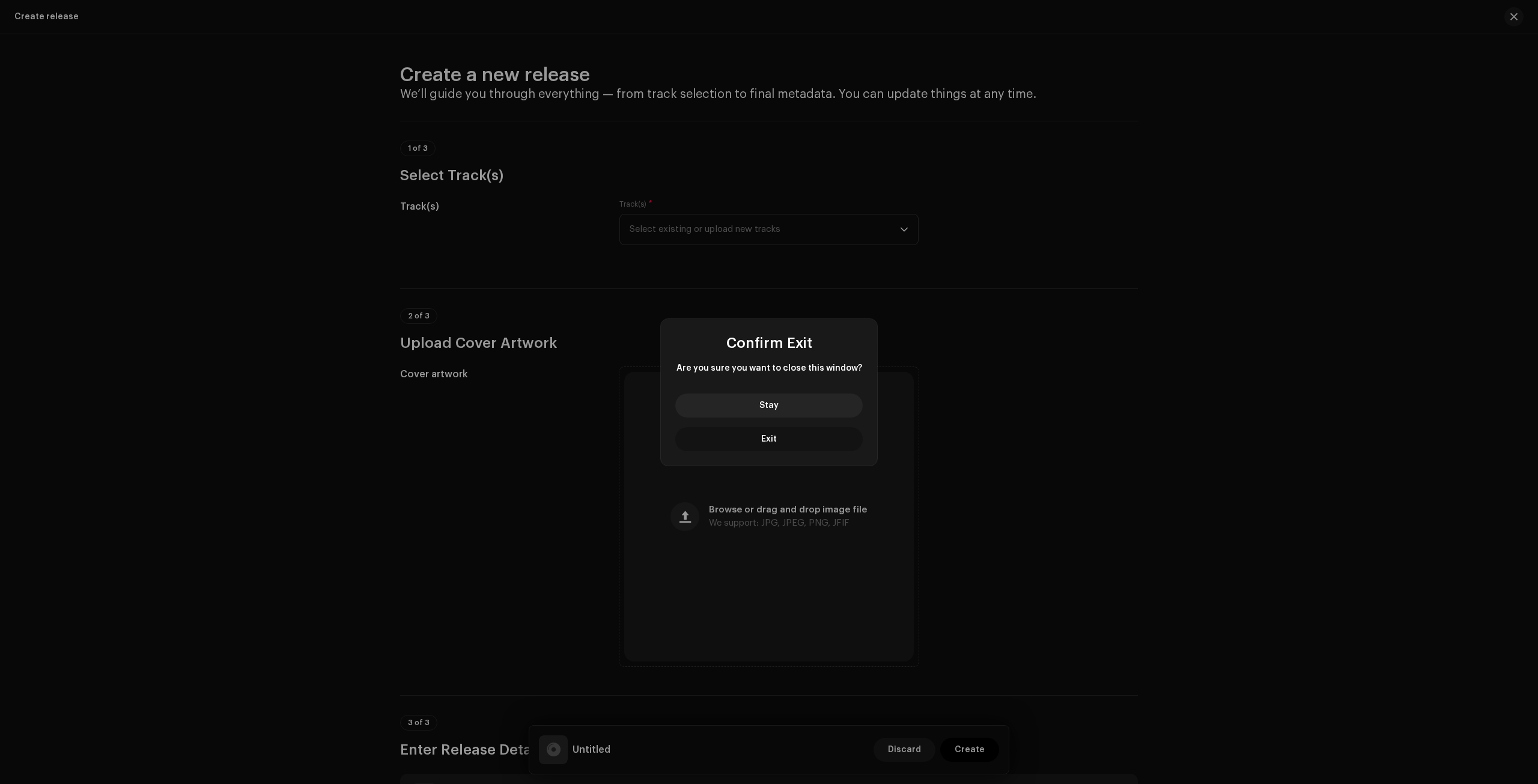
click at [816, 431] on button "Exit" at bounding box center [768, 439] width 187 height 24
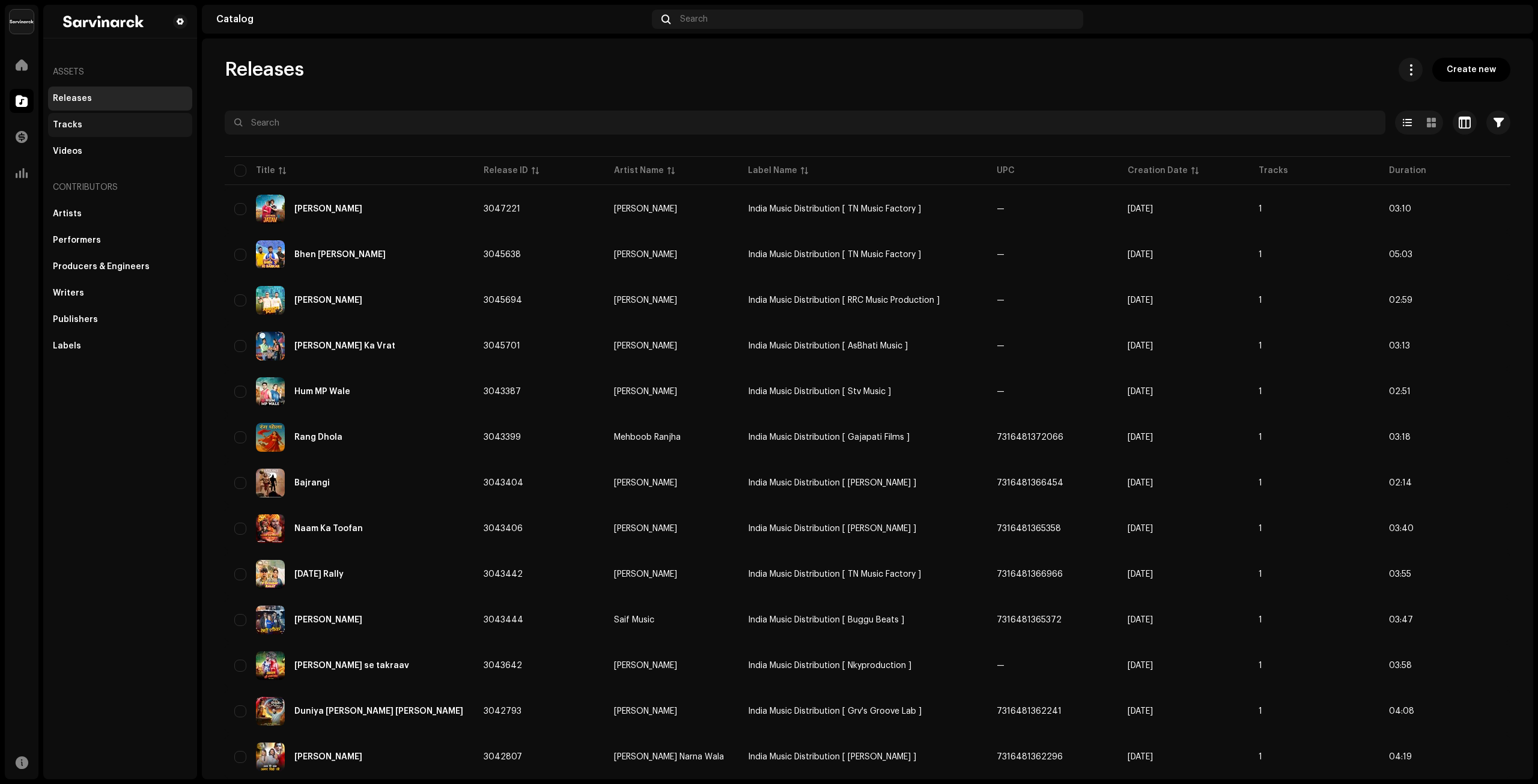
click at [85, 130] on div "Tracks" at bounding box center [120, 124] width 144 height 24
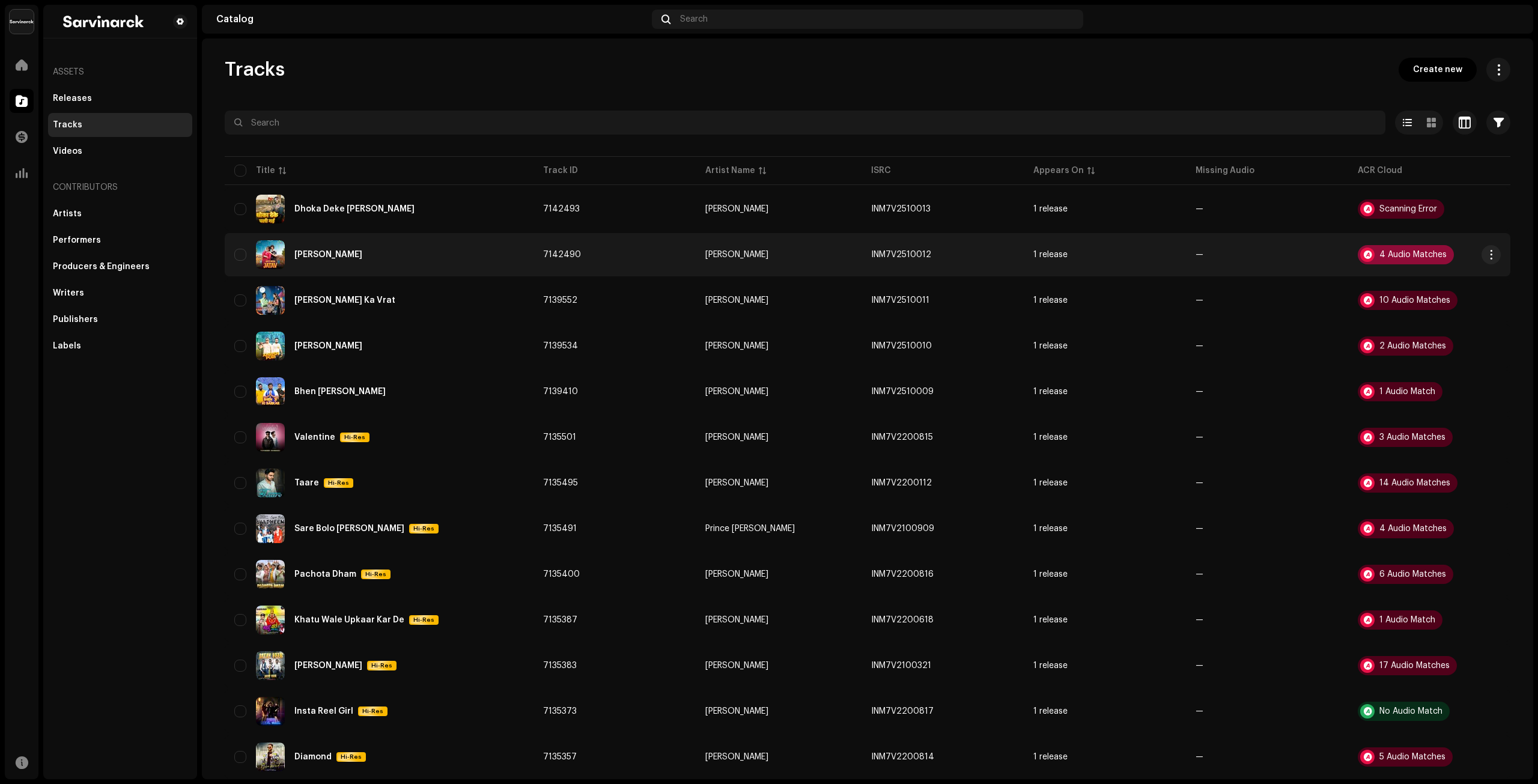
click at [1390, 258] on div "4 Audio Matches" at bounding box center [1405, 254] width 96 height 19
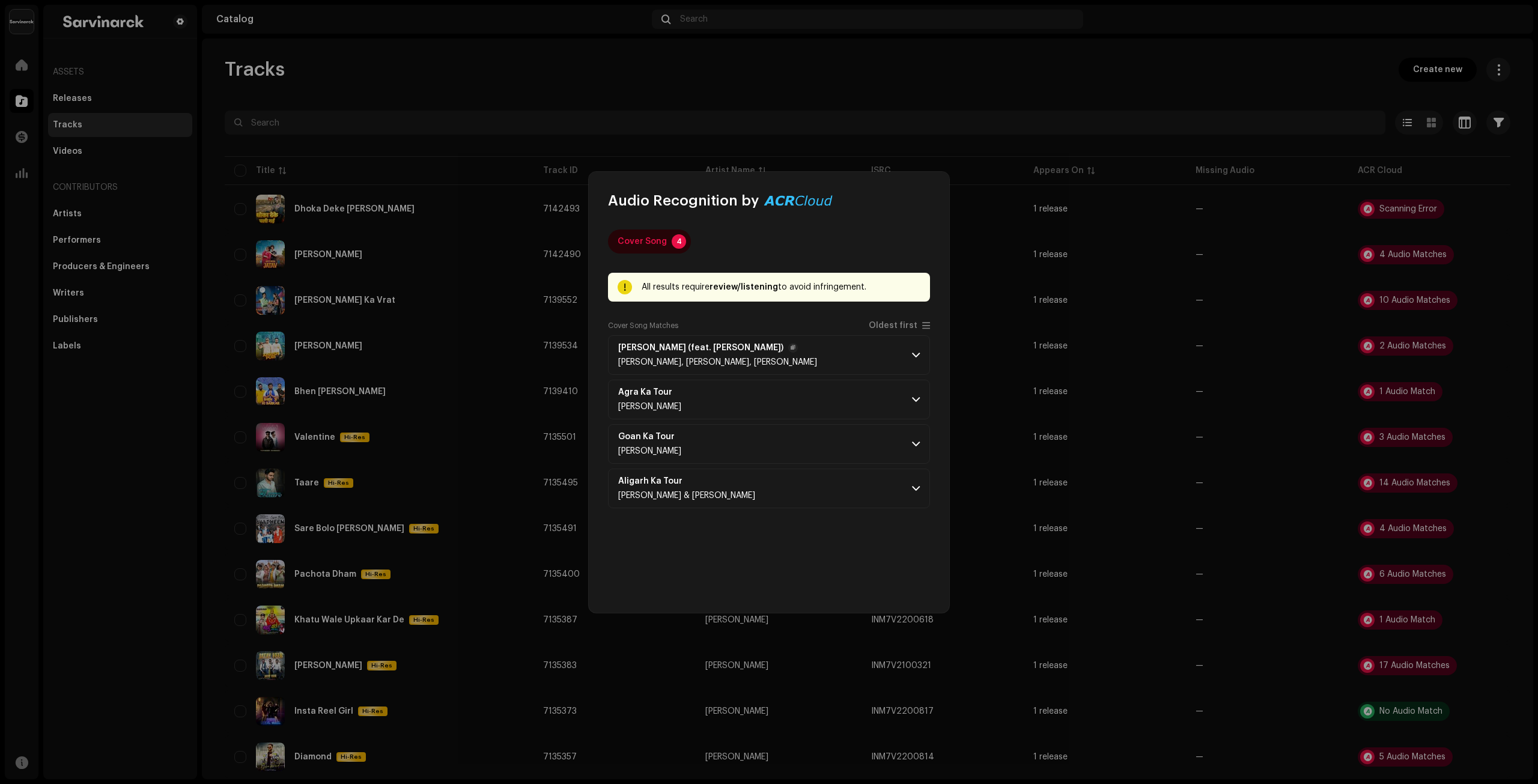
click at [916, 365] on p-accordion-header "Angreji Bole (feat. Aarushi Sharma) Sumit Parta, Sihag Muzik, Aarushi Sharma" at bounding box center [769, 355] width 322 height 40
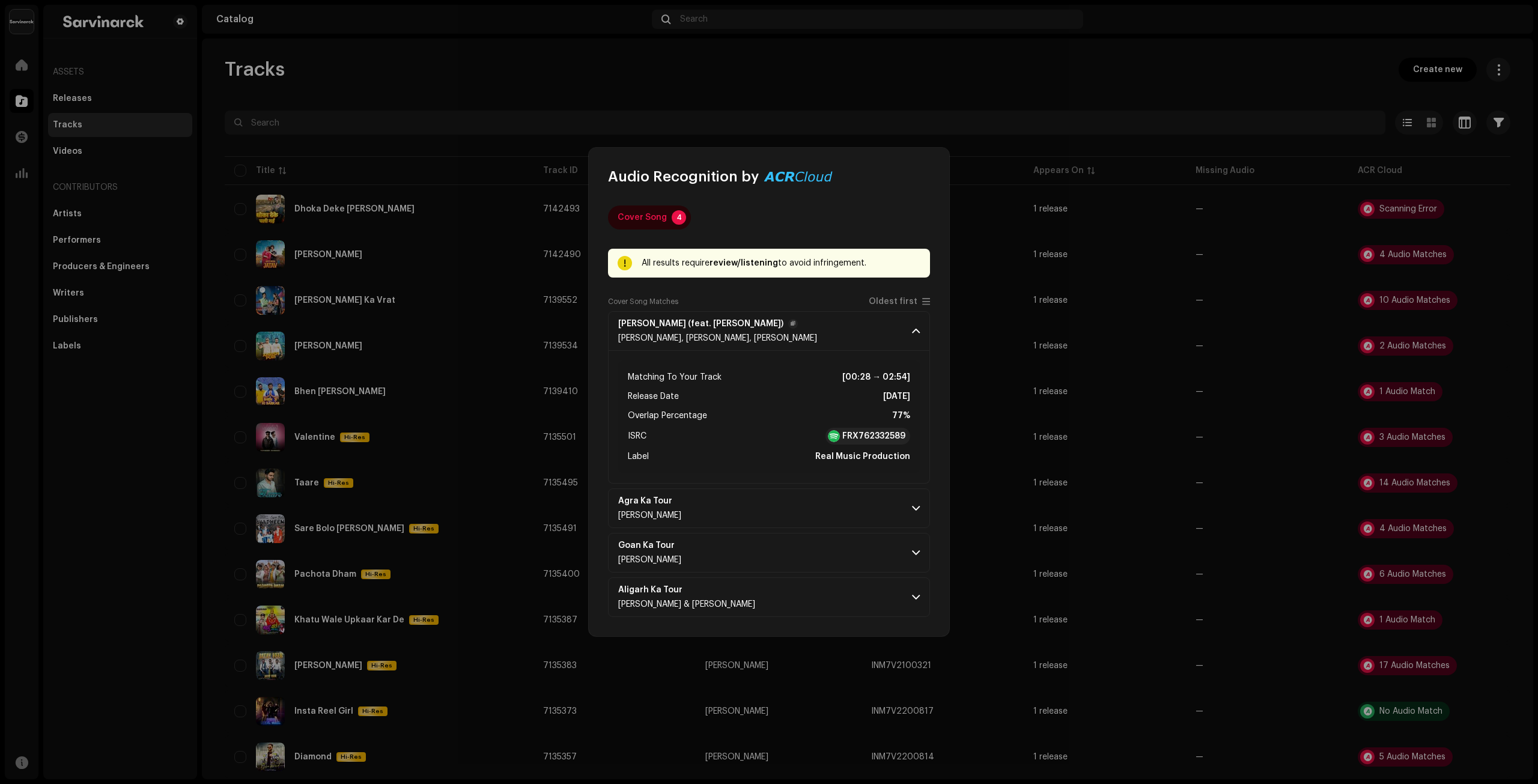
click at [916, 338] on p-accordion-header "Angreji Bole (feat. Aarushi Sharma) Sumit Parta, Sihag Muzik, Aarushi Sharma" at bounding box center [769, 330] width 322 height 40
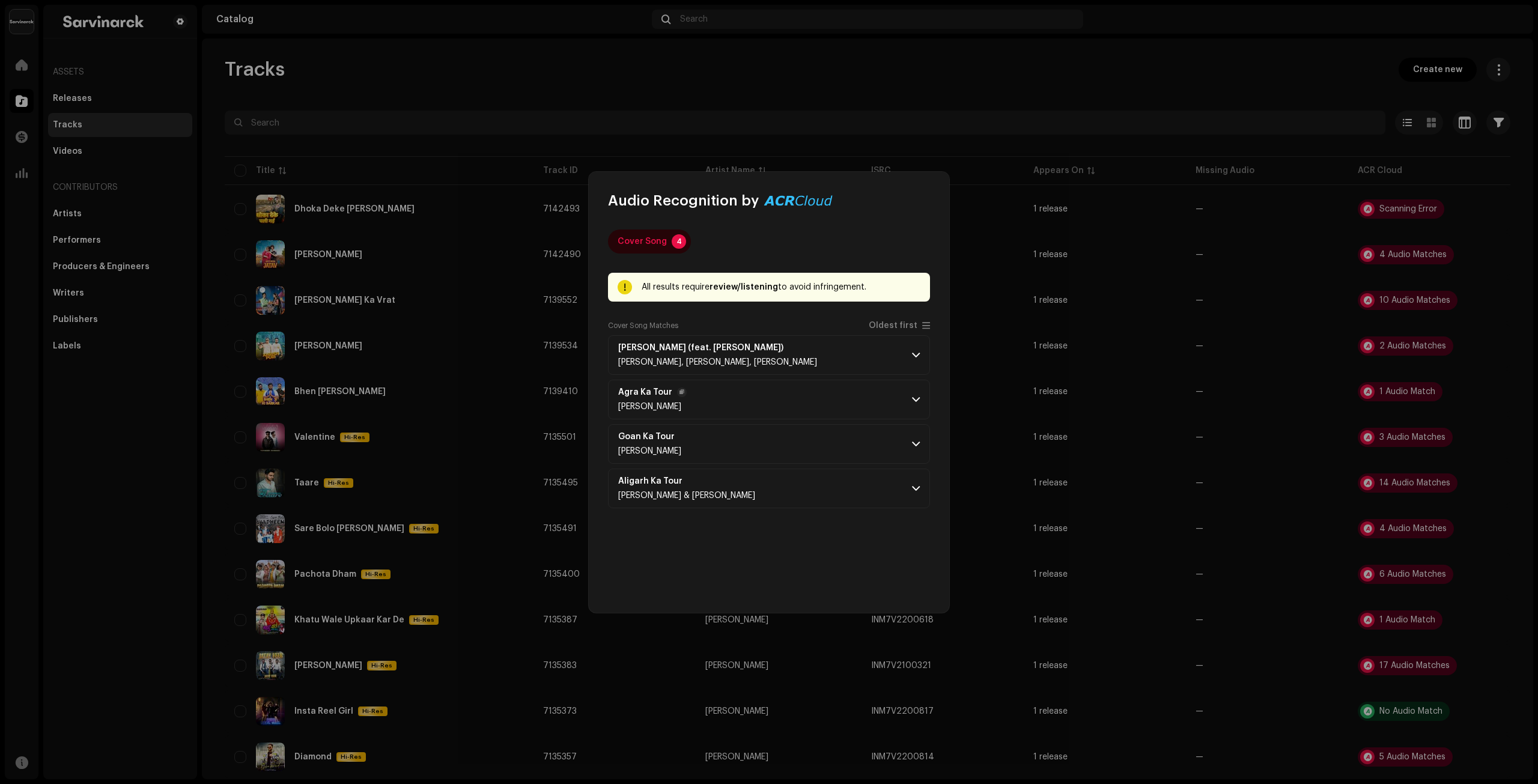
click at [906, 402] on p-accordion-header "Agra Ka Tour Ashok Kushwaha" at bounding box center [769, 399] width 322 height 40
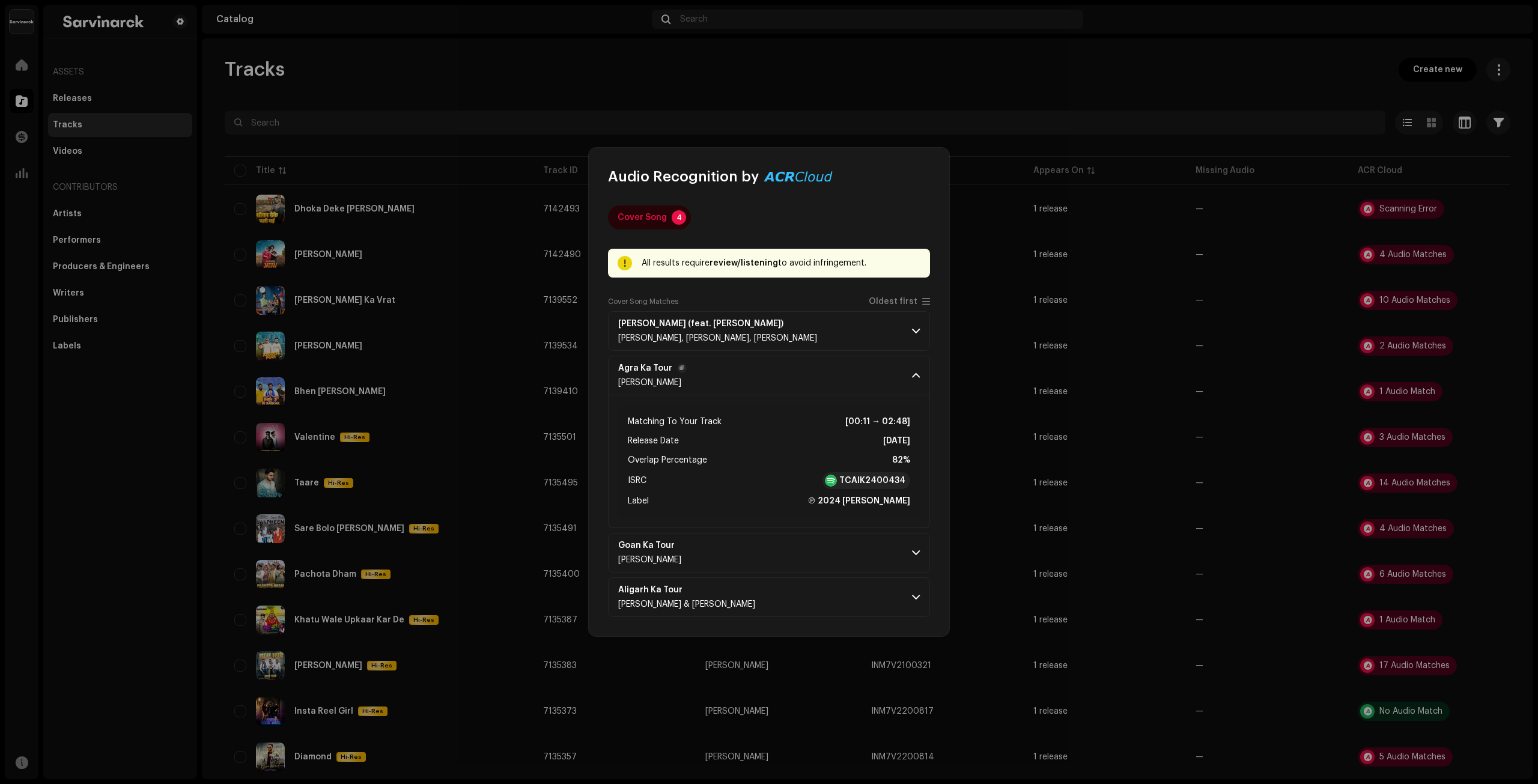
click at [902, 381] on p-accordion-header "Agra Ka Tour Ashok Kushwaha" at bounding box center [769, 375] width 322 height 40
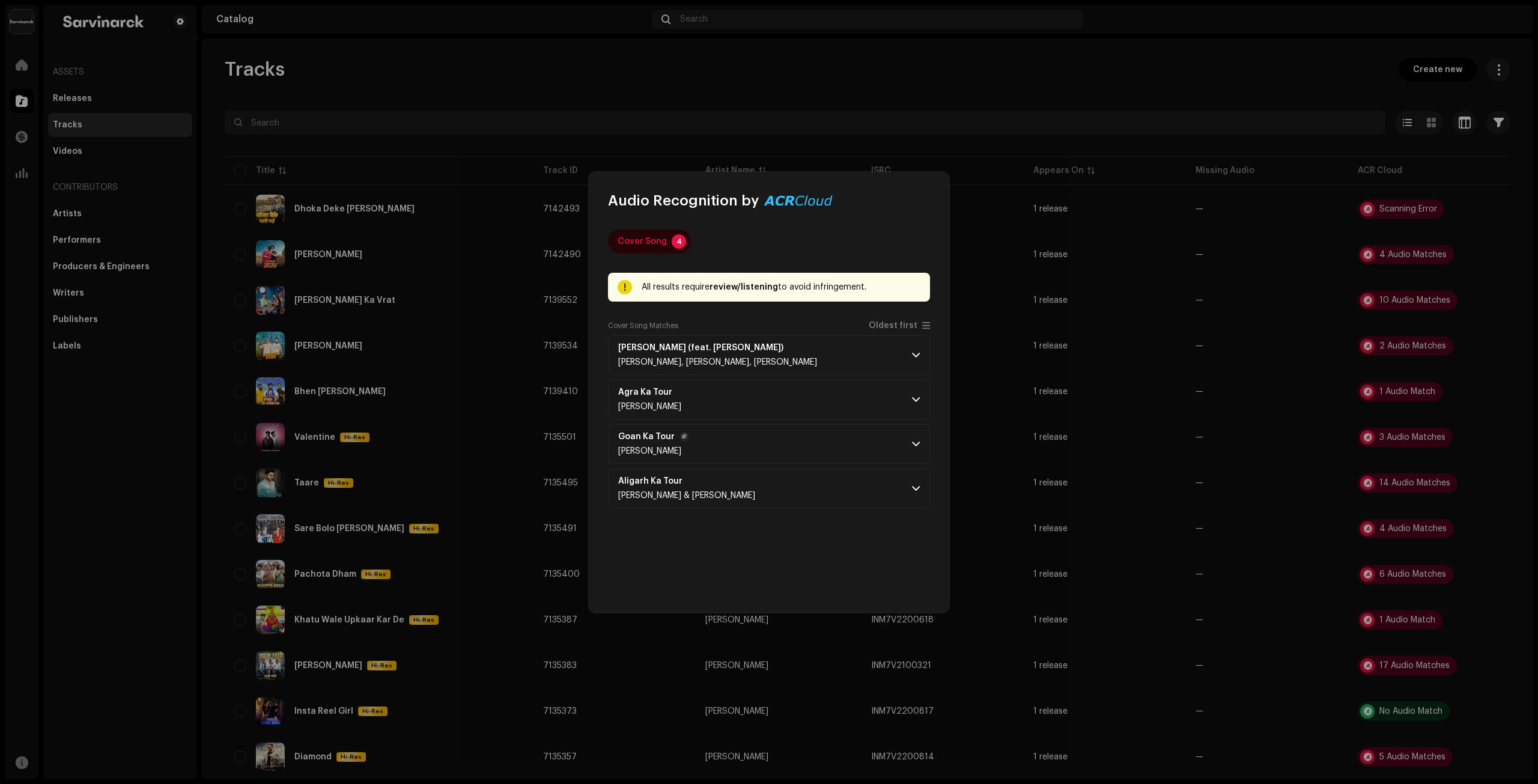
click at [897, 441] on p-accordion-header "Goan Ka Tour Manish solanki" at bounding box center [769, 444] width 322 height 40
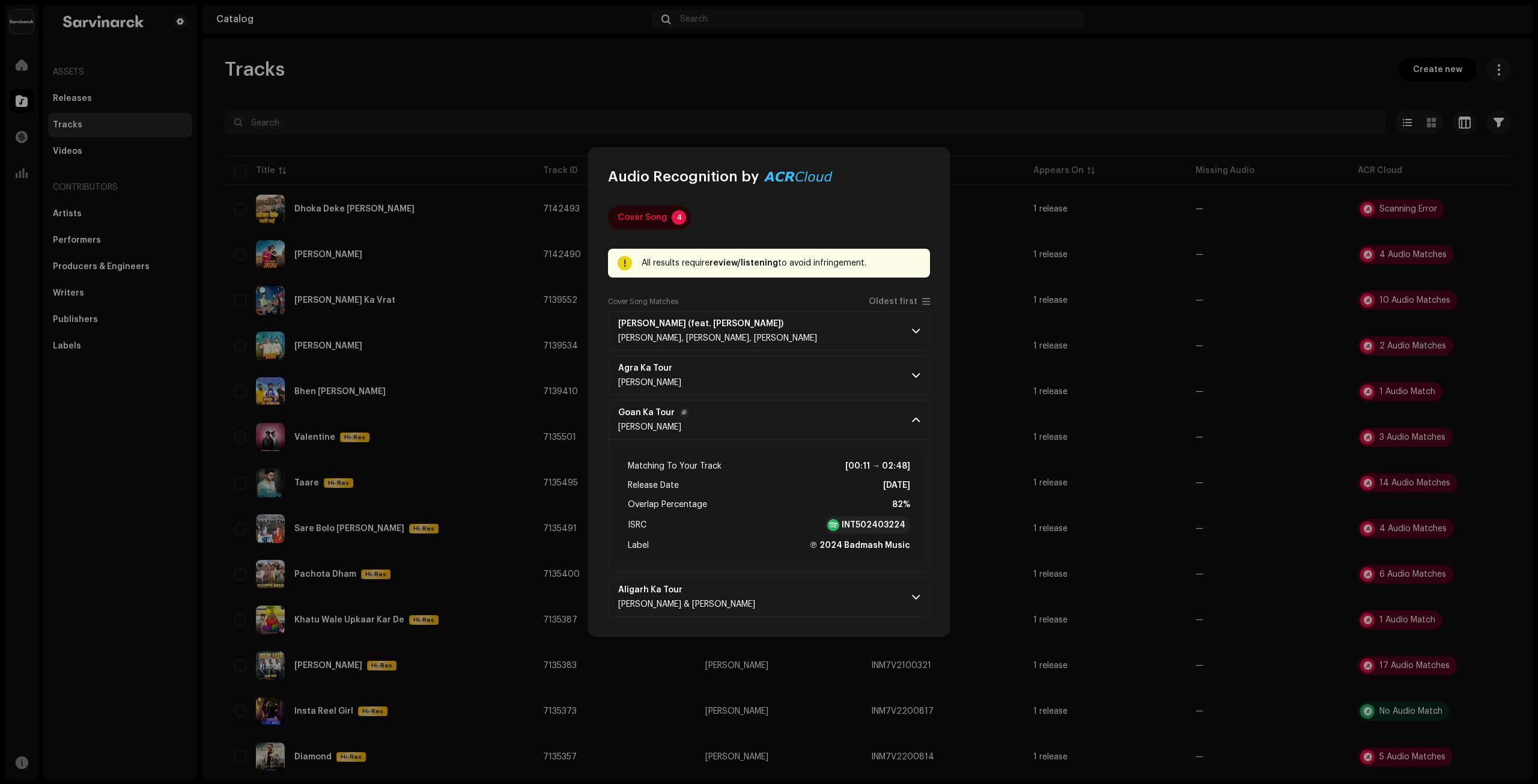
click at [903, 427] on p-accordion-header "Goan Ka Tour Manish solanki" at bounding box center [769, 419] width 322 height 40
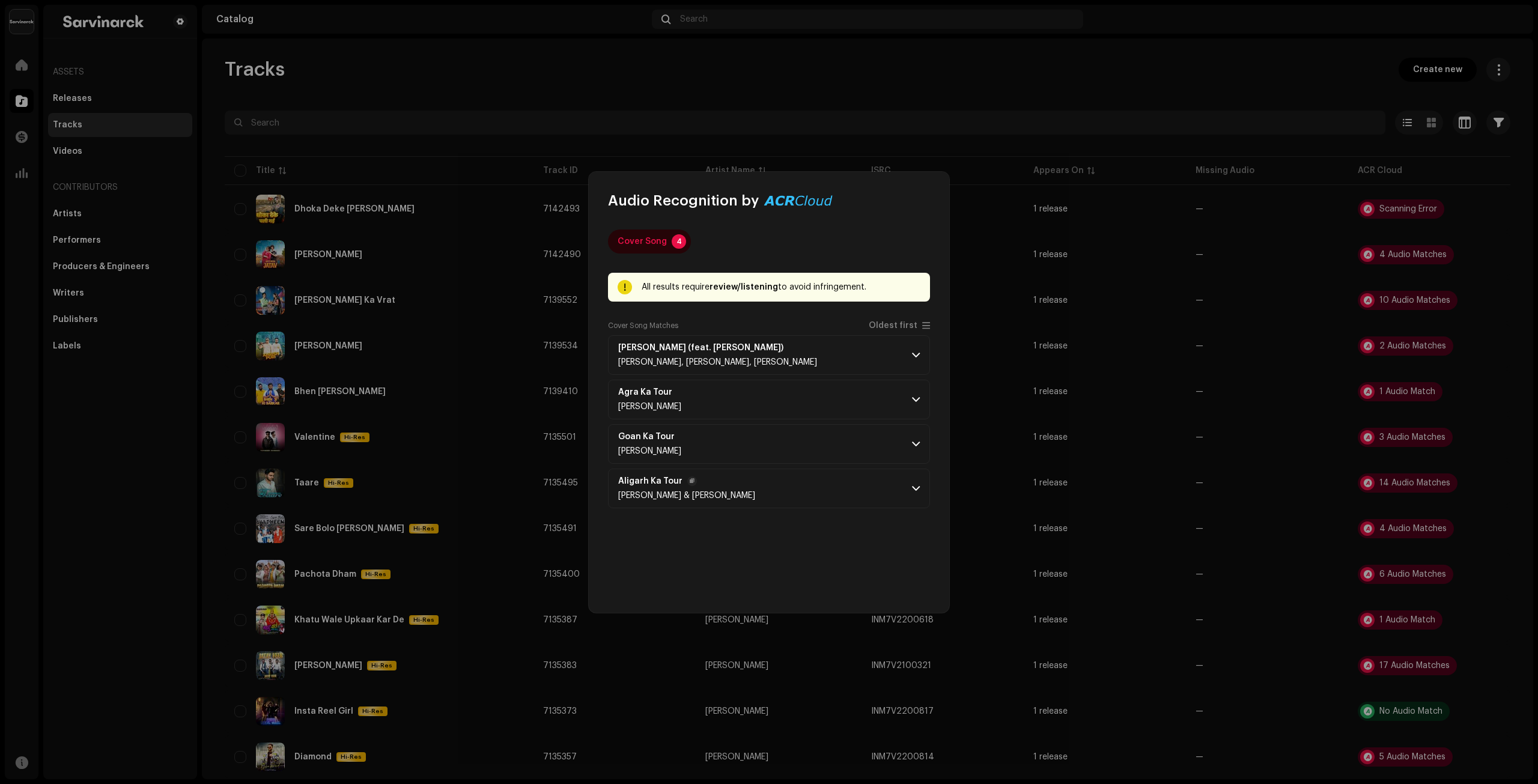
click at [883, 487] on p-accordion-header "Aligarh Ka Tour Subham Mahi & Mohan Pandit" at bounding box center [769, 488] width 322 height 40
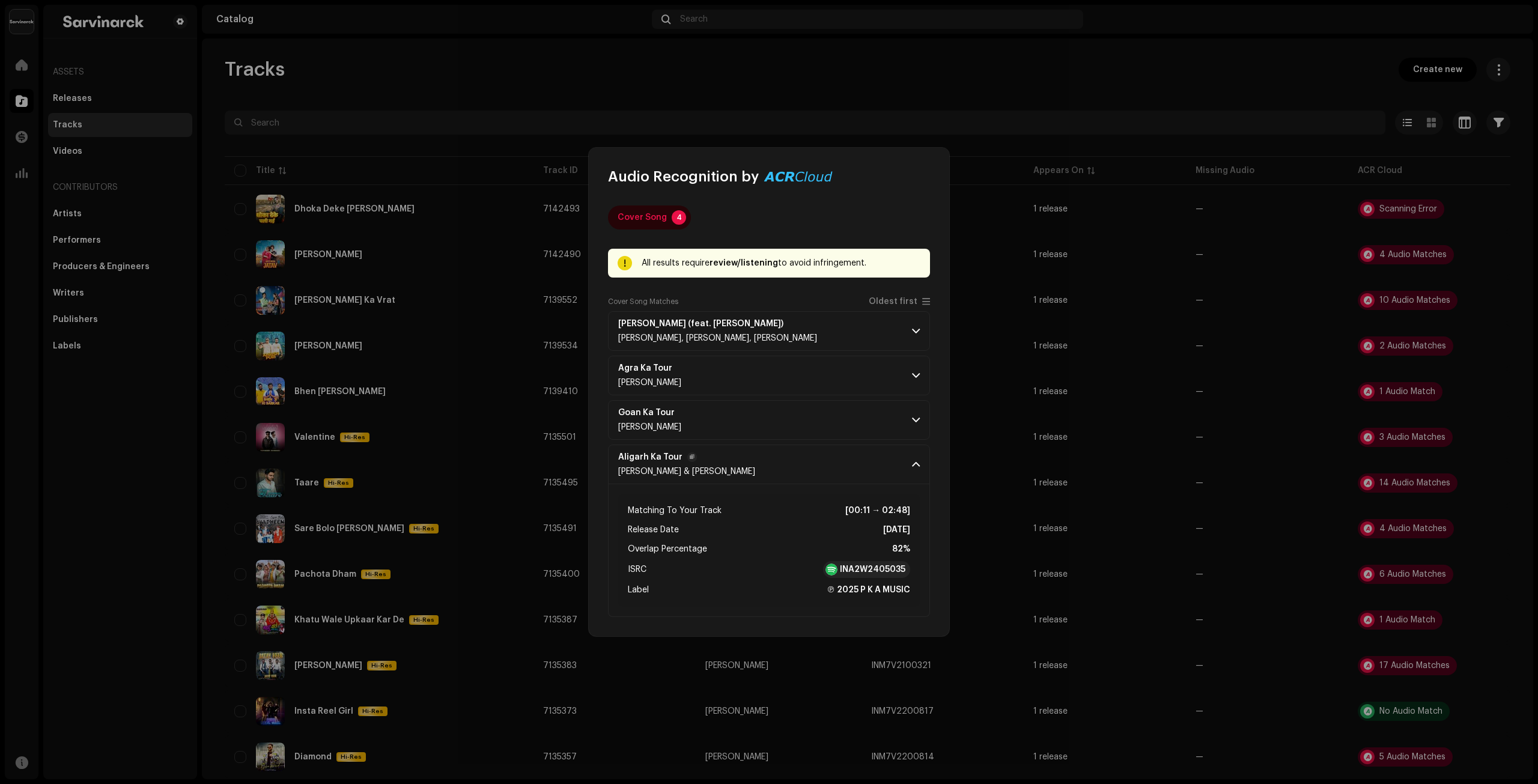
click at [888, 469] on p-accordion-header "Aligarh Ka Tour Subham Mahi & Mohan Pandit" at bounding box center [769, 464] width 322 height 40
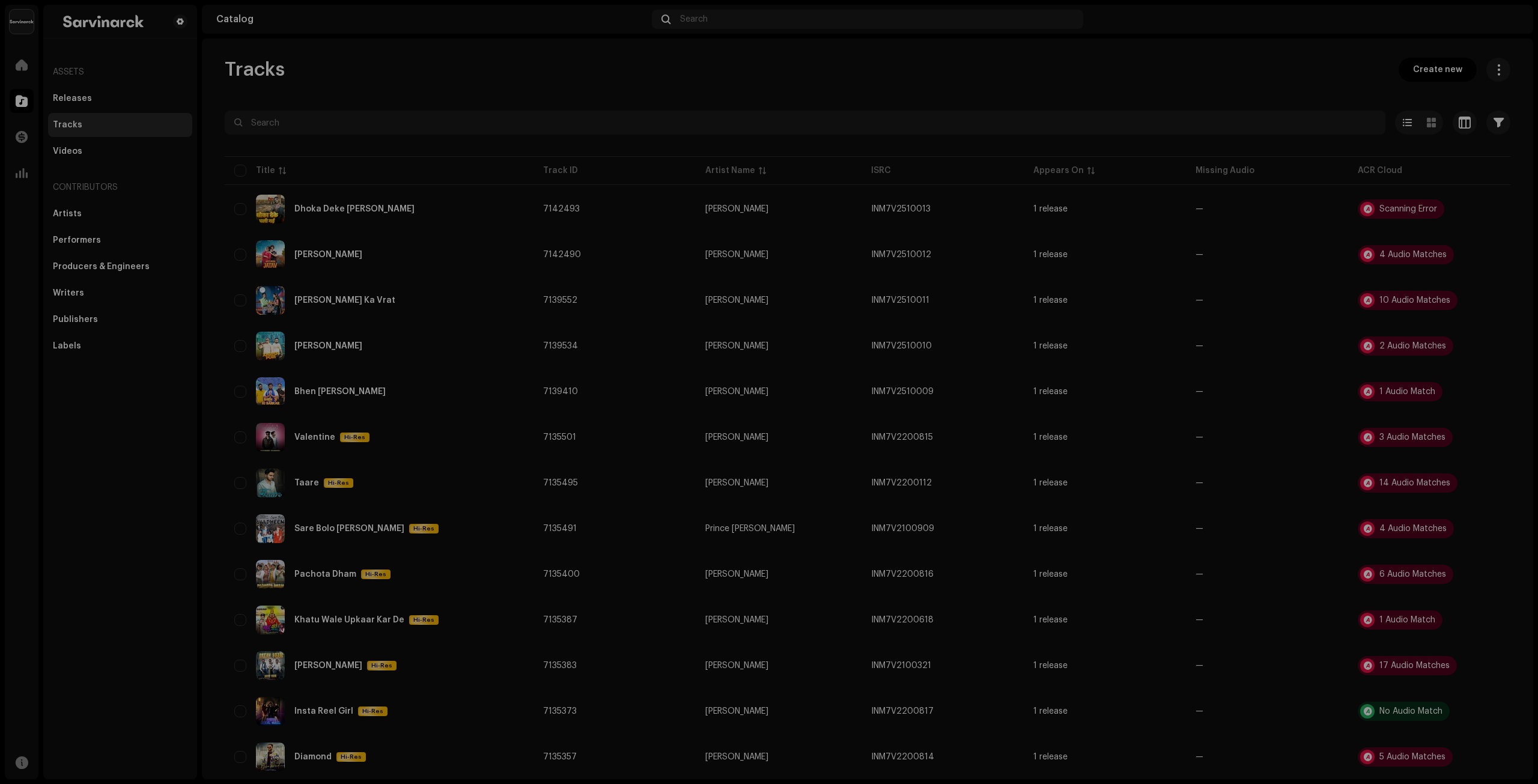
click at [1071, 59] on div "Audio Recognition by Cover Song 4 All results require review/listening to avoid…" at bounding box center [769, 392] width 1538 height 784
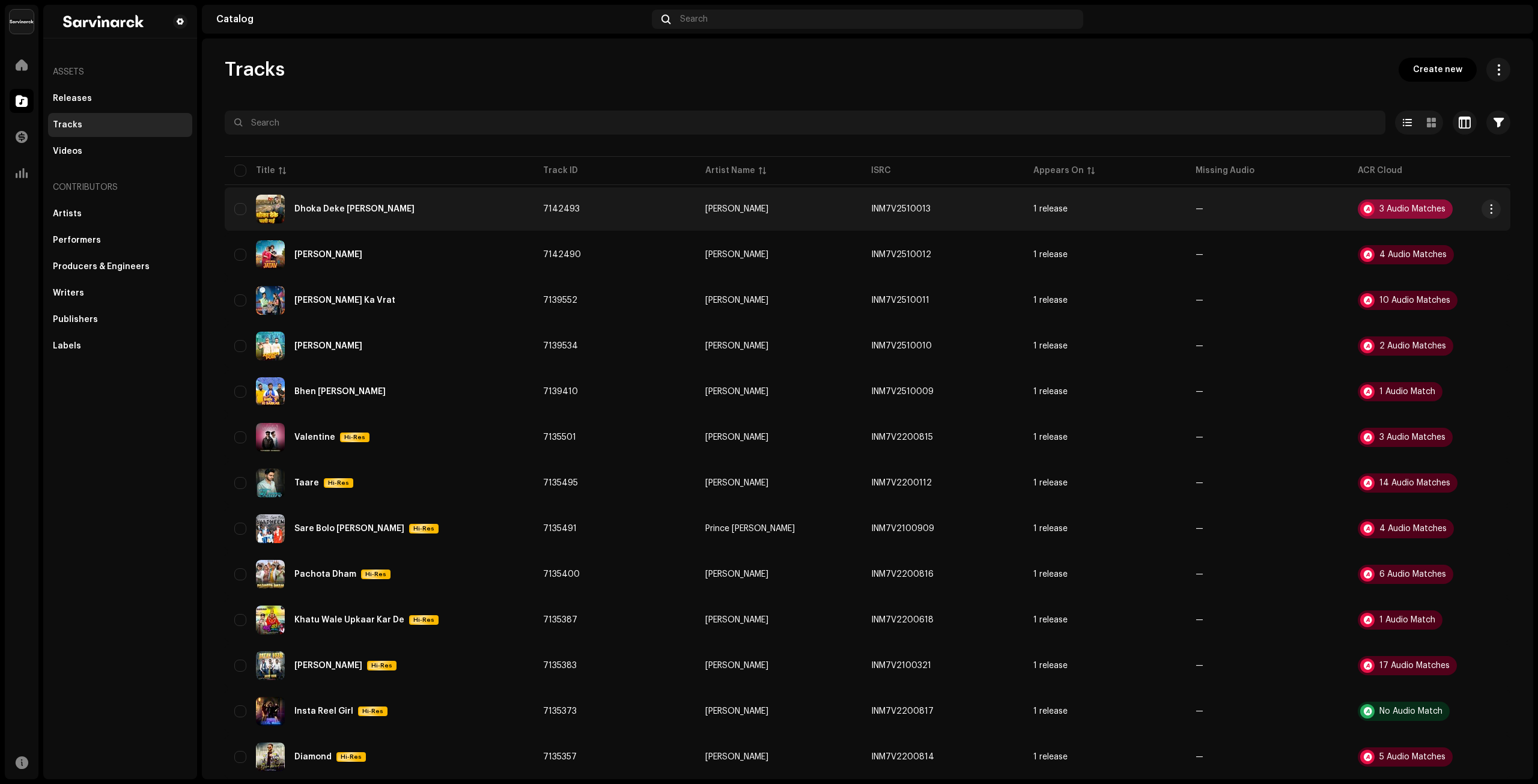
click at [1408, 207] on div "3 Audio Matches" at bounding box center [1413, 209] width 66 height 8
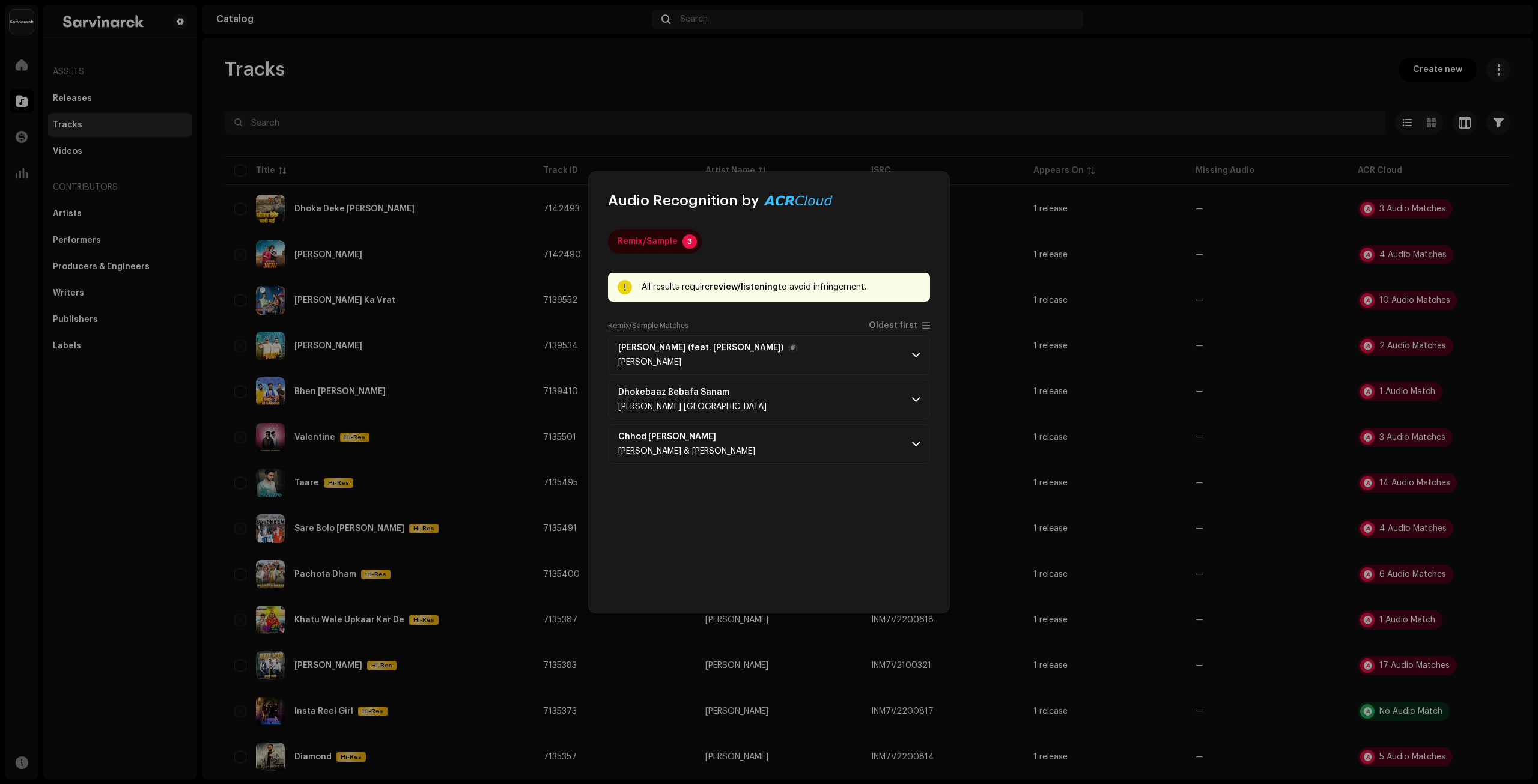
click at [893, 356] on p-accordion-header "Kasme Wade Tod Chali (feat. Ashish Gulawadiya) Ajju prajapati" at bounding box center [769, 355] width 322 height 40
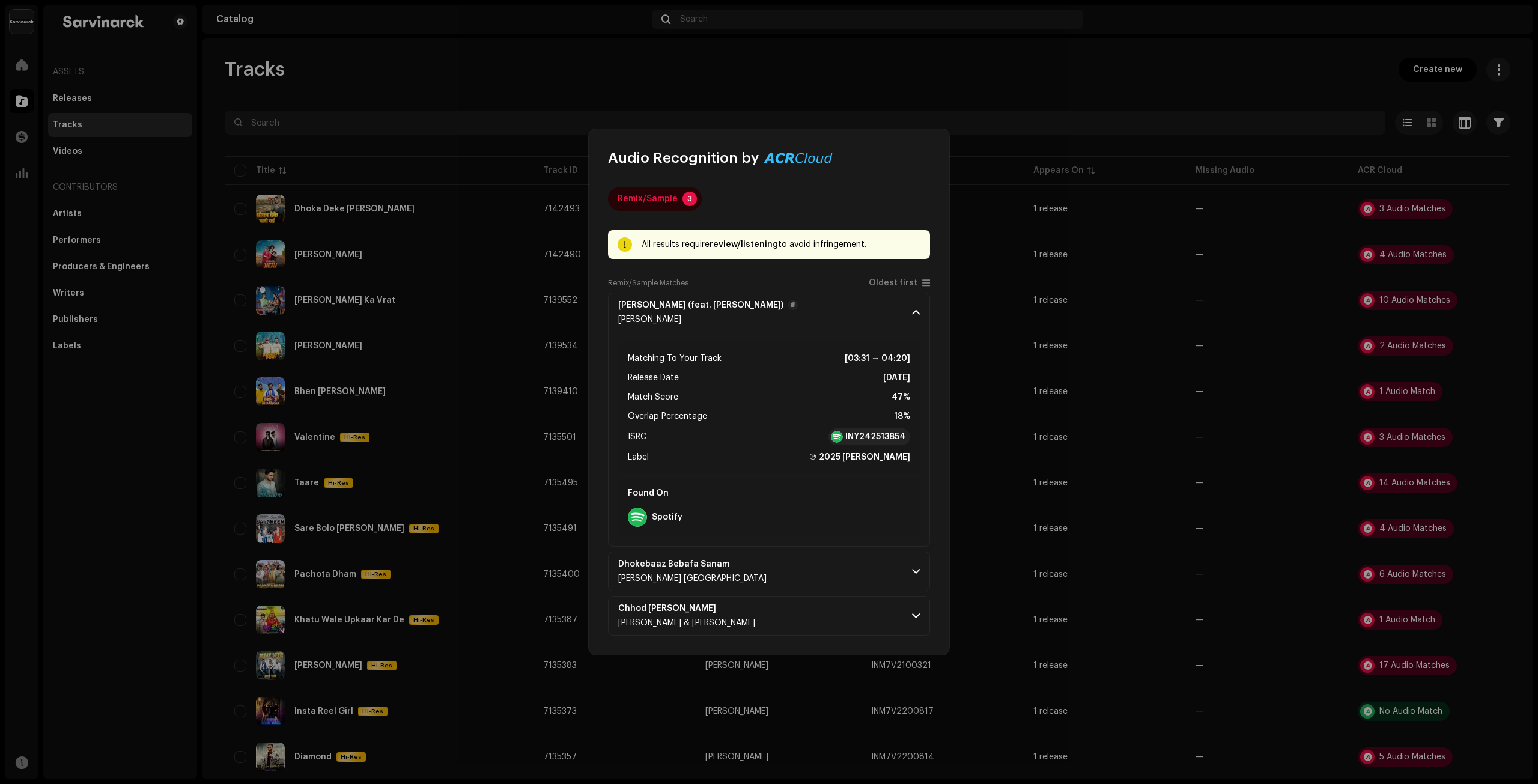
click at [913, 326] on p-accordion-header "Kasme Wade Tod Chali (feat. Ashish Gulawadiya) Ajju prajapati" at bounding box center [769, 312] width 322 height 40
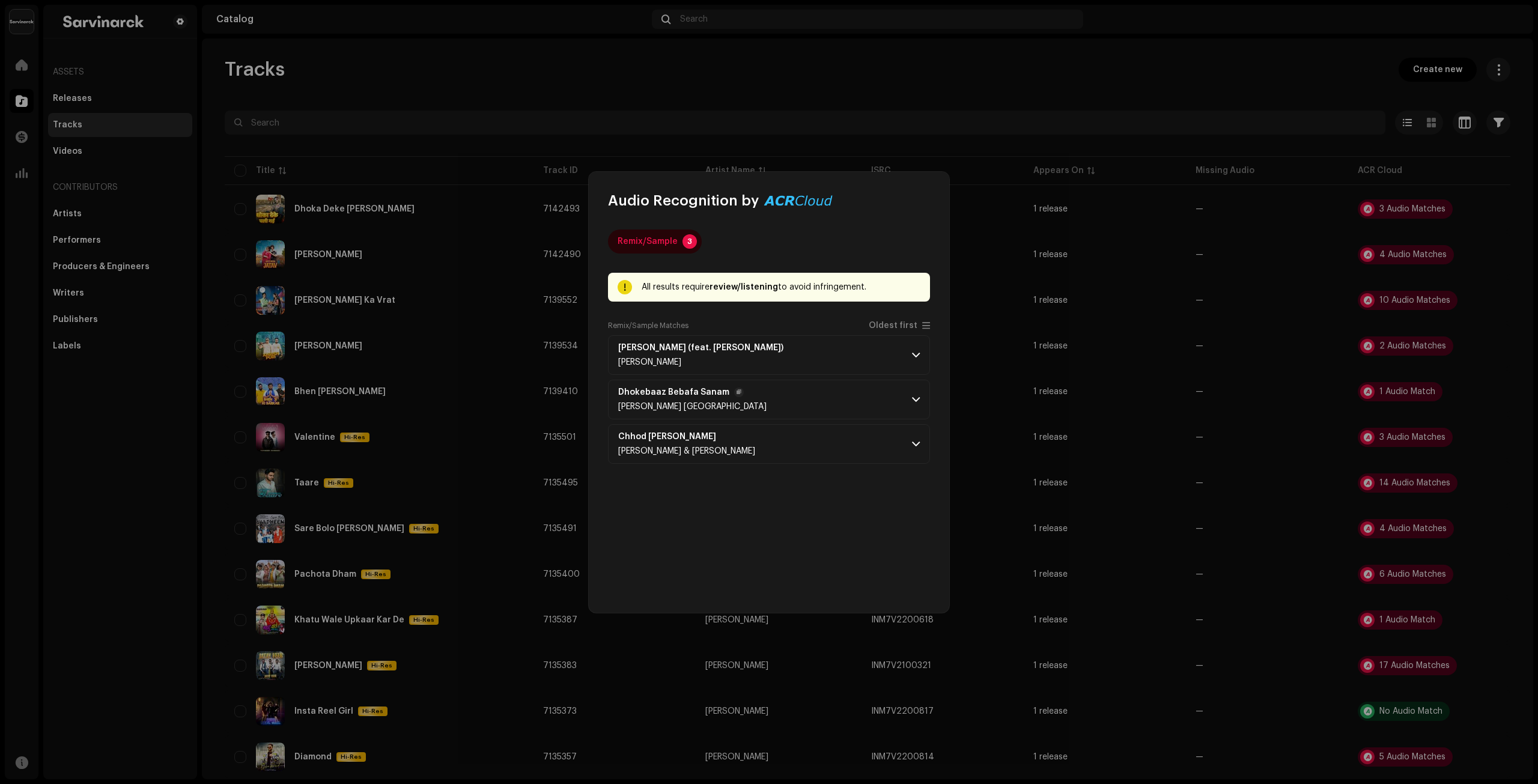
click at [908, 399] on p-accordion-header "Dhokebaaz Bebafa Sanam Karanjeet Greater Noida" at bounding box center [769, 399] width 322 height 40
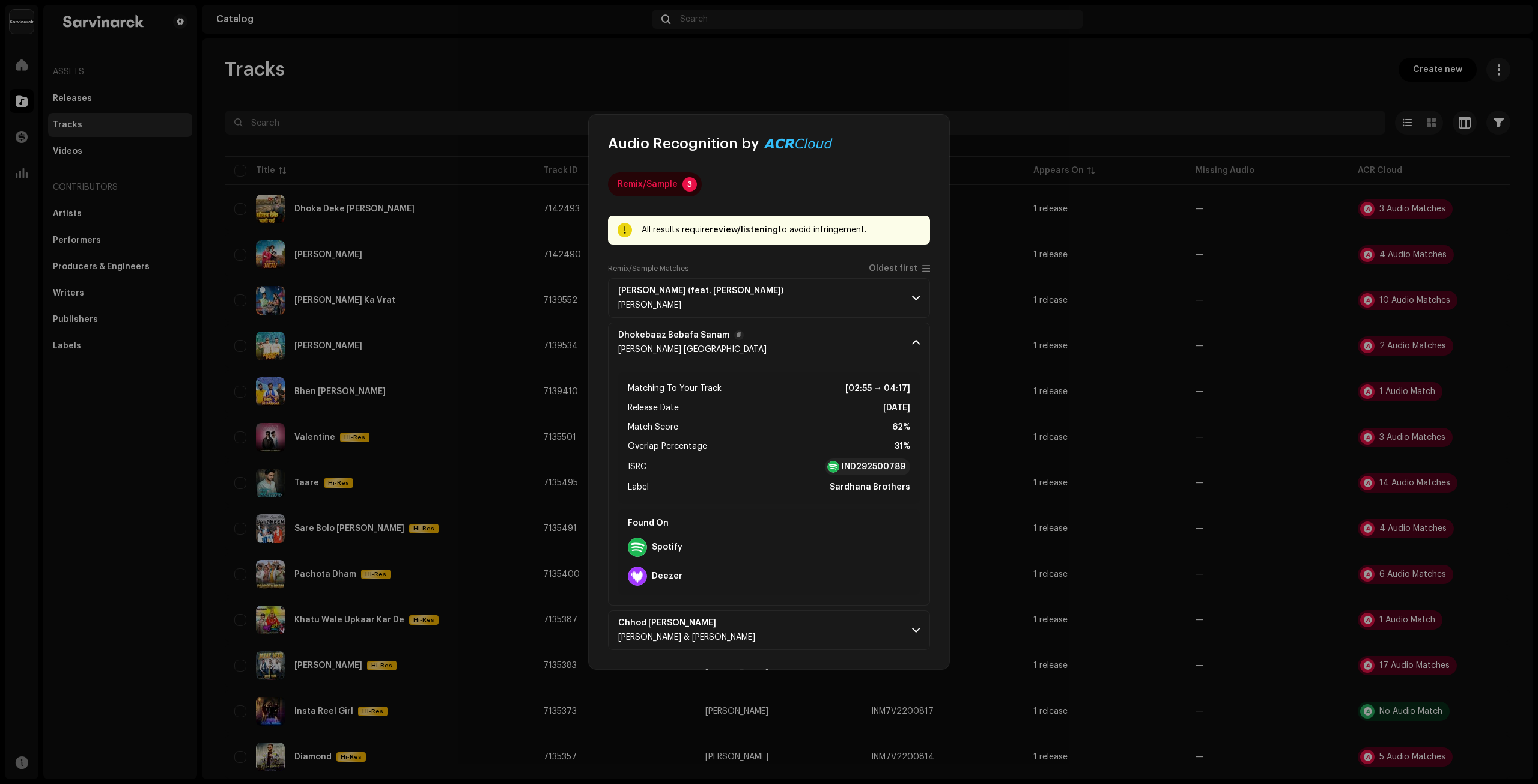
click at [908, 339] on p-accordion-header "Dhokebaaz Bebafa Sanam Karanjeet Greater Noida" at bounding box center [769, 342] width 322 height 40
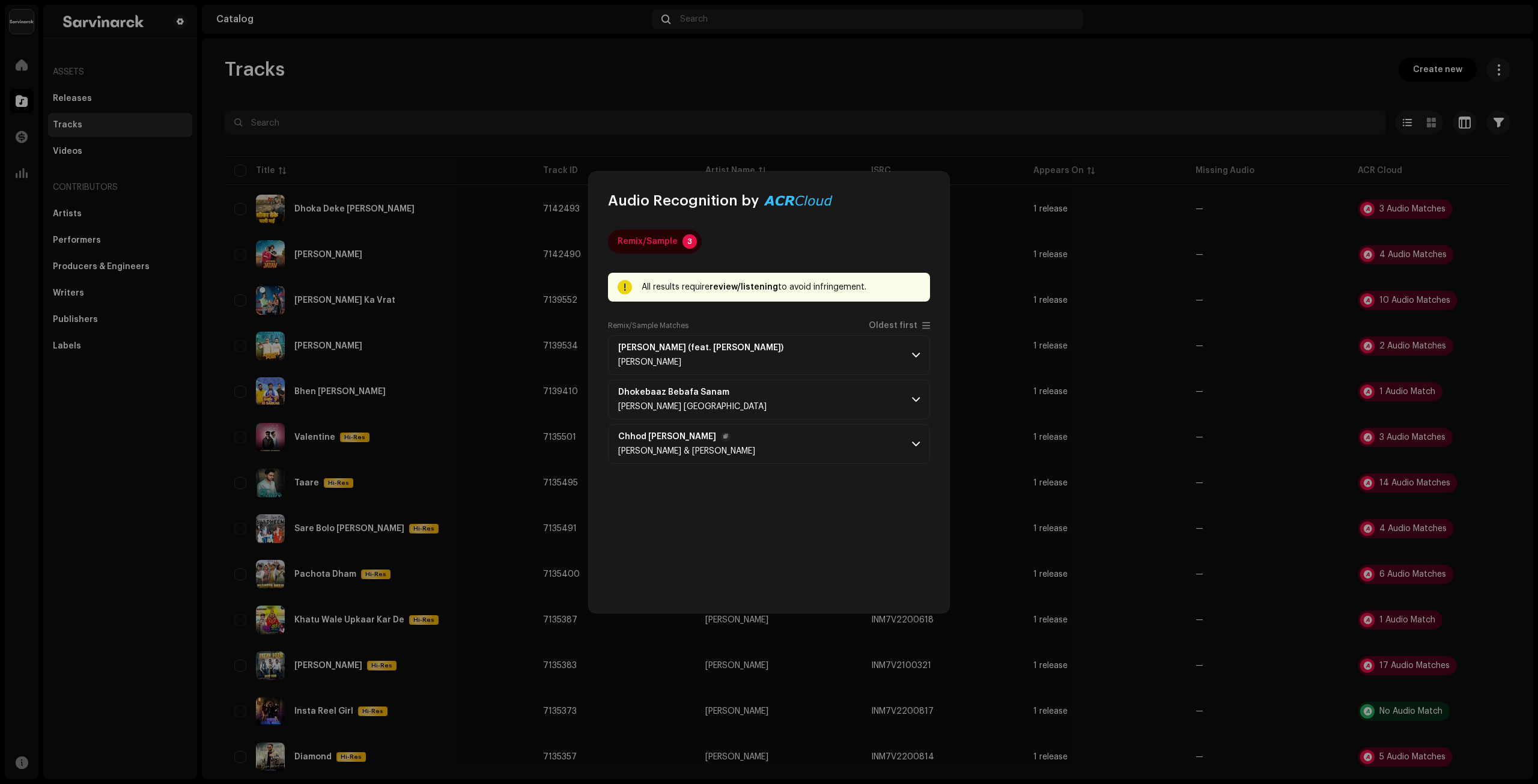
click at [881, 439] on p-accordion-header "Chhod Gayi Mane Tadapta Gaurav Rajput & Vishnu Kumar" at bounding box center [769, 444] width 322 height 40
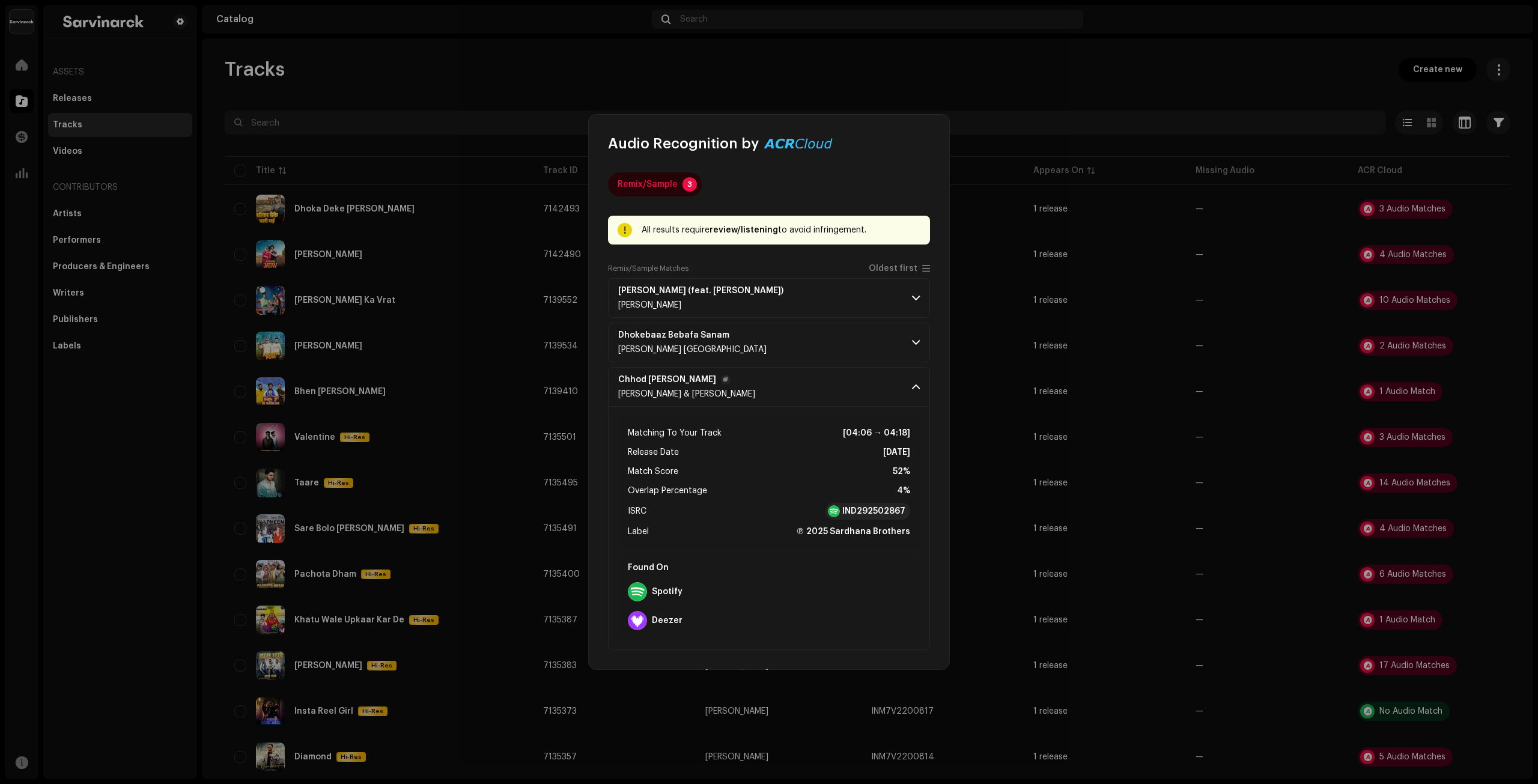
click at [893, 392] on p-accordion-header "Chhod Gayi Mane Tadapta Gaurav Rajput & Vishnu Kumar" at bounding box center [769, 386] width 322 height 40
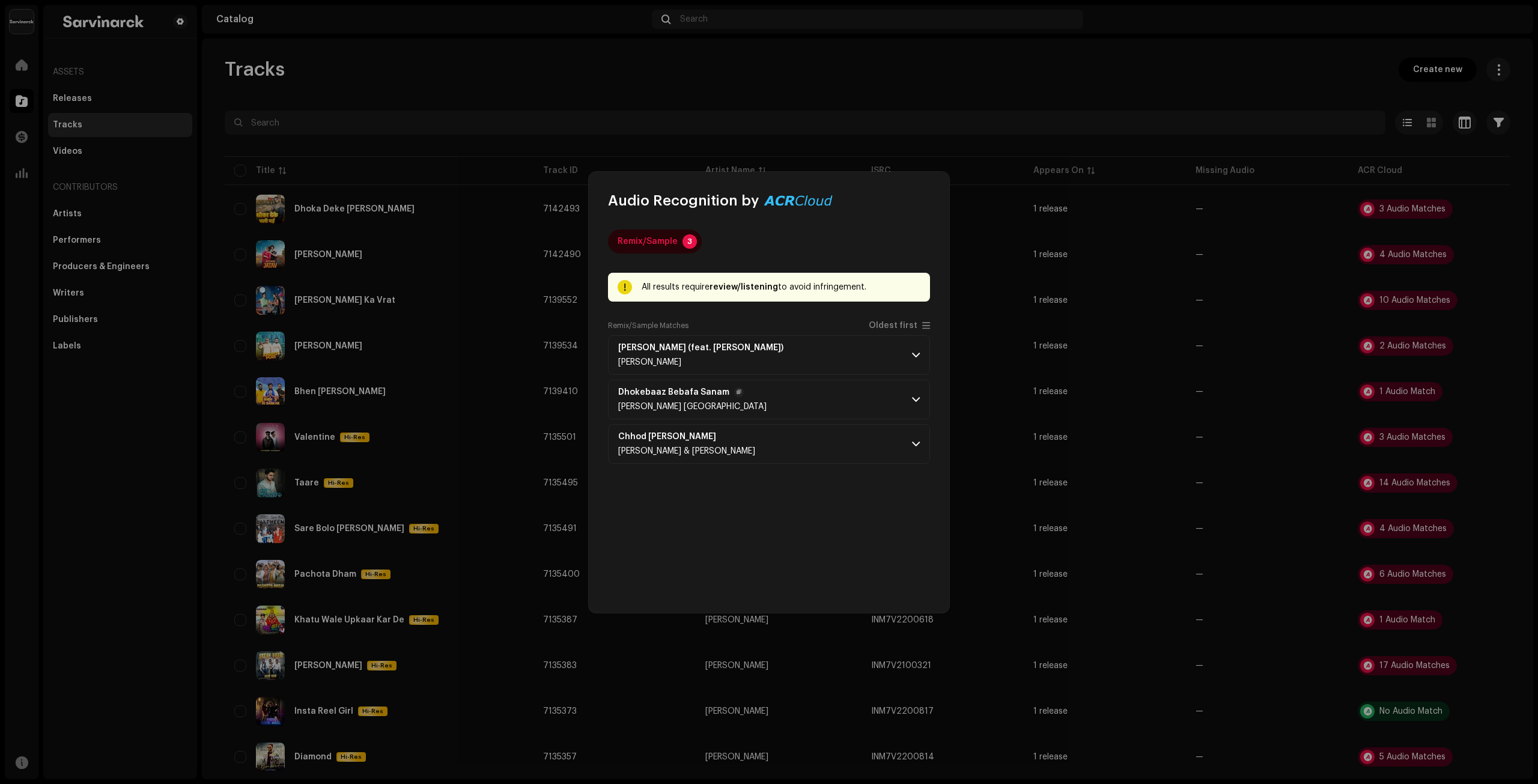
click at [895, 402] on p-accordion-header "Dhokebaaz Bebafa Sanam Karanjeet Greater Noida" at bounding box center [769, 399] width 322 height 40
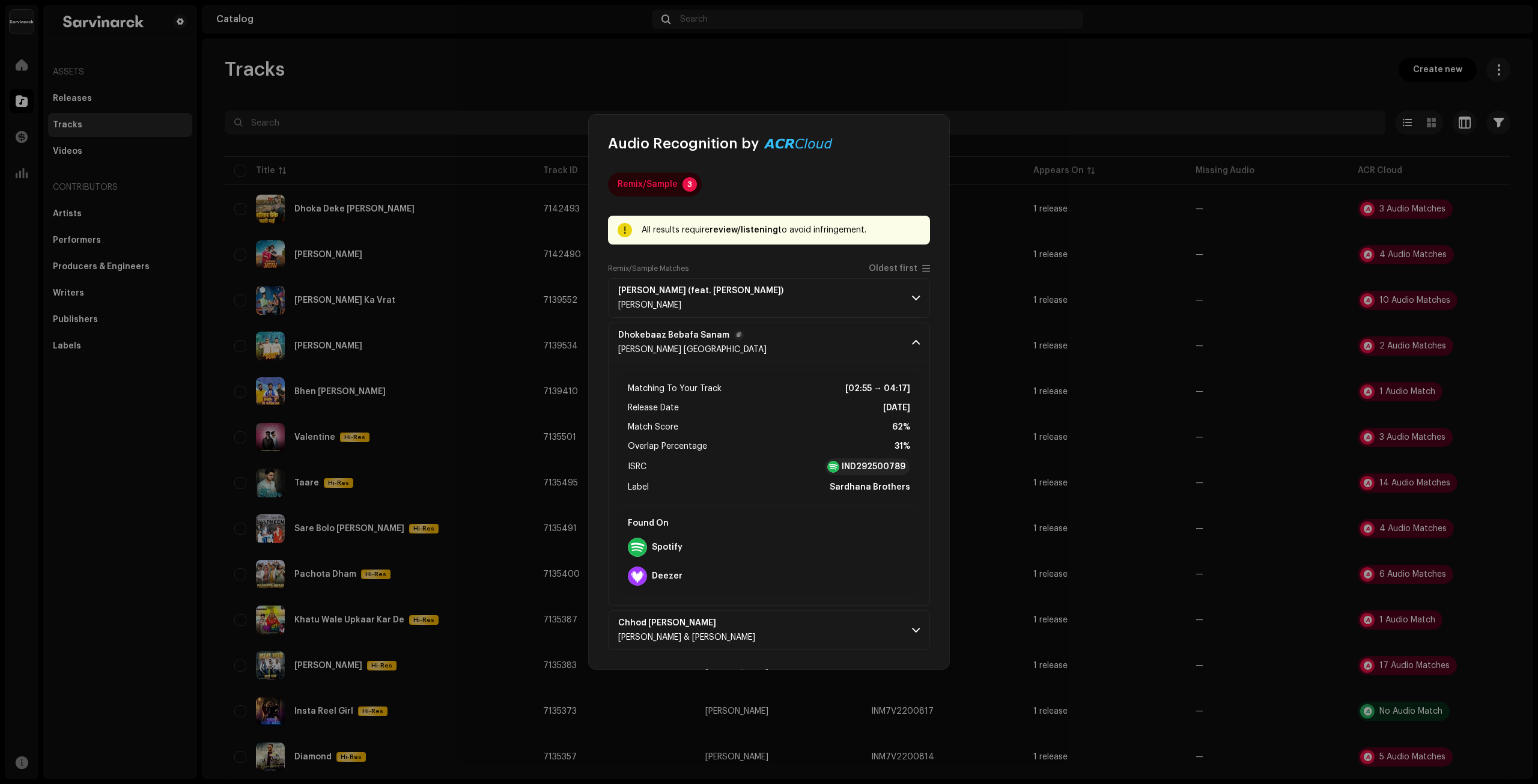
click at [898, 354] on p-accordion-header "Dhokebaaz Bebafa Sanam Karanjeet Greater Noida" at bounding box center [769, 342] width 322 height 40
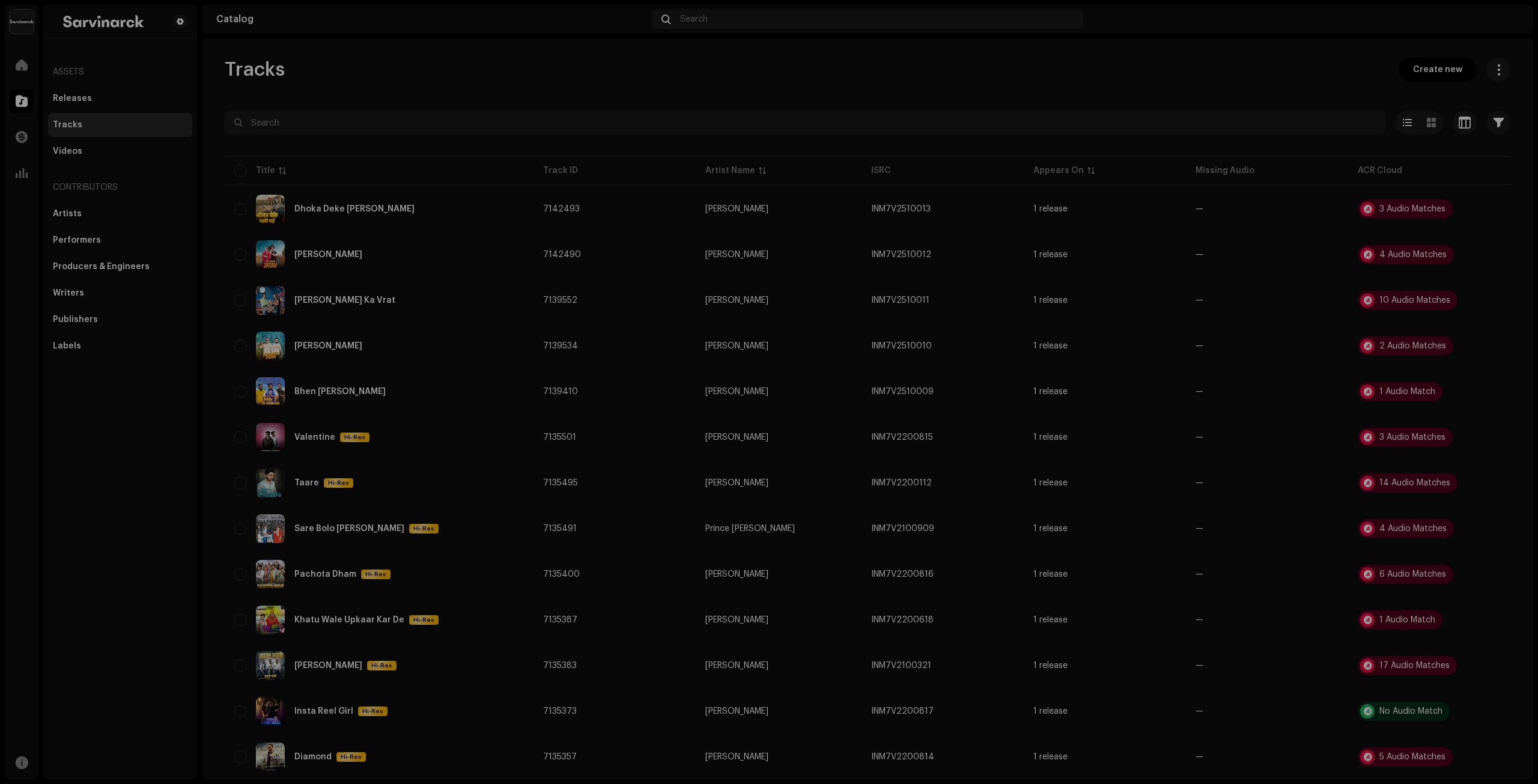
click at [856, 55] on div "Audio Recognition by Remix/Sample 3 All results require review/listening to avo…" at bounding box center [769, 392] width 1538 height 784
